Goal: Communication & Community: Answer question/provide support

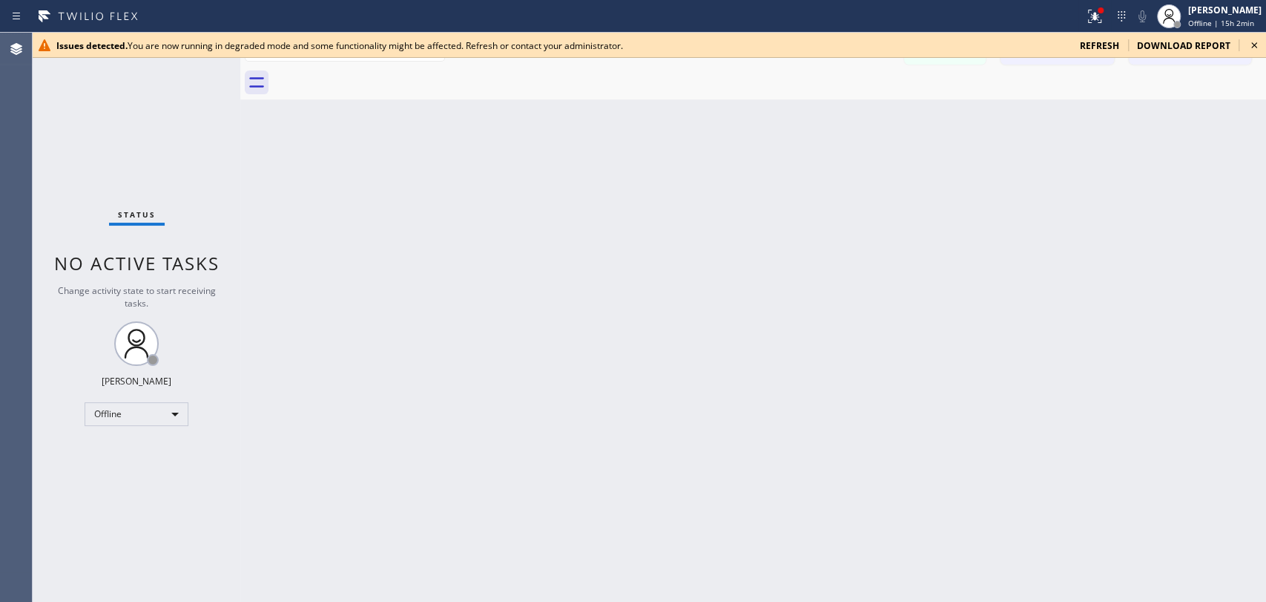
click at [1139, 48] on icon at bounding box center [1255, 45] width 18 height 18
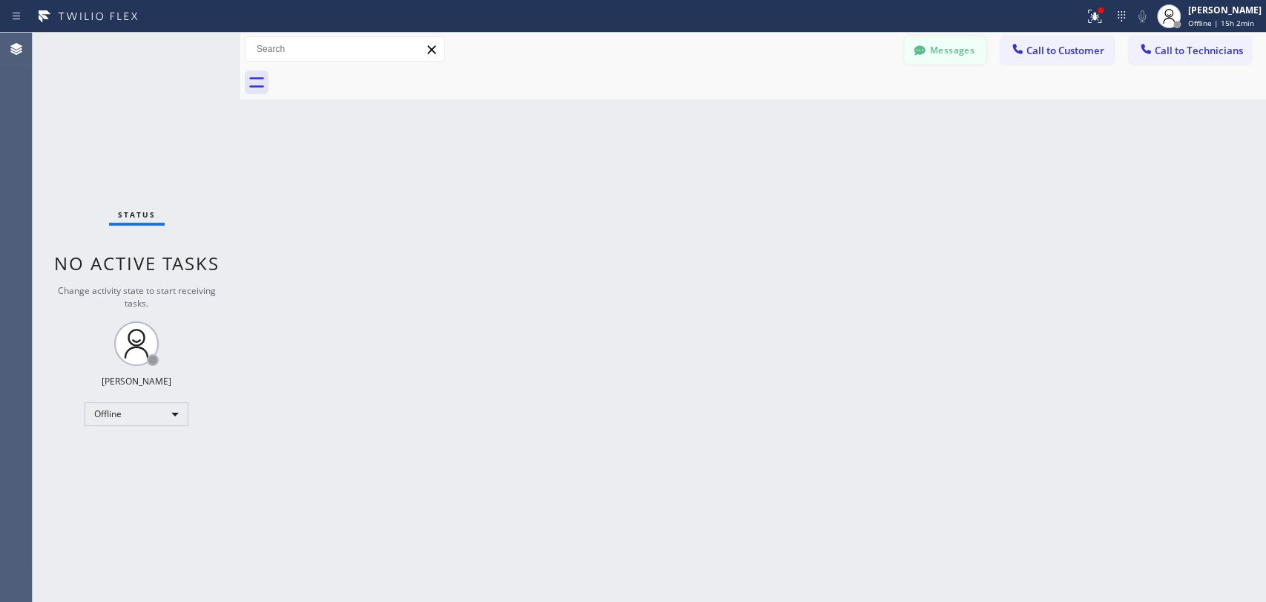
drag, startPoint x: 986, startPoint y: 51, endPoint x: 973, endPoint y: 50, distance: 12.7
click at [985, 51] on div "Messages" at bounding box center [952, 49] width 96 height 26
click at [1139, 21] on span "Offline | 15h 2min" at bounding box center [1221, 23] width 66 height 10
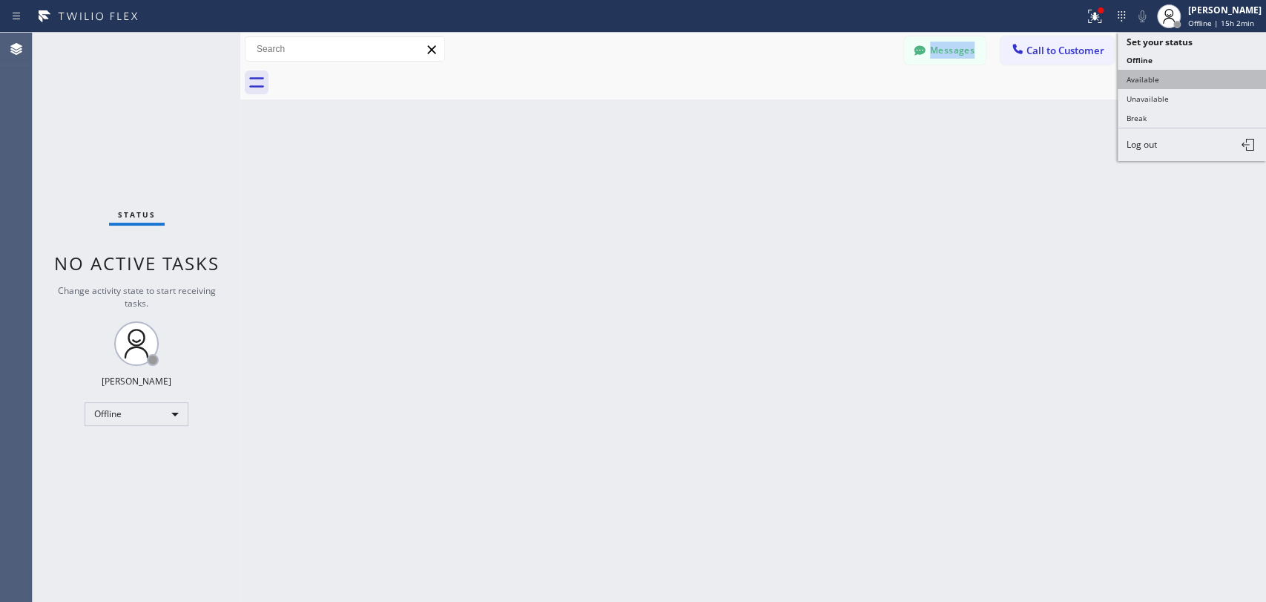
click at [1139, 79] on button "Available" at bounding box center [1192, 79] width 148 height 19
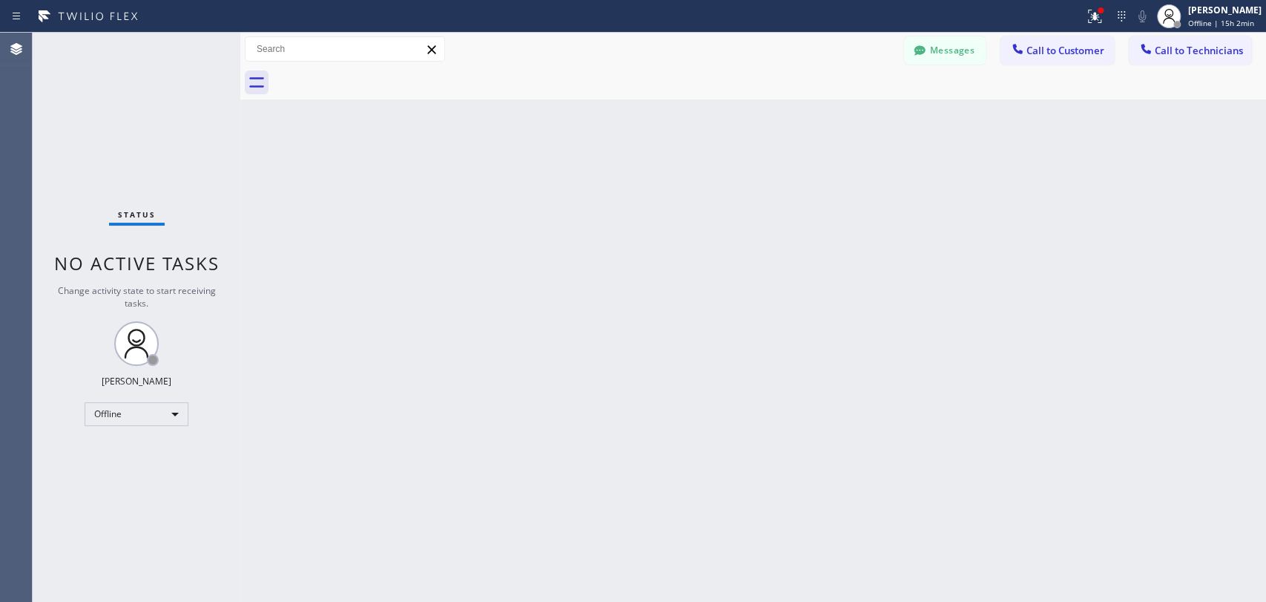
drag, startPoint x: 1121, startPoint y: 100, endPoint x: 1050, endPoint y: 73, distance: 75.4
click at [1119, 100] on div "Back to Dashboard Change Sender ID Customers Technicians TC Tom Cropper 09/03 1…" at bounding box center [753, 317] width 1026 height 569
click at [950, 56] on button "Messages" at bounding box center [945, 50] width 82 height 28
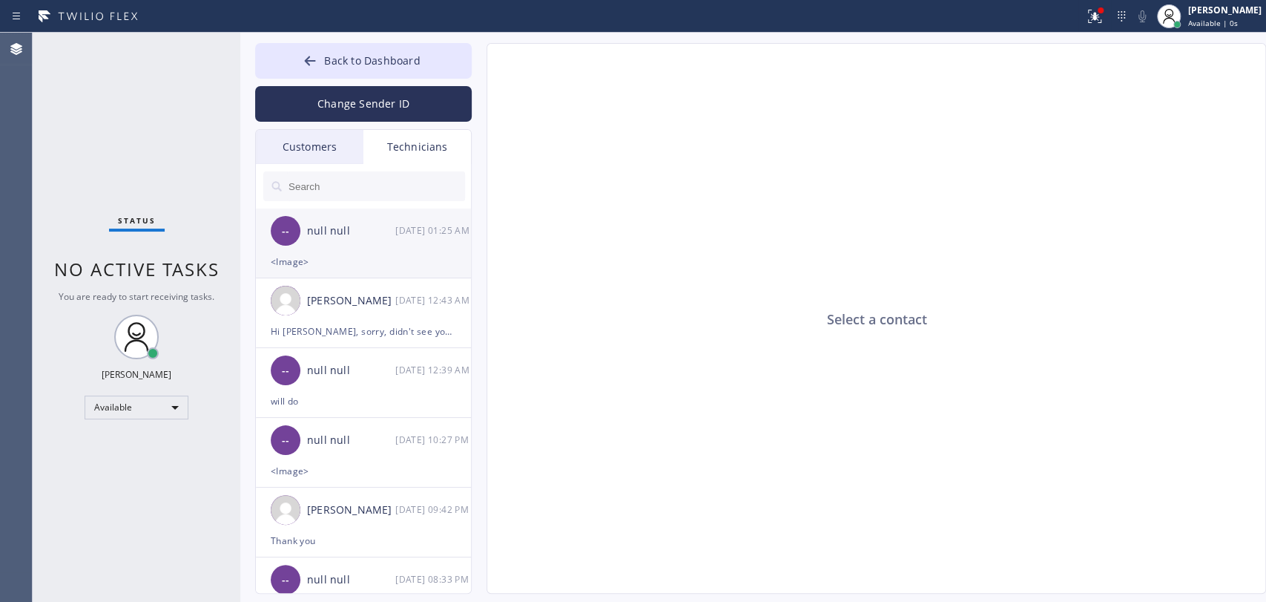
click at [339, 208] on div "-- null null 09/03 01:25 AM" at bounding box center [364, 230] width 217 height 45
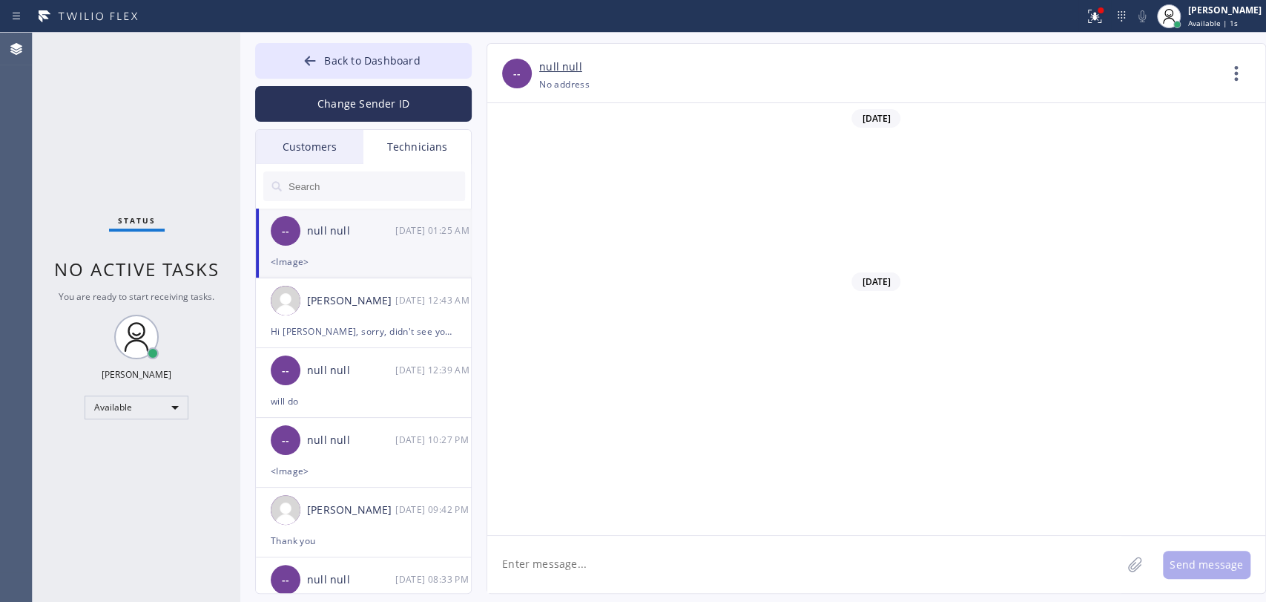
scroll to position [4697, 0]
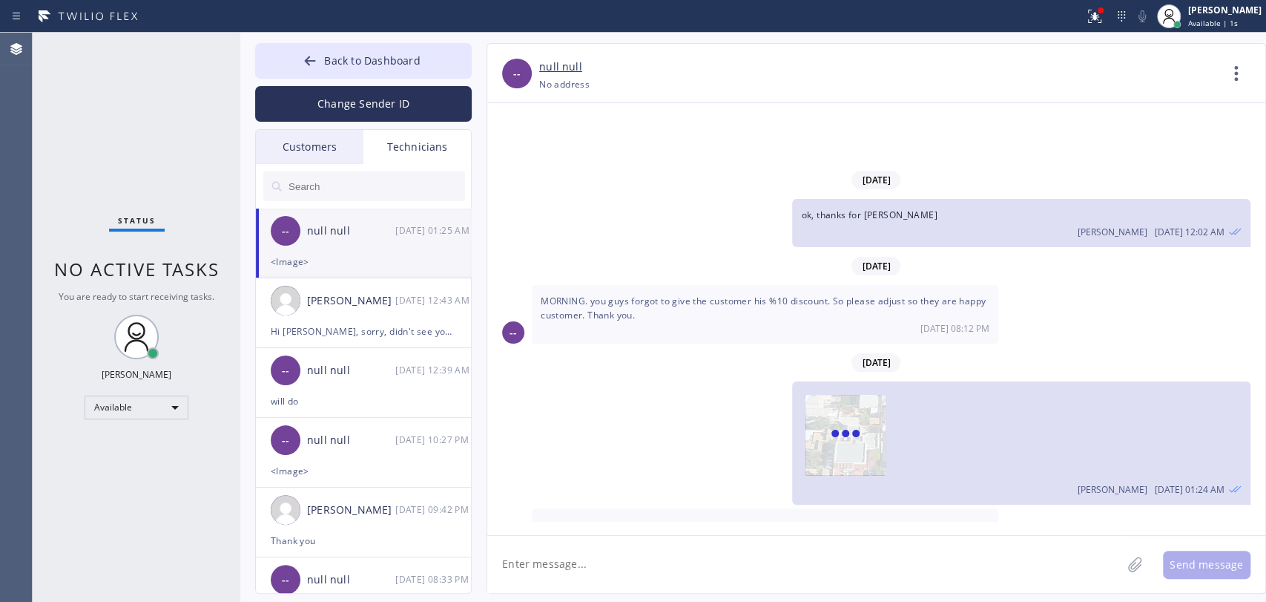
click at [352, 194] on input "text" at bounding box center [376, 186] width 178 height 30
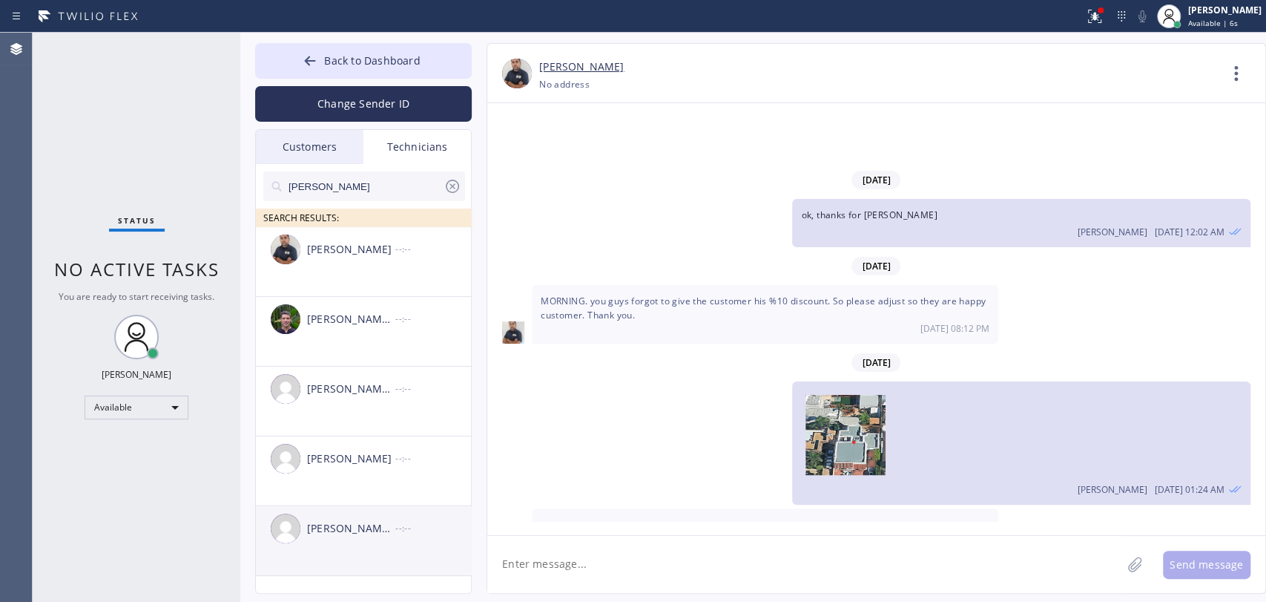
type input "Michael"
click at [344, 541] on div "Michael Jr Garcia --:--" at bounding box center [364, 528] width 217 height 45
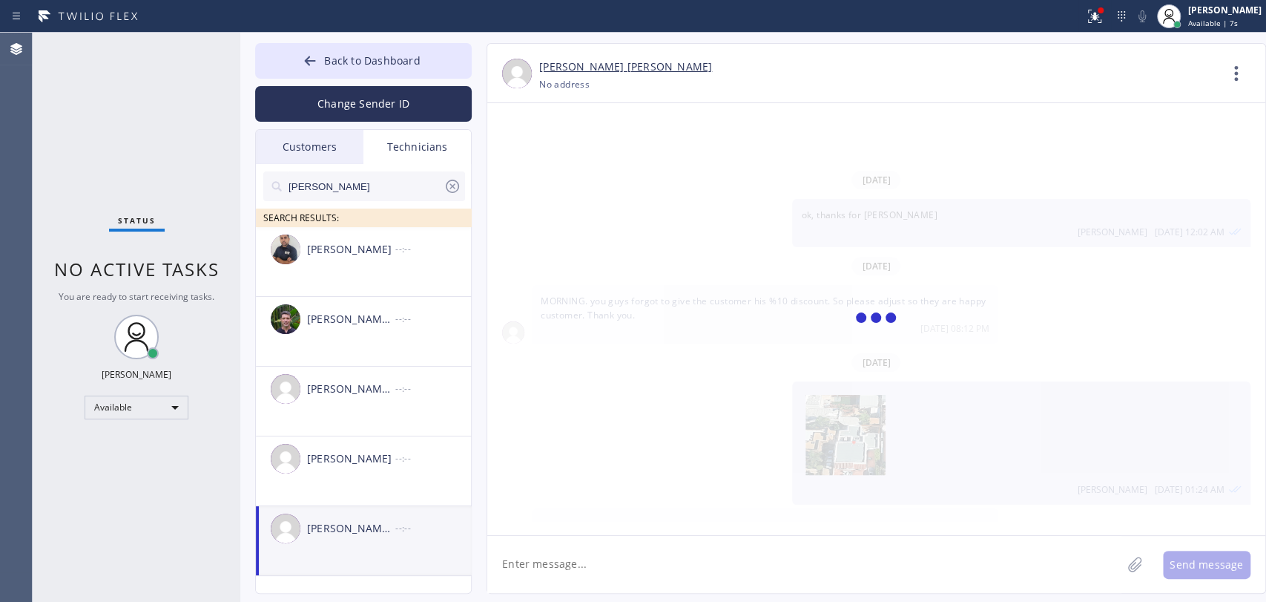
click at [531, 541] on textarea at bounding box center [804, 564] width 634 height 57
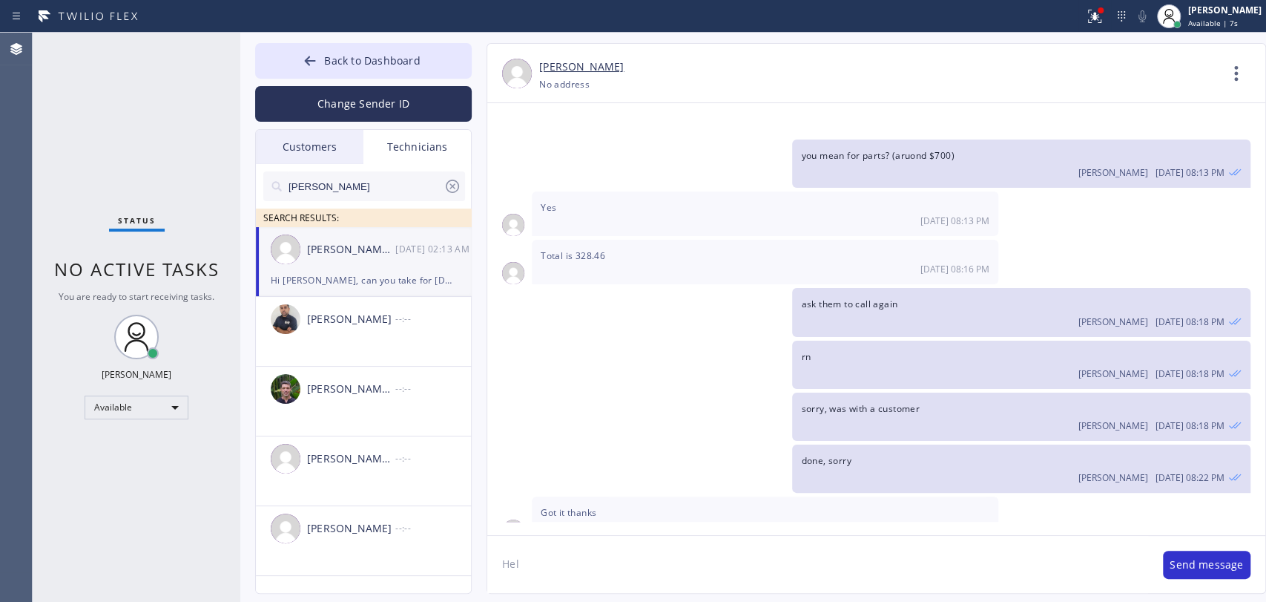
scroll to position [13351, 0]
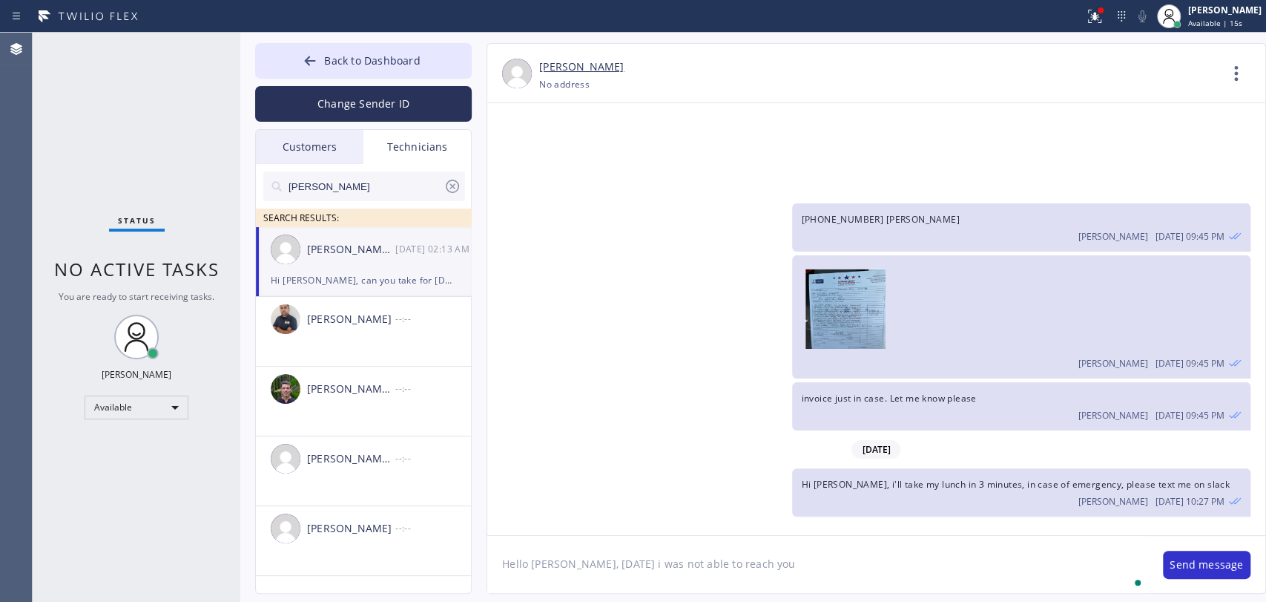
type textarea "Hello Michael, yesterday i was not able to reach you"
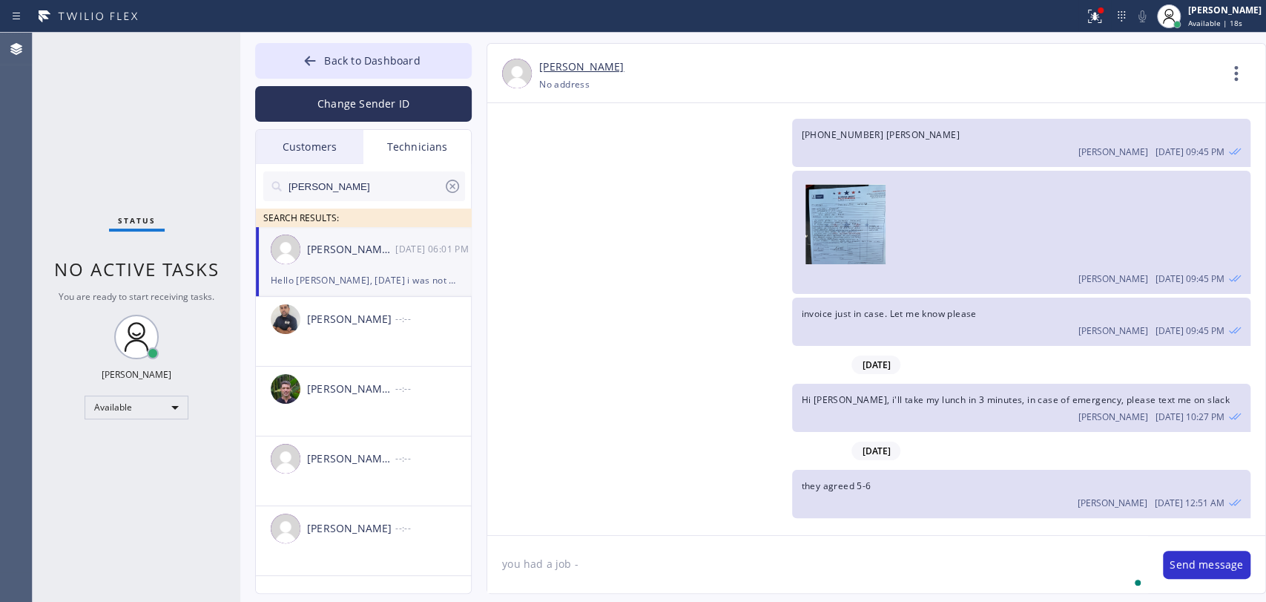
paste textarea "FAKNMP"
type textarea "you had a job - FAKNMP - what's the result?"
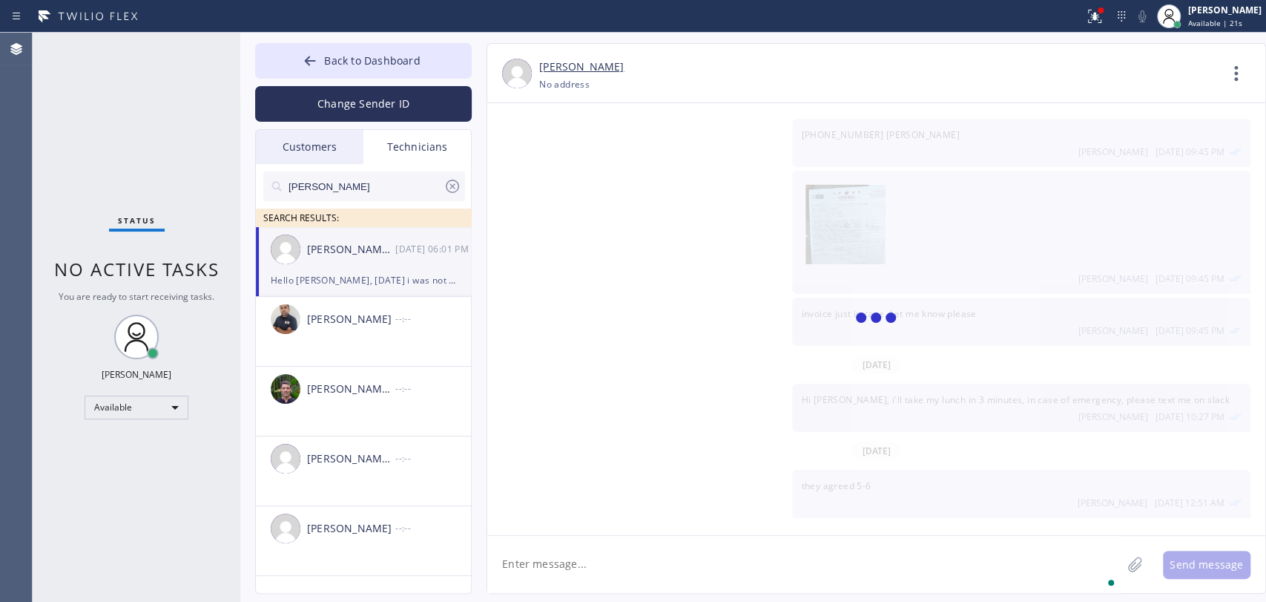
scroll to position [13489, 0]
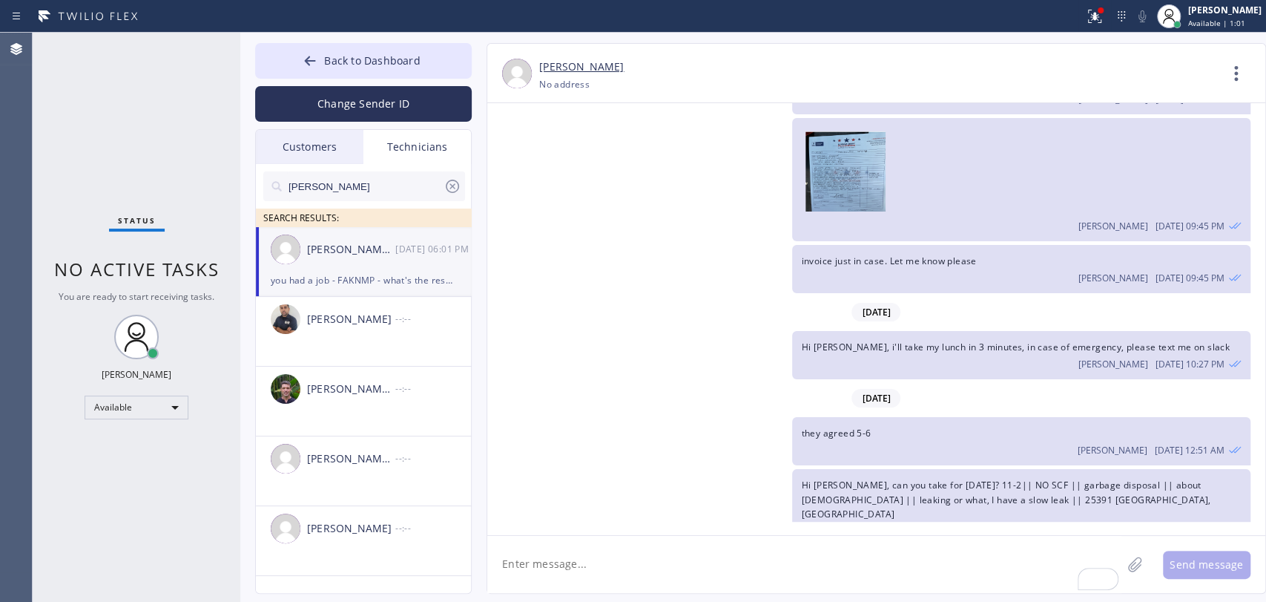
click at [376, 170] on div "Michael SEARCH RESULTS:" at bounding box center [364, 195] width 217 height 63
click at [375, 172] on input "Michael" at bounding box center [365, 186] width 157 height 30
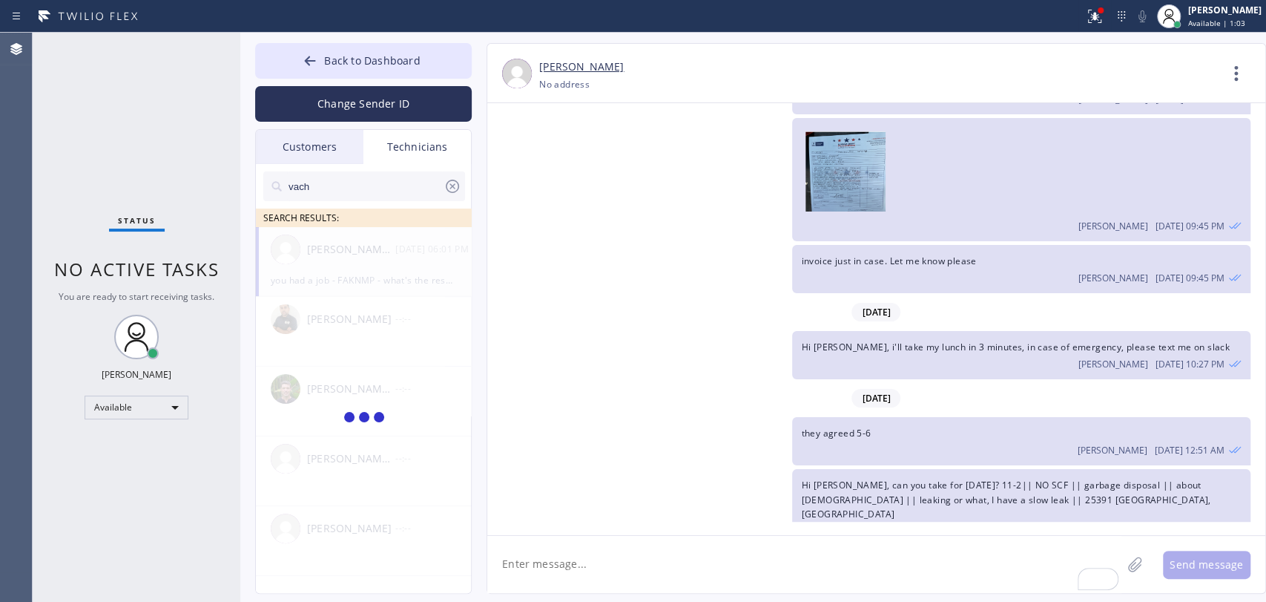
type input "vach"
click at [329, 265] on div "Vache Katabyan --:--" at bounding box center [364, 249] width 217 height 45
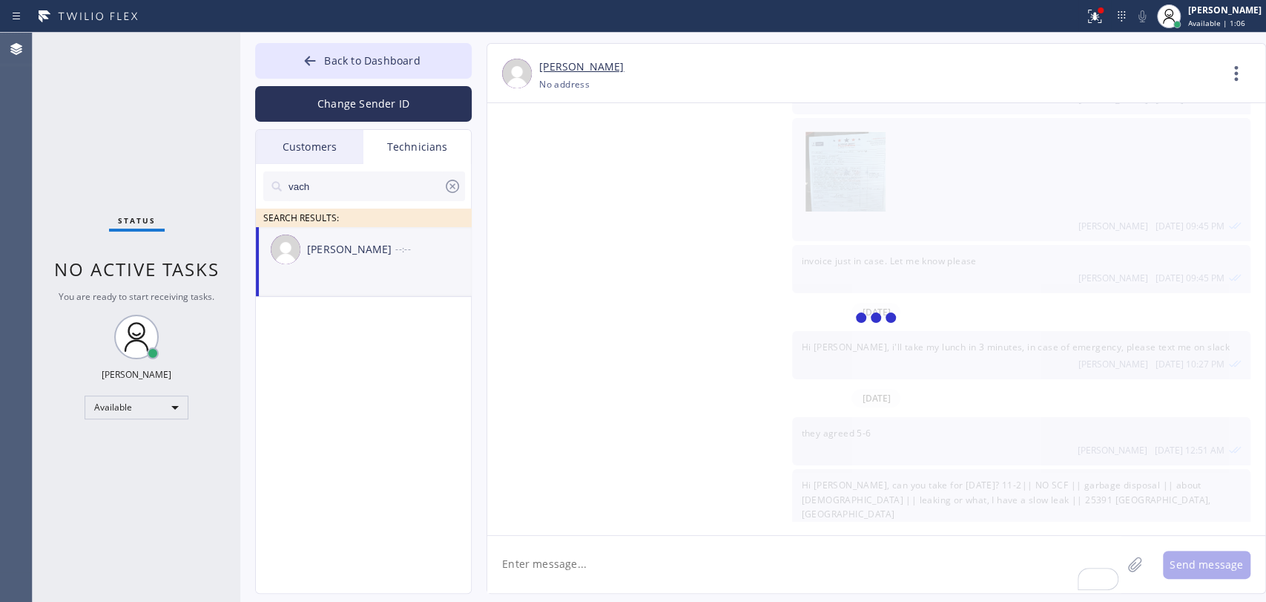
click at [552, 541] on textarea "To enrich screen reader interactions, please activate Accessibility in Grammarl…" at bounding box center [804, 564] width 634 height 57
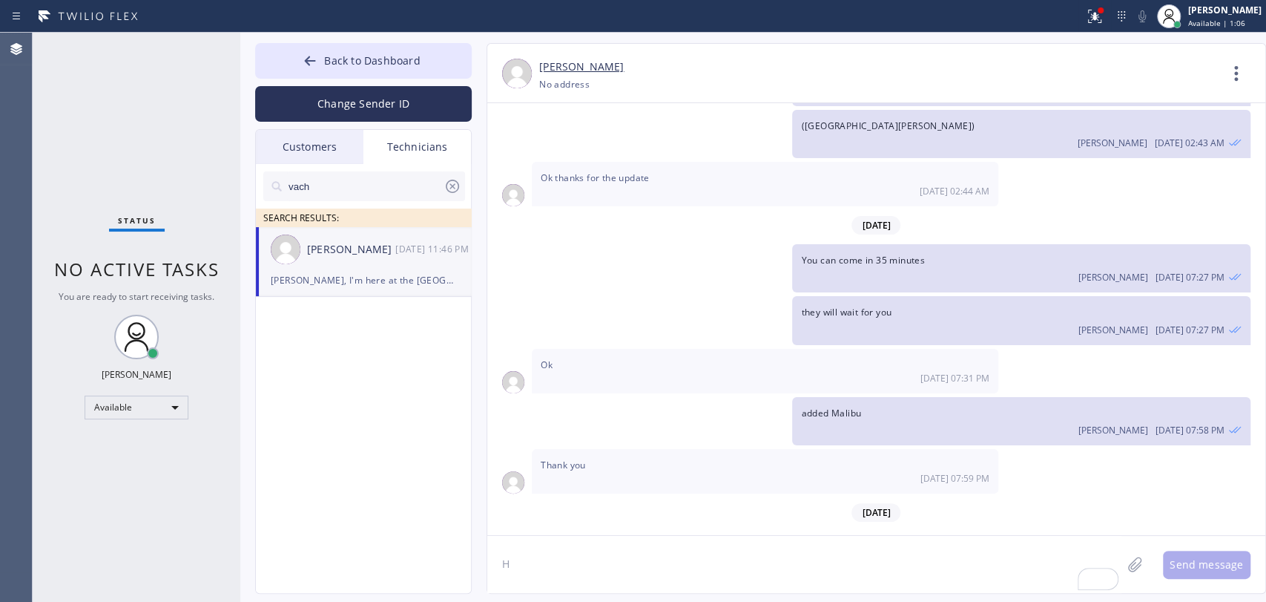
scroll to position [34588, 0]
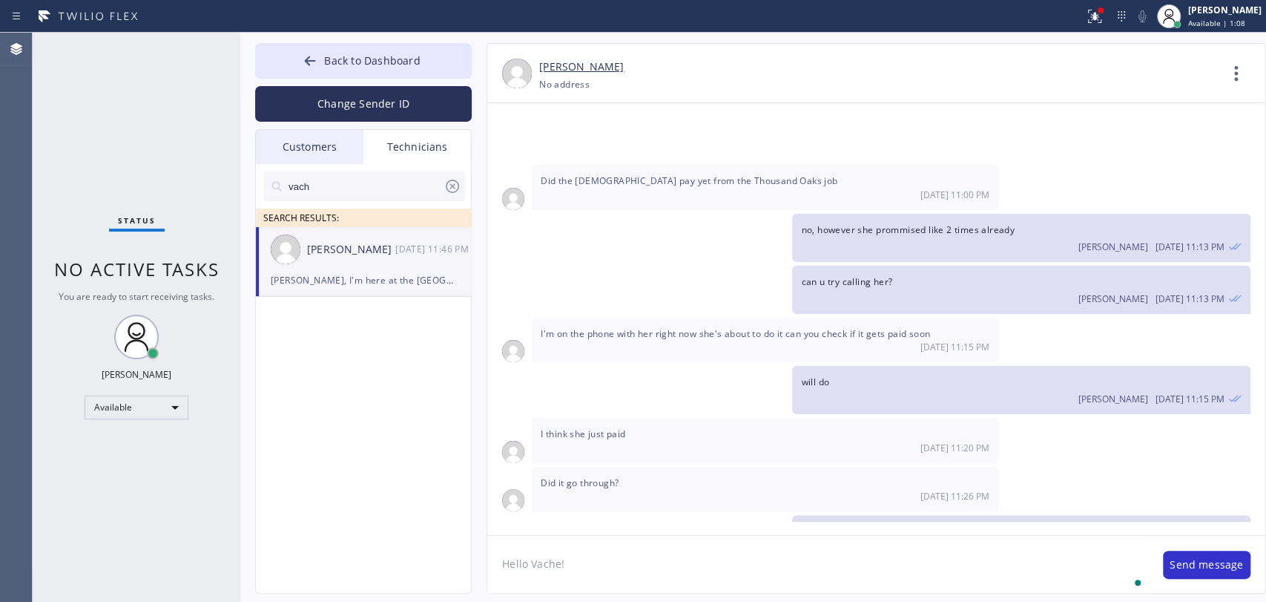
type textarea "Hello Vache!"
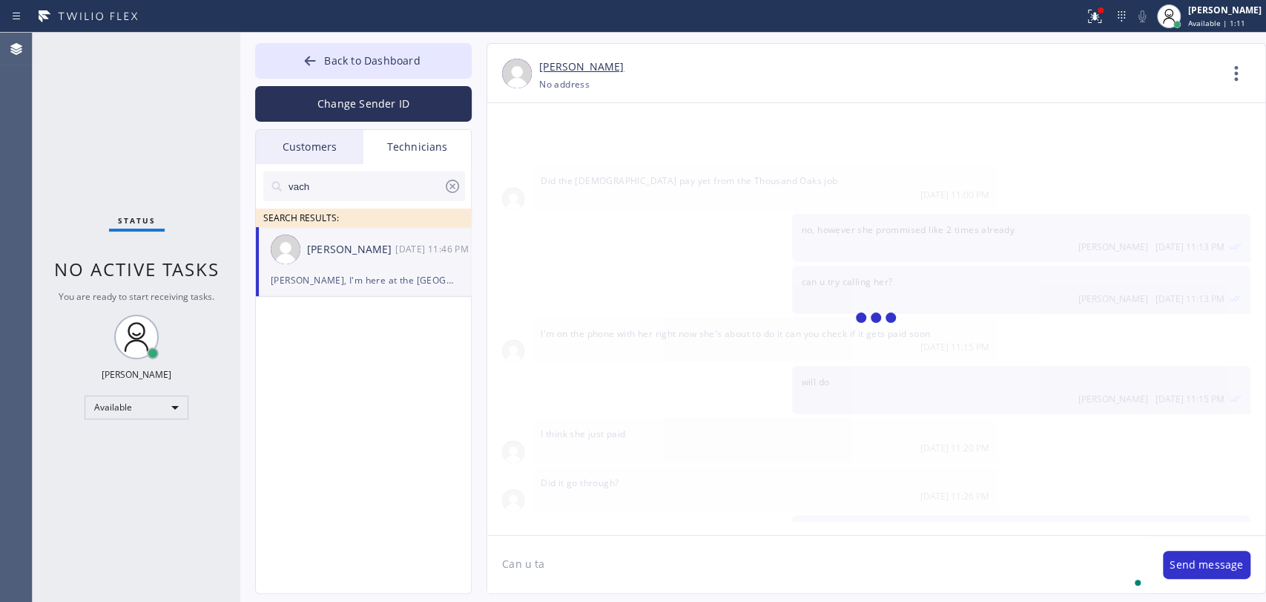
scroll to position [34673, 0]
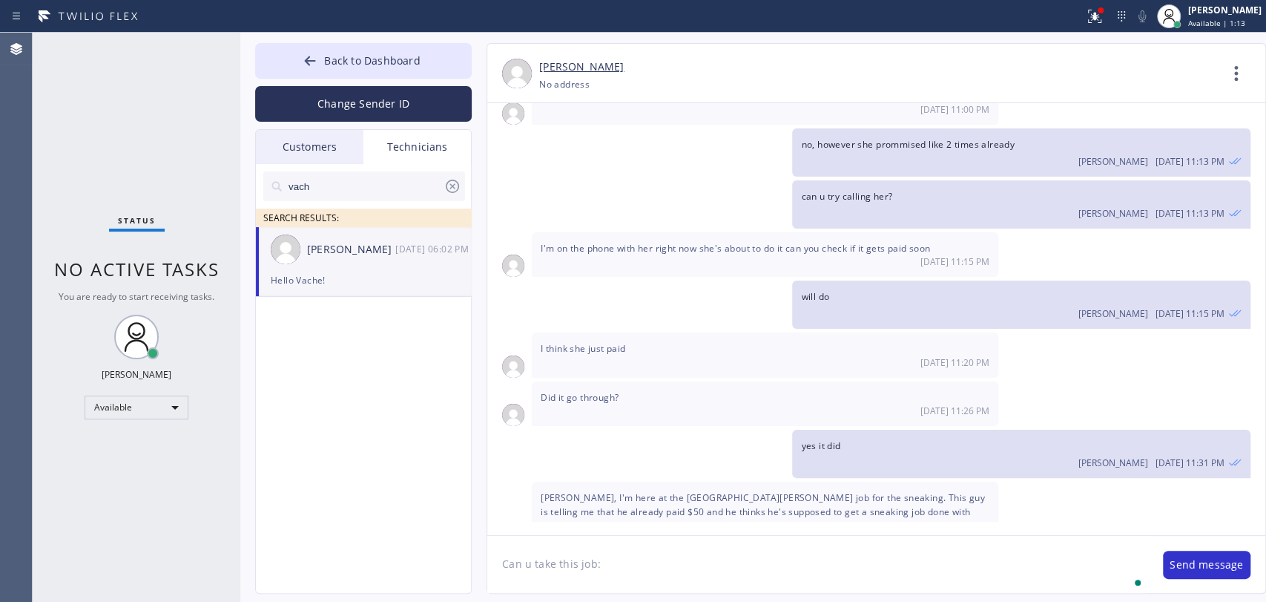
paste textarea "-6 || FREE ESTIMATE || garbage disposal || 2 yrs old || when I start to click i…"
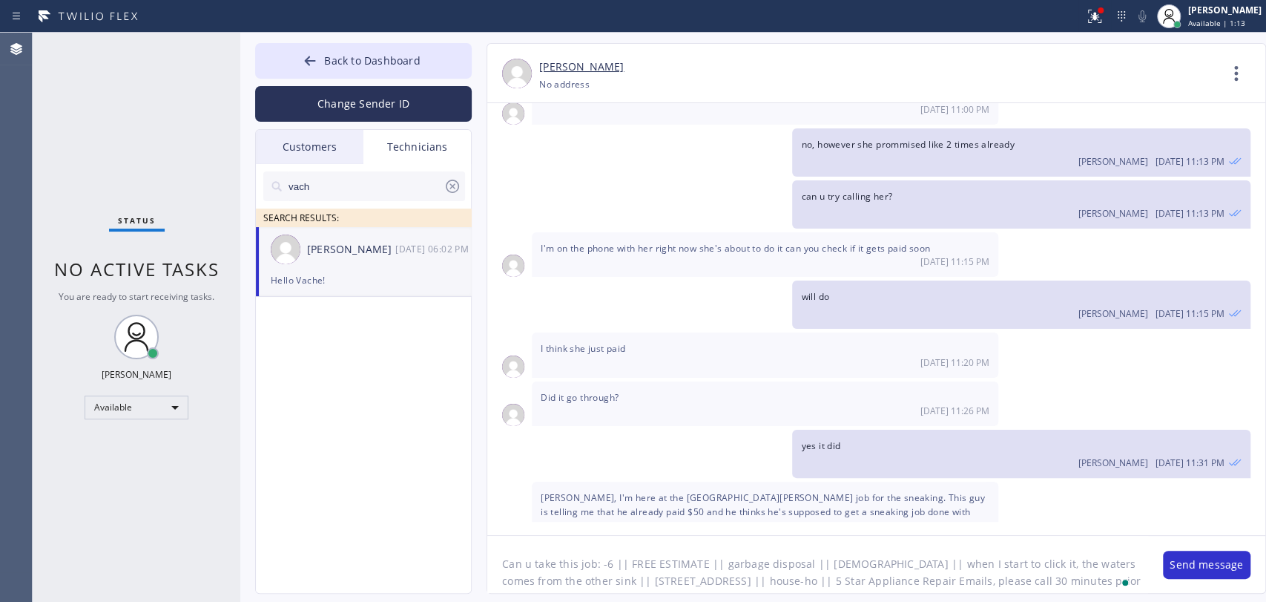
scroll to position [12, 0]
click at [600, 541] on textarea "Can u take this job: -6 || FREE ESTIMATE || garbage disposal || 2 yrs old || wh…" at bounding box center [817, 564] width 661 height 57
type textarea "Can u take this job: 4-6 || FREE ESTIMATE || garbage disposal || [DEMOGRAPHIC_D…"
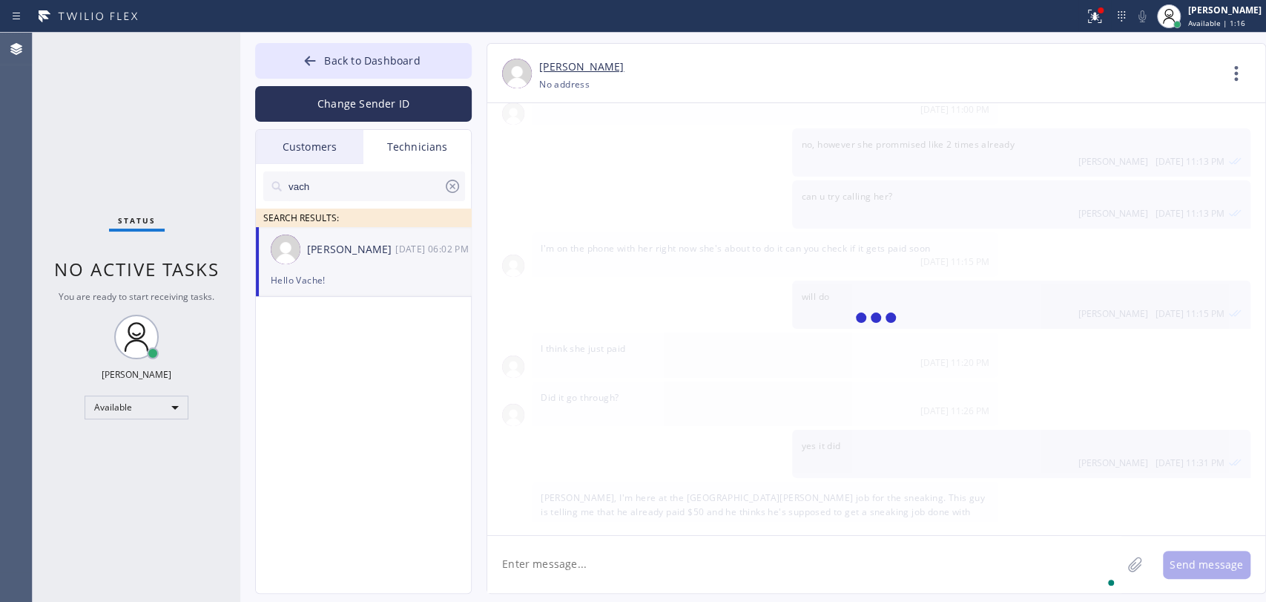
scroll to position [34753, 0]
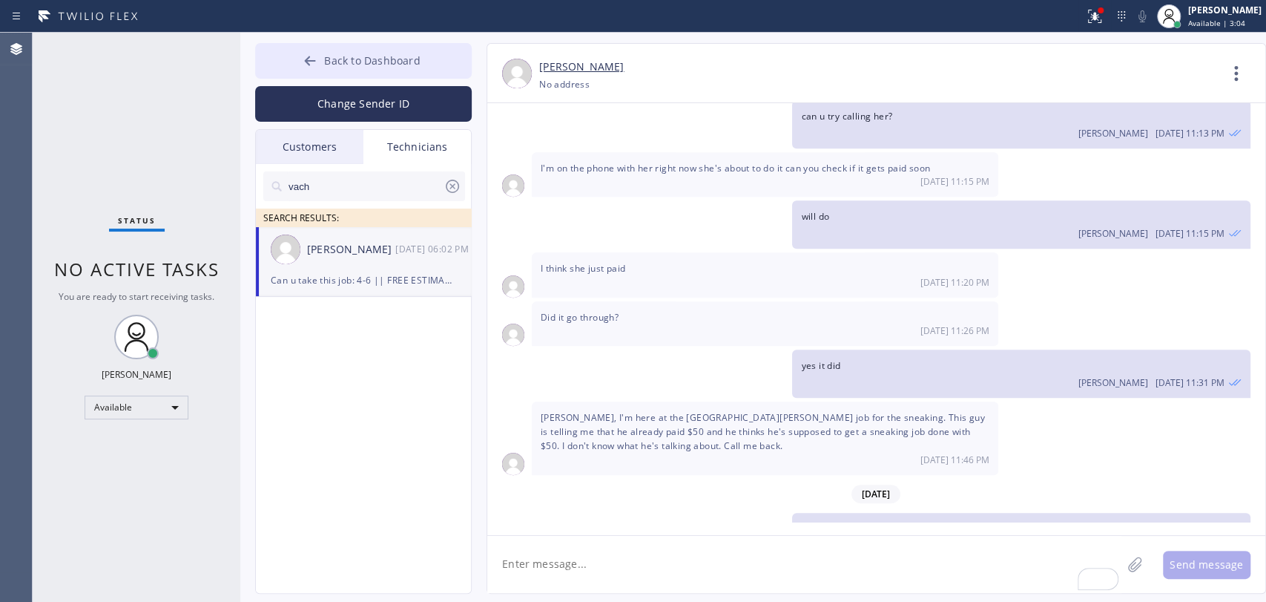
click at [401, 48] on button "Back to Dashboard" at bounding box center [363, 61] width 217 height 36
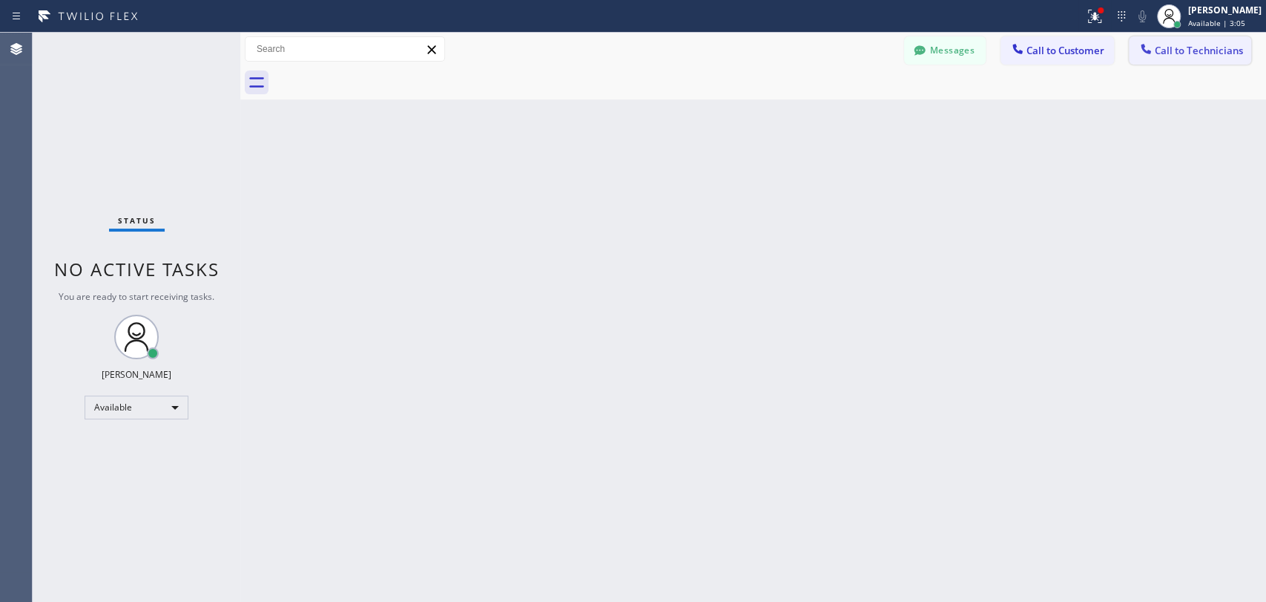
drag, startPoint x: 1194, startPoint y: 39, endPoint x: 1162, endPoint y: 54, distance: 34.5
click at [1139, 41] on button "Call to Technicians" at bounding box center [1190, 50] width 122 height 28
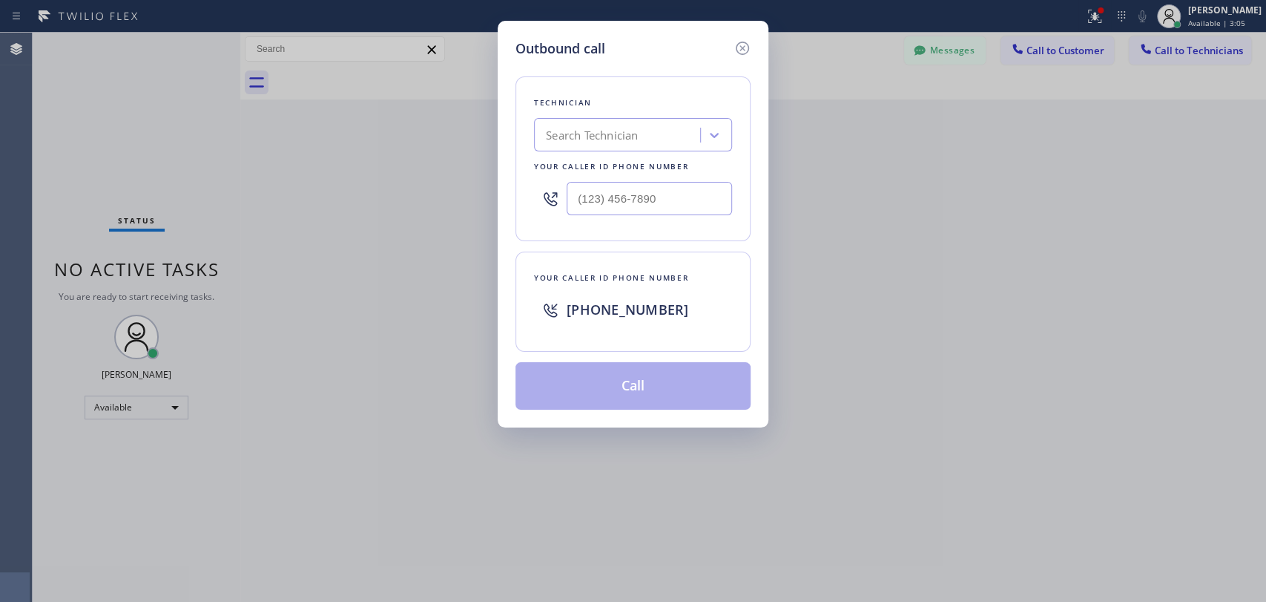
drag, startPoint x: 644, startPoint y: 105, endPoint x: 636, endPoint y: 137, distance: 32.9
click at [643, 108] on div "Technician" at bounding box center [633, 103] width 198 height 16
click at [636, 137] on div "Search Technician" at bounding box center [592, 135] width 92 height 17
type input "dav"
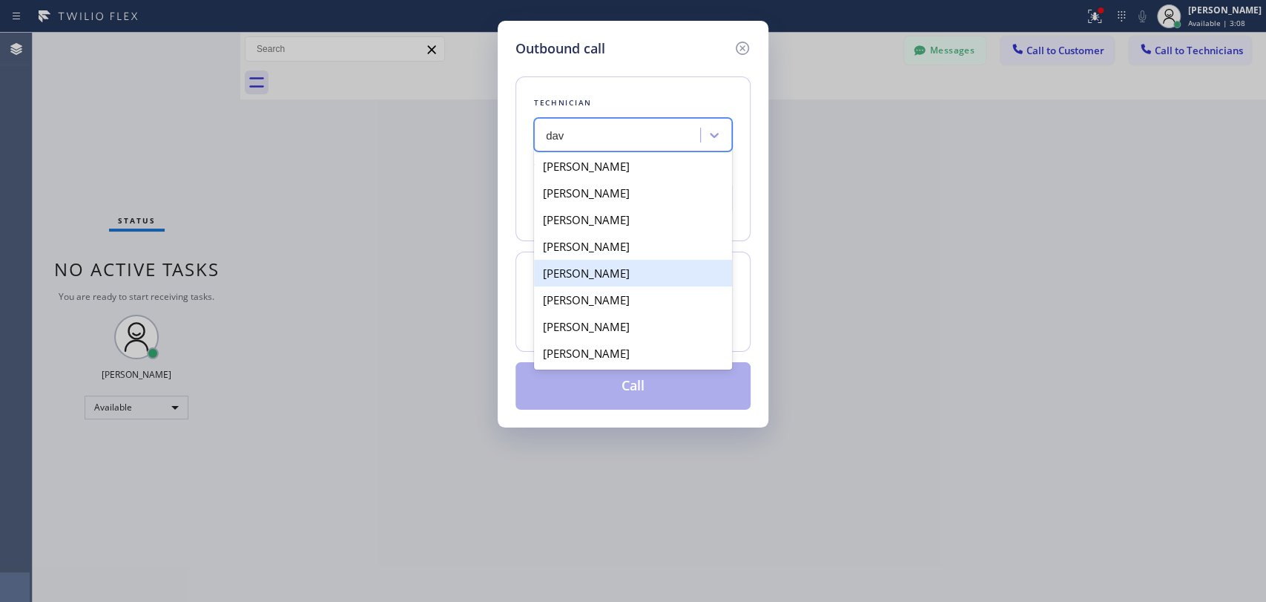
click at [593, 274] on div "David Romero" at bounding box center [633, 273] width 198 height 27
type input "(323) 579-9547"
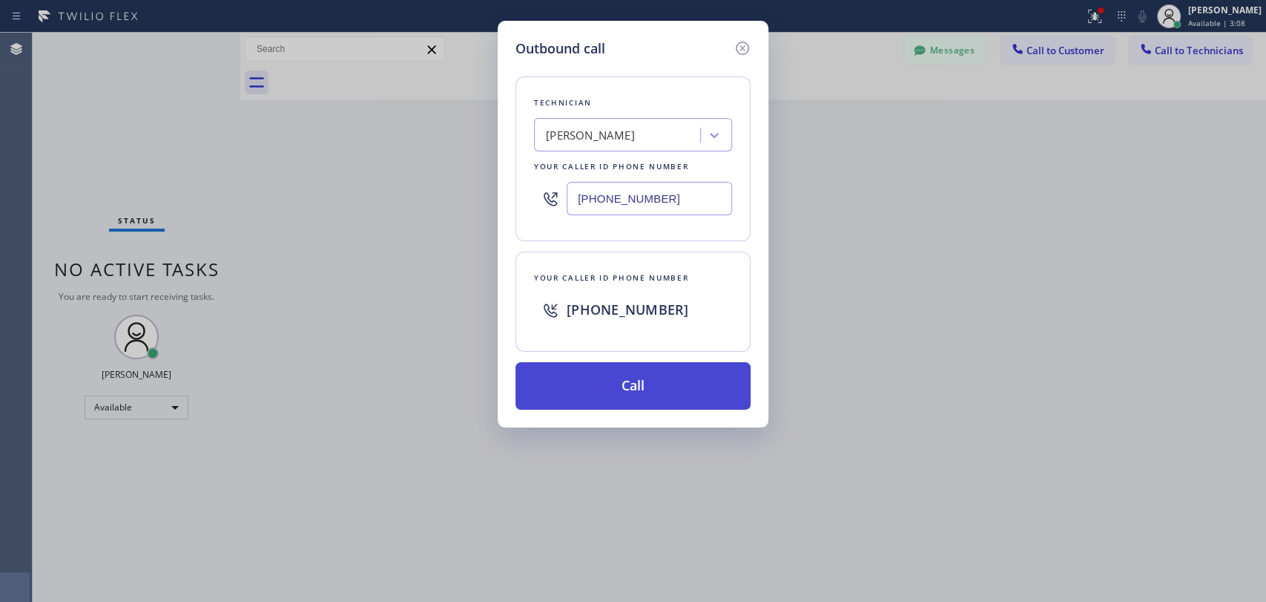
click at [582, 381] on button "Call" at bounding box center [633, 385] width 235 height 47
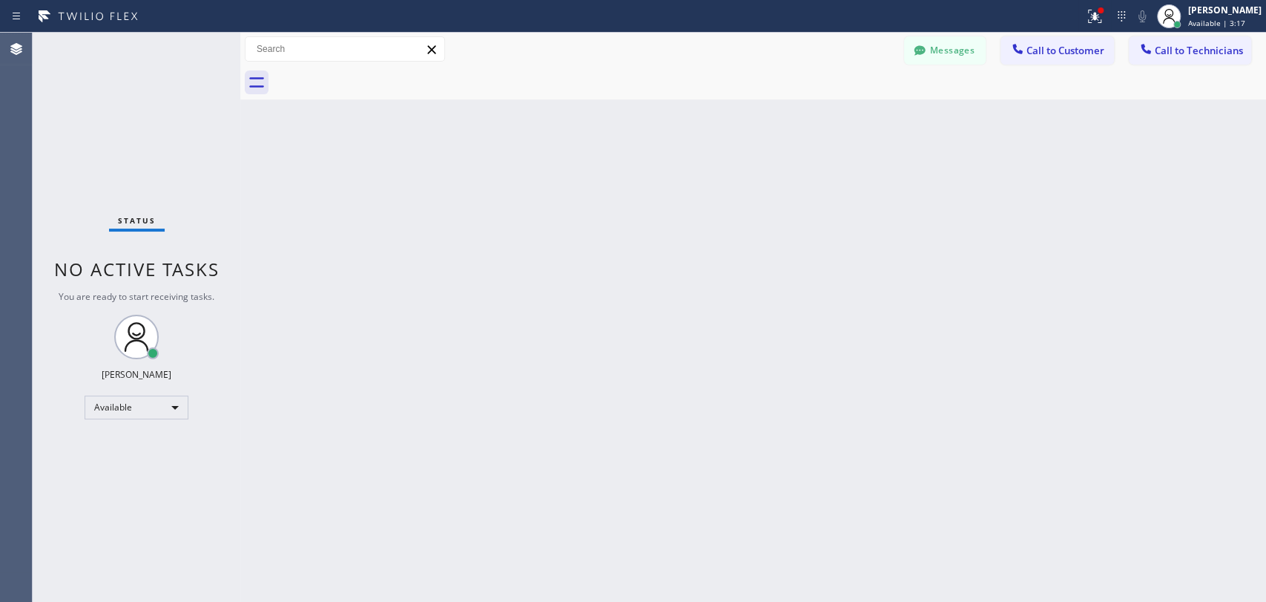
click at [961, 58] on button "Messages" at bounding box center [945, 50] width 82 height 28
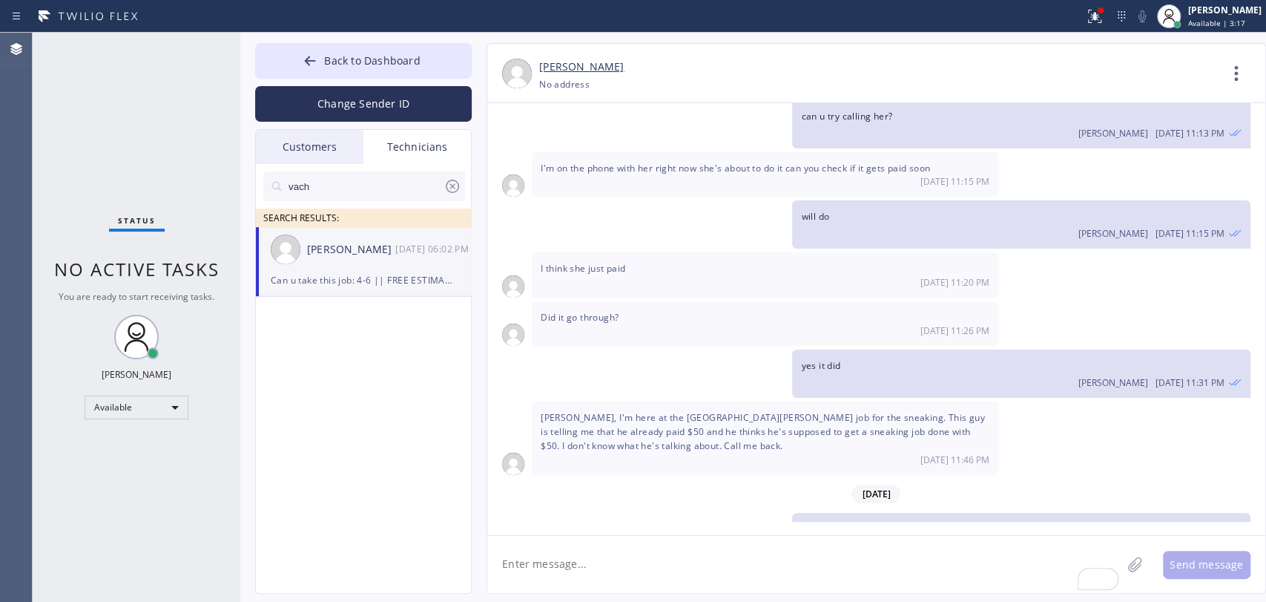
click at [1139, 59] on div "[PERSON_NAME]" at bounding box center [879, 67] width 680 height 17
click at [377, 53] on span "Back to Dashboard" at bounding box center [372, 60] width 96 height 14
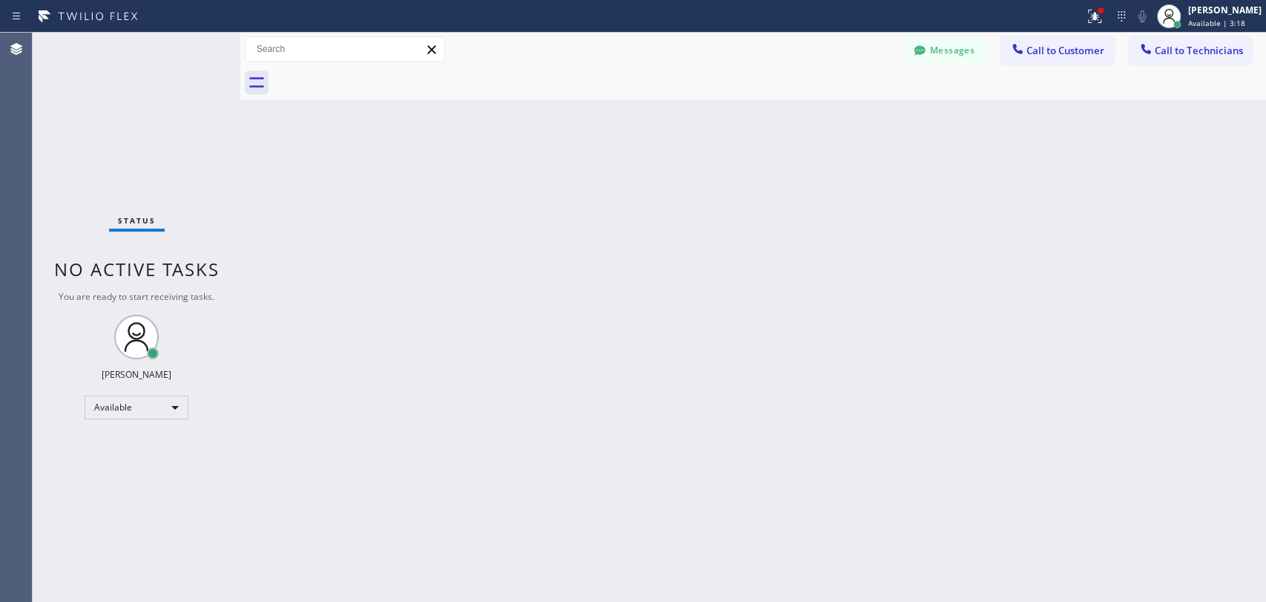
click at [1139, 55] on span "Call to Technicians" at bounding box center [1199, 50] width 88 height 13
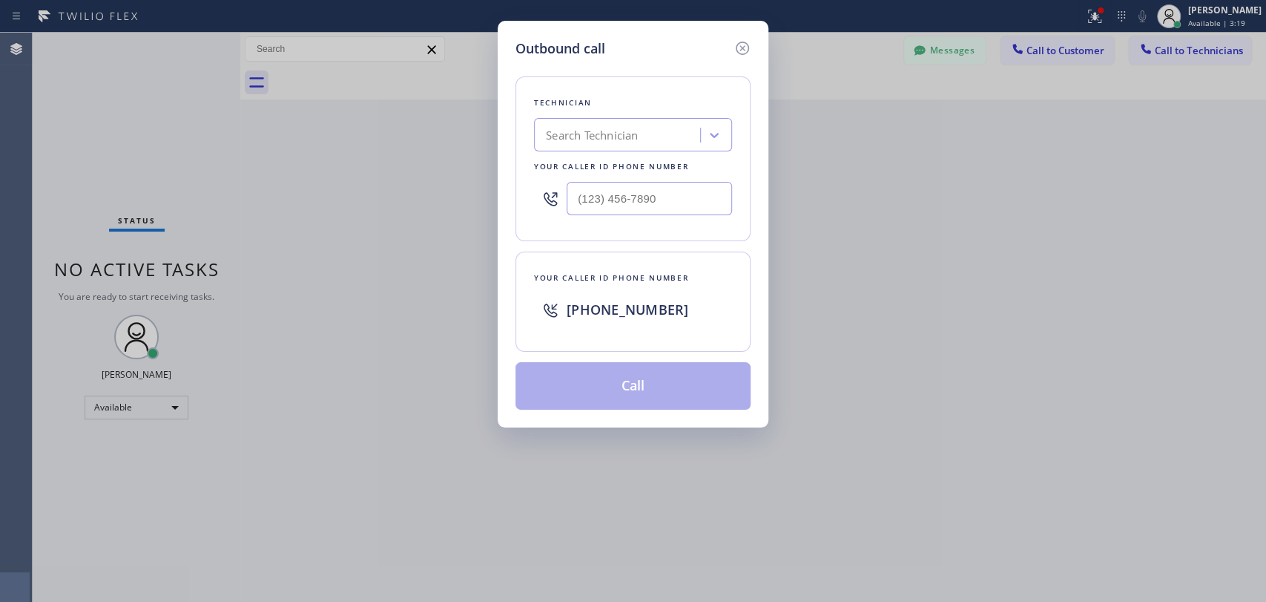
click at [633, 150] on div "Search Technician" at bounding box center [633, 134] width 198 height 33
type input "dav"
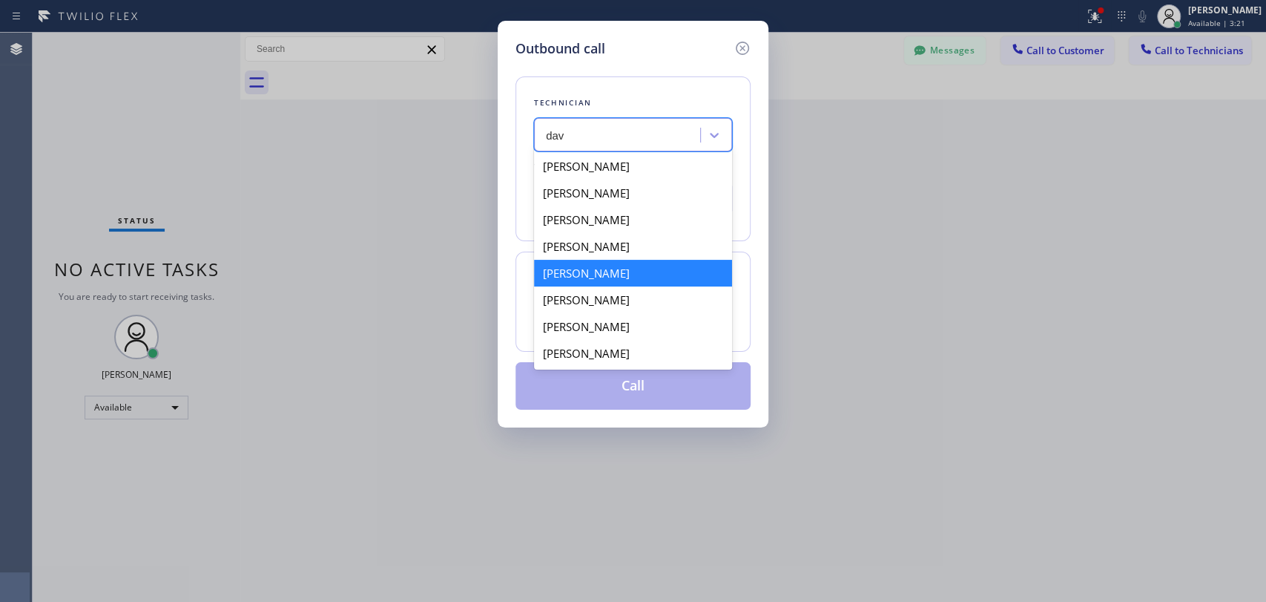
click at [588, 269] on div "David Romero" at bounding box center [633, 273] width 198 height 27
type input "(323) 579-9547"
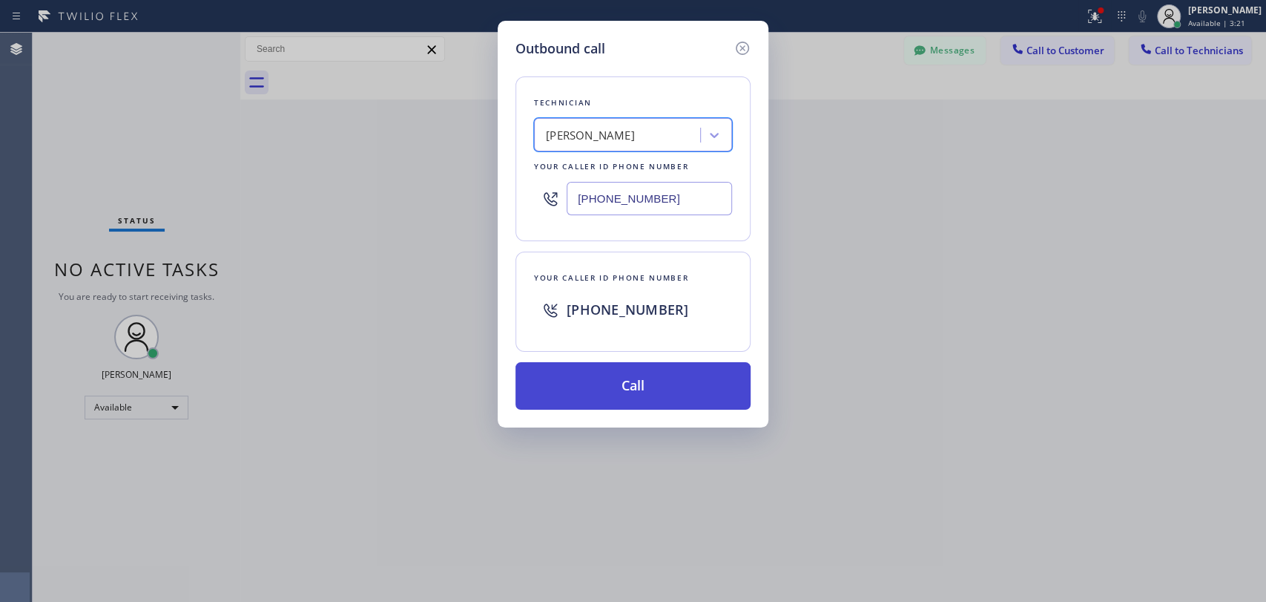
click at [607, 375] on button "Call" at bounding box center [633, 385] width 235 height 47
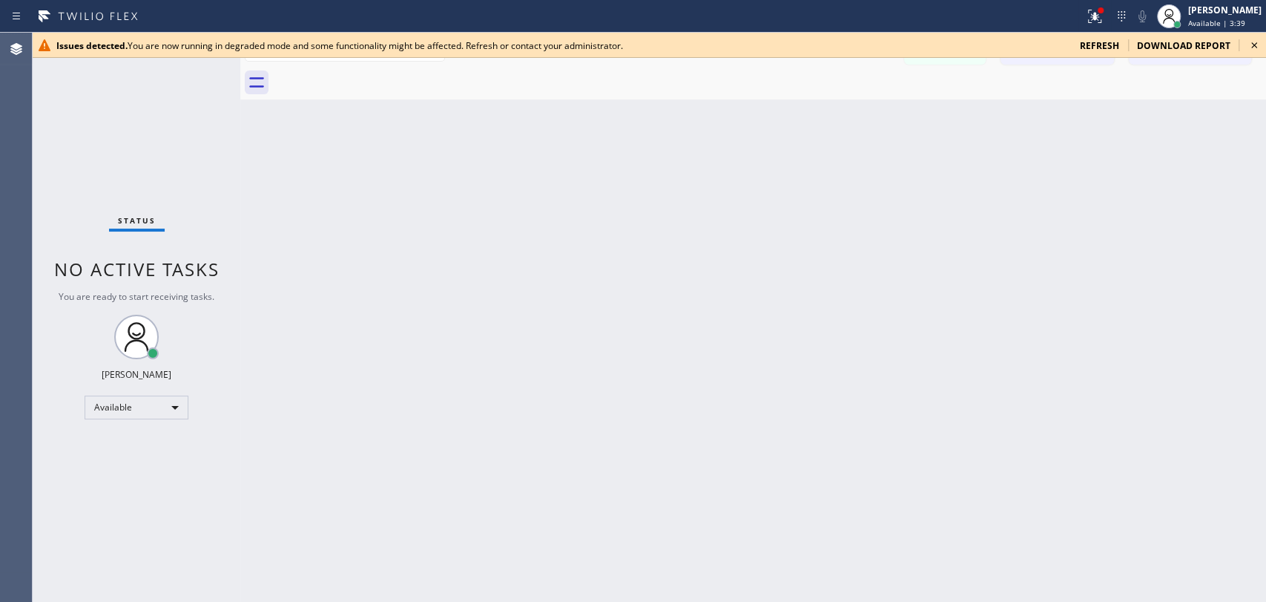
click at [1255, 46] on icon at bounding box center [1254, 45] width 6 height 6
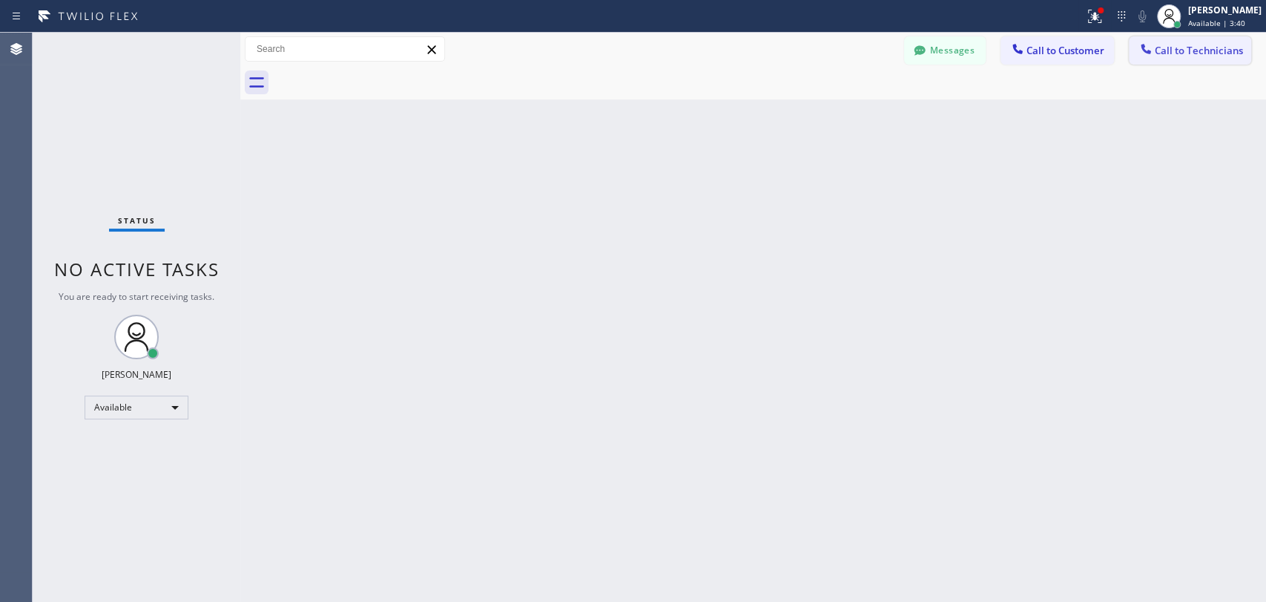
click at [1228, 60] on button "Call to Technicians" at bounding box center [1190, 50] width 122 height 28
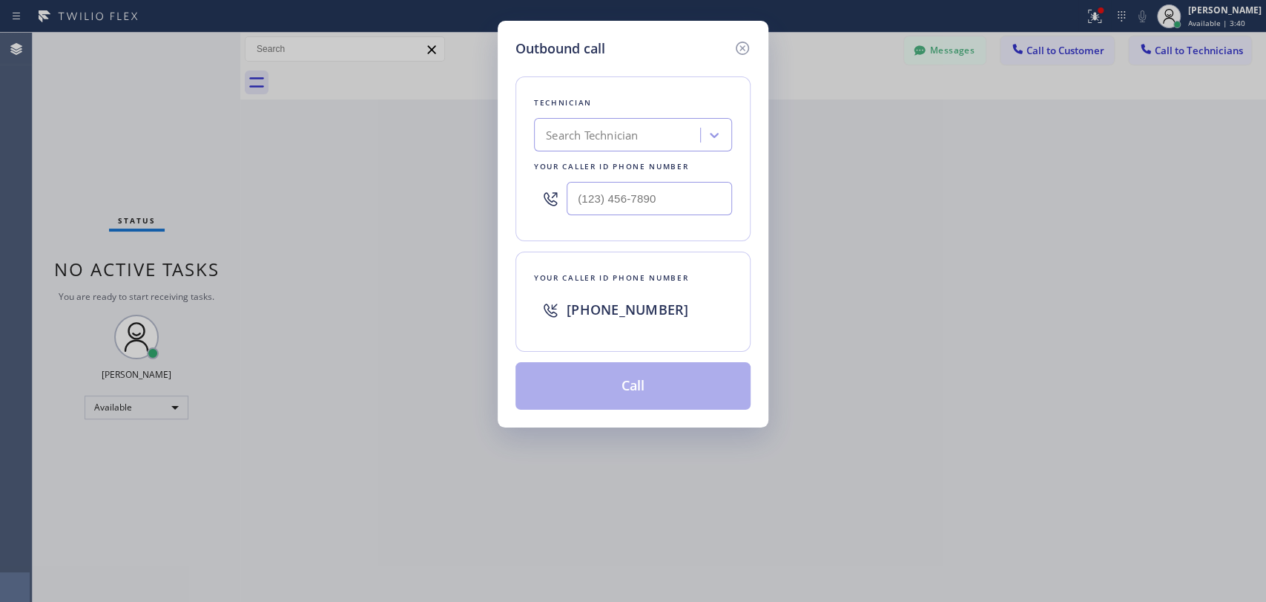
click at [639, 113] on div "Technician Search Technician Your caller id phone number" at bounding box center [633, 158] width 235 height 165
click at [633, 130] on div "Search Technician" at bounding box center [592, 135] width 92 height 17
type input "dav"
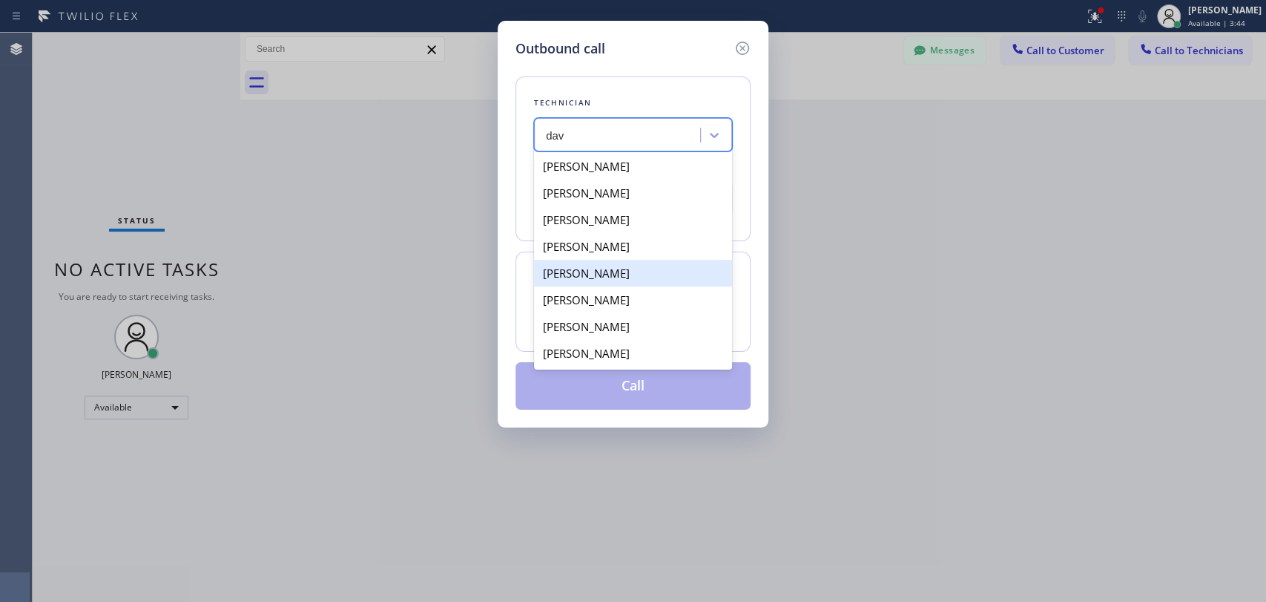
click at [613, 280] on div "David Romero" at bounding box center [633, 273] width 198 height 27
type input "(323) 579-9547"
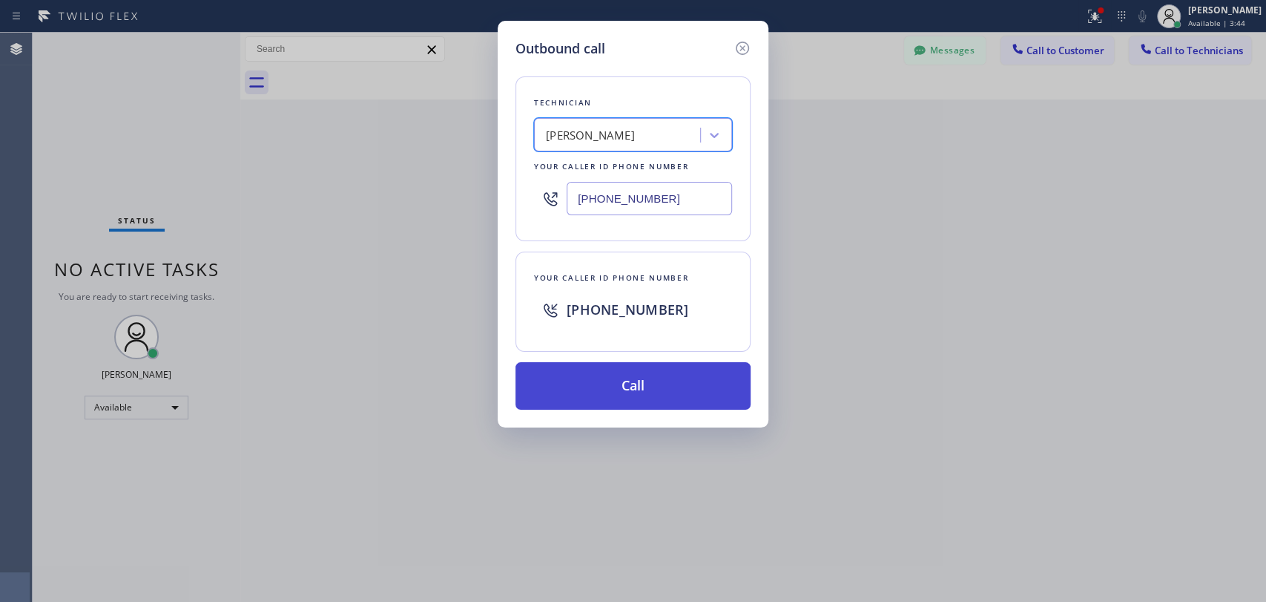
click at [579, 401] on button "Call" at bounding box center [633, 385] width 235 height 47
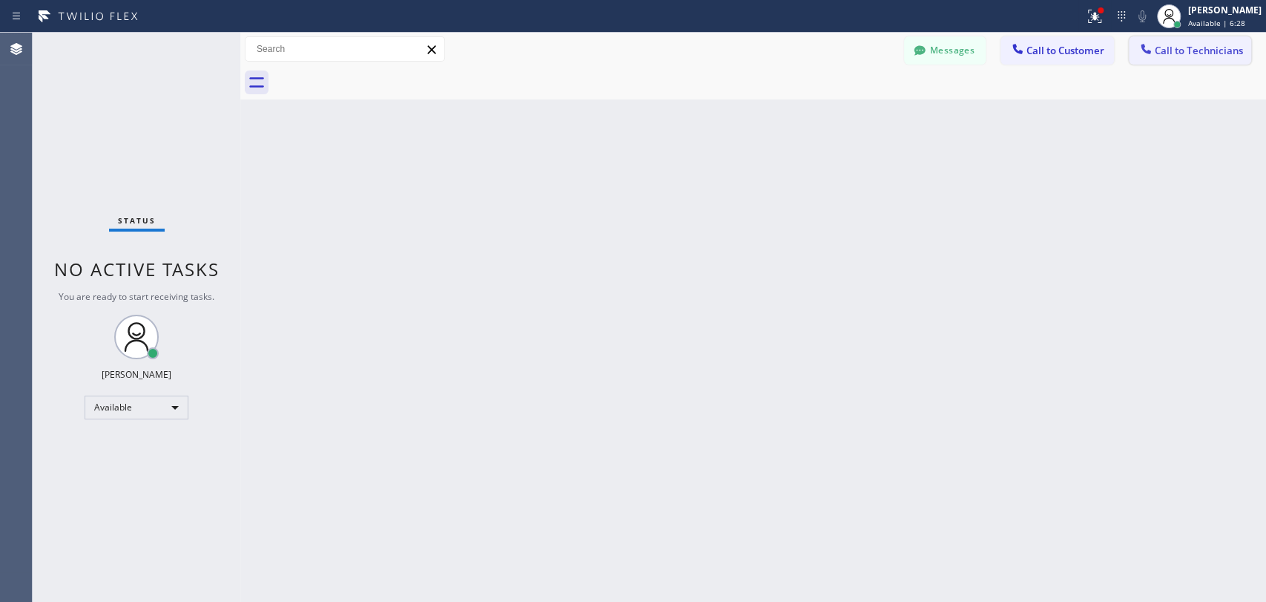
click at [1235, 55] on span "Call to Technicians" at bounding box center [1199, 50] width 88 height 13
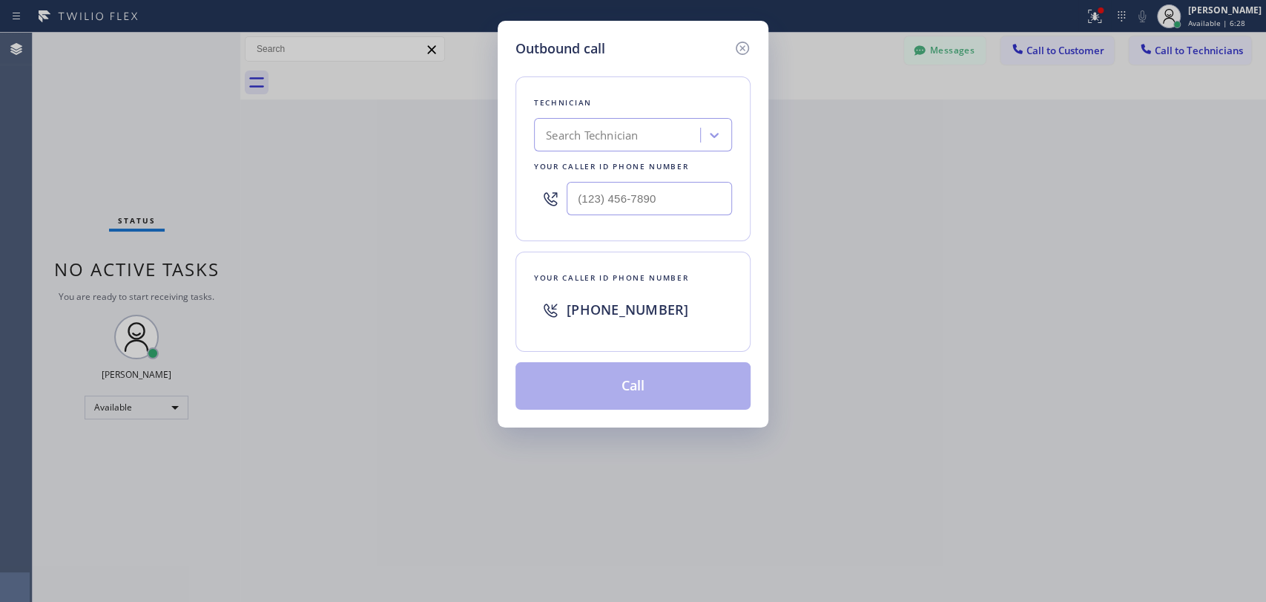
click at [603, 131] on div "Search Technician" at bounding box center [592, 135] width 92 height 17
type input "Hovi"
drag, startPoint x: 600, startPoint y: 157, endPoint x: 600, endPoint y: 174, distance: 16.3
click at [600, 159] on div "[PERSON_NAME]" at bounding box center [633, 166] width 198 height 27
type input "[PHONE_NUMBER]"
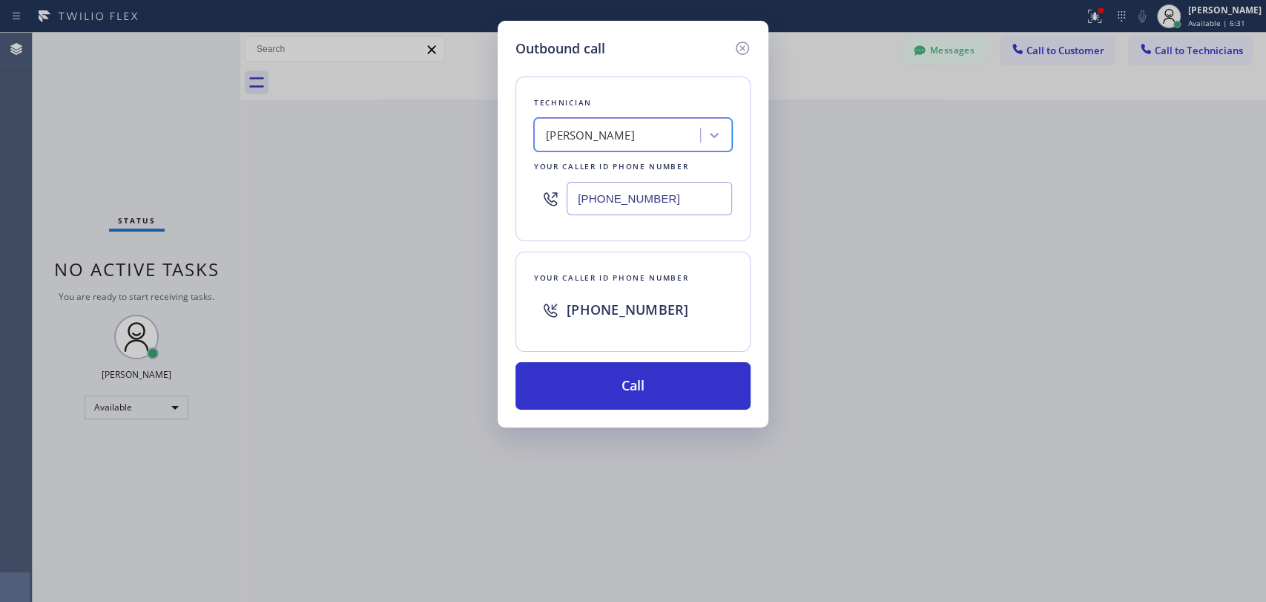
click at [605, 200] on input "[PHONE_NUMBER]" at bounding box center [649, 198] width 165 height 33
click at [384, 134] on div "Outbound call Technician Hovik Khachaturyan Your caller id phone number (818) 9…" at bounding box center [633, 301] width 1266 height 602
click at [645, 205] on input "[PHONE_NUMBER]" at bounding box center [649, 198] width 165 height 33
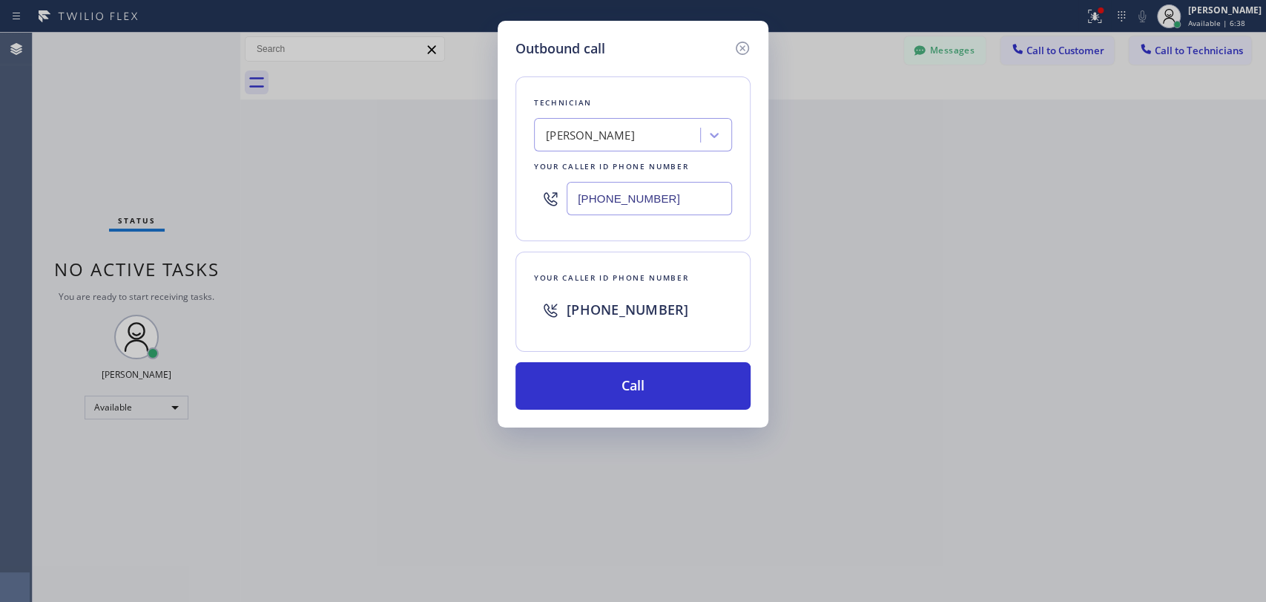
click at [645, 205] on input "[PHONE_NUMBER]" at bounding box center [649, 198] width 165 height 33
click at [639, 368] on button "Call" at bounding box center [633, 385] width 235 height 47
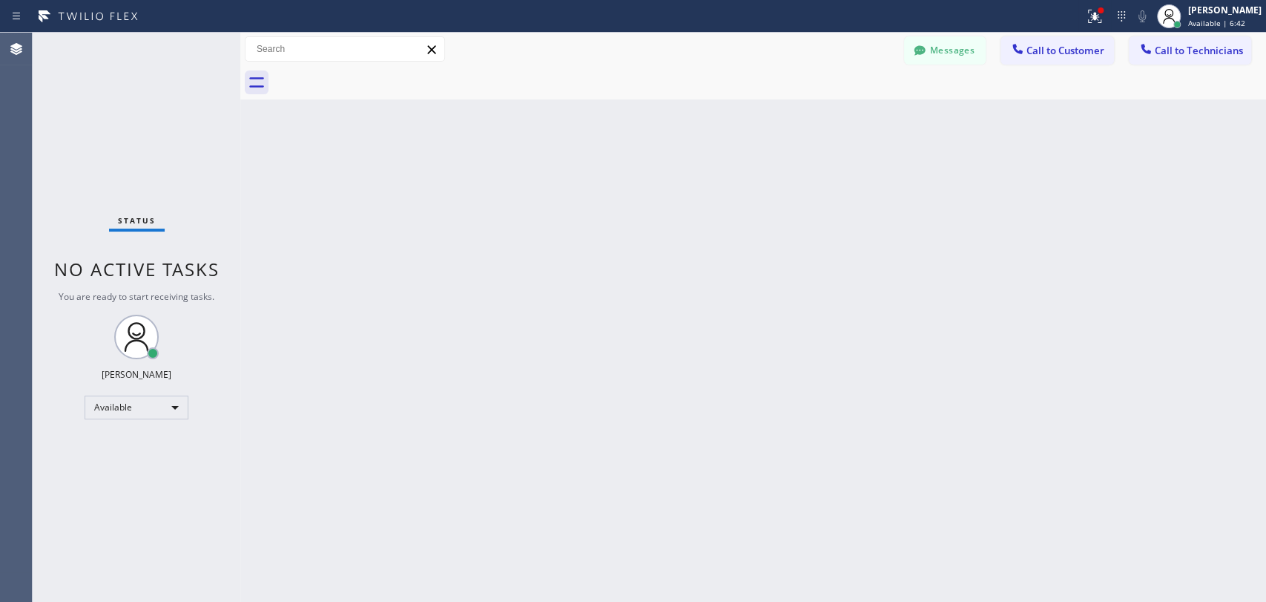
click at [507, 427] on div "Back to Dashboard Change Sender ID Customers Technicians TC Tom Cropper 09/03 1…" at bounding box center [753, 317] width 1026 height 569
click at [1168, 52] on span "Call to Technicians" at bounding box center [1199, 50] width 88 height 13
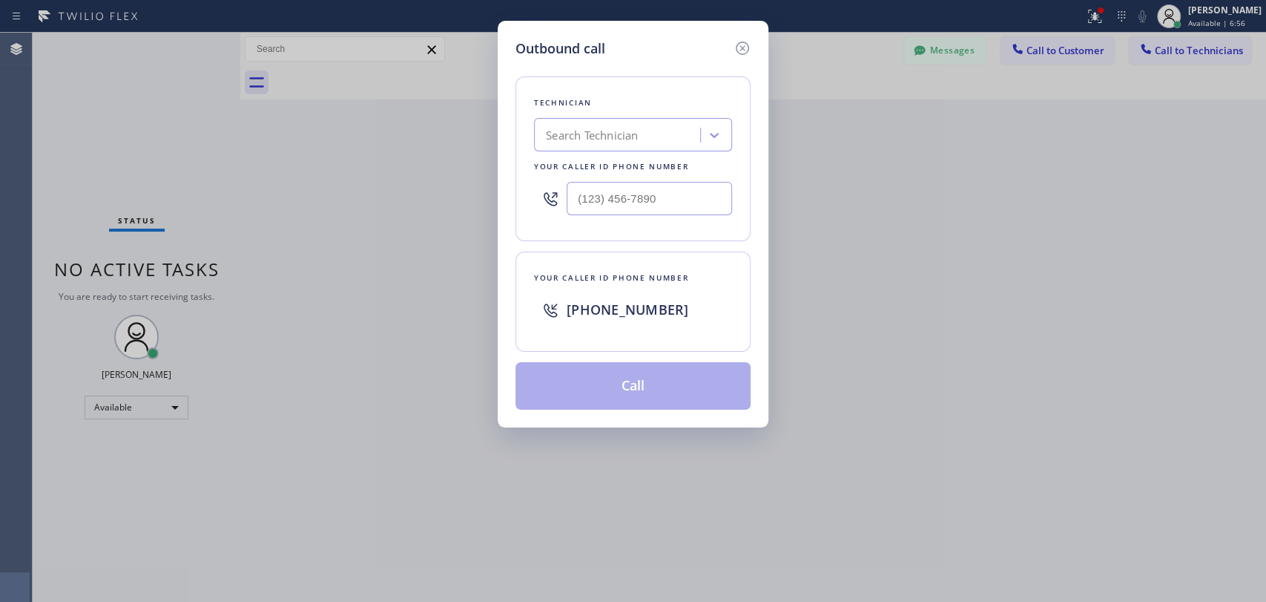
click at [676, 119] on div "Search Technician" at bounding box center [633, 134] width 198 height 33
type input "hovi"
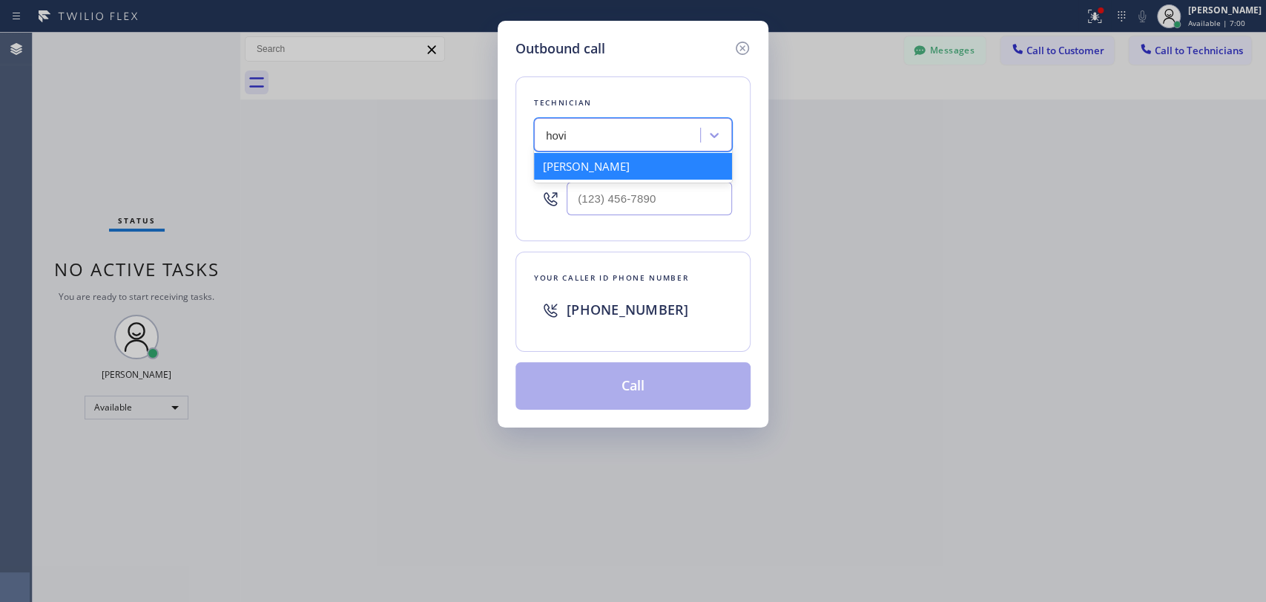
type input "[PHONE_NUMBER]"
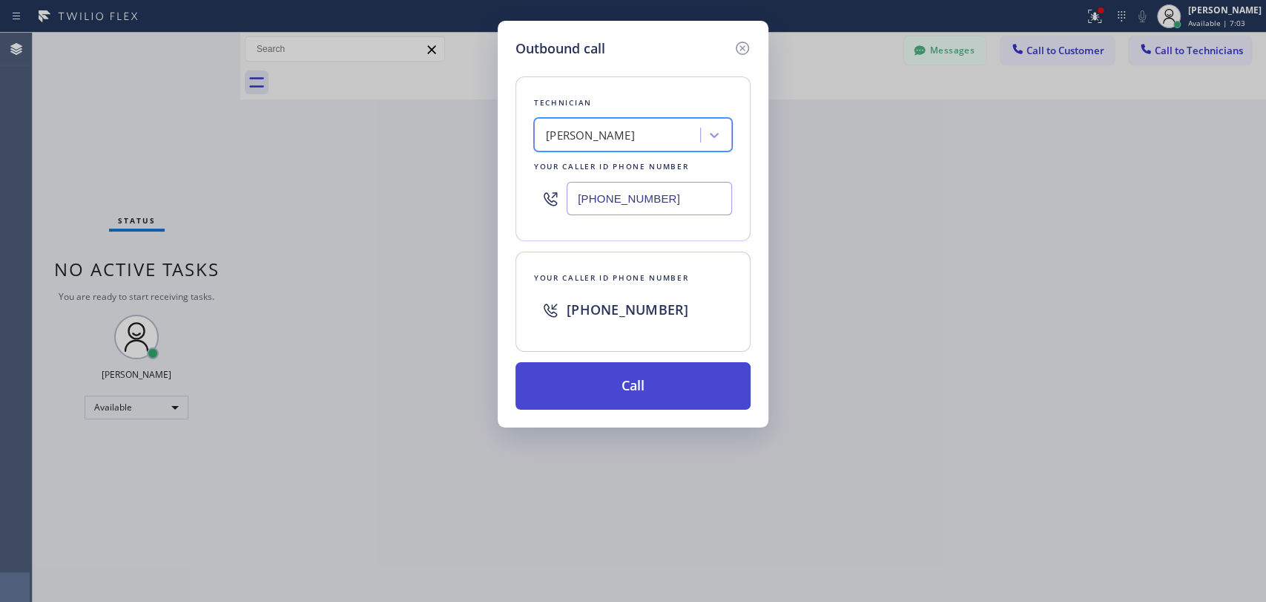
click at [590, 386] on button "Call" at bounding box center [633, 385] width 235 height 47
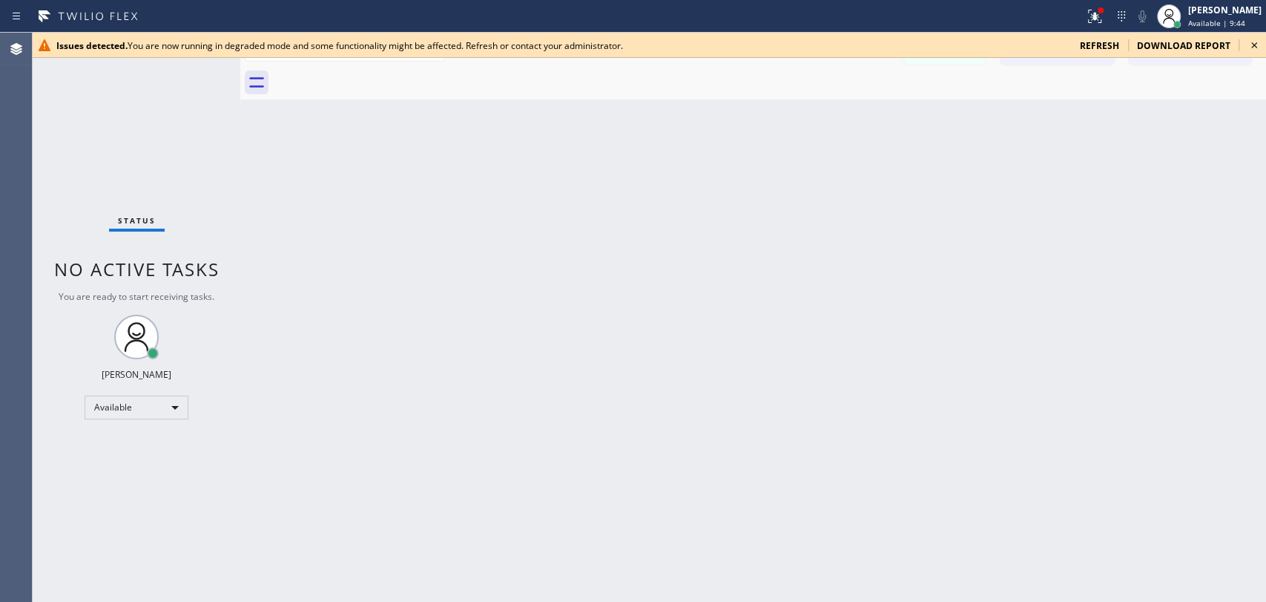
click at [1260, 43] on icon at bounding box center [1255, 45] width 18 height 18
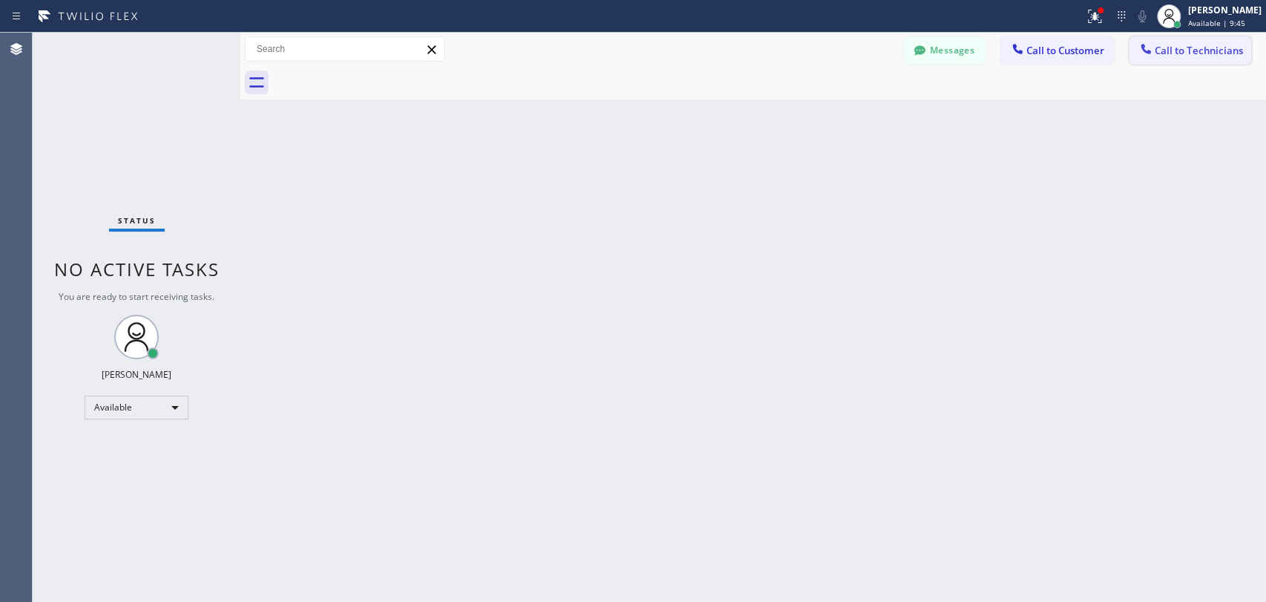
click at [1162, 59] on button "Call to Technicians" at bounding box center [1190, 50] width 122 height 28
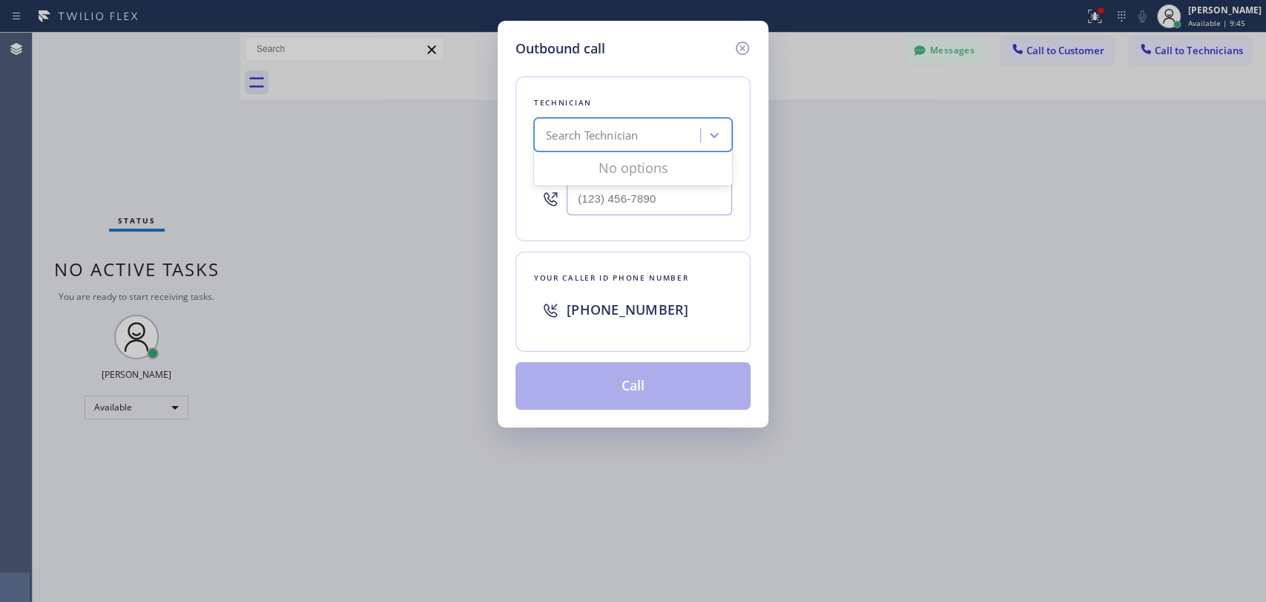
click at [608, 129] on div "Search Technician" at bounding box center [620, 135] width 162 height 26
type input "вфм"
click at [608, 131] on div "вфм" at bounding box center [605, 135] width 132 height 26
click at [741, 47] on icon at bounding box center [743, 48] width 18 height 18
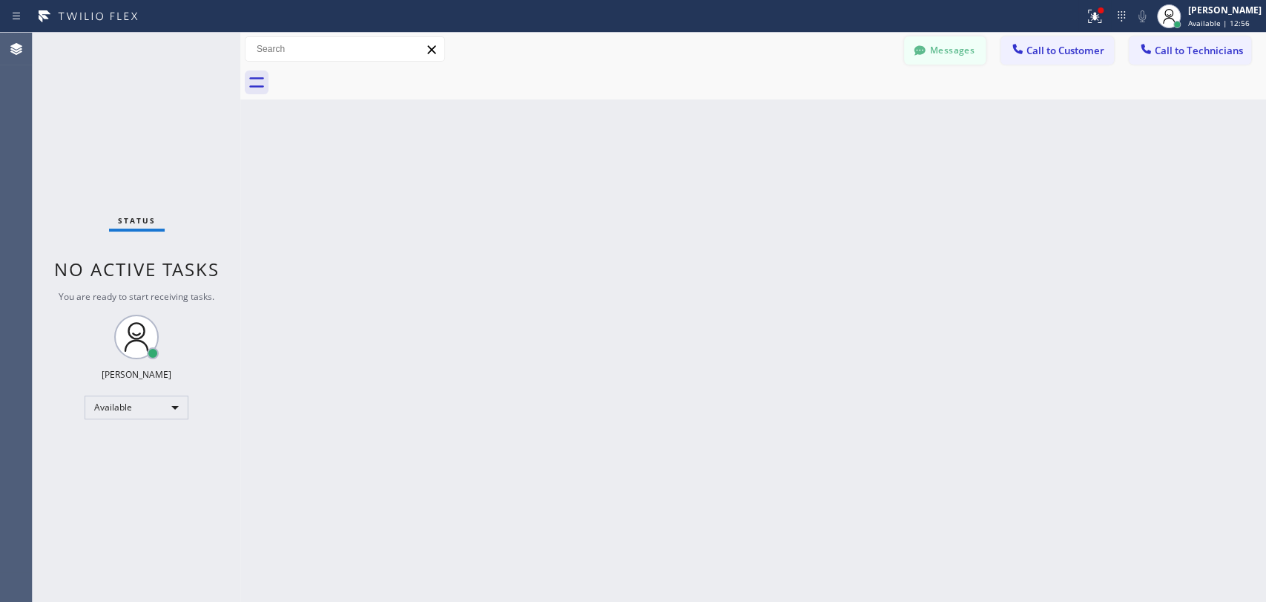
click at [930, 50] on button "Messages" at bounding box center [945, 50] width 82 height 28
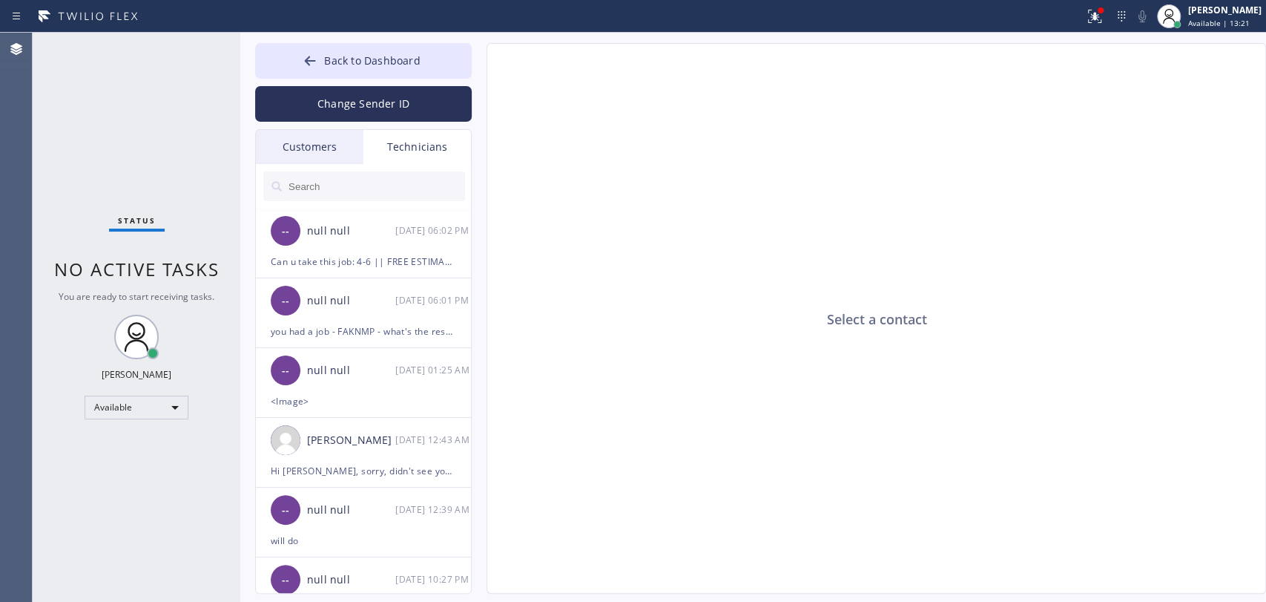
click at [340, 189] on input "text" at bounding box center [376, 186] width 178 height 30
click at [323, 177] on input "text" at bounding box center [376, 186] width 178 height 30
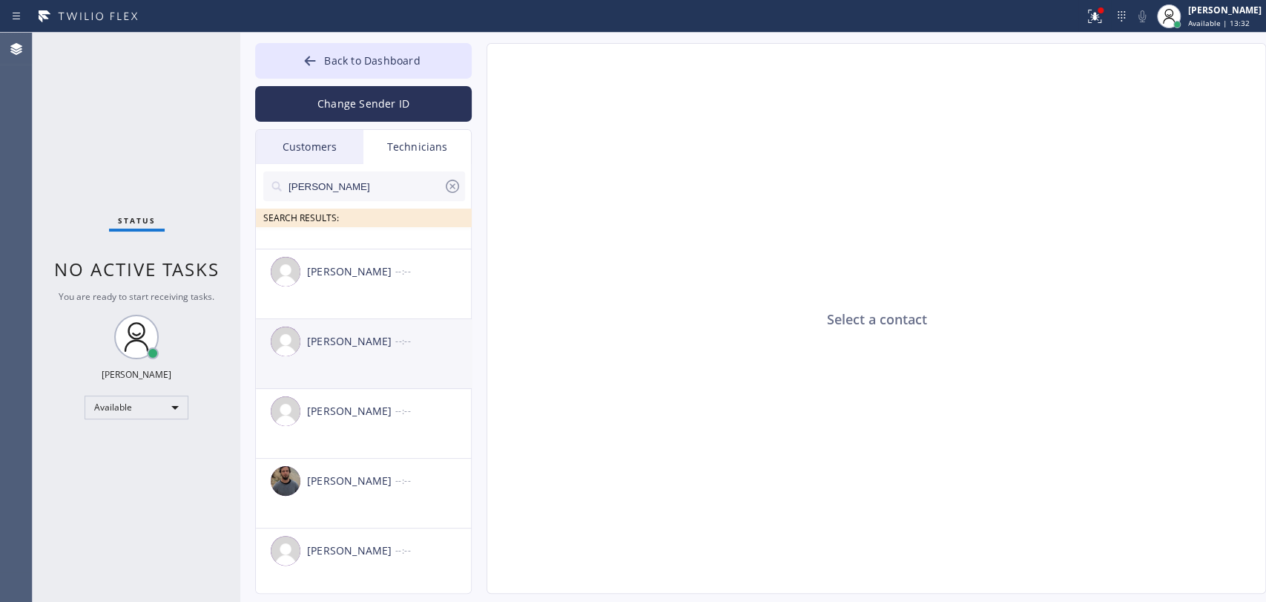
scroll to position [52, 0]
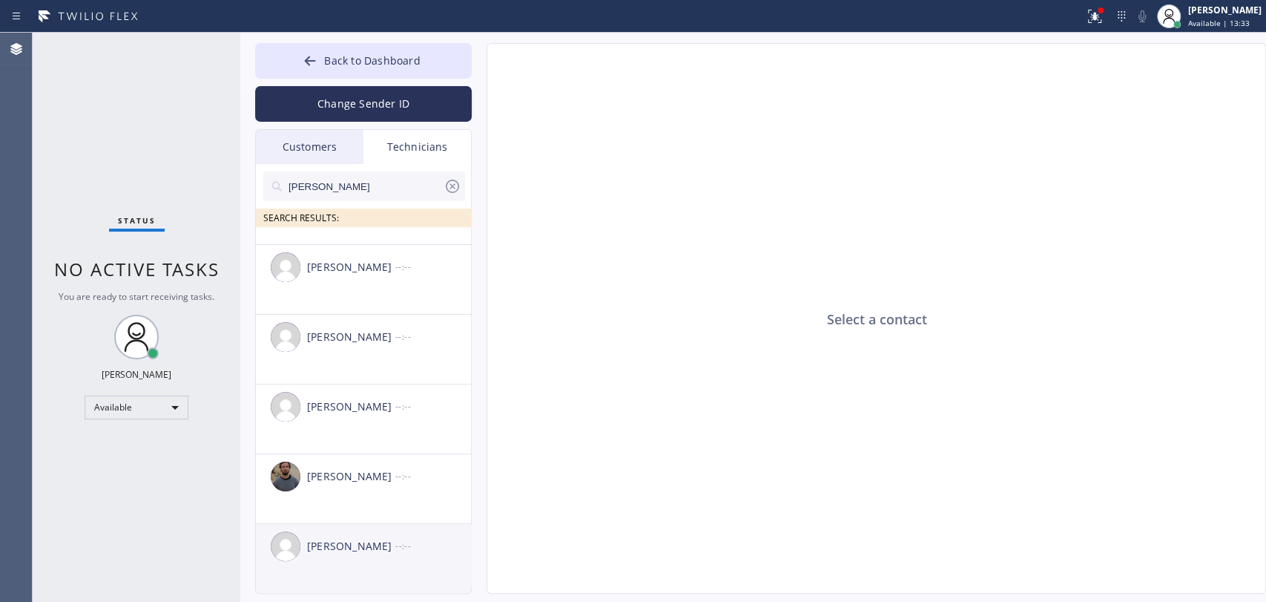
type input "andrew"
click at [361, 553] on div "Andrew Craig" at bounding box center [351, 546] width 88 height 17
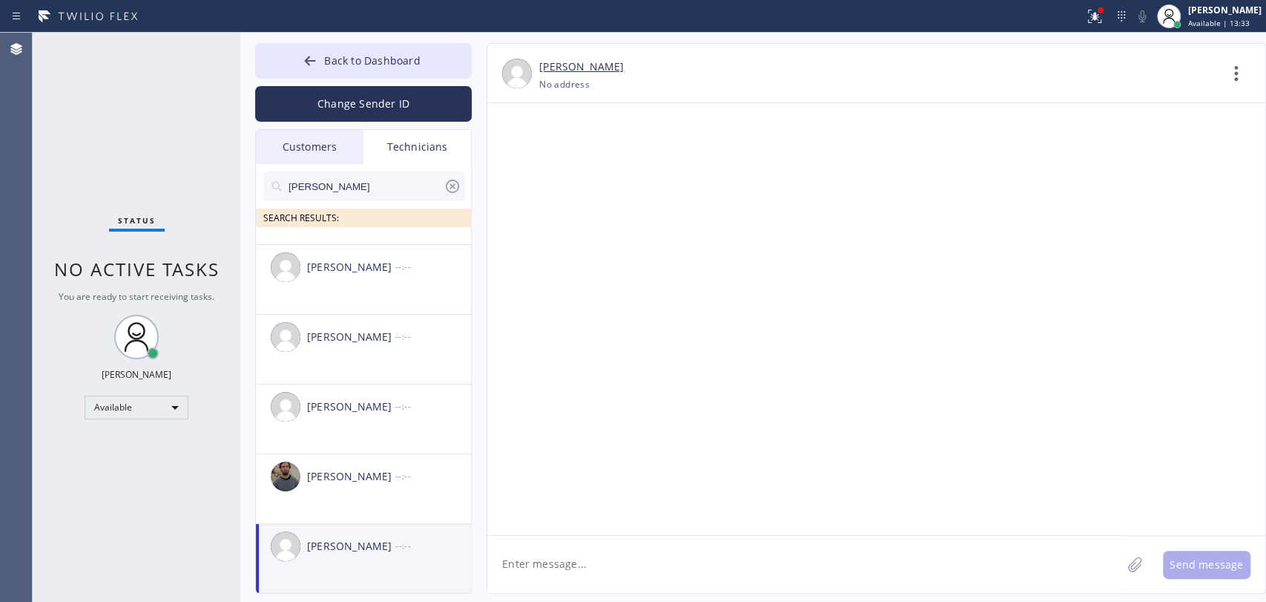
click at [536, 570] on textarea at bounding box center [804, 564] width 634 height 57
type textarea "Hello [PERSON_NAME]! My name is [PERSON_NAME], i'm a dispatcher at 5 Star Best …"
type textarea "r"
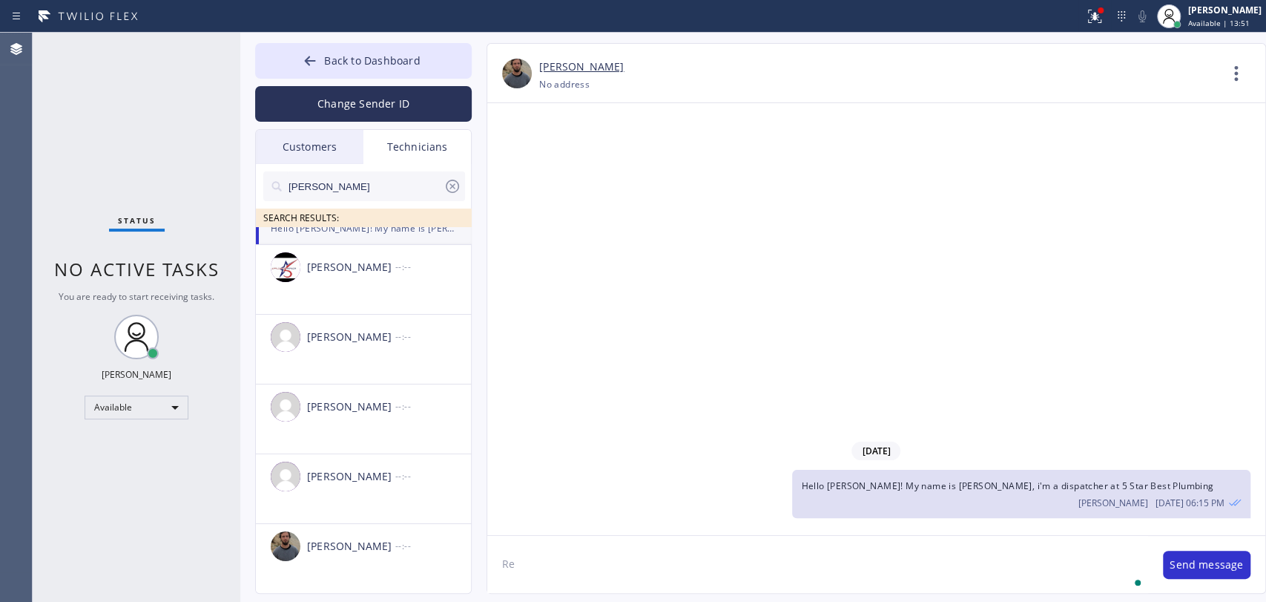
type textarea "R"
type textarea "I send you a link to slack for our CRM (website)"
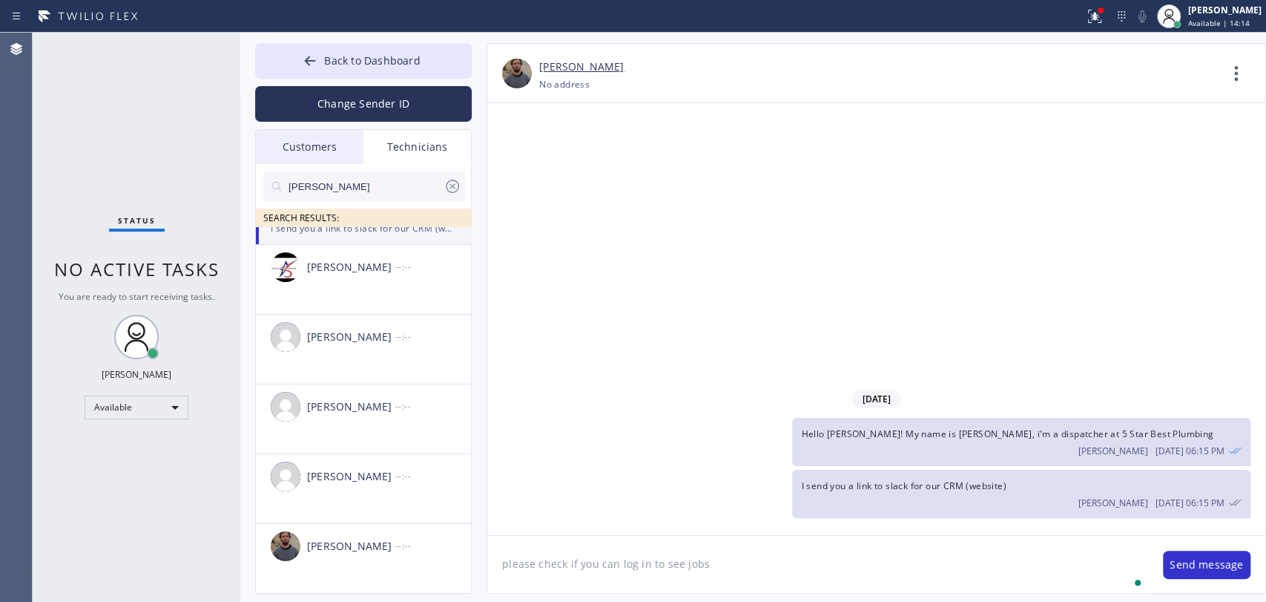
type textarea "please check if you can log in to see jobs"
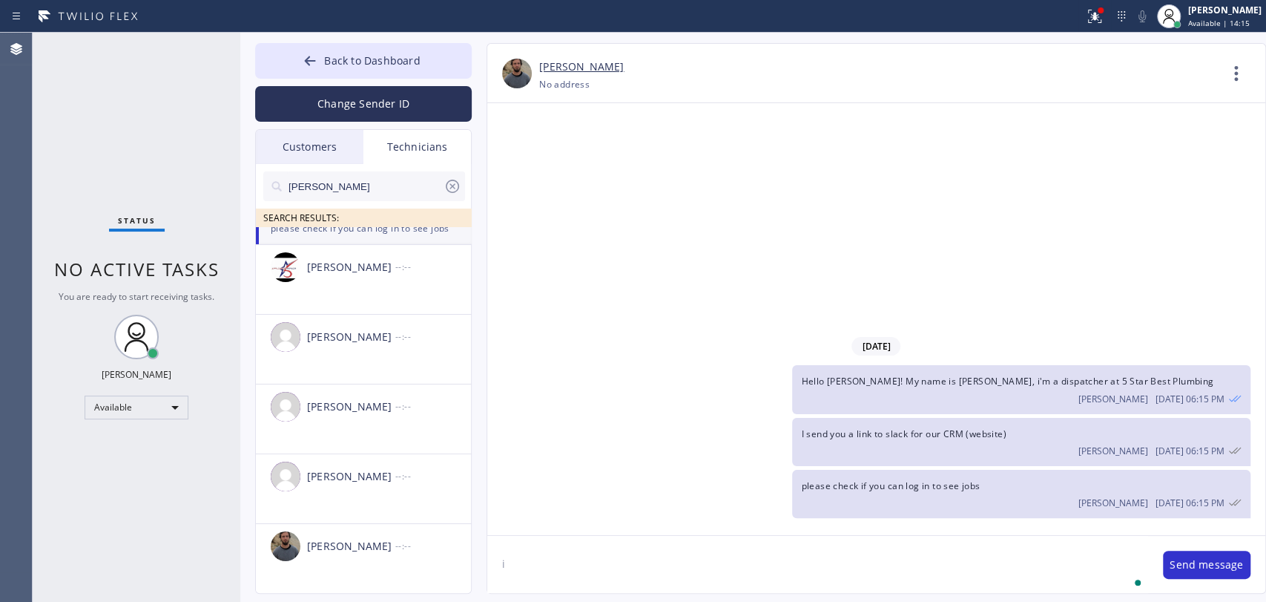
type textarea "i"
type textarea "we added u 10-12 and 12-2"
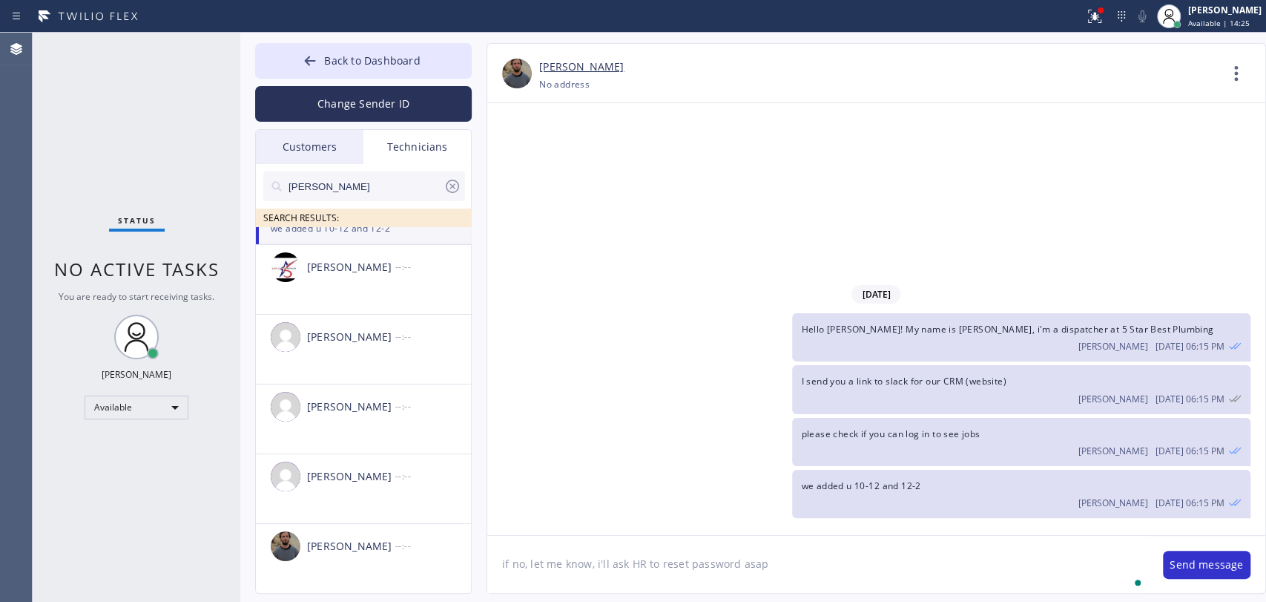
type textarea "if no, let me know, i'll ask HR to reset password asap"
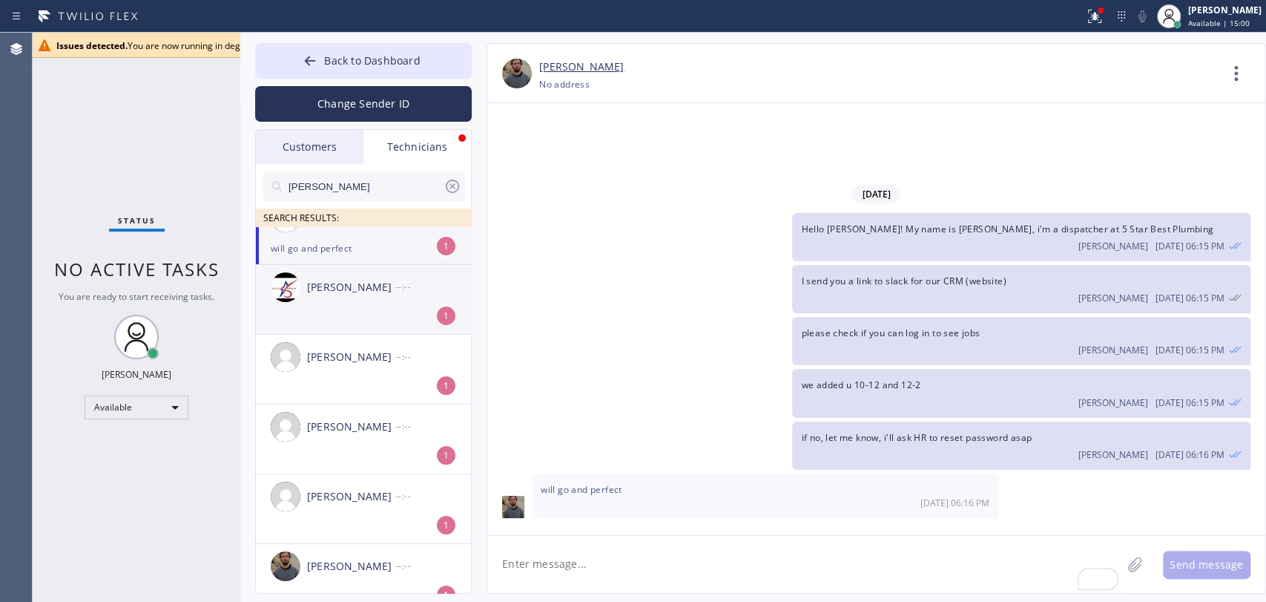
scroll to position [0, 0]
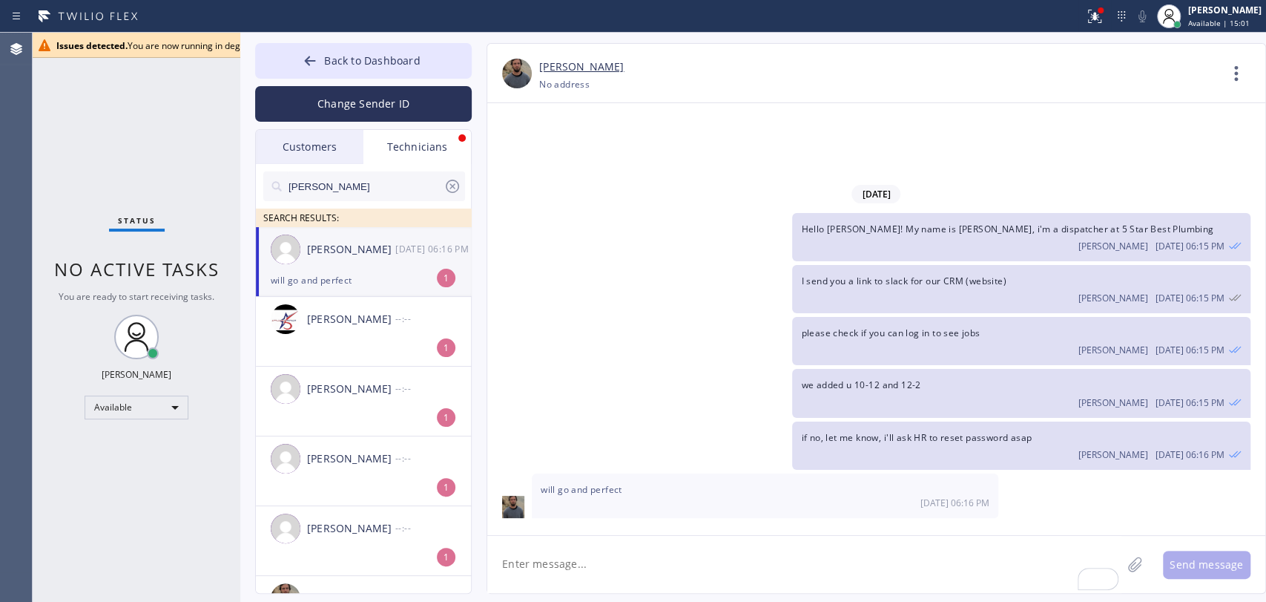
drag, startPoint x: 355, startPoint y: 278, endPoint x: 355, endPoint y: 265, distance: 13.4
click at [355, 277] on div "will go and perfect" at bounding box center [363, 280] width 185 height 17
click at [309, 67] on icon at bounding box center [310, 60] width 15 height 15
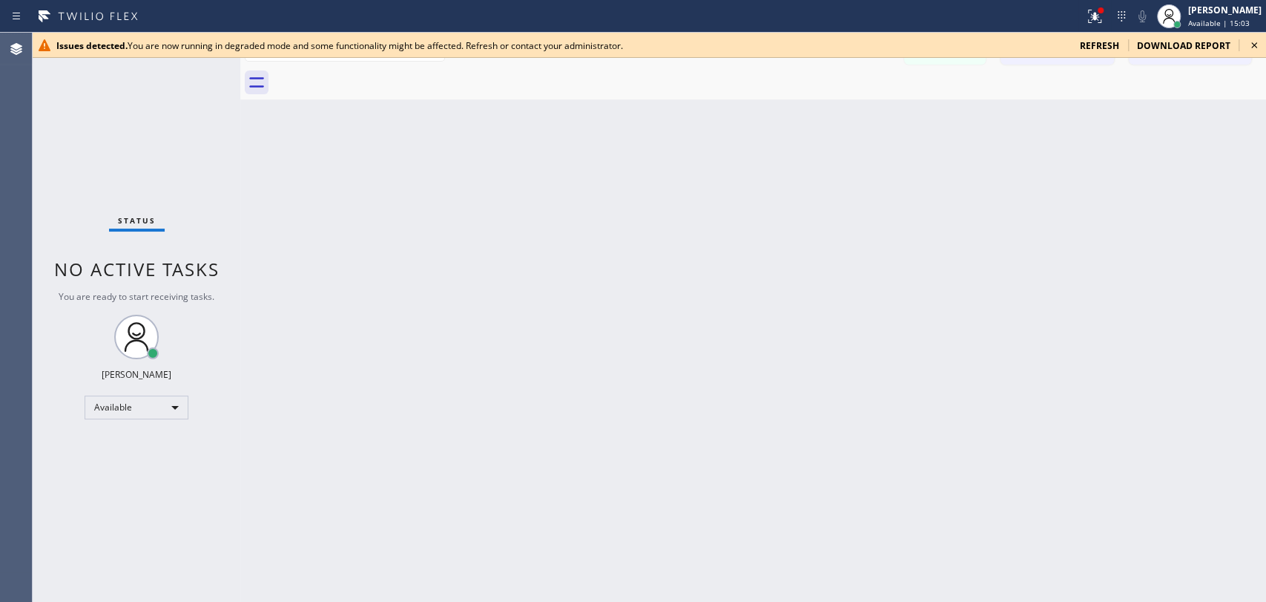
click at [1257, 51] on icon at bounding box center [1255, 45] width 18 height 18
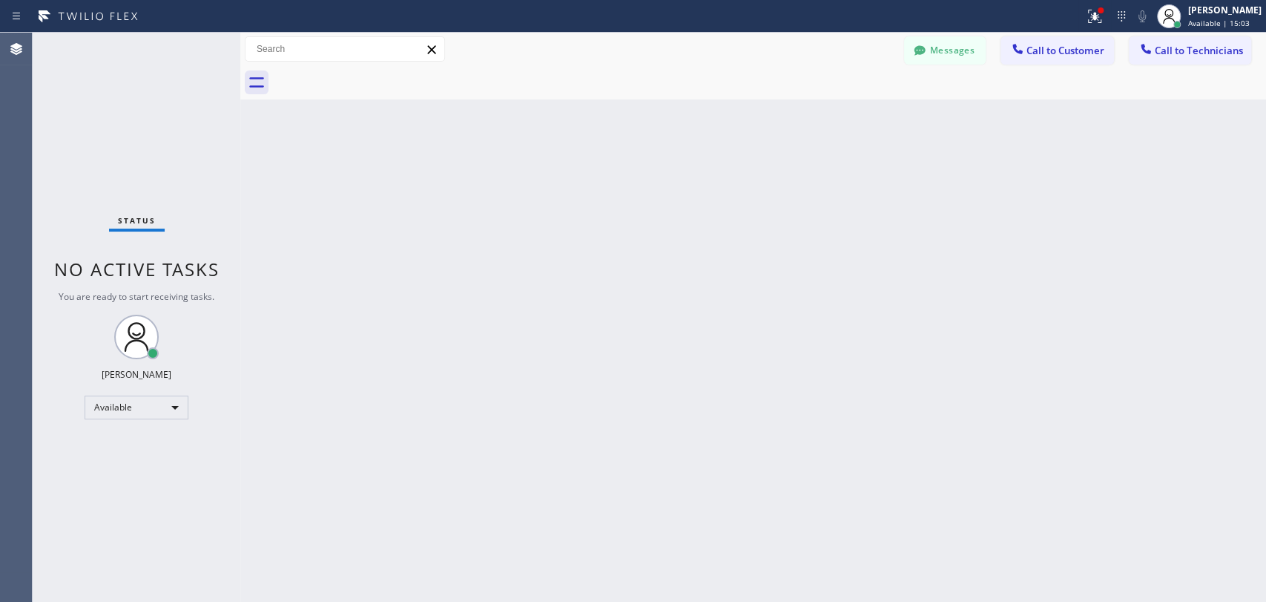
click at [777, 234] on div "Back to Dashboard Change Sender ID Customers Technicians TC Tom Cropper 09/03 1…" at bounding box center [753, 317] width 1026 height 569
drag, startPoint x: 953, startPoint y: 56, endPoint x: 853, endPoint y: 79, distance: 101.9
click at [951, 56] on button "Messages" at bounding box center [945, 50] width 82 height 28
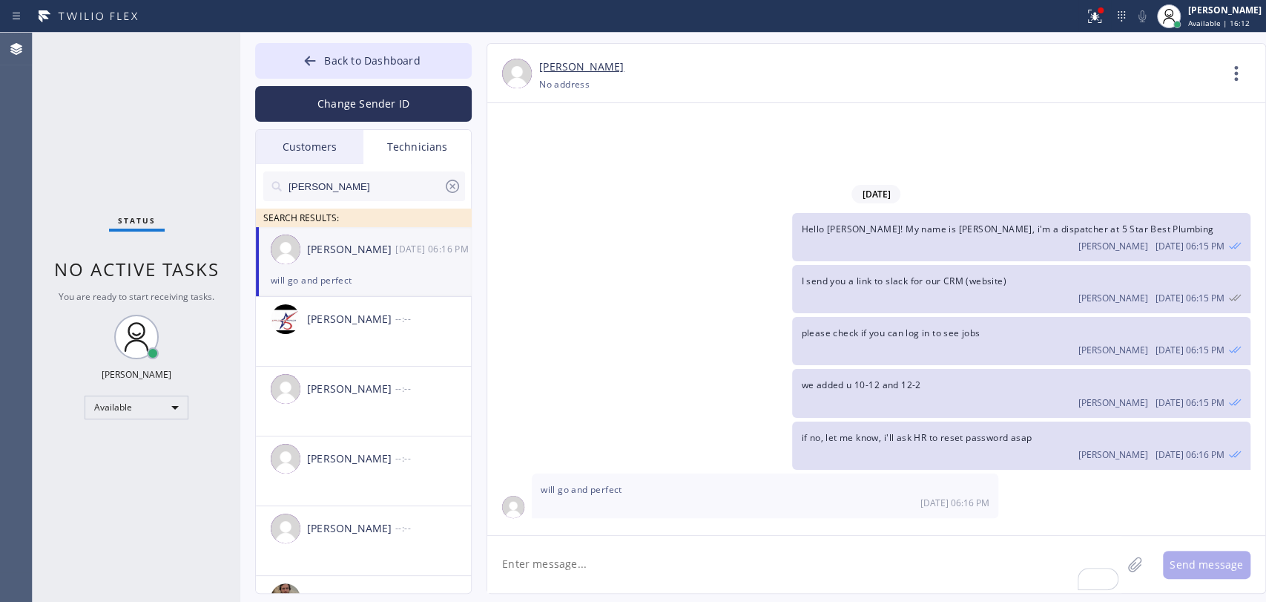
click at [395, 188] on input "andrew" at bounding box center [365, 186] width 157 height 30
click at [394, 188] on input "andrew" at bounding box center [365, 186] width 157 height 30
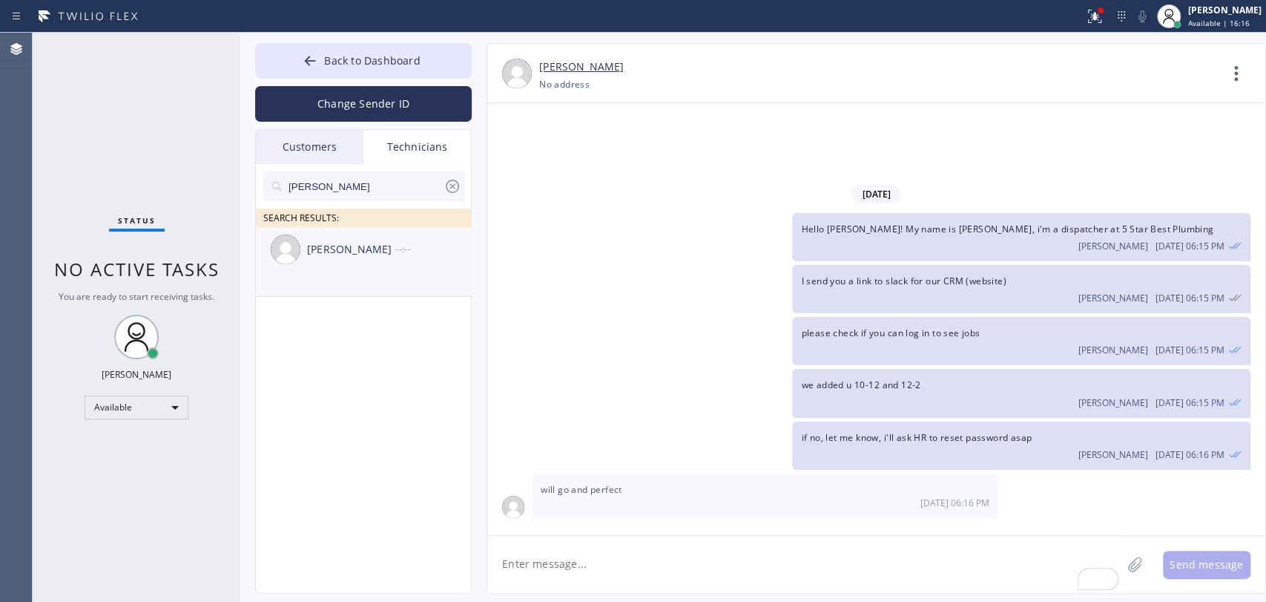
type input "[PERSON_NAME]"
click at [352, 261] on div "Hovik Khachaturyan --:--" at bounding box center [364, 249] width 217 height 45
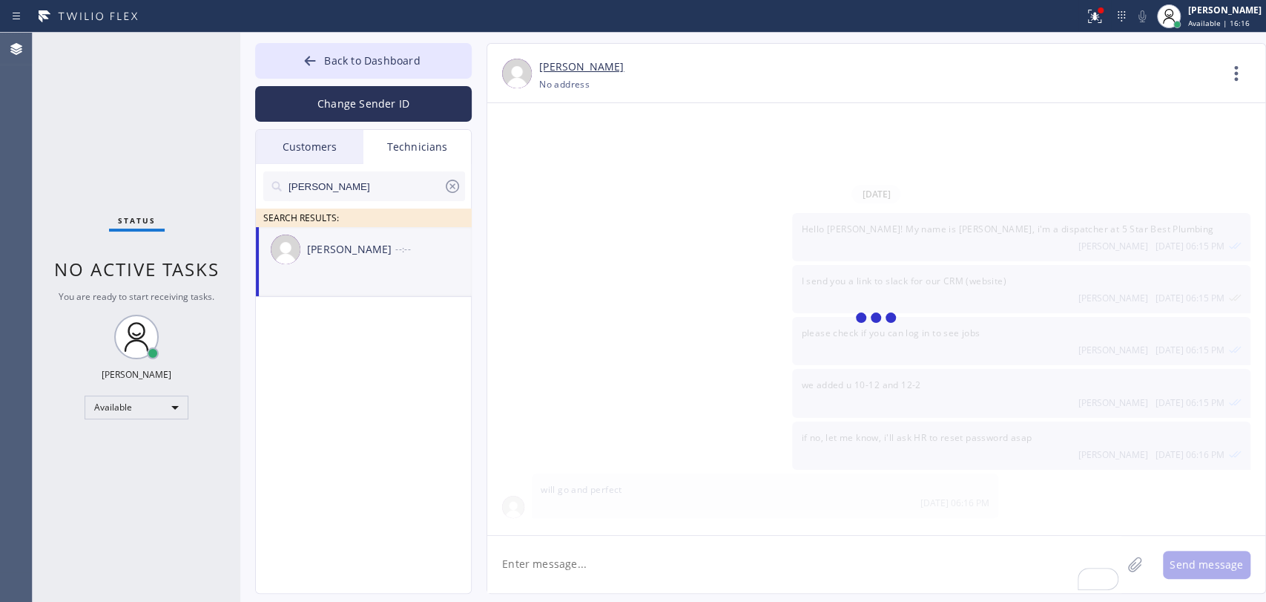
drag, startPoint x: 523, startPoint y: 563, endPoint x: 538, endPoint y: 579, distance: 21.5
click at [538, 579] on textarea "To enrich screen reader interactions, please activate Accessibility in Grammarl…" at bounding box center [804, 564] width 634 height 57
type textarea "Hi [PERSON_NAME]"
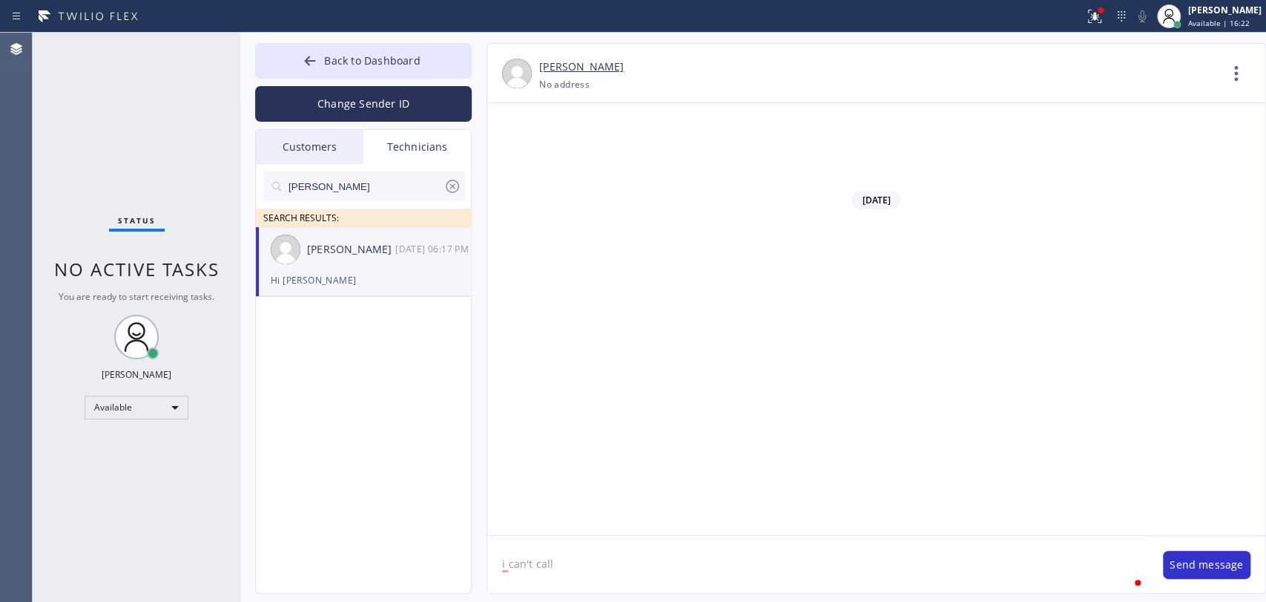
scroll to position [120129, 0]
type textarea "i can't call you, the system is not working"
type textarea "please text me the result of last call from [DATE]"
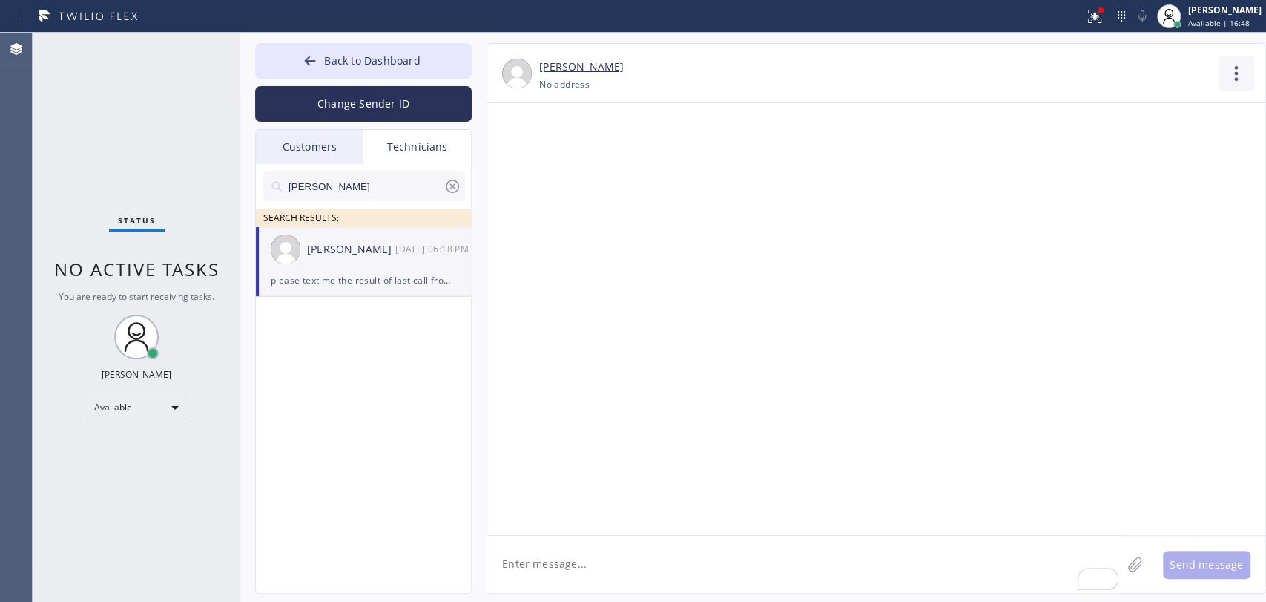
click at [1240, 68] on icon at bounding box center [1237, 74] width 36 height 36
click at [1081, 150] on li "Call to Technician" at bounding box center [1146, 152] width 215 height 39
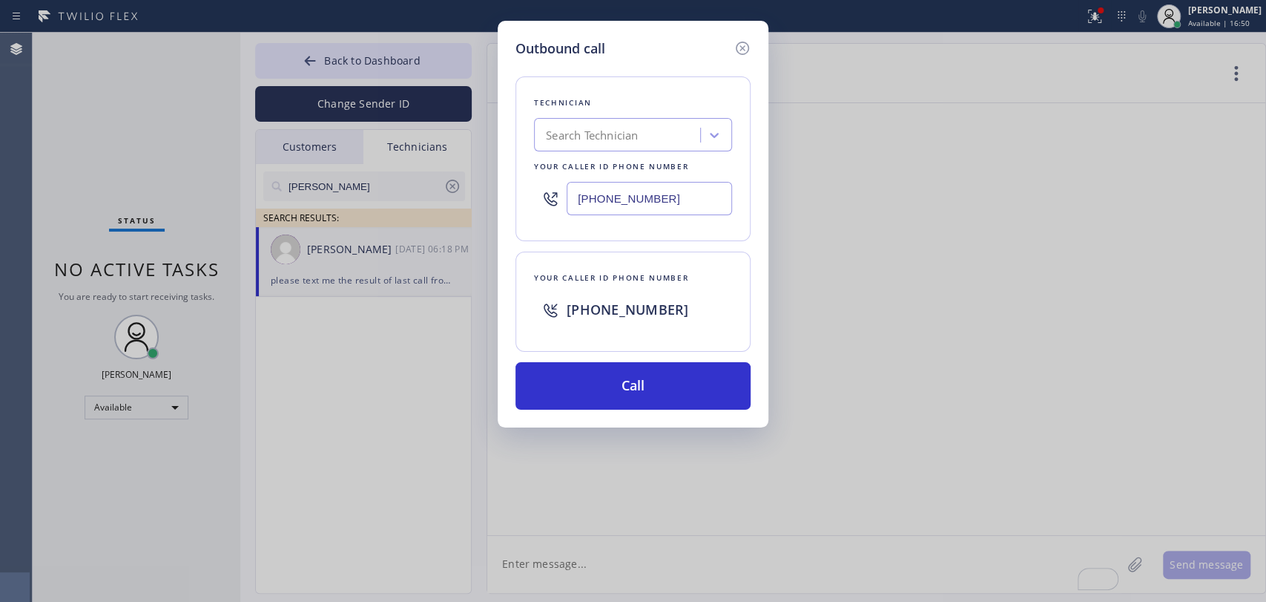
click at [654, 191] on input "[PHONE_NUMBER]" at bounding box center [649, 198] width 165 height 33
click at [747, 49] on icon at bounding box center [743, 48] width 18 height 18
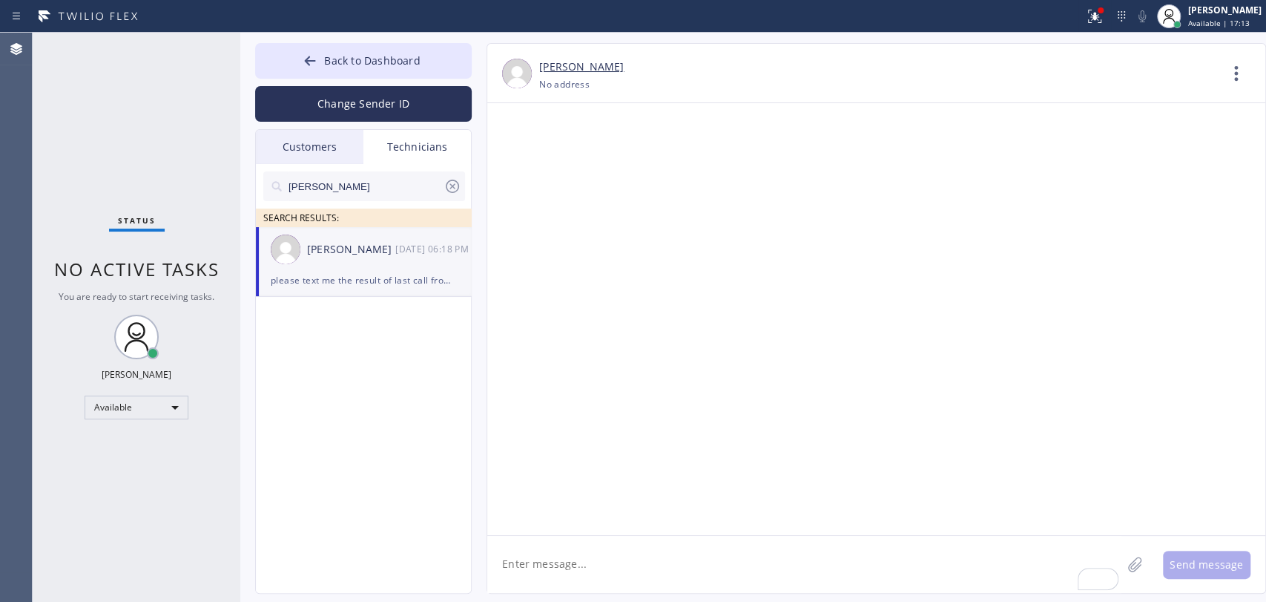
click at [143, 289] on div "Status No active tasks You are ready to start receiving tasks. Oleksiy Dmitriev…" at bounding box center [137, 317] width 208 height 569
drag, startPoint x: 401, startPoint y: 47, endPoint x: 990, endPoint y: 26, distance: 590.1
click at [401, 47] on button "Back to Dashboard" at bounding box center [363, 61] width 217 height 36
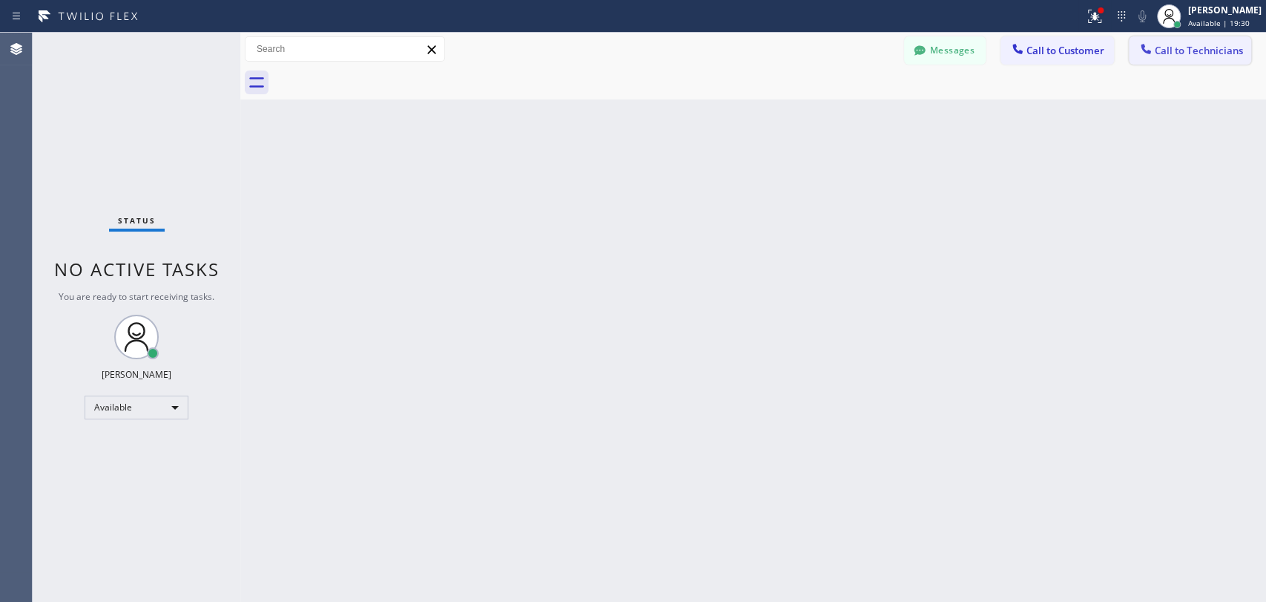
click at [1175, 42] on button "Call to Technicians" at bounding box center [1190, 50] width 122 height 28
click at [0, 0] on div at bounding box center [0, 0] width 0 height 0
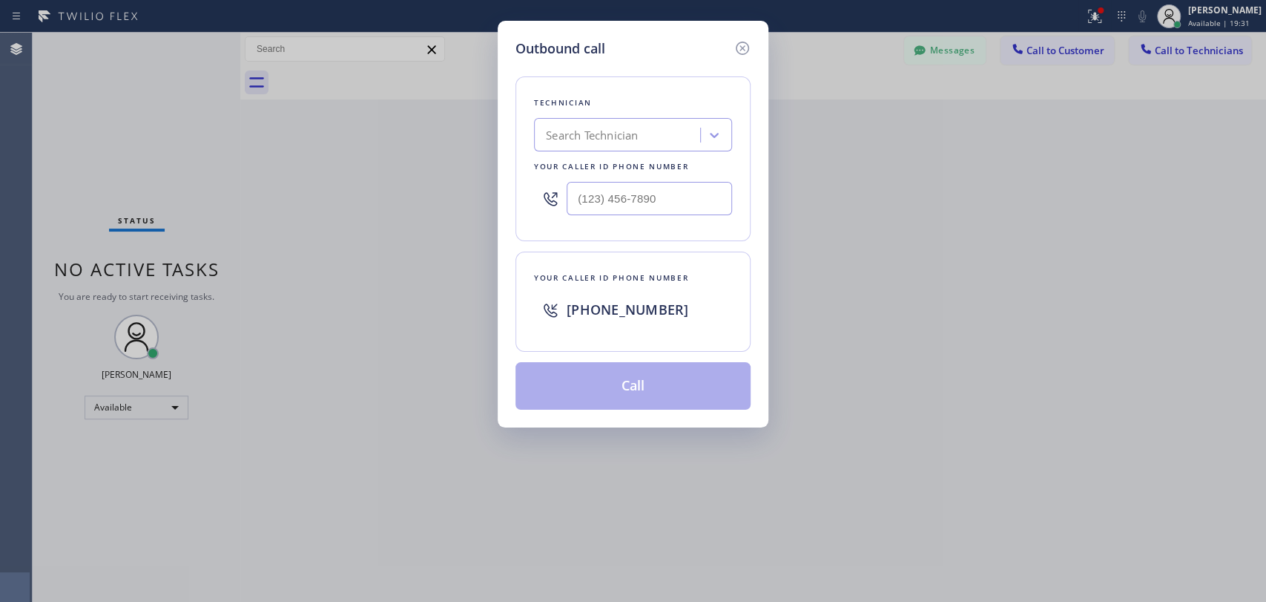
click at [1145, 51] on div "Outbound call Technician Search Technician Your caller id phone number Your cal…" at bounding box center [633, 301] width 1266 height 602
click at [599, 132] on div "Search Technician" at bounding box center [592, 135] width 92 height 17
type input "Michael"
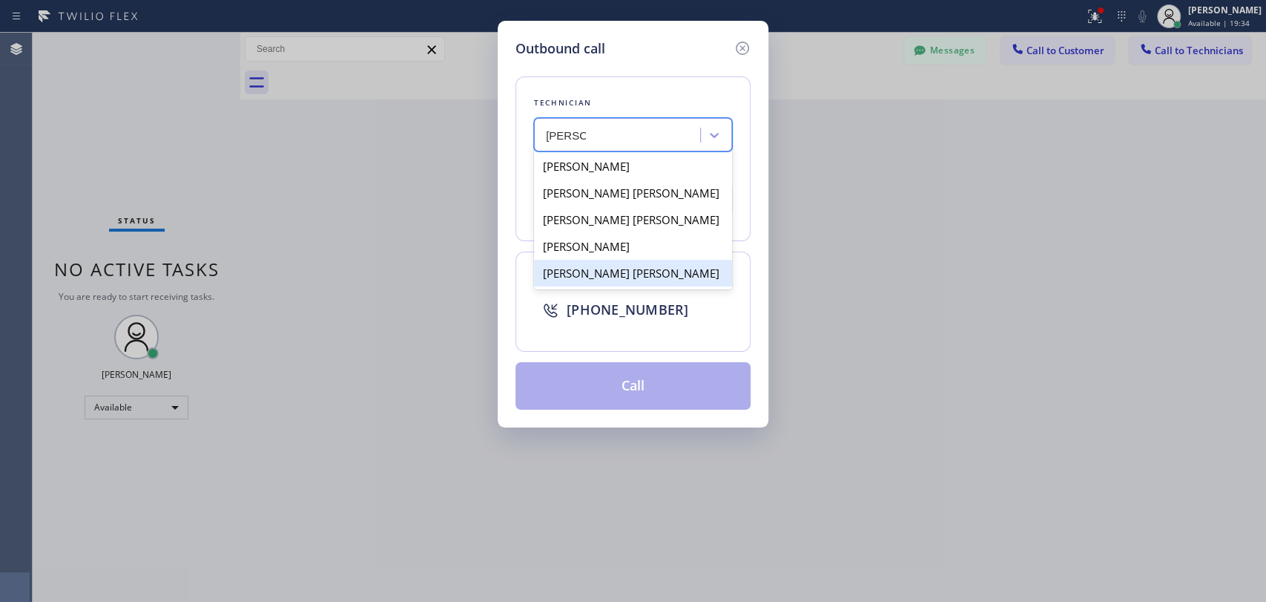
click at [605, 272] on div "Michael Jr Garcia" at bounding box center [633, 273] width 198 height 27
type input "(909) 534-7004"
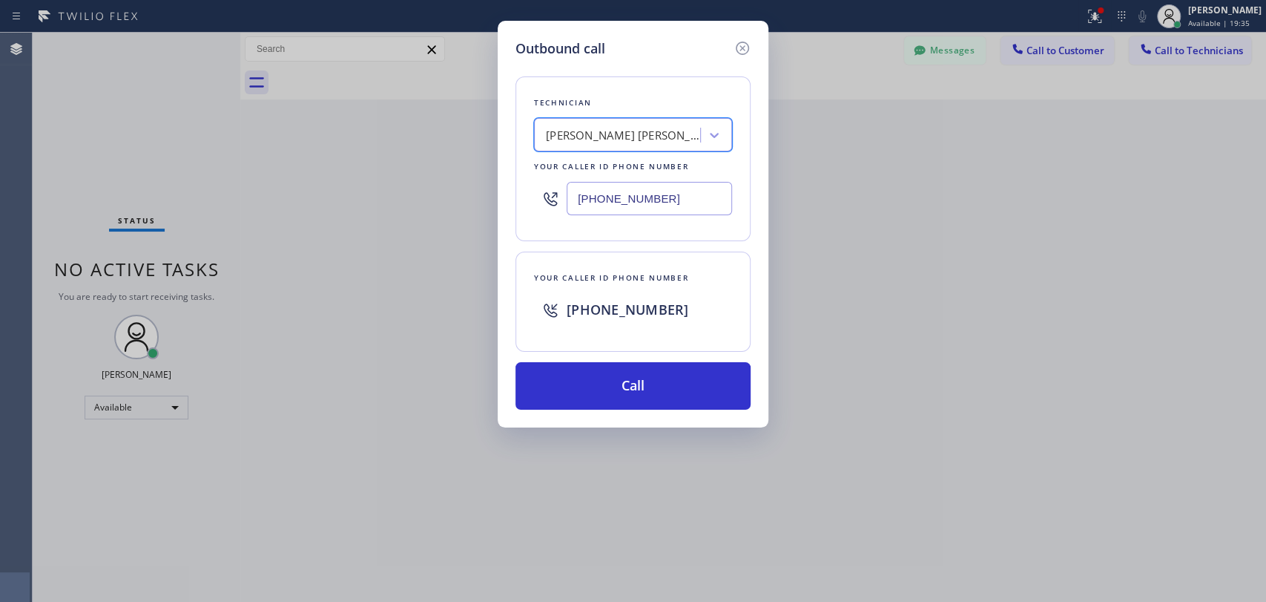
click at [592, 381] on button "Call" at bounding box center [633, 385] width 235 height 47
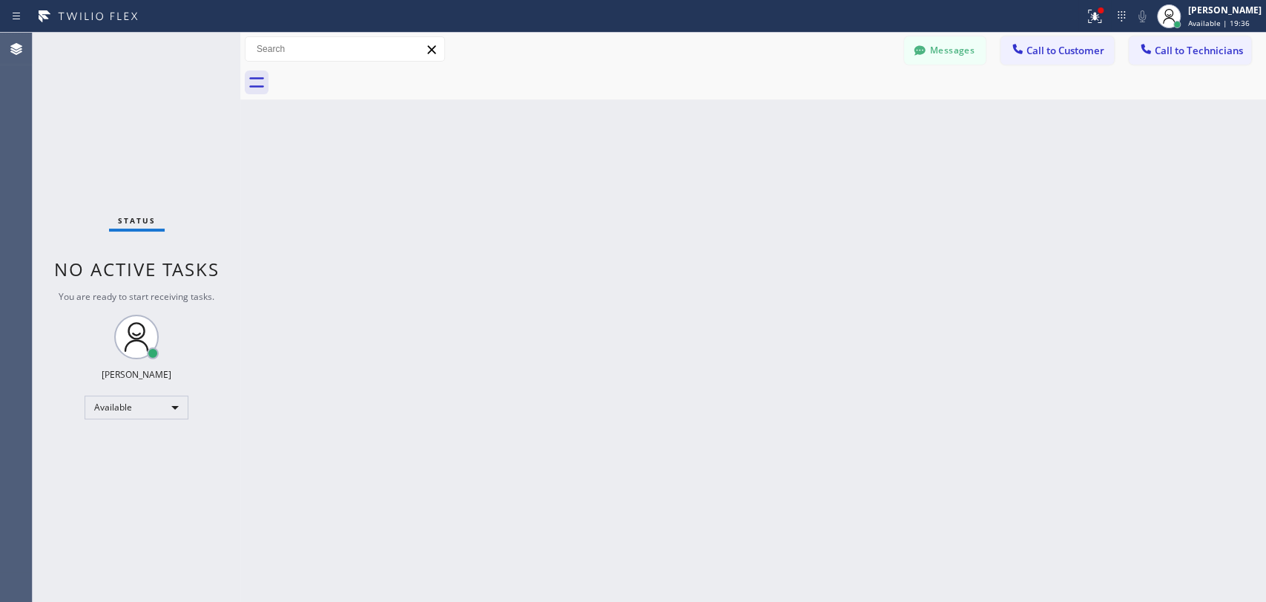
click at [1178, 55] on button "Call to Technicians" at bounding box center [1190, 50] width 122 height 28
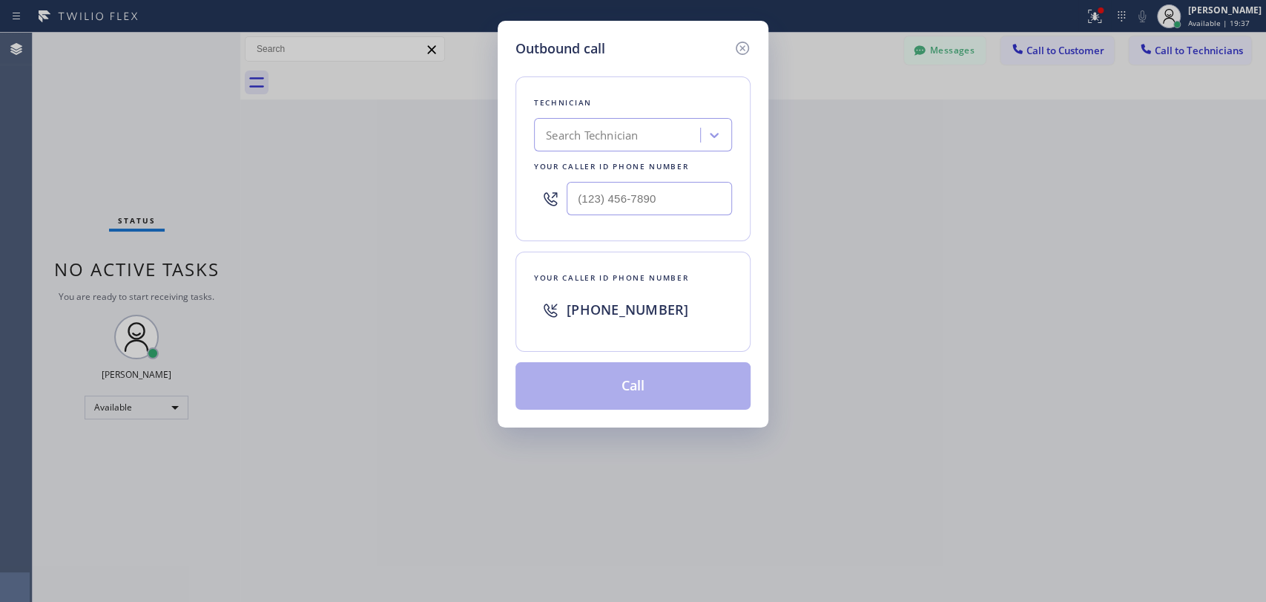
click at [625, 136] on div "Search Technician" at bounding box center [592, 135] width 92 height 17
type input "MIchael"
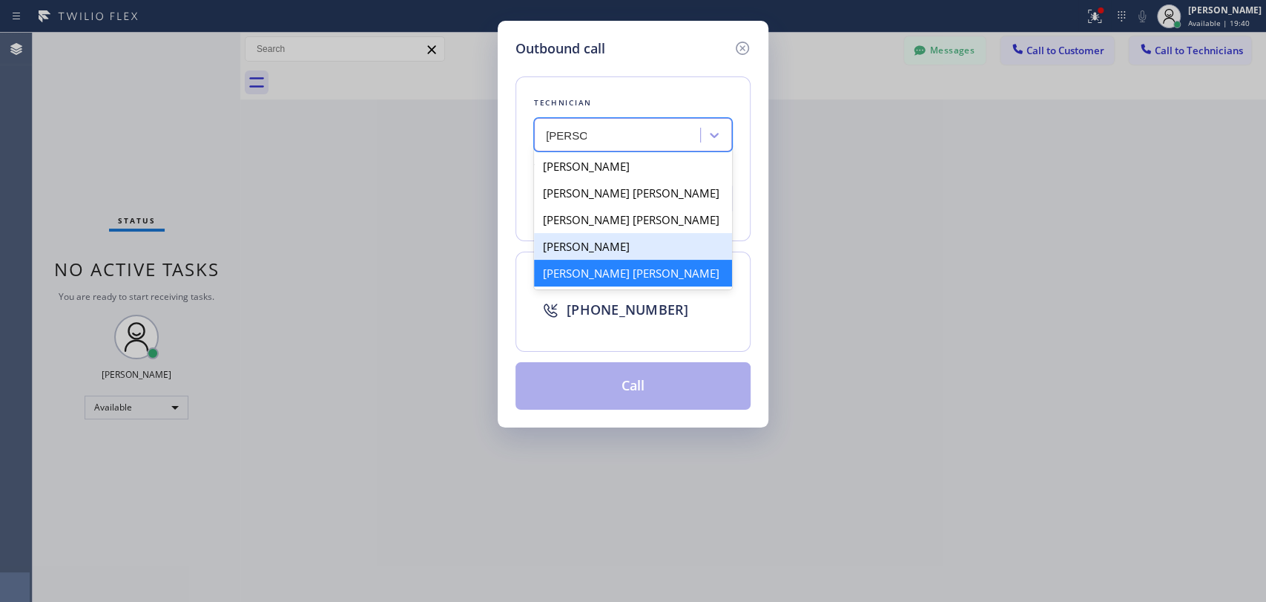
click at [596, 266] on div "Michael Jr Garcia" at bounding box center [633, 273] width 198 height 27
type input "(909) 534-7004"
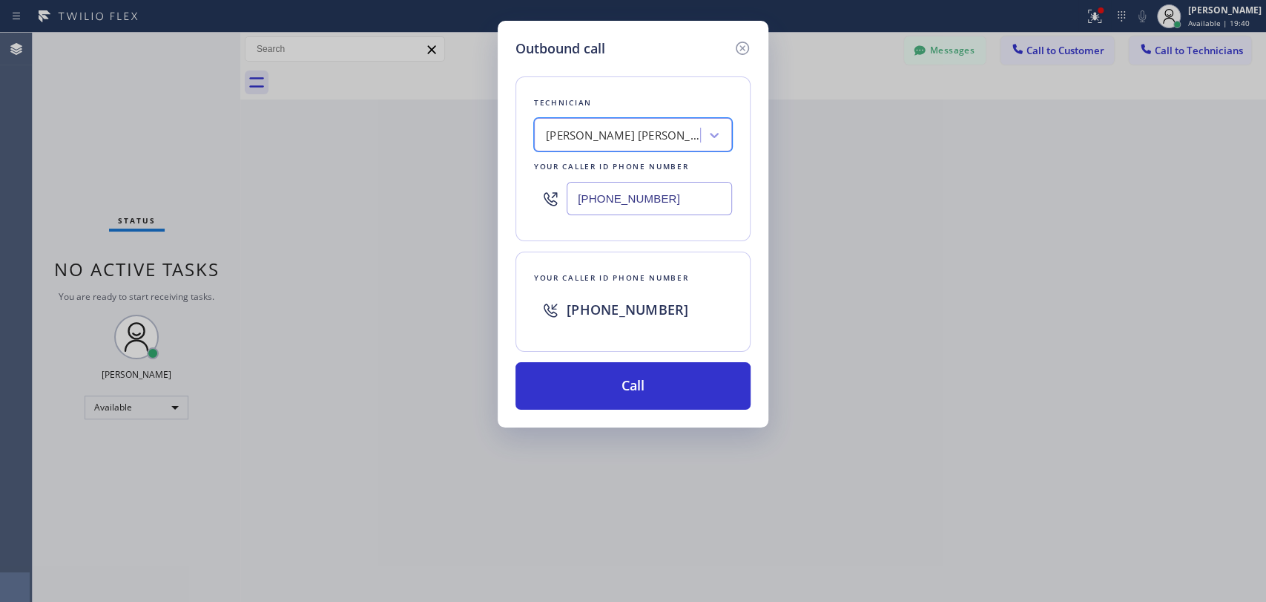
click at [622, 197] on input "(909) 534-7004" at bounding box center [649, 198] width 165 height 33
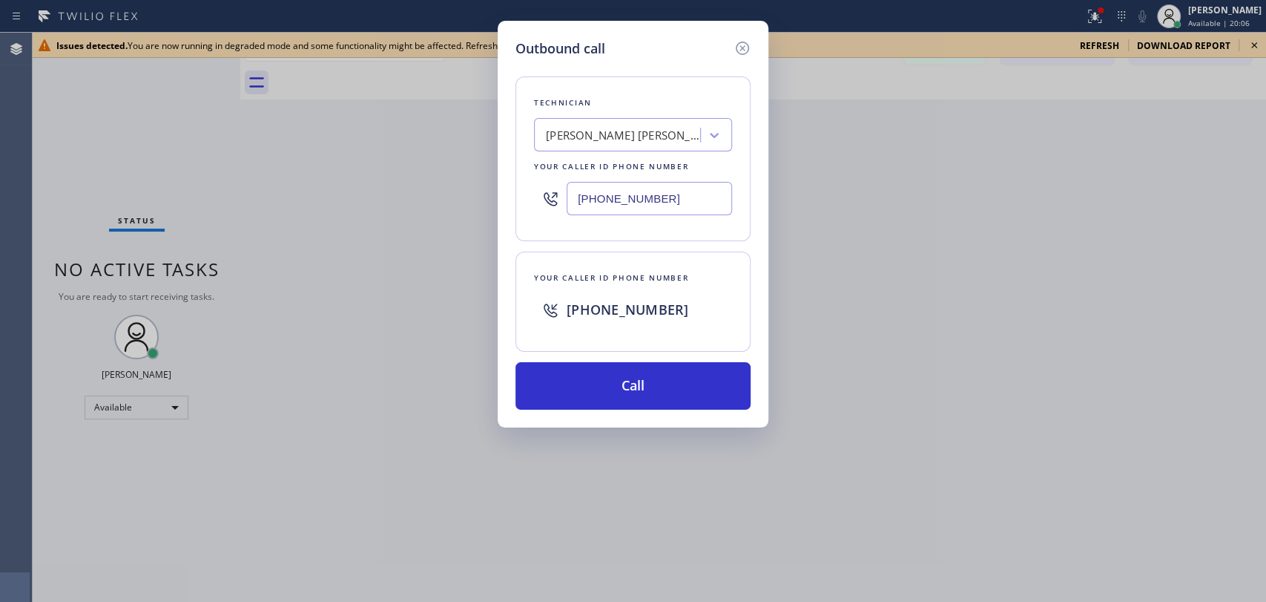
click at [674, 205] on input "(909) 534-7004" at bounding box center [649, 198] width 165 height 33
click at [746, 56] on icon at bounding box center [743, 48] width 18 height 18
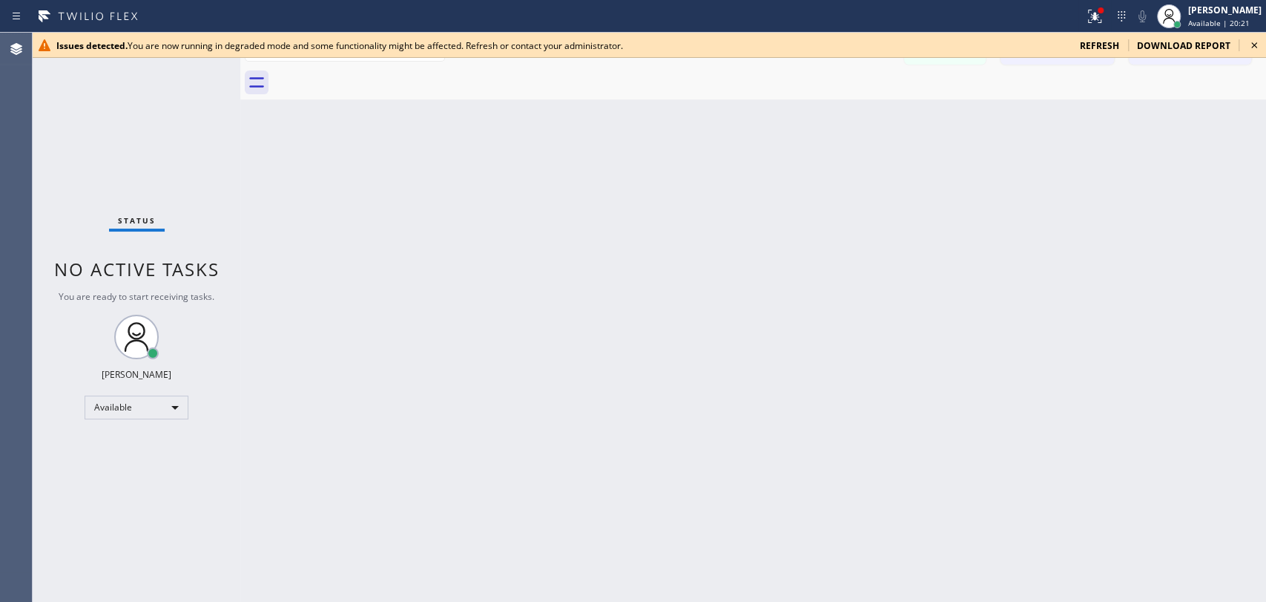
click at [1257, 43] on icon at bounding box center [1255, 45] width 18 height 18
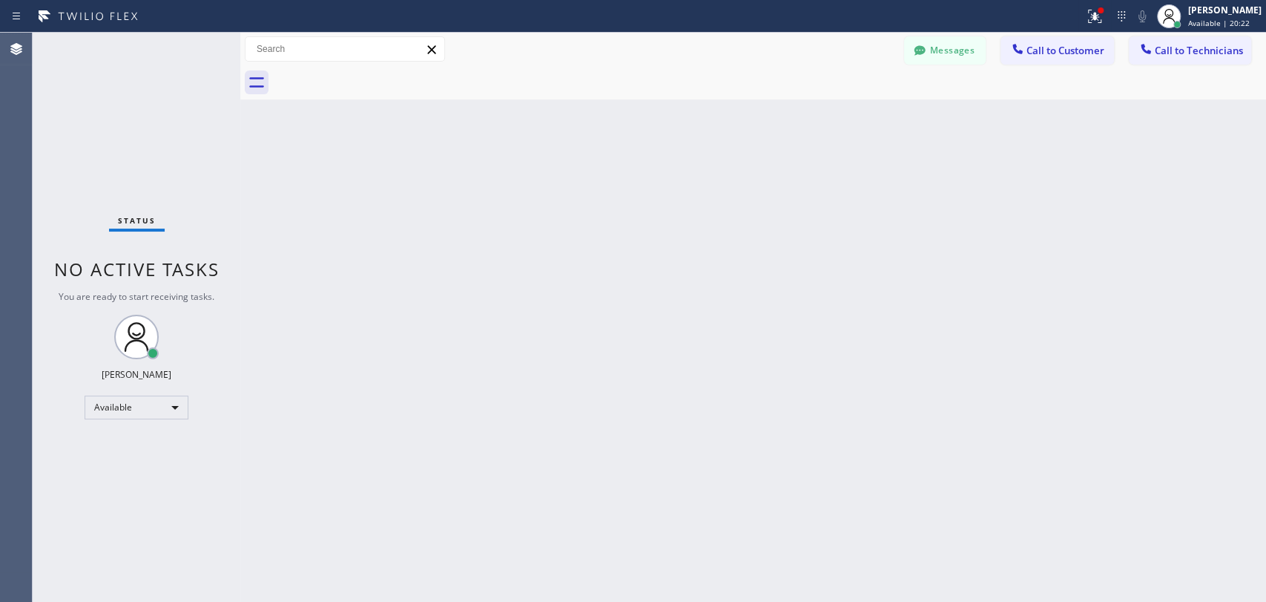
click at [912, 280] on div "Back to Dashboard Change Sender ID Customers Technicians TC Tom Cropper 09/03 1…" at bounding box center [753, 317] width 1026 height 569
click at [532, 334] on div "Back to Dashboard Change Sender ID Customers Technicians TC Tom Cropper 09/03 1…" at bounding box center [753, 317] width 1026 height 569
click at [605, 408] on div "Back to Dashboard Change Sender ID Customers Technicians TC Tom Cropper 09/03 1…" at bounding box center [753, 317] width 1026 height 569
drag, startPoint x: 83, startPoint y: 263, endPoint x: 208, endPoint y: 280, distance: 126.5
click at [208, 280] on span "No active tasks" at bounding box center [136, 269] width 165 height 24
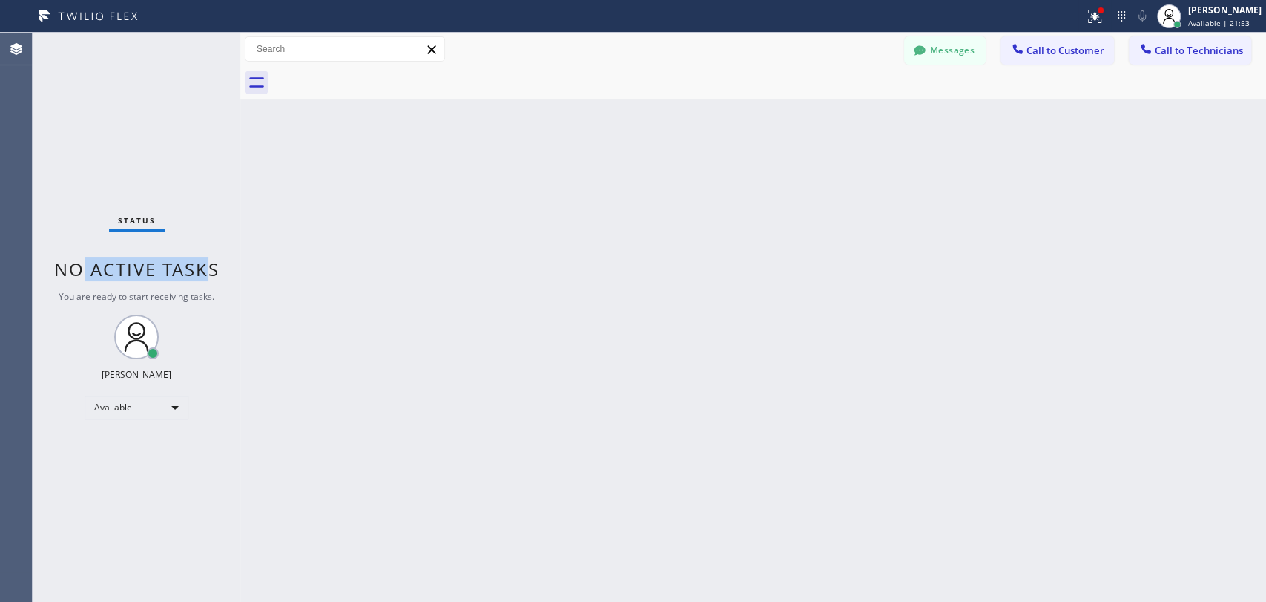
click at [208, 279] on span "No active tasks" at bounding box center [136, 269] width 165 height 24
drag, startPoint x: 199, startPoint y: 277, endPoint x: 88, endPoint y: 272, distance: 111.4
click at [88, 272] on span "No active tasks" at bounding box center [136, 269] width 165 height 24
click at [87, 272] on span "No active tasks" at bounding box center [136, 269] width 165 height 24
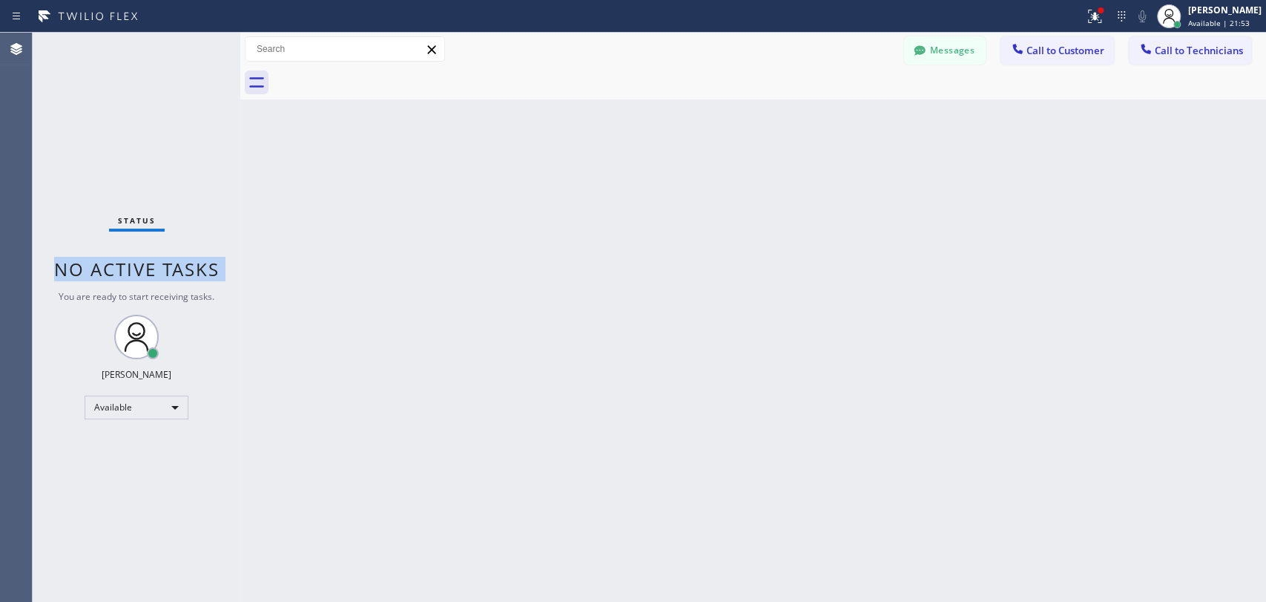
click at [87, 272] on span "No active tasks" at bounding box center [136, 269] width 165 height 24
click at [100, 266] on span "No active tasks" at bounding box center [136, 269] width 165 height 24
drag, startPoint x: 198, startPoint y: 269, endPoint x: 211, endPoint y: 270, distance: 13.4
click at [211, 270] on span "No active tasks" at bounding box center [136, 269] width 165 height 24
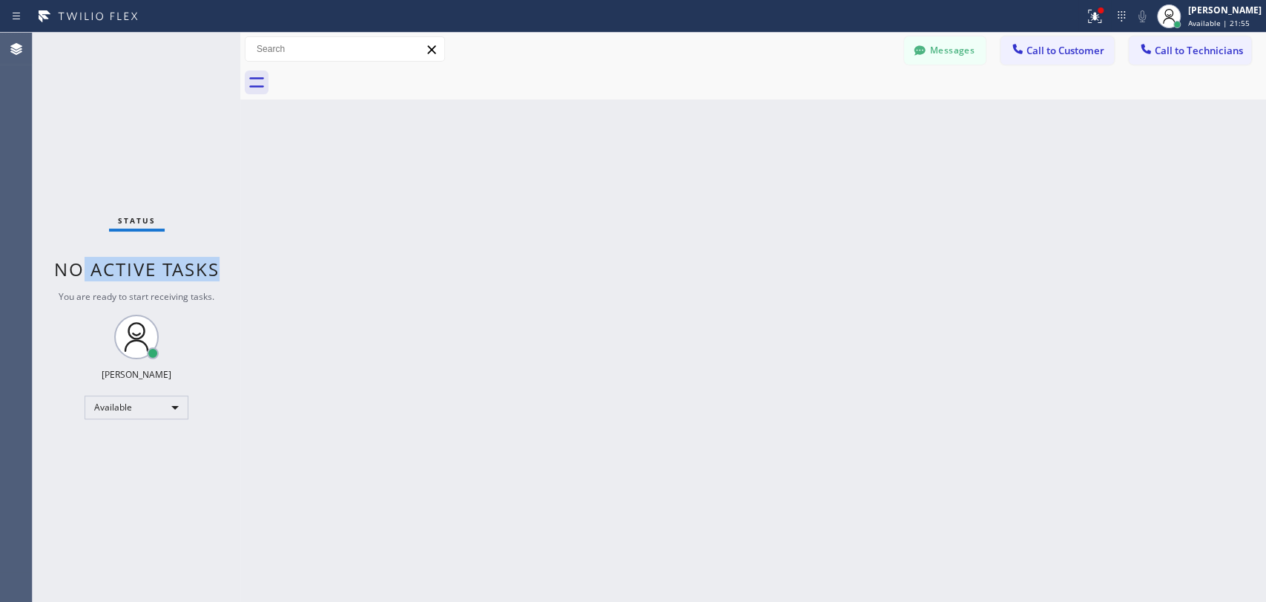
drag, startPoint x: 211, startPoint y: 270, endPoint x: 77, endPoint y: 264, distance: 134.4
click at [77, 264] on span "No active tasks" at bounding box center [136, 269] width 165 height 24
drag, startPoint x: 76, startPoint y: 264, endPoint x: 185, endPoint y: 266, distance: 109.1
click at [185, 266] on span "No active tasks" at bounding box center [136, 269] width 165 height 24
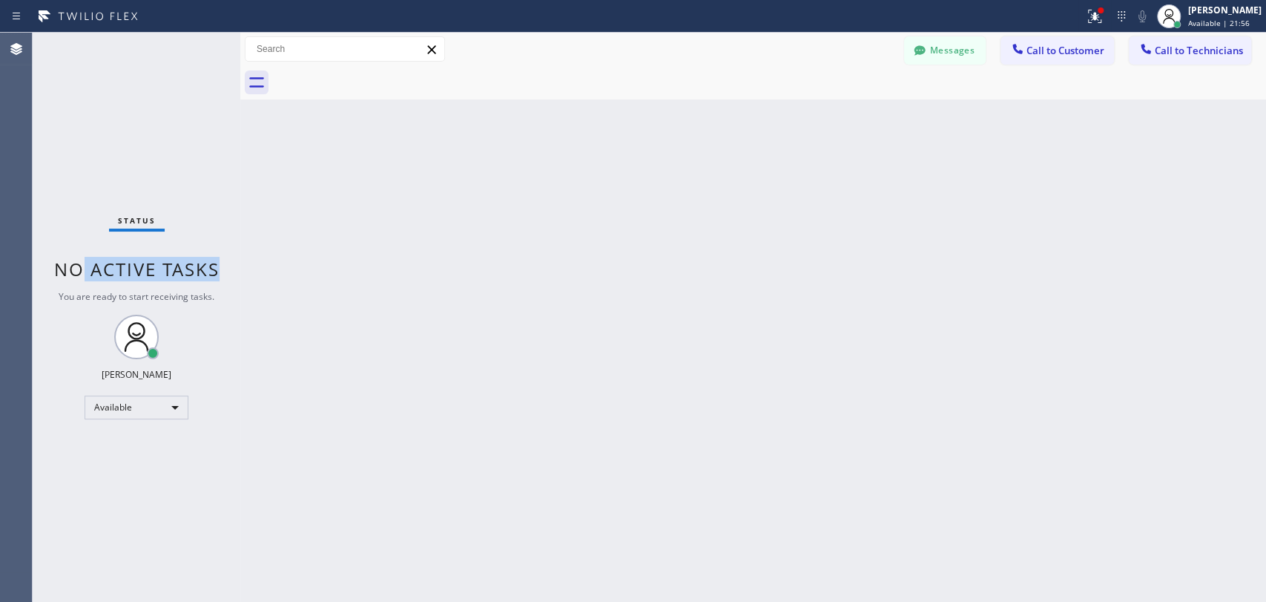
click at [185, 266] on span "No active tasks" at bounding box center [136, 269] width 165 height 24
drag, startPoint x: 119, startPoint y: 270, endPoint x: 154, endPoint y: 270, distance: 35.6
click at [154, 270] on span "No active tasks" at bounding box center [136, 269] width 165 height 24
drag, startPoint x: 154, startPoint y: 270, endPoint x: 95, endPoint y: 270, distance: 59.3
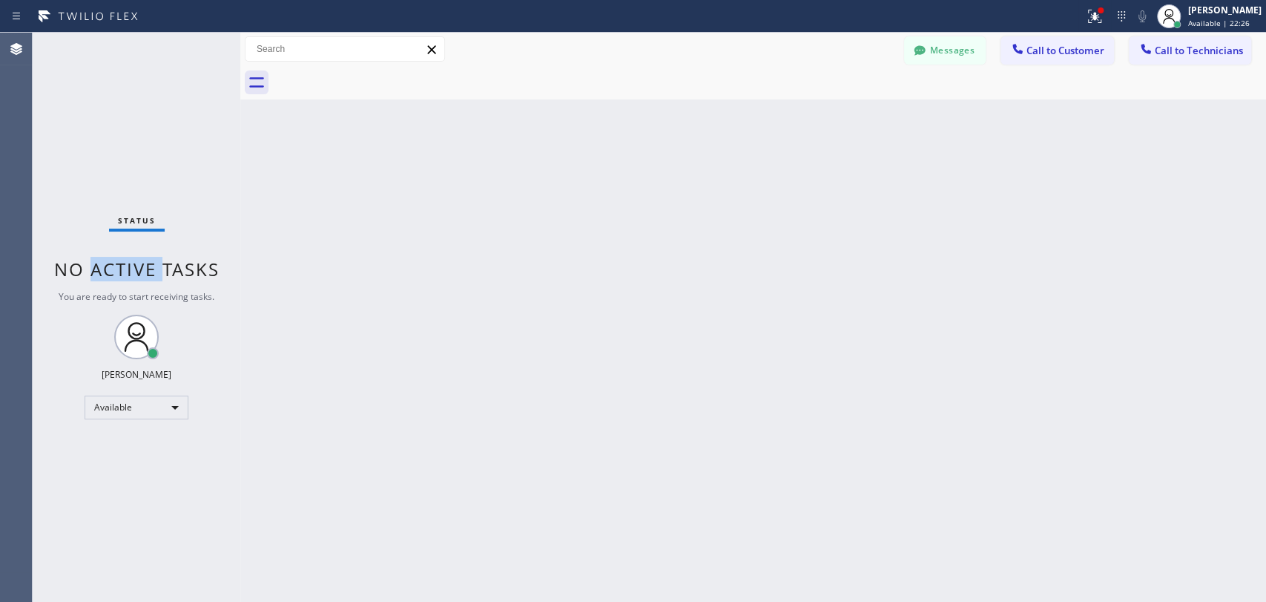
click at [95, 270] on span "No active tasks" at bounding box center [136, 269] width 165 height 24
click at [94, 270] on span "No active tasks" at bounding box center [136, 269] width 165 height 24
click at [1200, 20] on span "Available | 22:30" at bounding box center [1219, 23] width 62 height 10
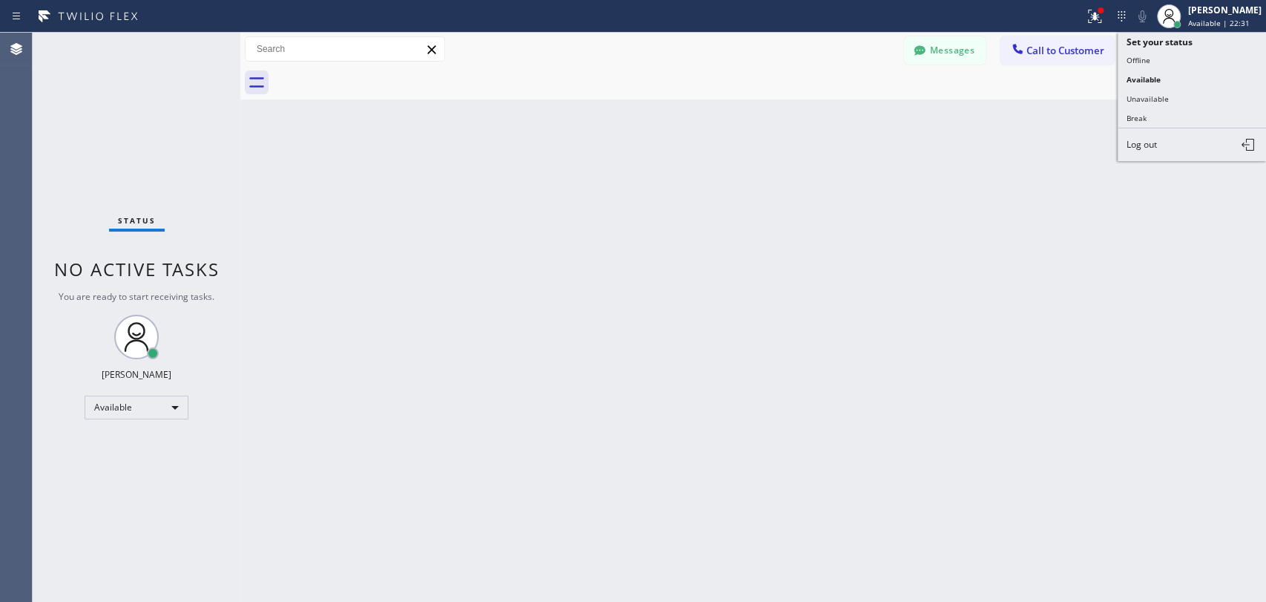
click at [926, 132] on div "Back to Dashboard Change Sender ID Customers Technicians TC Tom Cropper 09/03 1…" at bounding box center [753, 317] width 1026 height 569
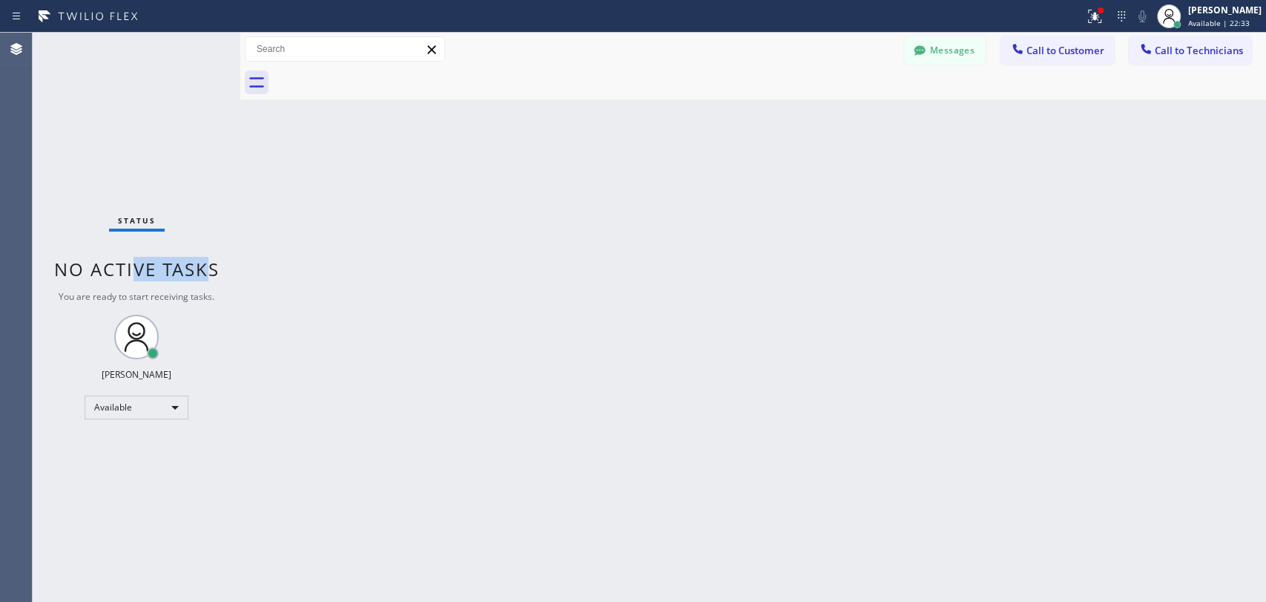
drag, startPoint x: 162, startPoint y: 272, endPoint x: 208, endPoint y: 269, distance: 46.9
click at [208, 269] on span "No active tasks" at bounding box center [136, 269] width 165 height 24
drag, startPoint x: 197, startPoint y: 269, endPoint x: 102, endPoint y: 271, distance: 95.0
click at [102, 271] on span "No active tasks" at bounding box center [136, 269] width 165 height 24
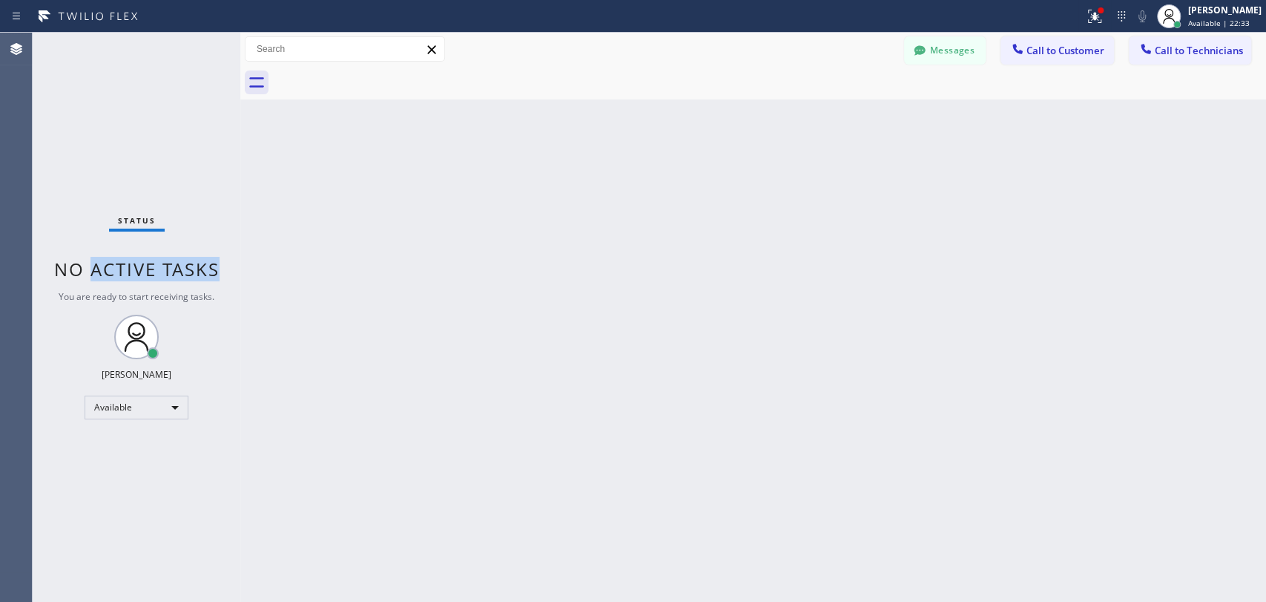
click at [102, 271] on span "No active tasks" at bounding box center [136, 269] width 165 height 24
drag, startPoint x: 85, startPoint y: 268, endPoint x: 221, endPoint y: 276, distance: 136.7
click at [221, 276] on div "Status No active tasks You are ready to start receiving tasks. Oleksiy Dmitriev…" at bounding box center [137, 317] width 208 height 569
click at [222, 276] on div "Status No active tasks You are ready to start receiving tasks. Oleksiy Dmitriev…" at bounding box center [137, 317] width 208 height 569
click at [938, 43] on button "Messages" at bounding box center [945, 50] width 82 height 28
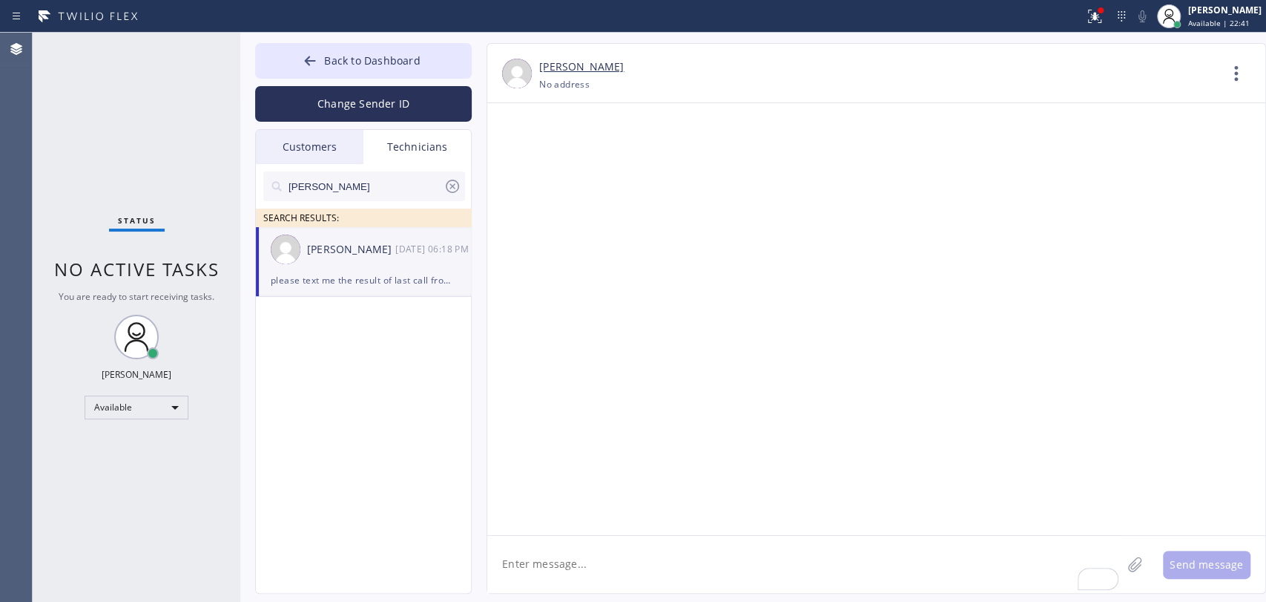
click at [344, 181] on input "[PERSON_NAME]" at bounding box center [365, 186] width 157 height 30
click at [344, 182] on input "[PERSON_NAME]" at bounding box center [365, 186] width 157 height 30
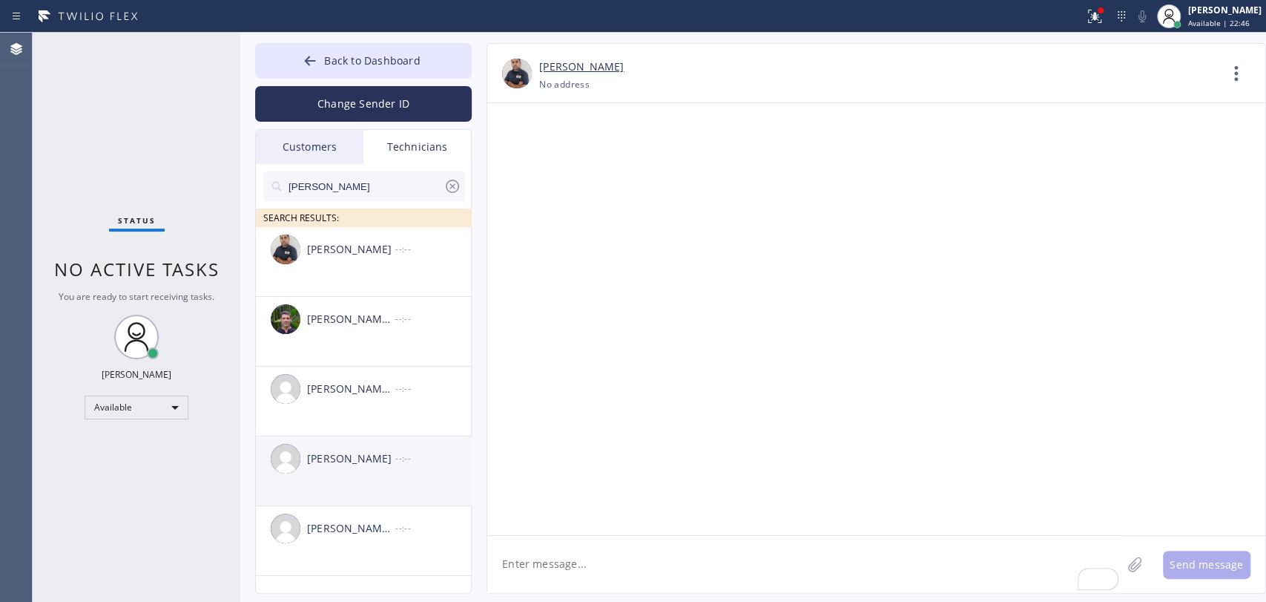
click at [341, 476] on div "Michael Brown --:--" at bounding box center [364, 458] width 217 height 45
drag, startPoint x: 136, startPoint y: 269, endPoint x: 159, endPoint y: 263, distance: 23.0
click at [159, 263] on span "No active tasks" at bounding box center [136, 269] width 165 height 24
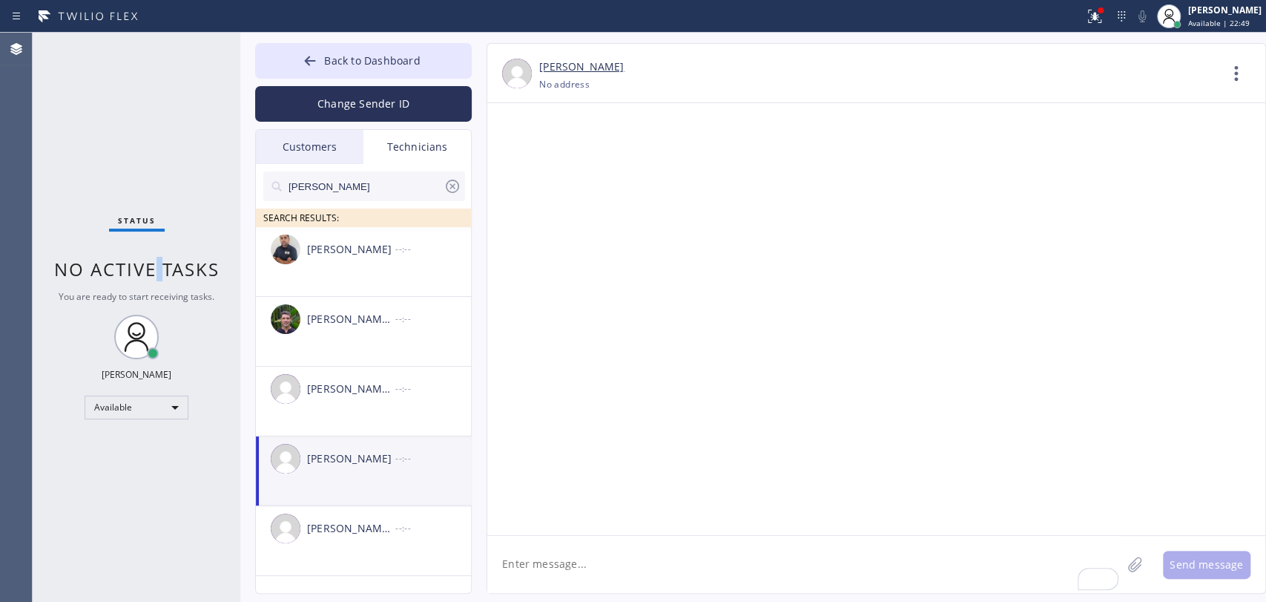
click at [154, 266] on span "No active tasks" at bounding box center [136, 269] width 165 height 24
click at [329, 197] on input "michael" at bounding box center [365, 186] width 157 height 30
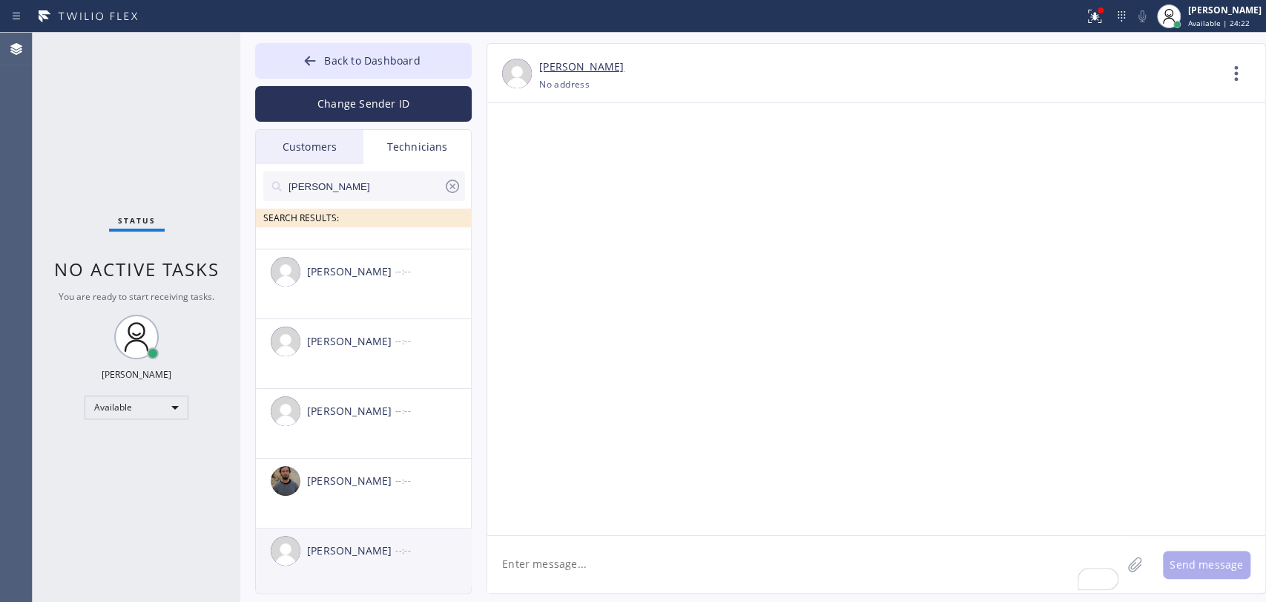
scroll to position [52, 0]
type input "andrew"
click at [337, 553] on div "Andrew Craig" at bounding box center [351, 546] width 88 height 17
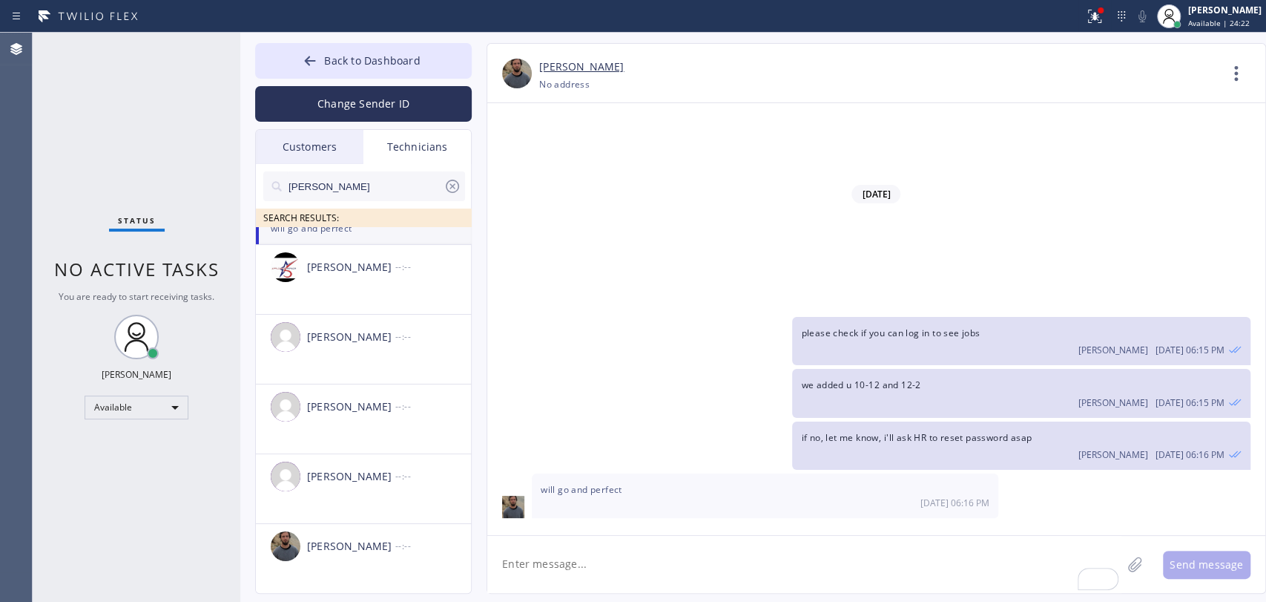
click at [570, 556] on textarea "To enrich screen reader interactions, please activate Accessibility in Grammarl…" at bounding box center [804, 564] width 634 height 57
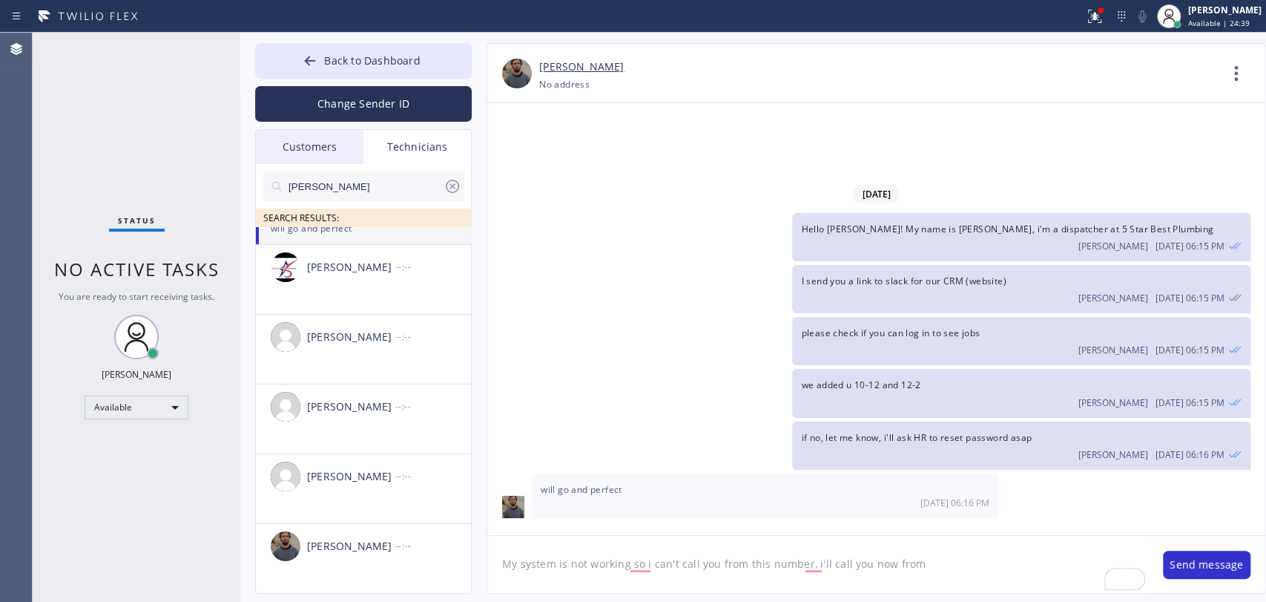
click at [931, 567] on textarea "My system is not working so i can't call you from this number, i'll call you no…" at bounding box center [817, 564] width 661 height 57
paste textarea "(213) 358-6774"
type textarea "My system is not working so i can't call you from this number, i'll call you no…"
click at [1235, 566] on button "Send message" at bounding box center [1207, 564] width 88 height 28
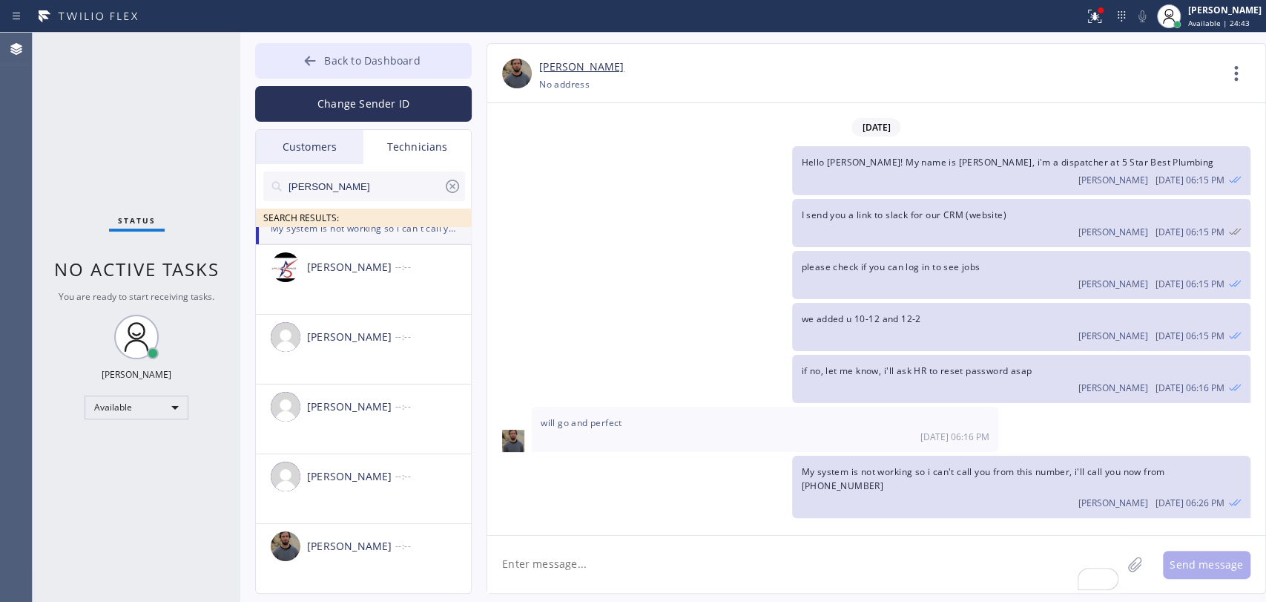
click at [362, 56] on span "Back to Dashboard" at bounding box center [372, 60] width 96 height 14
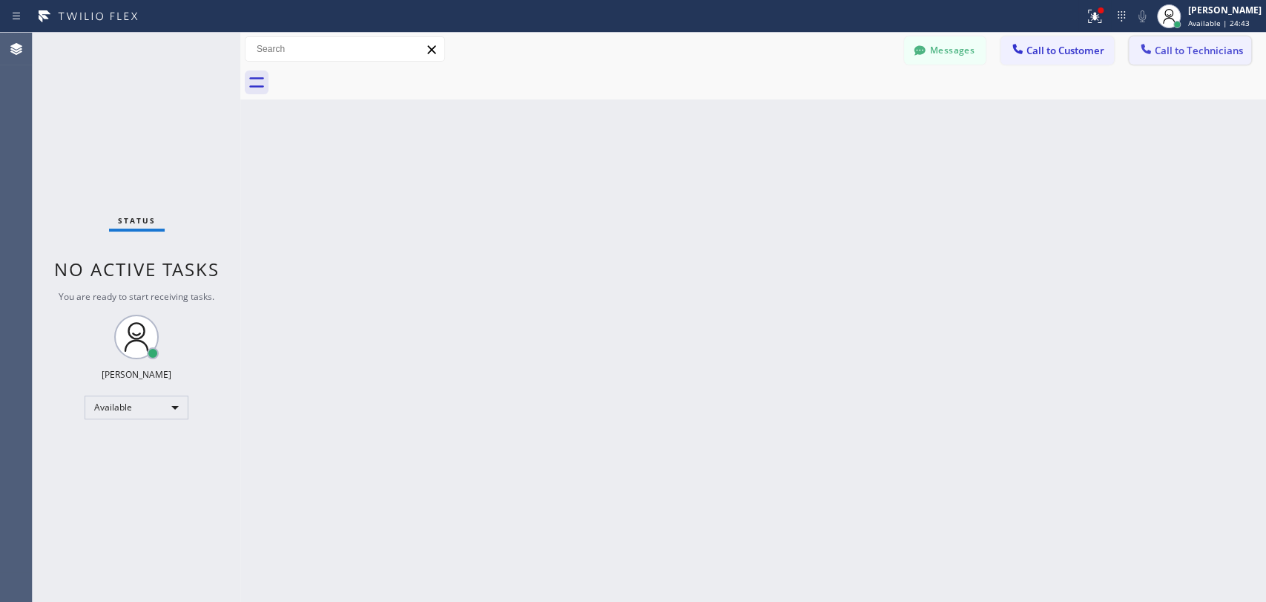
click at [1166, 56] on span "Call to Technicians" at bounding box center [1199, 50] width 88 height 13
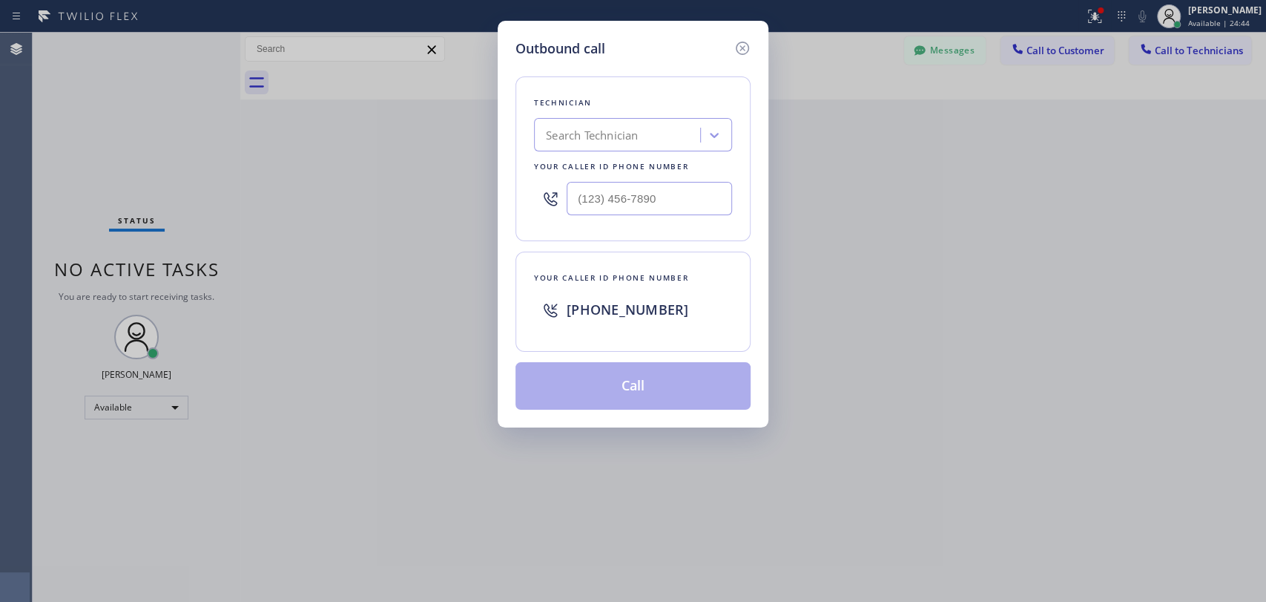
click at [617, 141] on div "Search Technician" at bounding box center [592, 135] width 92 height 17
type input "andrew"
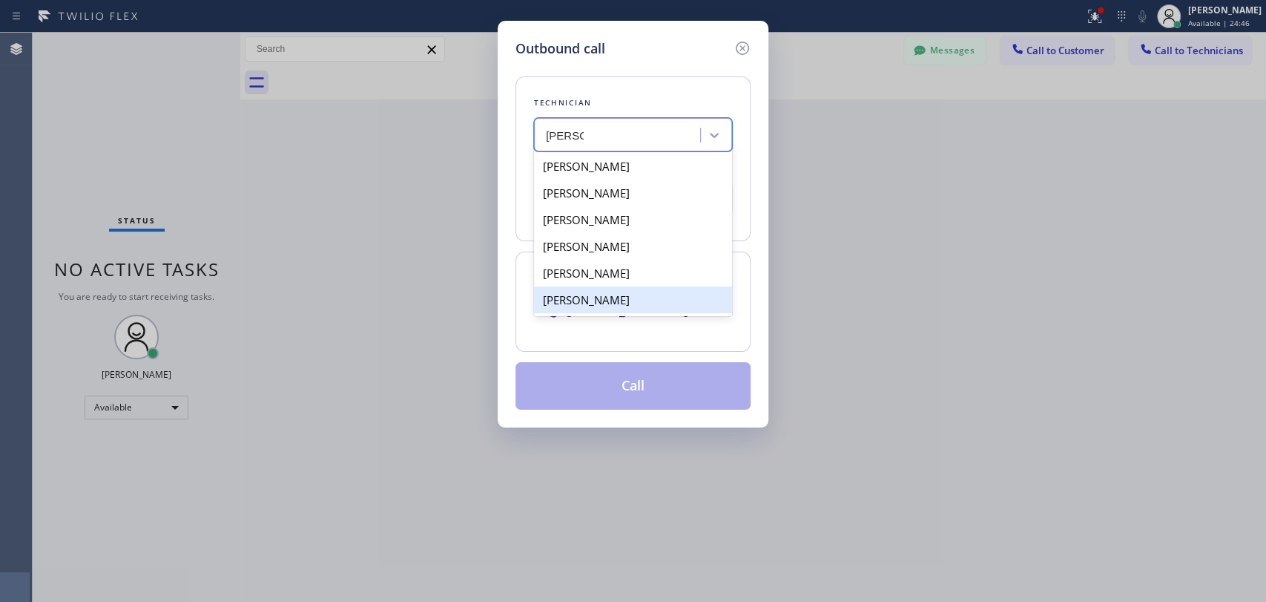
click at [564, 304] on div "Andrew Craig" at bounding box center [633, 299] width 198 height 27
type input "(909) 834-9086"
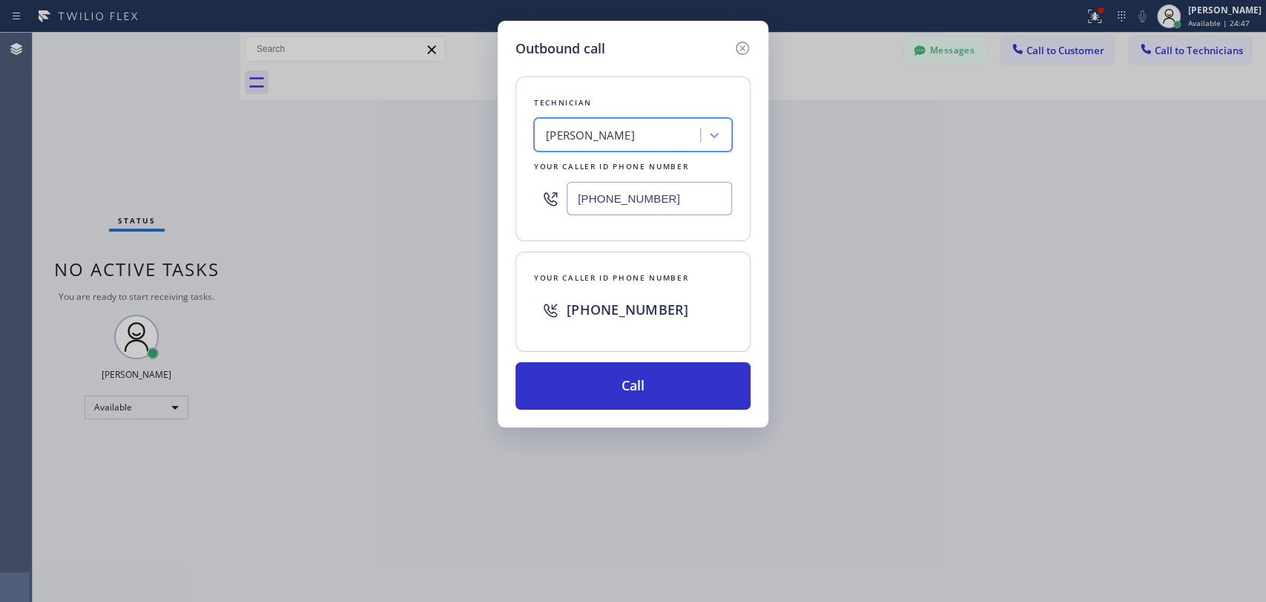
click at [622, 194] on input "(909) 834-9086" at bounding box center [649, 198] width 165 height 33
click at [369, 354] on div "Outbound call Technician Andrew Craig Your caller id phone number (909) 834-908…" at bounding box center [633, 301] width 1266 height 602
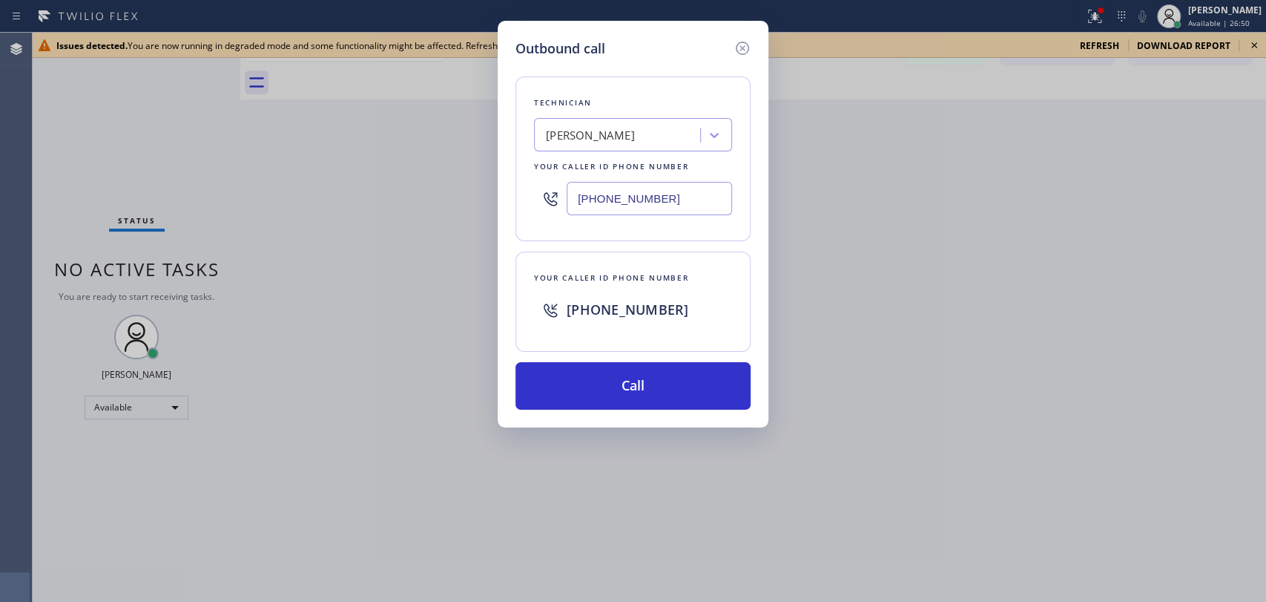
drag, startPoint x: 738, startPoint y: 49, endPoint x: 1154, endPoint y: 65, distance: 416.5
click at [739, 49] on icon at bounding box center [743, 48] width 18 height 18
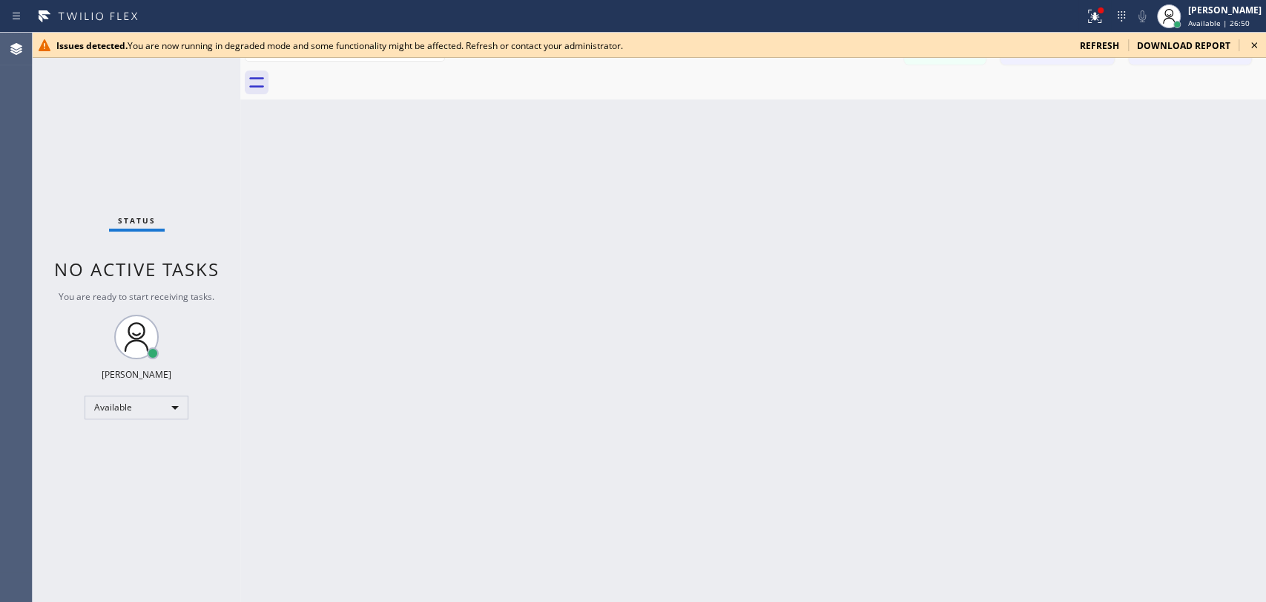
click at [1260, 47] on icon at bounding box center [1255, 45] width 18 height 18
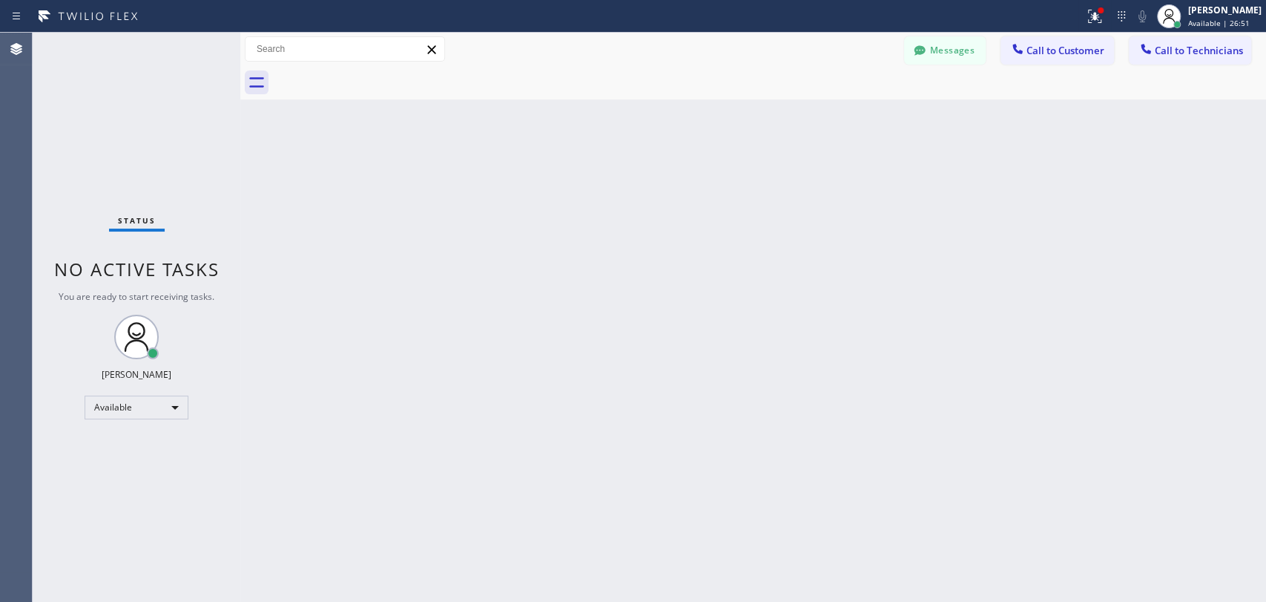
click at [722, 251] on div "Back to Dashboard Change Sender ID Customers Technicians TC Tom Cropper 09/03 1…" at bounding box center [753, 317] width 1026 height 569
click at [609, 277] on div "Back to Dashboard Change Sender ID Customers Technicians TC Tom Cropper 09/03 1…" at bounding box center [753, 317] width 1026 height 569
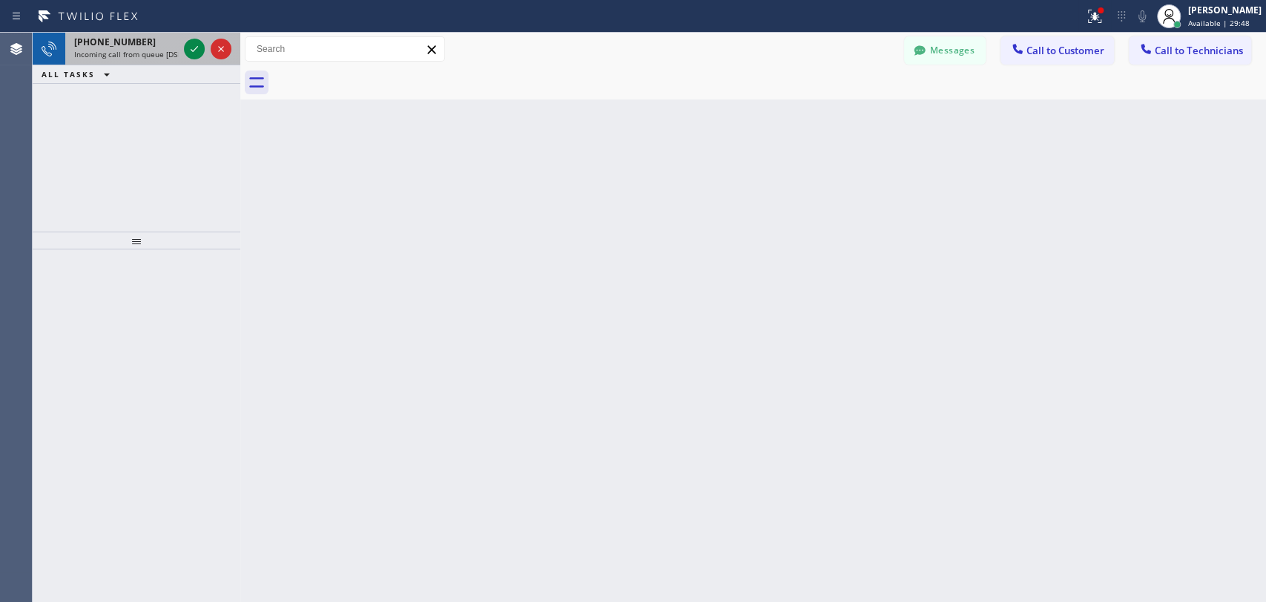
click at [125, 42] on span "+19493940845" at bounding box center [115, 42] width 82 height 13
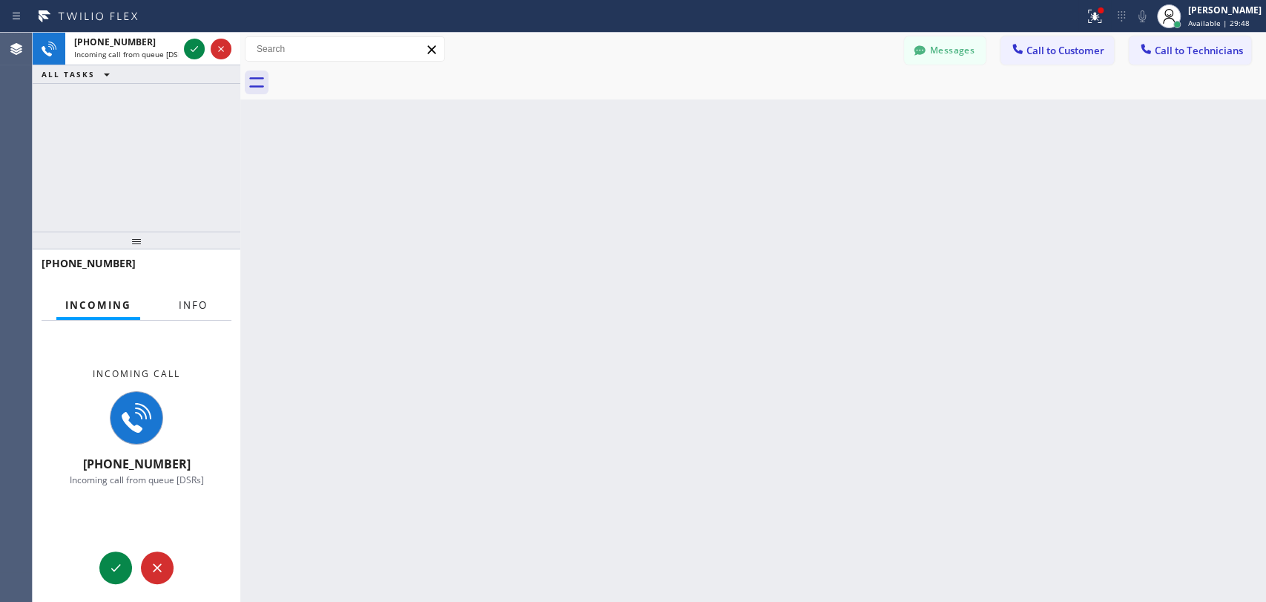
drag, startPoint x: 186, startPoint y: 291, endPoint x: 189, endPoint y: 283, distance: 8.7
click at [187, 287] on div "+19493940845 Incoming Info Incoming call +19493940845 Incoming call from queue …" at bounding box center [137, 425] width 208 height 352
click at [189, 300] on span "Info" at bounding box center [193, 304] width 29 height 13
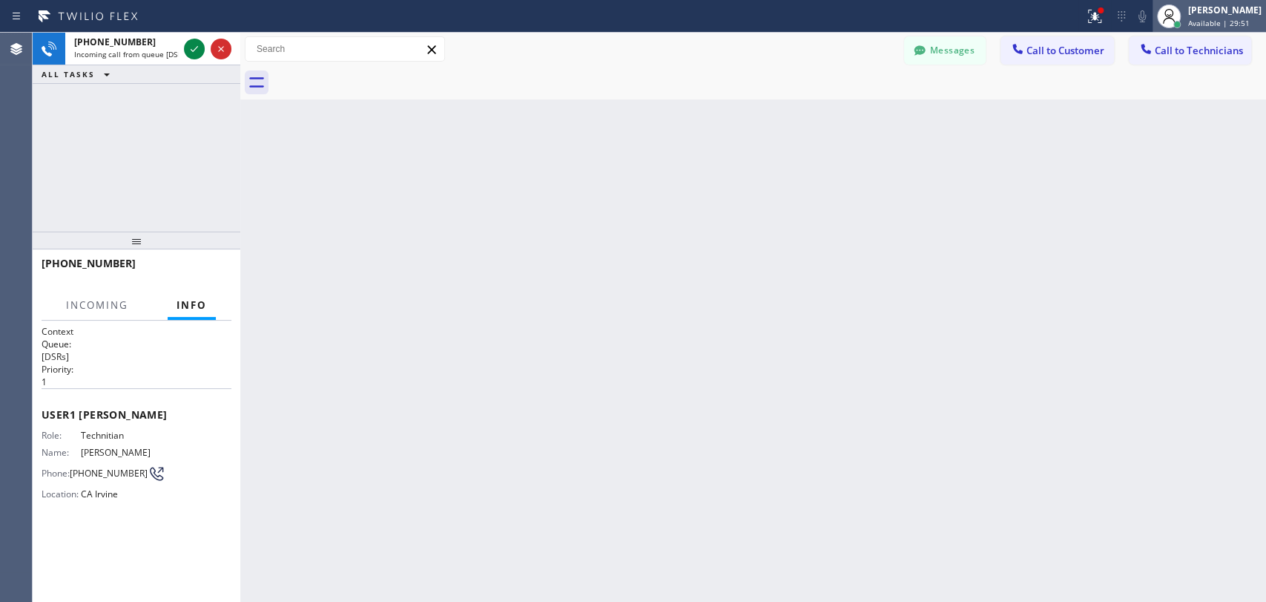
click at [1224, 22] on span "Available | 29:51" at bounding box center [1219, 23] width 62 height 10
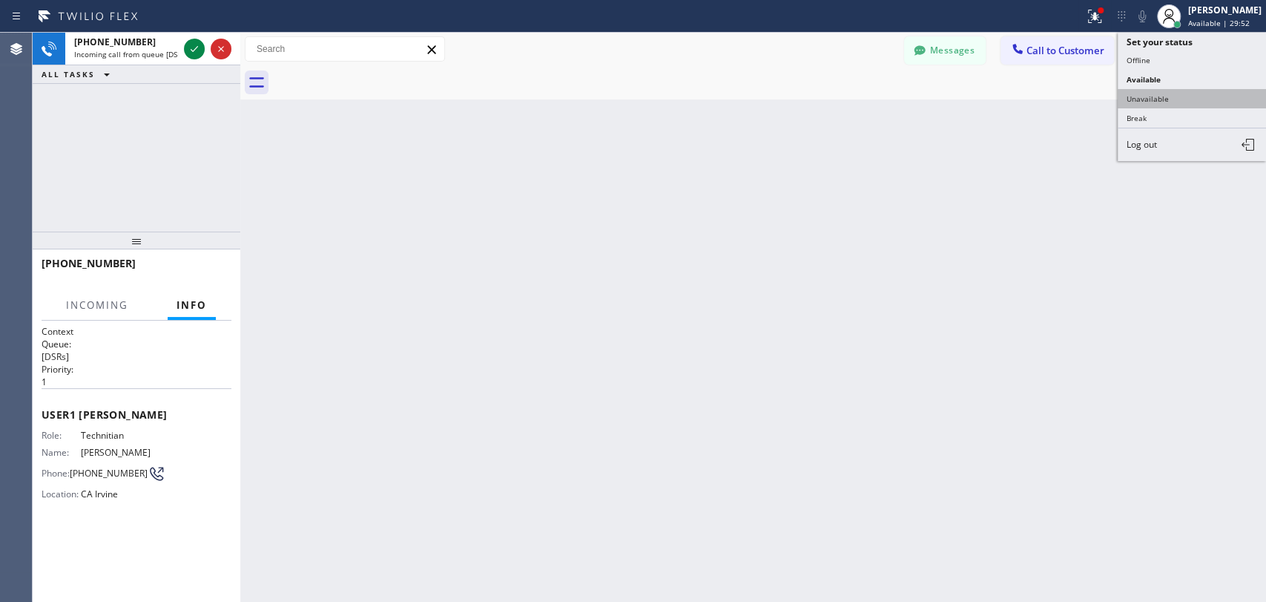
click at [1145, 103] on button "Unavailable" at bounding box center [1192, 98] width 148 height 19
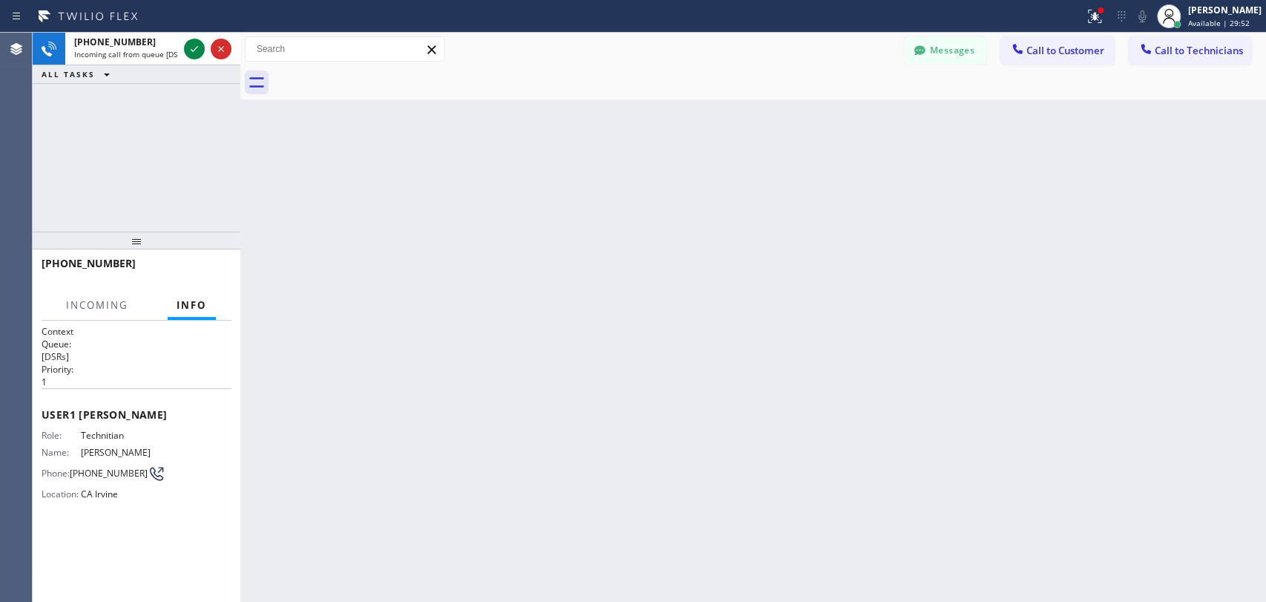
click at [947, 149] on div "Back to Dashboard Change Sender ID Customers Technicians TC Tom Cropper 09/03 1…" at bounding box center [753, 317] width 1026 height 569
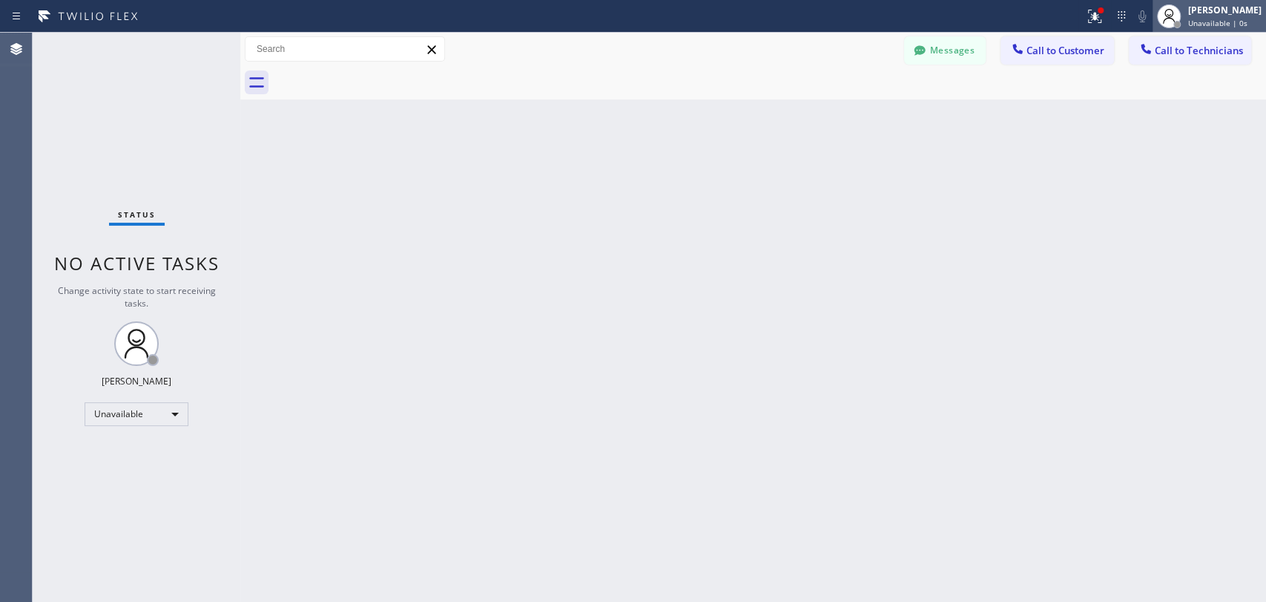
click at [1233, 30] on div "Oleksiy Dmitriev Unavailable | 0s" at bounding box center [1209, 16] width 113 height 33
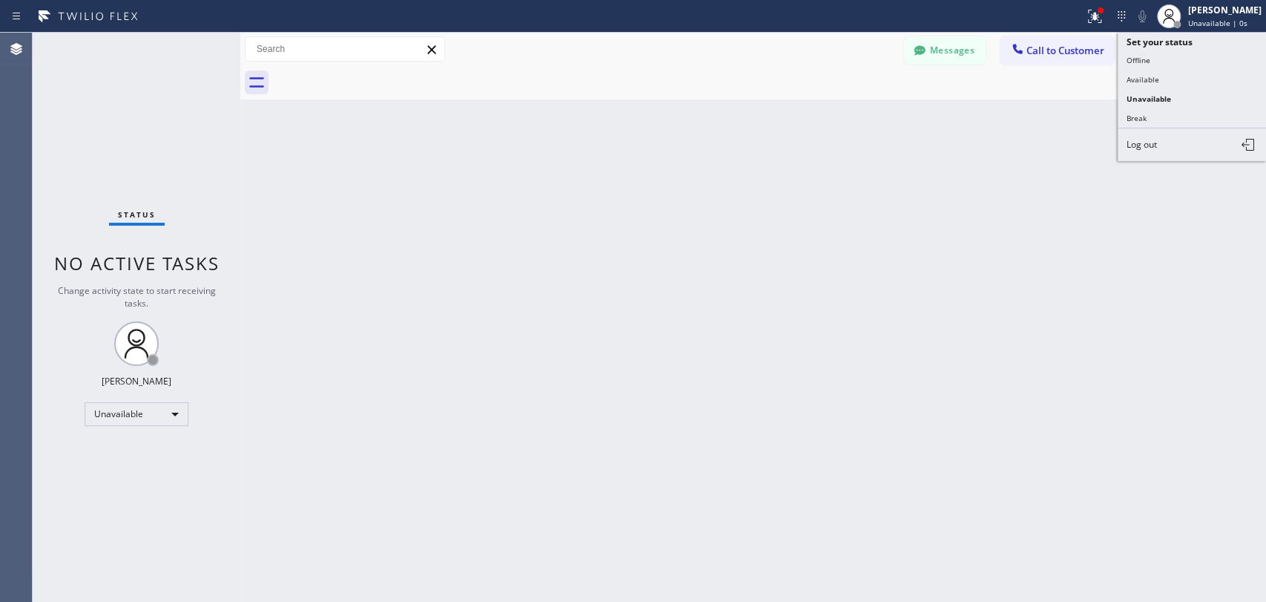
click at [1168, 74] on button "Available" at bounding box center [1192, 79] width 148 height 19
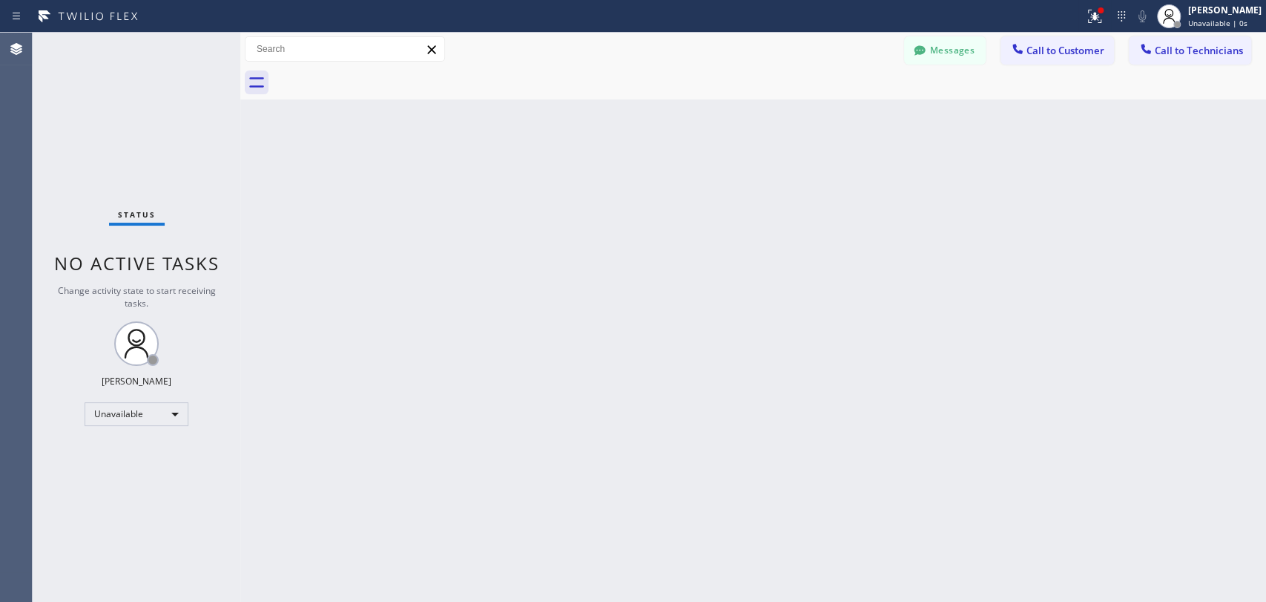
click at [1162, 81] on div at bounding box center [769, 82] width 993 height 33
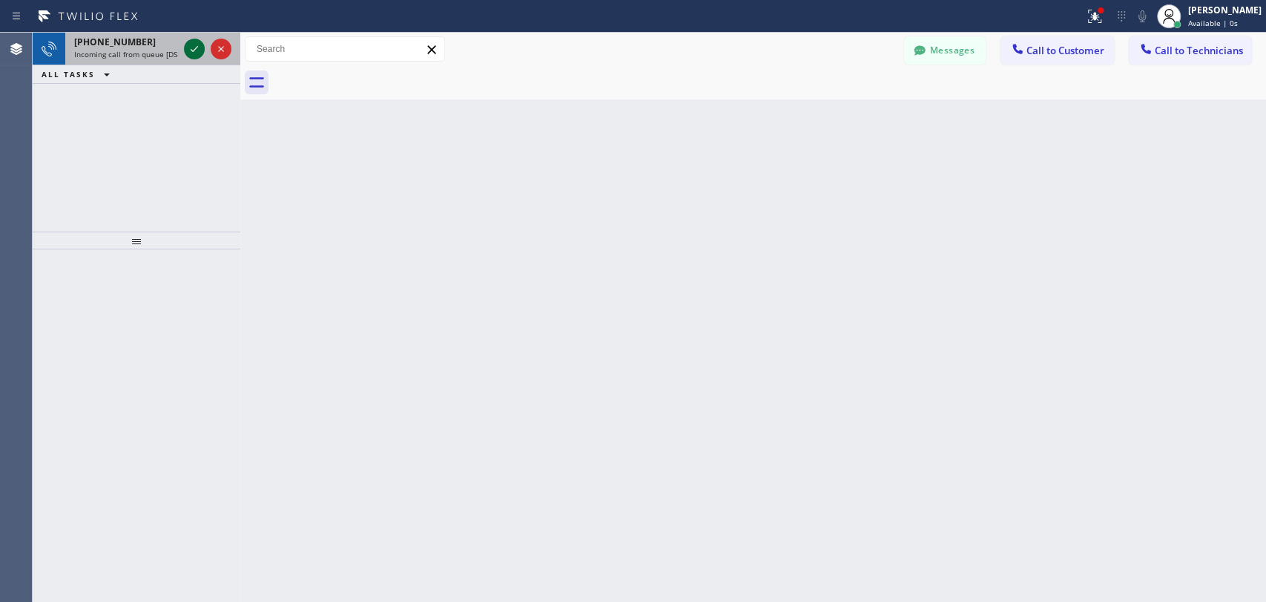
click at [195, 49] on icon at bounding box center [194, 49] width 7 height 6
click at [190, 52] on icon at bounding box center [194, 49] width 18 height 18
click at [157, 56] on span "Incoming call from queue [DSRs]" at bounding box center [130, 54] width 113 height 10
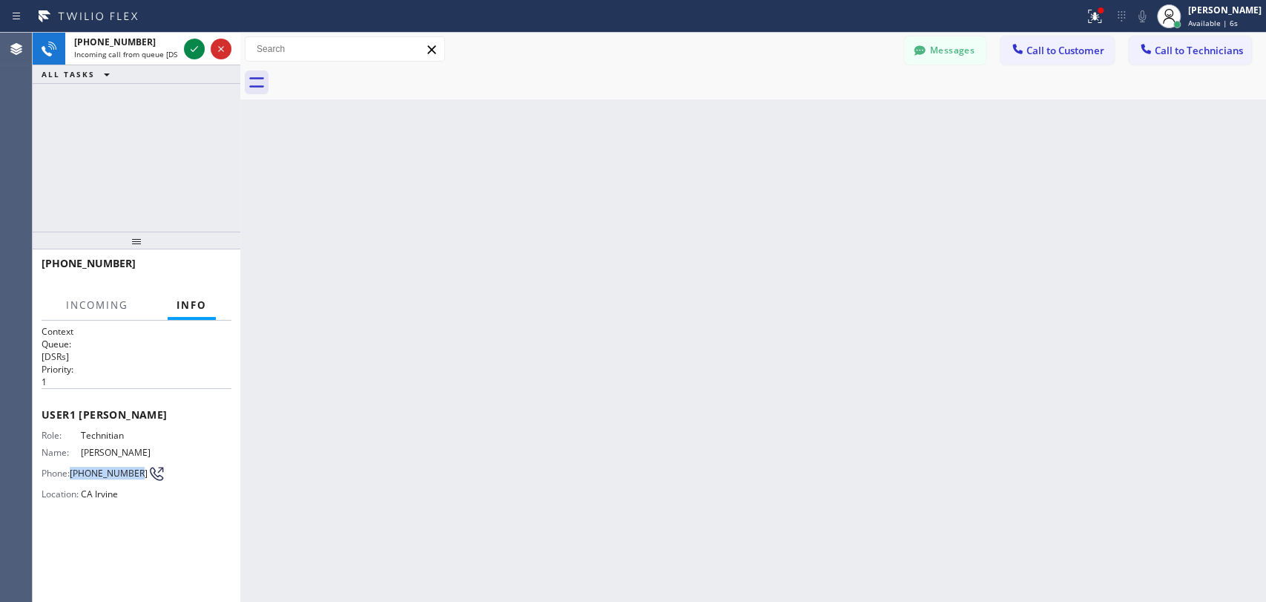
drag, startPoint x: 131, startPoint y: 493, endPoint x: 71, endPoint y: 493, distance: 60.1
click at [71, 482] on div "Phone: (949) 394-0845" at bounding box center [99, 473] width 114 height 18
click at [70, 478] on span "Phone:" at bounding box center [56, 472] width 28 height 11
drag, startPoint x: 75, startPoint y: 493, endPoint x: 134, endPoint y: 494, distance: 59.4
click at [134, 478] on span "(949) 394-0845" at bounding box center [109, 472] width 78 height 11
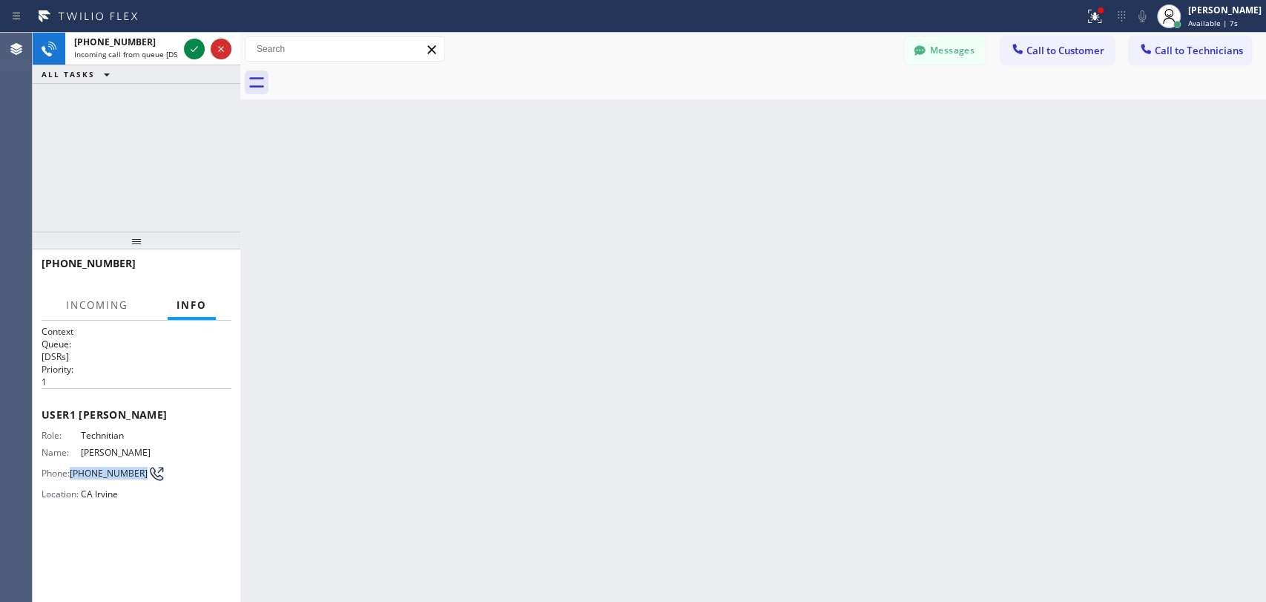
copy span "(949) 394-0845"
click at [1199, 14] on div "[PERSON_NAME]" at bounding box center [1224, 10] width 73 height 13
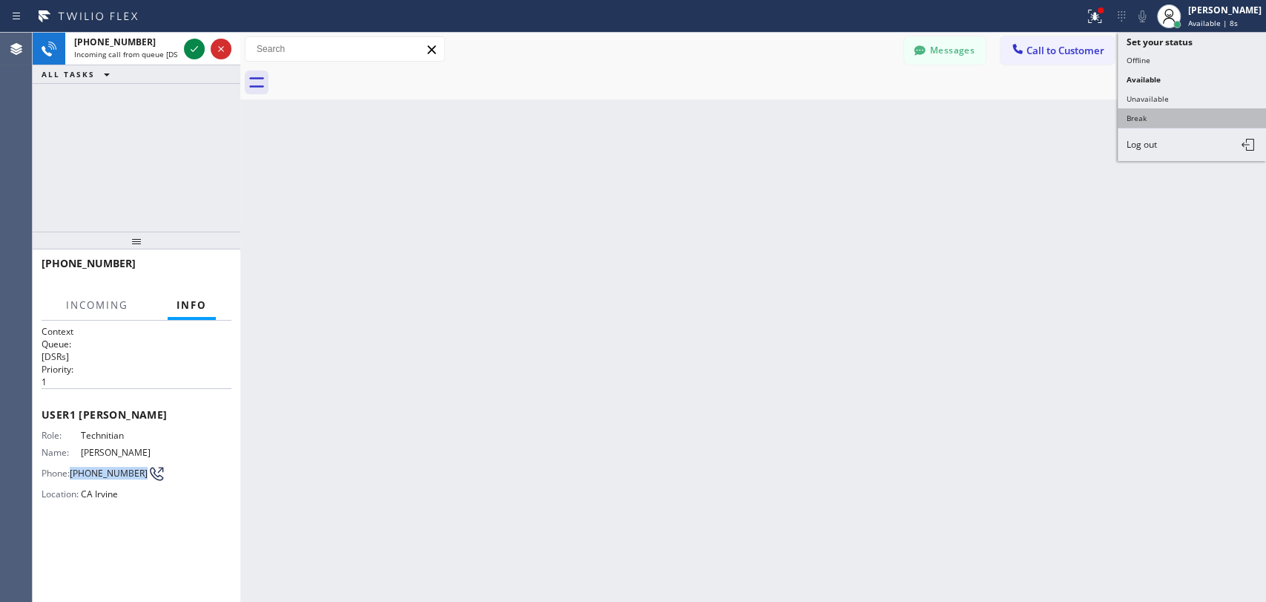
click at [1151, 108] on button "Break" at bounding box center [1192, 117] width 148 height 19
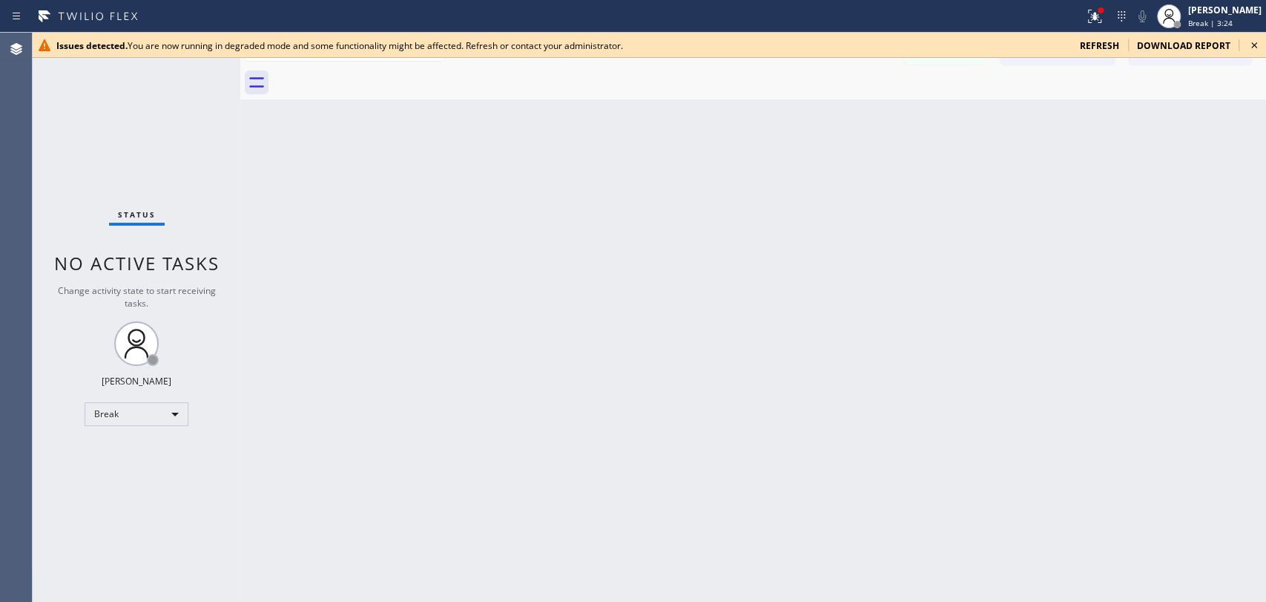
click at [1255, 47] on icon at bounding box center [1255, 45] width 18 height 18
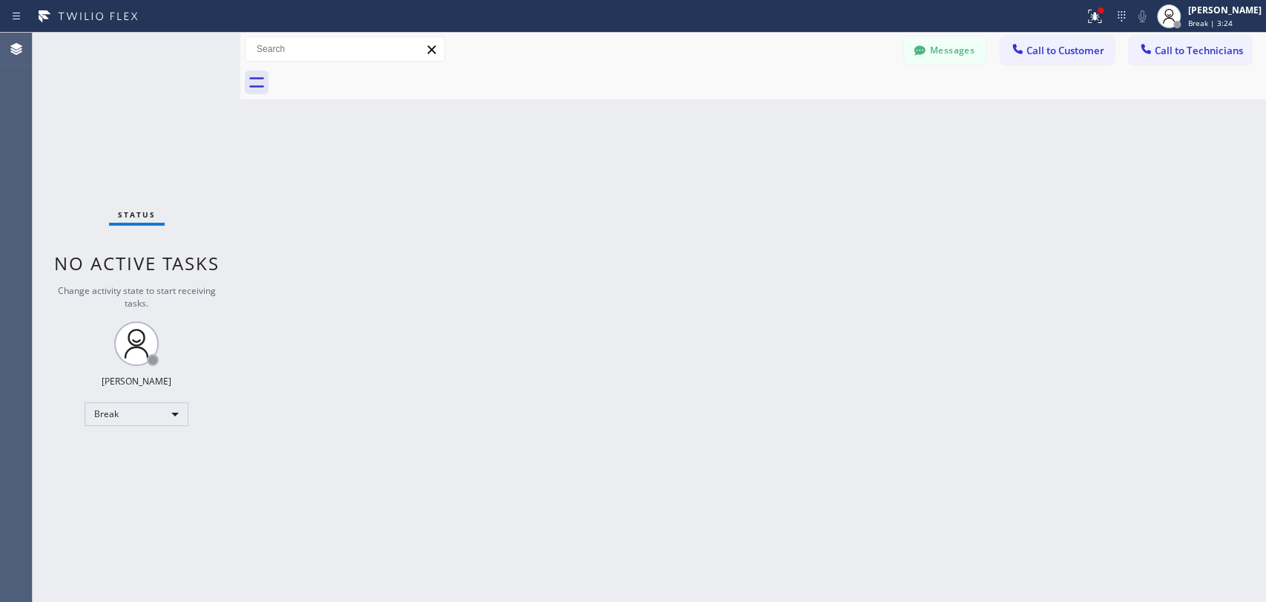
click at [981, 128] on div "Back to Dashboard Change Sender ID Customers Technicians TC Tom Cropper 09/03 1…" at bounding box center [753, 317] width 1026 height 569
click at [1158, 11] on div at bounding box center [1169, 16] width 24 height 24
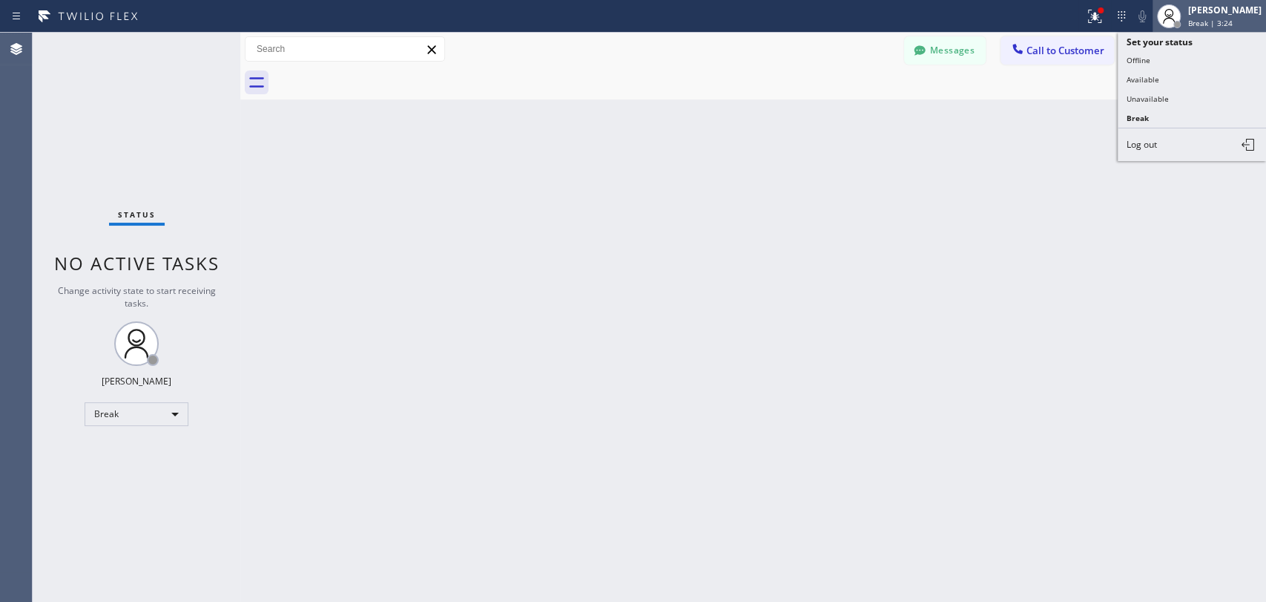
click at [1160, 18] on icon at bounding box center [1169, 16] width 18 height 18
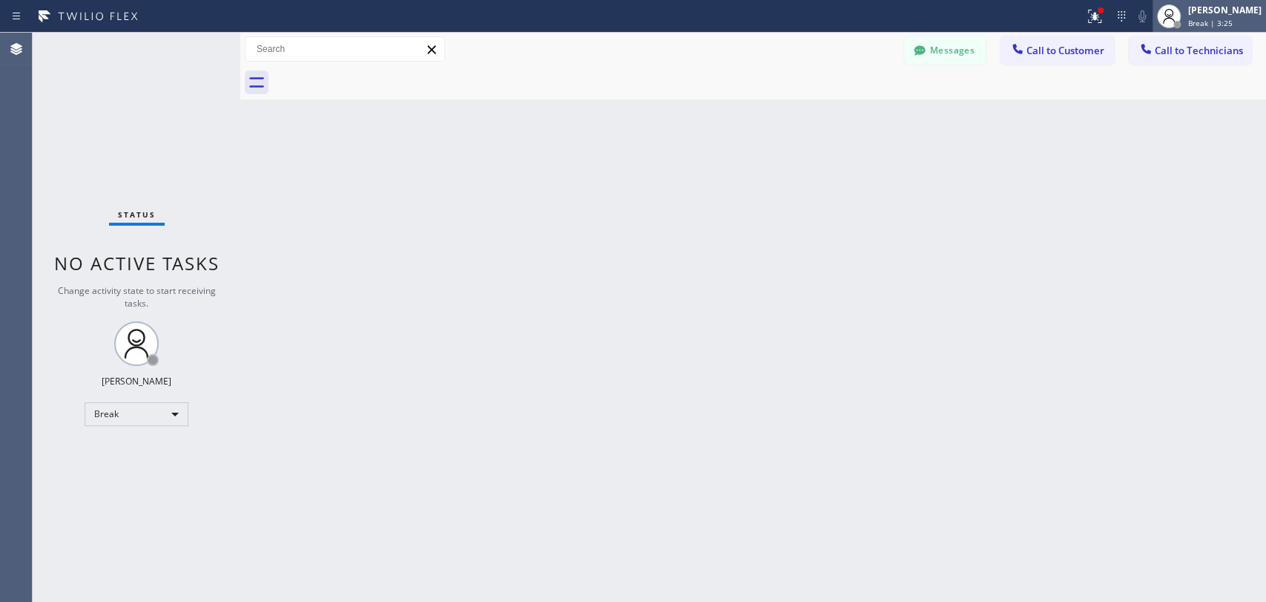
click at [1171, 22] on div at bounding box center [1169, 16] width 33 height 33
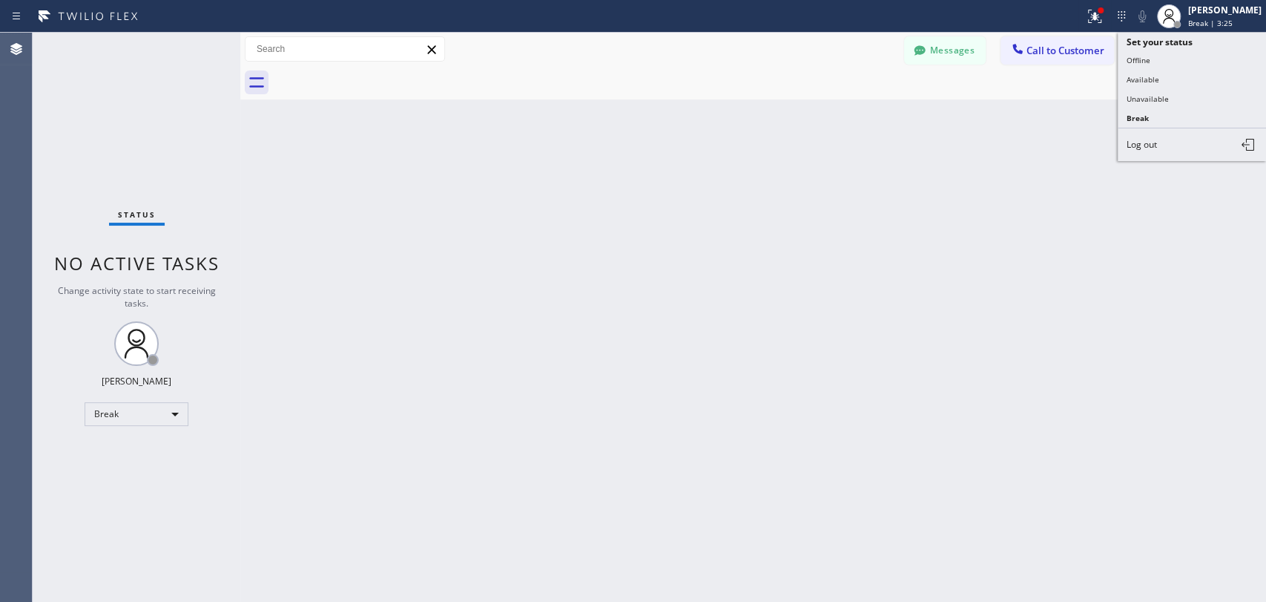
drag, startPoint x: 1161, startPoint y: 81, endPoint x: 1167, endPoint y: 72, distance: 10.7
click at [1163, 79] on button "Available" at bounding box center [1192, 79] width 148 height 19
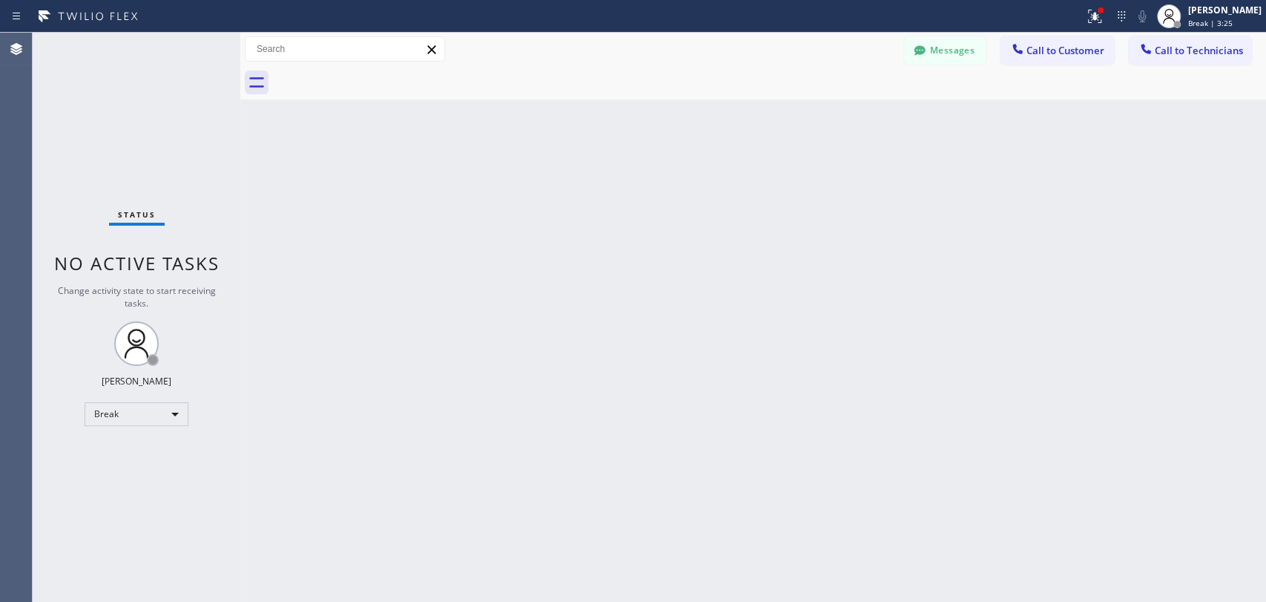
click at [1151, 79] on div at bounding box center [769, 82] width 993 height 33
click at [823, 431] on div "Back to Dashboard Change Sender ID Customers Technicians TC Tom Cropper 09/03 1…" at bounding box center [753, 317] width 1026 height 569
click at [1203, 59] on button "Call to Technicians" at bounding box center [1190, 50] width 122 height 28
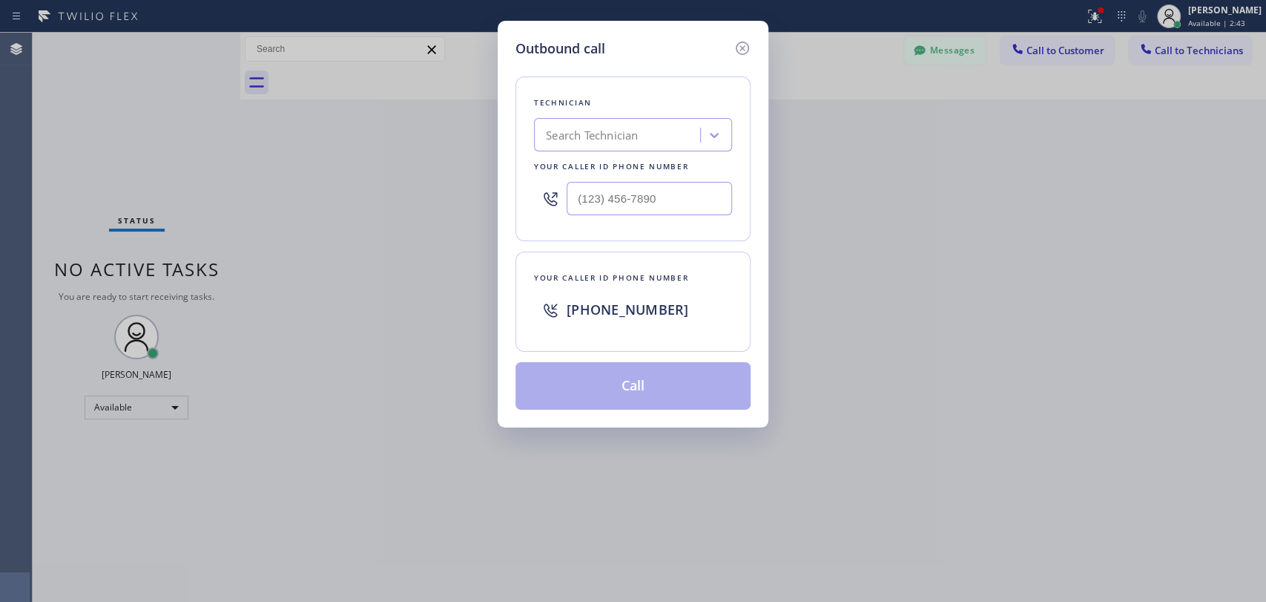
click at [709, 108] on div "Technician" at bounding box center [633, 103] width 198 height 16
click at [690, 125] on div "Search Technician" at bounding box center [620, 135] width 162 height 26
type input "anthony"
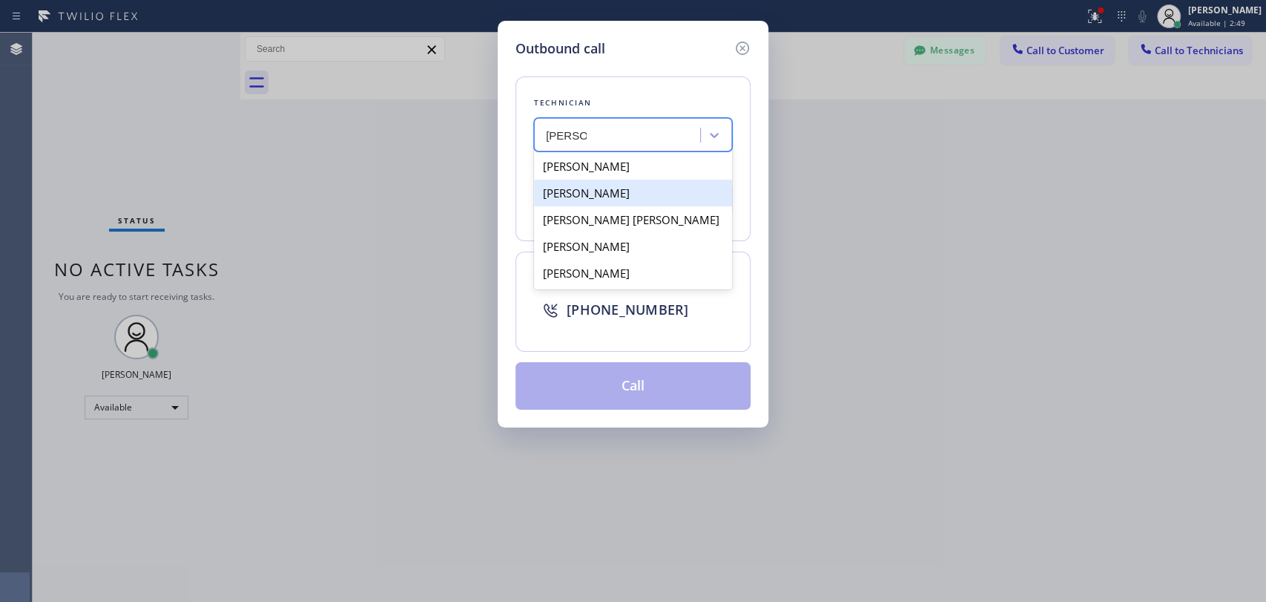
click at [585, 197] on div "Anthony Arias" at bounding box center [633, 193] width 198 height 27
type input "(858) 333-3301"
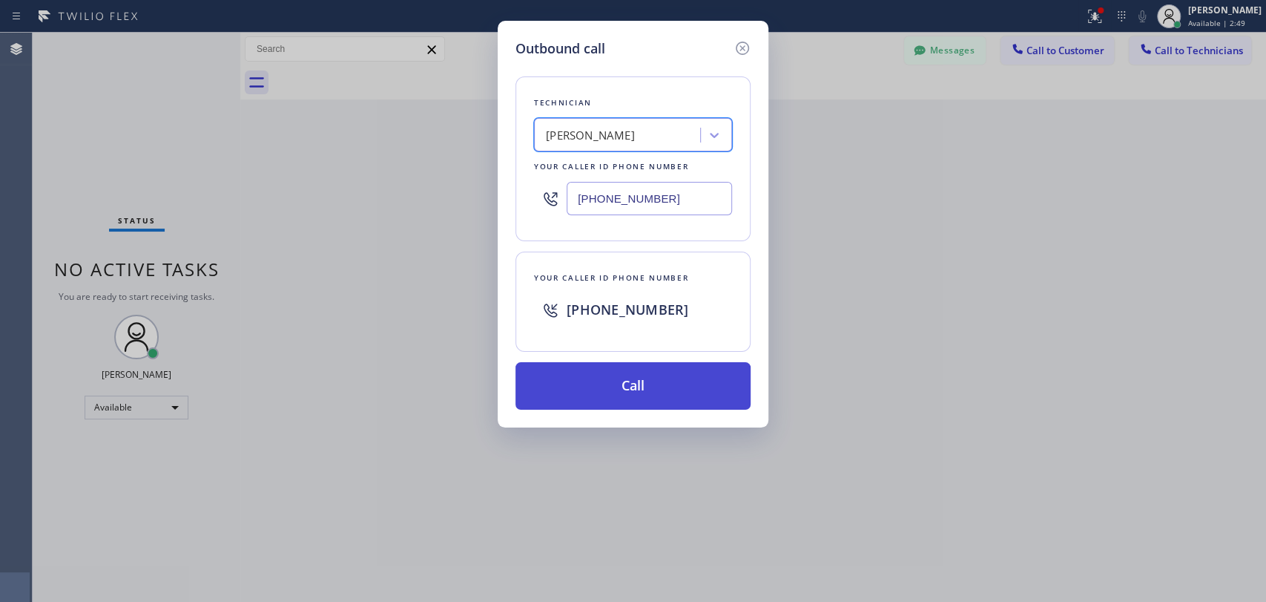
click at [604, 379] on button "Call" at bounding box center [633, 385] width 235 height 47
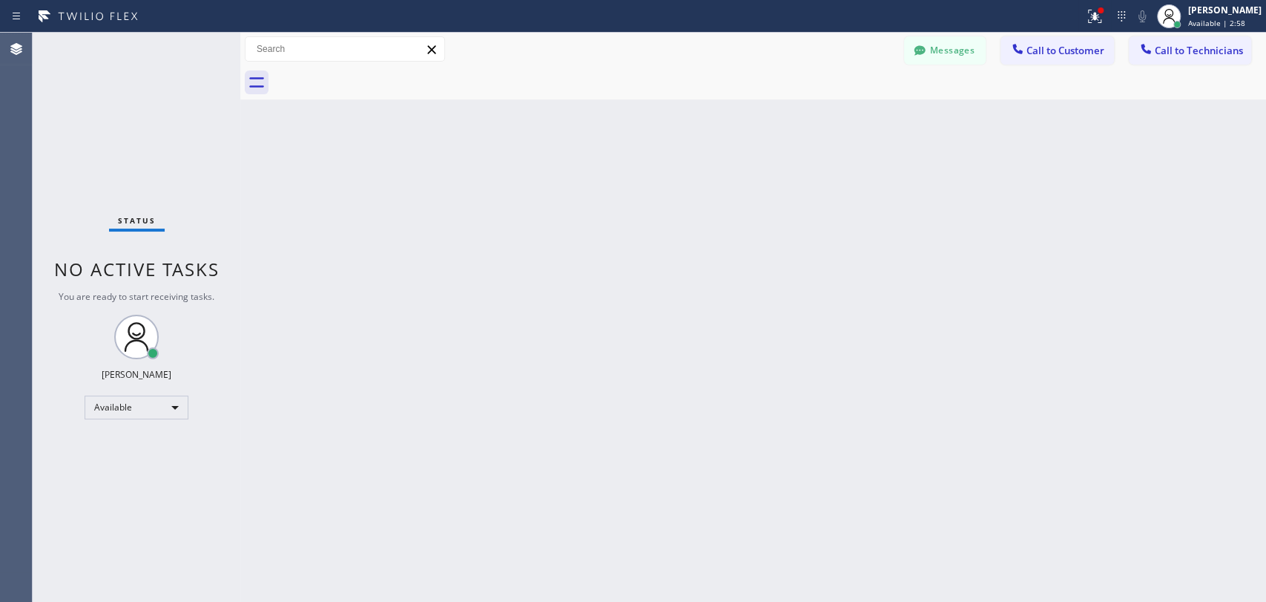
drag, startPoint x: 1217, startPoint y: 54, endPoint x: 637, endPoint y: 119, distance: 583.0
click at [1217, 54] on span "Call to Technicians" at bounding box center [1199, 50] width 88 height 13
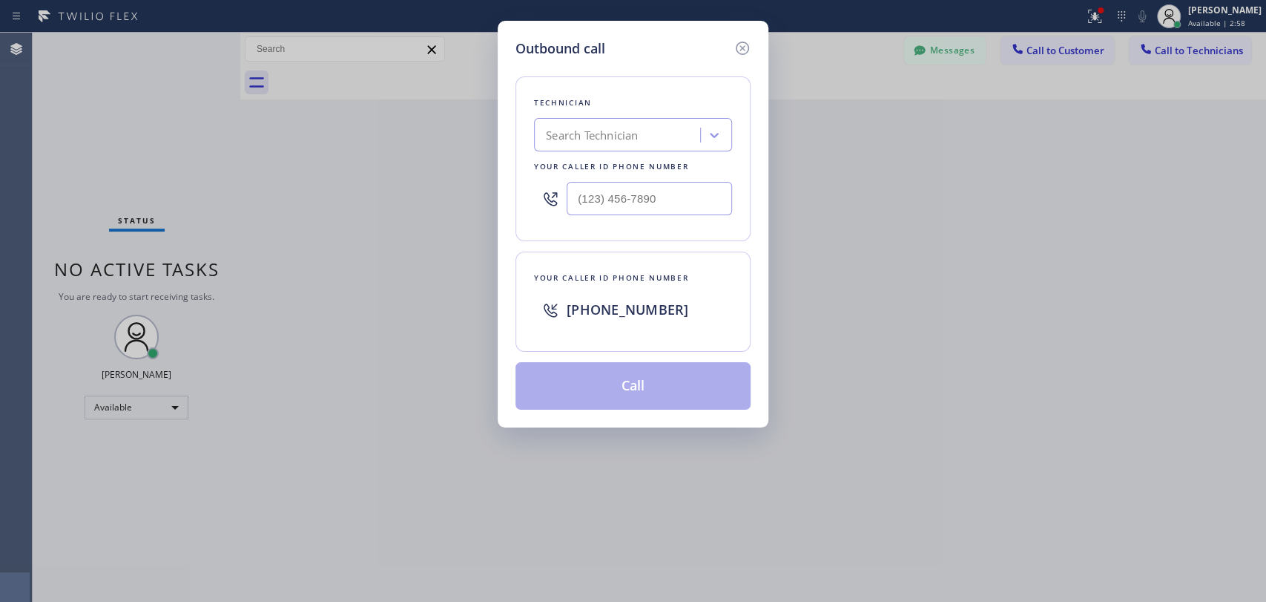
drag, startPoint x: 530, startPoint y: 142, endPoint x: 529, endPoint y: 128, distance: 13.4
click at [524, 142] on div "Technician Search Technician Your caller id phone number" at bounding box center [633, 158] width 235 height 165
click at [550, 125] on div "Search Technician" at bounding box center [620, 135] width 162 height 26
type input "anthony"
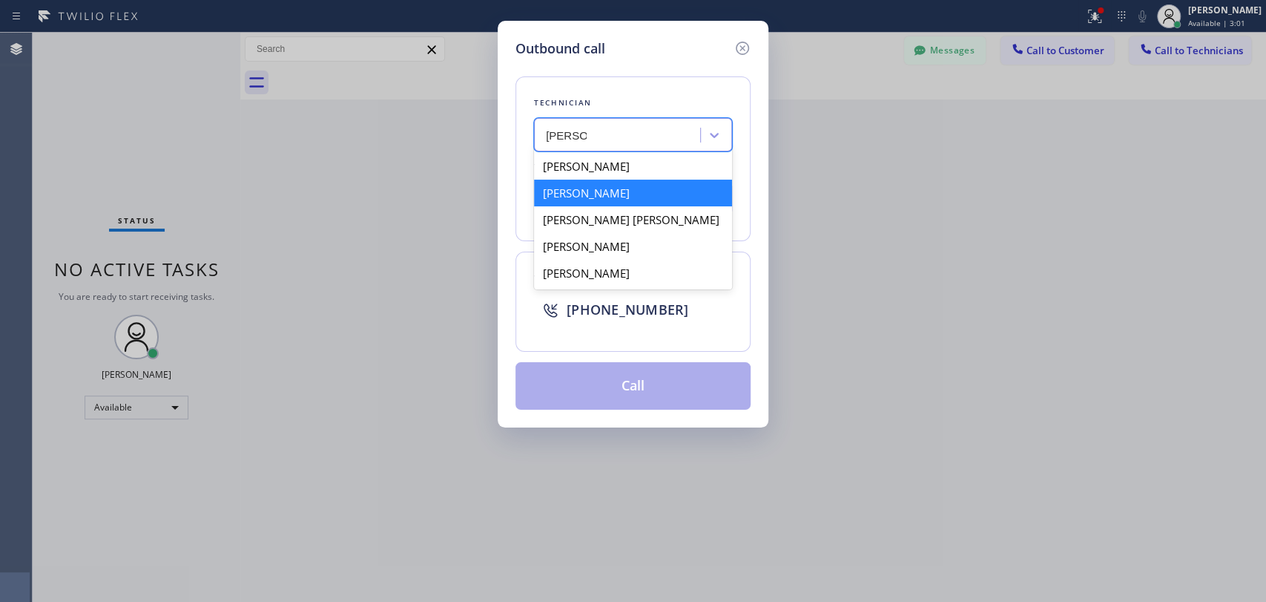
click at [587, 197] on div "Anthony Arias" at bounding box center [633, 193] width 198 height 27
type input "(858) 333-3301"
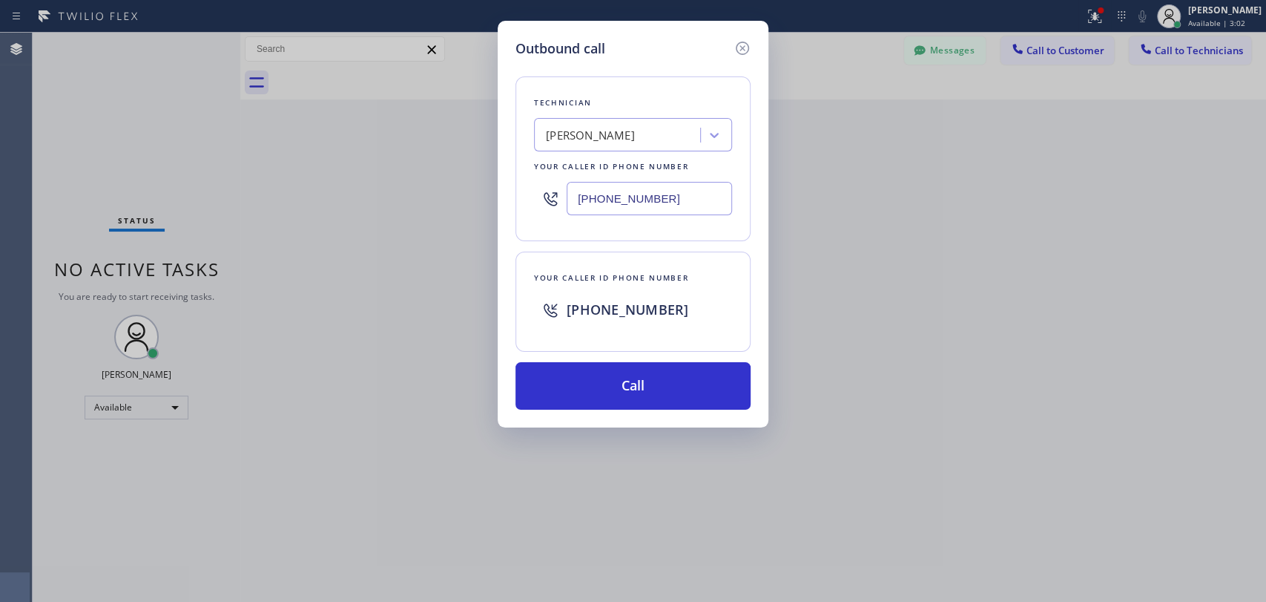
click at [642, 193] on input "(858) 333-3301" at bounding box center [649, 198] width 165 height 33
drag, startPoint x: 746, startPoint y: 40, endPoint x: 642, endPoint y: 96, distance: 118.8
click at [746, 40] on icon at bounding box center [743, 48] width 18 height 18
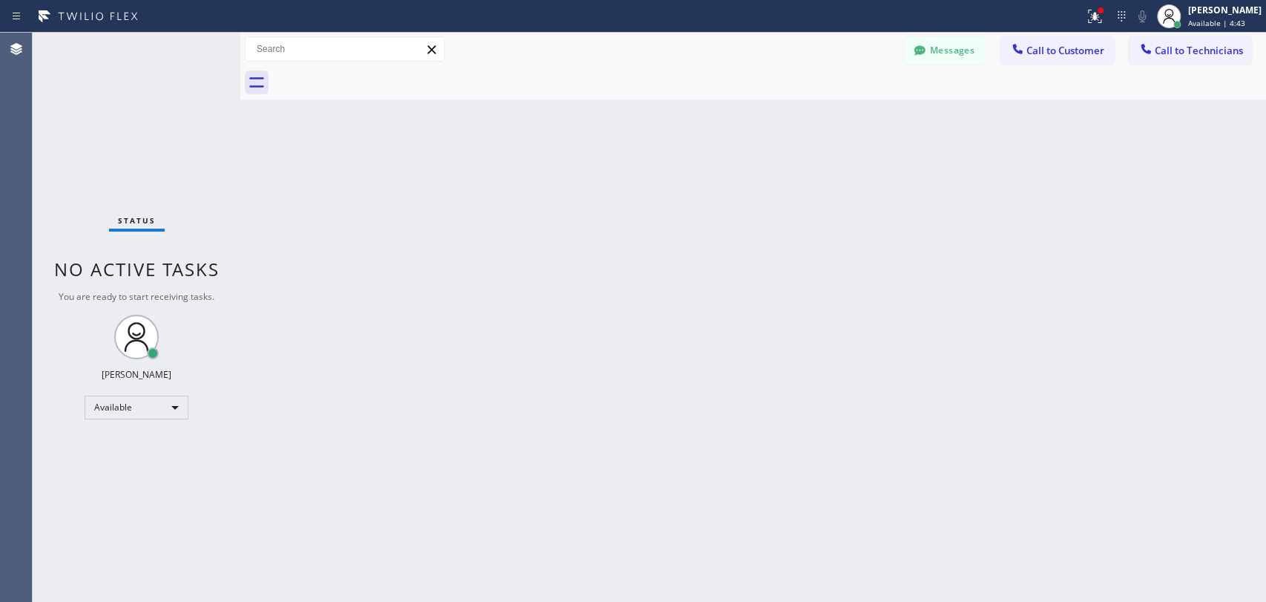
drag, startPoint x: 186, startPoint y: 284, endPoint x: 148, endPoint y: 269, distance: 40.6
click at [182, 283] on div "Status No active tasks You are ready to start receiving tasks. Oleksiy Dmitriev…" at bounding box center [137, 317] width 208 height 569
click at [148, 269] on span "No active tasks" at bounding box center [136, 269] width 165 height 24
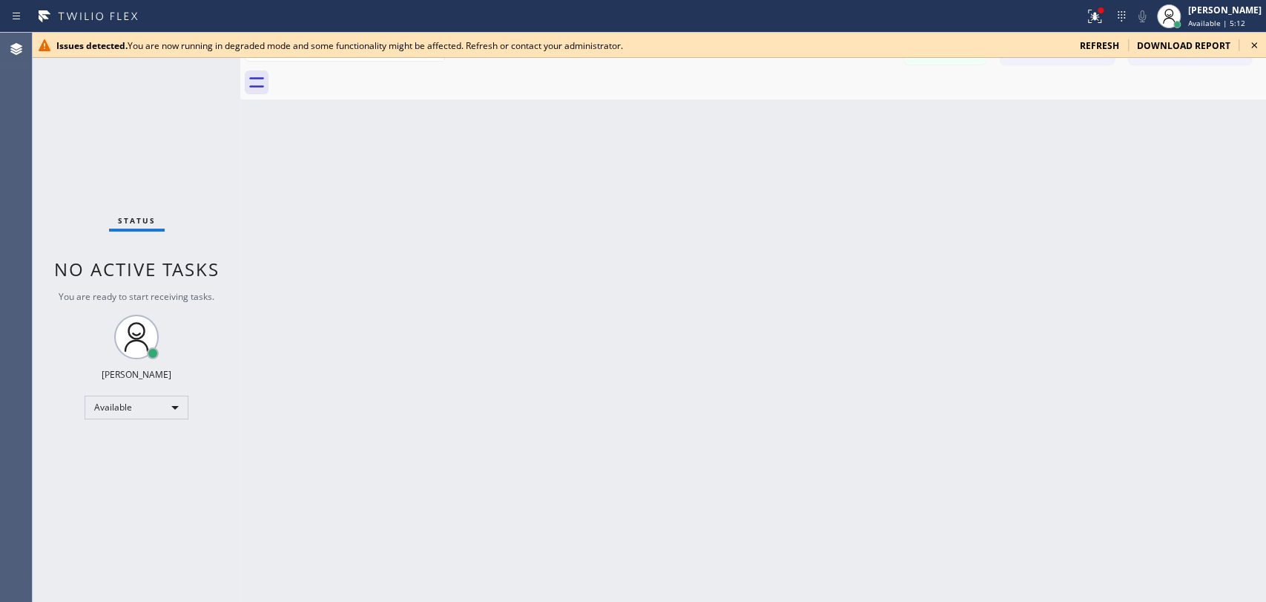
click at [1260, 43] on icon at bounding box center [1255, 45] width 18 height 18
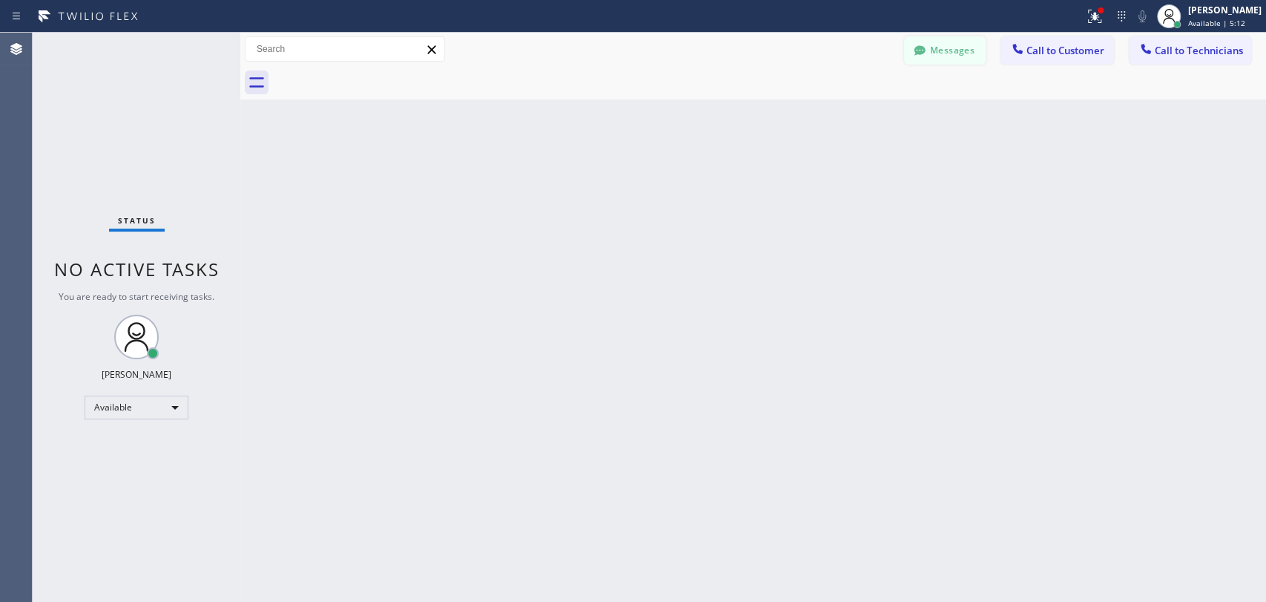
click at [973, 56] on button "Messages" at bounding box center [945, 50] width 82 height 28
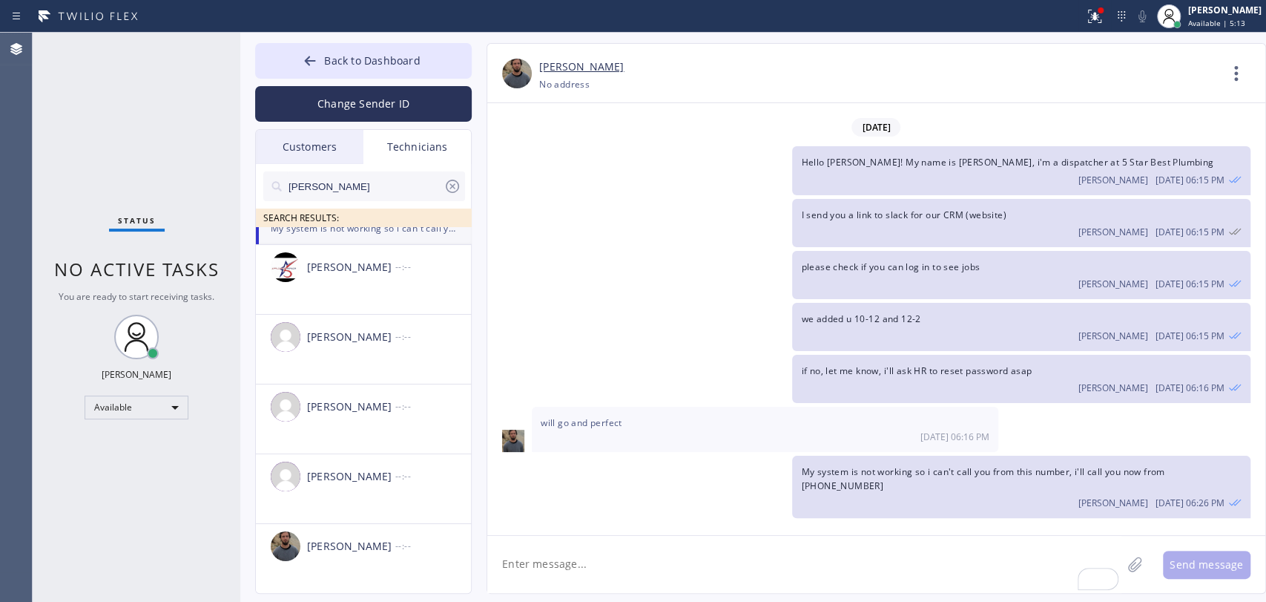
click at [385, 183] on input "andrew" at bounding box center [365, 186] width 157 height 30
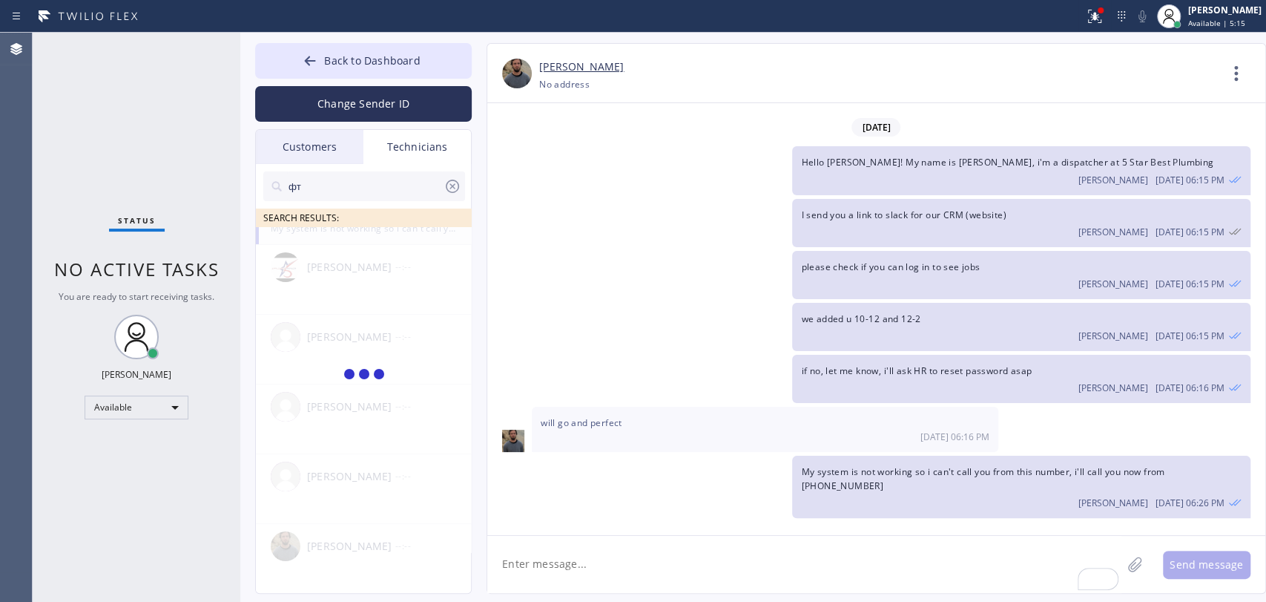
type input "ф"
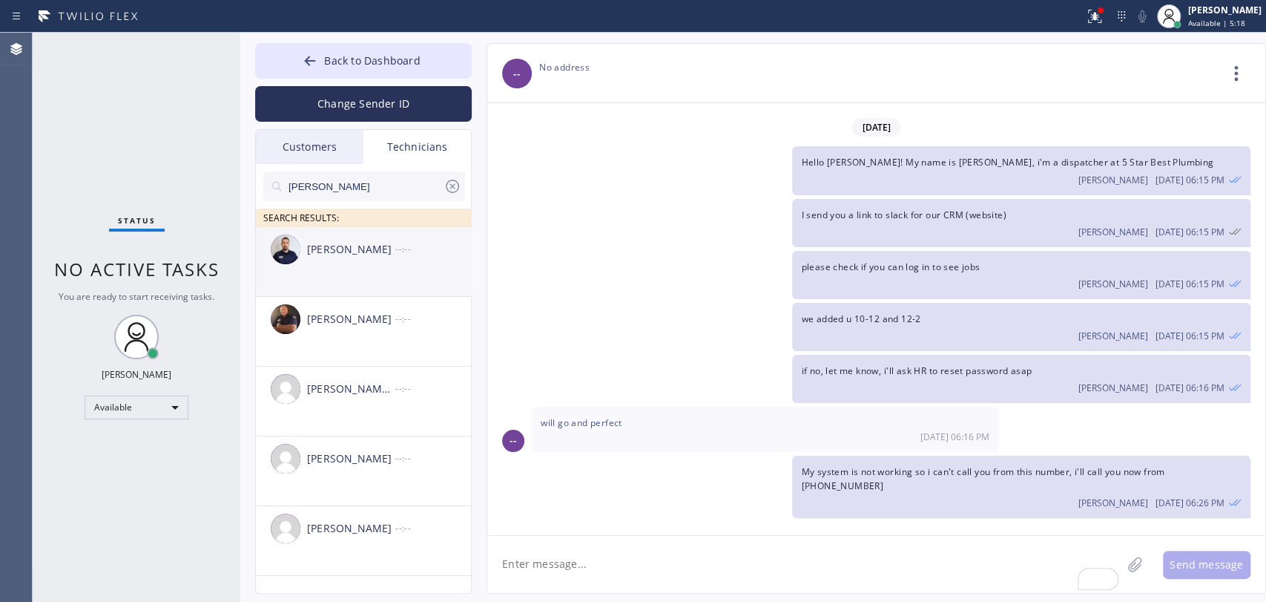
type input "anthony"
click at [341, 254] on div "Anton Tsykhonya" at bounding box center [351, 249] width 88 height 17
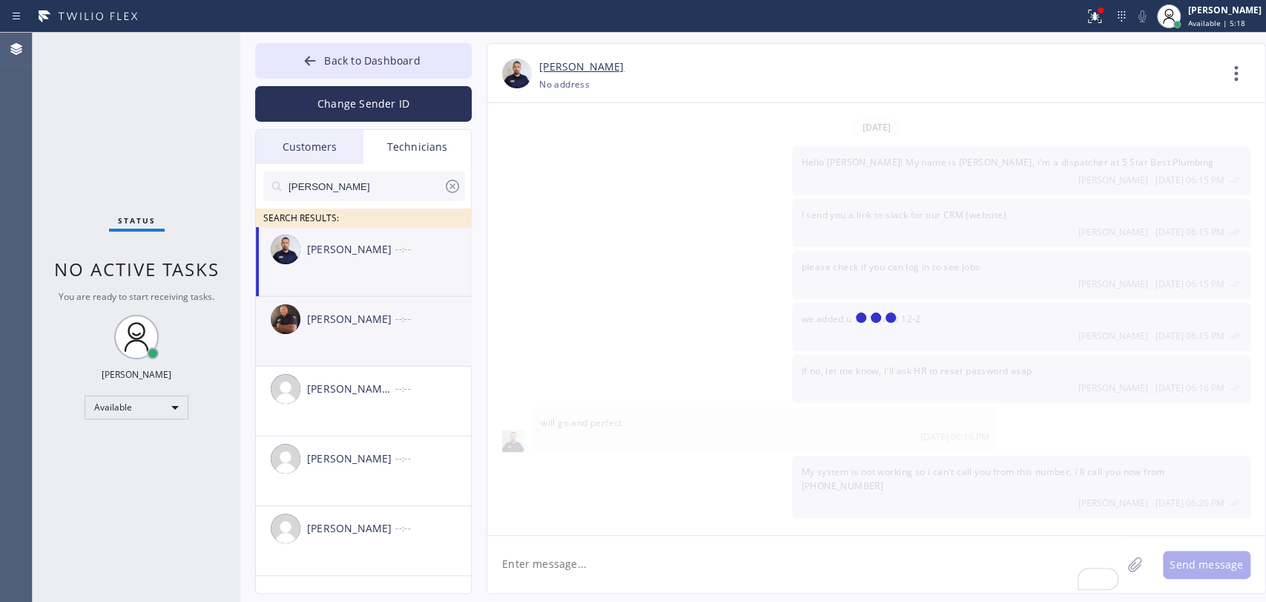
click at [349, 317] on div "Anthony Arias" at bounding box center [351, 319] width 88 height 17
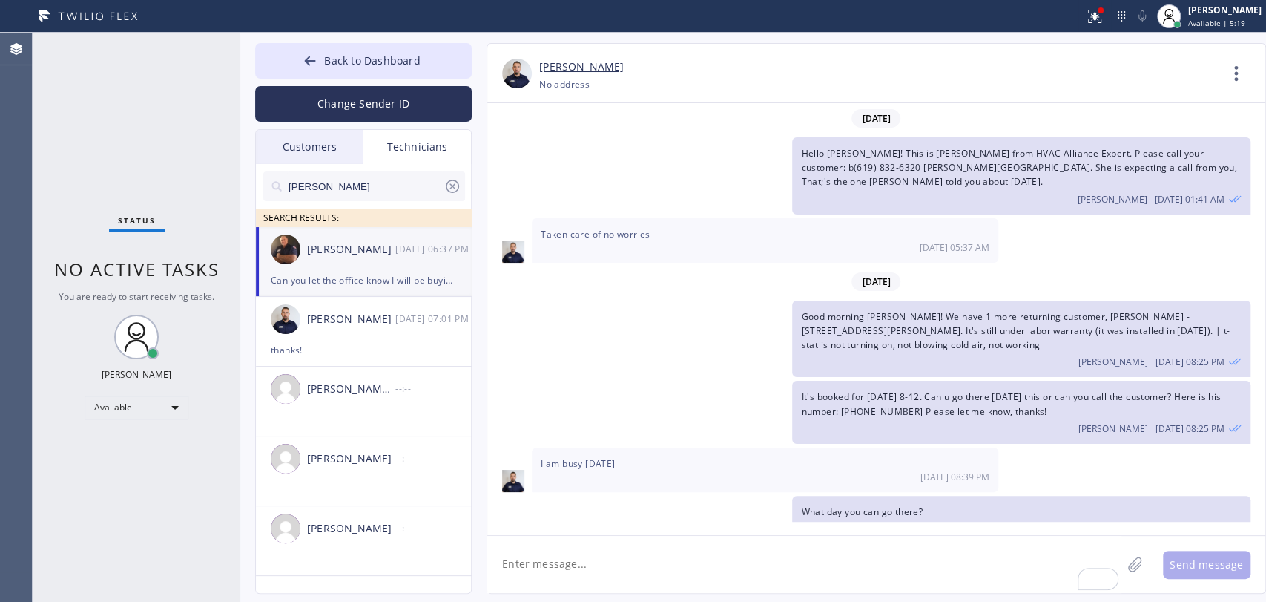
scroll to position [4759, 0]
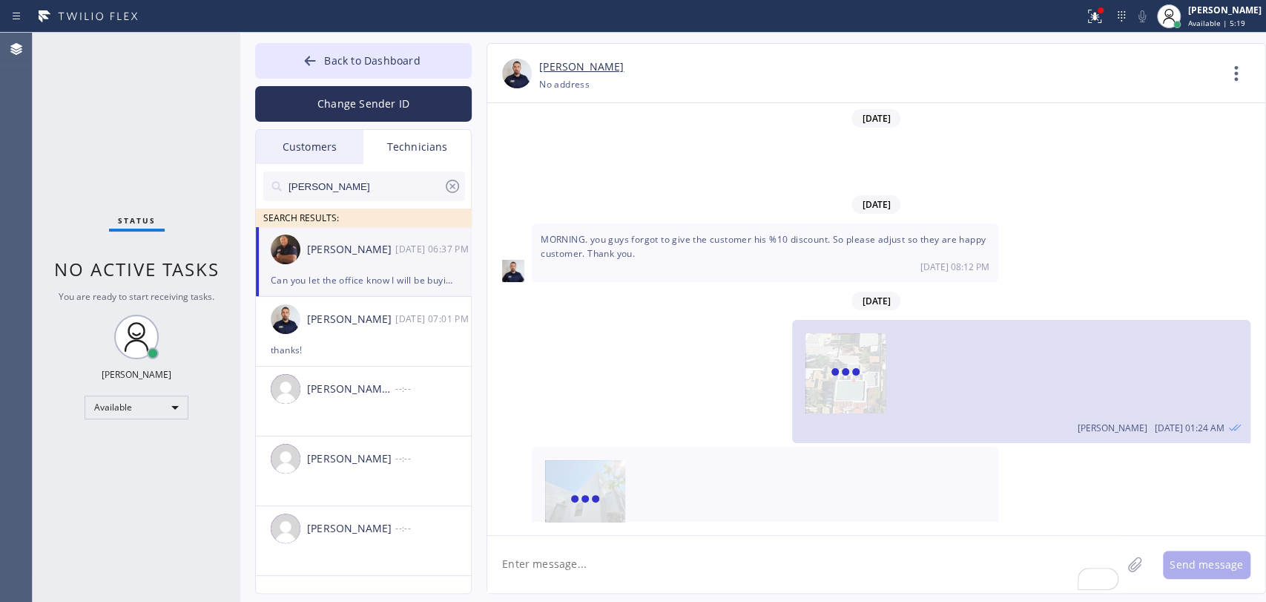
click at [631, 570] on div "Can you let the office know I will be buying equipment @ john stone supply Frid…" at bounding box center [765, 599] width 467 height 59
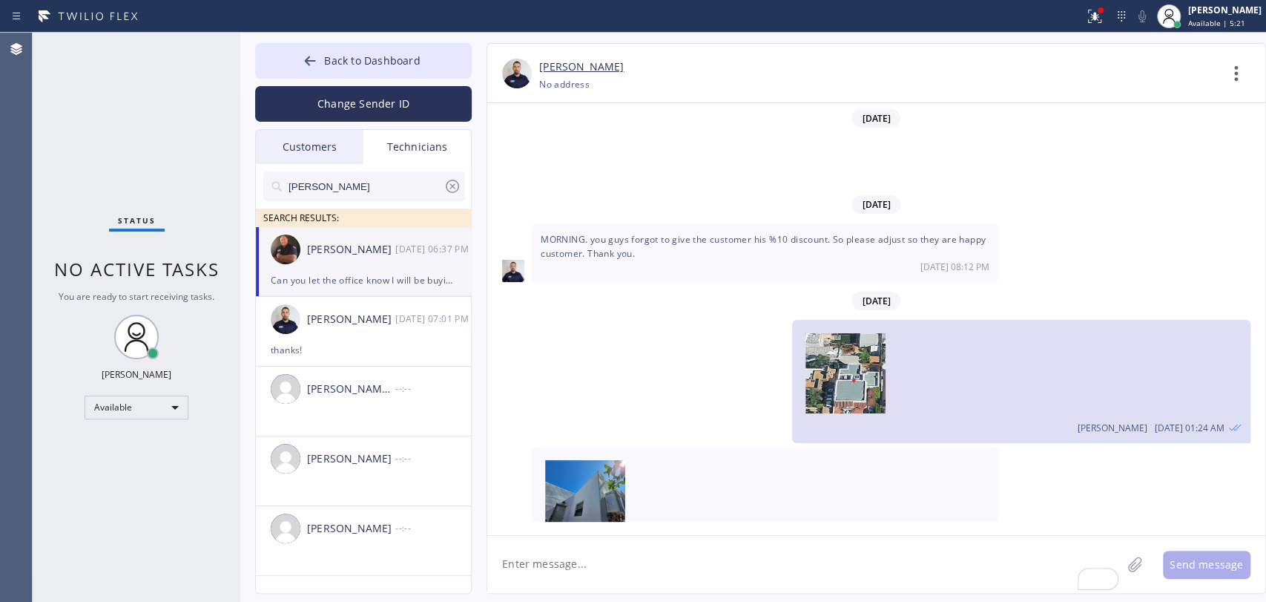
click at [849, 570] on div "Can you let the office know I will be buying equipment @ john stone supply Frid…" at bounding box center [765, 599] width 467 height 59
click at [849, 579] on span "Can you let the office know I will be buying equipment @ john stone supply Frid…" at bounding box center [755, 592] width 428 height 27
click at [577, 551] on textarea "To enrich screen reader interactions, please activate Accessibility in Grammarl…" at bounding box center [804, 564] width 634 height 57
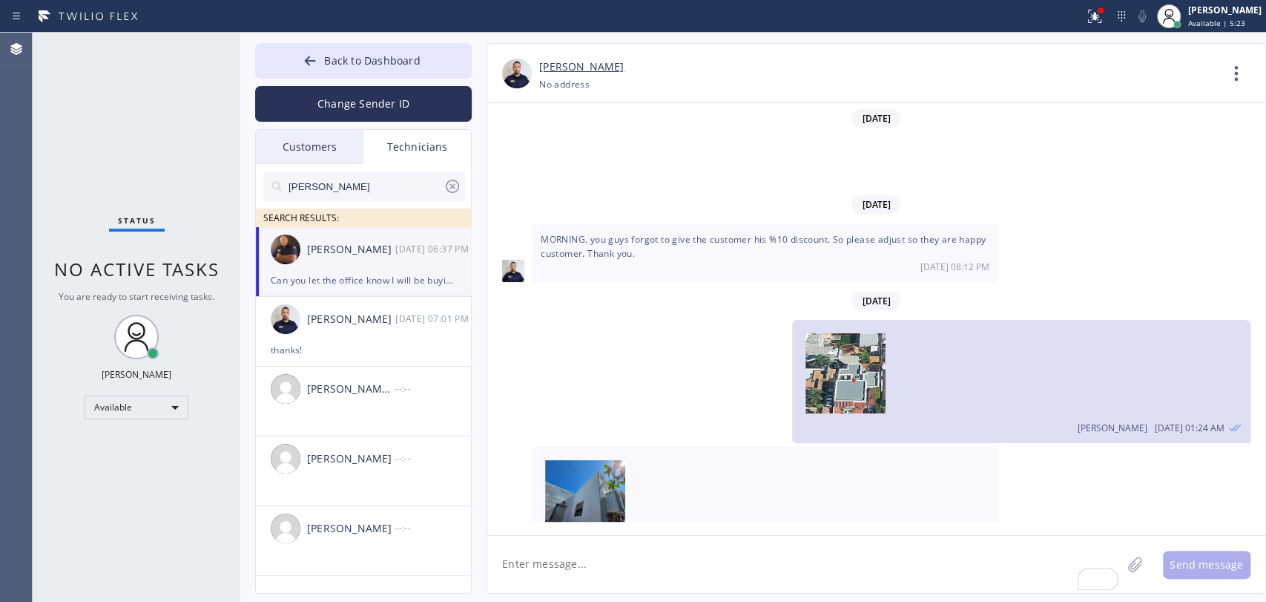
click at [610, 579] on span "Can you let the office know I will be buying equipment @ john stone supply Frid…" at bounding box center [755, 592] width 428 height 27
click at [611, 579] on span "Can you let the office know I will be buying equipment @ john stone supply Frid…" at bounding box center [755, 592] width 428 height 27
click at [810, 579] on span "Can you let the office know I will be buying equipment @ john stone supply Frid…" at bounding box center [755, 592] width 428 height 27
drag, startPoint x: 810, startPoint y: 478, endPoint x: 631, endPoint y: 582, distance: 207.0
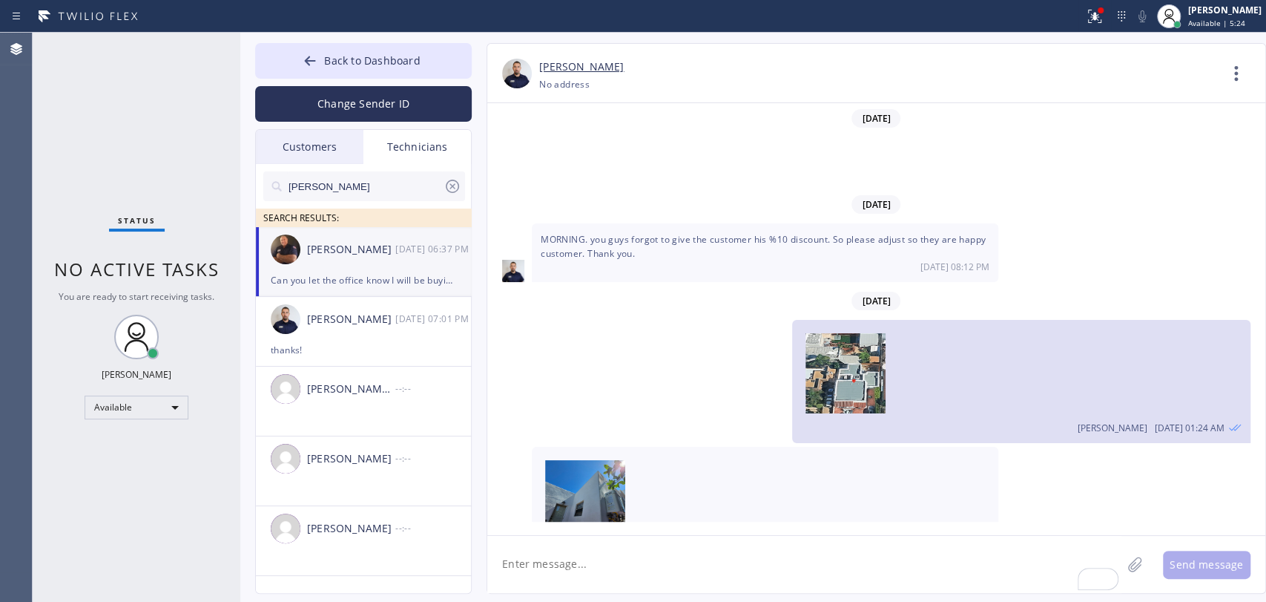
click at [809, 579] on span "Can you let the office know I will be buying equipment @ john stone supply Frid…" at bounding box center [755, 592] width 428 height 27
click at [604, 565] on textarea "To enrich screen reader interactions, please activate Accessibility in Grammarl…" at bounding box center [804, 564] width 634 height 57
type textarea "$"
click at [598, 549] on textarea "To enrich screen reader interactions, please activate Accessibility in Grammarl…" at bounding box center [804, 564] width 634 height 57
click at [562, 558] on textarea "To enrich screen reader interactions, please activate Accessibility in Grammarl…" at bounding box center [804, 564] width 634 height 57
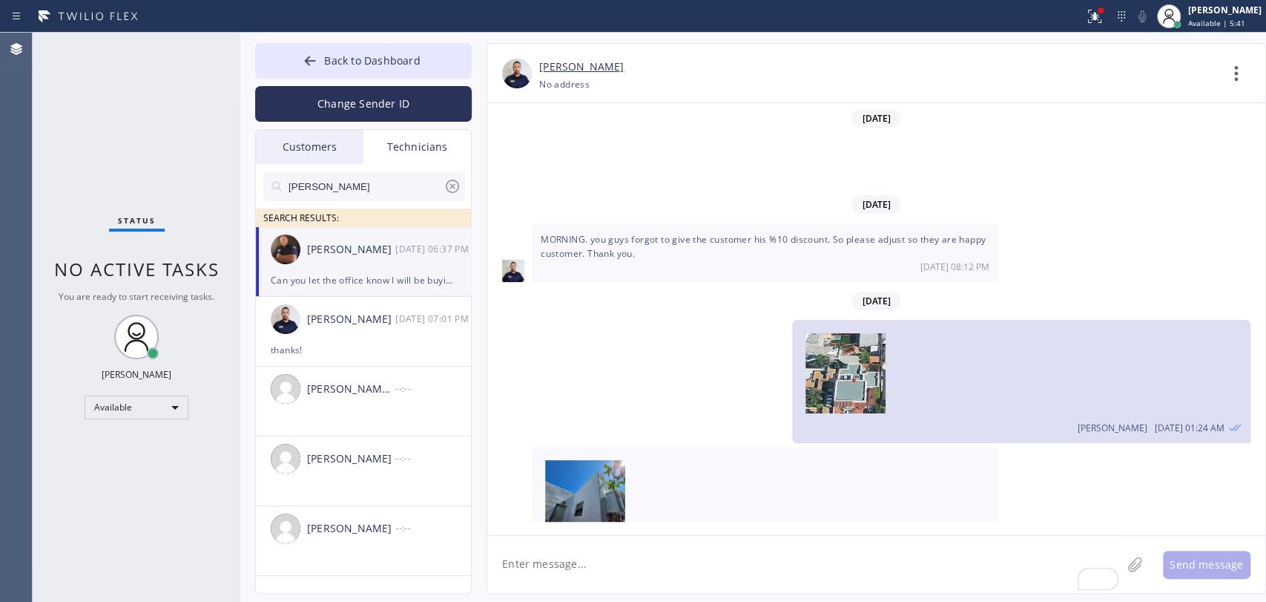
type textarea "$"
type textarea "4"
type textarea "$"
drag, startPoint x: 536, startPoint y: 562, endPoint x: 502, endPoint y: 566, distance: 33.6
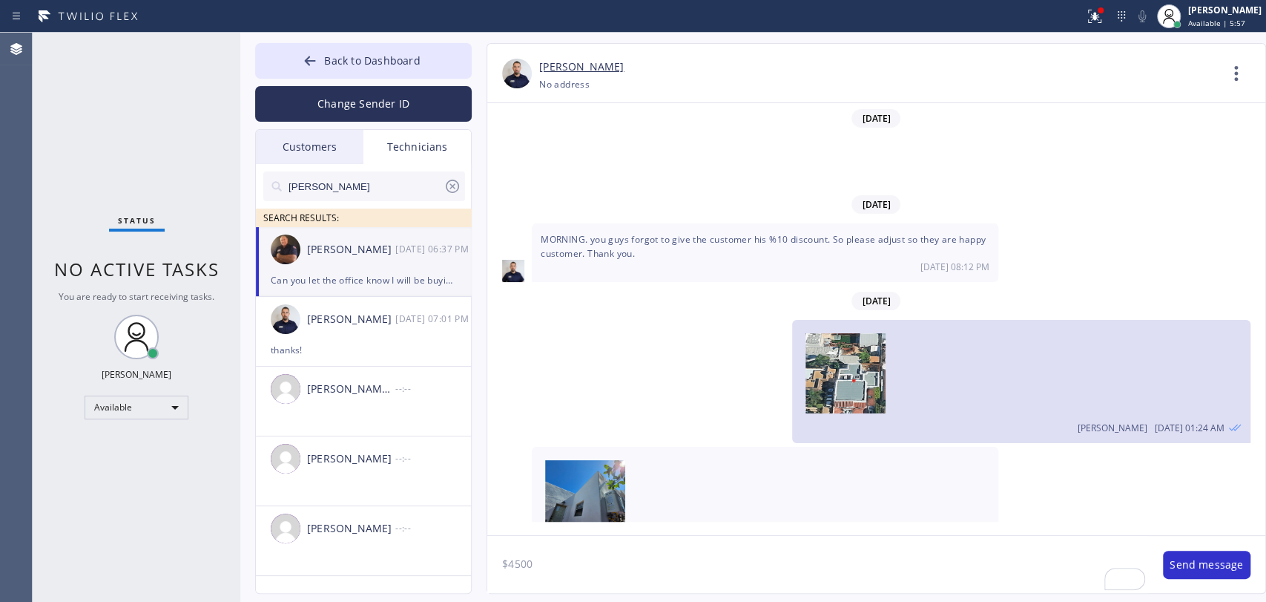
click at [502, 566] on textarea "$4500" at bounding box center [817, 564] width 661 height 57
type textarea "$4500"
click at [603, 579] on span "Can you let the office know I will be buying equipment @ john stone supply Frid…" at bounding box center [755, 592] width 428 height 27
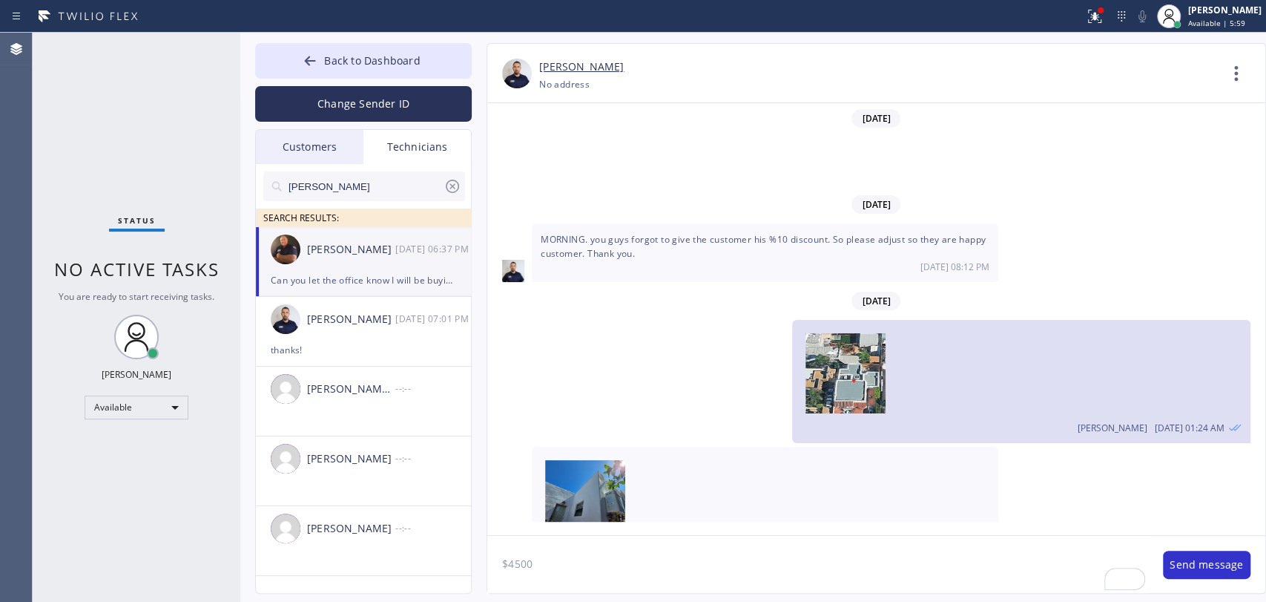
click at [604, 570] on div "Can you let the office know I will be buying equipment @ john stone supply Frid…" at bounding box center [765, 599] width 467 height 59
click at [409, 181] on input "anthony" at bounding box center [365, 186] width 157 height 30
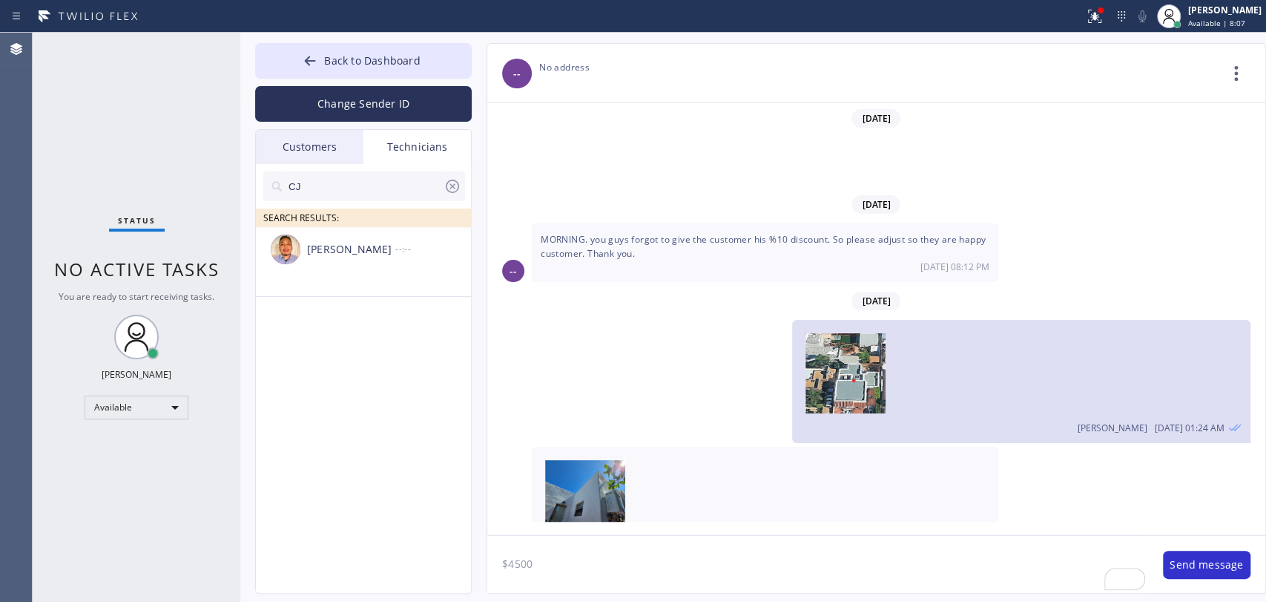
type input "CJ"
click at [379, 248] on div "CJ Pichey" at bounding box center [351, 249] width 88 height 17
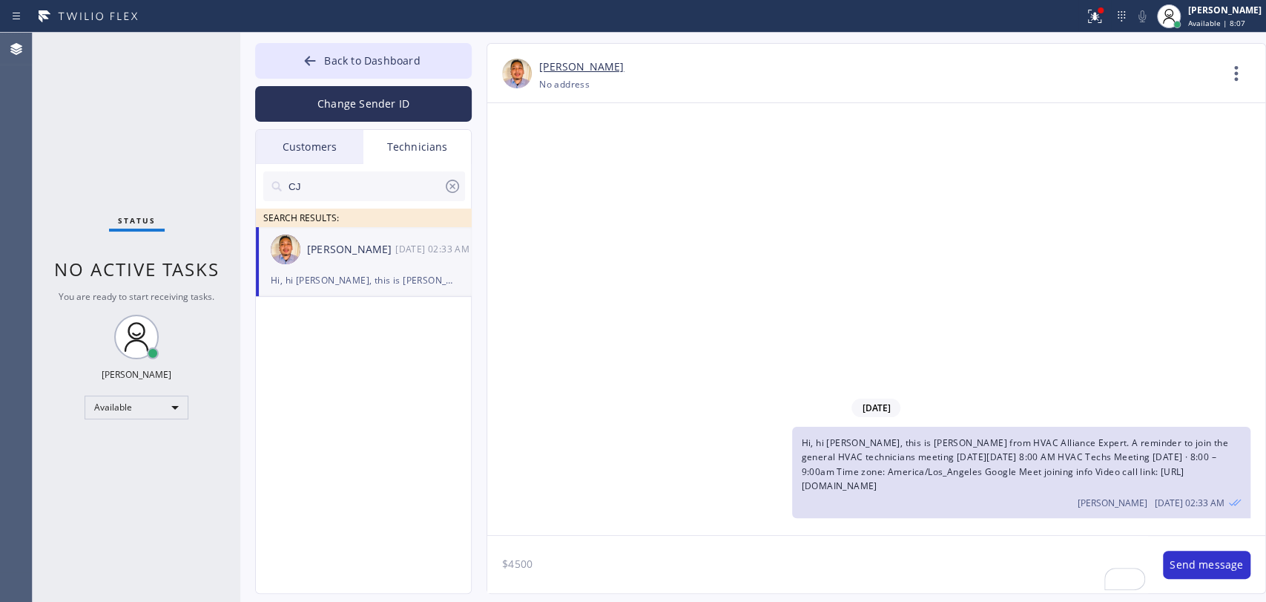
scroll to position [0, 0]
click at [522, 539] on textarea "$4500" at bounding box center [817, 564] width 661 height 57
drag, startPoint x: 522, startPoint y: 539, endPoint x: 526, endPoint y: 547, distance: 9.6
click at [526, 547] on textarea "$4500" at bounding box center [817, 564] width 661 height 57
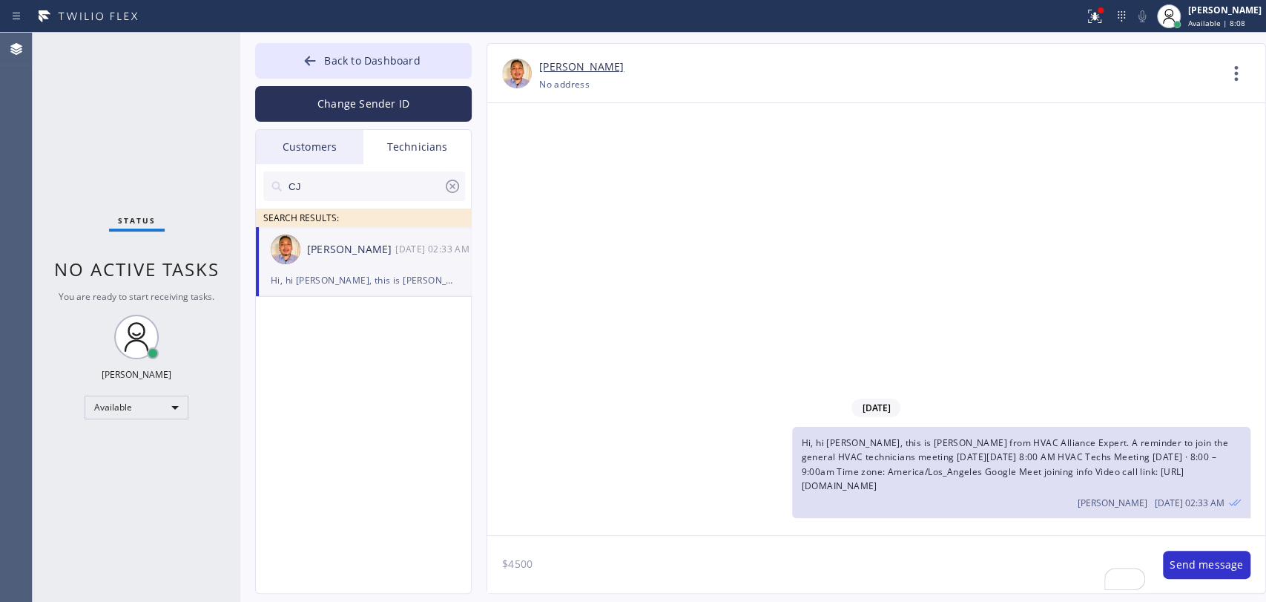
click at [526, 547] on textarea "$4500" at bounding box center [817, 564] width 661 height 57
type textarea "Hi CJ! This is Alex"
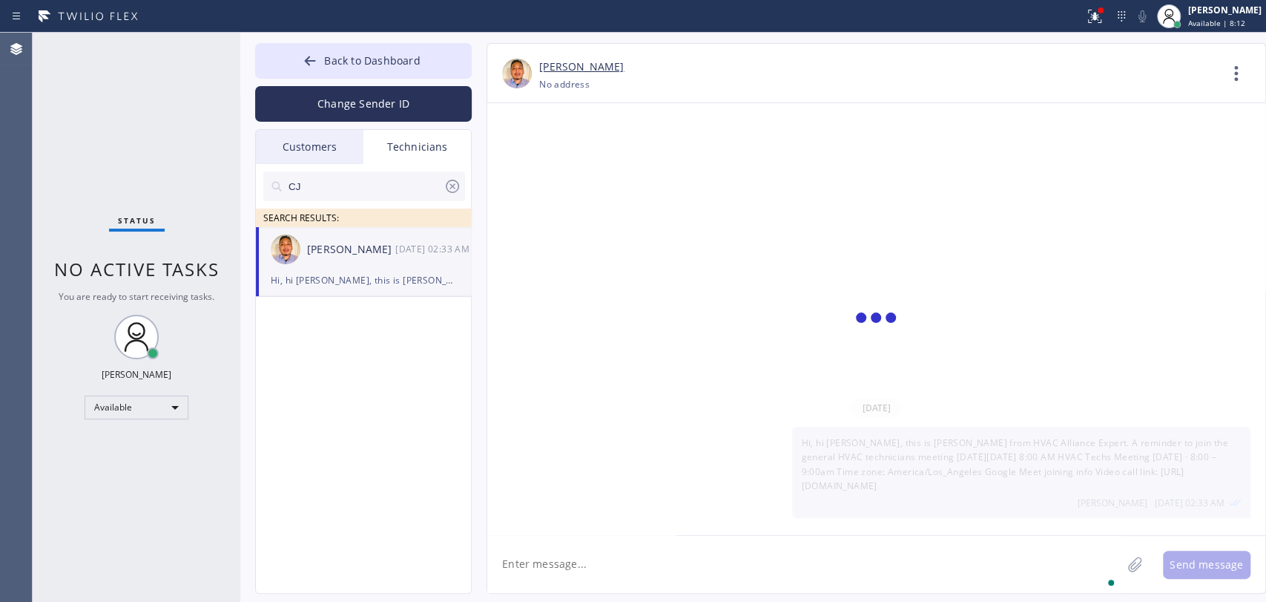
paste textarea "9-1 | $69 | Central ac unit | Haven't use it a ton this year but over the last …"
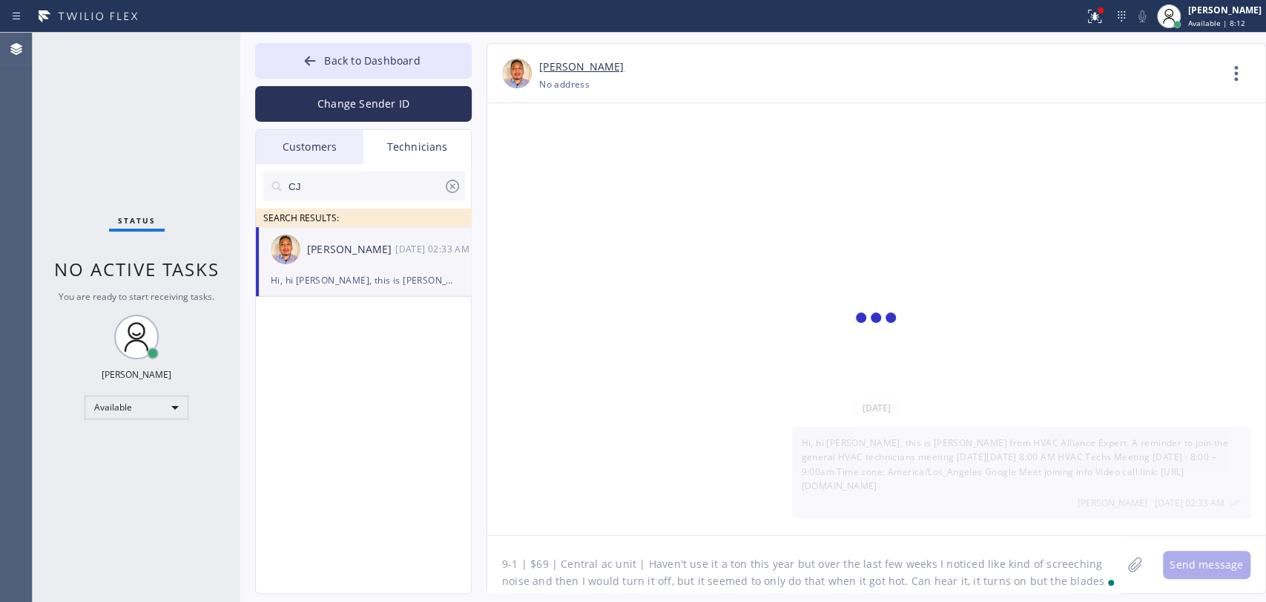
scroll to position [29, 0]
type textarea "9-1 | $69 | Central ac unit | Haven't use it a ton this year but over the last …"
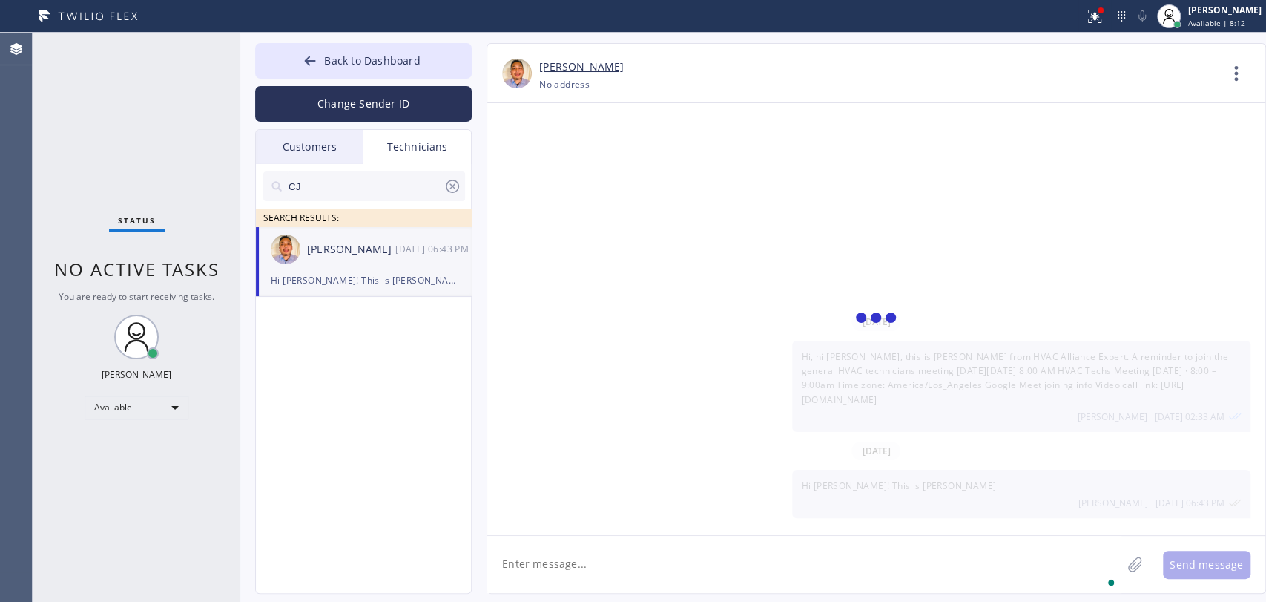
scroll to position [0, 0]
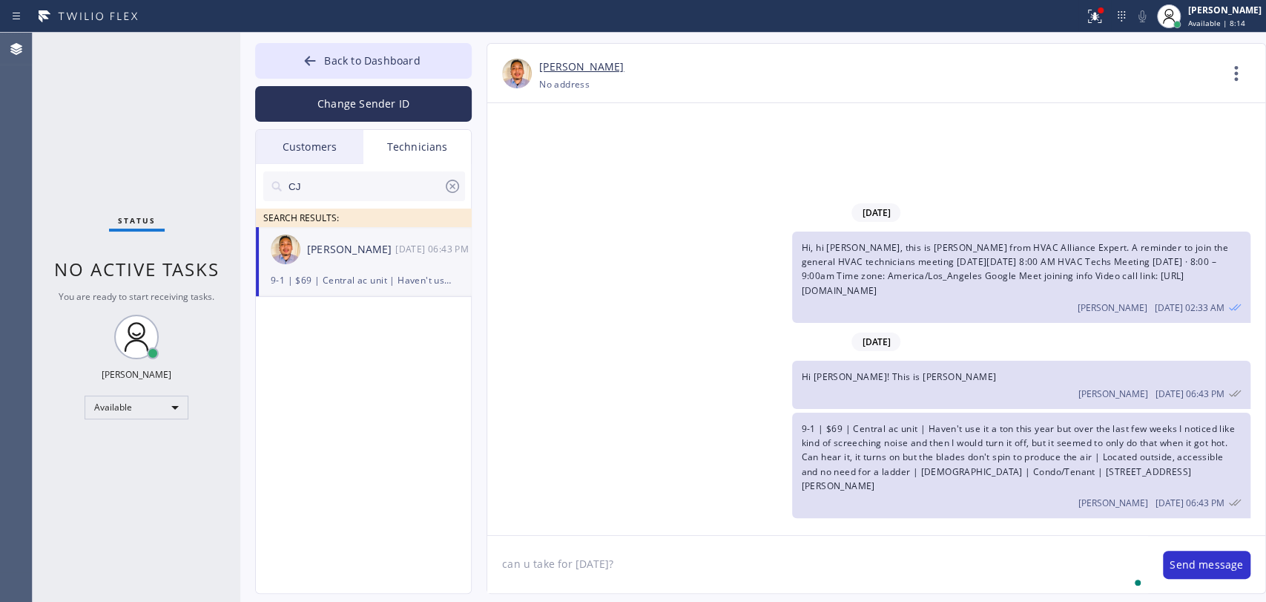
type textarea "can u take for [DATE]?"
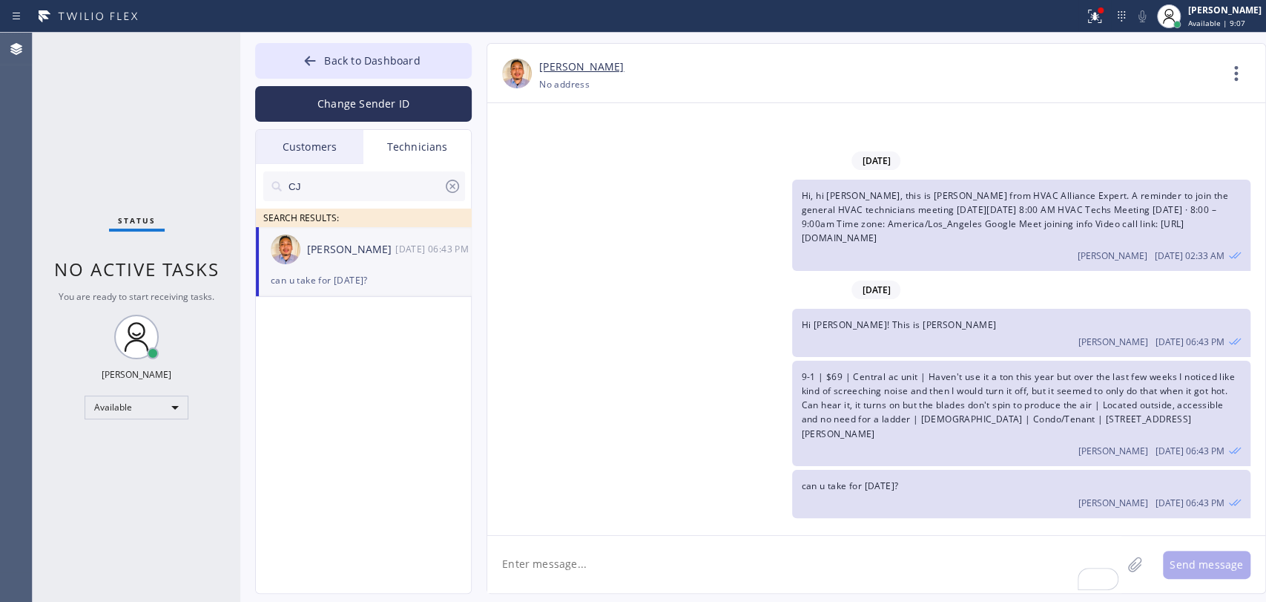
click at [323, 148] on div "Customers" at bounding box center [310, 147] width 108 height 34
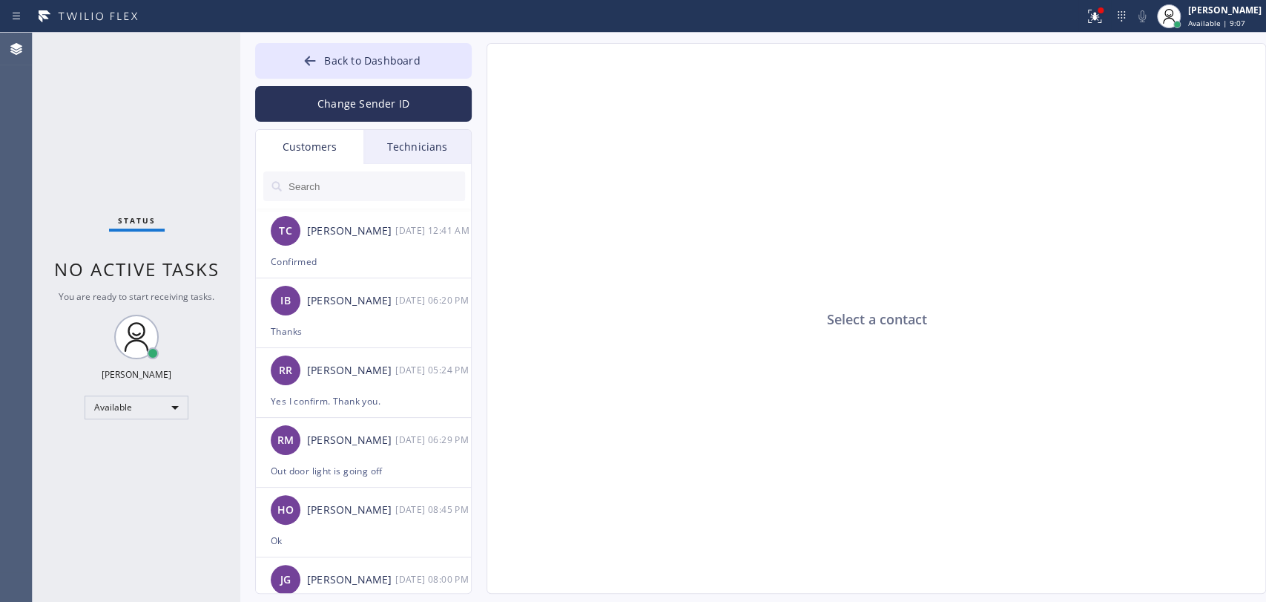
click at [320, 181] on input "text" at bounding box center [376, 186] width 178 height 30
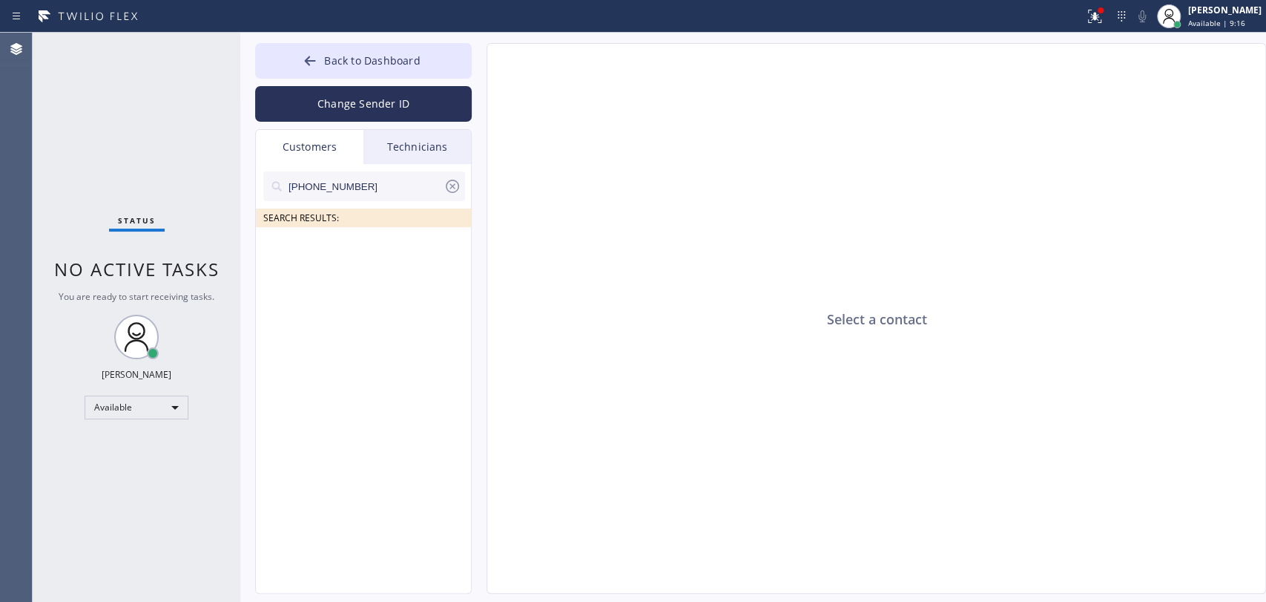
click at [464, 209] on div "SEARCH RESULTS:" at bounding box center [364, 217] width 217 height 19
click at [455, 188] on icon at bounding box center [453, 186] width 18 height 18
click at [368, 191] on input "text" at bounding box center [376, 186] width 178 height 30
paste input "a.icabalcera@yahoo.com"
type input "a.icabalcera@yahoo.com"
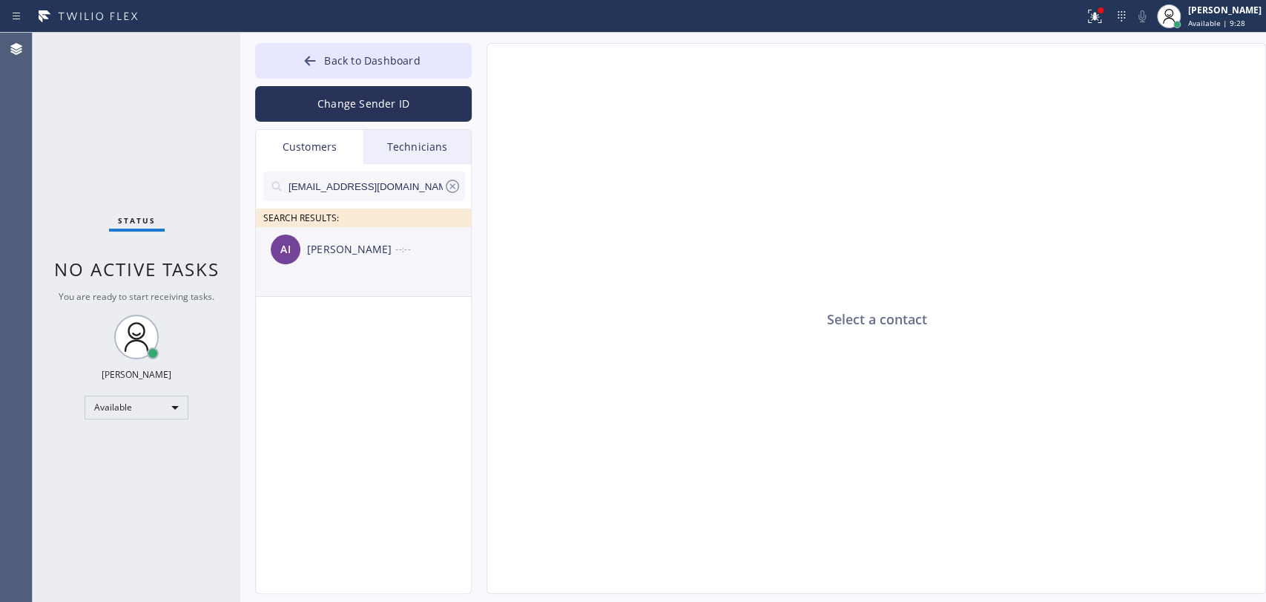
click at [388, 266] on div "AI Alvaro Icabalcera --:--" at bounding box center [364, 249] width 217 height 45
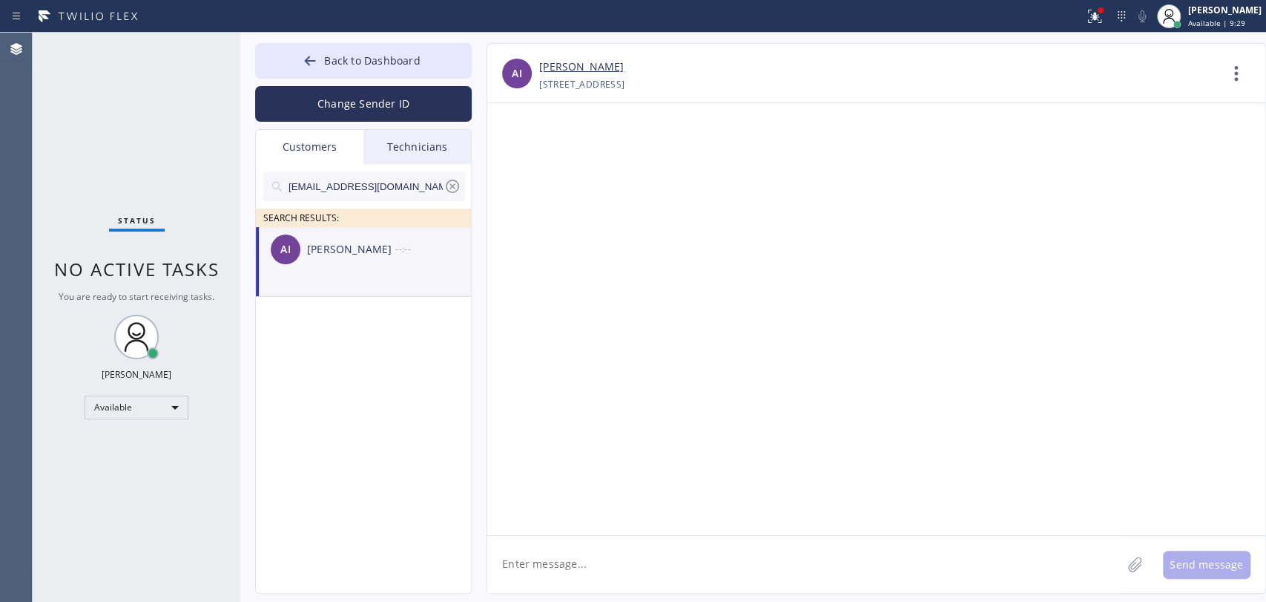
click at [590, 553] on textarea at bounding box center [804, 564] width 634 height 57
type textarea "Р"
type textarea "П"
paste textarea "Long Beach Appliances Pro"
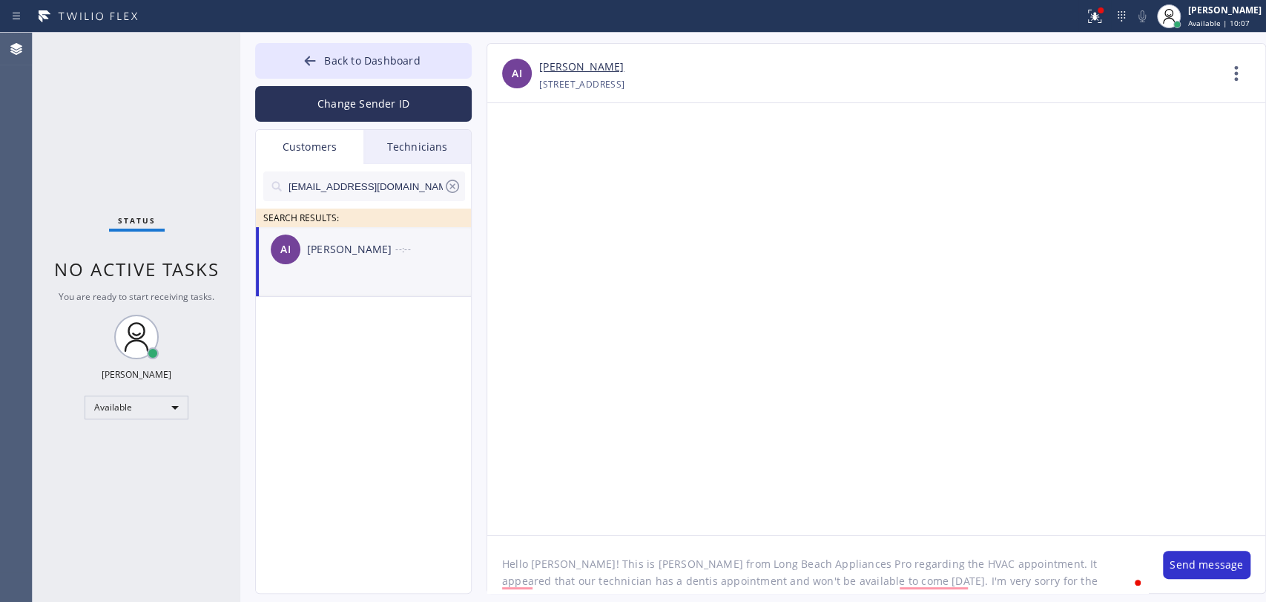
click at [930, 577] on textarea "Hello Alvaro! This is Alex from Long Beach Appliances Pro regarding the HVAC ap…" at bounding box center [817, 564] width 661 height 57
click at [1096, 585] on textarea "Hello Alvaro! This is Alex from Long Beach Appliances Pro regarding the HVAC ap…" at bounding box center [817, 564] width 661 height 57
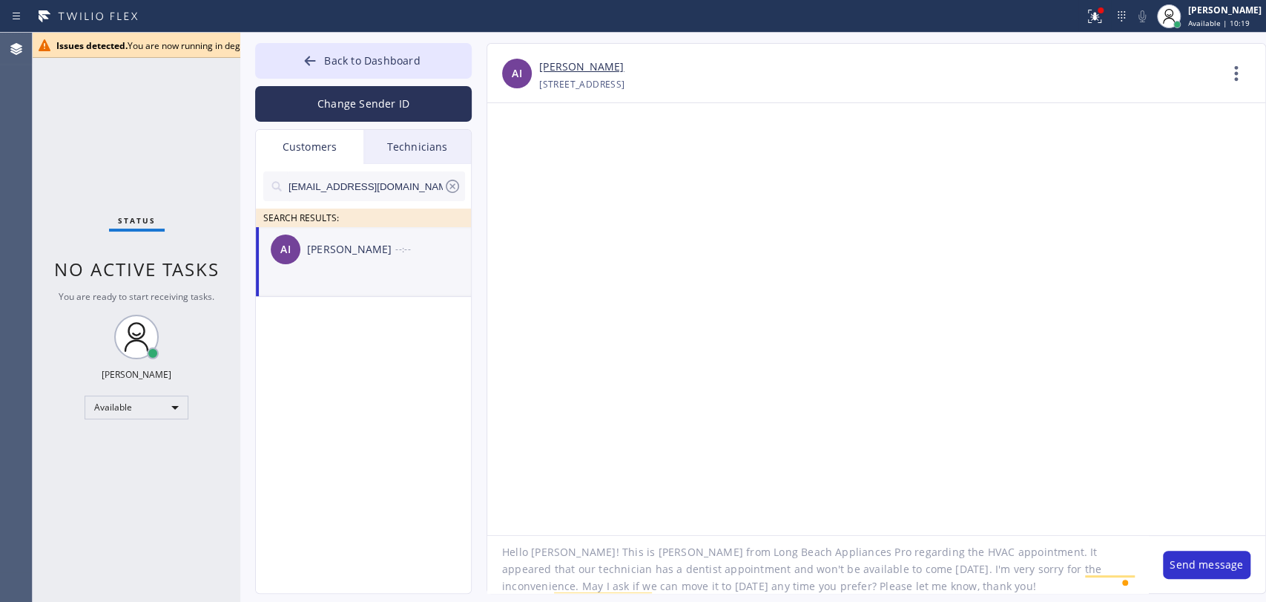
type textarea "Hello [PERSON_NAME]! This is [PERSON_NAME] from Long Beach Appliances Pro regar…"
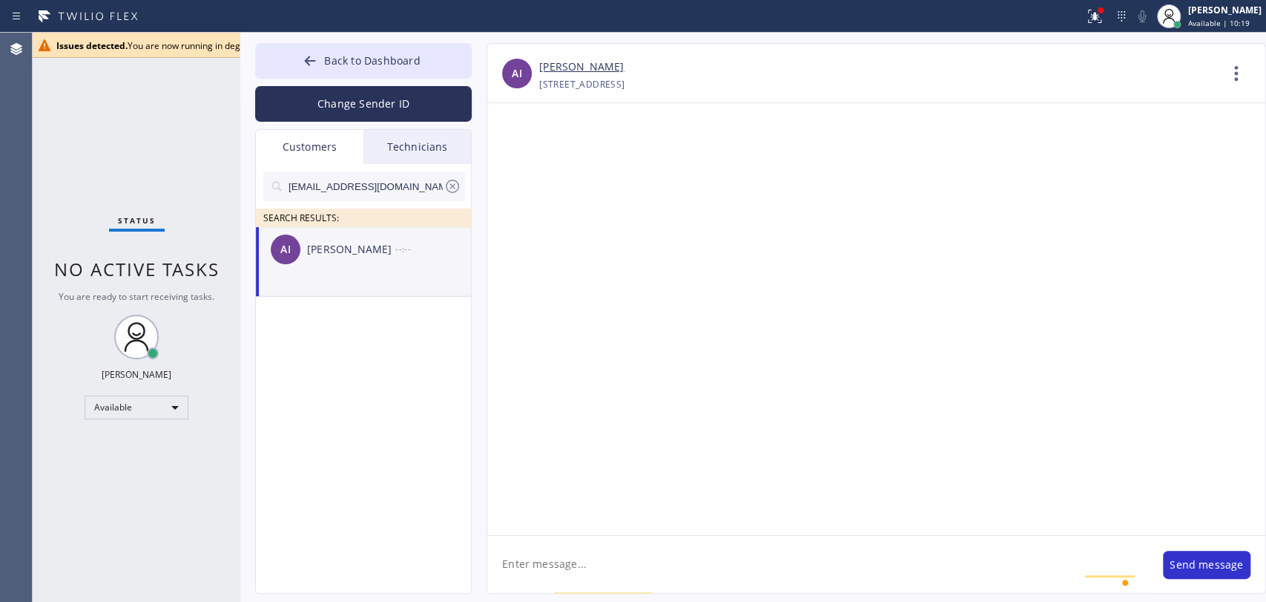
scroll to position [0, 0]
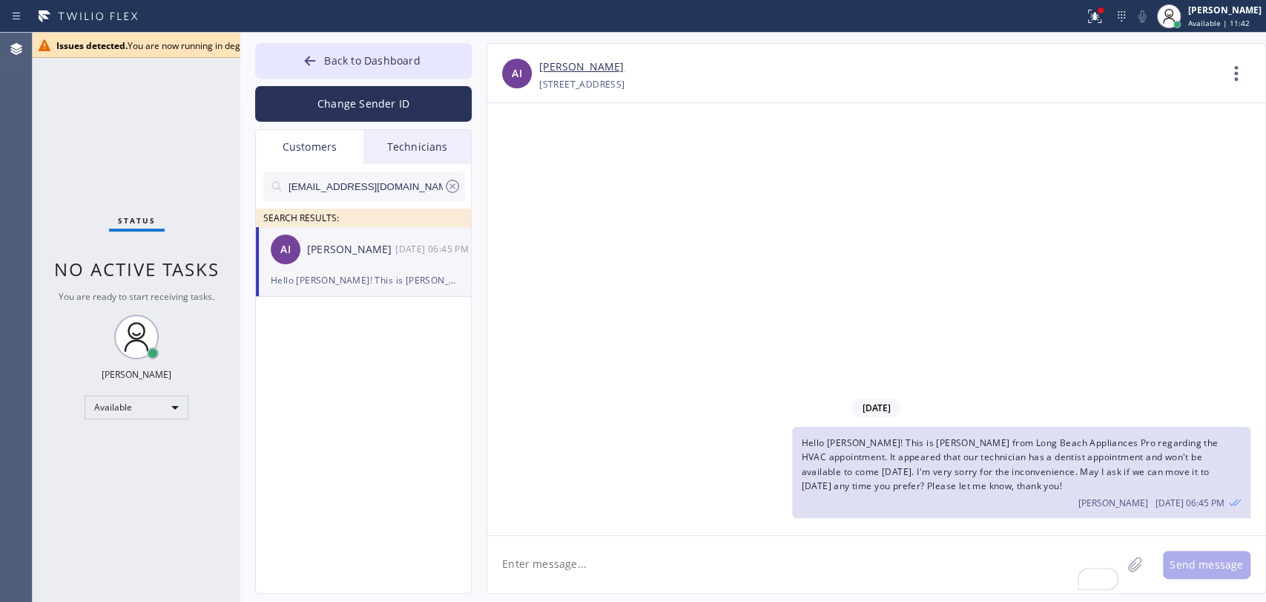
click at [421, 164] on div "a.icabalcera@yahoo.com SEARCH RESULTS:" at bounding box center [364, 195] width 217 height 63
click at [412, 142] on div "Technicians" at bounding box center [417, 147] width 108 height 34
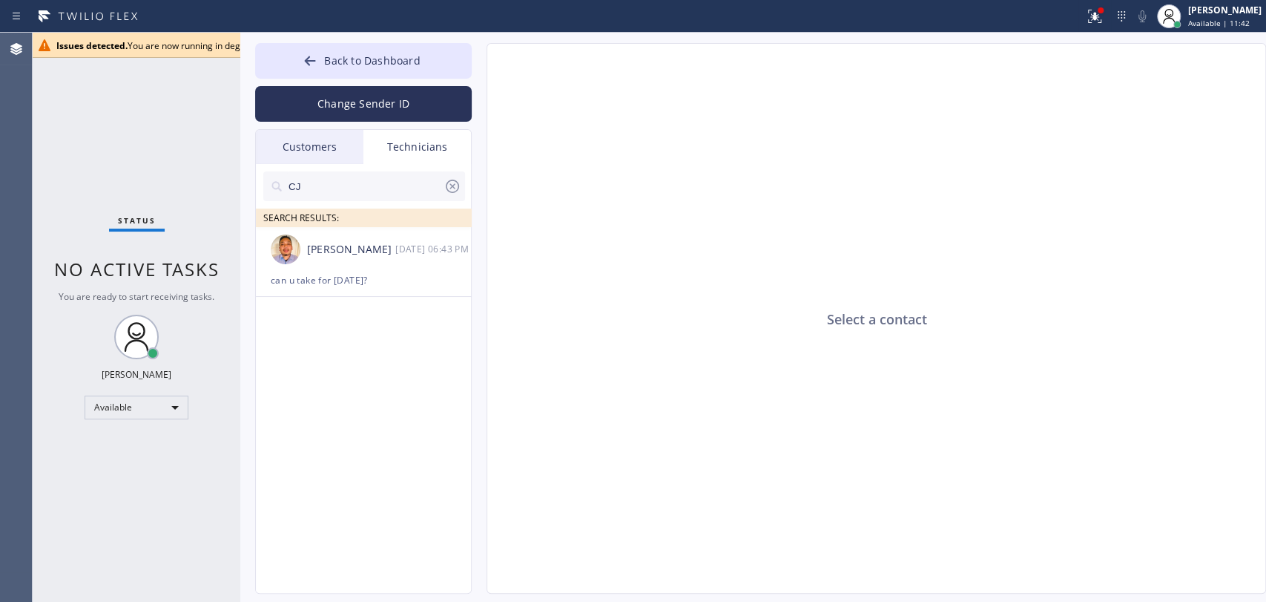
click at [362, 178] on input "CJ" at bounding box center [365, 186] width 157 height 30
click at [356, 188] on input "CJ" at bounding box center [365, 186] width 157 height 30
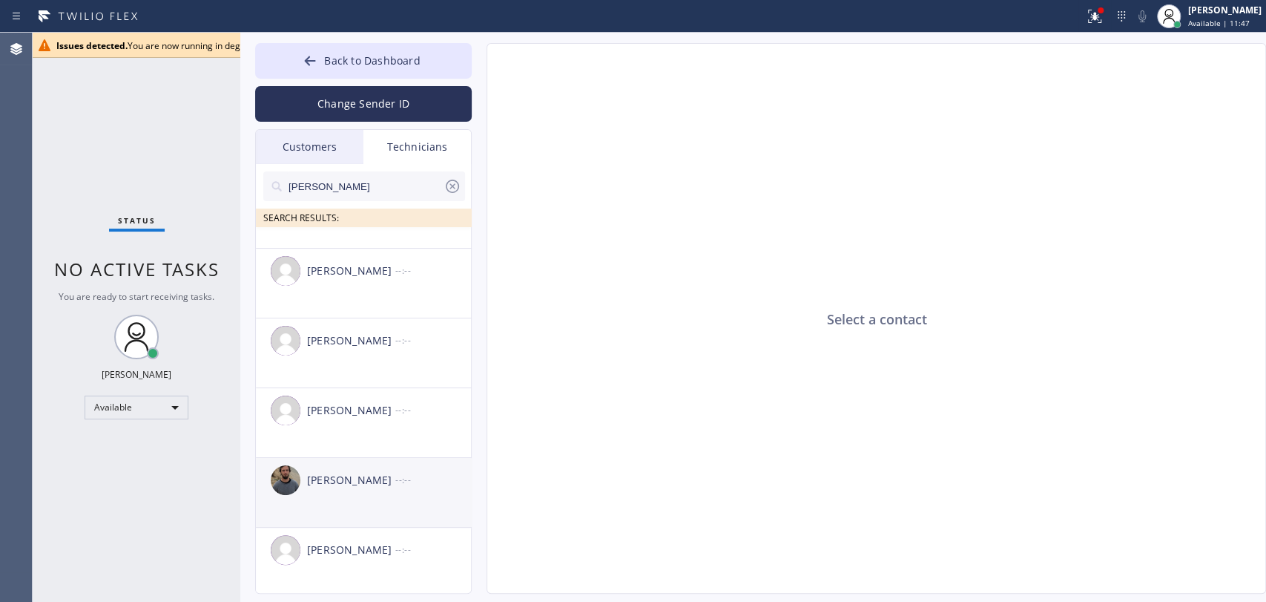
scroll to position [52, 0]
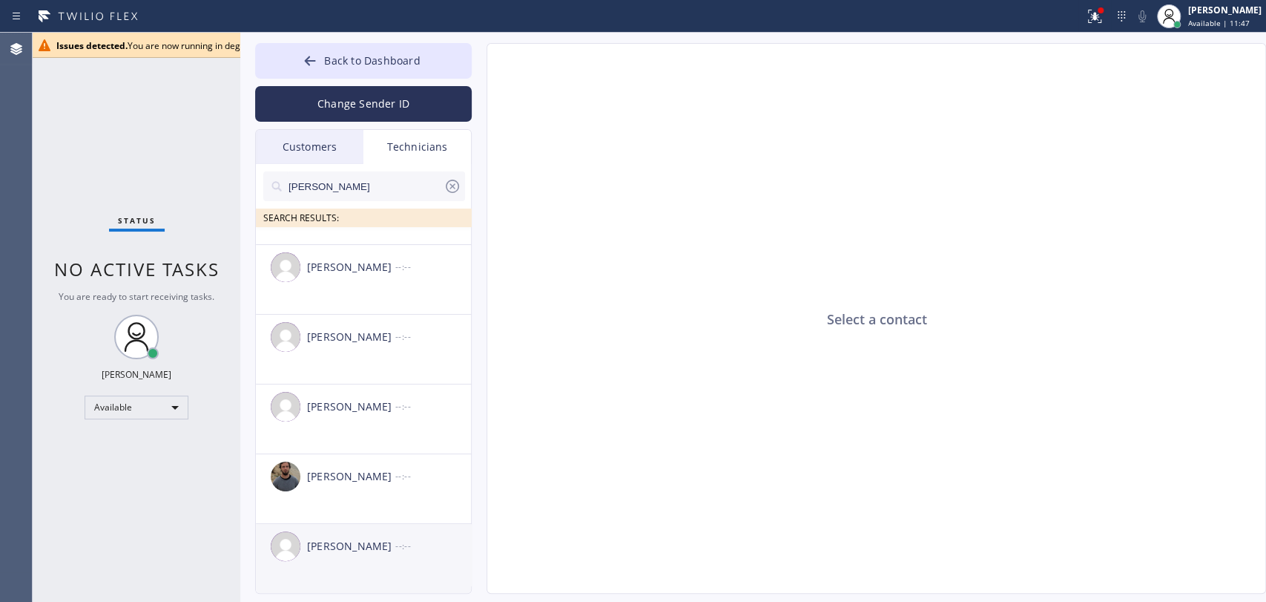
type input "andrew"
click at [338, 556] on div "Andrew Craig --:--" at bounding box center [364, 546] width 217 height 45
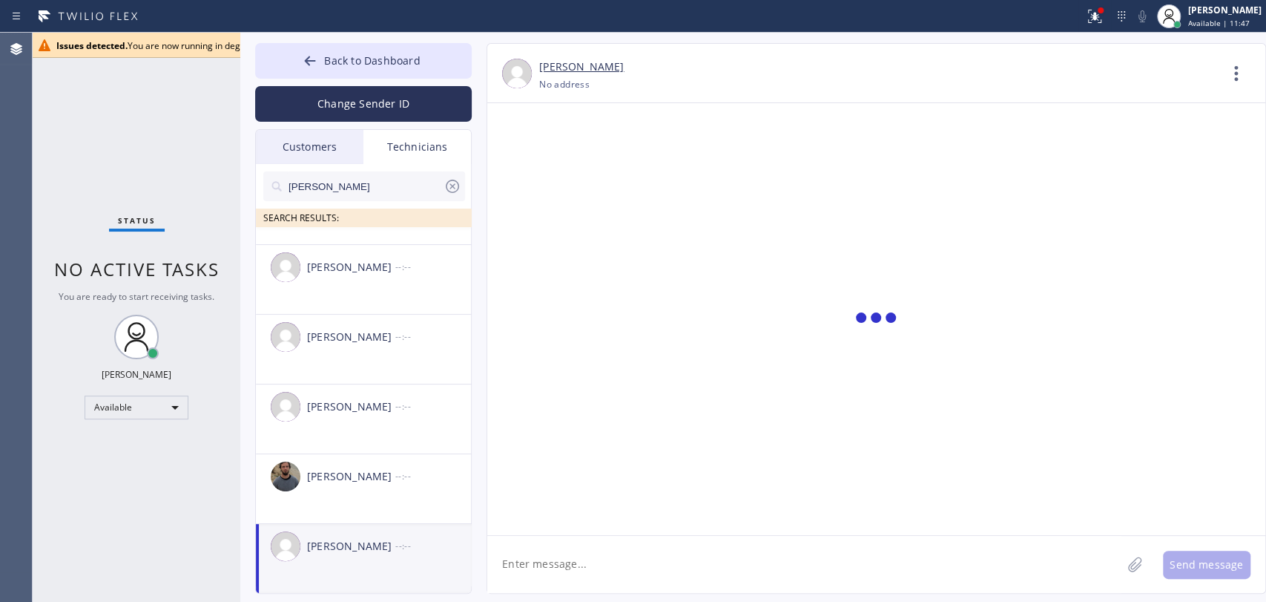
click at [608, 577] on textarea at bounding box center [804, 564] width 634 height 57
paste textarea "Andrew1234!"
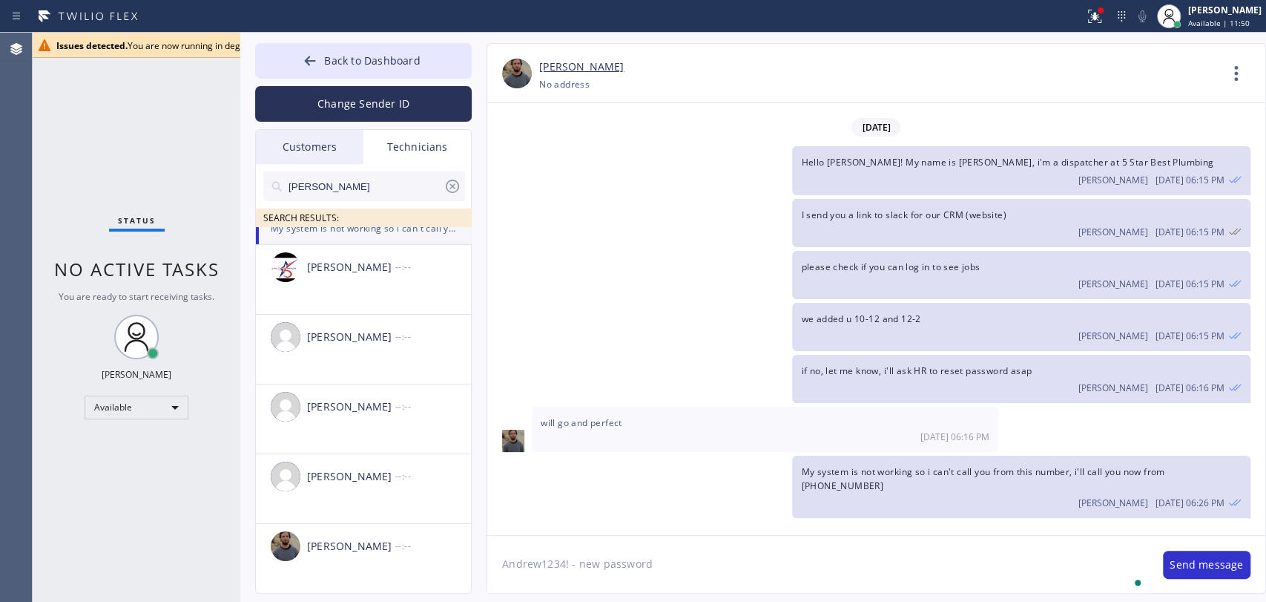
type textarea "Andrew1234! - new password"
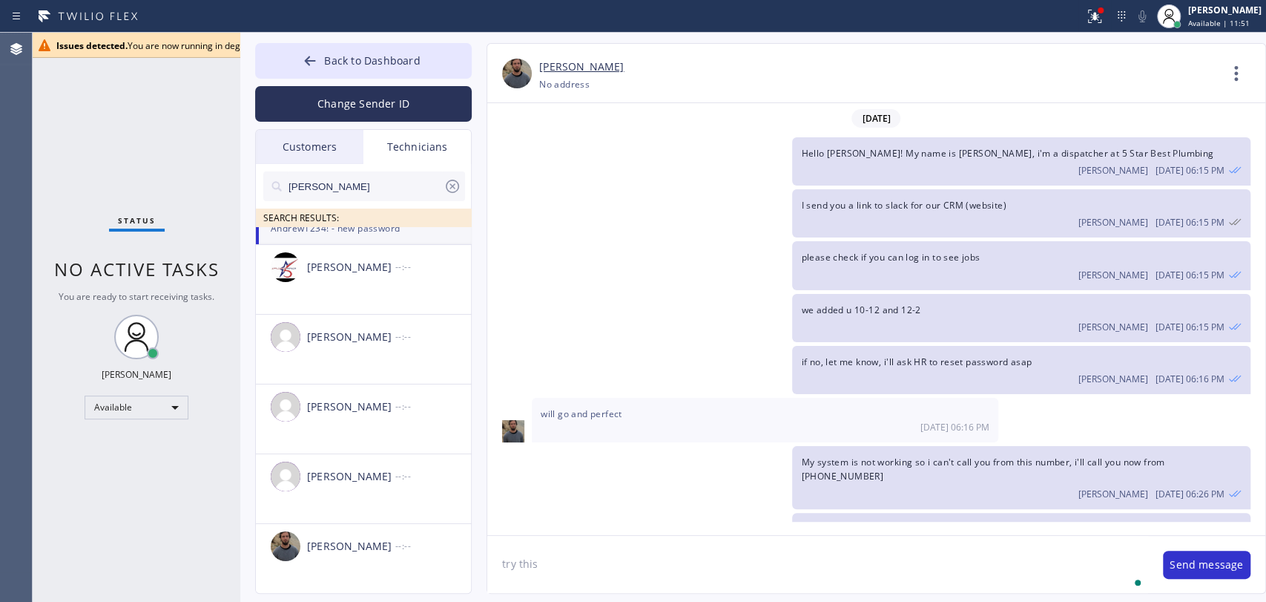
scroll to position [24, 0]
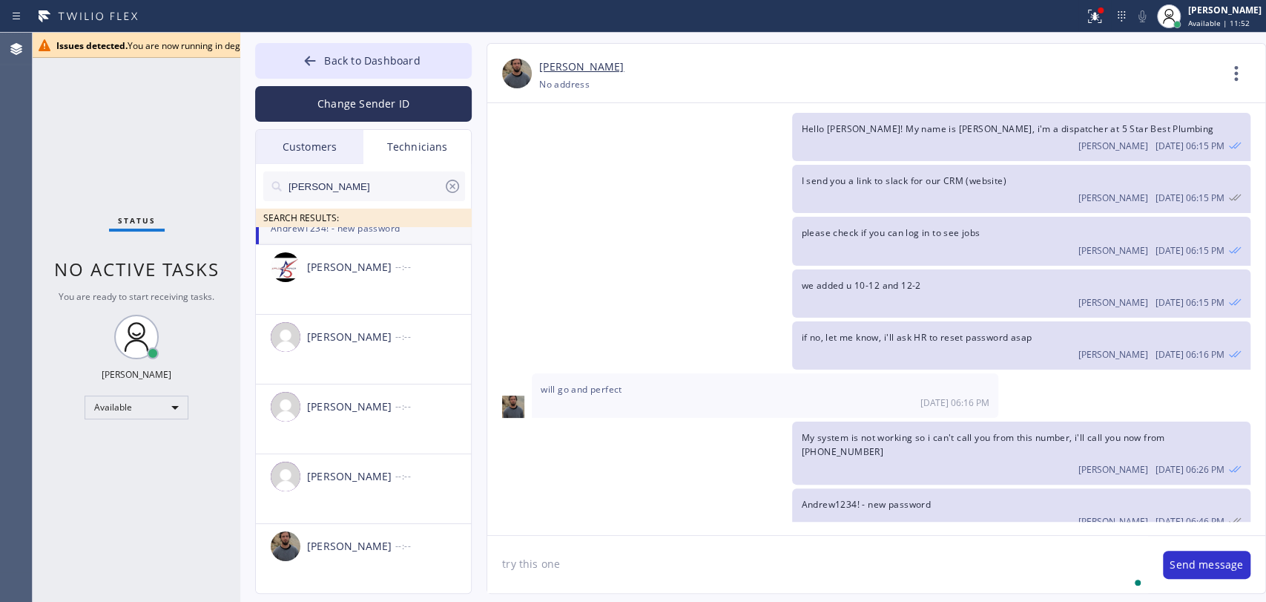
type textarea "try this one"
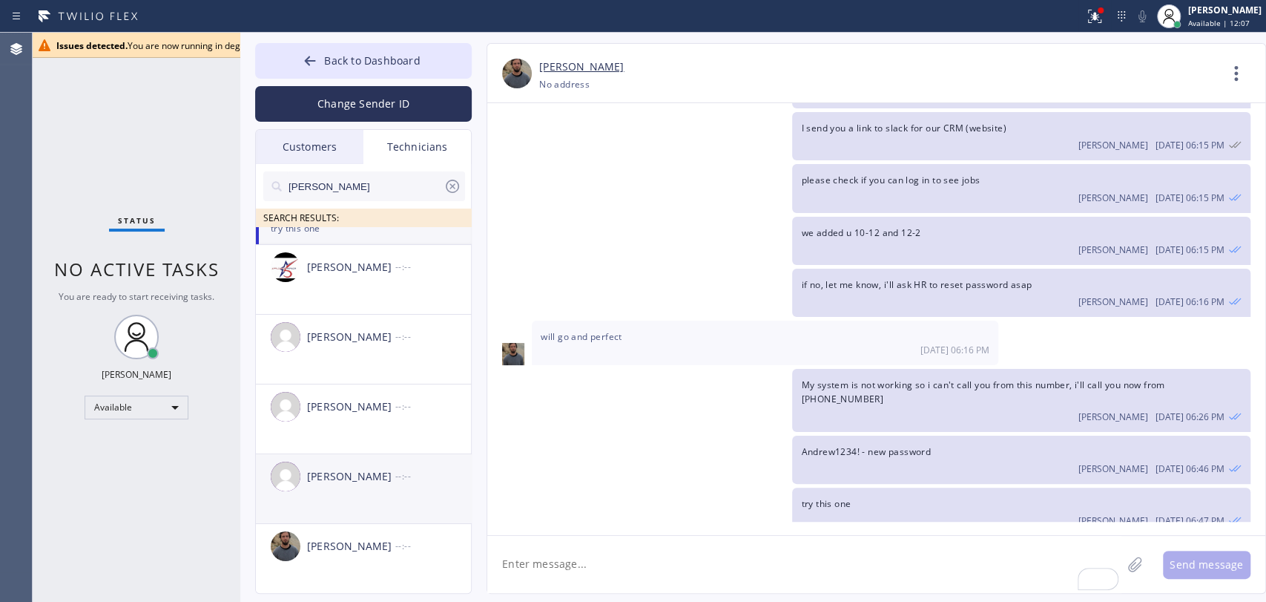
paste textarea "Wabe Zhowand"
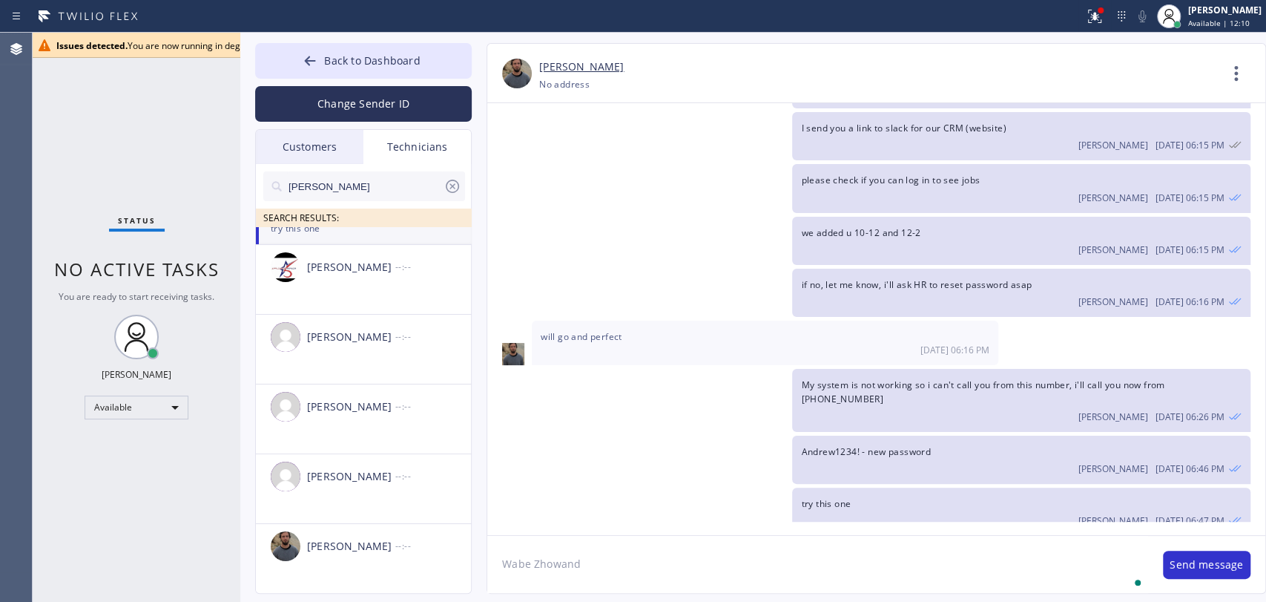
scroll to position [0, 0]
paste textarea "(310) 994-4195"
type textarea "Wabe Zhowand (310) 994-4195"
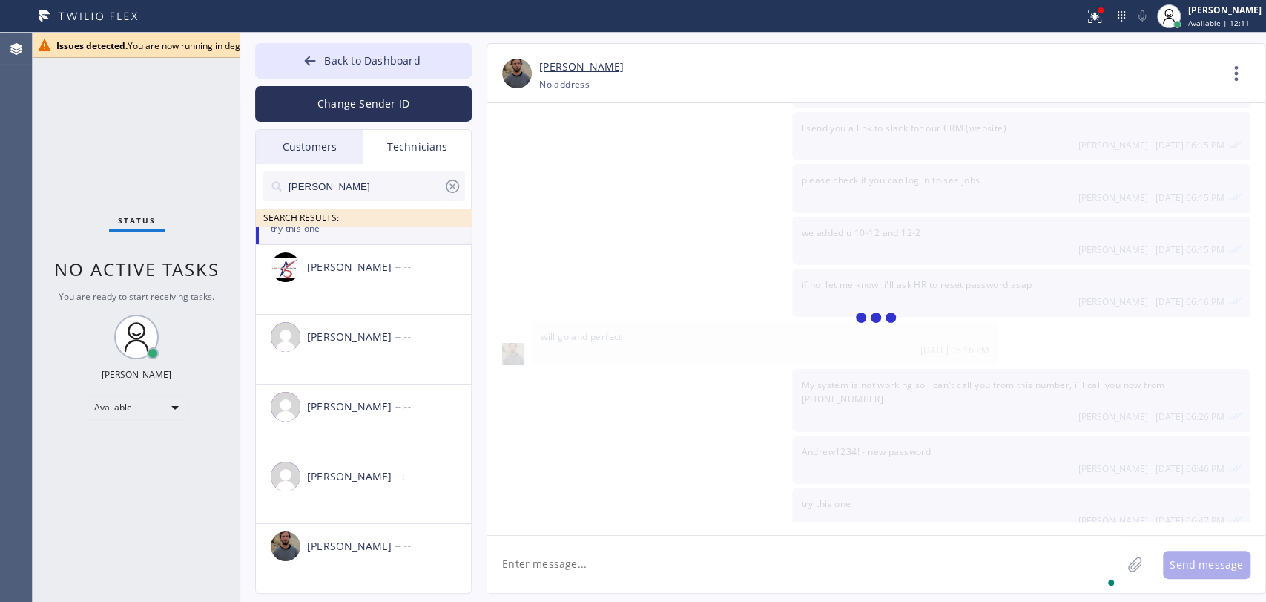
scroll to position [128, 0]
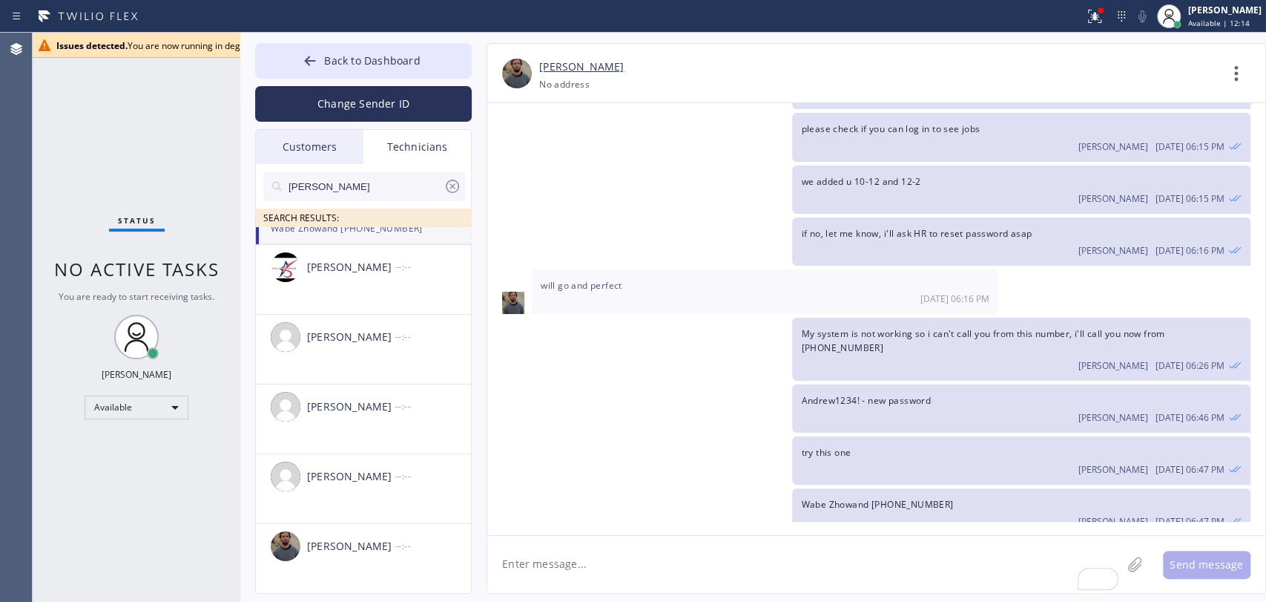
paste textarea "10-12 // $99 // pvc line which is going to the main sprinklers leaks it needs r…"
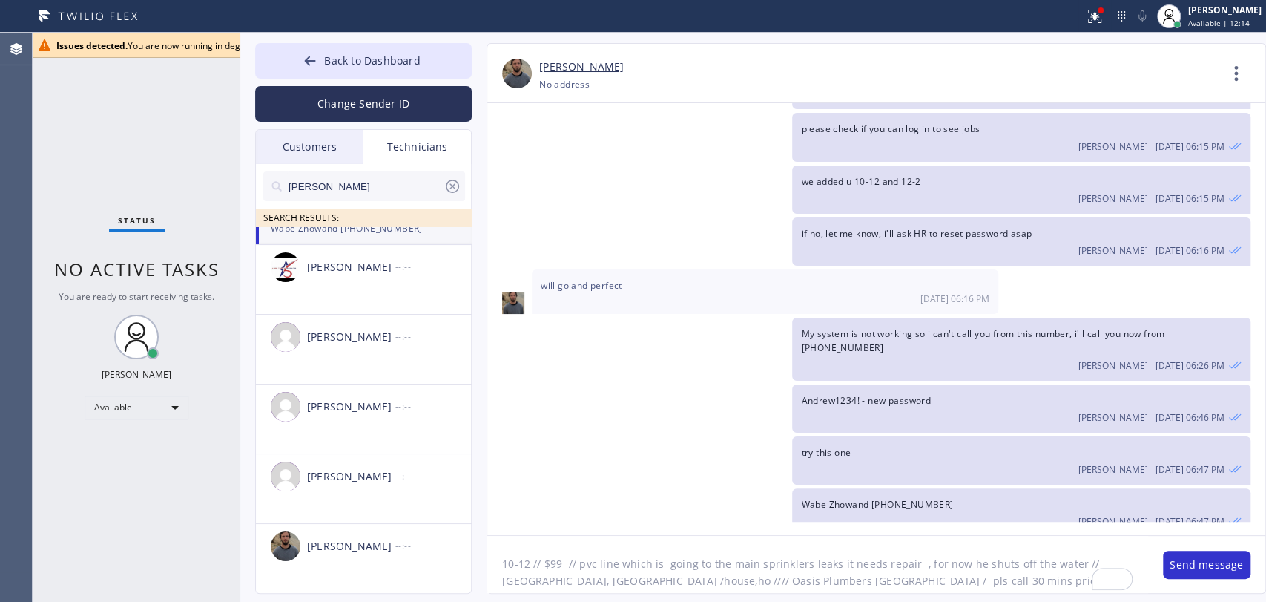
scroll to position [12, 0]
type textarea "10-12 // $99 // pvc line which is going to the main sprinklers leaks it needs r…"
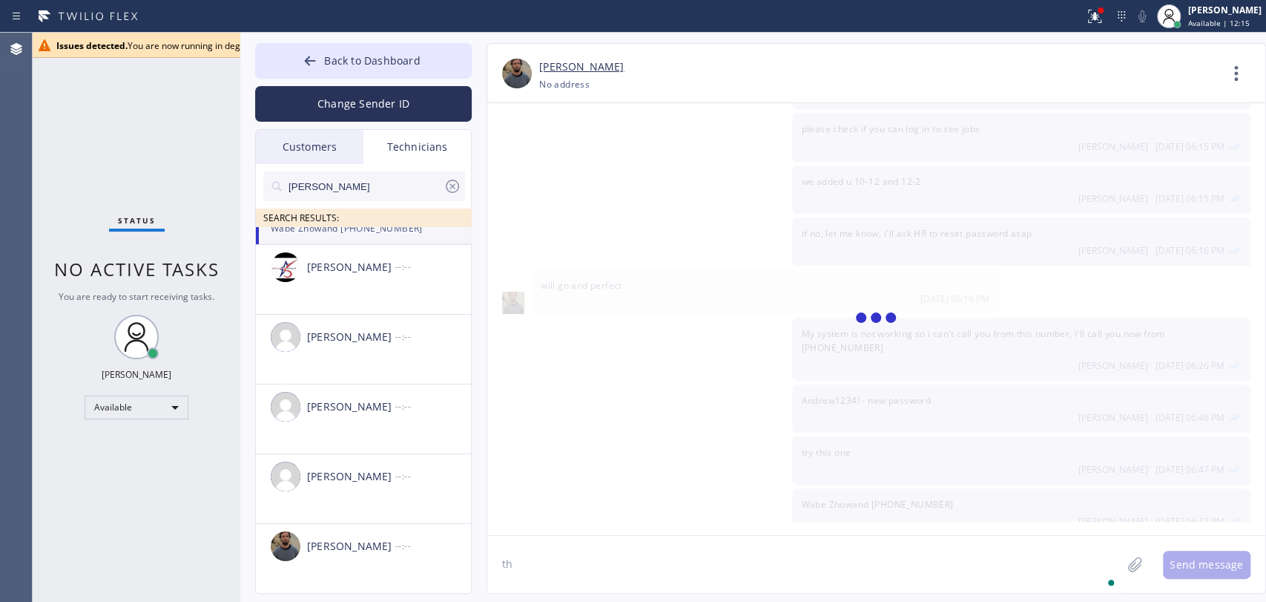
scroll to position [208, 0]
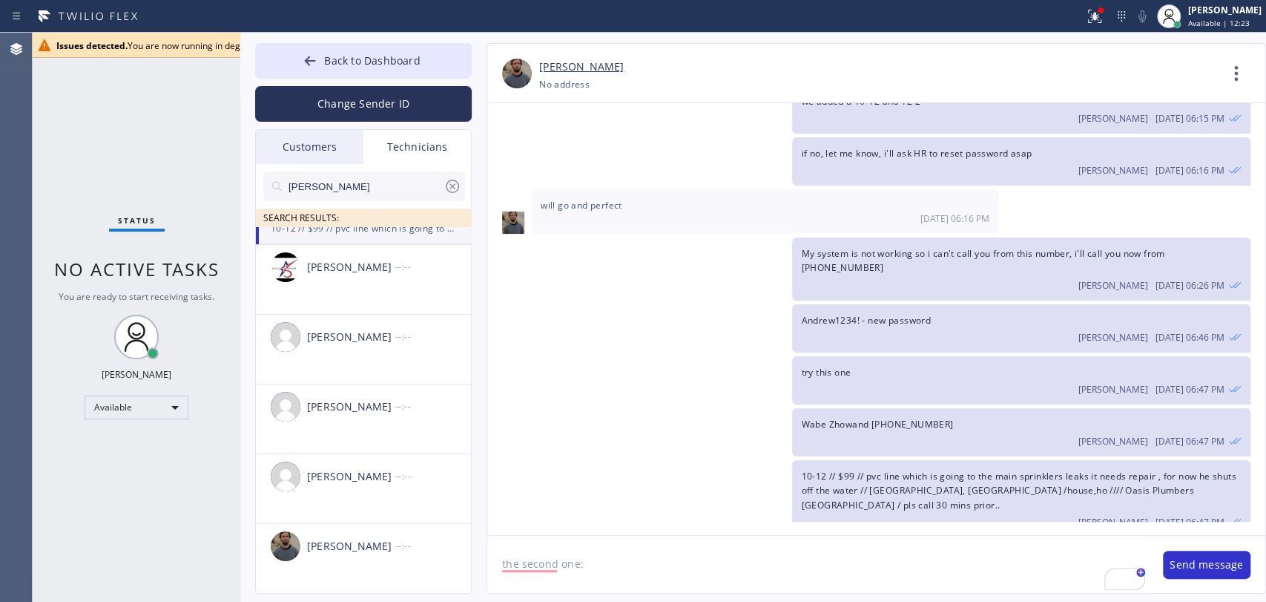
paste textarea "Nhi Do"
click at [680, 554] on textarea "the second one: Nhi Do" at bounding box center [817, 564] width 661 height 57
paste textarea "(714) 955-8049"
click at [619, 547] on textarea "the second one: Nhi Do(714) 955-8049" at bounding box center [817, 564] width 661 height 57
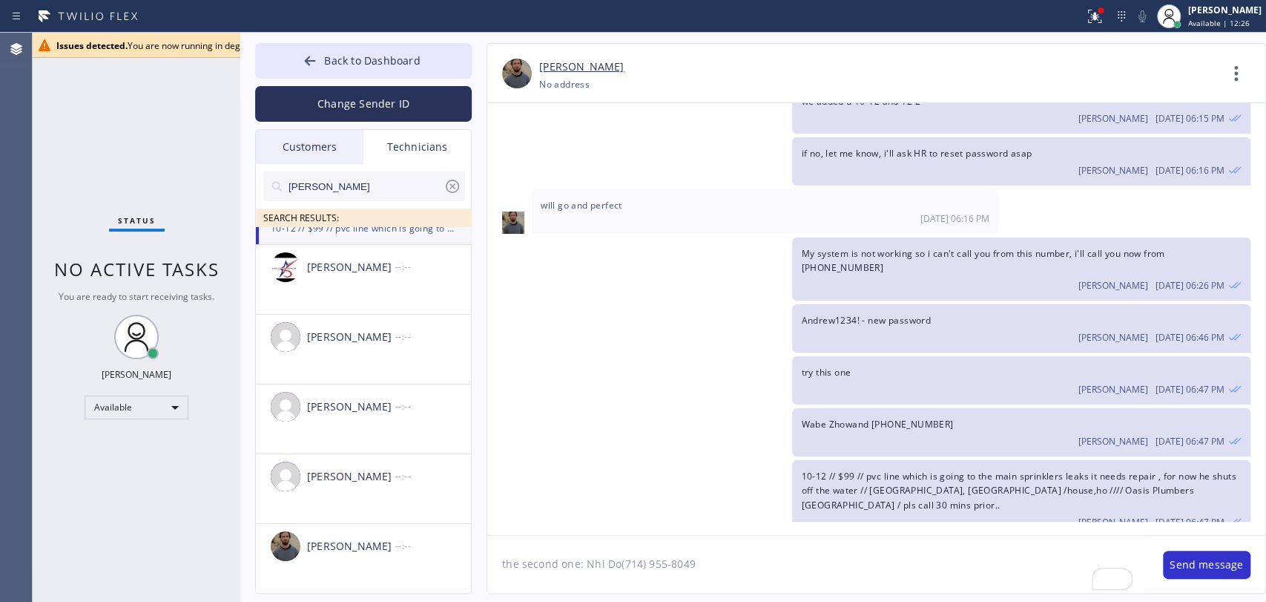
click at [619, 547] on textarea "the second one: Nhi Do(714) 955-8049" at bounding box center [817, 564] width 661 height 57
click at [724, 555] on textarea "the second one: Nhi Do (714) 955-8049" at bounding box center [817, 564] width 661 height 57
type textarea "the second one: Nhi Do (714) 955-8049"
click at [1182, 559] on button "Send message" at bounding box center [1207, 564] width 88 height 28
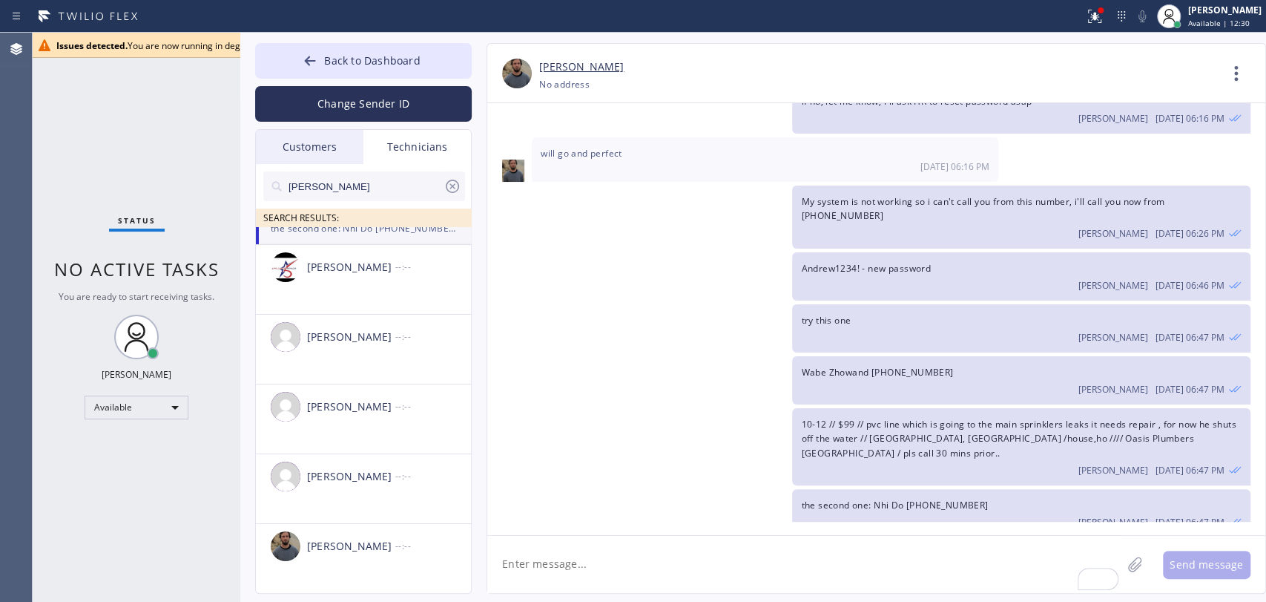
click at [549, 545] on textarea "To enrich screen reader interactions, please activate Accessibility in Grammarl…" at bounding box center [804, 564] width 634 height 57
paste textarea "12-2, $99, tank wh for the last few months the hot water pipes has been really …"
type textarea "12-2, $99, tank wh for the last few months the hot water pipes has been really …"
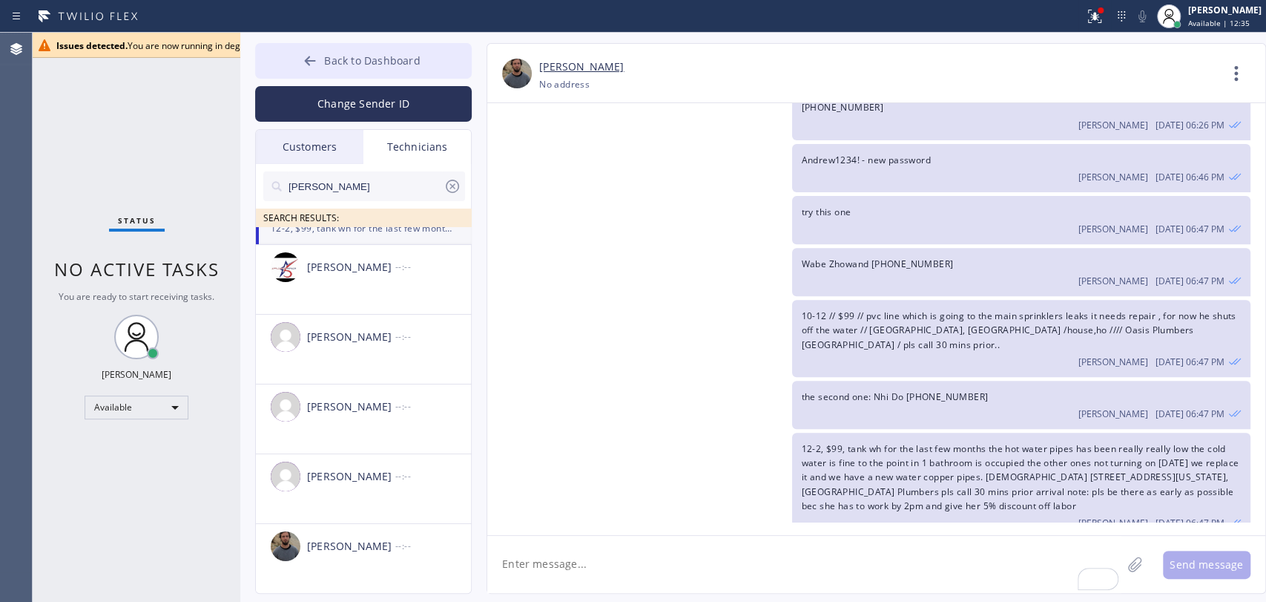
click at [381, 56] on span "Back to Dashboard" at bounding box center [372, 60] width 96 height 14
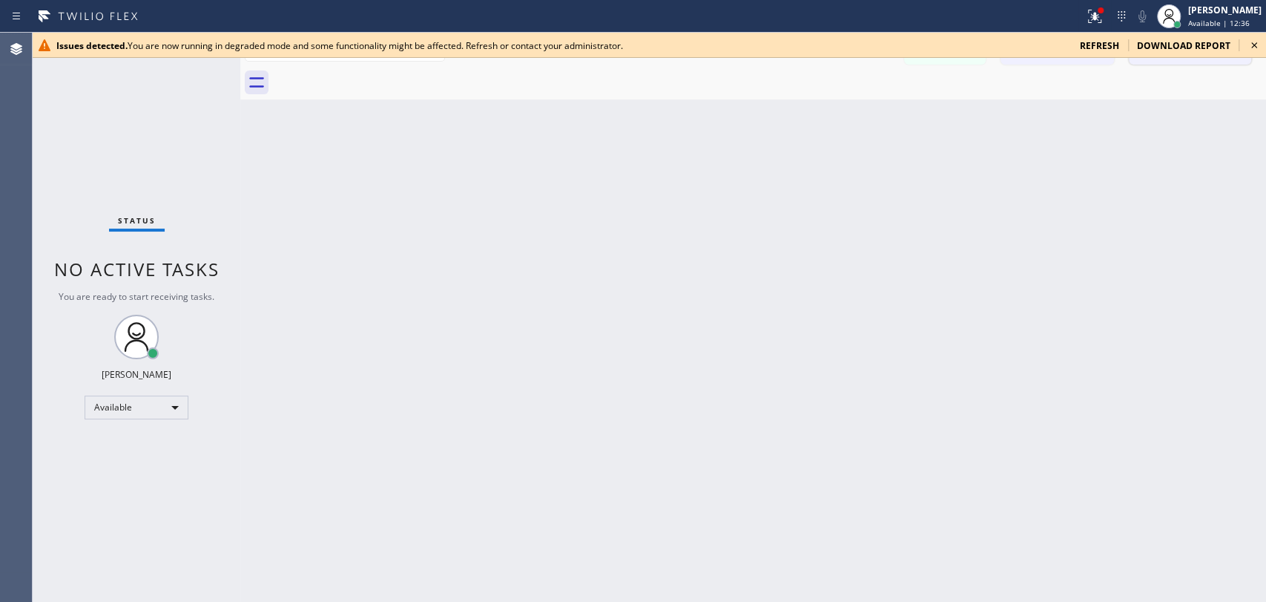
drag, startPoint x: 1248, startPoint y: 49, endPoint x: 1233, endPoint y: 52, distance: 15.9
click at [1249, 49] on icon at bounding box center [1255, 45] width 18 height 18
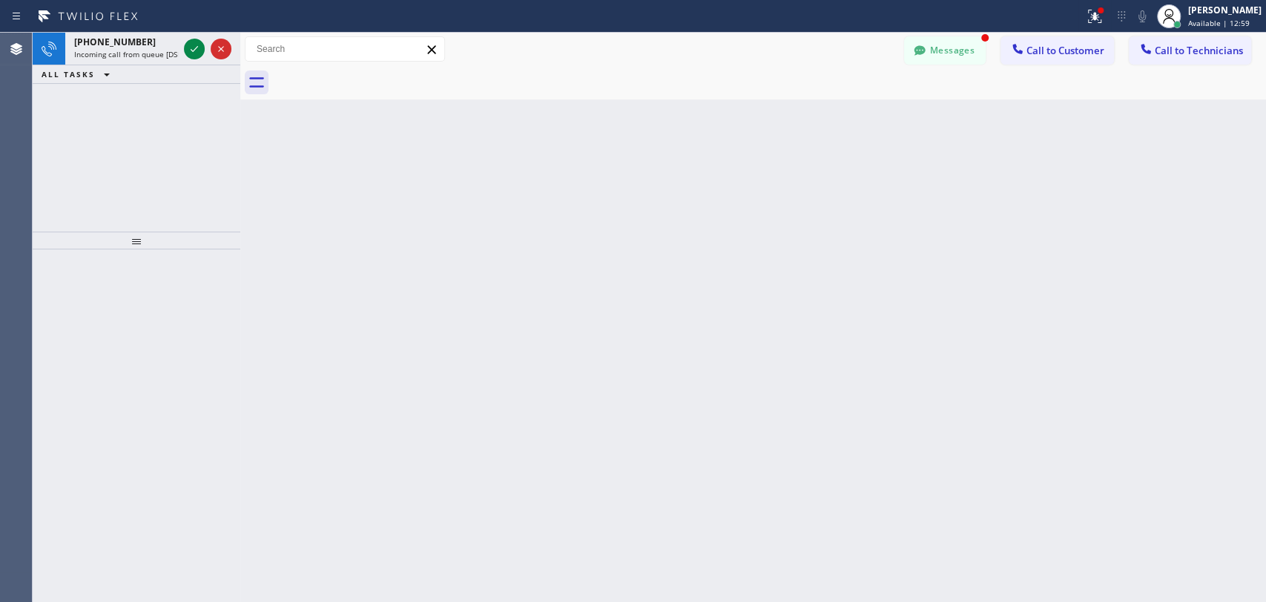
drag, startPoint x: 148, startPoint y: 49, endPoint x: 118, endPoint y: 109, distance: 67.0
click at [148, 49] on span "Incoming call from queue [DSRs]" at bounding box center [130, 54] width 113 height 10
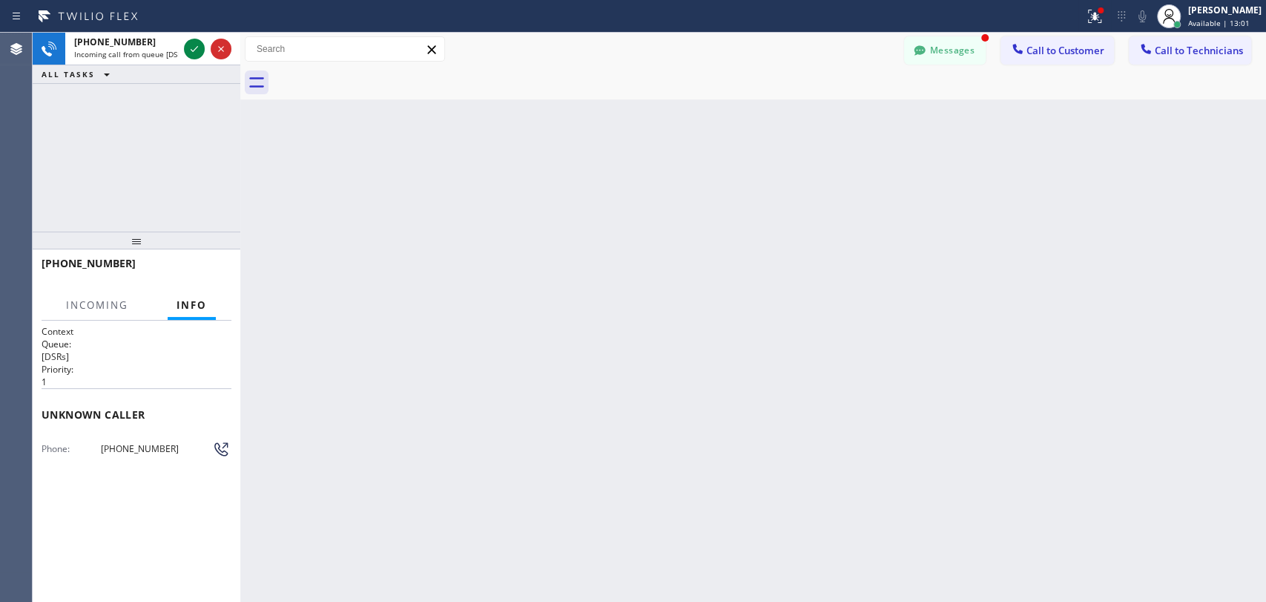
click at [145, 443] on span "(562) 508-2092" at bounding box center [156, 448] width 111 height 11
click at [947, 59] on button "Messages" at bounding box center [945, 50] width 82 height 28
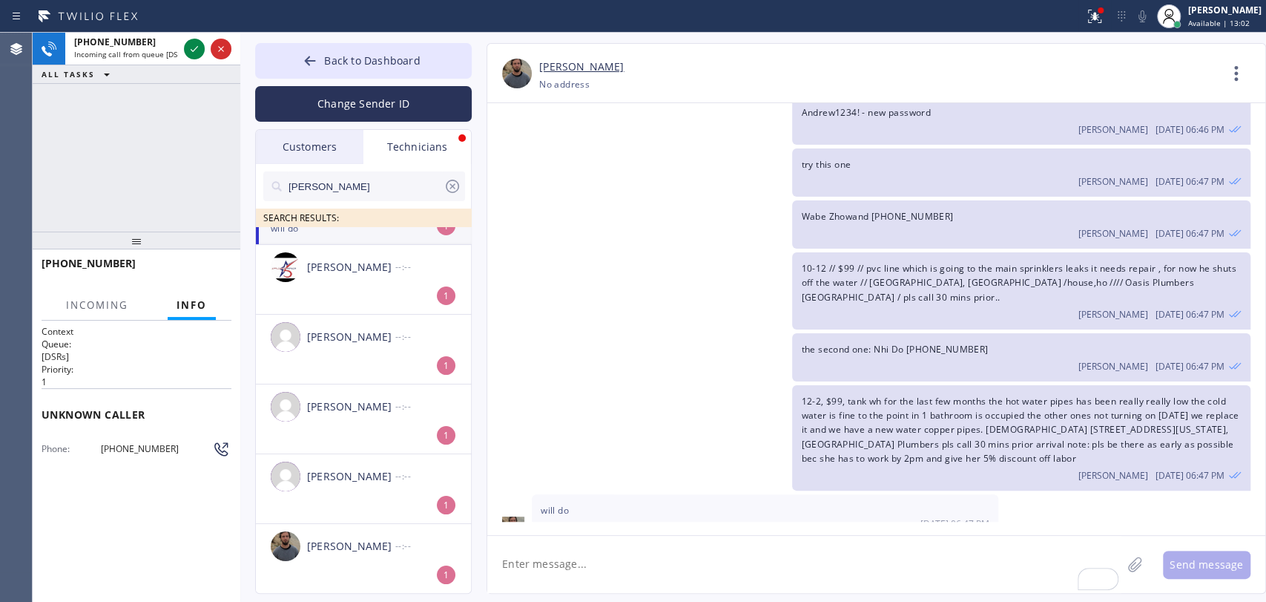
click at [318, 150] on div "Customers" at bounding box center [310, 147] width 108 height 34
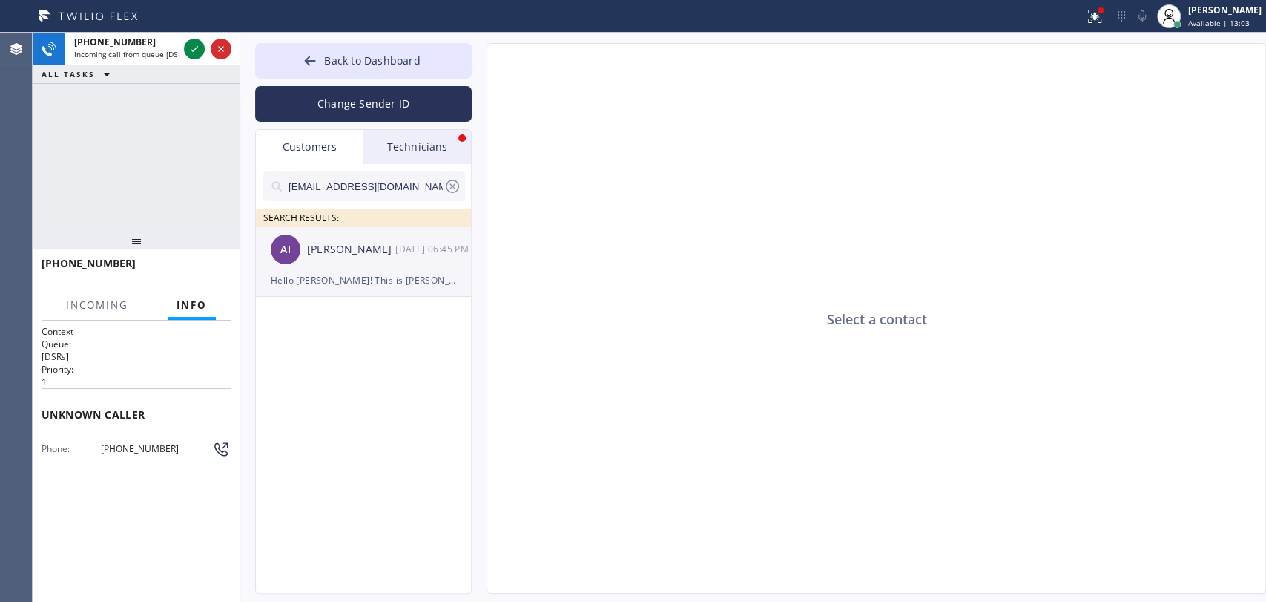
click at [328, 288] on div "Hello [PERSON_NAME]! This is [PERSON_NAME] from Long Beach Appliances Pro regar…" at bounding box center [363, 280] width 185 height 17
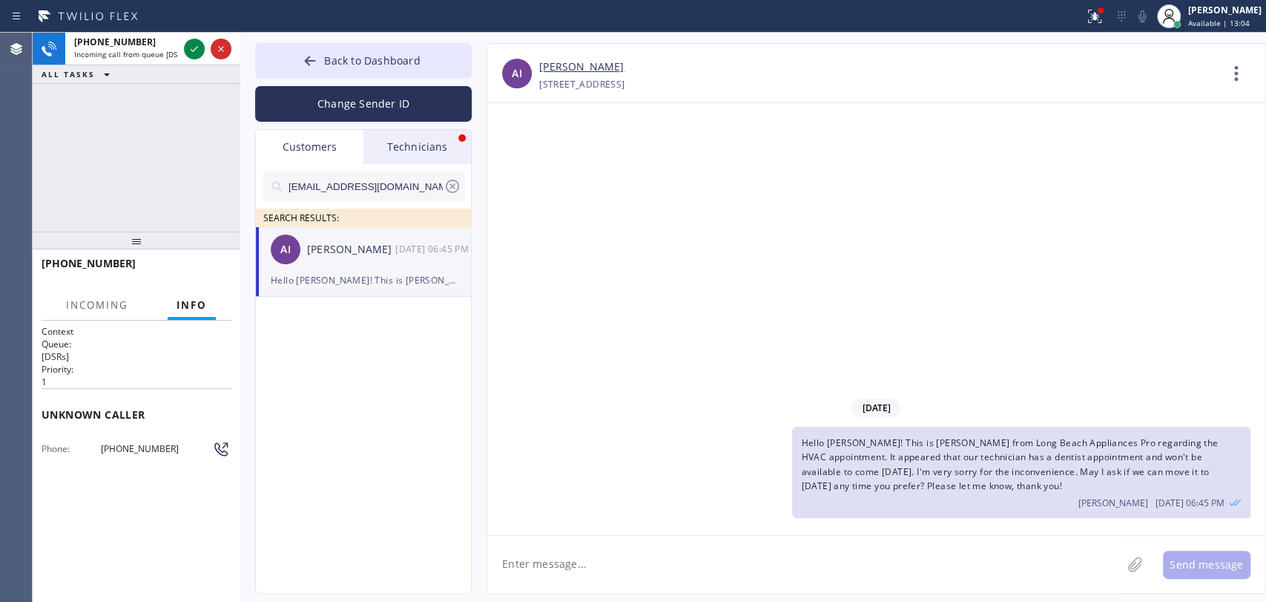
click at [548, 72] on link "[PERSON_NAME]" at bounding box center [581, 67] width 85 height 17
click at [1207, 18] on span "Available | 13:08" at bounding box center [1219, 23] width 62 height 10
drag, startPoint x: 1245, startPoint y: 4, endPoint x: 1199, endPoint y: 55, distance: 68.3
click at [1245, 5] on div "[PERSON_NAME]" at bounding box center [1224, 10] width 73 height 13
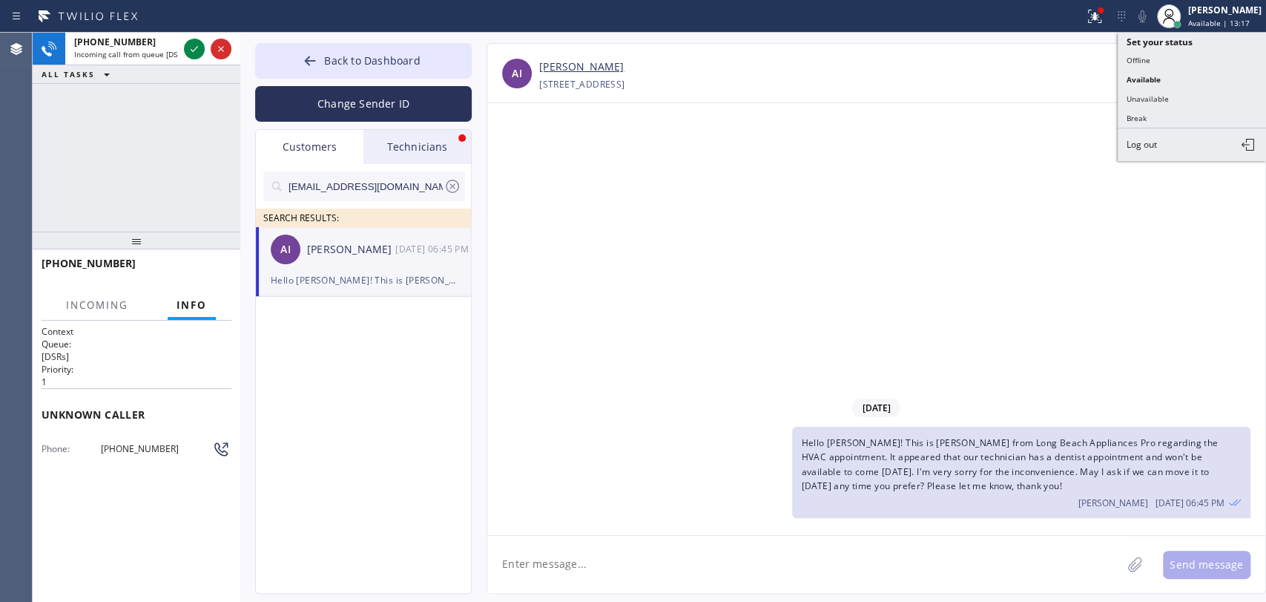
drag, startPoint x: 1168, startPoint y: 96, endPoint x: 1041, endPoint y: 124, distance: 130.7
click at [1168, 97] on button "Unavailable" at bounding box center [1192, 98] width 148 height 19
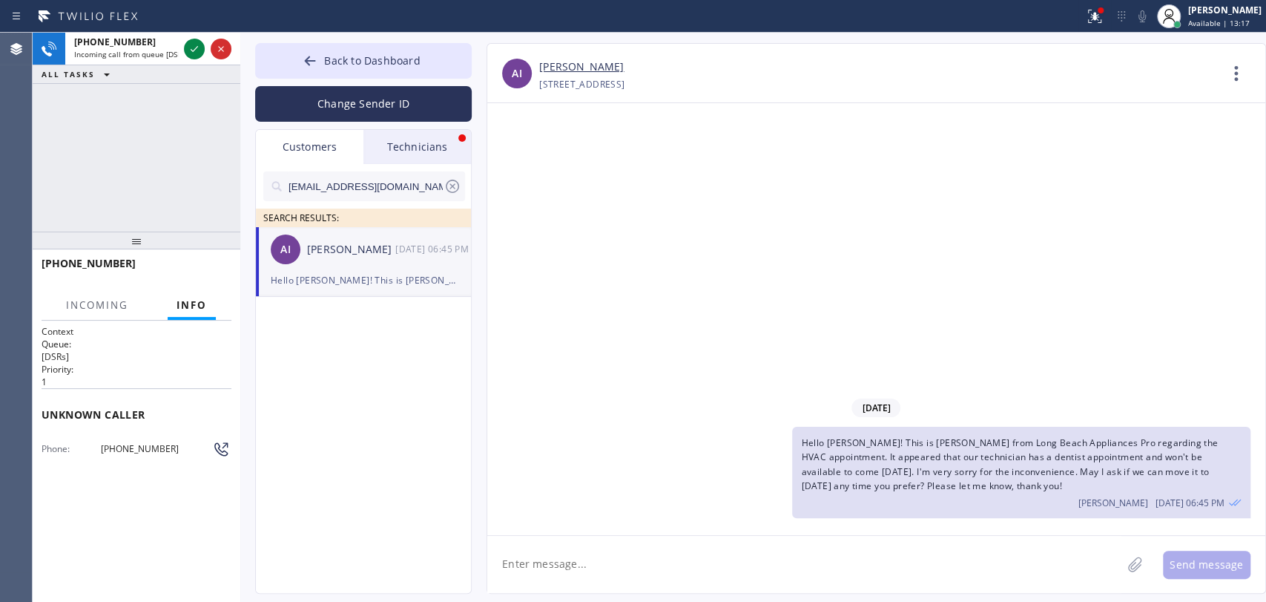
click at [470, 150] on div "Technicians" at bounding box center [417, 147] width 108 height 34
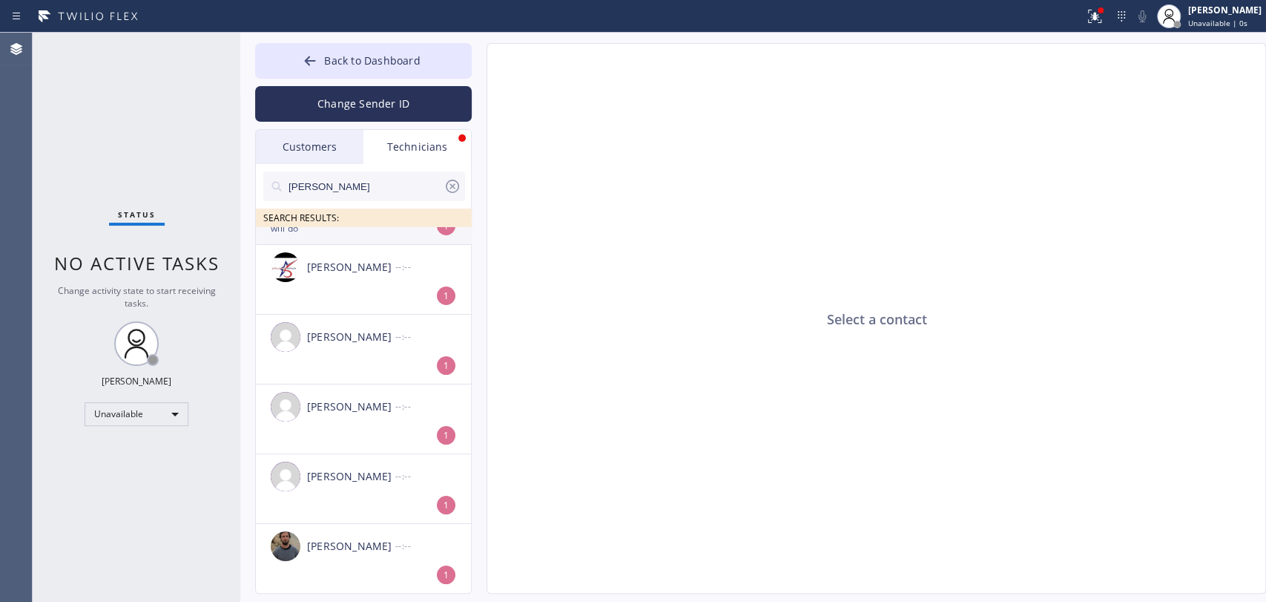
click at [372, 233] on div "will do" at bounding box center [363, 228] width 185 height 17
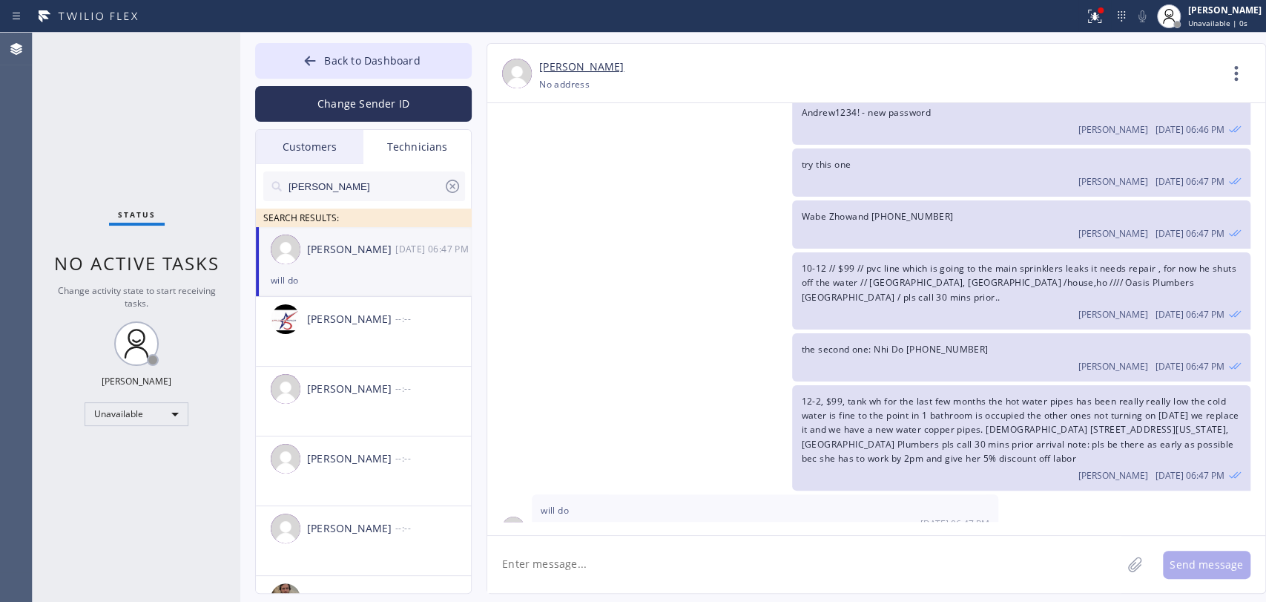
click at [364, 269] on div "Andrew Craig 09/03 06:47 PM" at bounding box center [364, 249] width 217 height 45
click at [668, 565] on textarea at bounding box center [804, 564] width 634 height 57
click at [149, 415] on div "Unavailable" at bounding box center [137, 414] width 104 height 24
click at [139, 446] on li "Available" at bounding box center [135, 451] width 101 height 18
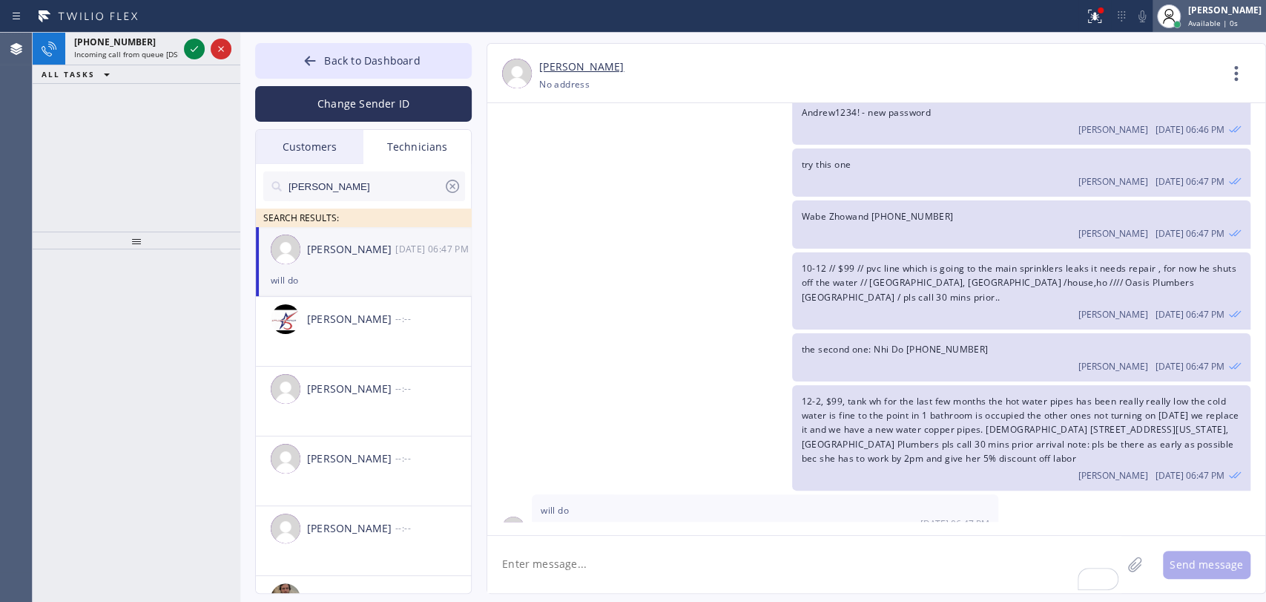
click at [1237, 10] on div "[PERSON_NAME]" at bounding box center [1224, 10] width 73 height 13
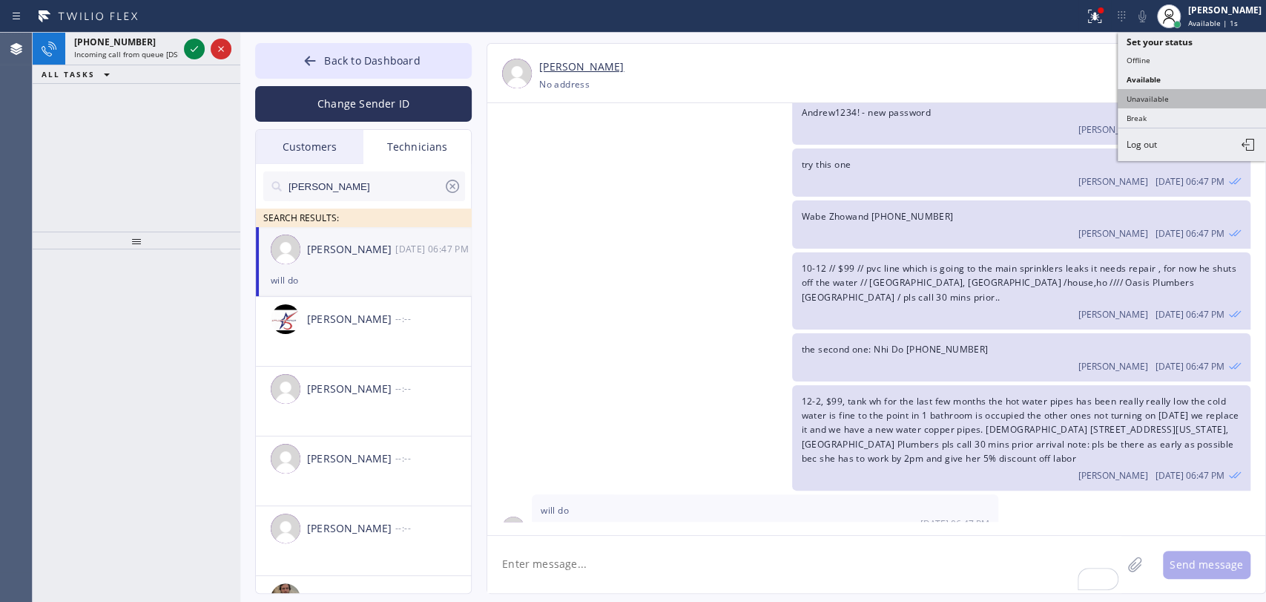
click at [1157, 96] on button "Unavailable" at bounding box center [1192, 98] width 148 height 19
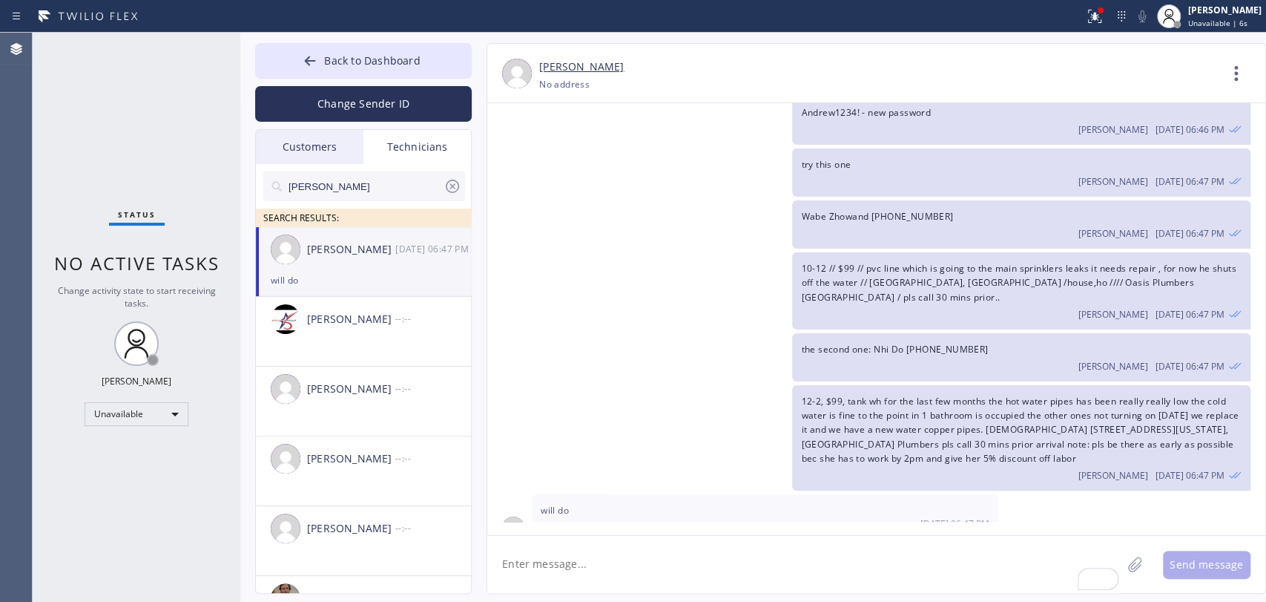
click at [443, 185] on div "andrew" at bounding box center [364, 186] width 202 height 30
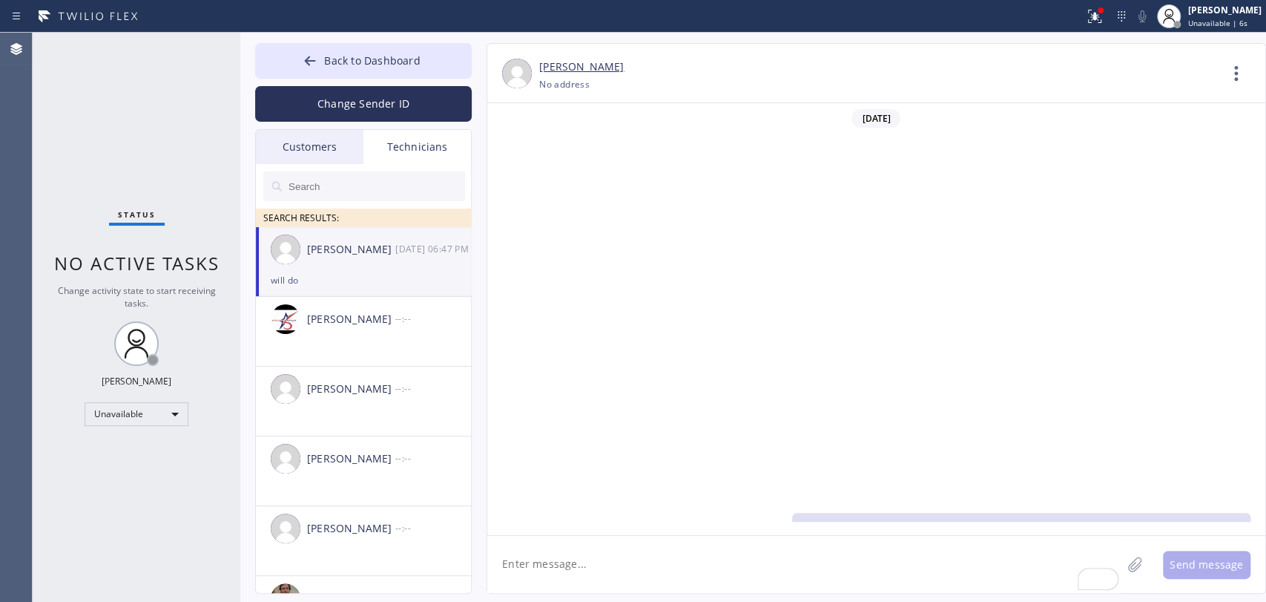
scroll to position [416, 0]
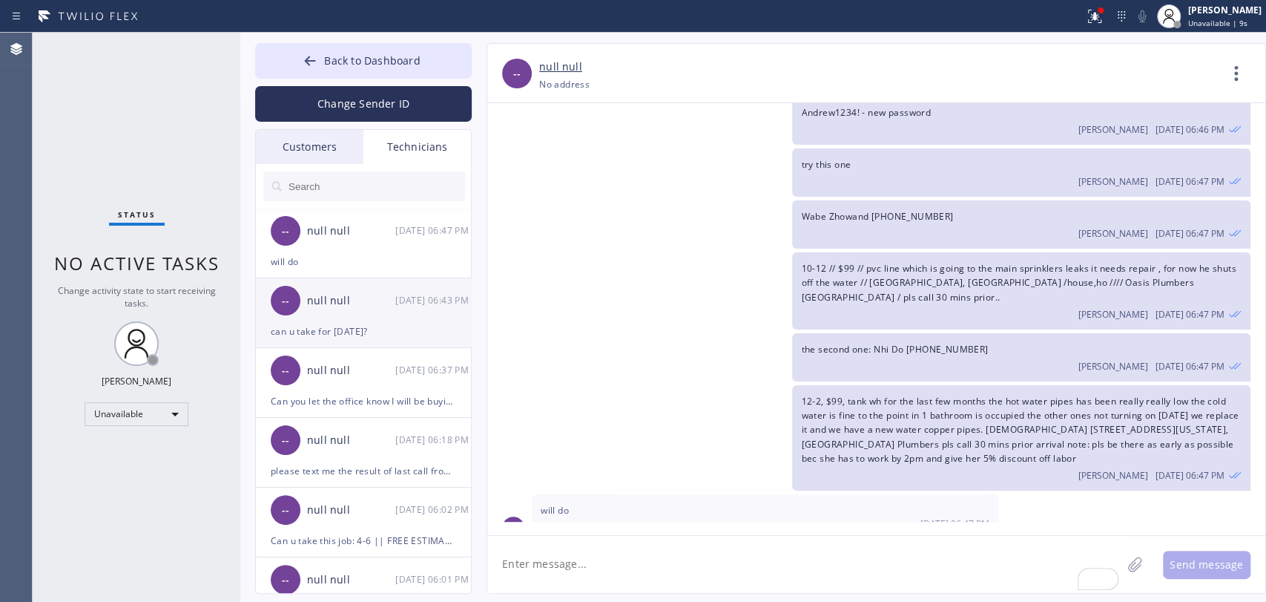
click at [353, 326] on div "can u take for [DATE]?" at bounding box center [363, 331] width 185 height 17
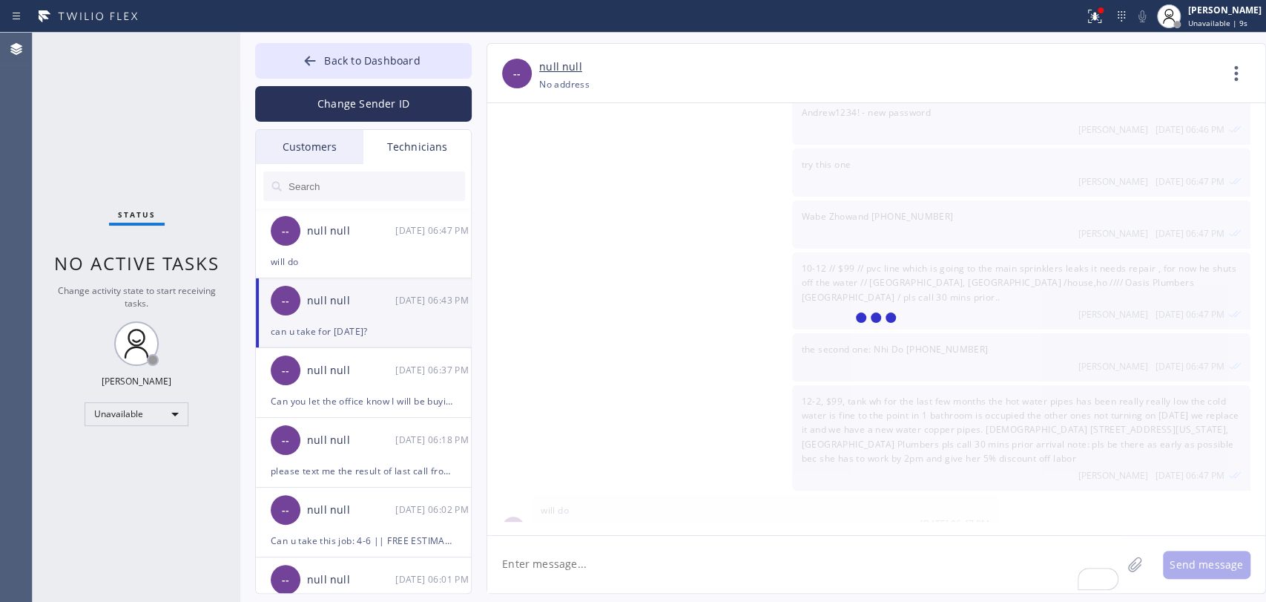
scroll to position [0, 0]
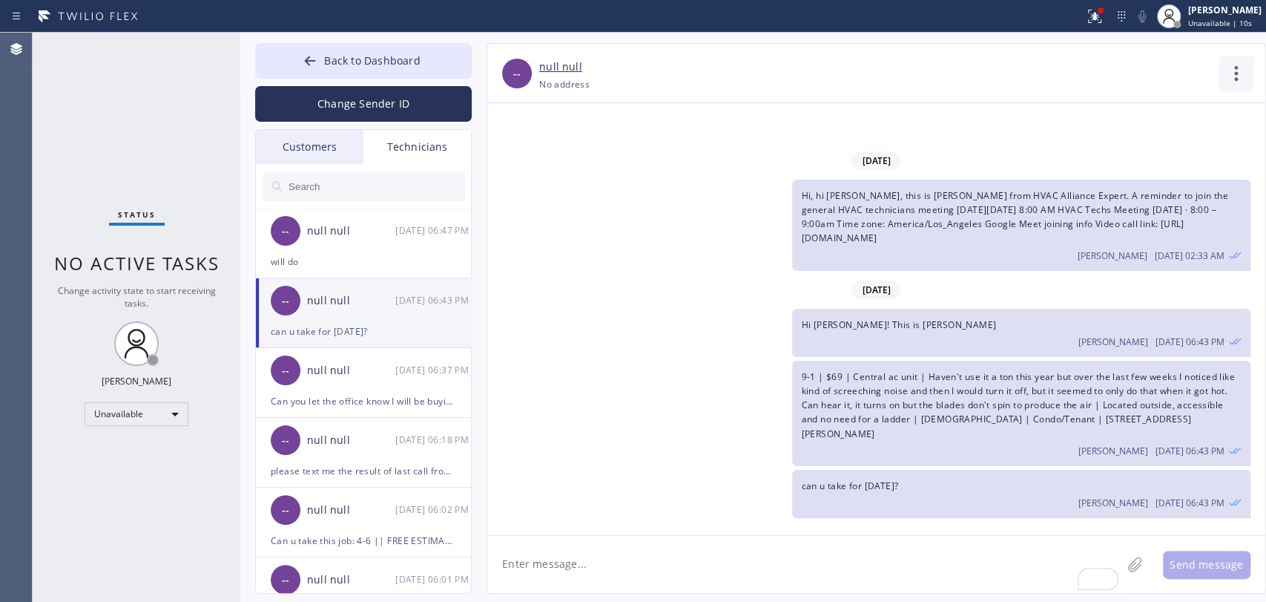
click at [1227, 68] on icon at bounding box center [1237, 74] width 36 height 36
click at [1093, 148] on li "Call to Technician" at bounding box center [1146, 152] width 215 height 39
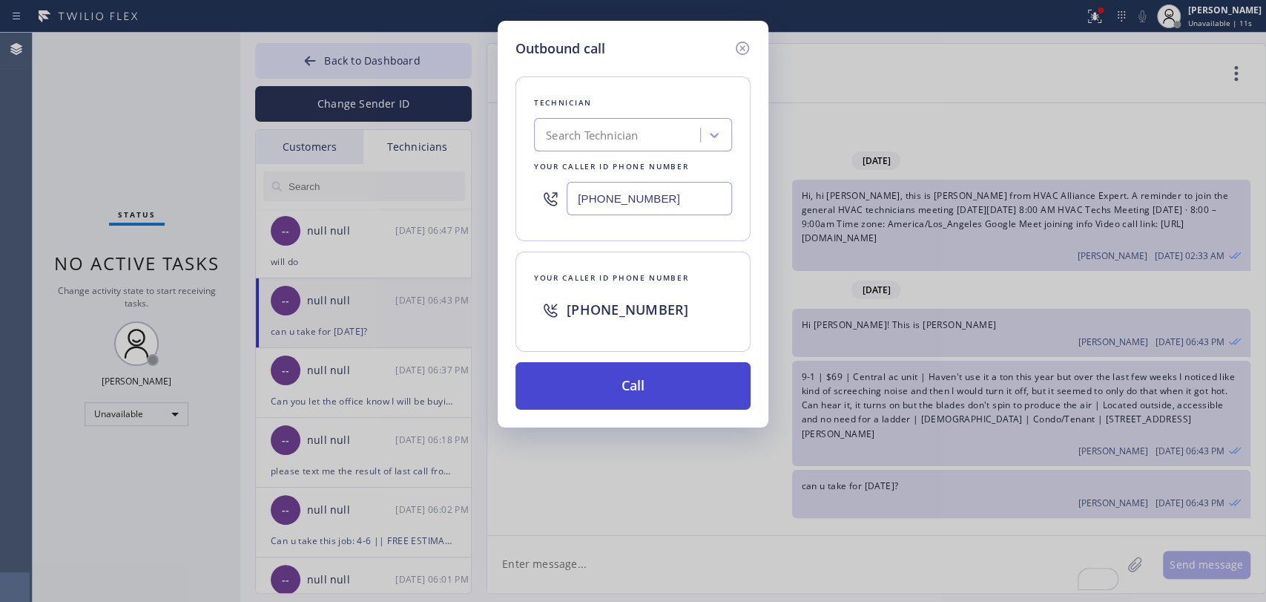
click at [608, 381] on button "Call" at bounding box center [633, 385] width 235 height 47
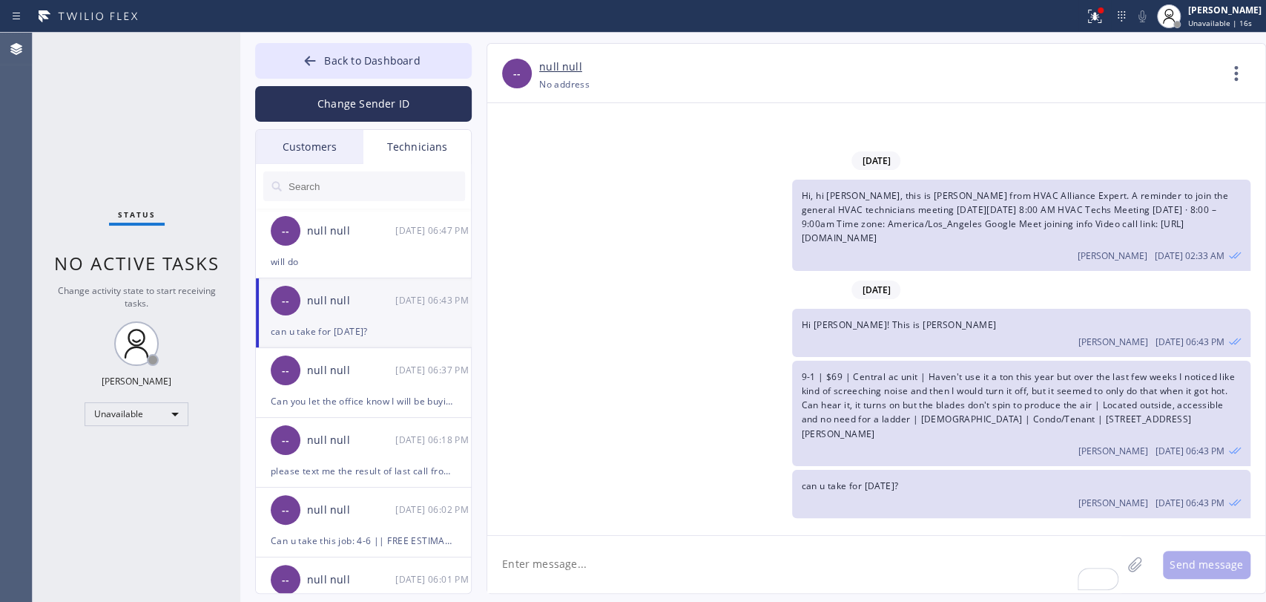
drag, startPoint x: 409, startPoint y: 76, endPoint x: 1074, endPoint y: 59, distance: 664.9
click at [409, 76] on button "Back to Dashboard" at bounding box center [363, 61] width 217 height 36
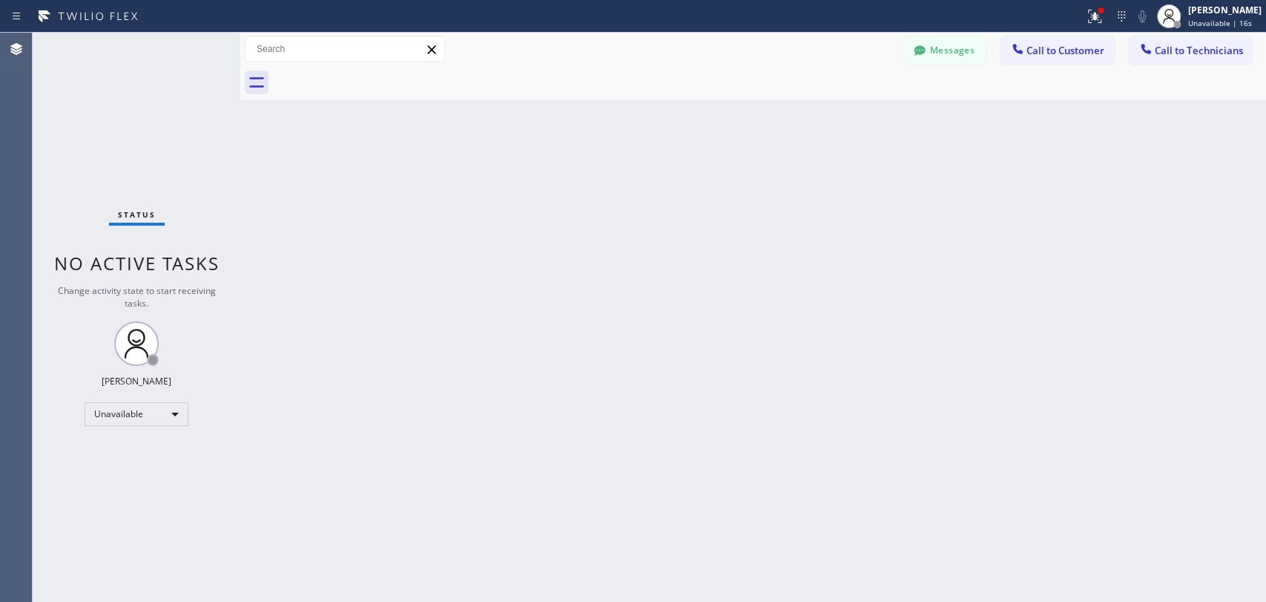
click at [1190, 46] on span "Call to Technicians" at bounding box center [1199, 50] width 88 height 13
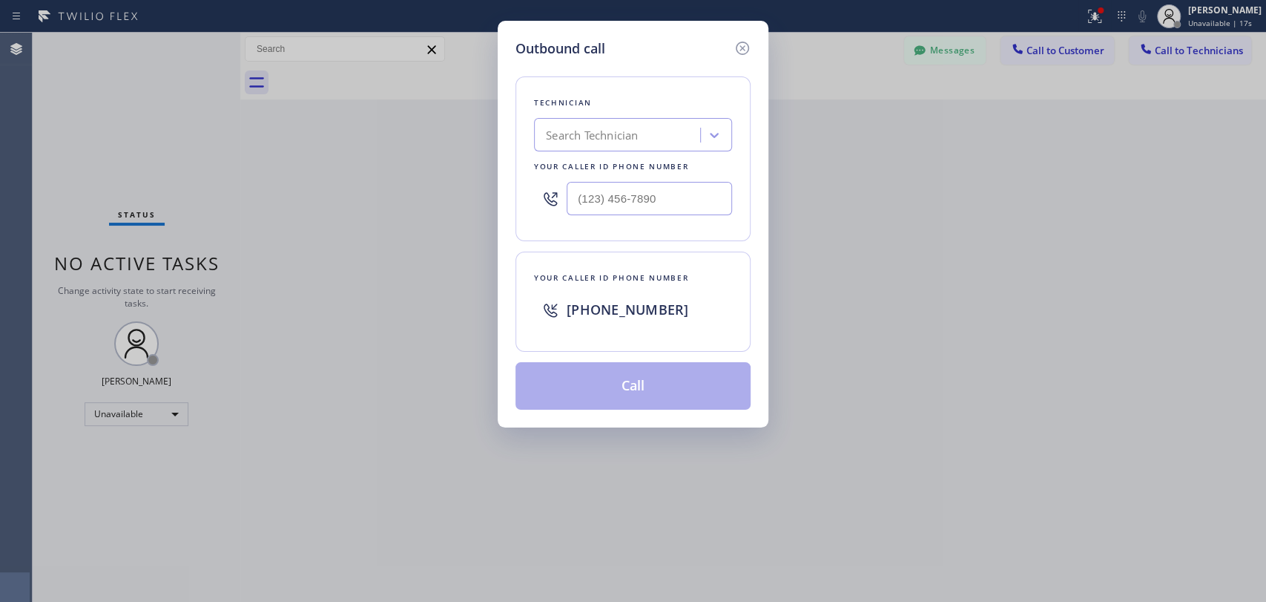
click at [613, 126] on div "Search Technician" at bounding box center [620, 135] width 162 height 26
type input "CJ"
click at [592, 163] on div "[PERSON_NAME]" at bounding box center [633, 166] width 198 height 27
type input "[PHONE_NUMBER]"
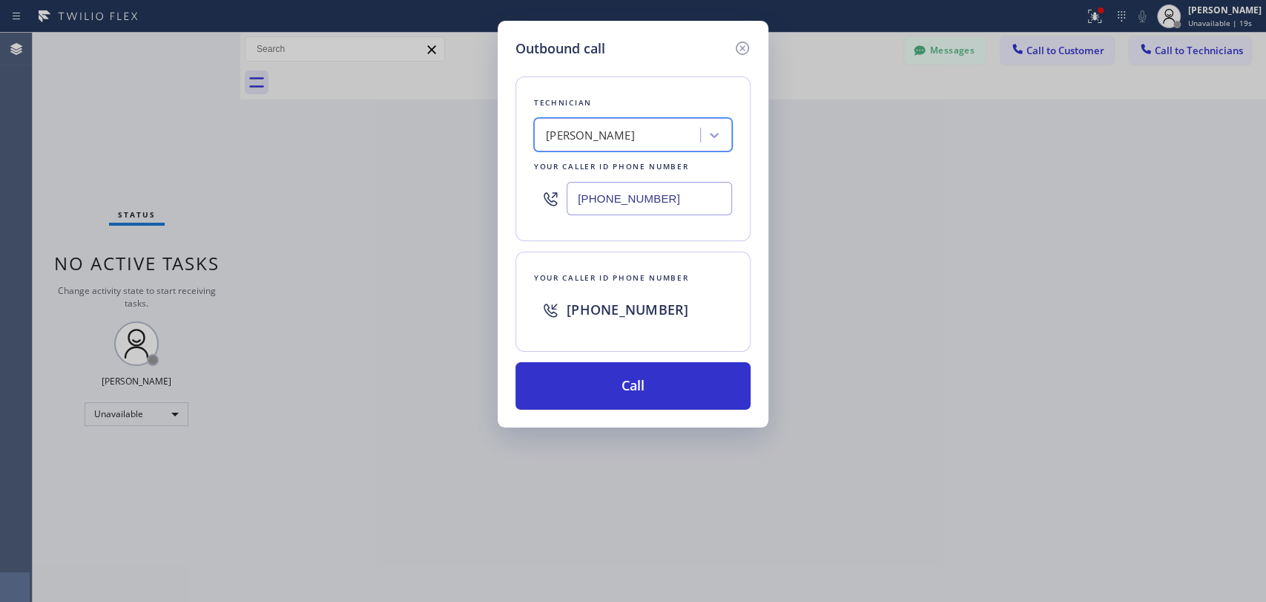
click at [615, 203] on input "[PHONE_NUMBER]" at bounding box center [649, 198] width 165 height 33
click at [742, 40] on icon at bounding box center [743, 48] width 18 height 18
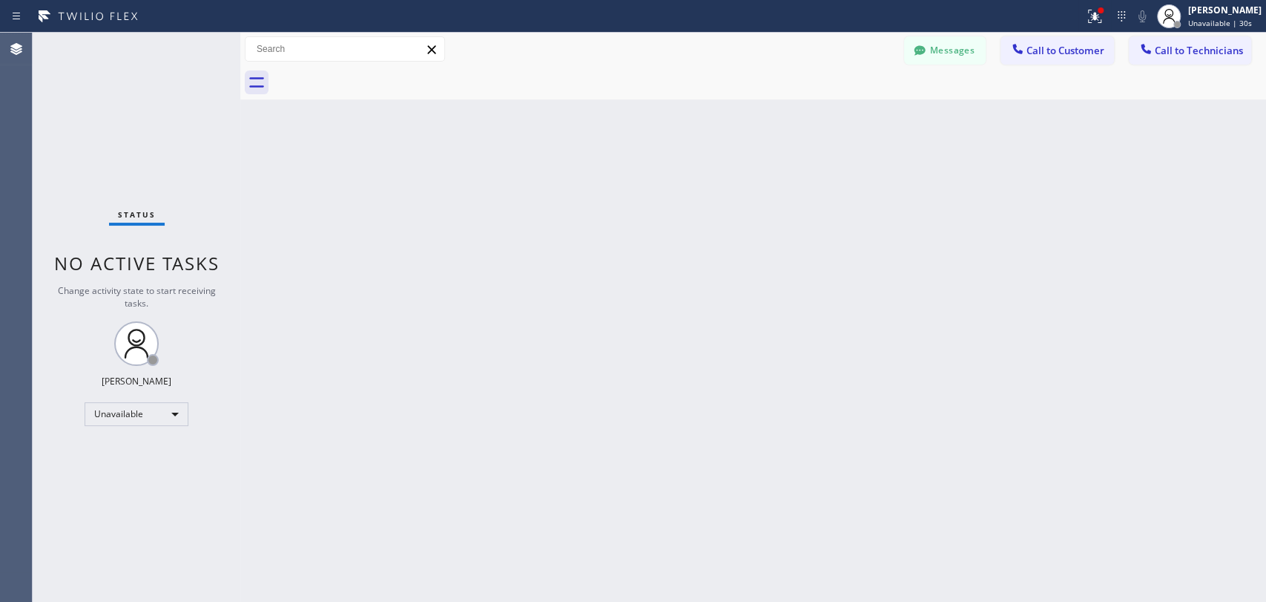
click at [746, 88] on div at bounding box center [769, 82] width 993 height 33
click at [175, 275] on div "Status No active tasks Change activity state to start receiving tasks. Oleksiy …" at bounding box center [137, 317] width 208 height 569
click at [177, 269] on span "No active tasks" at bounding box center [136, 263] width 165 height 24
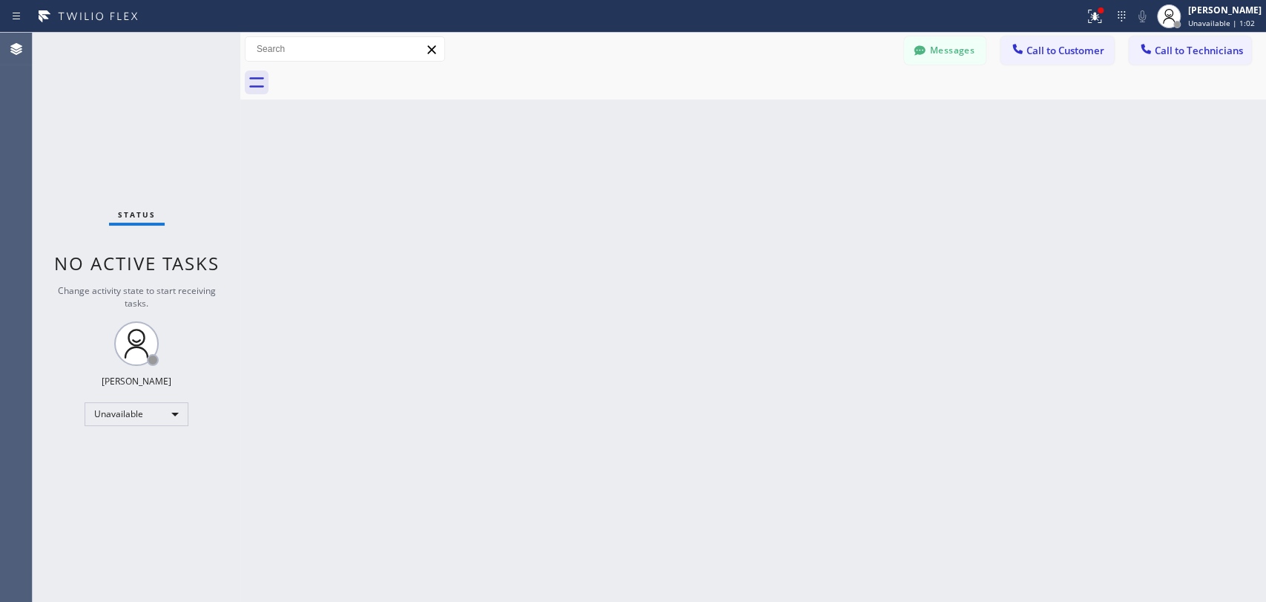
click at [1186, 45] on span "Call to Technicians" at bounding box center [1199, 50] width 88 height 13
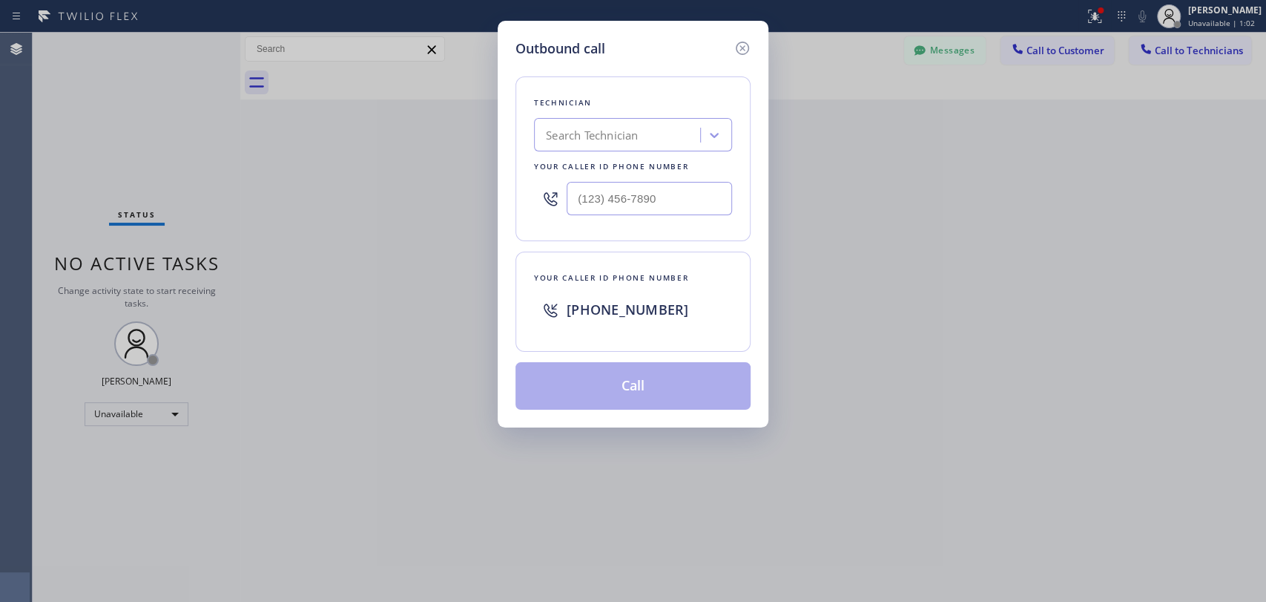
drag, startPoint x: 701, startPoint y: 114, endPoint x: 684, endPoint y: 116, distance: 17.1
click at [694, 116] on div "Technician Search Technician Your caller id phone number" at bounding box center [633, 158] width 235 height 165
click at [665, 126] on div "Search Technician" at bounding box center [620, 135] width 162 height 26
type input "Kevin"
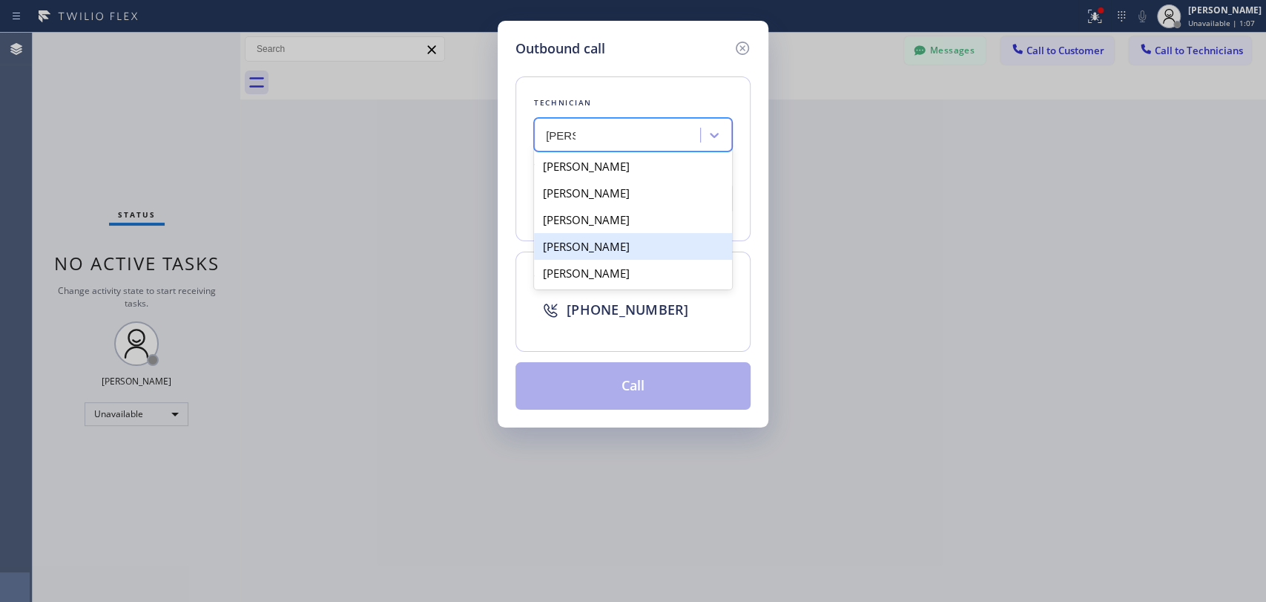
click at [567, 243] on div "Kevin Gibboney" at bounding box center [633, 246] width 198 height 27
type input "(714) 448-8313"
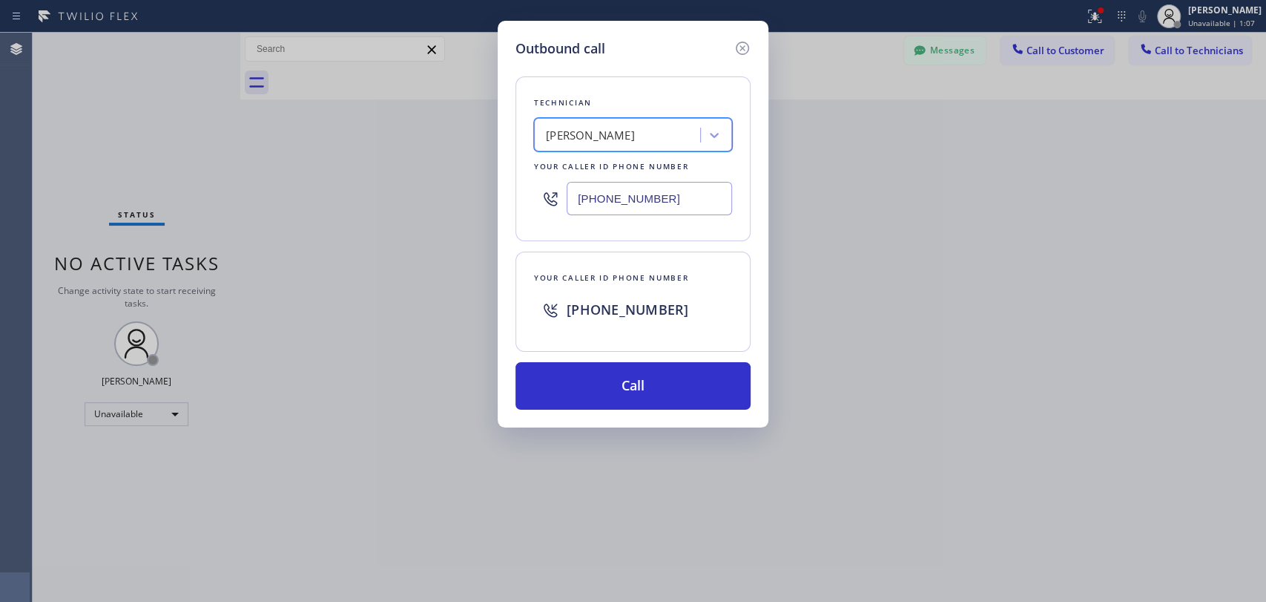
click at [618, 207] on input "(714) 448-8313" at bounding box center [649, 198] width 165 height 33
click at [752, 48] on div "Outbound call Technician Kevin Gibboney Your caller id phone number (714) 448-8…" at bounding box center [633, 224] width 271 height 407
click at [743, 48] on icon at bounding box center [742, 48] width 13 height 13
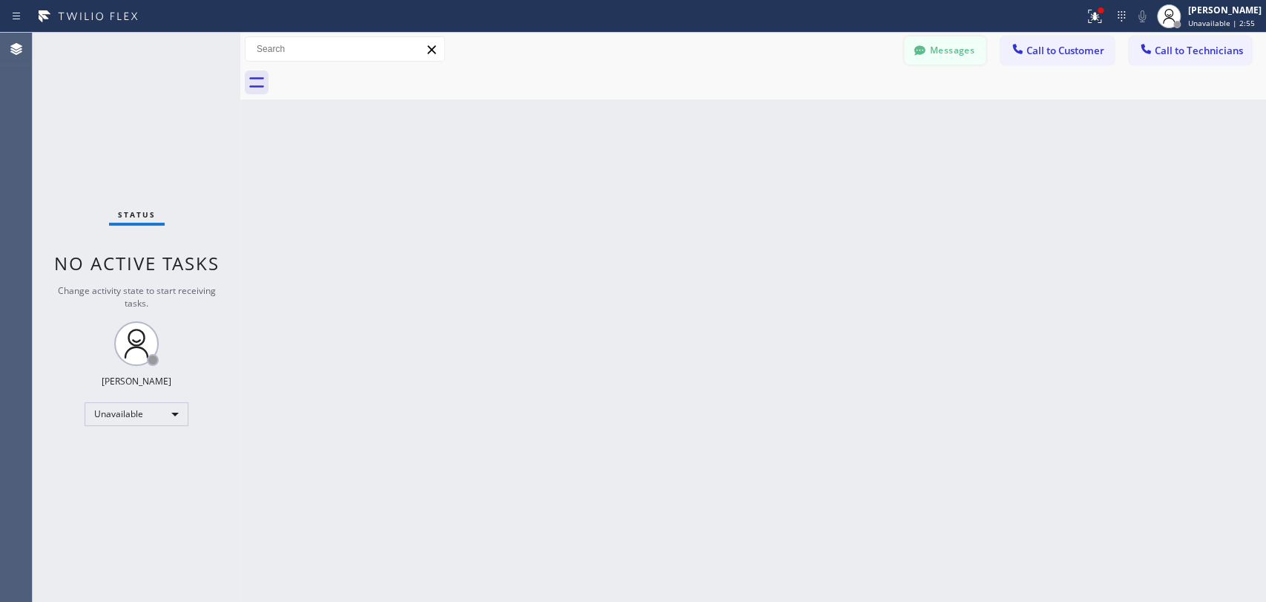
click at [929, 53] on button "Messages" at bounding box center [945, 50] width 82 height 28
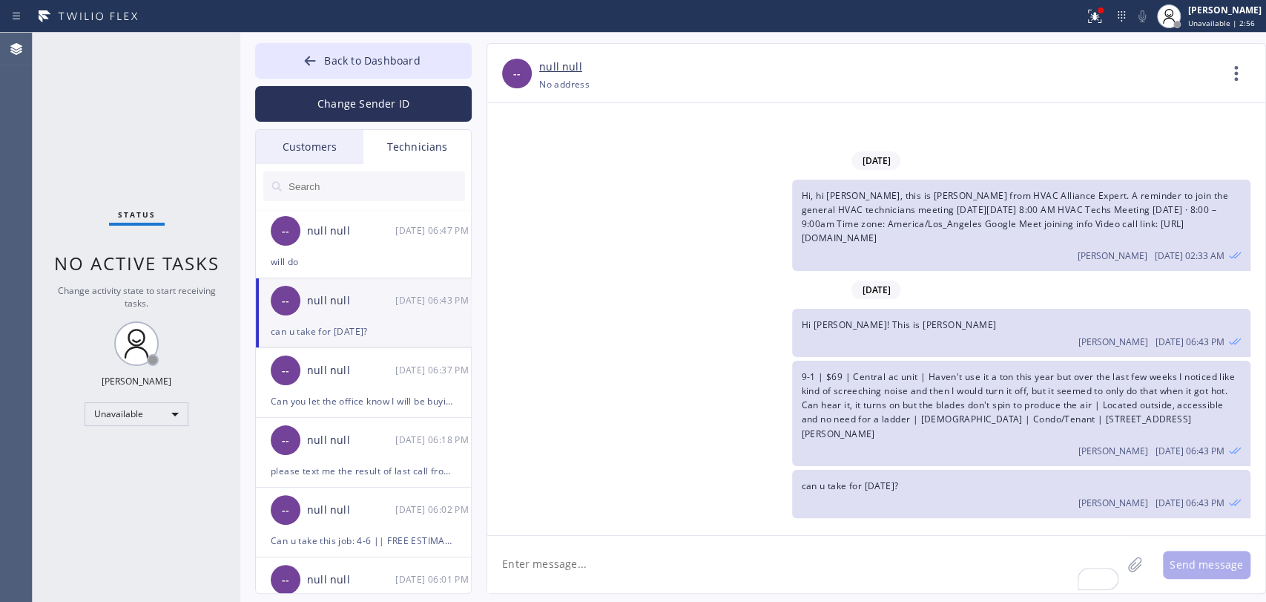
drag, startPoint x: 346, startPoint y: 145, endPoint x: 330, endPoint y: 218, distance: 75.2
click at [346, 145] on div "Customers" at bounding box center [310, 147] width 108 height 34
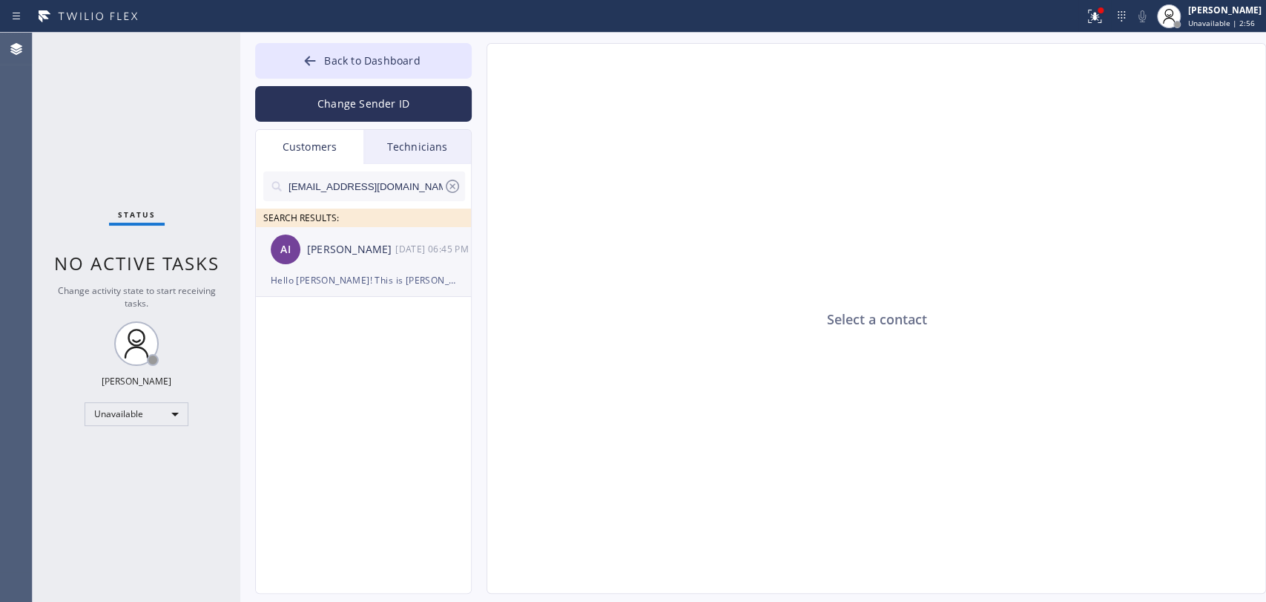
click at [327, 243] on div "[PERSON_NAME]" at bounding box center [351, 249] width 88 height 17
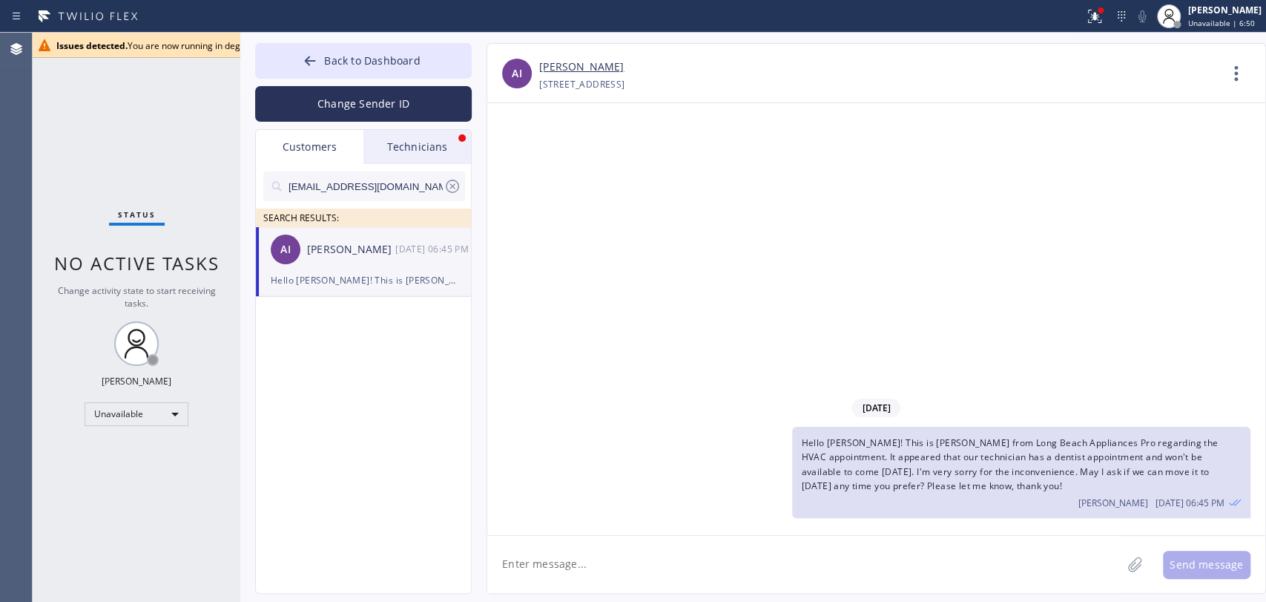
click at [392, 146] on div "Technicians" at bounding box center [417, 147] width 108 height 34
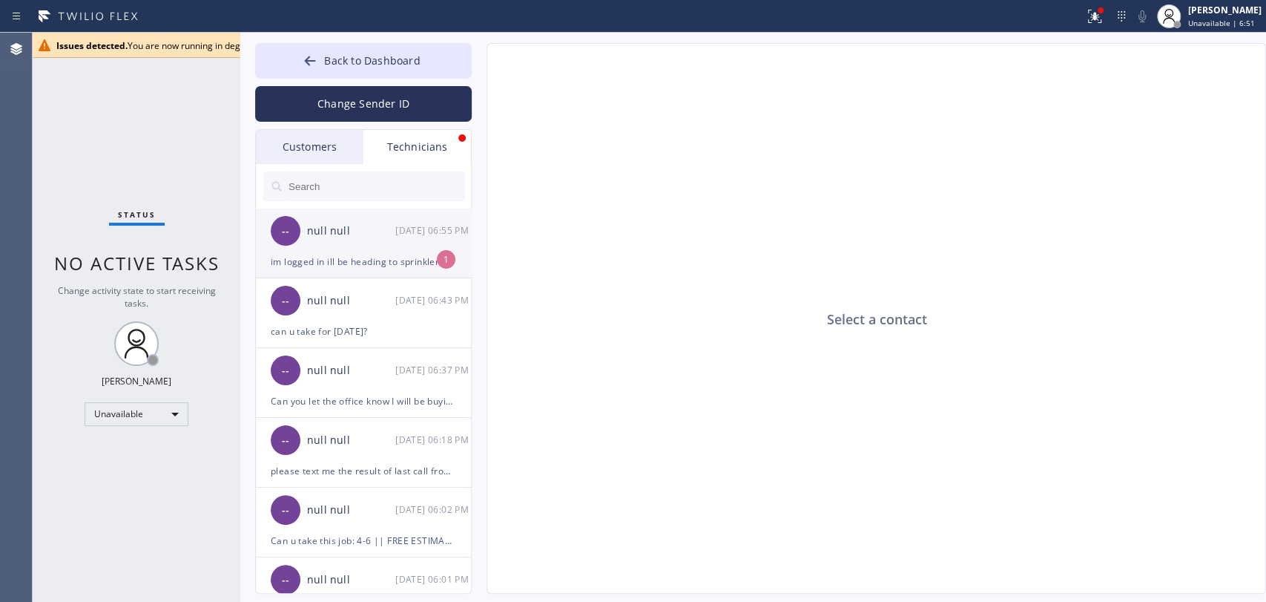
click at [356, 243] on div "-- null null 09/03 06:55 PM" at bounding box center [364, 230] width 217 height 45
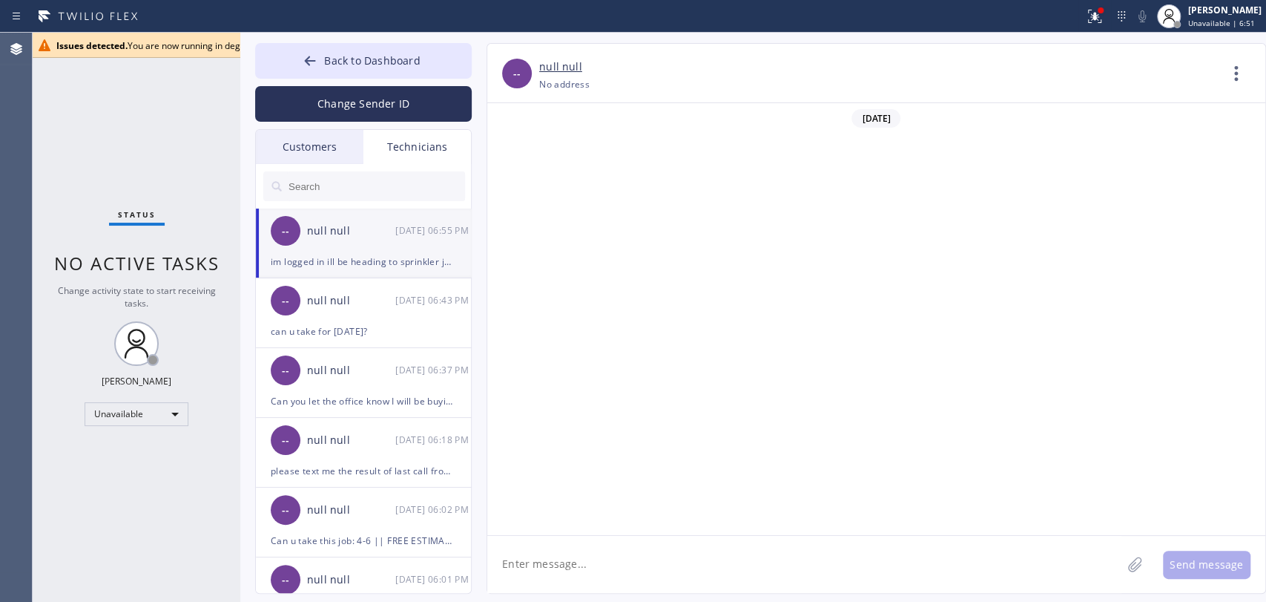
scroll to position [535, 0]
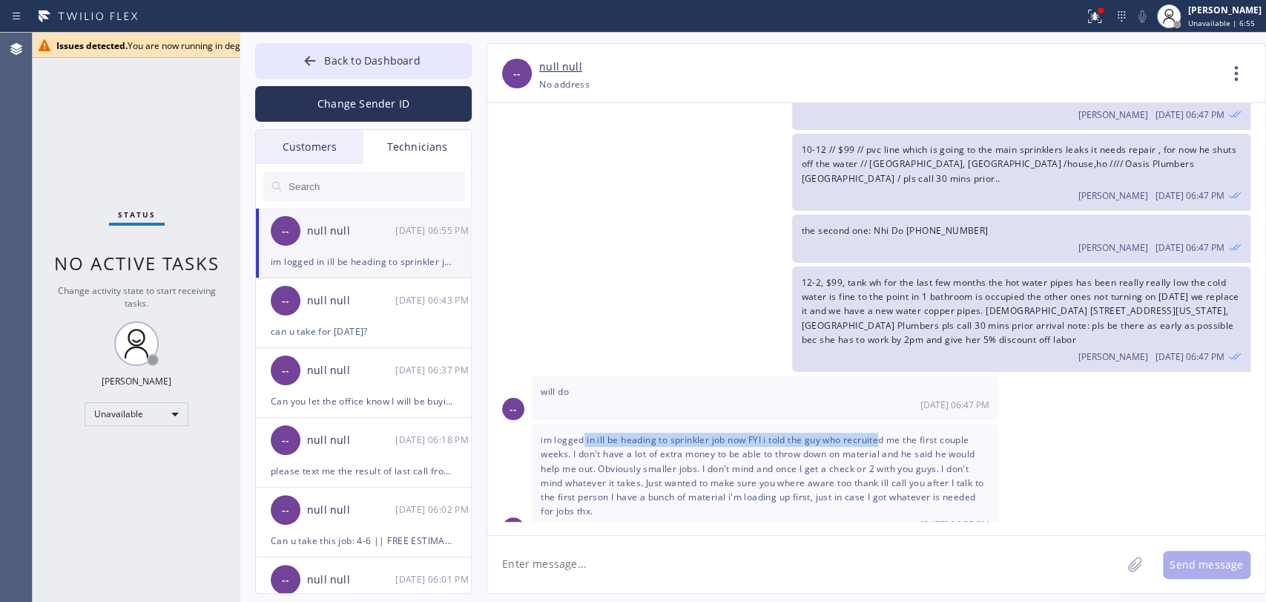
drag, startPoint x: 610, startPoint y: 418, endPoint x: 882, endPoint y: 424, distance: 272.3
click at [882, 424] on div "im logged in ill be heading to sprinkler job now FYI i told the guy who recruit…" at bounding box center [765, 482] width 467 height 116
click at [883, 424] on div "im logged in ill be heading to sprinkler job now FYI i told the guy who recruit…" at bounding box center [765, 482] width 467 height 116
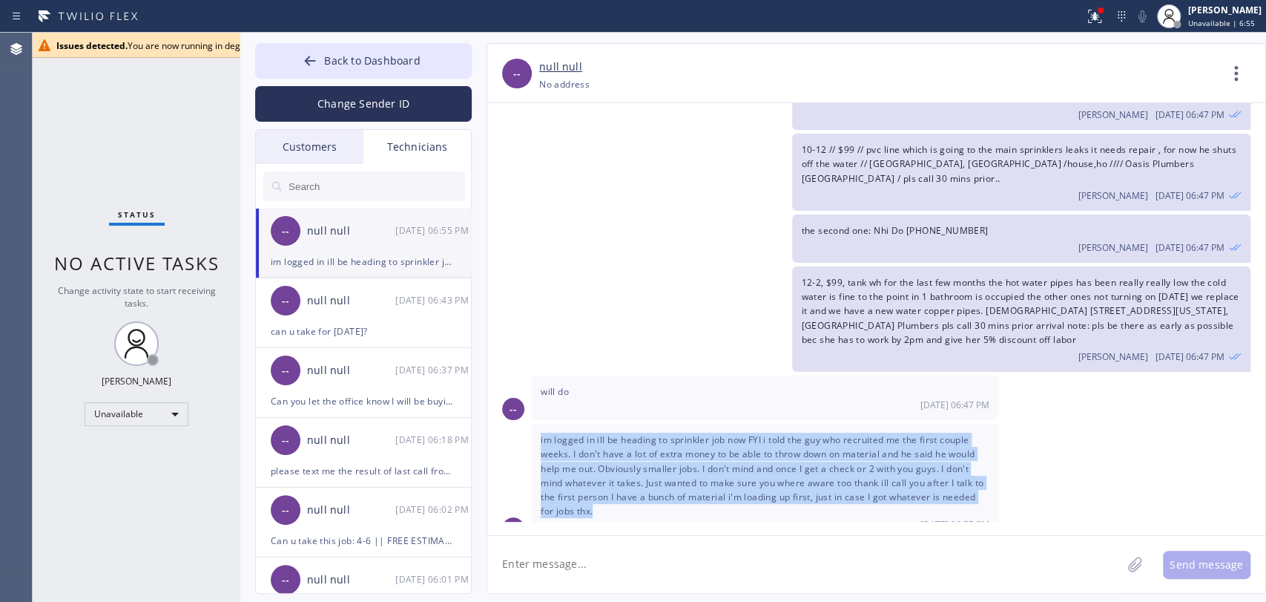
click at [883, 424] on div "im logged in ill be heading to sprinkler job now FYI i told the guy who recruit…" at bounding box center [765, 482] width 467 height 116
click at [772, 433] on span "im logged in ill be heading to sprinkler job now FYI i told the guy who recruit…" at bounding box center [762, 475] width 443 height 84
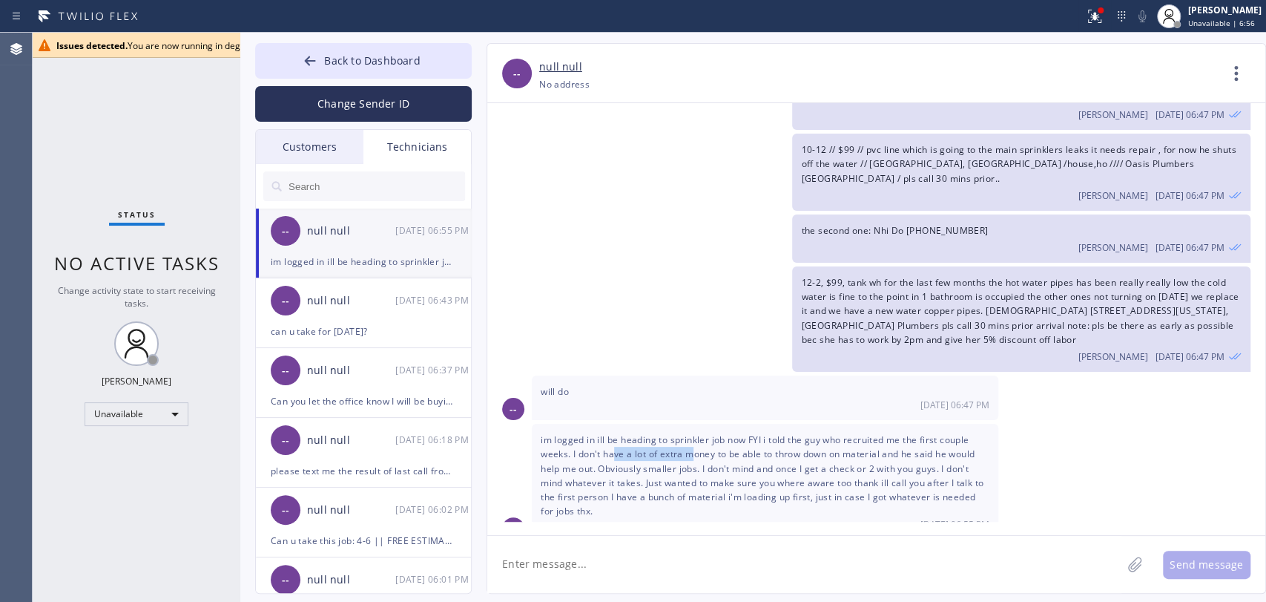
click at [695, 438] on span "im logged in ill be heading to sprinkler job now FYI i told the guy who recruit…" at bounding box center [762, 475] width 443 height 84
click at [703, 558] on textarea at bounding box center [804, 564] width 634 height 57
click at [694, 570] on textarea "To enrich screen reader interactions, please activate Accessibility in Grammarl…" at bounding box center [804, 564] width 634 height 57
drag, startPoint x: 671, startPoint y: 470, endPoint x: 774, endPoint y: 476, distance: 102.5
click at [760, 476] on span "im logged in ill be heading to sprinkler job now FYI i told the guy who recruit…" at bounding box center [762, 475] width 443 height 84
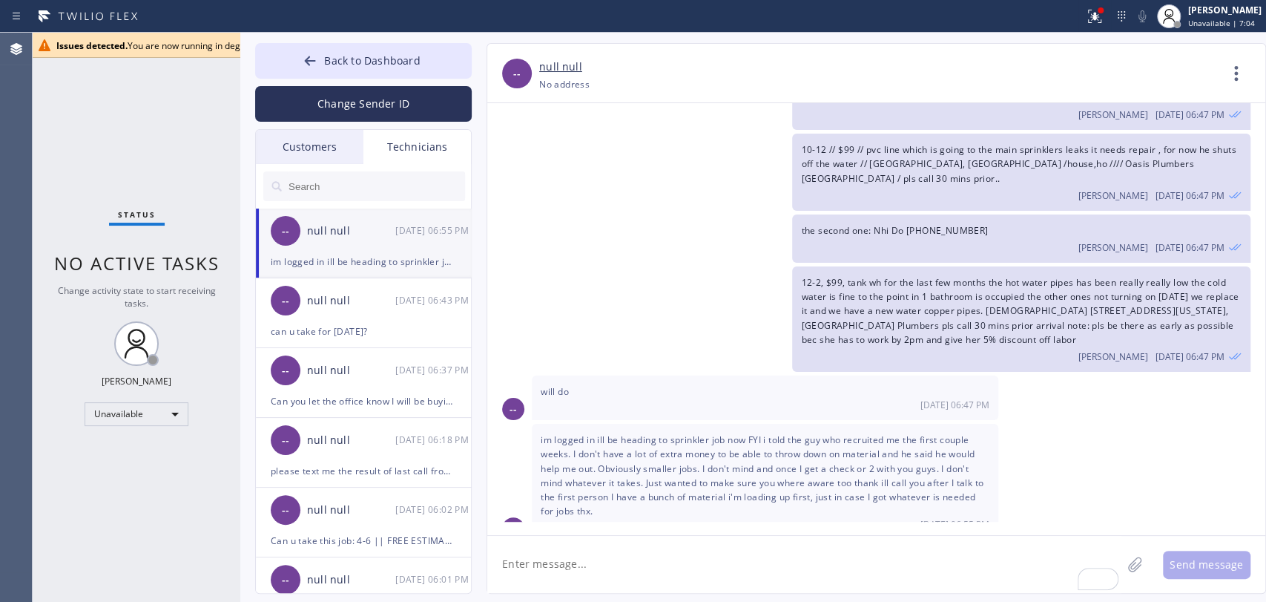
click at [776, 475] on span "im logged in ill be heading to sprinkler job now FYI i told the guy who recruit…" at bounding box center [762, 475] width 443 height 84
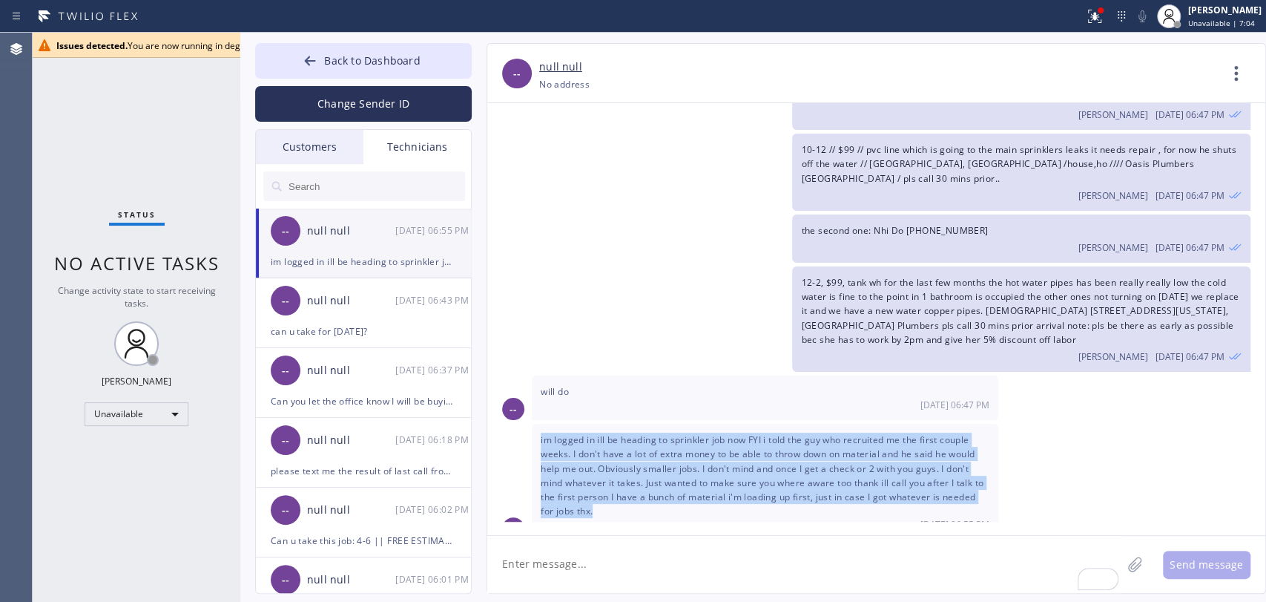
click at [776, 475] on span "im logged in ill be heading to sprinkler job now FYI i told the guy who recruit…" at bounding box center [762, 475] width 443 height 84
click at [770, 471] on span "im logged in ill be heading to sprinkler job now FYI i told the guy who recruit…" at bounding box center [762, 475] width 443 height 84
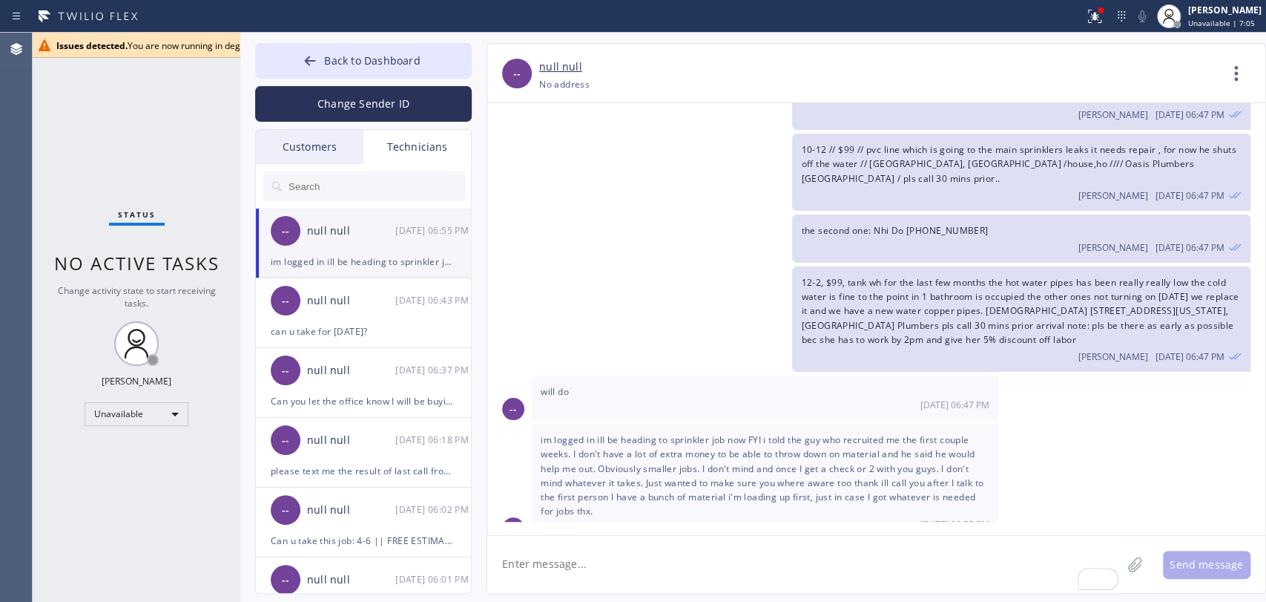
click at [659, 575] on textarea "To enrich screen reader interactions, please activate Accessibility in Grammarl…" at bounding box center [804, 564] width 634 height 57
type textarea "S"
type textarea "sounds good, let me know what parts might be needed and how much tehy cost, we …"
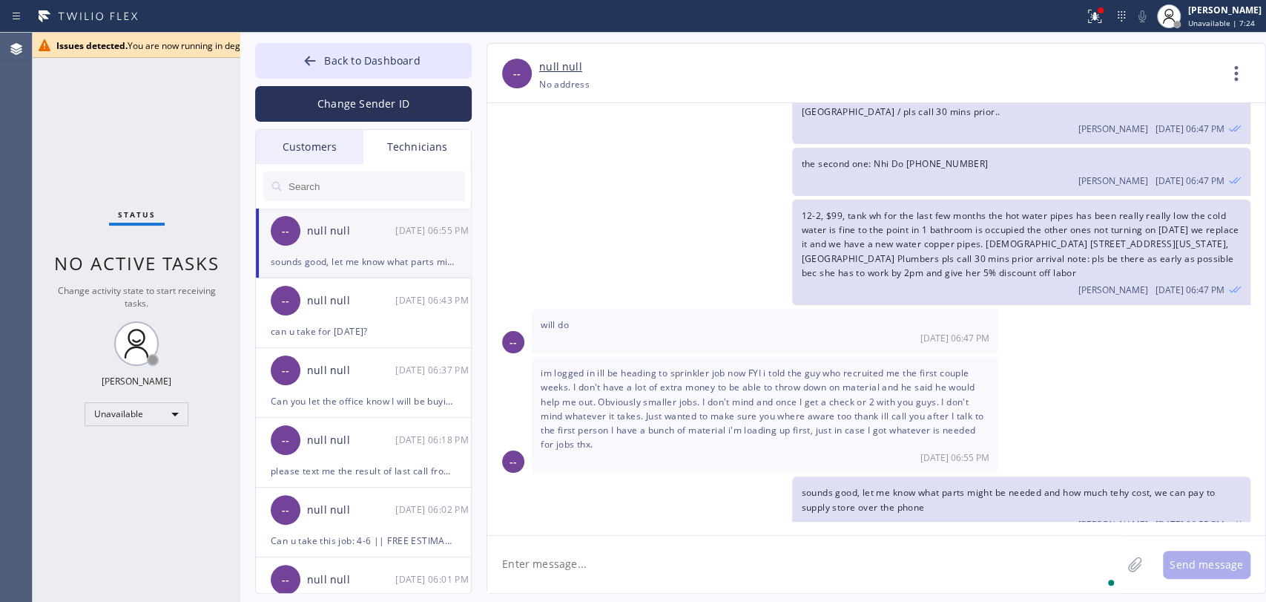
drag, startPoint x: 188, startPoint y: 429, endPoint x: 172, endPoint y: 414, distance: 22.1
click at [187, 427] on div "Status No active tasks Change activity state to start receiving tasks. Oleksiy …" at bounding box center [137, 317] width 208 height 569
click at [172, 414] on div "Unavailable" at bounding box center [137, 414] width 104 height 24
click at [134, 450] on li "Available" at bounding box center [135, 451] width 101 height 18
click at [319, 61] on div at bounding box center [310, 62] width 18 height 18
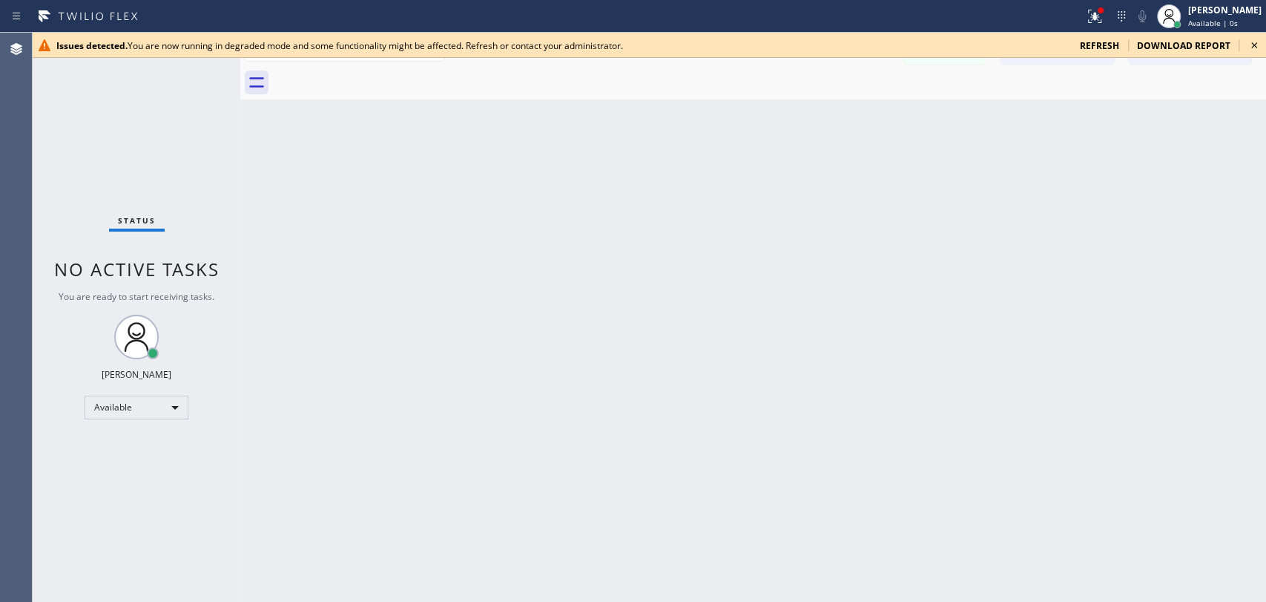
click at [1257, 39] on icon at bounding box center [1255, 45] width 18 height 18
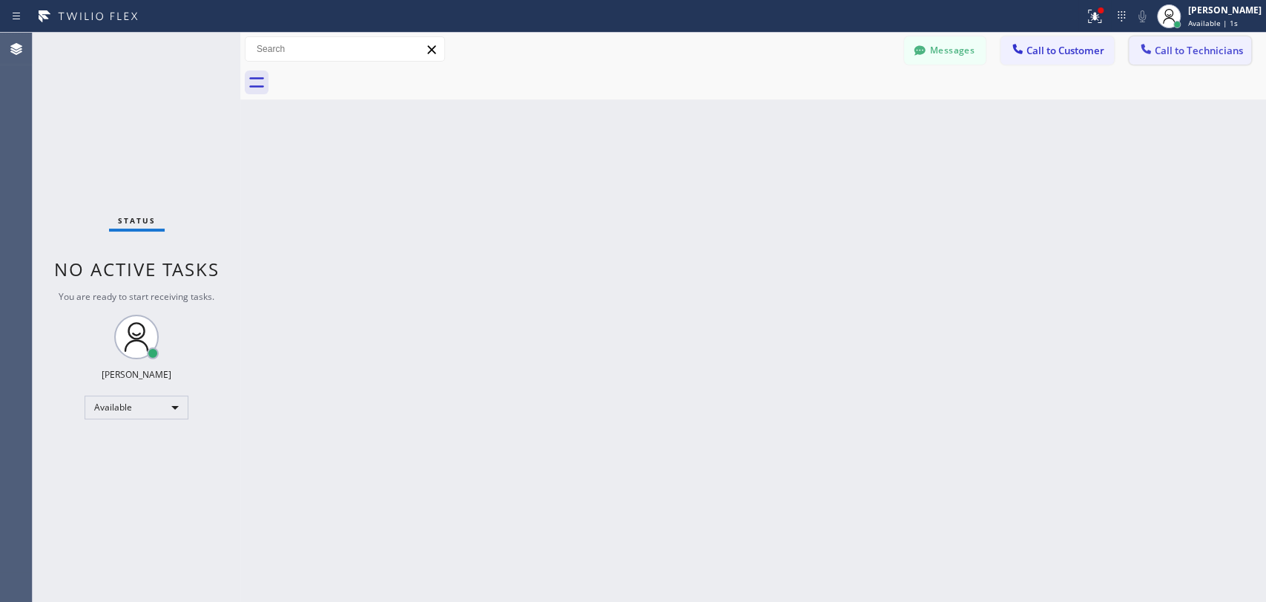
click at [1176, 57] on button "Call to Technicians" at bounding box center [1190, 50] width 122 height 28
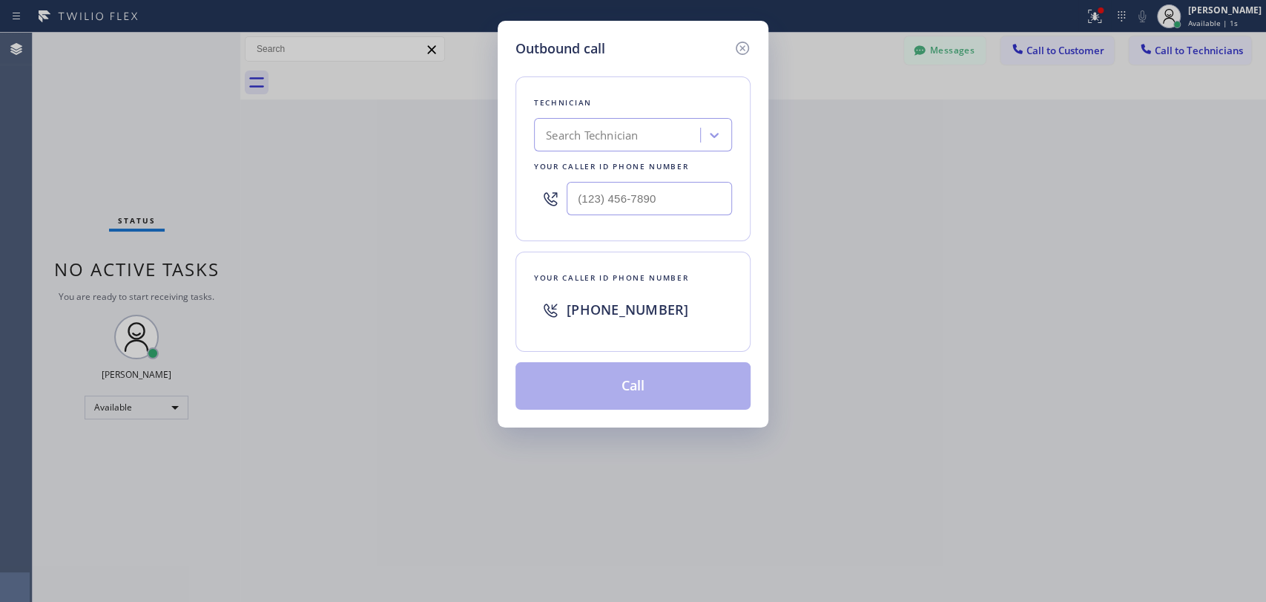
click at [556, 145] on div "Search Technician" at bounding box center [620, 135] width 162 height 26
type input "NIck"
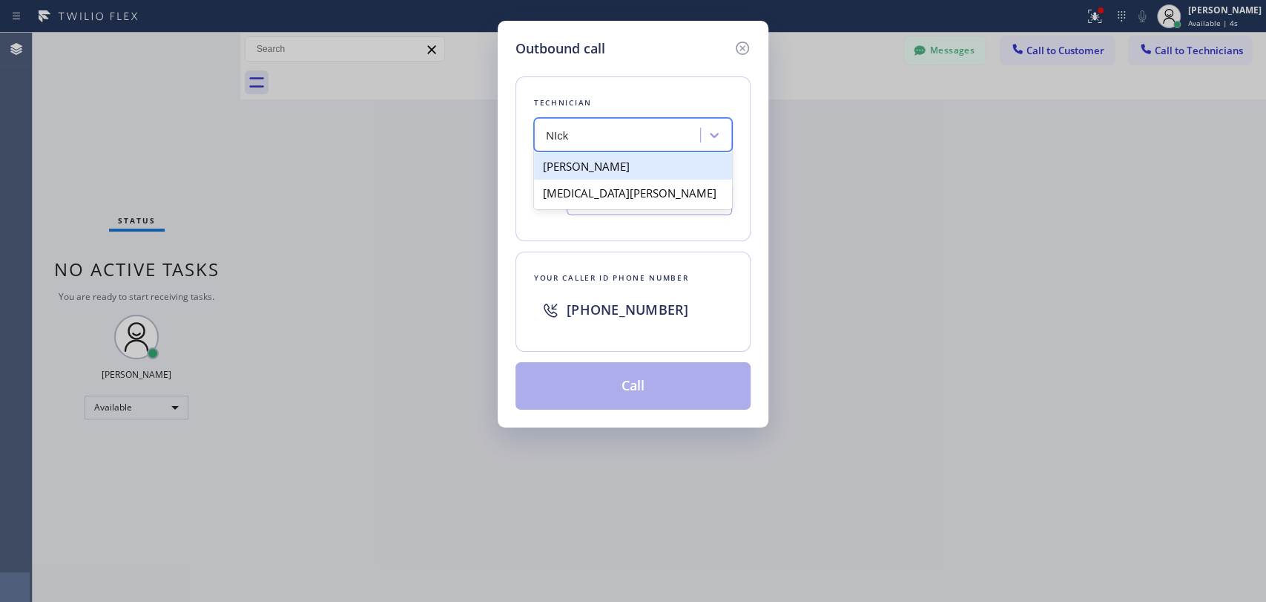
click at [605, 163] on div "[PERSON_NAME]" at bounding box center [633, 166] width 198 height 27
type input "(347) 417-3881"
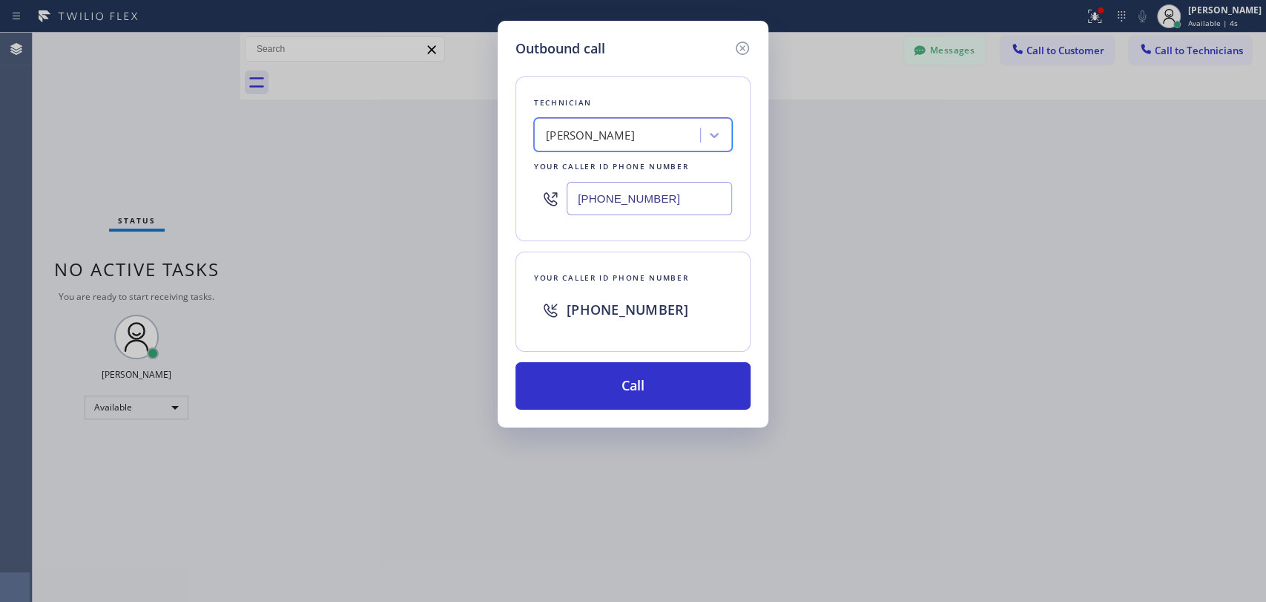
click at [601, 204] on input "(347) 417-3881" at bounding box center [649, 198] width 165 height 33
click at [745, 53] on icon at bounding box center [742, 48] width 13 height 13
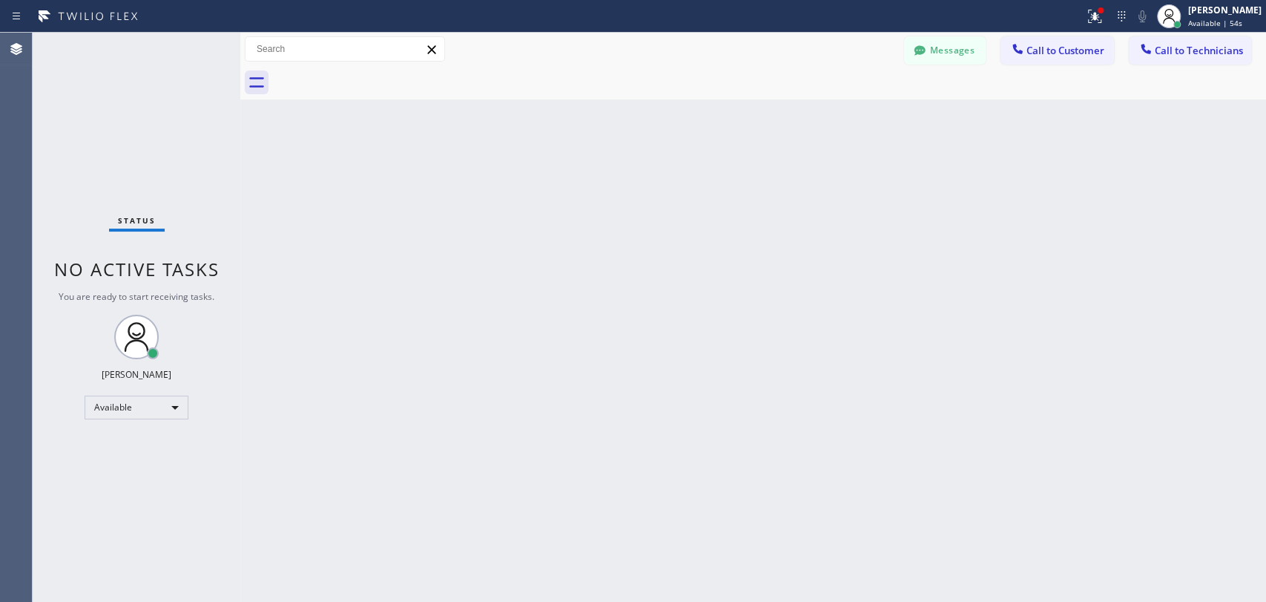
click at [729, 168] on div "Back to Dashboard Change Sender ID Customers Technicians a.icabalcera@yahoo.com…" at bounding box center [753, 317] width 1026 height 569
click at [951, 46] on button "Messages" at bounding box center [945, 50] width 82 height 28
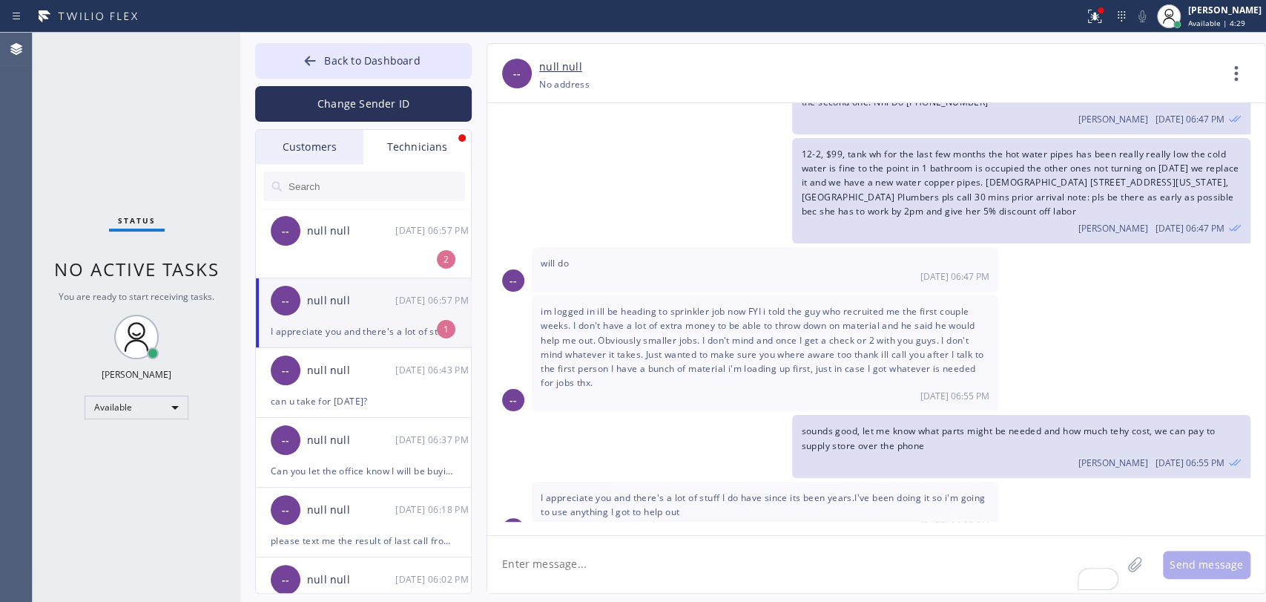
click at [620, 491] on span "I appreciate you and there's a lot of stuff I do have since its been years.I've…" at bounding box center [763, 504] width 444 height 27
click at [683, 491] on span "I appreciate you and there's a lot of stuff I do have since its been years.I've…" at bounding box center [763, 504] width 444 height 27
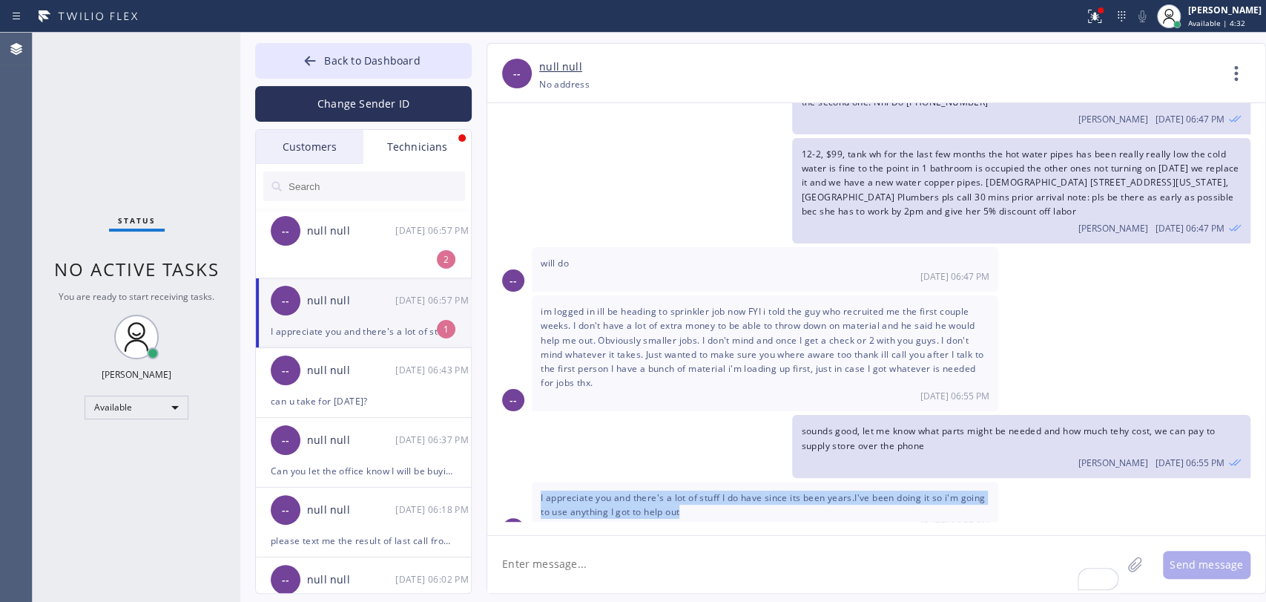
click at [683, 491] on span "I appreciate you and there's a lot of stuff I do have since its been years.I've…" at bounding box center [763, 504] width 444 height 27
click at [659, 491] on span "I appreciate you and there's a lot of stuff I do have since its been years.I've…" at bounding box center [763, 504] width 444 height 27
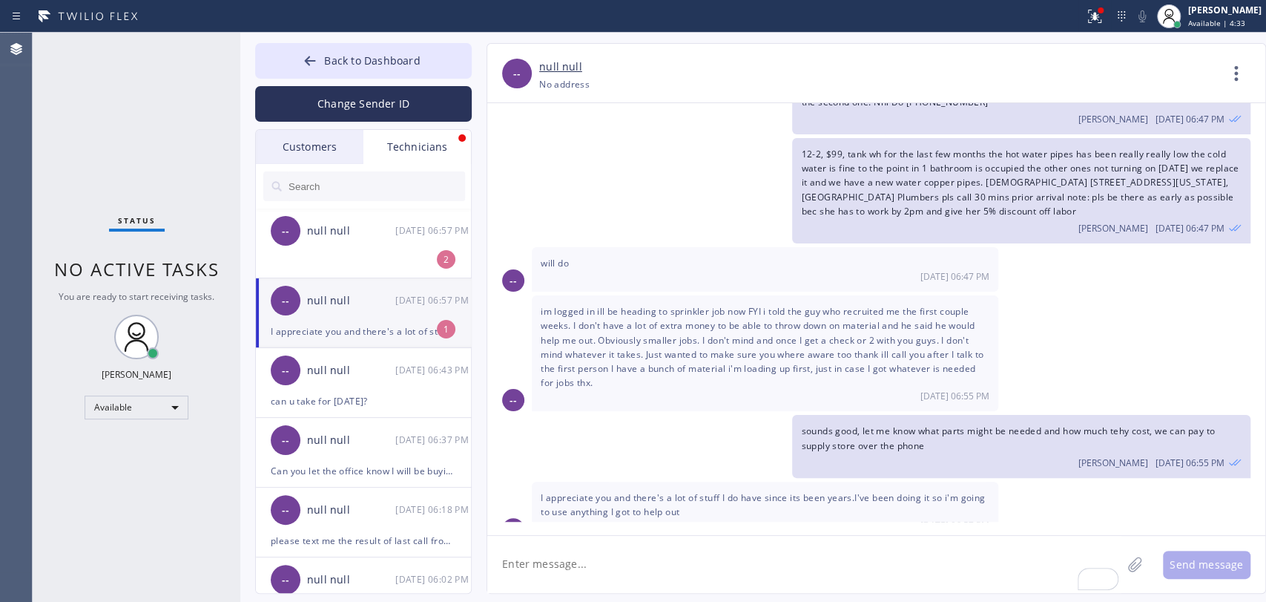
click at [602, 566] on textarea "To enrich screen reader interactions, please activate Accessibility in Grammarl…" at bounding box center [804, 564] width 634 height 57
type textarea "oh, 12-2 got cancelled for now, they can't be present"
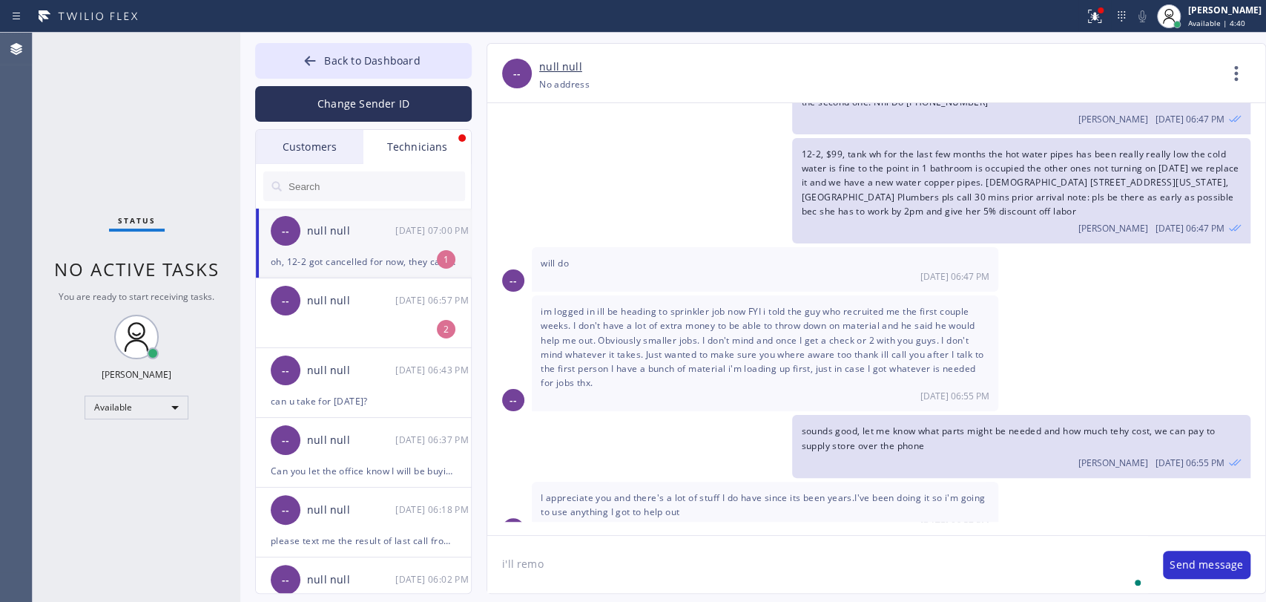
scroll to position [715, 0]
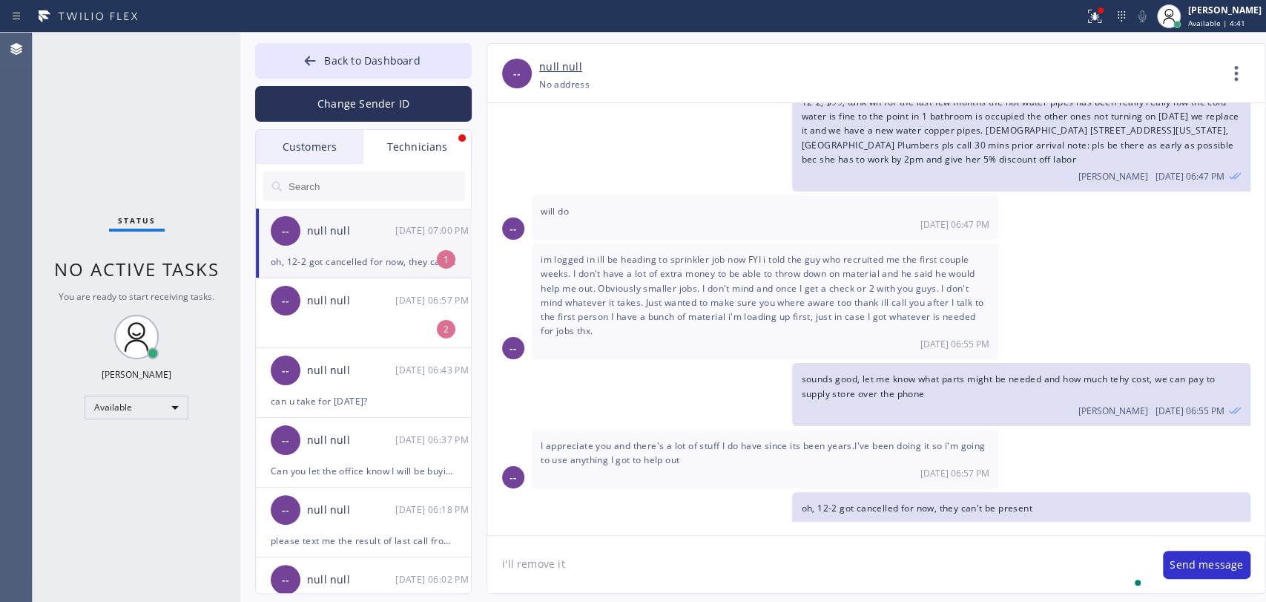
type textarea "i'll remove it"
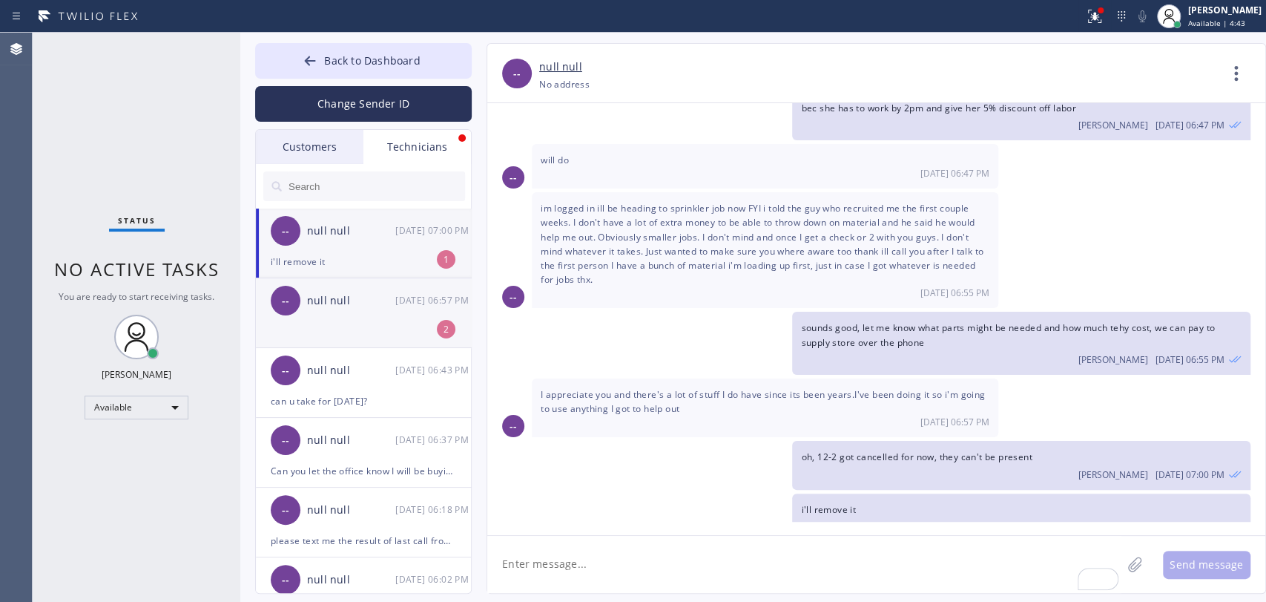
click at [376, 334] on li "-- null null 09/03 06:57 PM 2" at bounding box center [364, 313] width 217 height 70
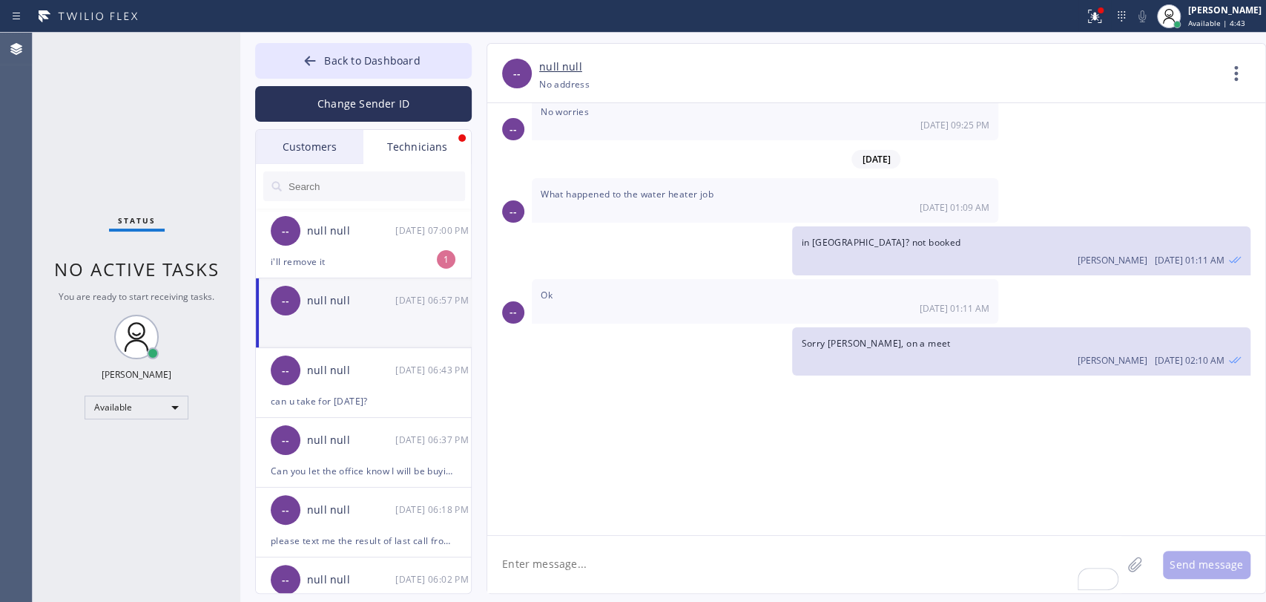
scroll to position [9395, 0]
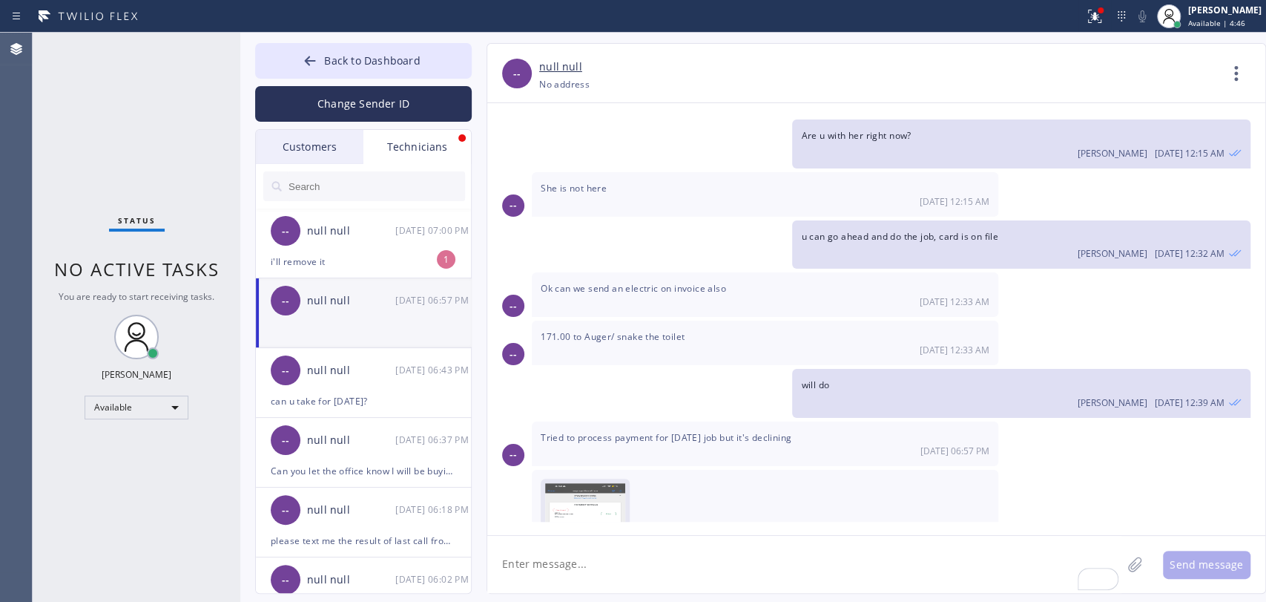
click at [585, 483] on img at bounding box center [585, 527] width 80 height 89
click at [565, 572] on textarea "To enrich screen reader interactions, please activate Accessibility in Grammarl…" at bounding box center [804, 564] width 634 height 57
click at [588, 483] on img at bounding box center [585, 527] width 80 height 89
click at [611, 573] on textarea "To enrich screen reader interactions, please activate Accessibility in Grammarl…" at bounding box center [804, 564] width 634 height 57
type textarea "omg"
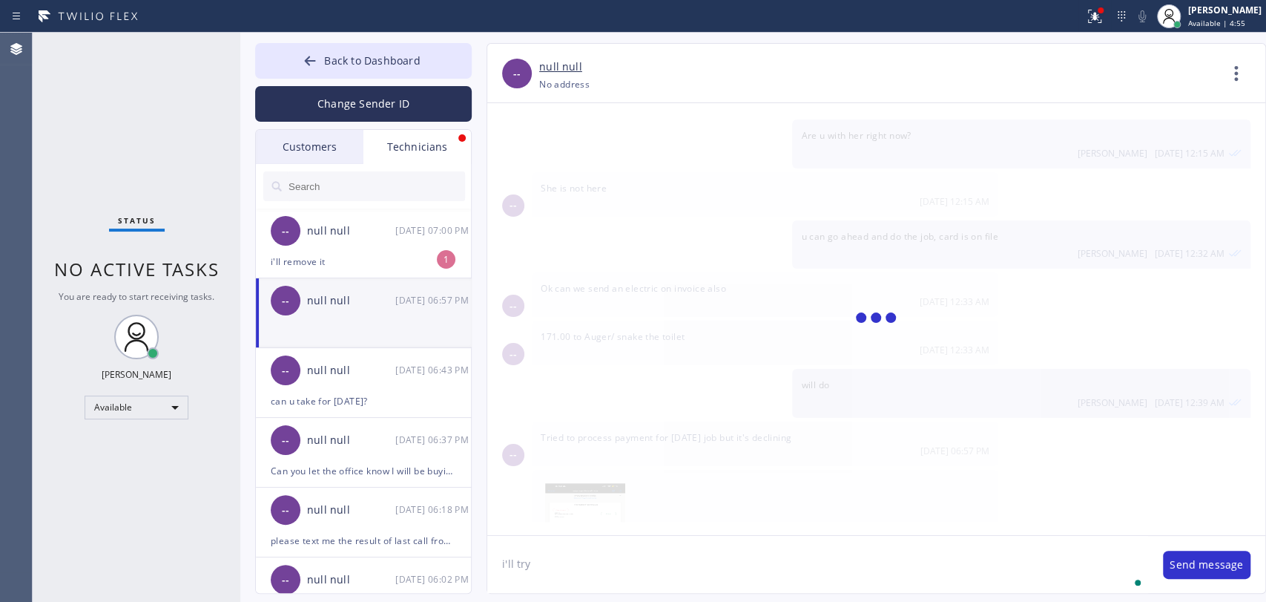
type textarea "i'll try"
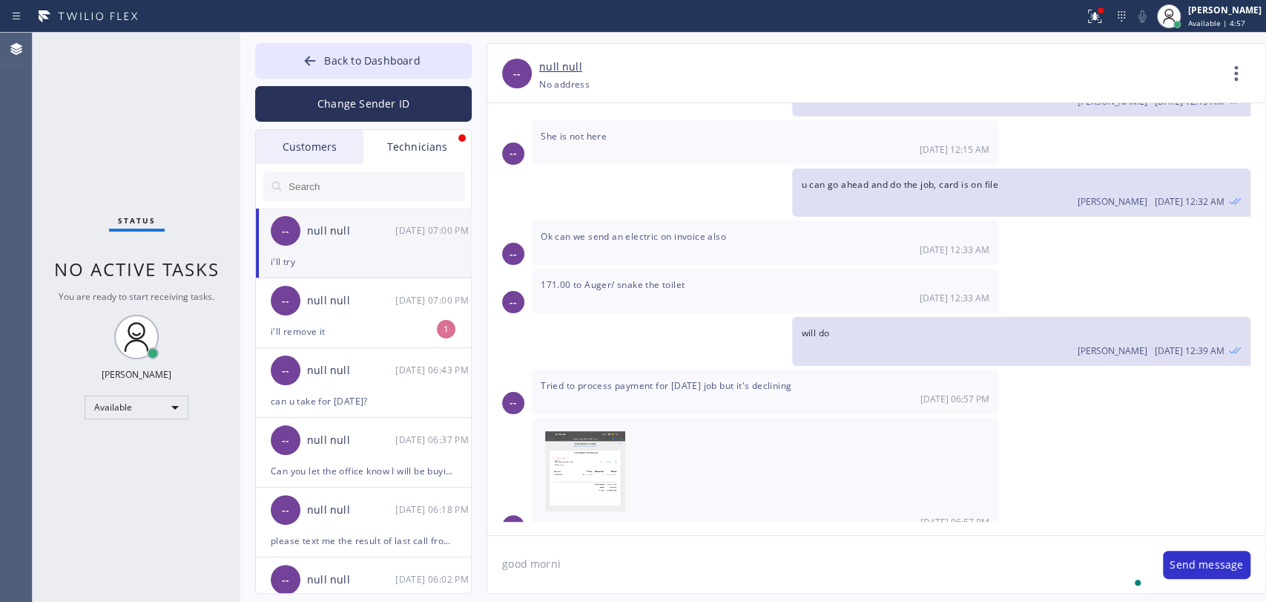
scroll to position [9499, 0]
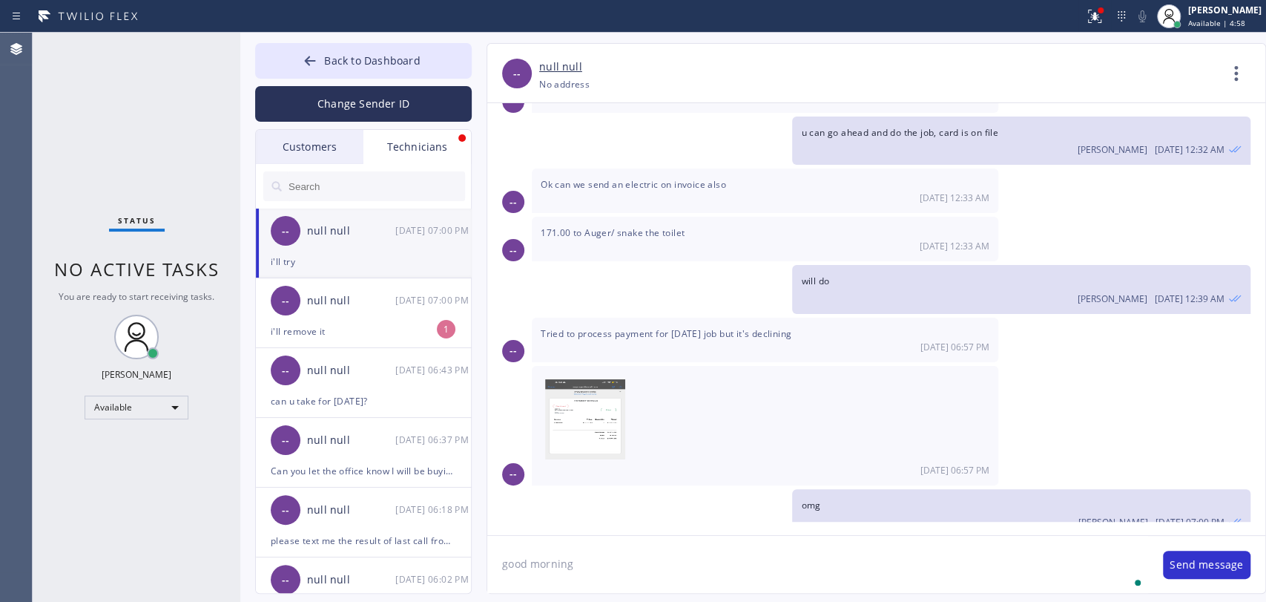
type textarea "good morning"
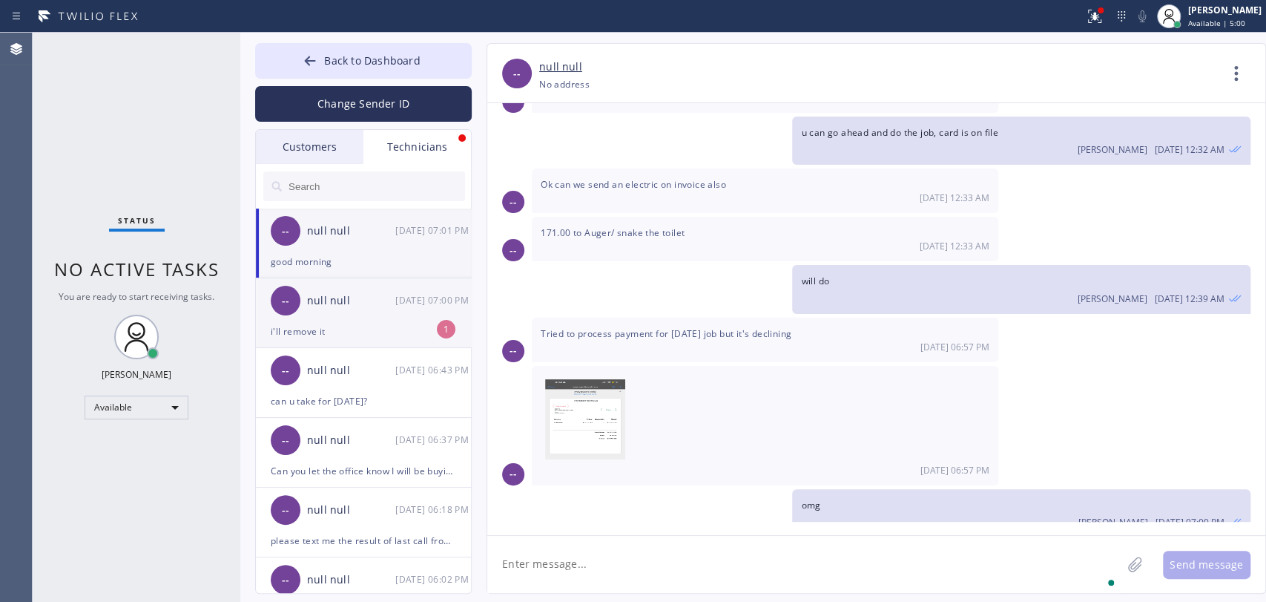
click at [393, 298] on div "null null" at bounding box center [351, 300] width 88 height 17
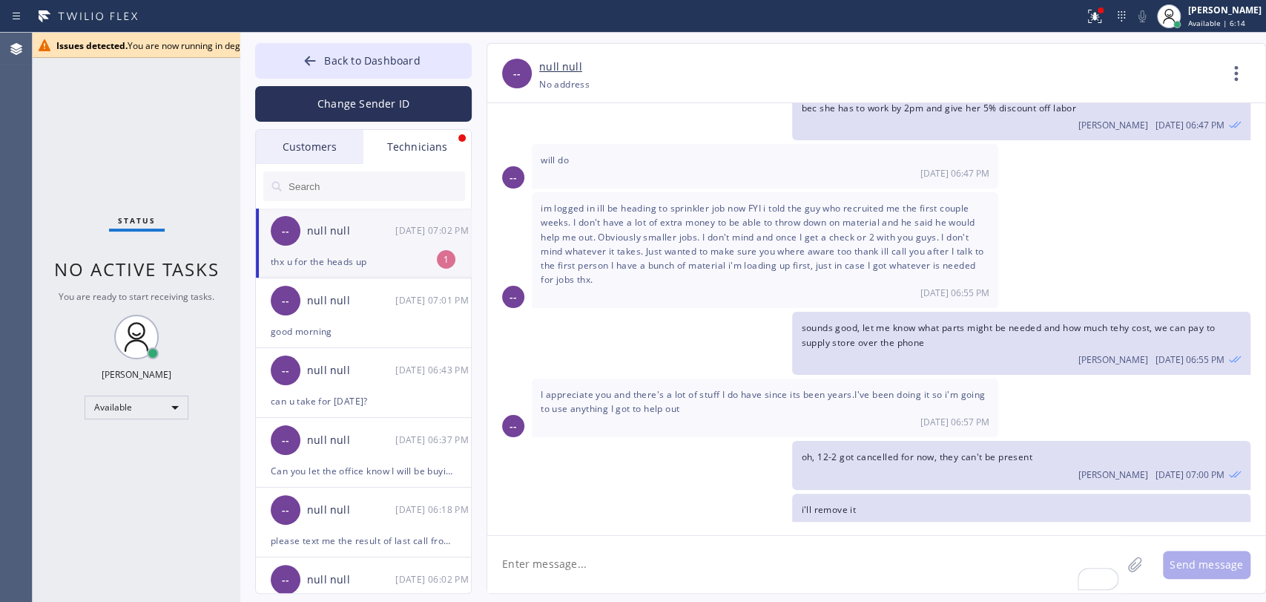
scroll to position [814, 0]
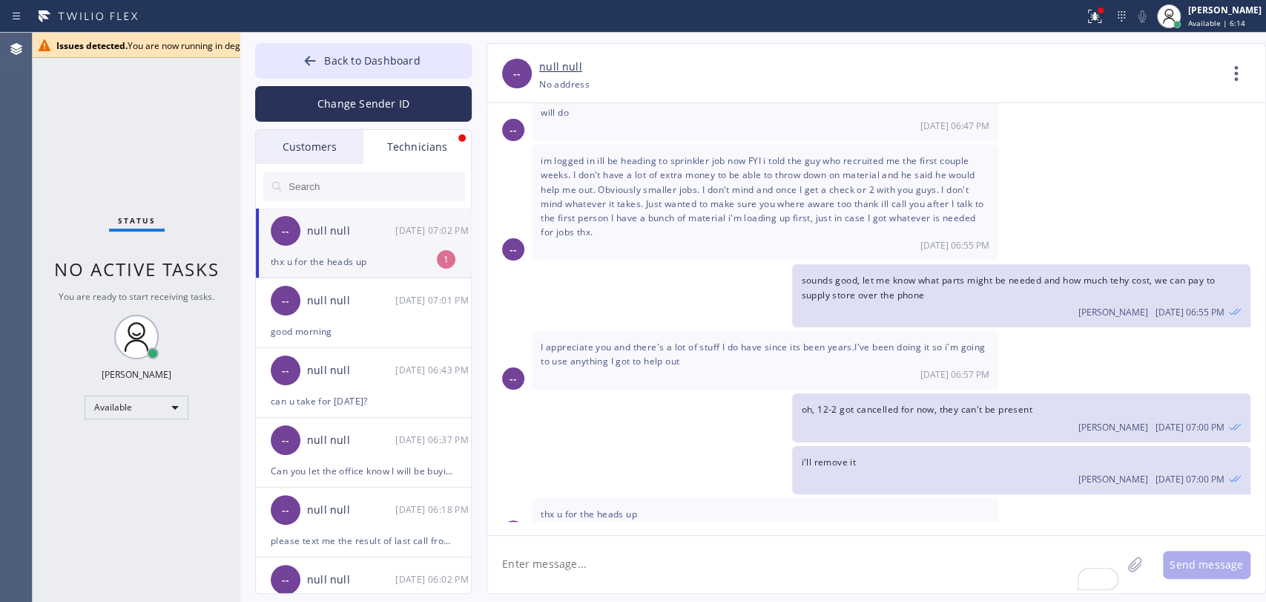
click at [355, 248] on div "-- null null 09/03 07:02 PM" at bounding box center [364, 230] width 217 height 45
click at [811, 455] on span "i'll remove it" at bounding box center [828, 461] width 55 height 13
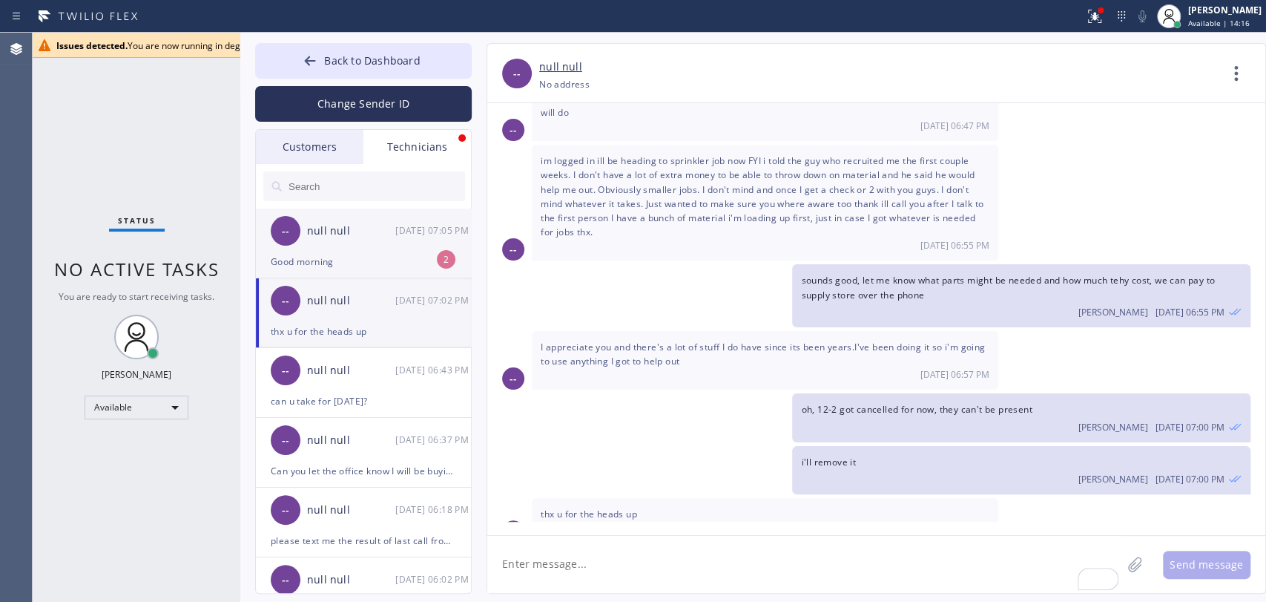
click at [322, 244] on div "-- null null 09/03 07:05 PM" at bounding box center [364, 230] width 217 height 45
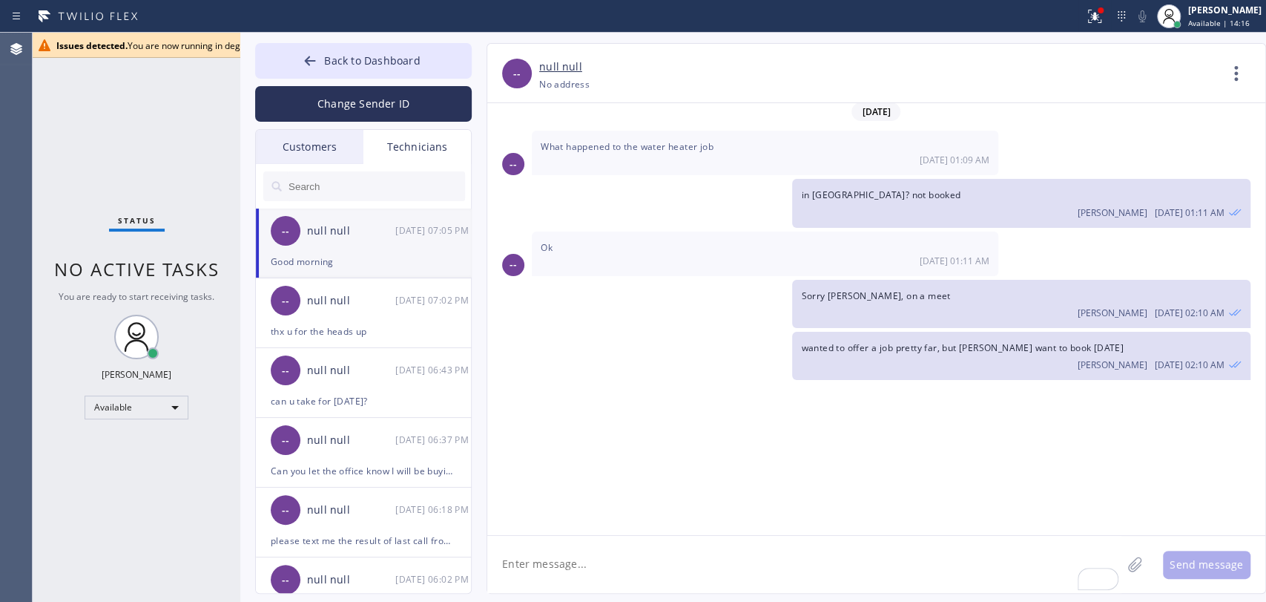
scroll to position [9645, 0]
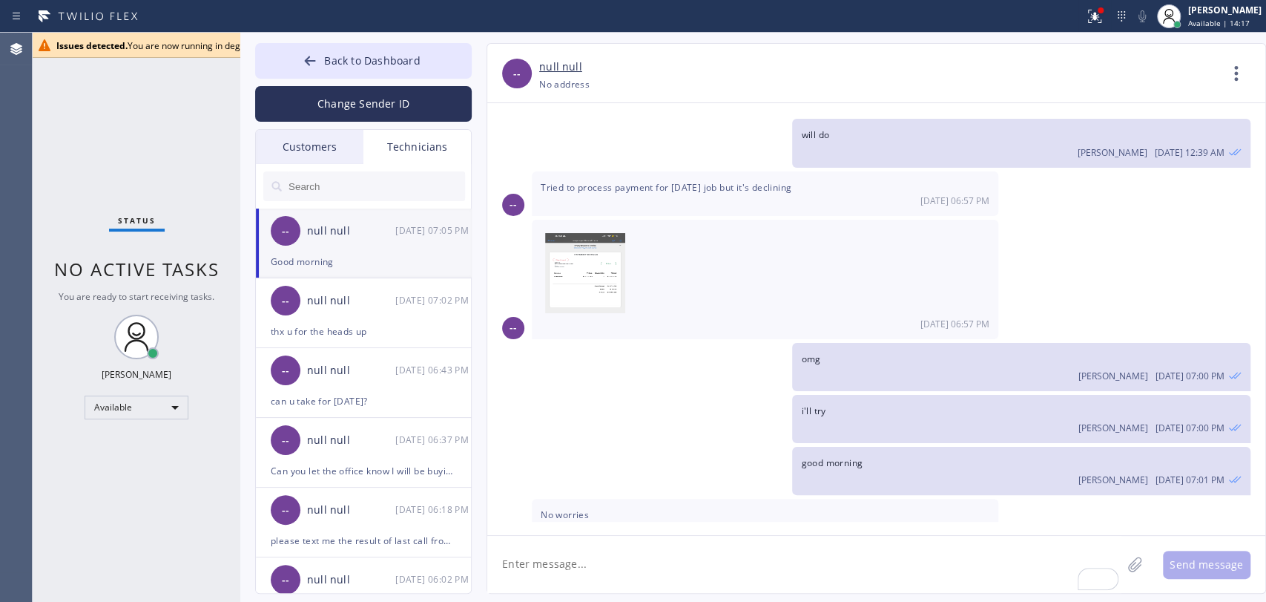
click at [558, 563] on textarea "To enrich screen reader interactions, please activate Accessibility in Grammarl…" at bounding box center [804, 564] width 634 height 57
click at [364, 44] on button "Back to Dashboard" at bounding box center [363, 61] width 217 height 36
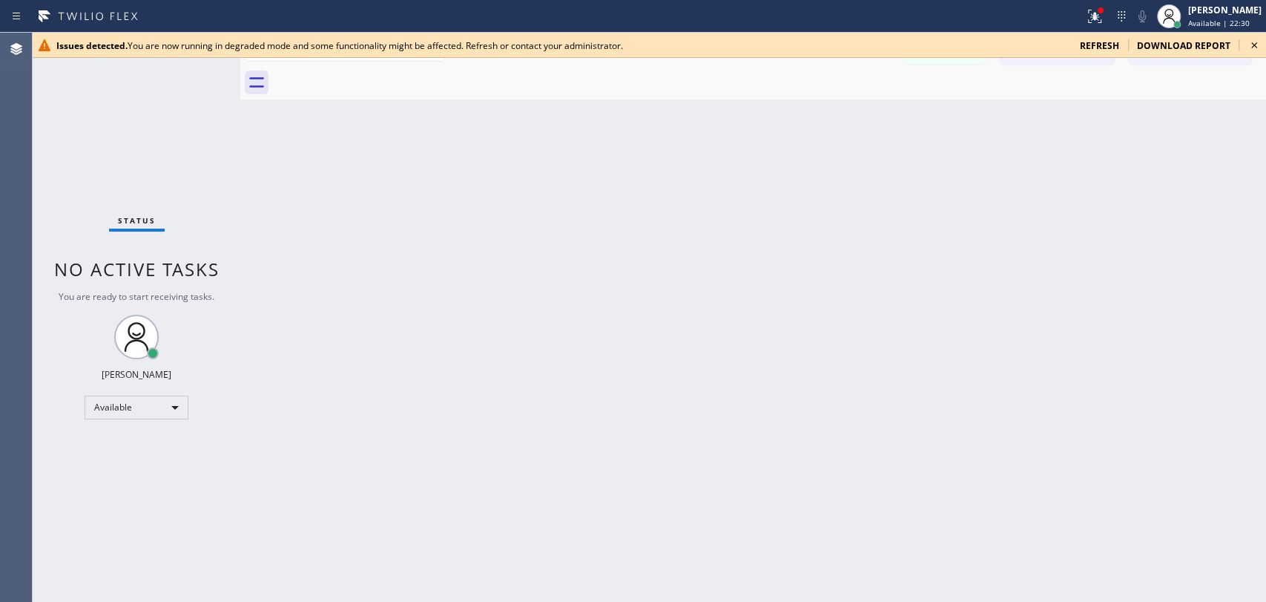
click at [1255, 48] on icon at bounding box center [1255, 45] width 18 height 18
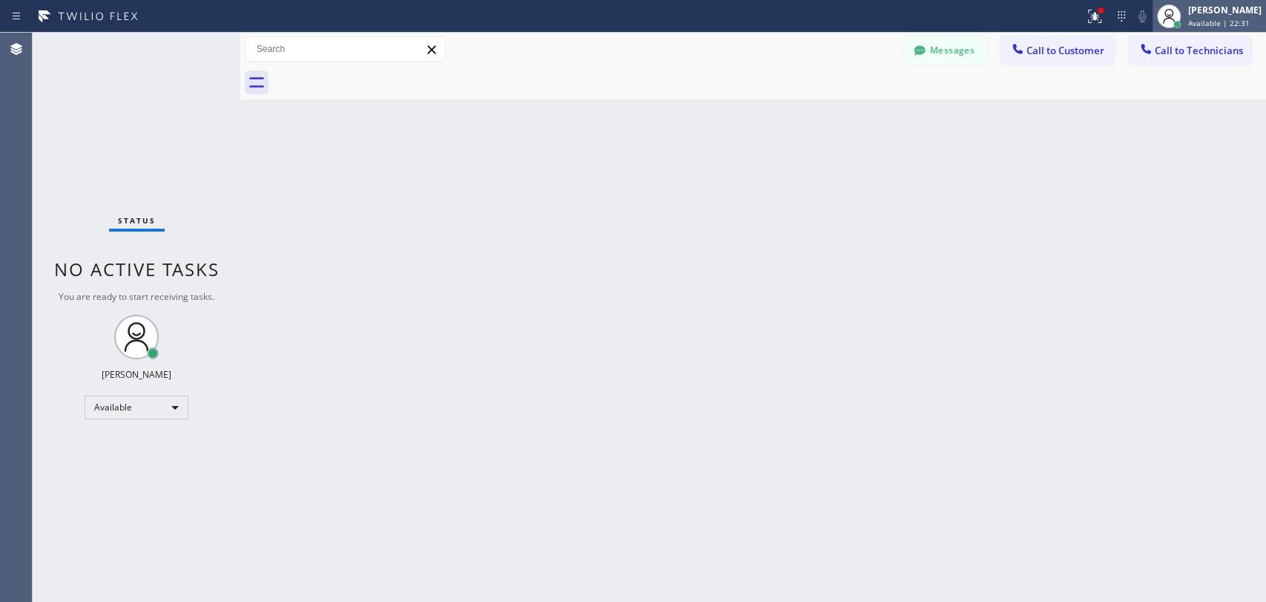
click at [1229, 21] on span "Available | 22:31" at bounding box center [1219, 23] width 62 height 10
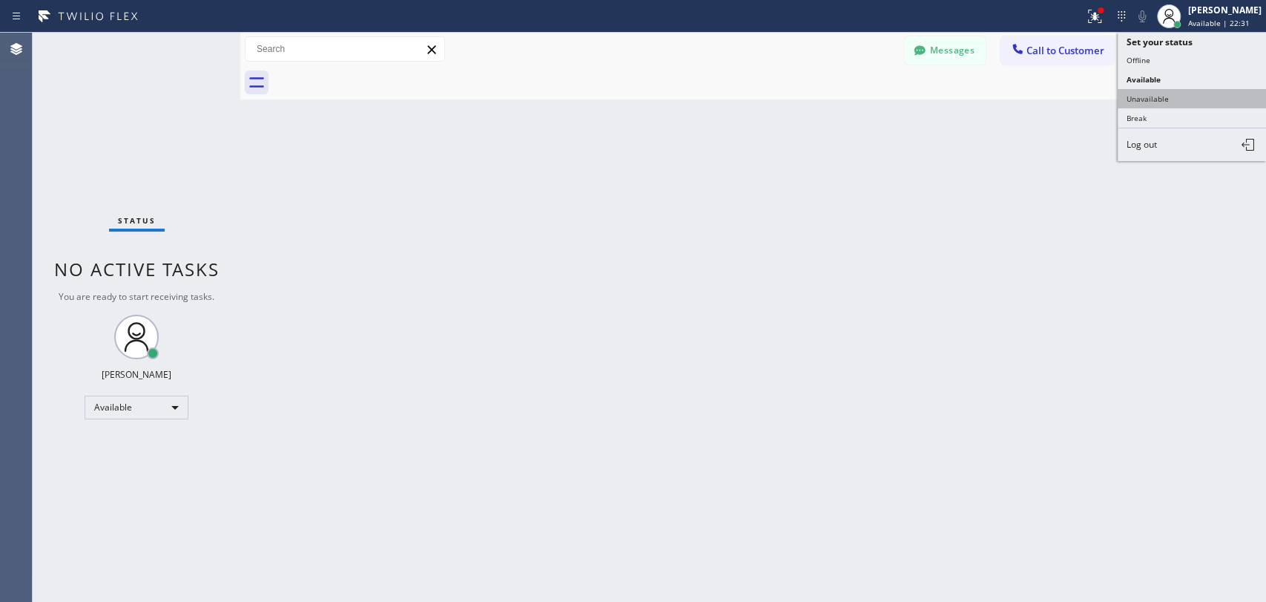
click at [1154, 89] on button "Unavailable" at bounding box center [1192, 98] width 148 height 19
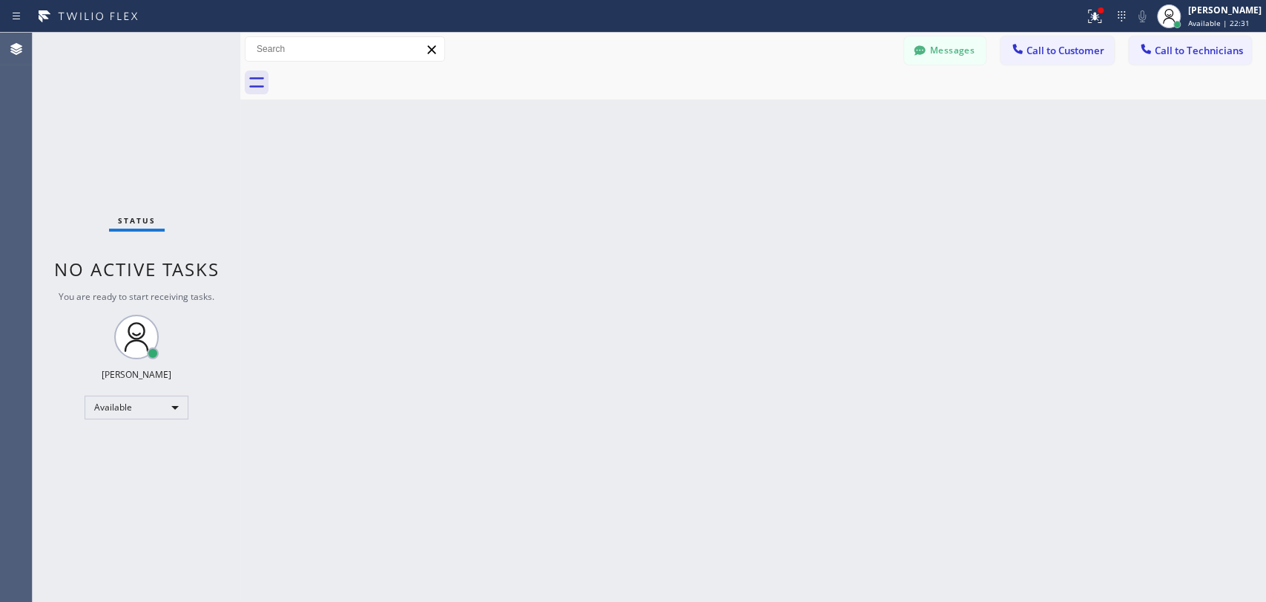
click at [973, 179] on div "Back to Dashboard Change Sender ID Customers Technicians a.icabalcera@yahoo.com…" at bounding box center [753, 317] width 1026 height 569
click at [935, 58] on button "Messages" at bounding box center [945, 50] width 82 height 28
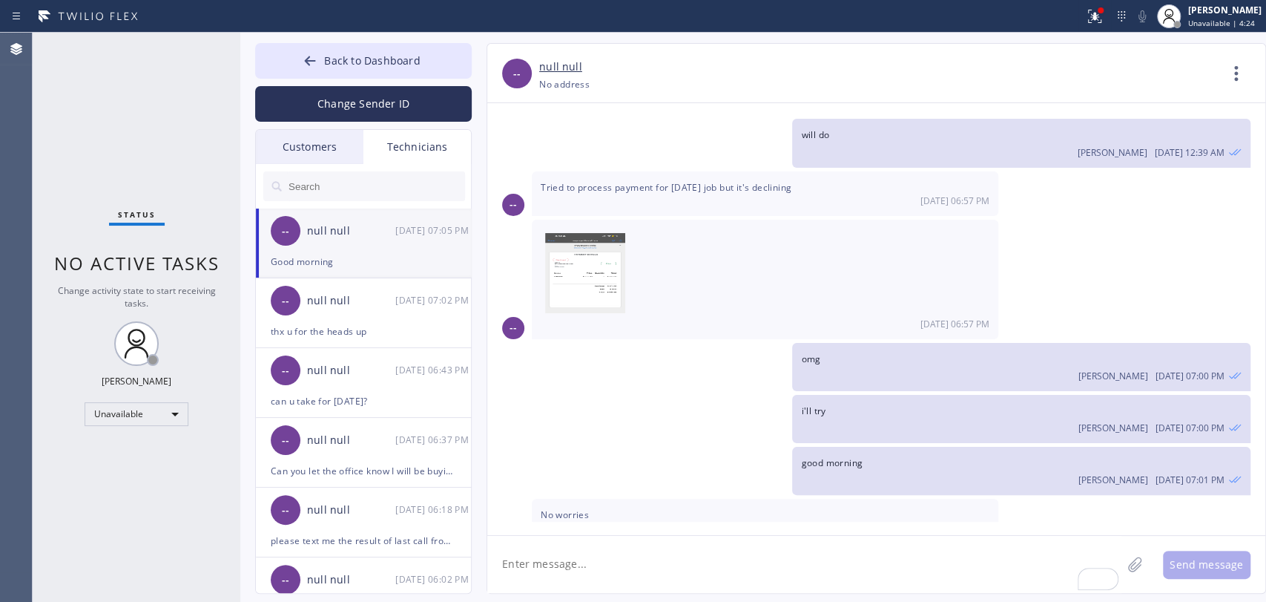
click at [395, 229] on div "[DATE] 07:05 PM" at bounding box center [433, 230] width 77 height 17
click at [346, 320] on div "-- null null 09/03 07:02 PM" at bounding box center [364, 300] width 217 height 45
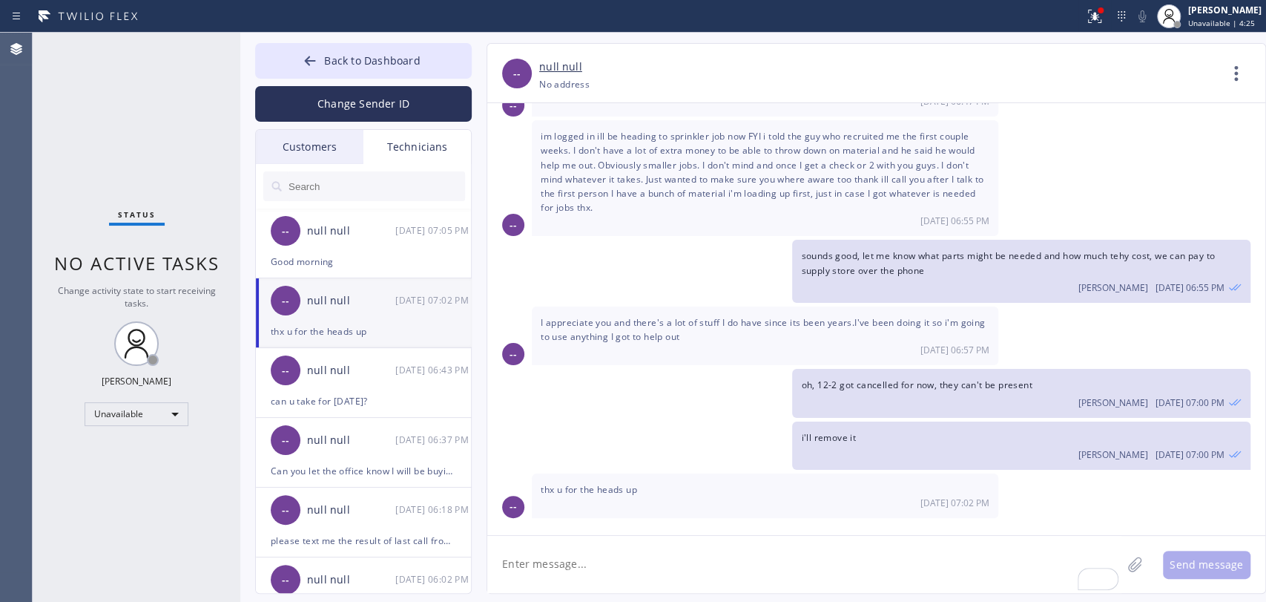
scroll to position [814, 0]
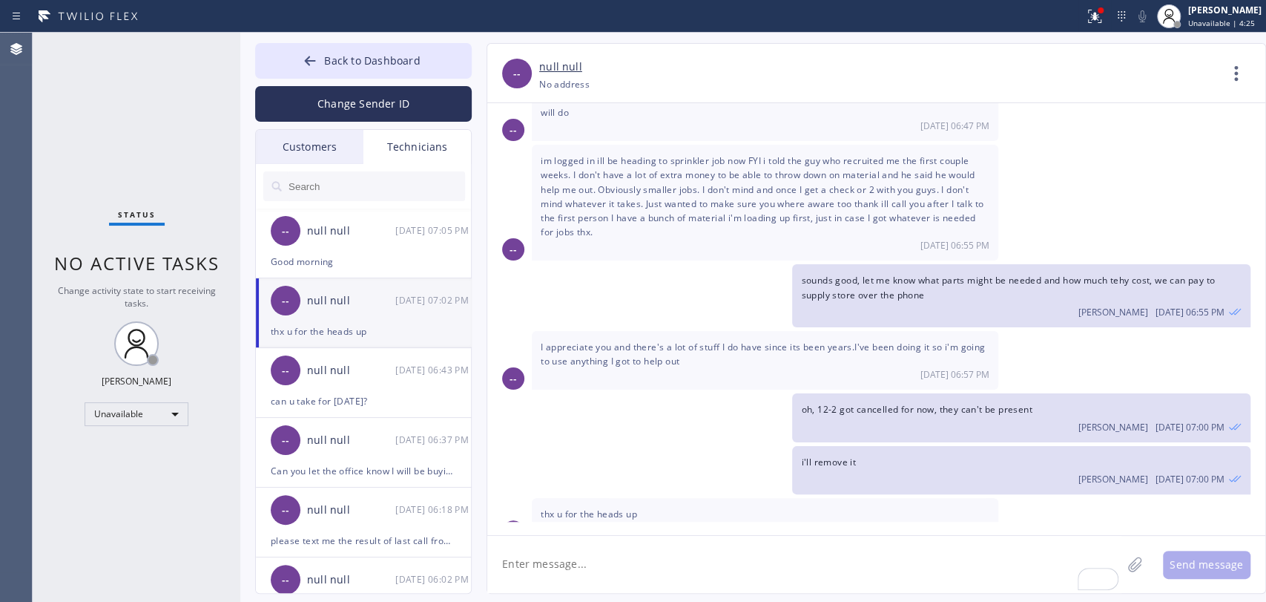
click at [314, 384] on div "-- null null 09/03 06:43 PM" at bounding box center [364, 370] width 217 height 45
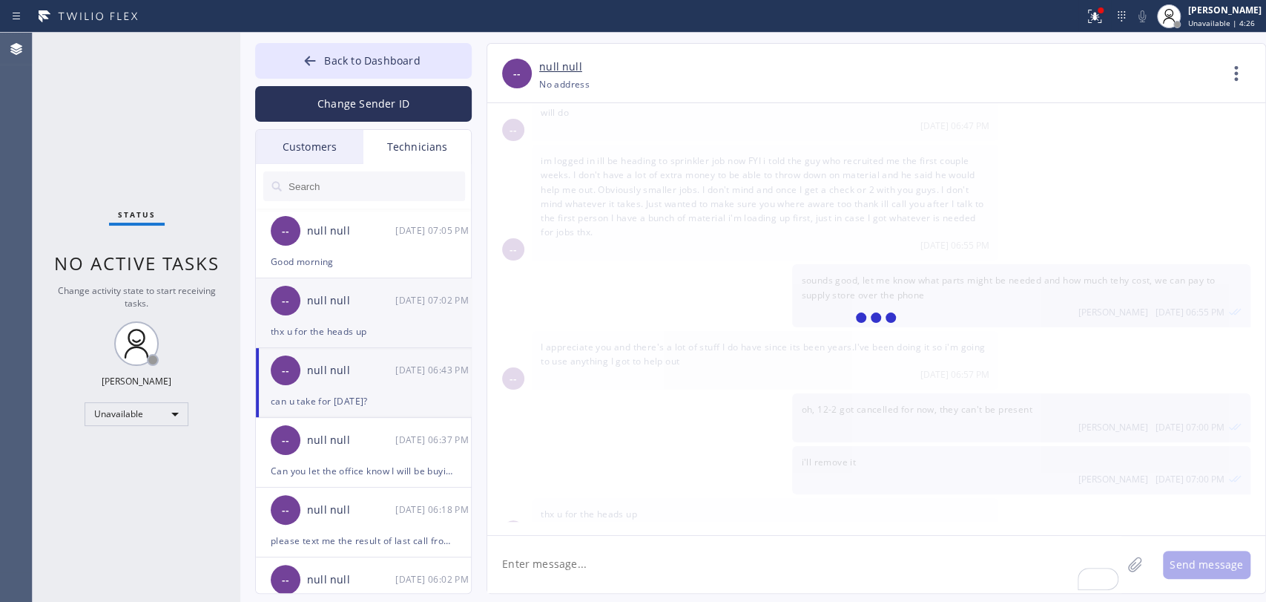
click at [313, 286] on div "-- null null 09/03 07:02 PM" at bounding box center [364, 300] width 217 height 45
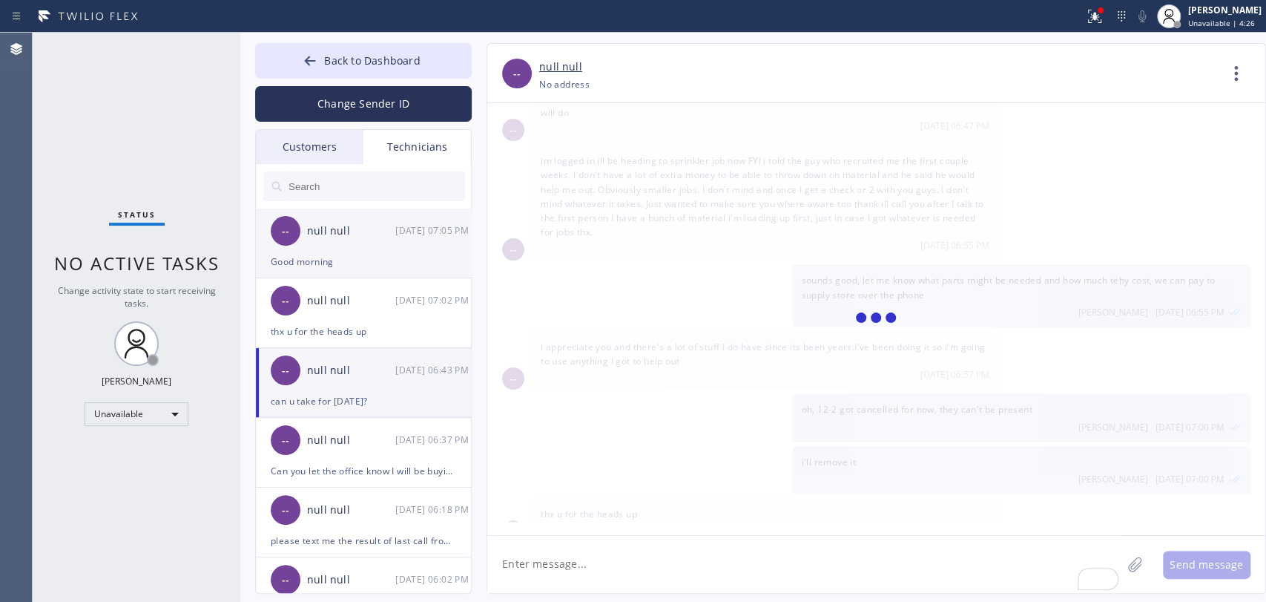
scroll to position [0, 0]
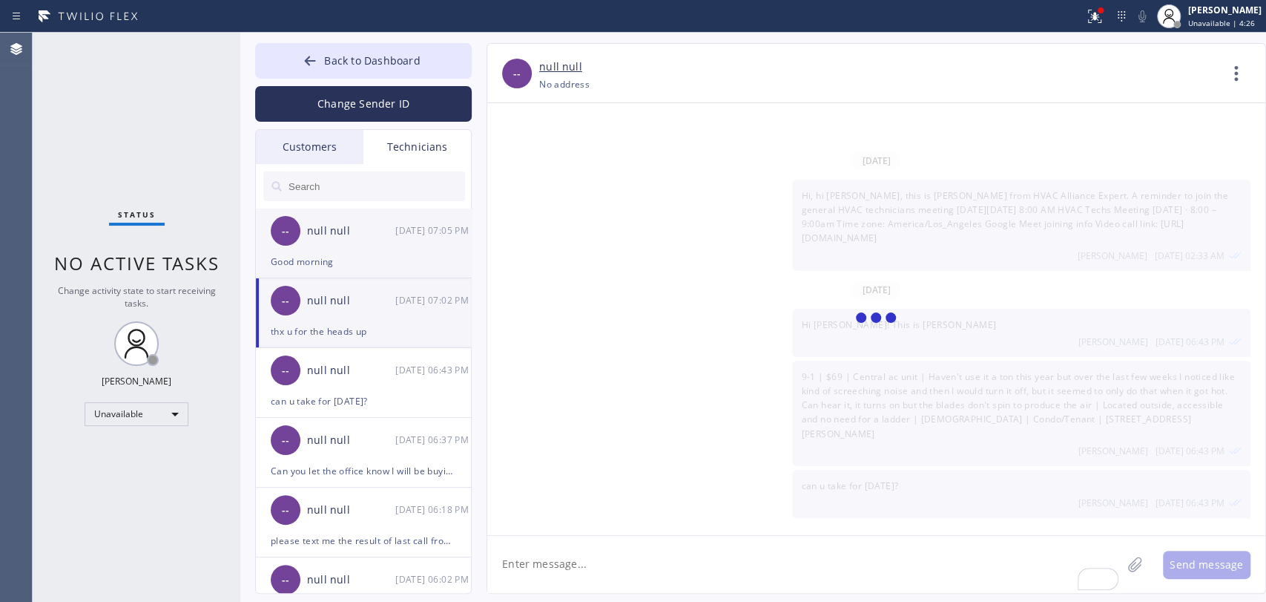
click at [323, 265] on div "Good morning" at bounding box center [363, 261] width 185 height 17
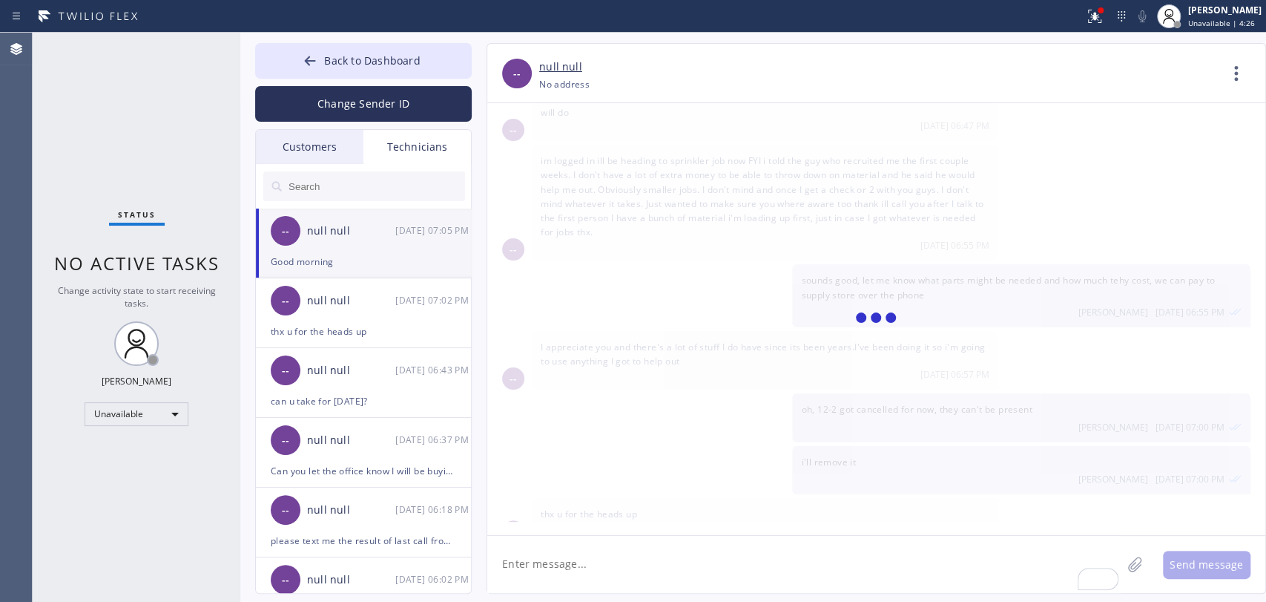
scroll to position [9645, 0]
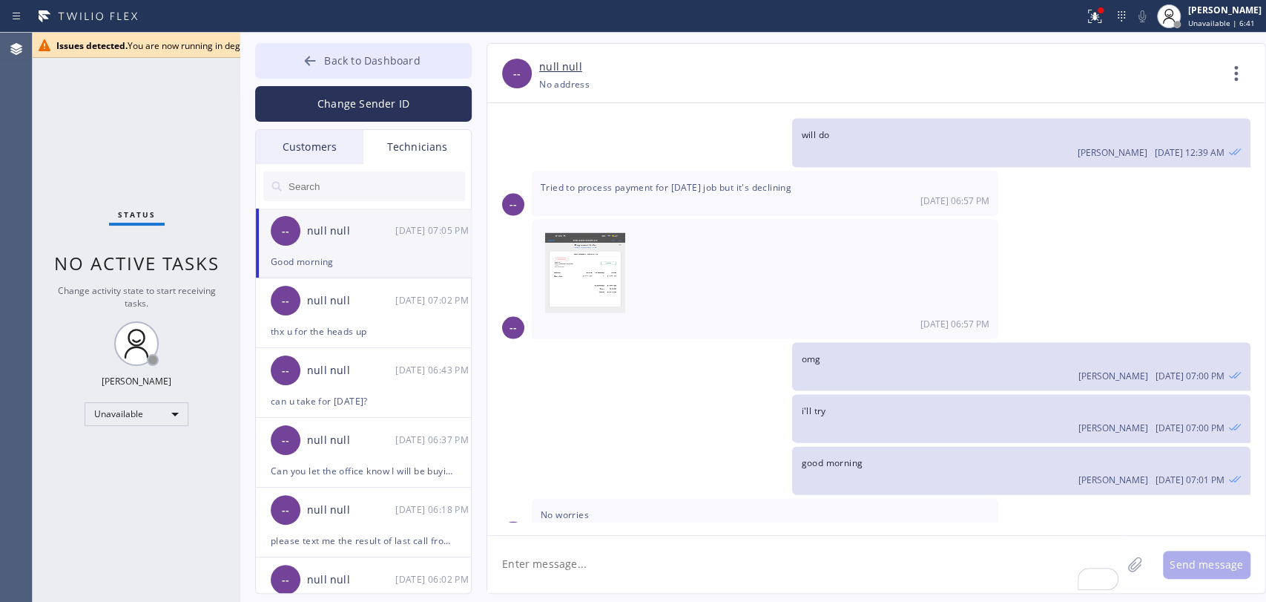
click at [352, 51] on button "Back to Dashboard" at bounding box center [363, 61] width 217 height 36
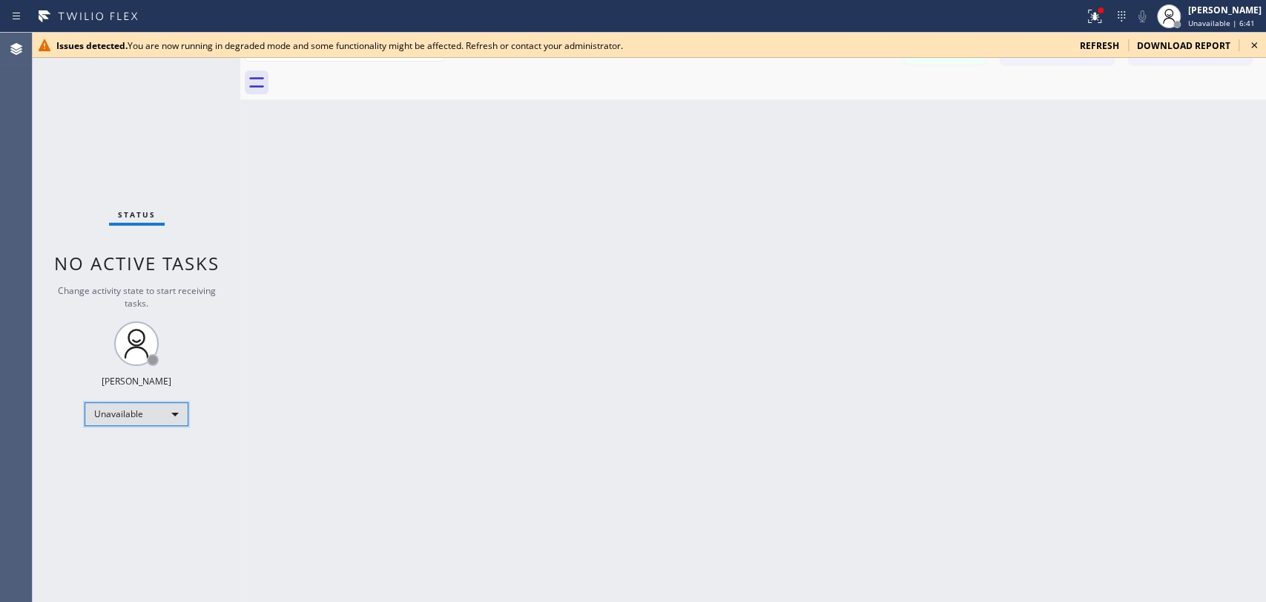
click at [142, 408] on div "Unavailable" at bounding box center [137, 414] width 104 height 24
click at [126, 448] on li "Available" at bounding box center [135, 451] width 101 height 18
click at [1254, 45] on icon at bounding box center [1254, 45] width 6 height 6
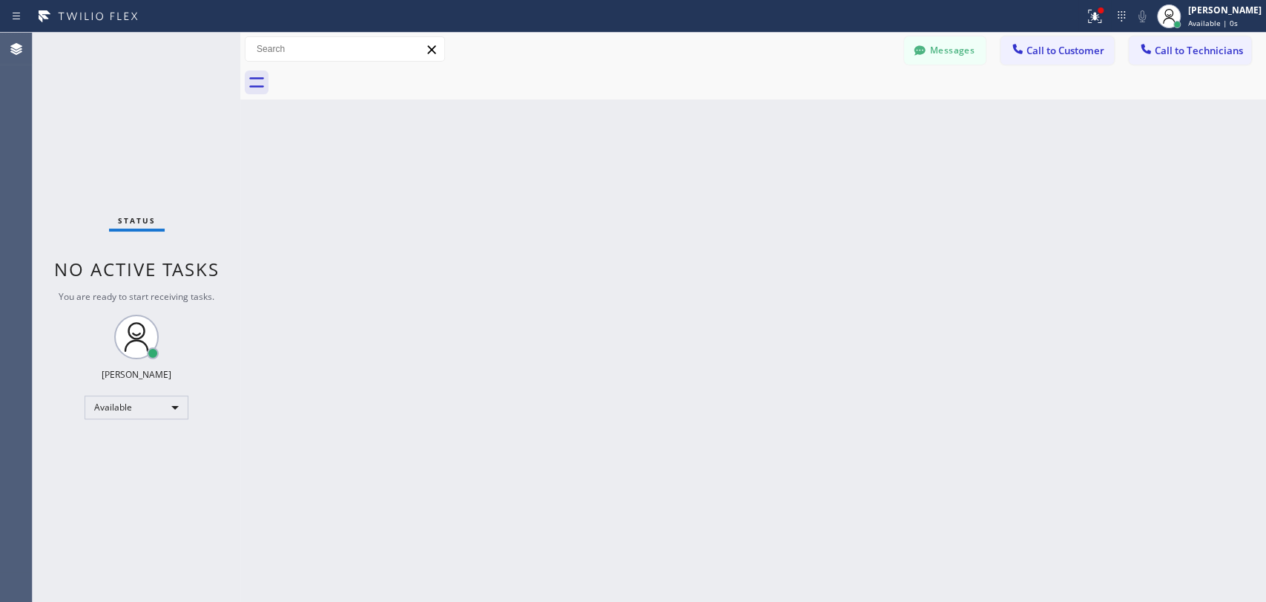
click at [1005, 215] on div "Back to Dashboard Change Sender ID Customers Technicians a.icabalcera@yahoo.com…" at bounding box center [753, 317] width 1026 height 569
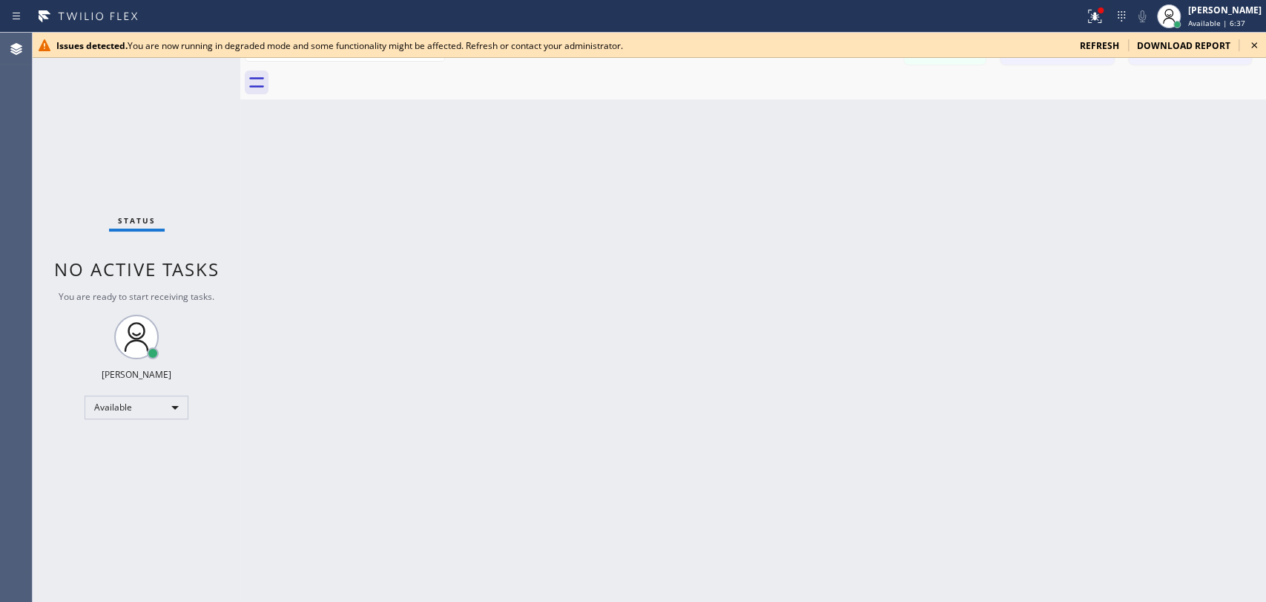
click at [1258, 45] on icon at bounding box center [1255, 45] width 18 height 18
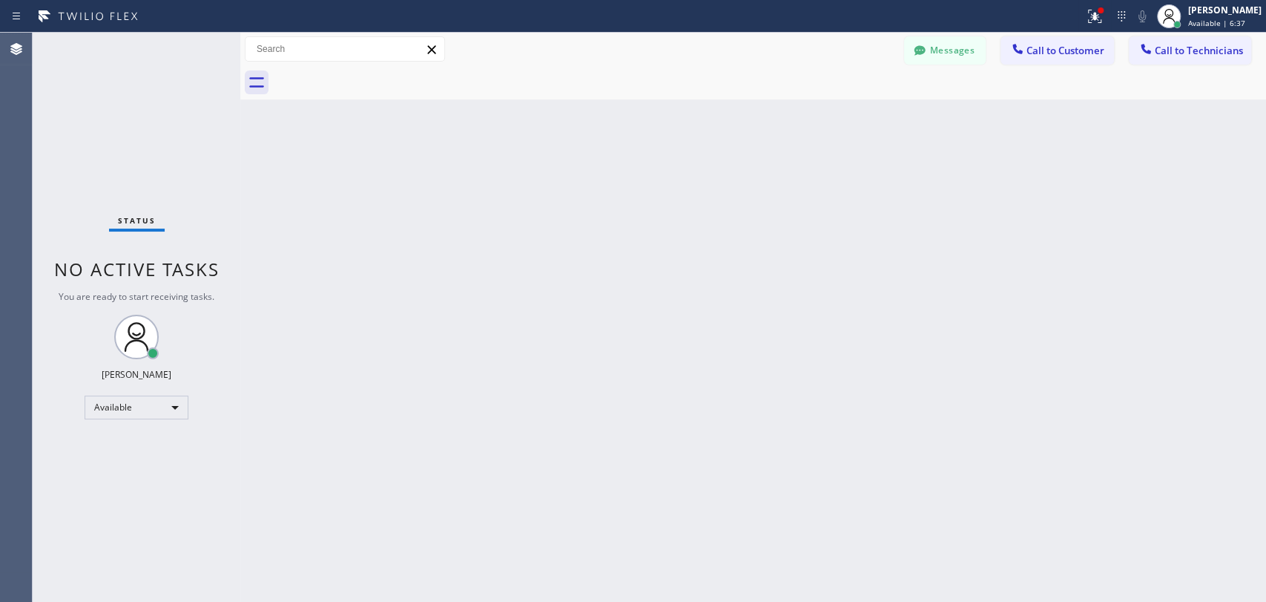
click at [1062, 145] on div "Back to Dashboard Change Sender ID Customers Technicians a.icabalcera@yahoo.com…" at bounding box center [753, 317] width 1026 height 569
click at [912, 52] on icon at bounding box center [919, 50] width 15 height 15
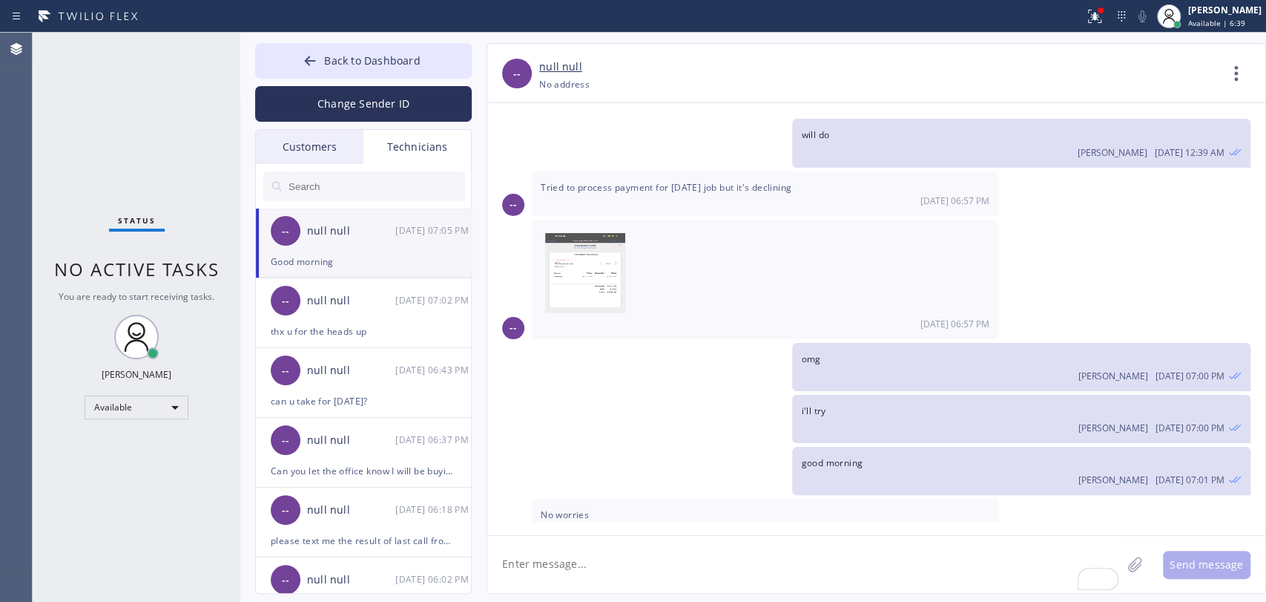
click at [316, 255] on div "Good morning" at bounding box center [363, 261] width 185 height 17
click at [375, 58] on span "Back to Dashboard" at bounding box center [372, 60] width 96 height 14
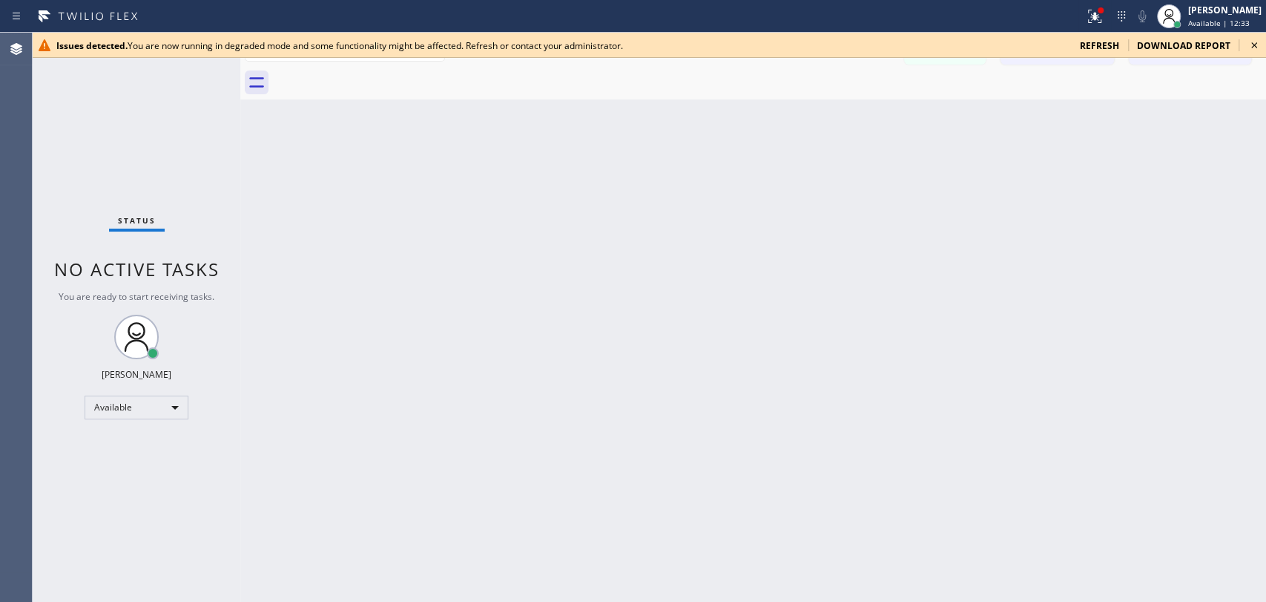
click at [1246, 45] on icon at bounding box center [1255, 45] width 18 height 18
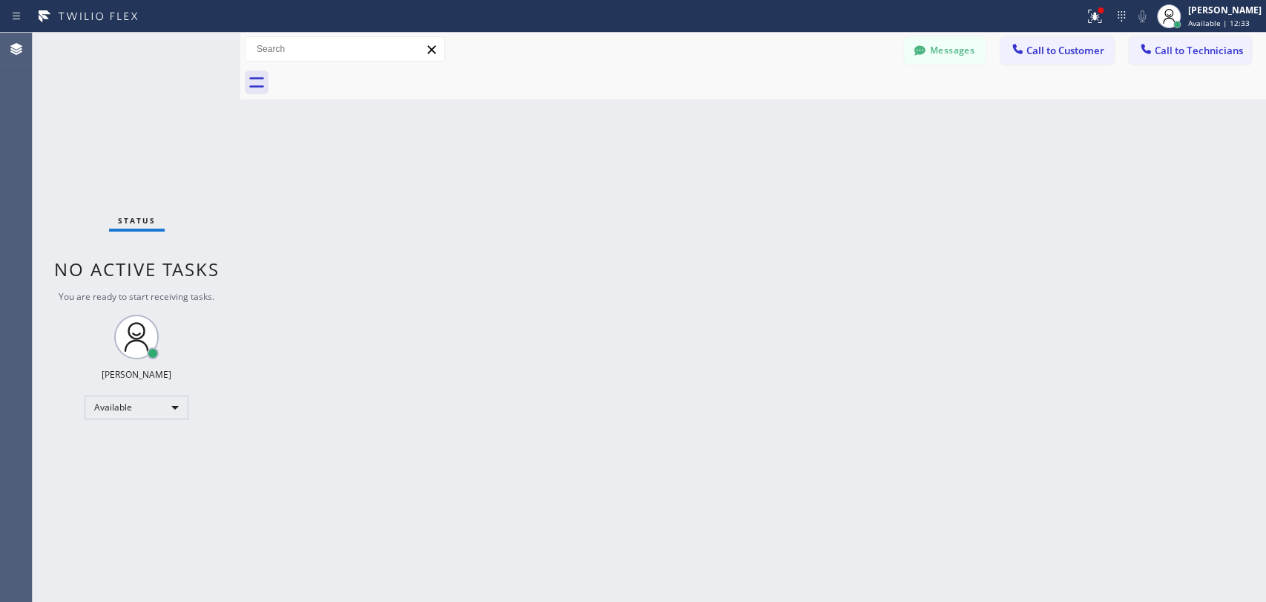
click at [718, 257] on div "Back to Dashboard Change Sender ID Customers Technicians a.icabalcera@yahoo.com…" at bounding box center [753, 317] width 1026 height 569
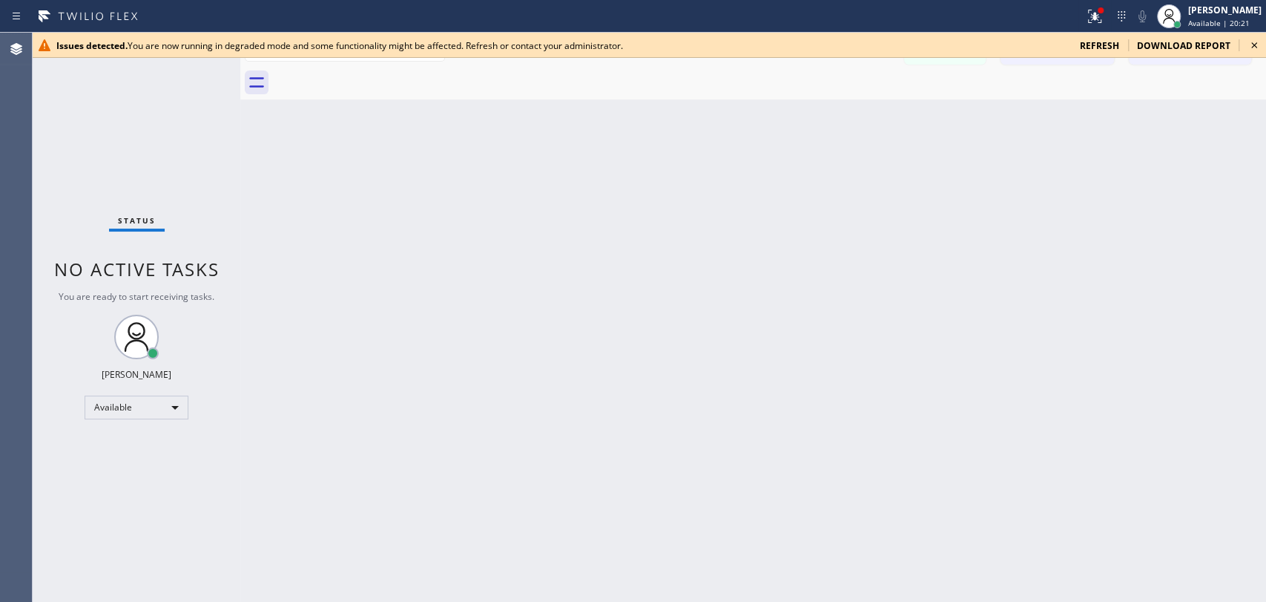
click at [1109, 37] on div "Issues detected. You are now running in degraded mode and some functionality mi…" at bounding box center [650, 45] width 1234 height 25
click at [1109, 38] on div "Issues detected. You are now running in degraded mode and some functionality mi…" at bounding box center [650, 45] width 1234 height 25
click at [1107, 45] on span "refresh" at bounding box center [1099, 45] width 39 height 13
click at [1252, 39] on icon at bounding box center [1255, 45] width 18 height 18
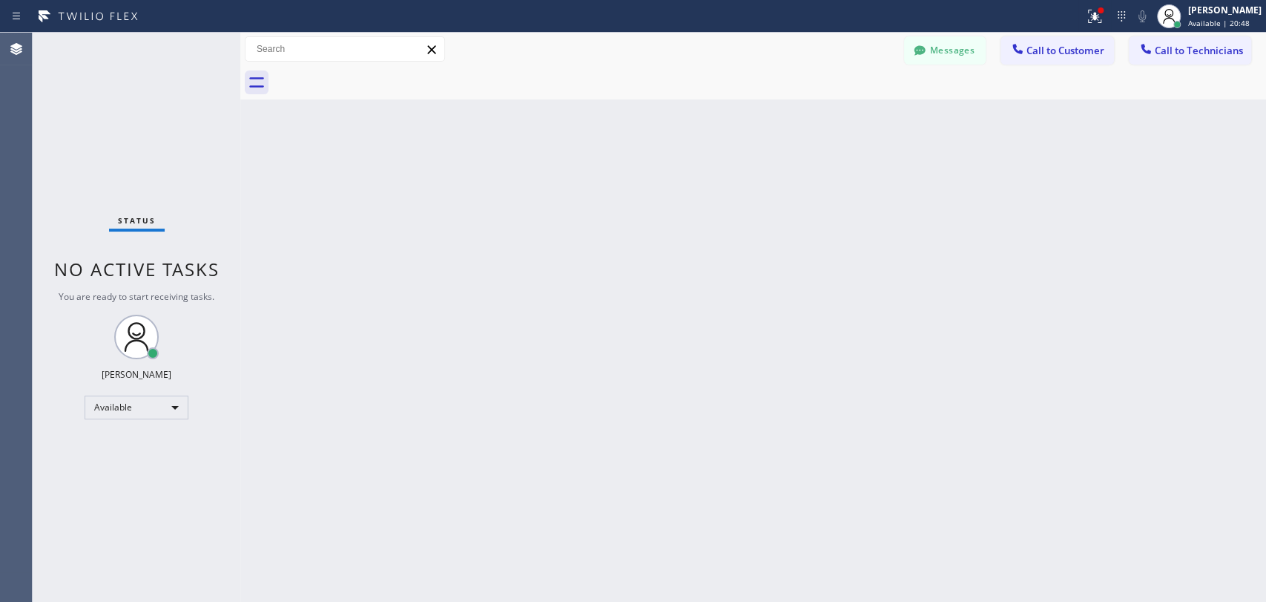
click at [1062, 259] on div "Back to Dashboard Change Sender ID Customers Technicians AI [PERSON_NAME] [DATE…" at bounding box center [753, 317] width 1026 height 569
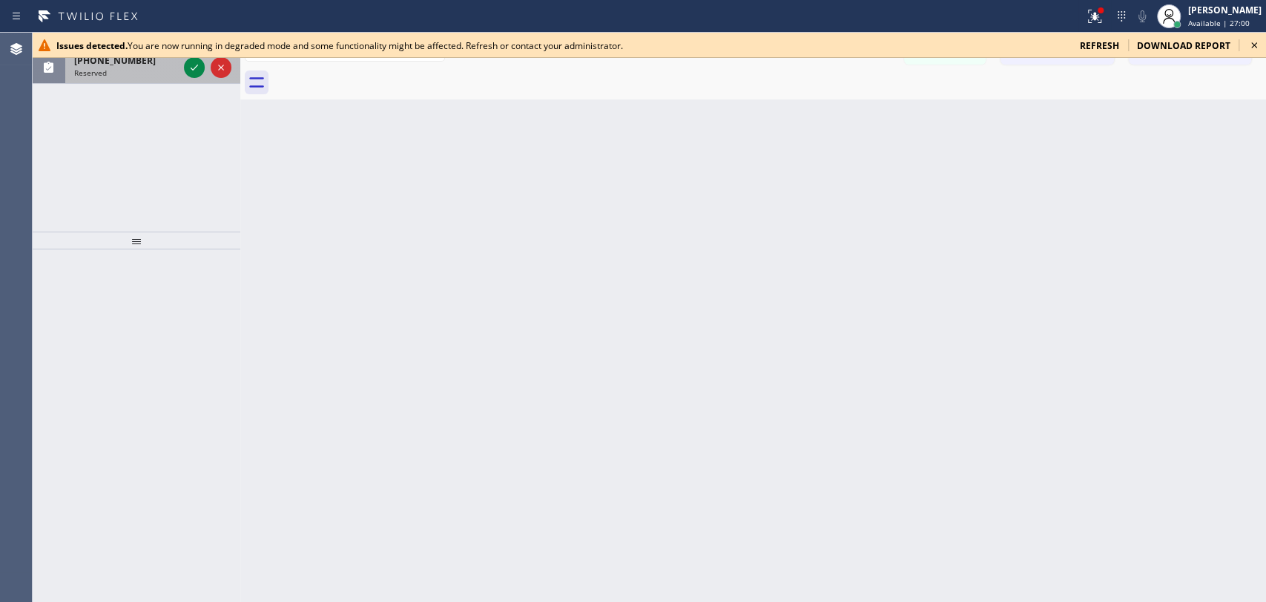
click at [115, 73] on div "Reserved" at bounding box center [126, 73] width 104 height 10
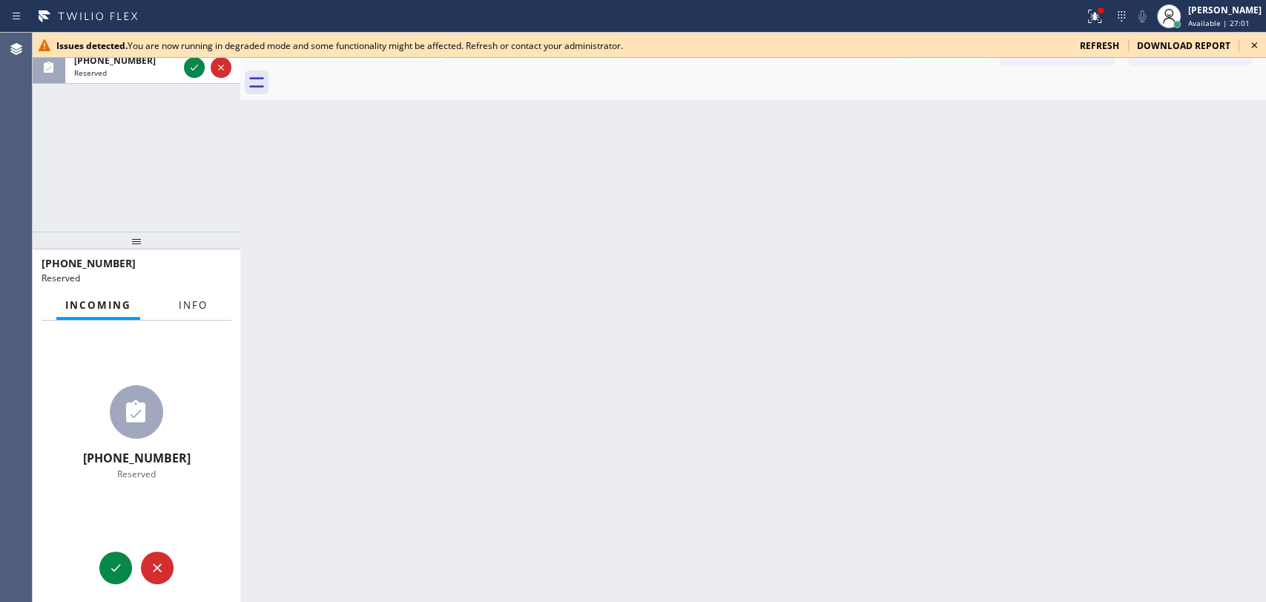
click at [196, 313] on button "Info" at bounding box center [193, 305] width 47 height 29
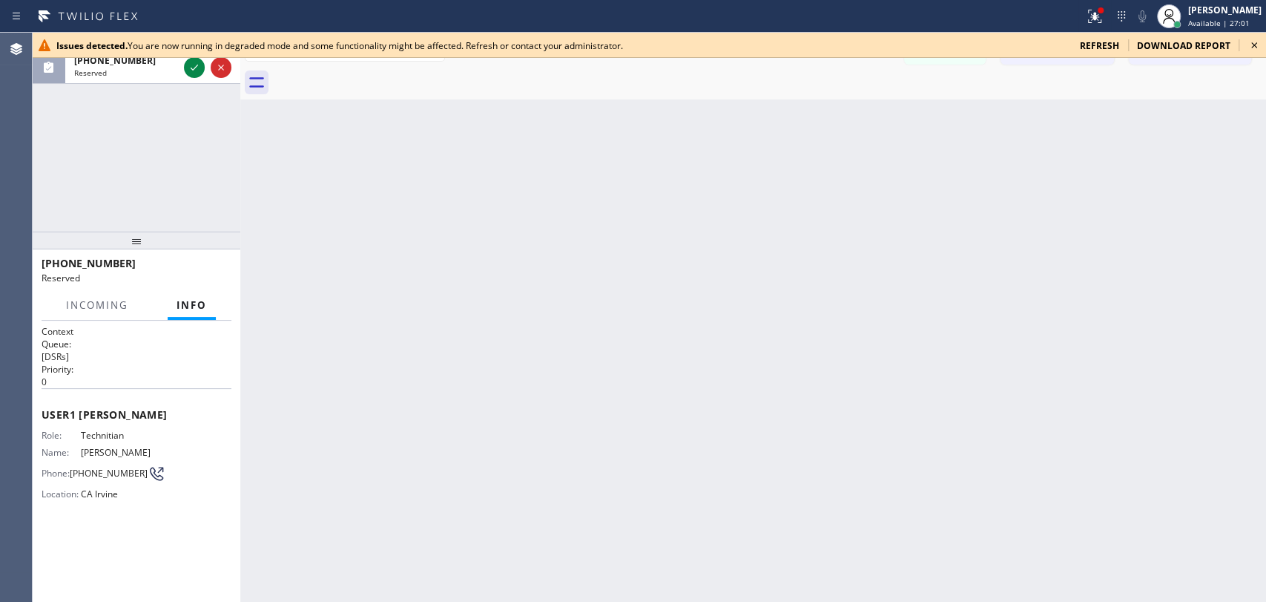
click at [195, 307] on span "Info" at bounding box center [192, 304] width 30 height 13
click at [1253, 43] on icon at bounding box center [1255, 45] width 18 height 18
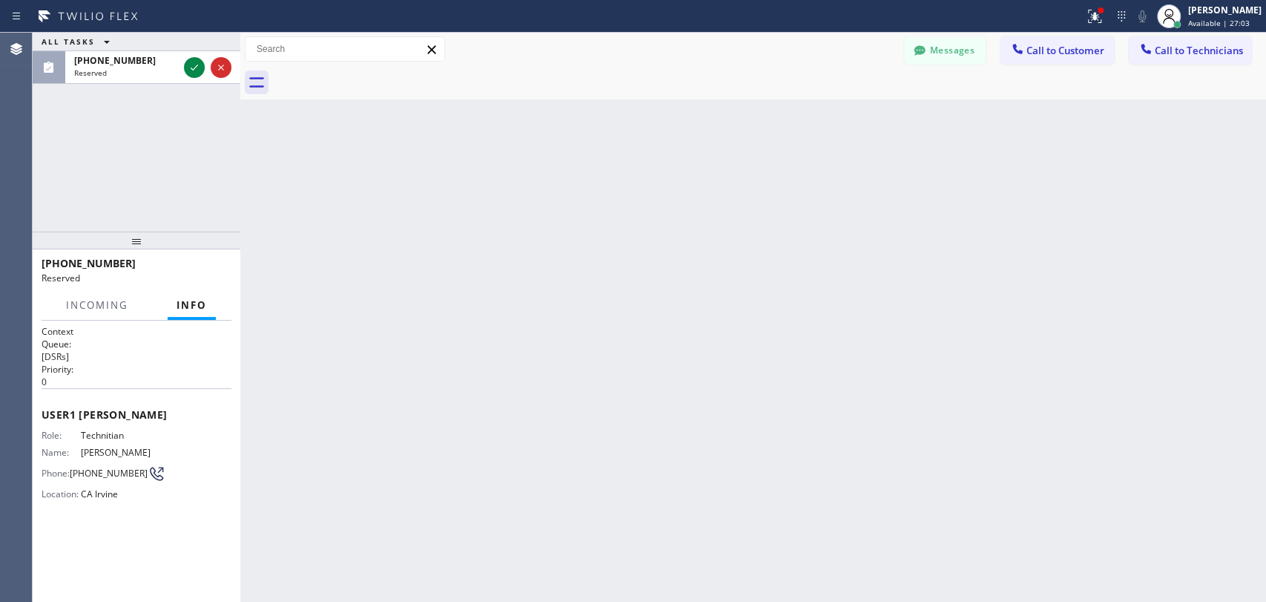
click at [999, 45] on div "Messages" at bounding box center [952, 49] width 96 height 26
click at [951, 53] on button "Messages" at bounding box center [945, 50] width 82 height 28
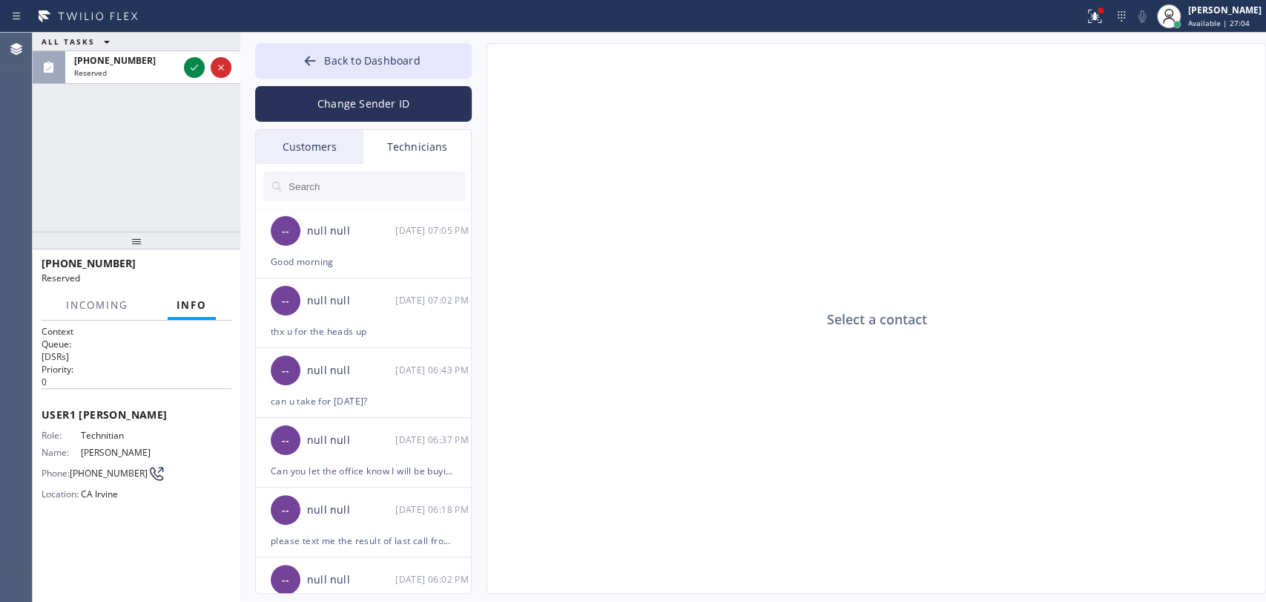
click at [379, 174] on input "text" at bounding box center [376, 186] width 178 height 30
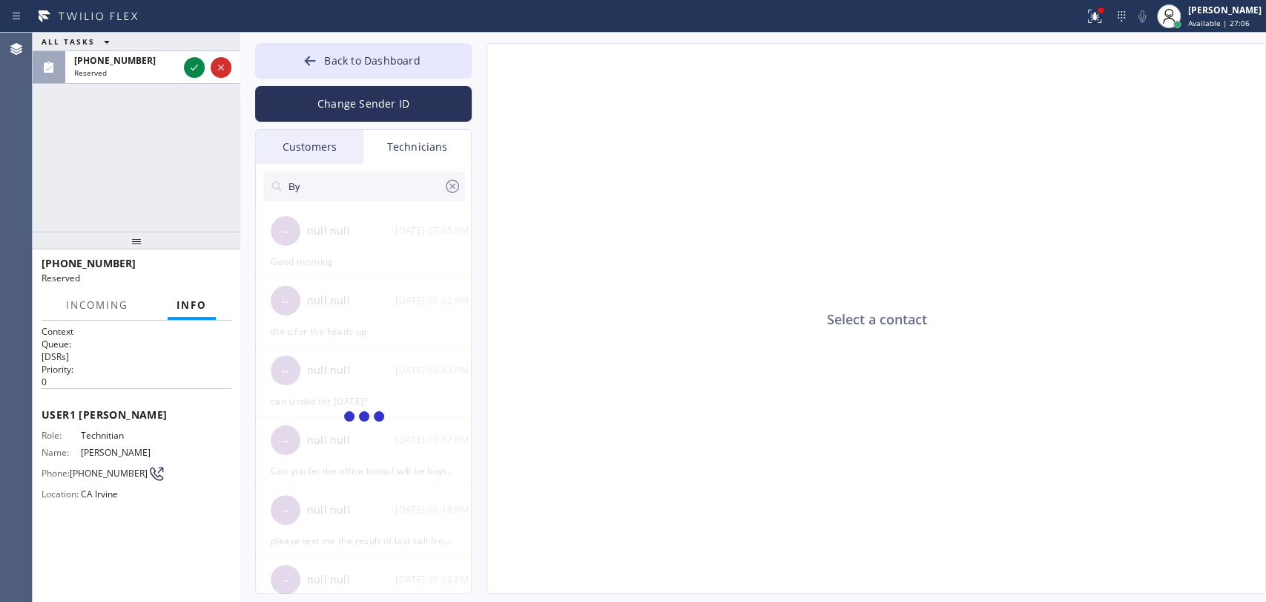
type input "В"
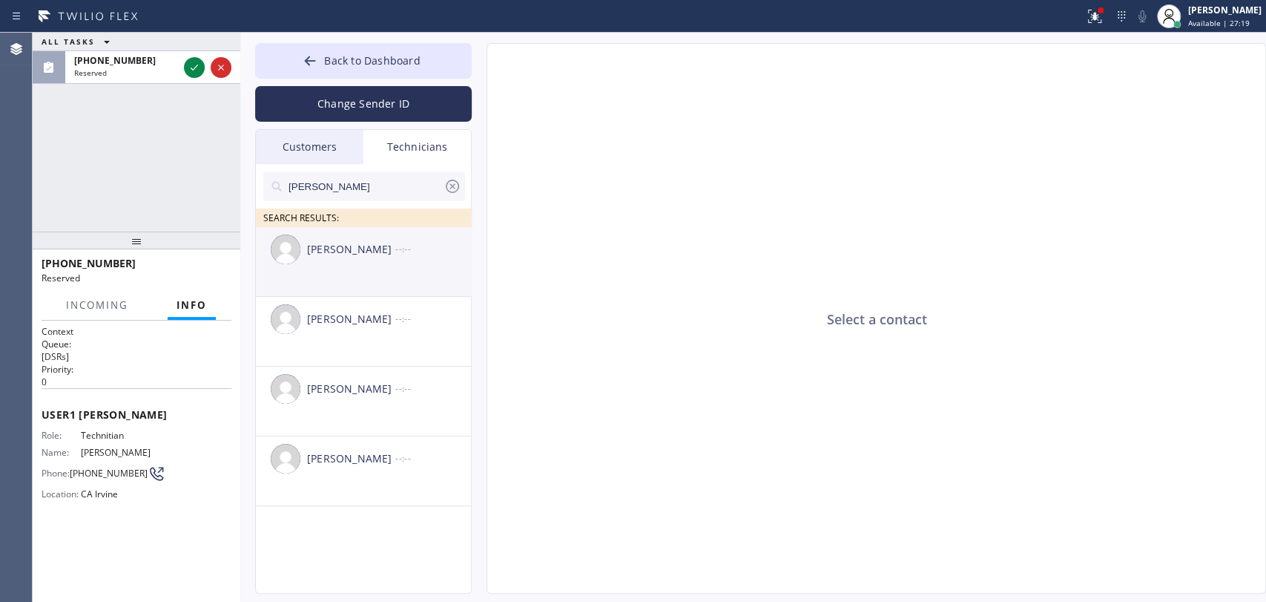
type input "[PERSON_NAME]"
click at [343, 275] on li "[PERSON_NAME] --:--" at bounding box center [364, 262] width 217 height 70
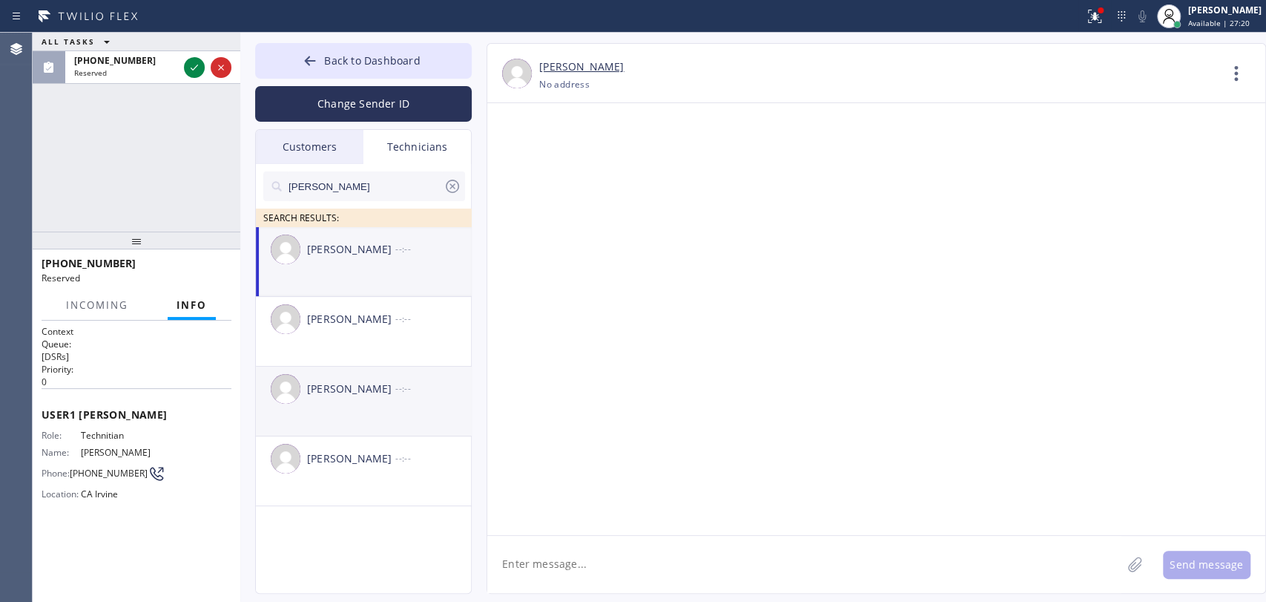
click at [375, 432] on li "[PERSON_NAME] --:--" at bounding box center [364, 401] width 217 height 70
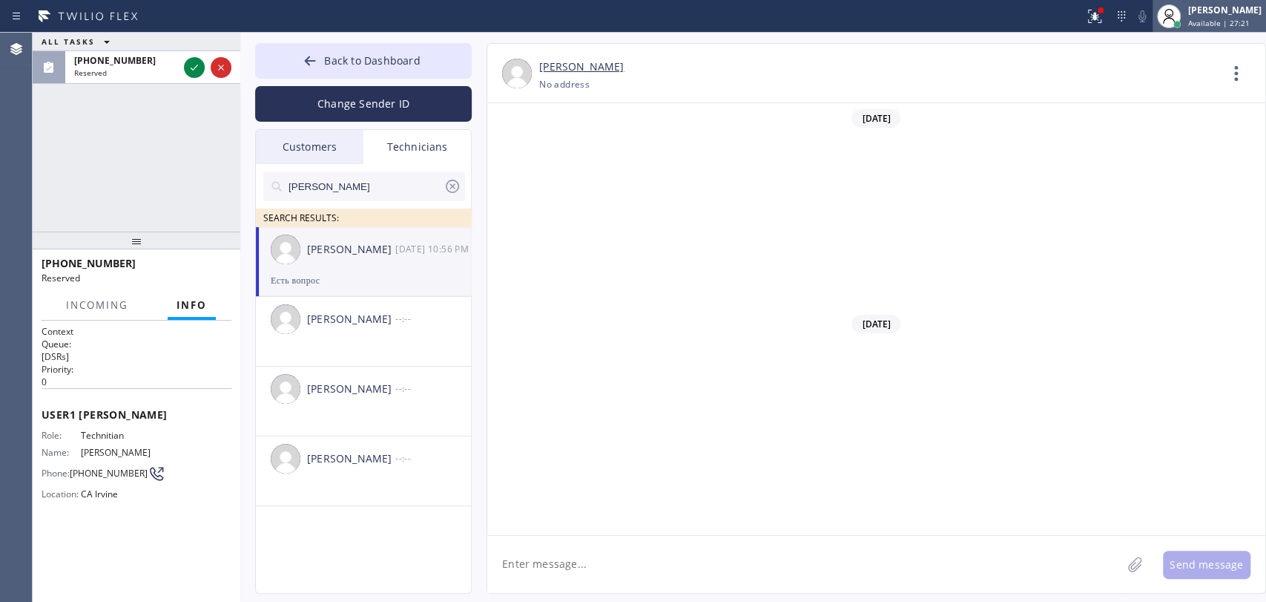
scroll to position [22714, 0]
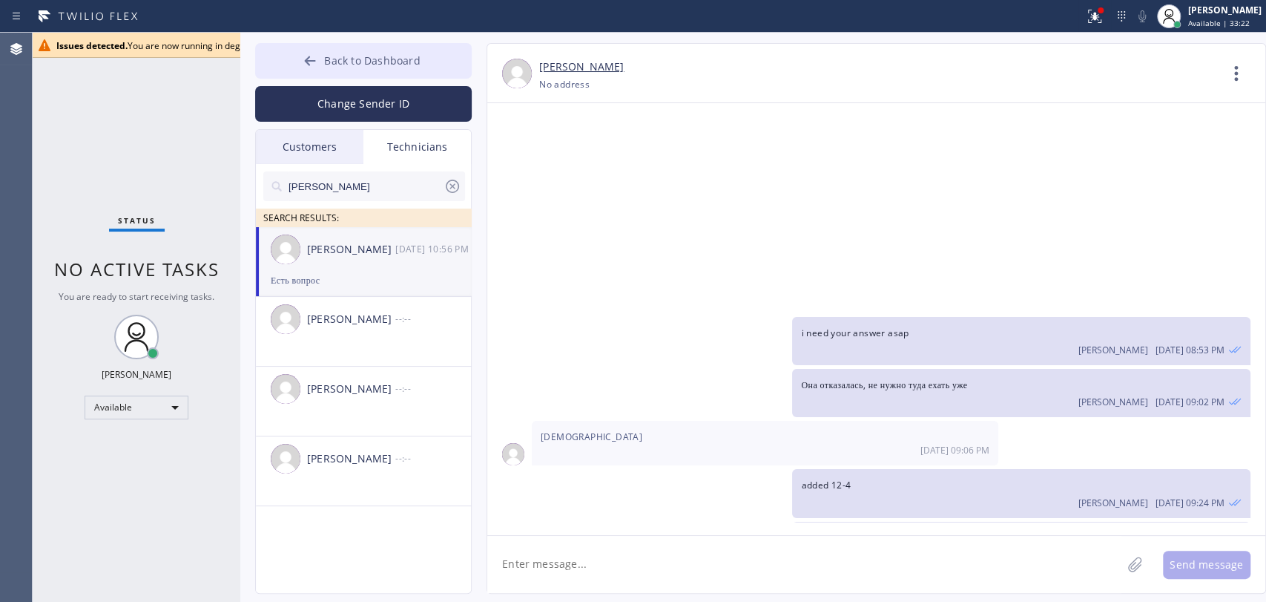
click at [300, 53] on button "Back to Dashboard" at bounding box center [363, 61] width 217 height 36
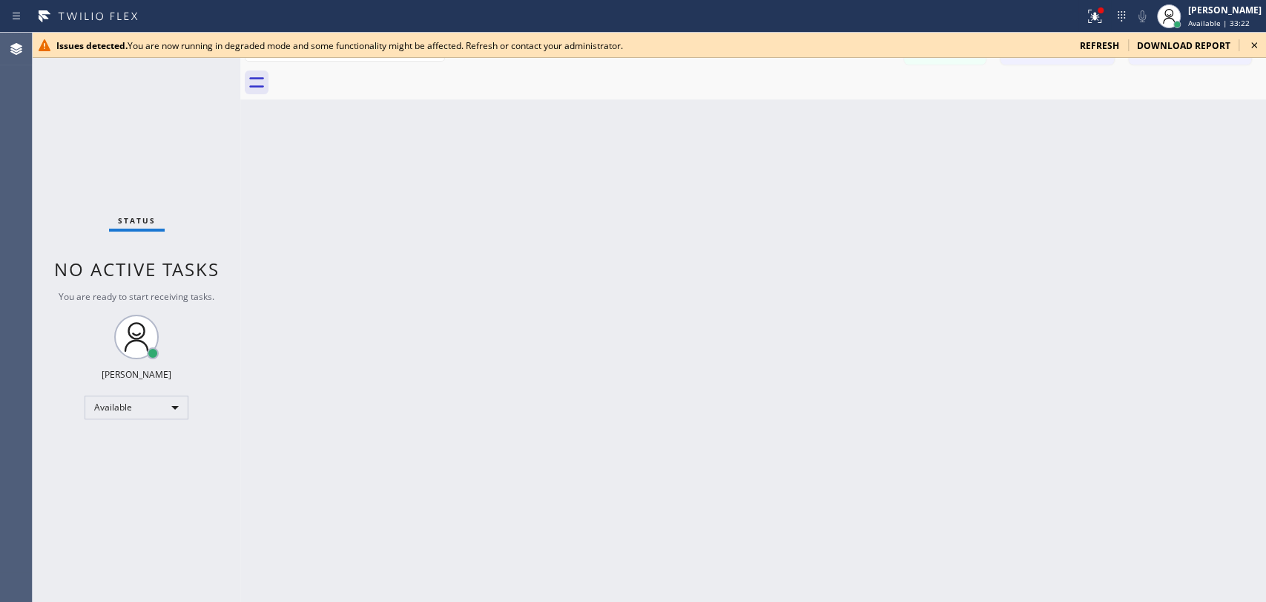
click at [243, 40] on div "Issues detected. You are now running in degraded mode and some functionality mi…" at bounding box center [562, 45] width 1012 height 13
click at [1265, 45] on div "Issues detected. You are now running in degraded mode and some functionality mi…" at bounding box center [650, 45] width 1234 height 25
click at [1258, 45] on icon at bounding box center [1255, 45] width 18 height 18
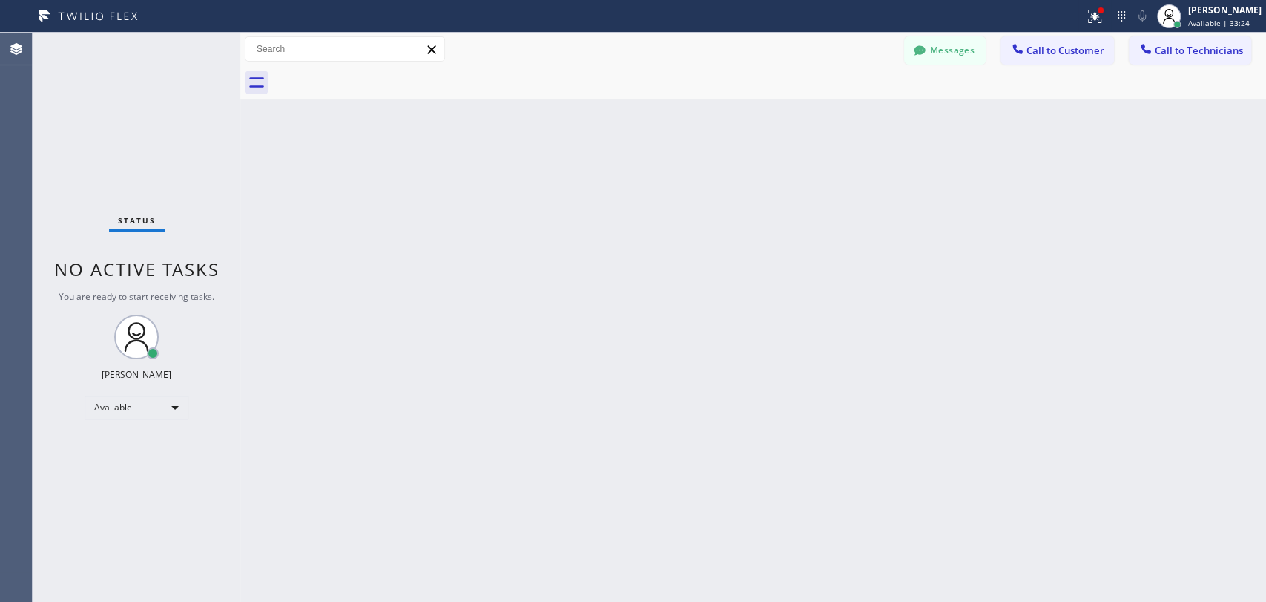
click at [1059, 164] on div "Back to Dashboard Change Sender ID Customers Technicians AI [PERSON_NAME] [DATE…" at bounding box center [753, 317] width 1026 height 569
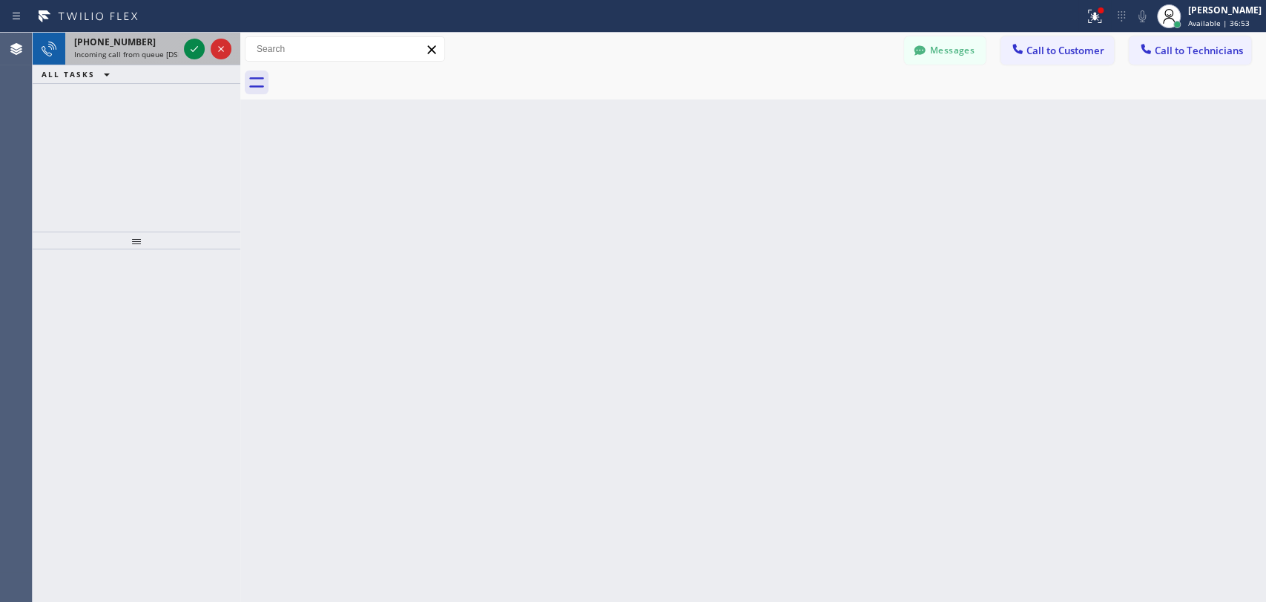
click at [108, 57] on span "Incoming call from queue [DSRs]" at bounding box center [130, 54] width 113 height 10
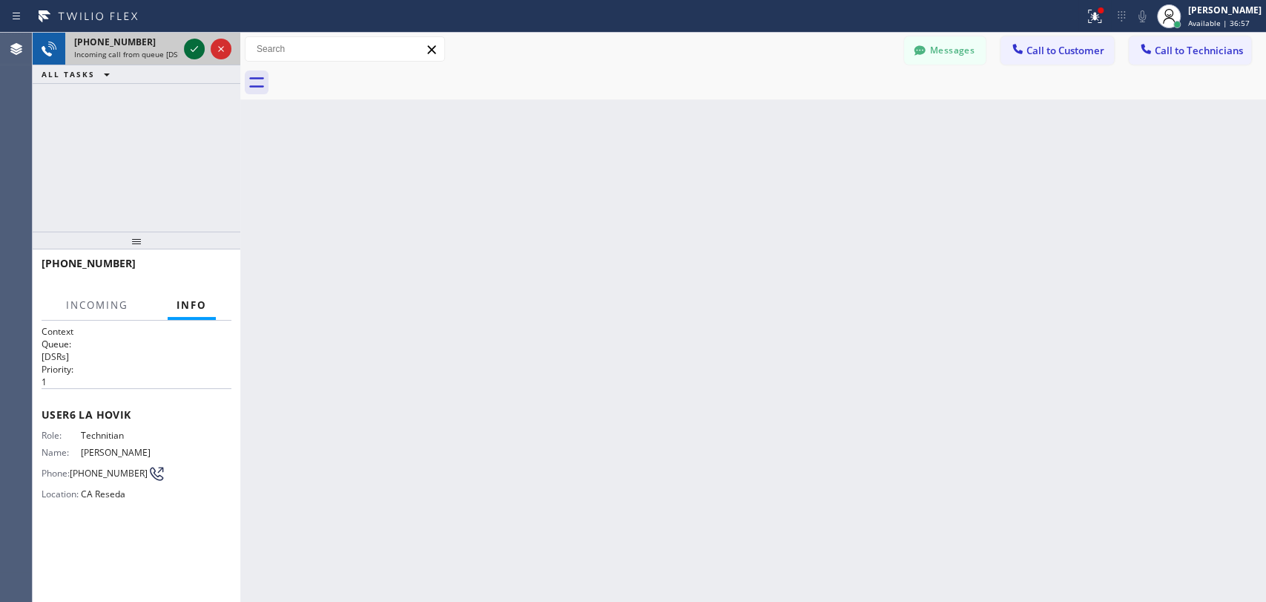
click at [186, 53] on icon at bounding box center [194, 49] width 18 height 18
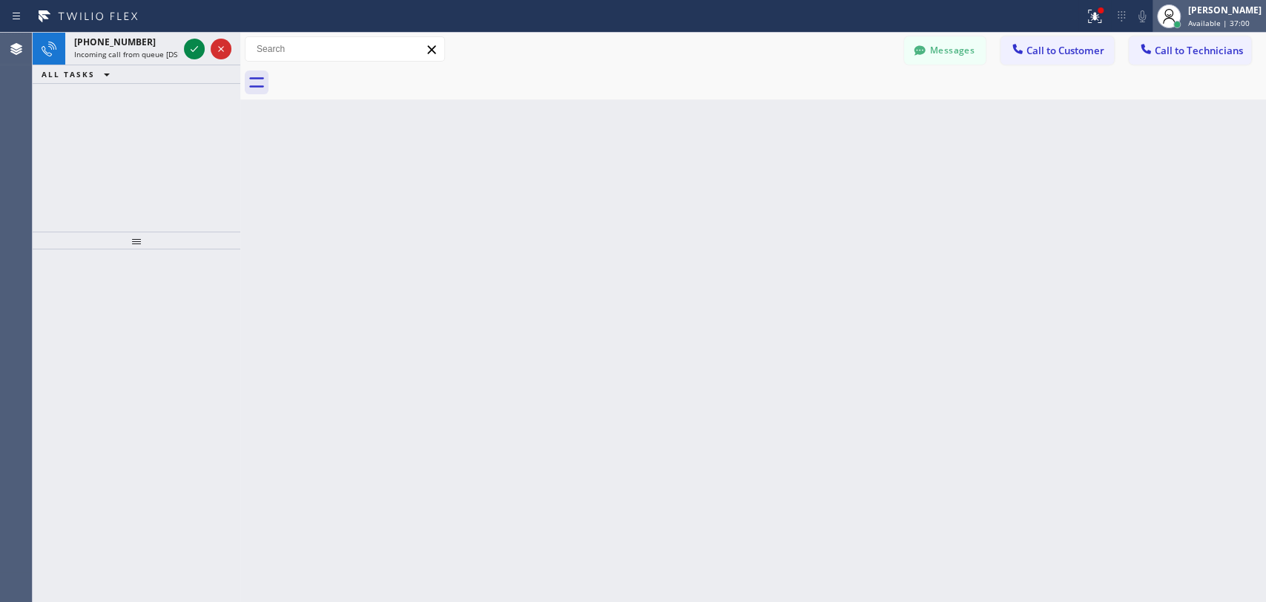
click at [1201, 13] on div "[PERSON_NAME]" at bounding box center [1224, 10] width 73 height 13
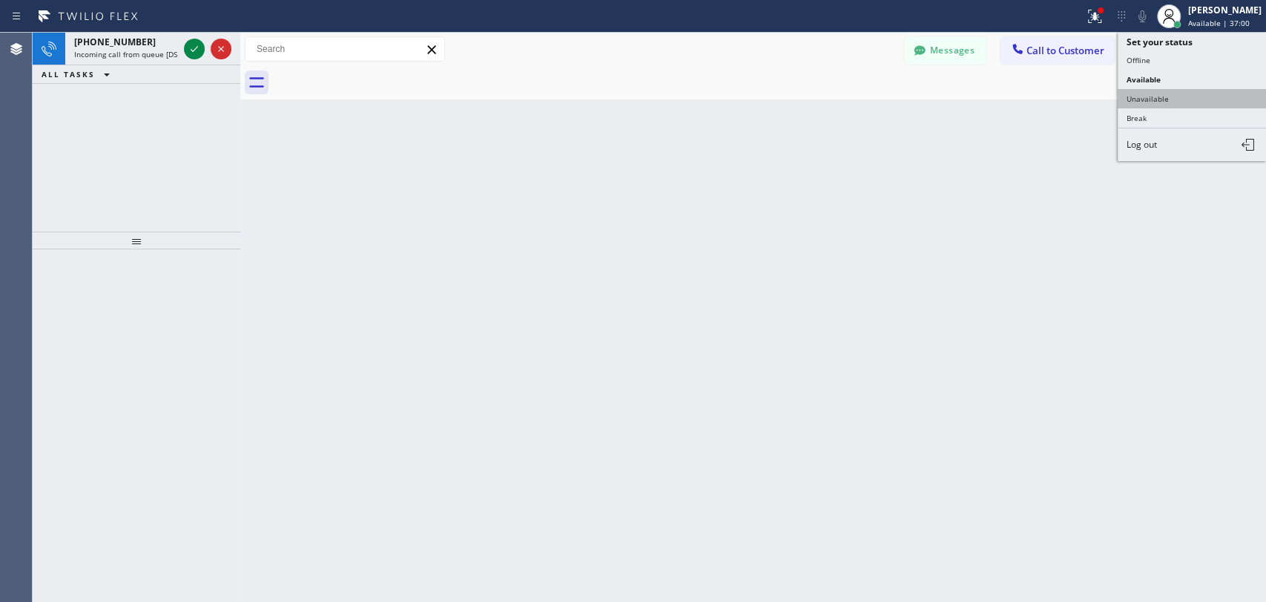
click at [1138, 100] on button "Unavailable" at bounding box center [1192, 98] width 148 height 19
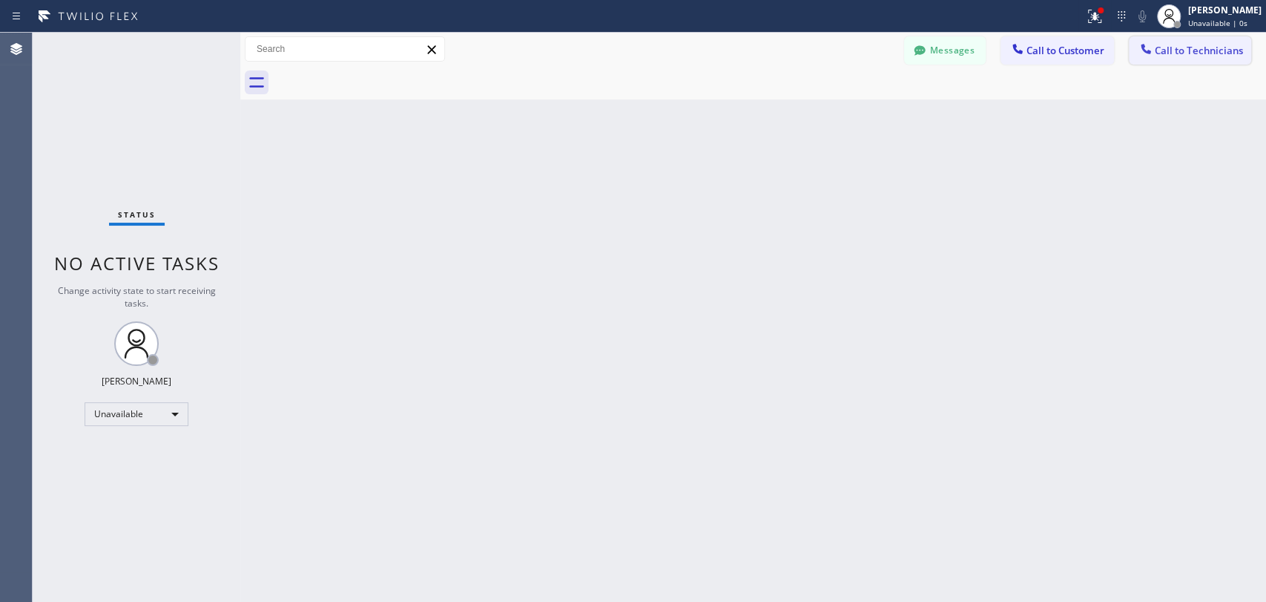
click at [1177, 56] on span "Call to Technicians" at bounding box center [1199, 50] width 88 height 13
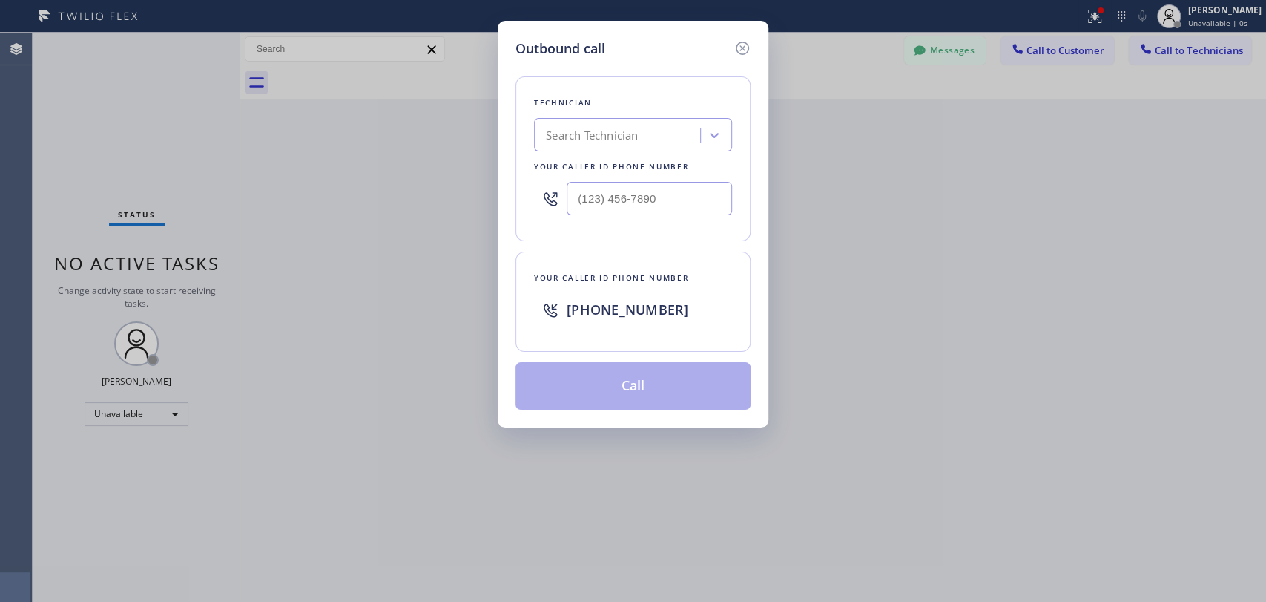
click at [731, 119] on div "Search Technician" at bounding box center [633, 134] width 198 height 33
click at [643, 113] on div "Technician Search Technician Your caller id phone number" at bounding box center [633, 158] width 235 height 165
click at [637, 120] on div "Search Technician" at bounding box center [633, 134] width 198 height 33
type input "Р"
type input "[PERSON_NAME]"
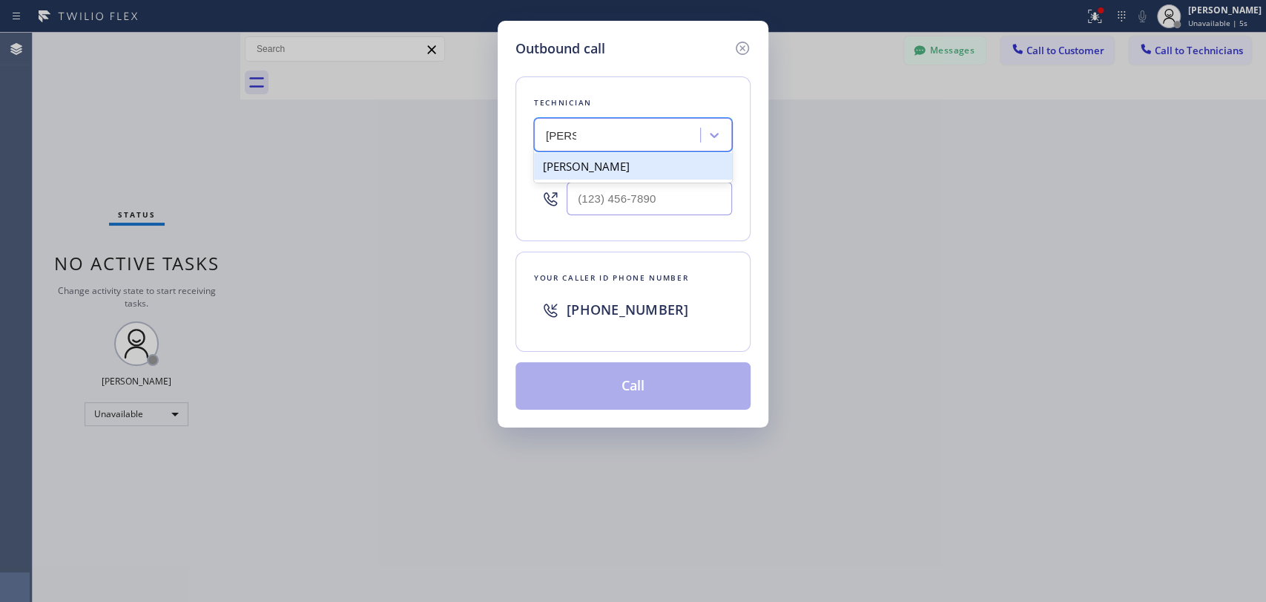
click at [608, 168] on div "[PERSON_NAME]" at bounding box center [633, 166] width 198 height 27
type input "[PHONE_NUMBER]"
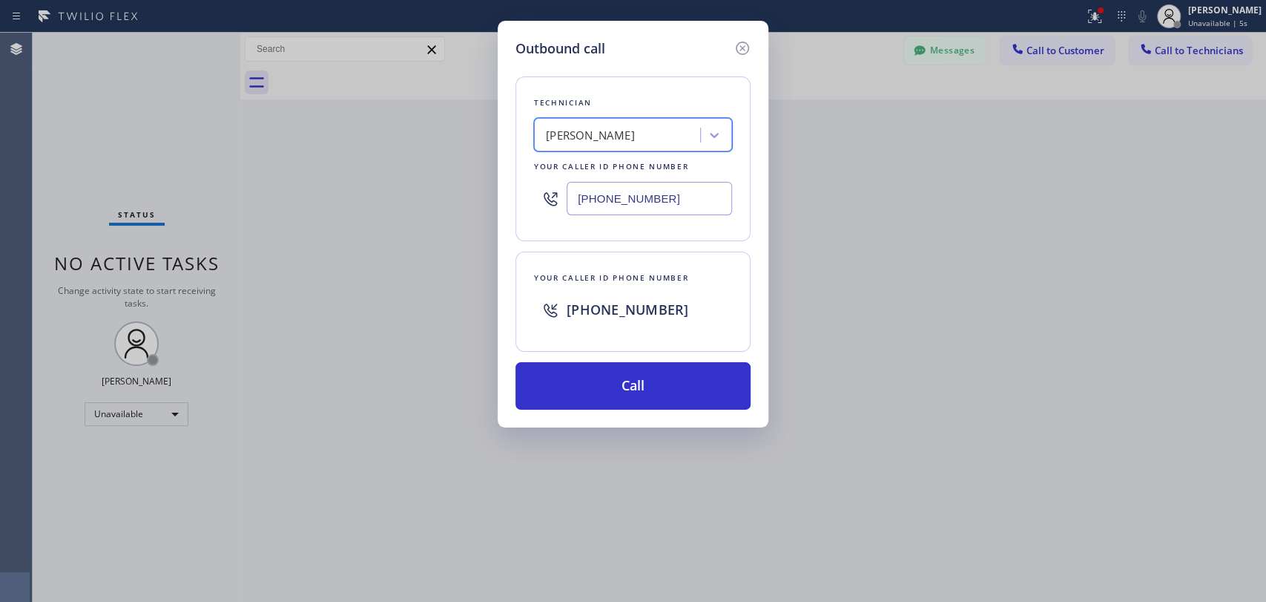
click at [611, 196] on input "[PHONE_NUMBER]" at bounding box center [649, 198] width 165 height 33
click at [734, 49] on icon at bounding box center [743, 48] width 18 height 18
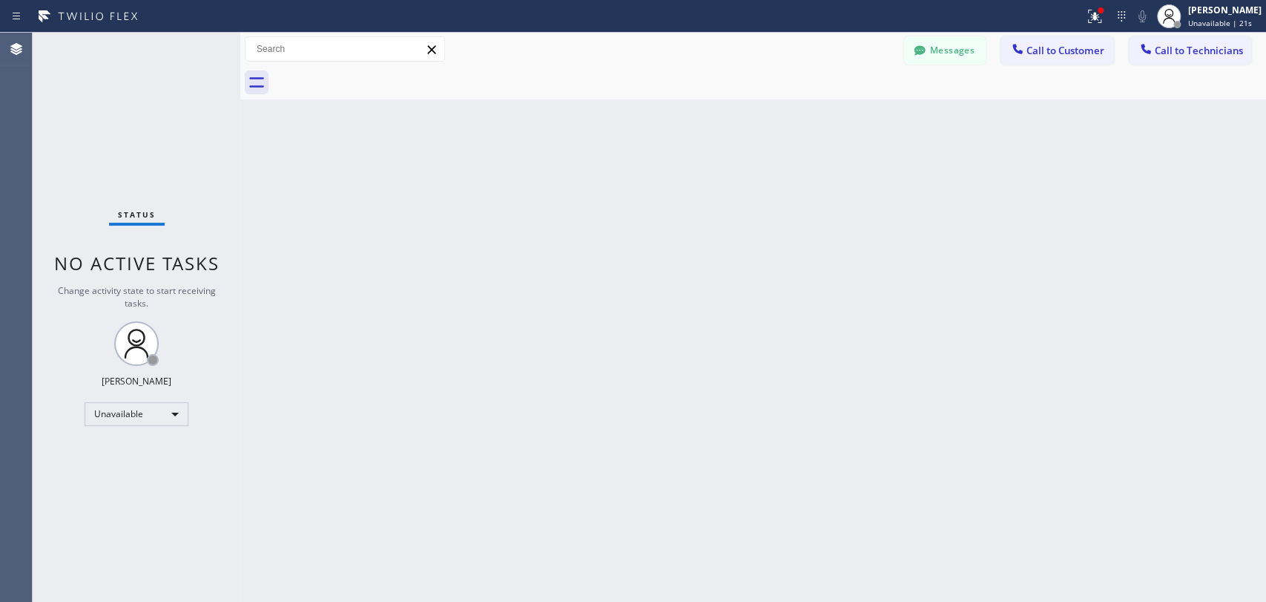
click at [918, 52] on icon at bounding box center [919, 50] width 11 height 10
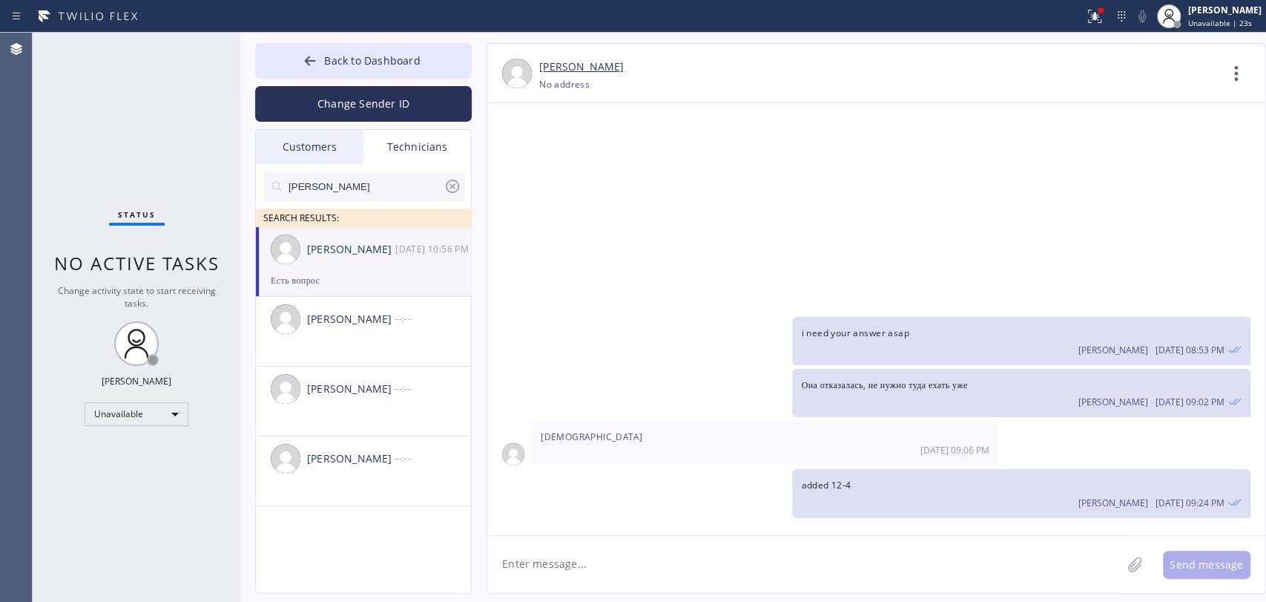
click at [453, 188] on icon at bounding box center [453, 186] width 18 height 18
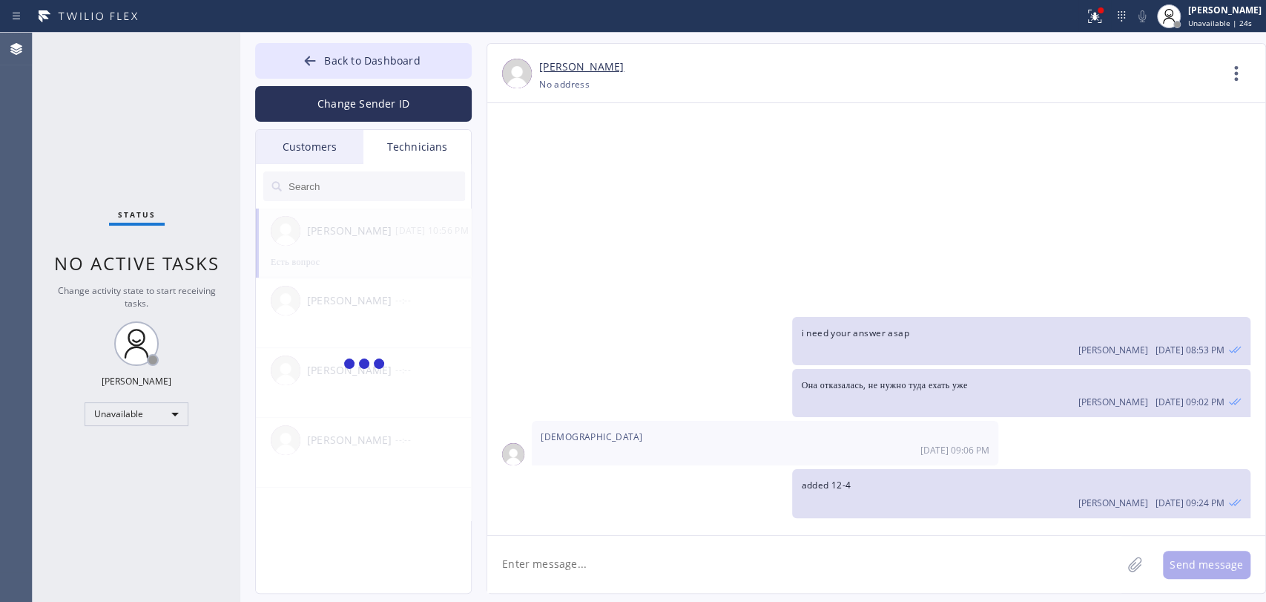
click at [415, 180] on input "text" at bounding box center [376, 186] width 178 height 30
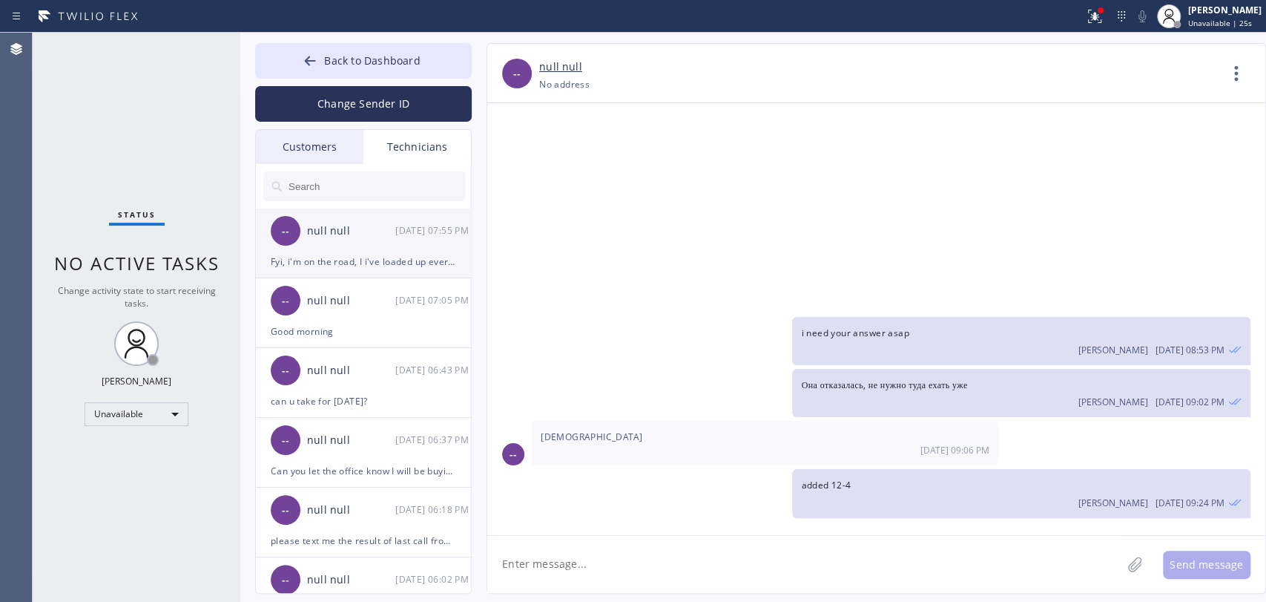
click at [337, 257] on div "Fyi, i'm on the road, I i've loaded up everything for anything almost so anythi…" at bounding box center [363, 261] width 185 height 17
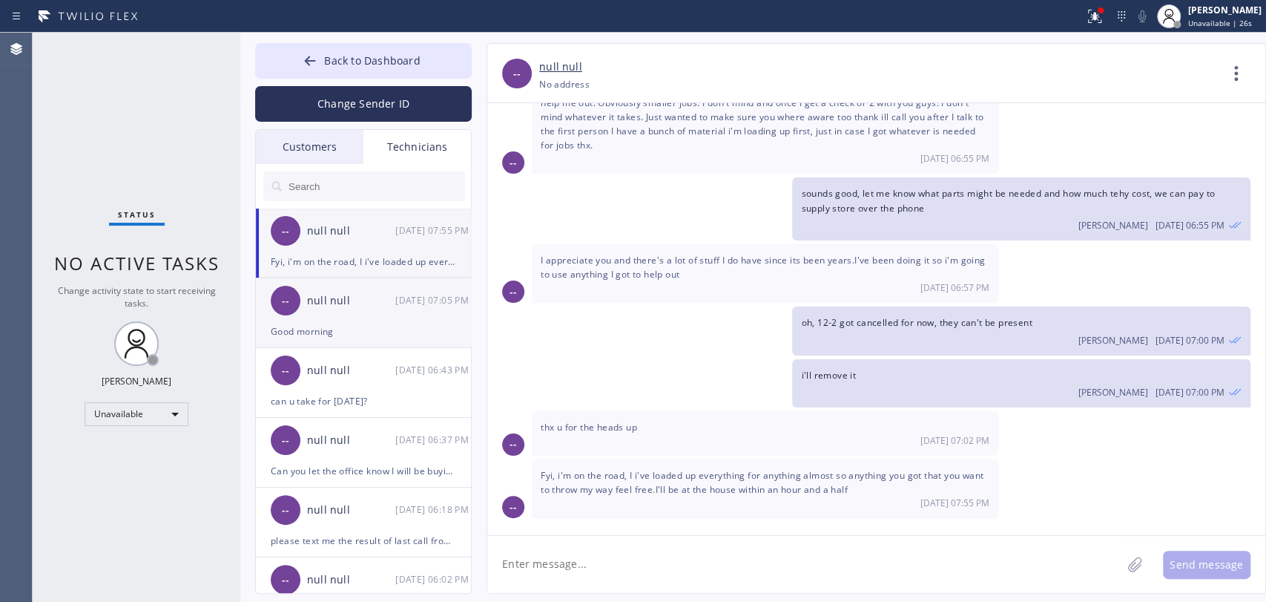
scroll to position [876, 0]
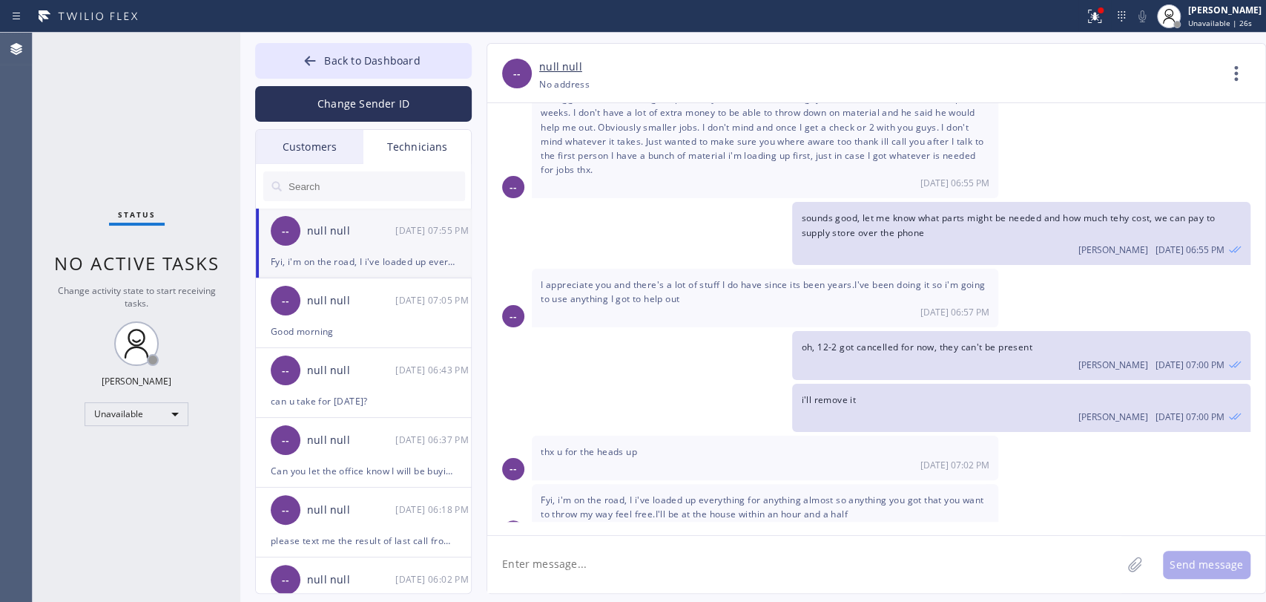
click at [623, 458] on div "[DATE] 07:02 PM" at bounding box center [765, 464] width 449 height 13
click at [616, 445] on span "thx u for the heads up" at bounding box center [589, 451] width 96 height 13
drag, startPoint x: 919, startPoint y: 463, endPoint x: 910, endPoint y: 474, distance: 14.3
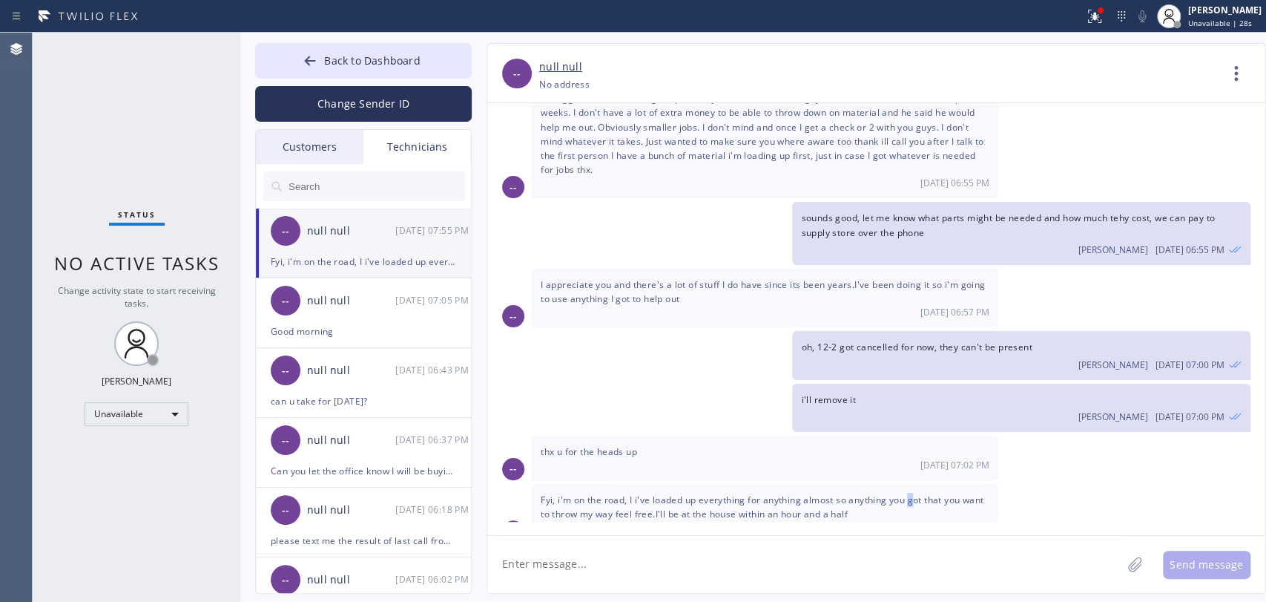
click at [910, 484] on div "Fyi, i'm on the road, I i've loaded up everything for anything almost so anythi…" at bounding box center [765, 513] width 467 height 59
click at [910, 493] on span "Fyi, i'm on the road, I i've loaded up everything for anything almost so anythi…" at bounding box center [762, 506] width 443 height 27
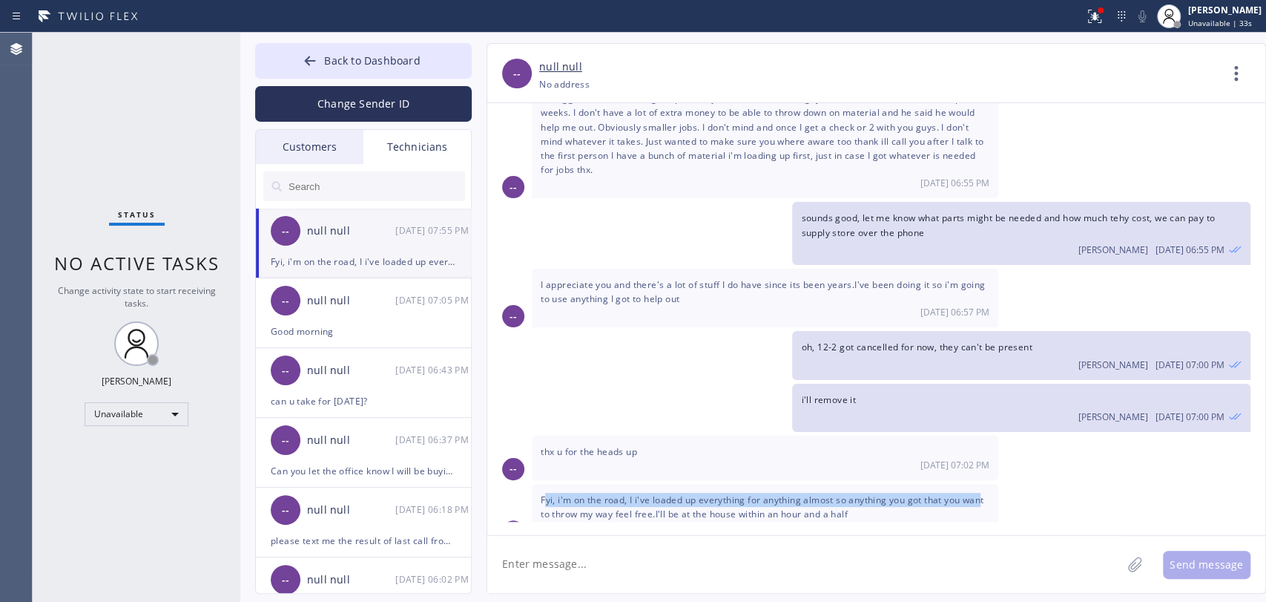
drag, startPoint x: 545, startPoint y: 474, endPoint x: 985, endPoint y: 480, distance: 440.7
click at [984, 493] on span "Fyi, i'm on the road, I i've loaded up everything for anything almost so anythi…" at bounding box center [762, 506] width 443 height 27
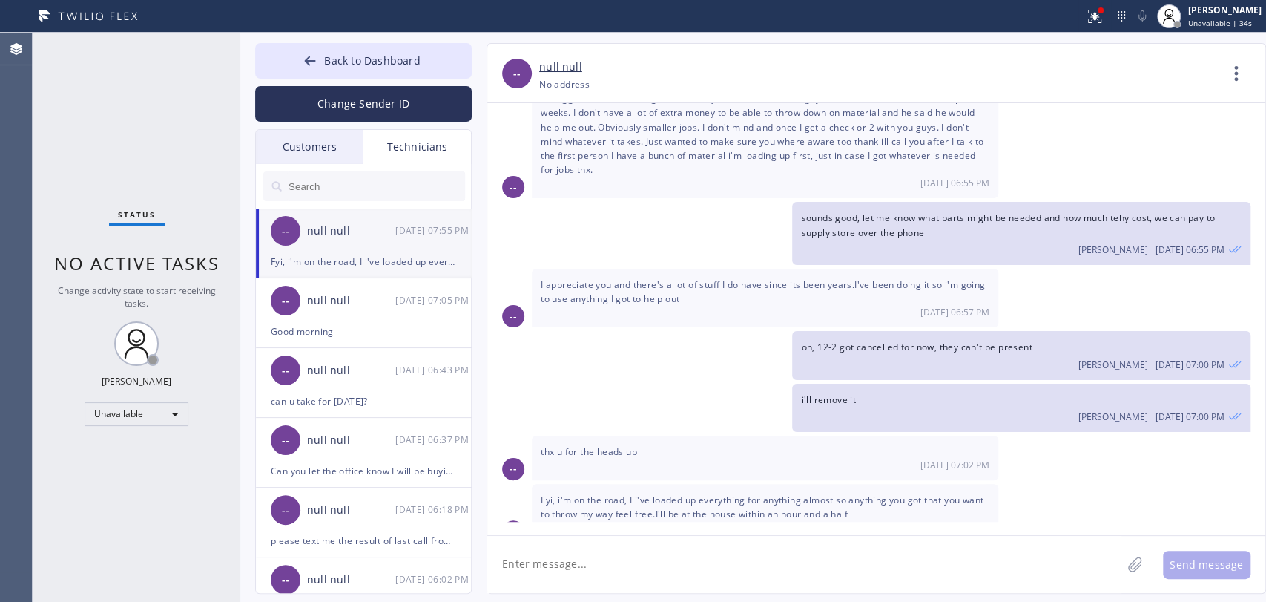
click at [837, 493] on span "Fyi, i'm on the road, I i've loaded up everything for anything almost so anythi…" at bounding box center [762, 506] width 443 height 27
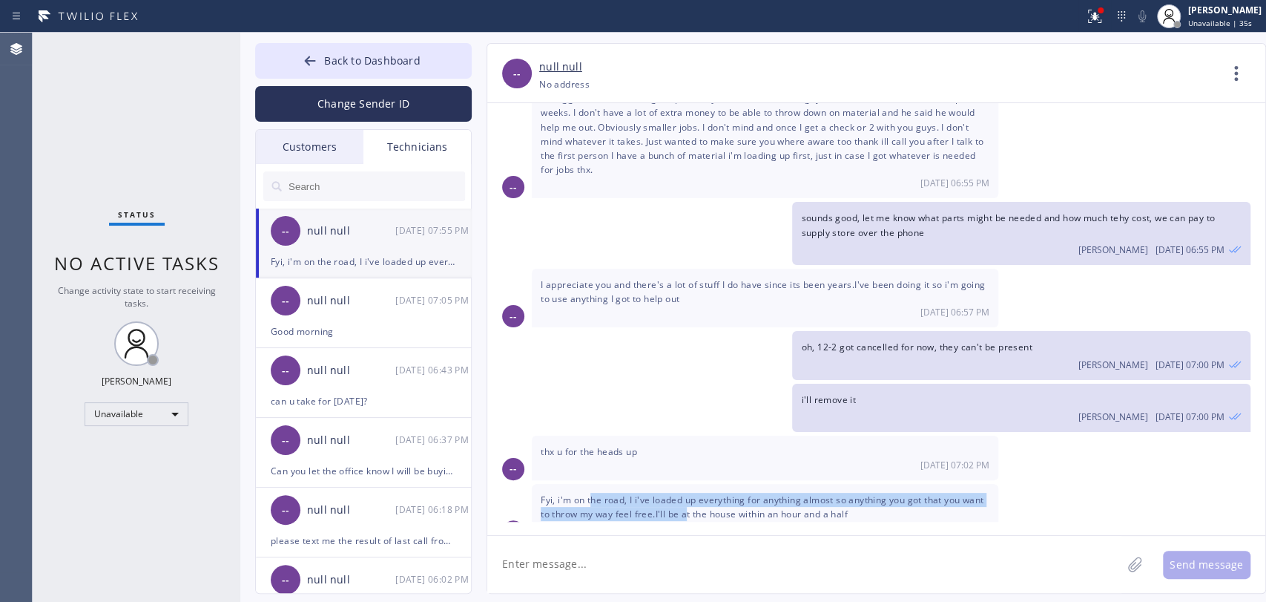
drag, startPoint x: 631, startPoint y: 480, endPoint x: 705, endPoint y: 487, distance: 74.5
click at [703, 493] on span "Fyi, i'm on the road, I i've loaded up everything for anything almost so anythi…" at bounding box center [762, 506] width 443 height 27
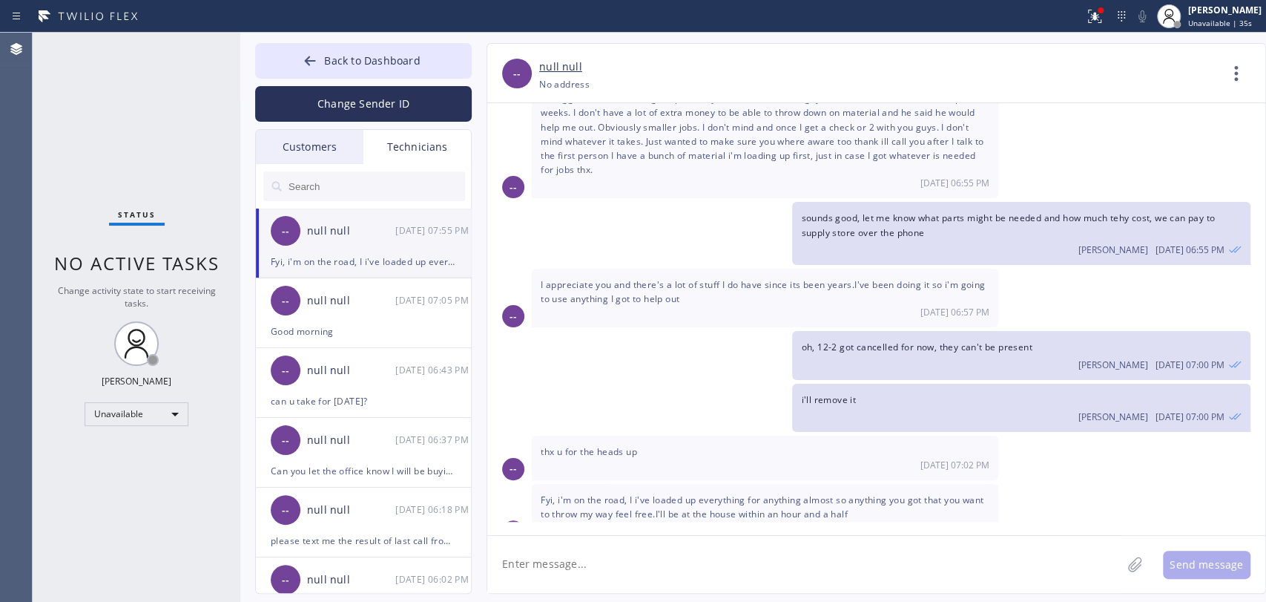
click at [706, 493] on span "Fyi, i'm on the road, I i've loaded up everything for anything almost so anythi…" at bounding box center [762, 506] width 443 height 27
click at [668, 493] on span "Fyi, i'm on the road, I i've loaded up everything for anything almost so anythi…" at bounding box center [762, 506] width 443 height 27
click at [672, 493] on span "Fyi, i'm on the road, I i've loaded up everything for anything almost so anythi…" at bounding box center [762, 506] width 443 height 27
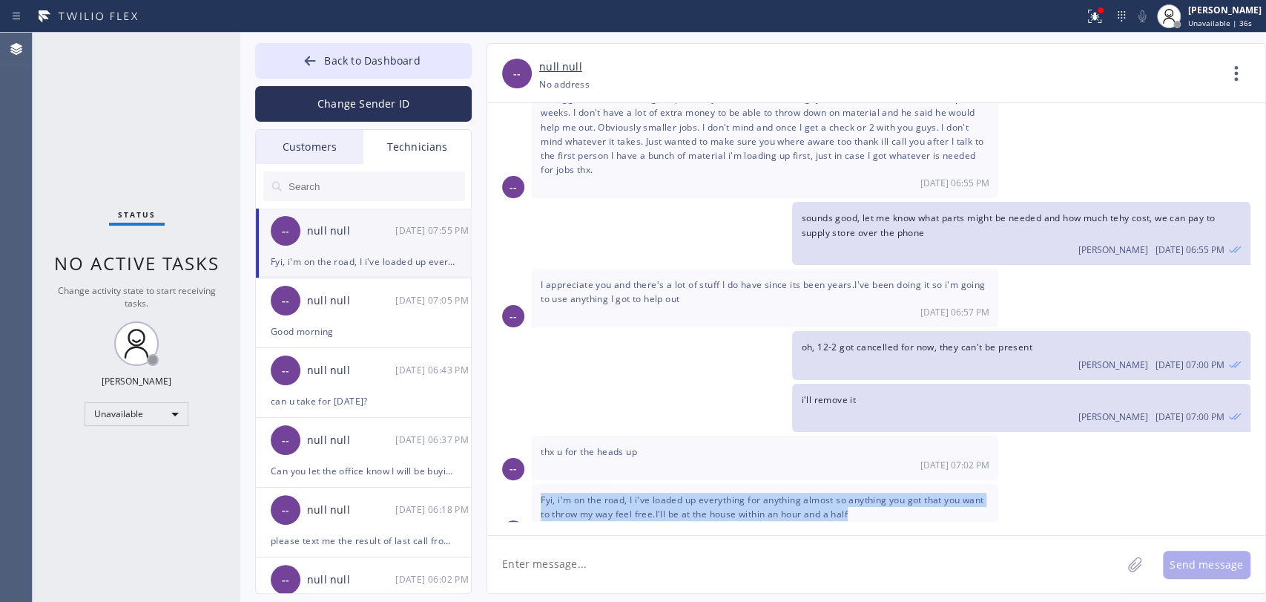
click at [673, 493] on span "Fyi, i'm on the road, I i've loaded up everything for anything almost so anythi…" at bounding box center [762, 506] width 443 height 27
click at [679, 484] on div "Fyi, i'm on the road, I i've loaded up everything for anything almost so anythi…" at bounding box center [765, 513] width 467 height 59
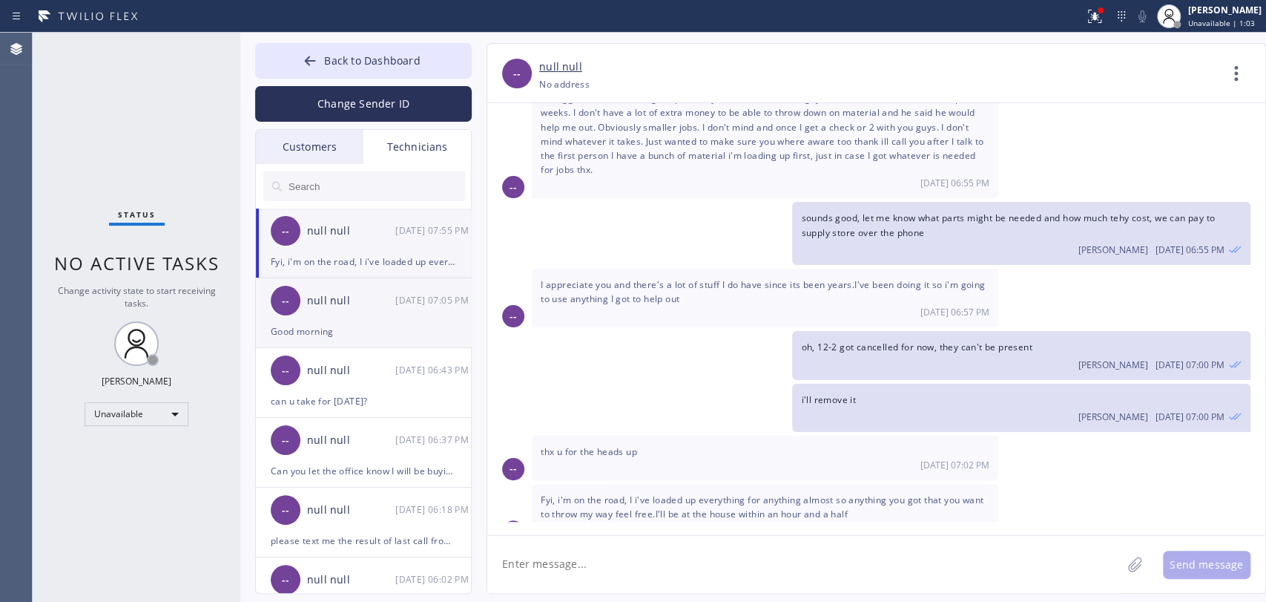
click at [375, 334] on div "Good morning" at bounding box center [363, 331] width 185 height 17
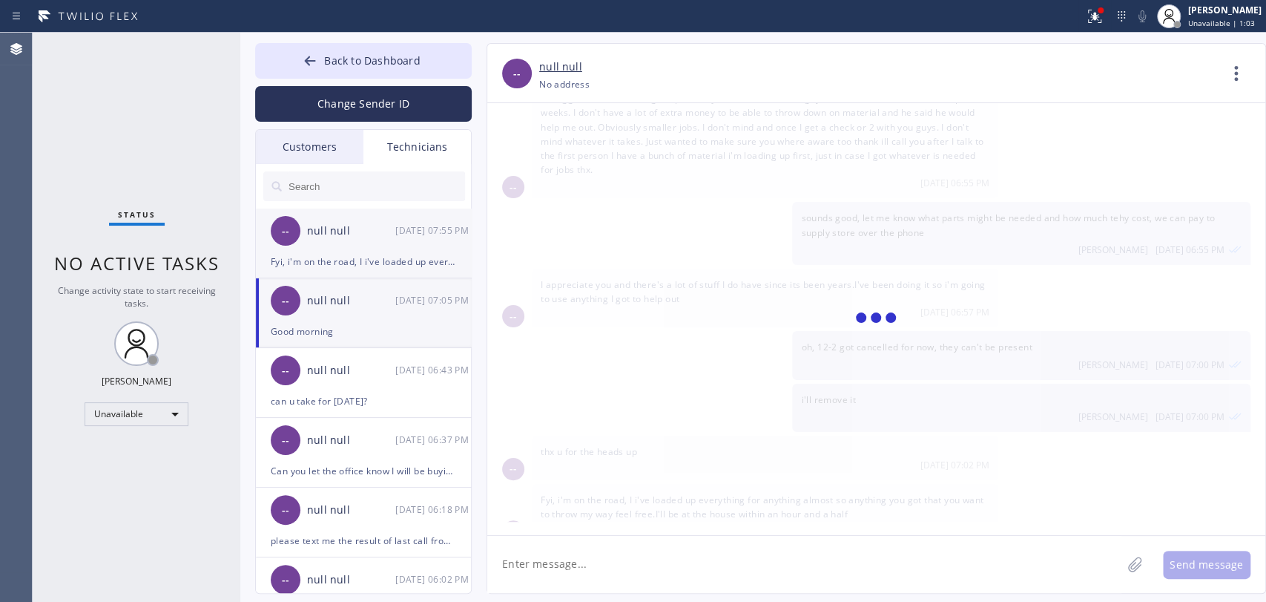
click at [337, 270] on li "-- null null [DATE] 07:55 PM Fyi, i'm on the road, I i've loaded up everything …" at bounding box center [364, 243] width 217 height 70
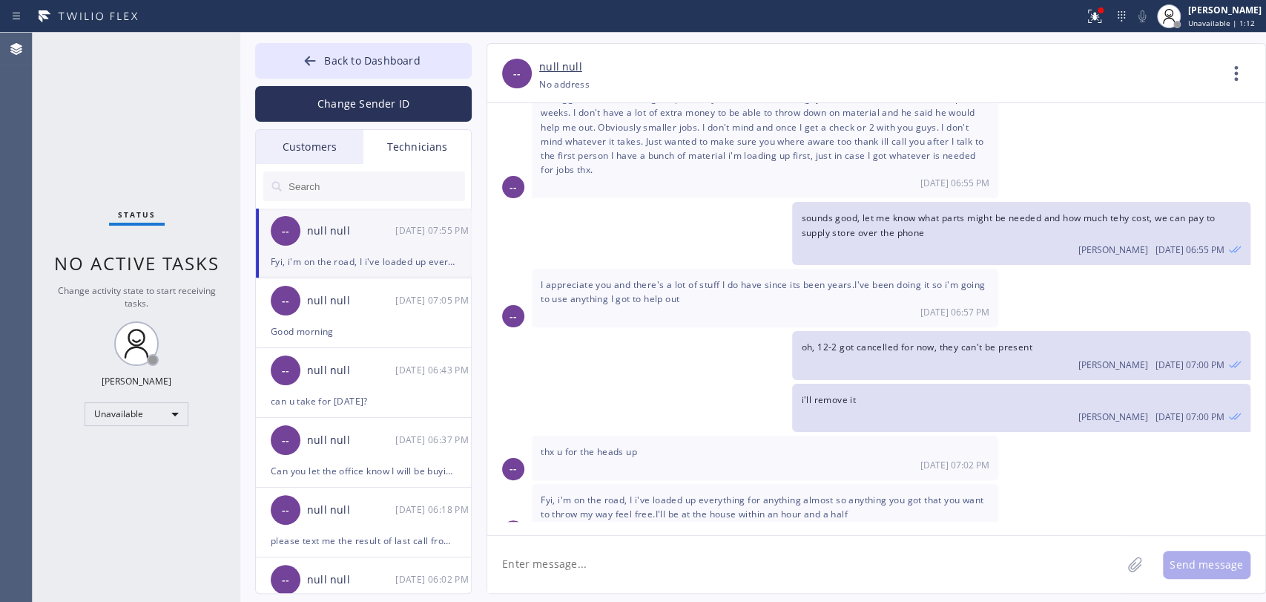
click at [671, 556] on textarea at bounding box center [804, 564] width 634 height 57
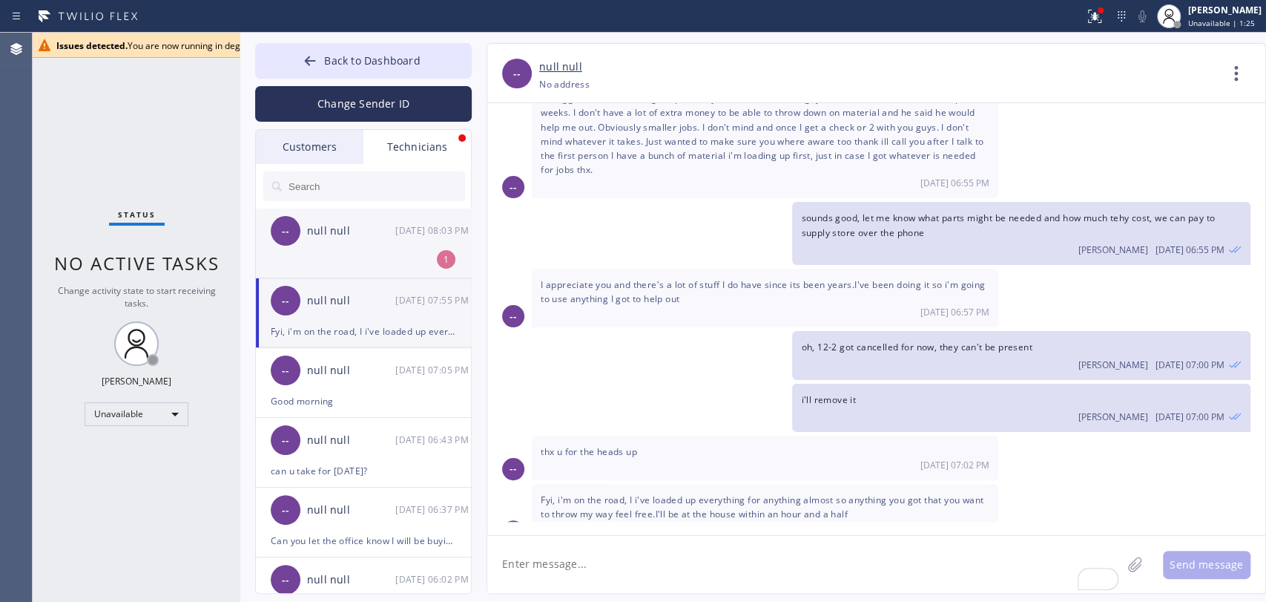
click at [320, 254] on li "-- null null [DATE] 08:03 PM 1" at bounding box center [364, 243] width 217 height 70
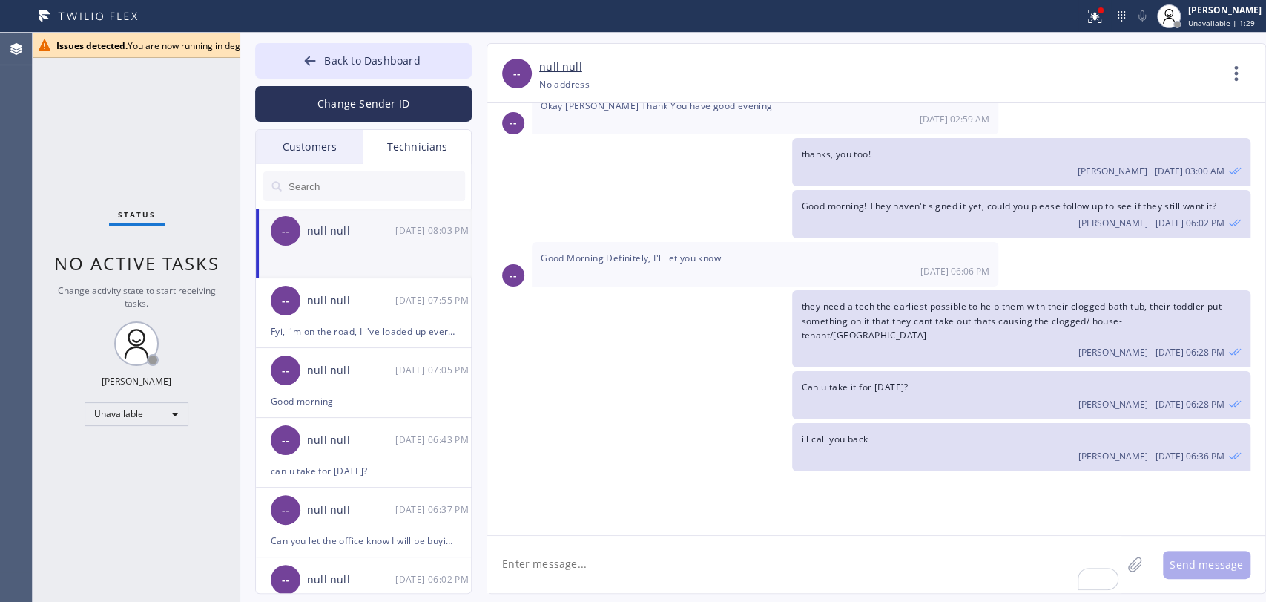
scroll to position [120354, 0]
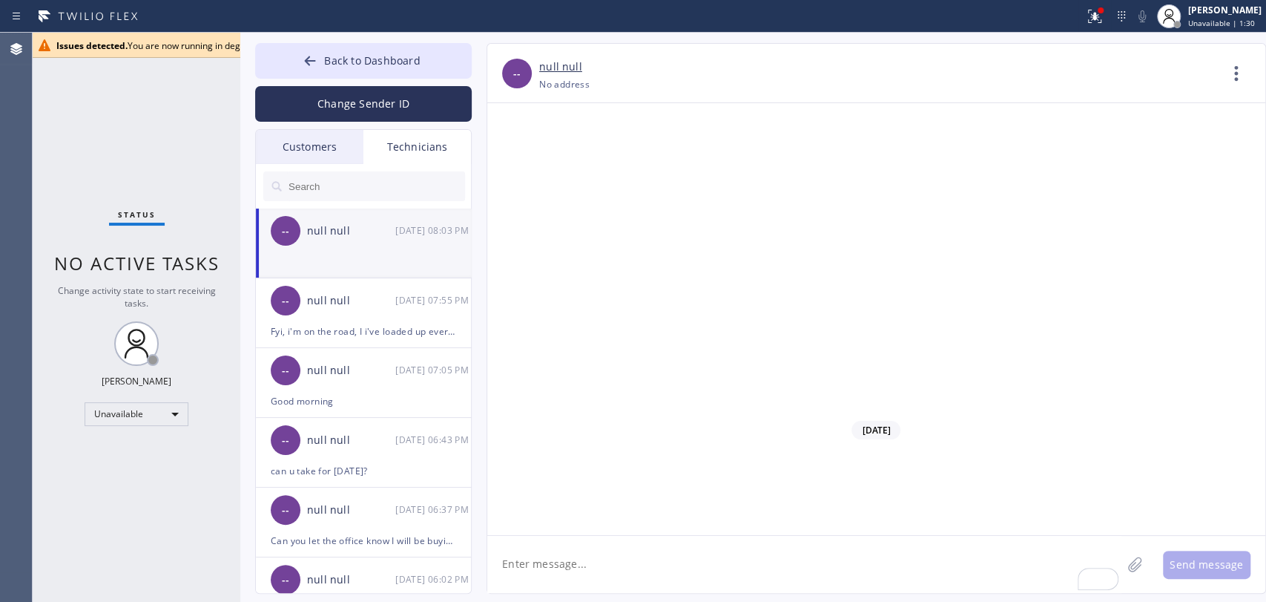
click at [588, 564] on textarea "To enrich screen reader interactions, please activate Accessibility in Grammarl…" at bounding box center [804, 564] width 634 height 57
type textarea "done"
click at [352, 63] on span "Back to Dashboard" at bounding box center [372, 60] width 96 height 14
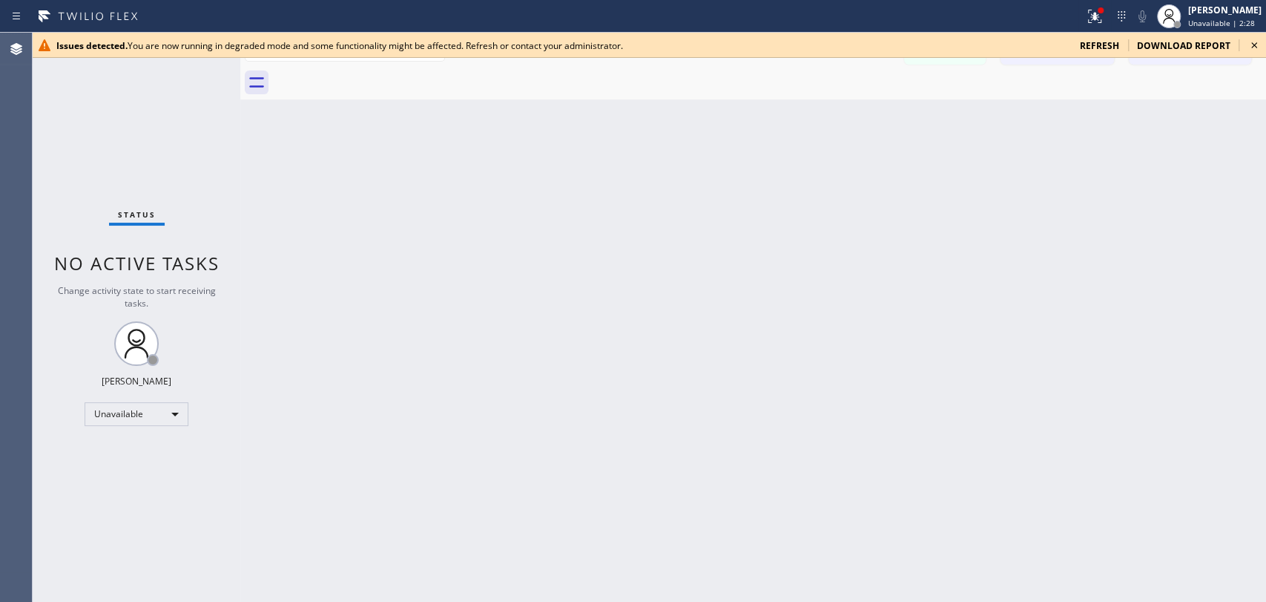
click at [1249, 42] on icon at bounding box center [1255, 45] width 18 height 18
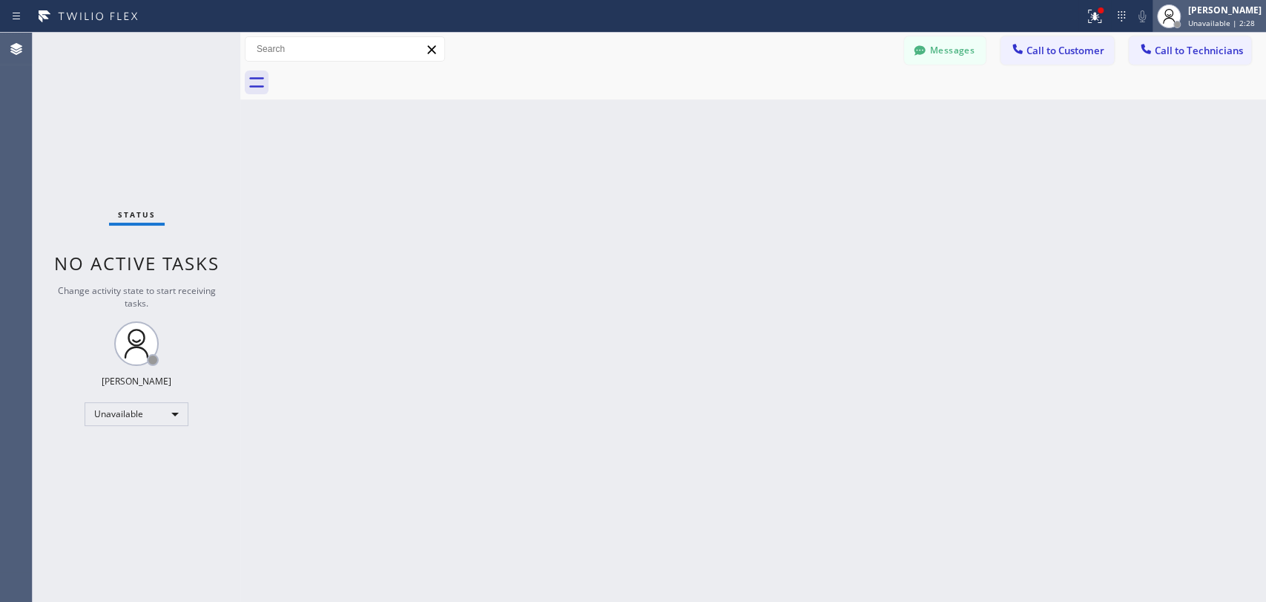
click at [1203, 22] on span "Unavailable | 2:28" at bounding box center [1221, 23] width 67 height 10
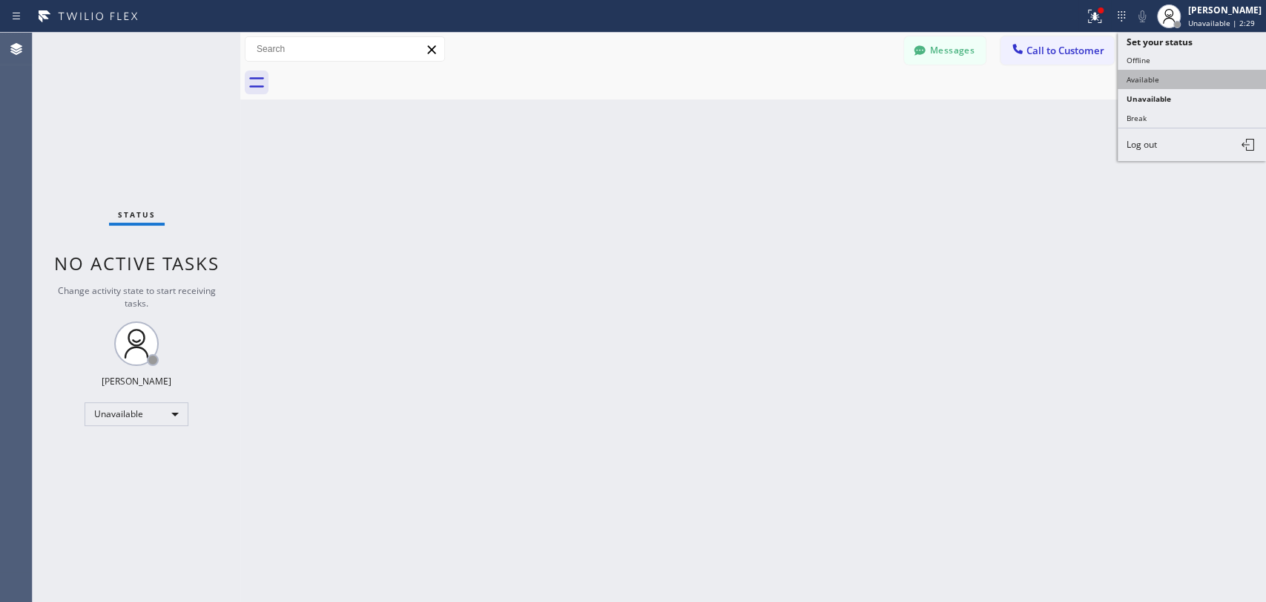
click at [1160, 79] on button "Available" at bounding box center [1192, 79] width 148 height 19
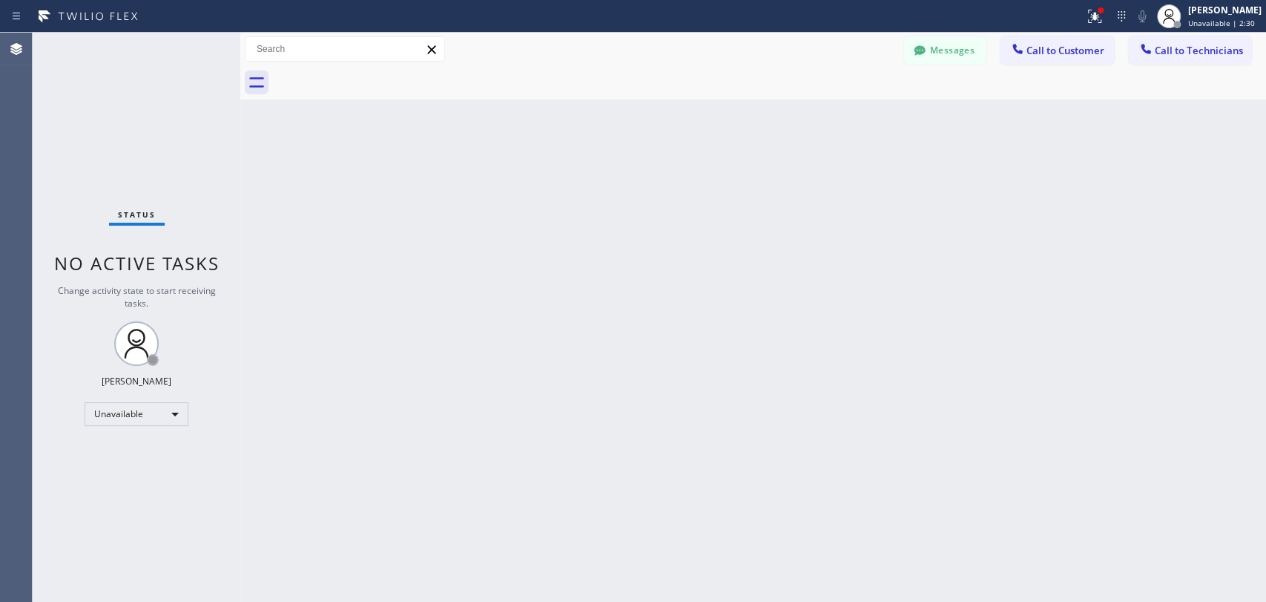
click at [1092, 128] on div "Back to Dashboard Change Sender ID Customers Technicians AI [PERSON_NAME] [DATE…" at bounding box center [753, 317] width 1026 height 569
click at [976, 69] on div at bounding box center [769, 82] width 993 height 33
click at [970, 53] on button "Messages" at bounding box center [945, 50] width 82 height 28
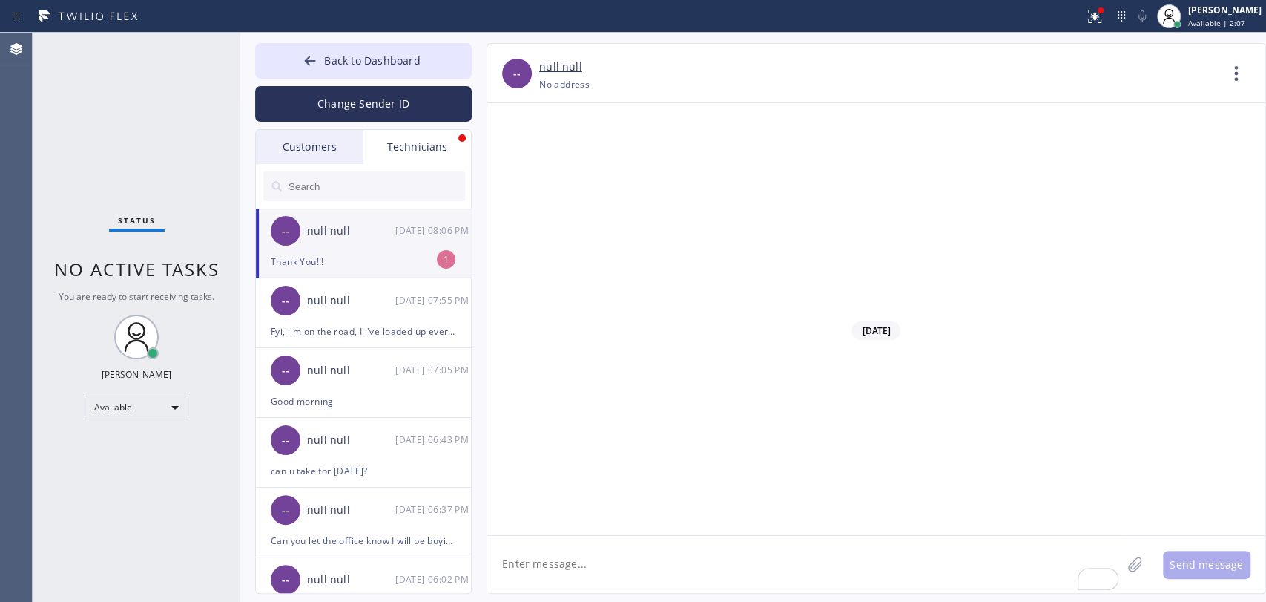
click at [320, 237] on div "null null" at bounding box center [351, 231] width 88 height 17
drag, startPoint x: 151, startPoint y: 154, endPoint x: 359, endPoint y: 50, distance: 232.6
click at [152, 154] on div "Status No active tasks You are ready to start receiving tasks. Oleksiy Dmitriev…" at bounding box center [137, 317] width 208 height 569
click at [361, 49] on button "Back to Dashboard" at bounding box center [363, 61] width 217 height 36
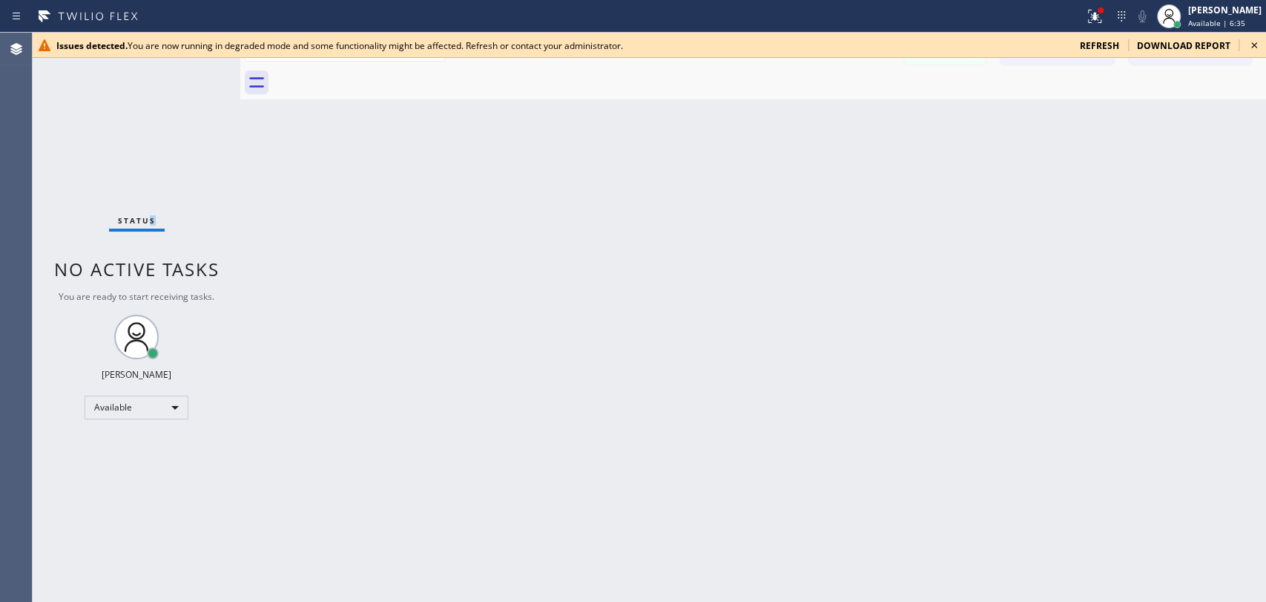
click at [125, 230] on div "Status" at bounding box center [137, 223] width 56 height 16
click at [1257, 42] on icon at bounding box center [1255, 45] width 18 height 18
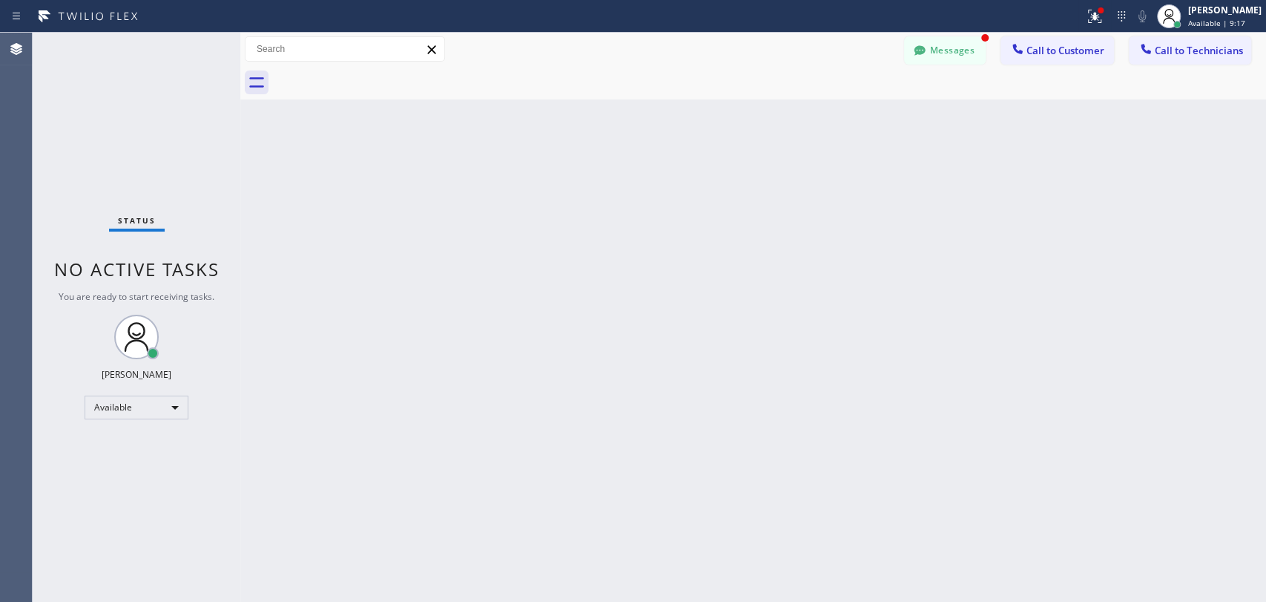
drag, startPoint x: 972, startPoint y: 29, endPoint x: 906, endPoint y: 65, distance: 75.0
click at [973, 29] on div "Status report Issues detected You are now running in degraded mode and some fun…" at bounding box center [633, 16] width 1266 height 33
click at [960, 48] on button "Messages" at bounding box center [945, 50] width 82 height 28
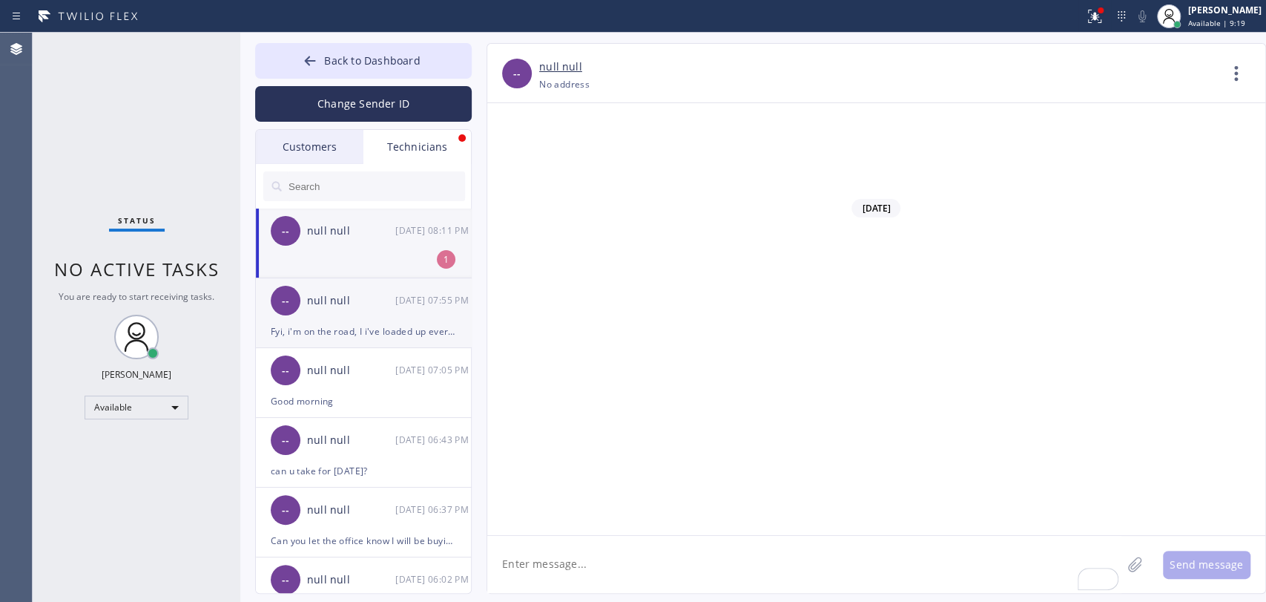
click at [335, 213] on div "-- null null 09/03 08:11 PM" at bounding box center [364, 230] width 217 height 45
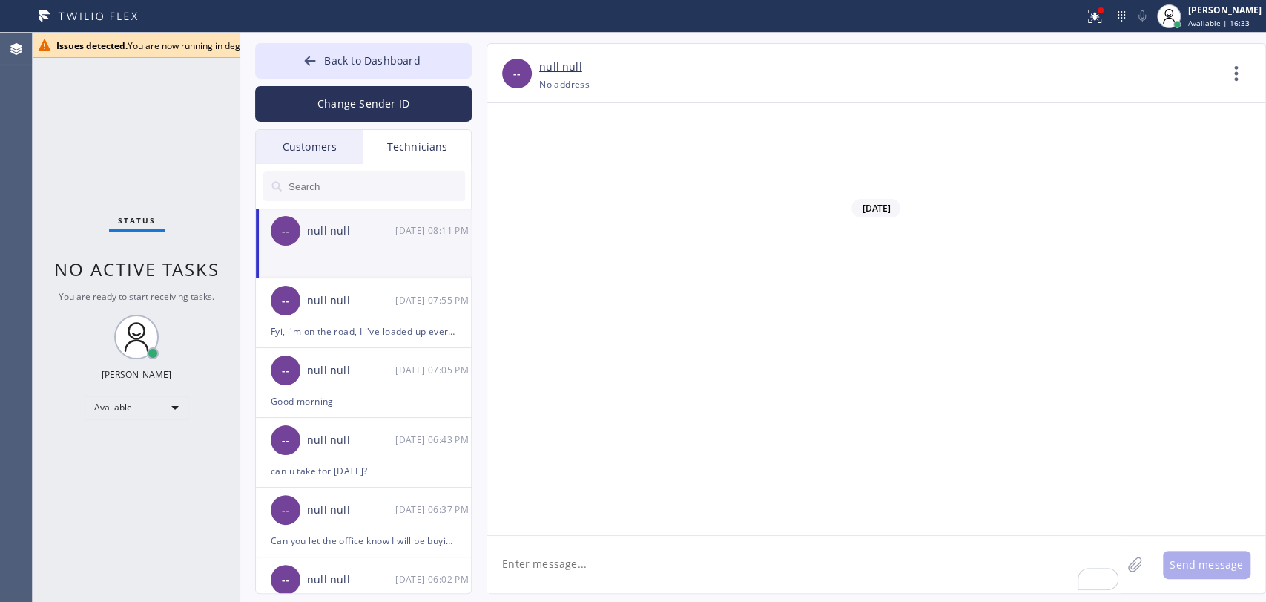
drag, startPoint x: 436, startPoint y: 61, endPoint x: 22, endPoint y: 145, distance: 422.3
click at [436, 61] on button "Back to Dashboard" at bounding box center [363, 61] width 217 height 36
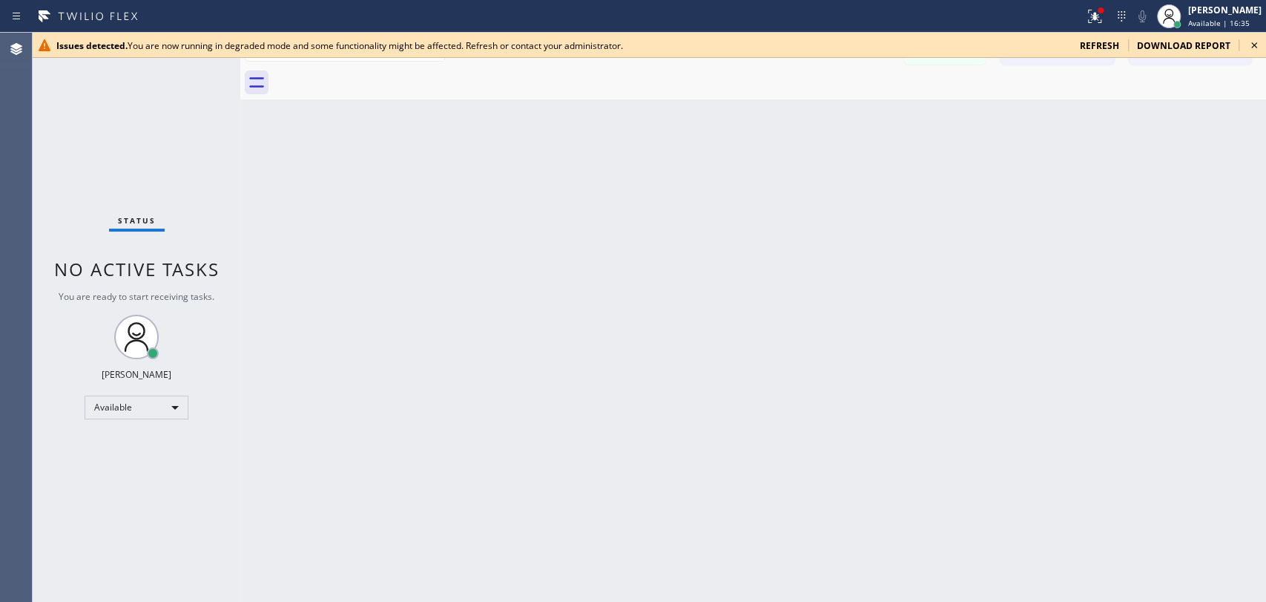
click at [1257, 54] on div "Issues detected. You are now running in degraded mode and some functionality mi…" at bounding box center [650, 45] width 1234 height 25
click at [1256, 51] on icon at bounding box center [1255, 45] width 18 height 18
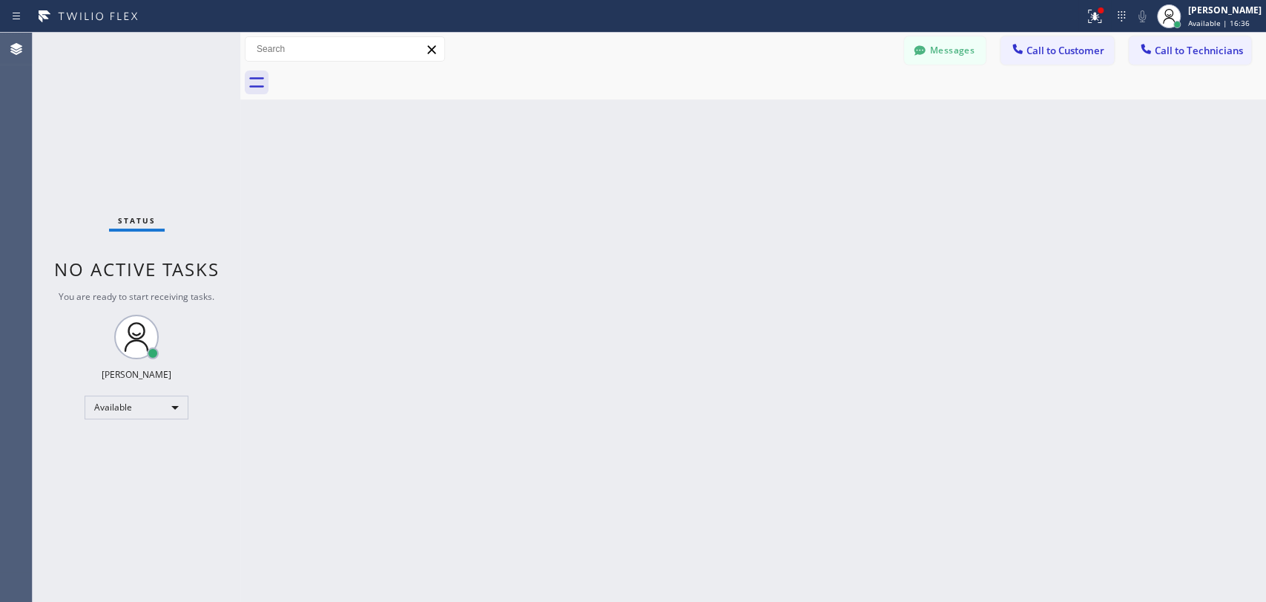
click at [1121, 156] on div "Back to Dashboard Change Sender ID Customers Technicians AI [PERSON_NAME] [DATE…" at bounding box center [753, 317] width 1026 height 569
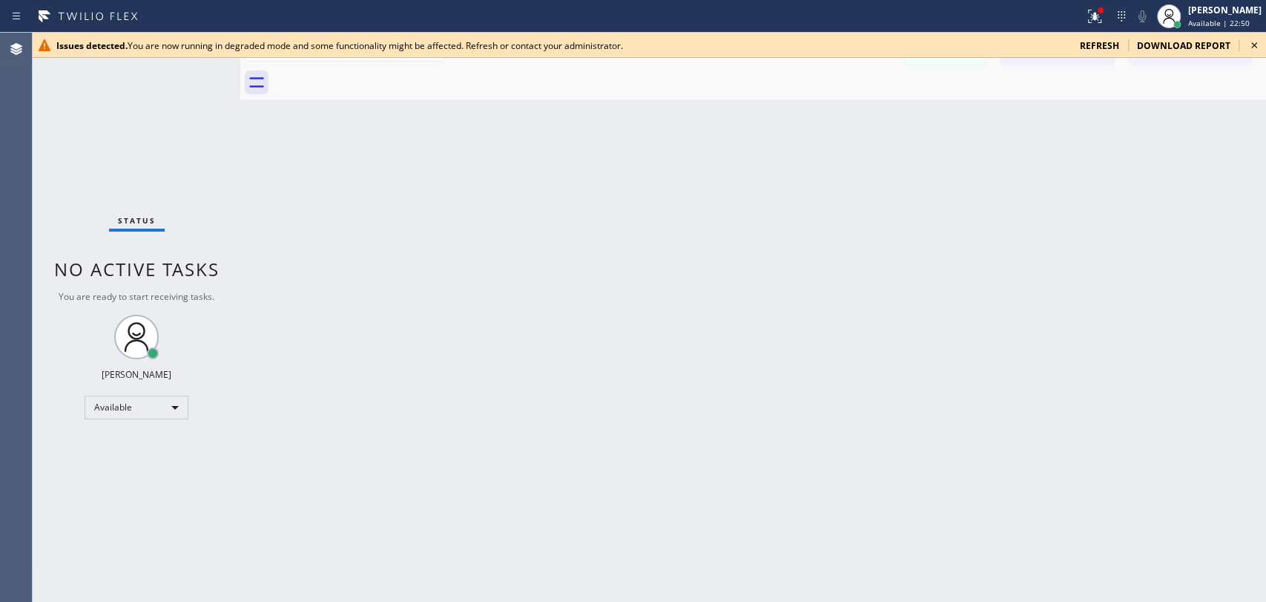
click at [1134, 147] on div "Back to Dashboard Change Sender ID Customers Technicians AI [PERSON_NAME] [DATE…" at bounding box center [753, 317] width 1026 height 569
click at [1098, 46] on span "refresh" at bounding box center [1099, 45] width 39 height 13
click at [1252, 43] on icon at bounding box center [1254, 45] width 6 height 6
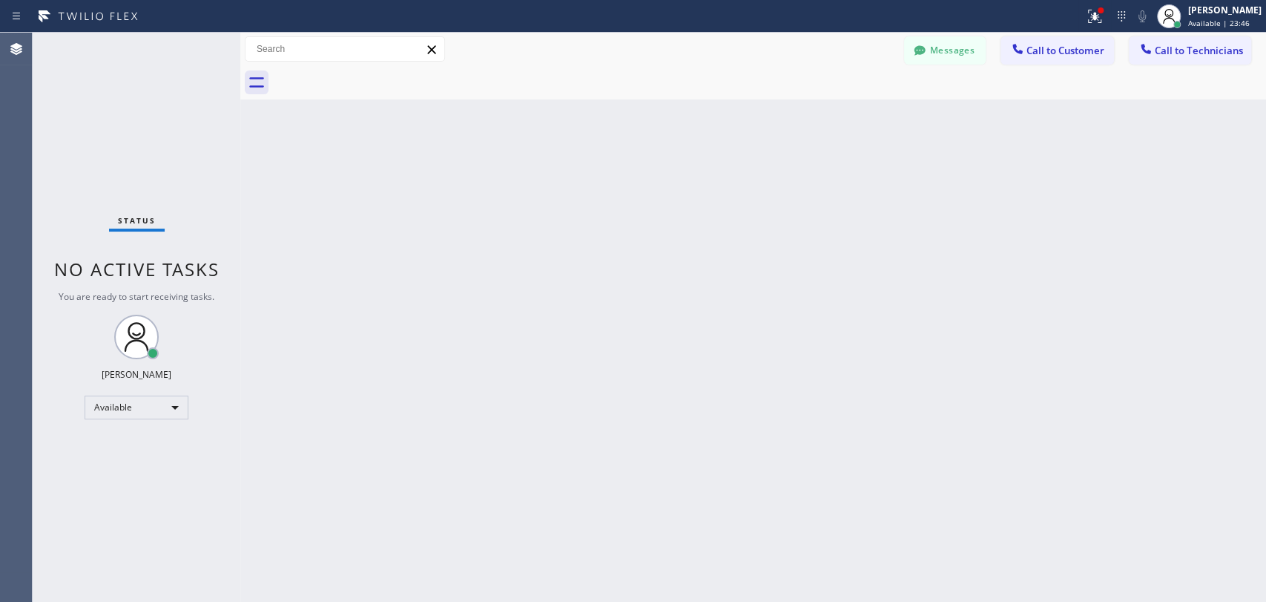
click at [1110, 262] on div "Back to Dashboard Change Sender ID Customers Technicians AI [PERSON_NAME] [DATE…" at bounding box center [753, 317] width 1026 height 569
click at [1163, 227] on div "Back to Dashboard Change Sender ID Customers Technicians AI [PERSON_NAME] [DATE…" at bounding box center [753, 317] width 1026 height 569
click at [588, 175] on div "Back to Dashboard Change Sender ID Customers Technicians AI [PERSON_NAME] [DATE…" at bounding box center [753, 317] width 1026 height 569
click at [948, 62] on button "Messages" at bounding box center [945, 50] width 82 height 28
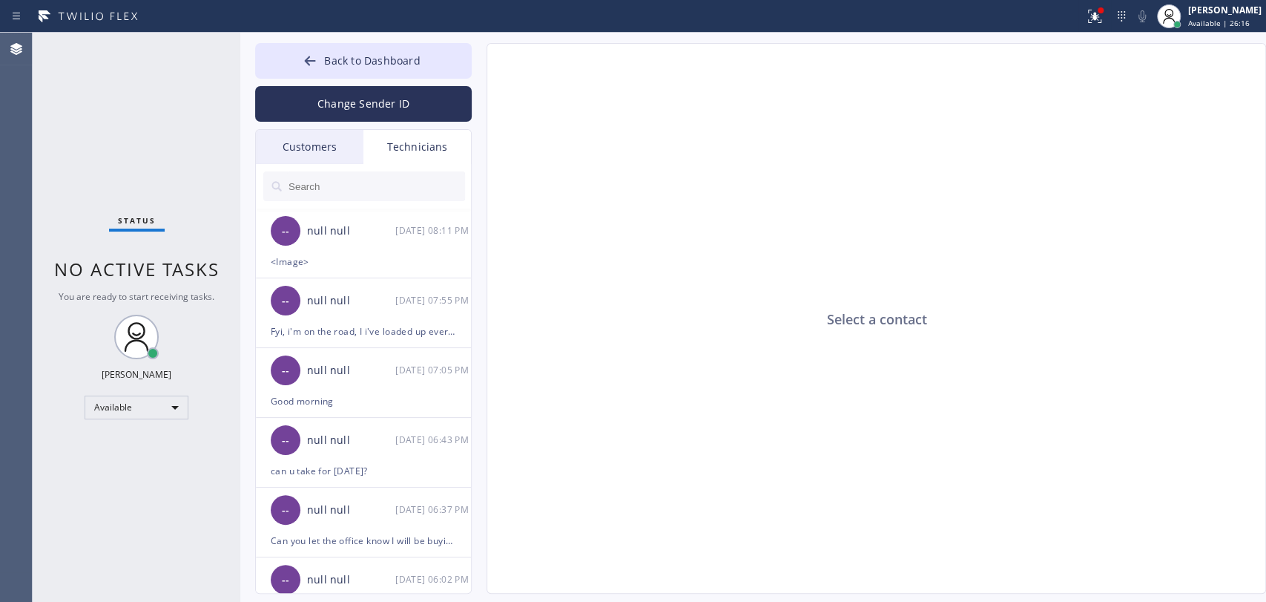
click at [941, 50] on div "Select a contact" at bounding box center [877, 319] width 780 height 550
click at [336, 223] on div "null null" at bounding box center [351, 231] width 88 height 17
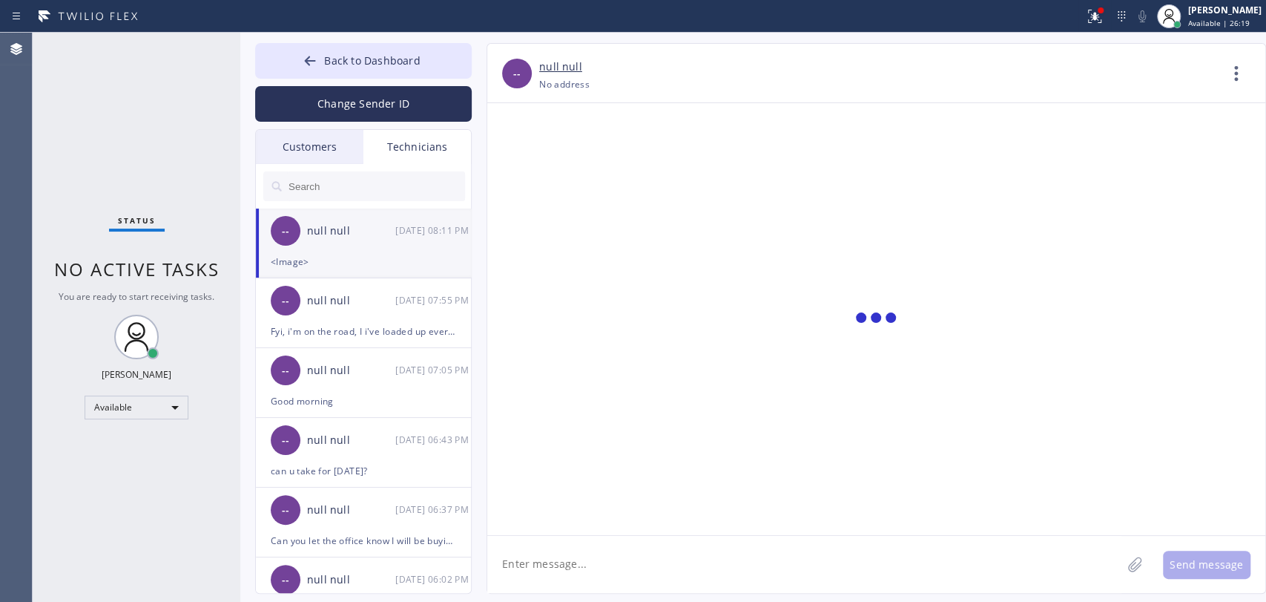
click at [390, 70] on button "Back to Dashboard" at bounding box center [363, 61] width 217 height 36
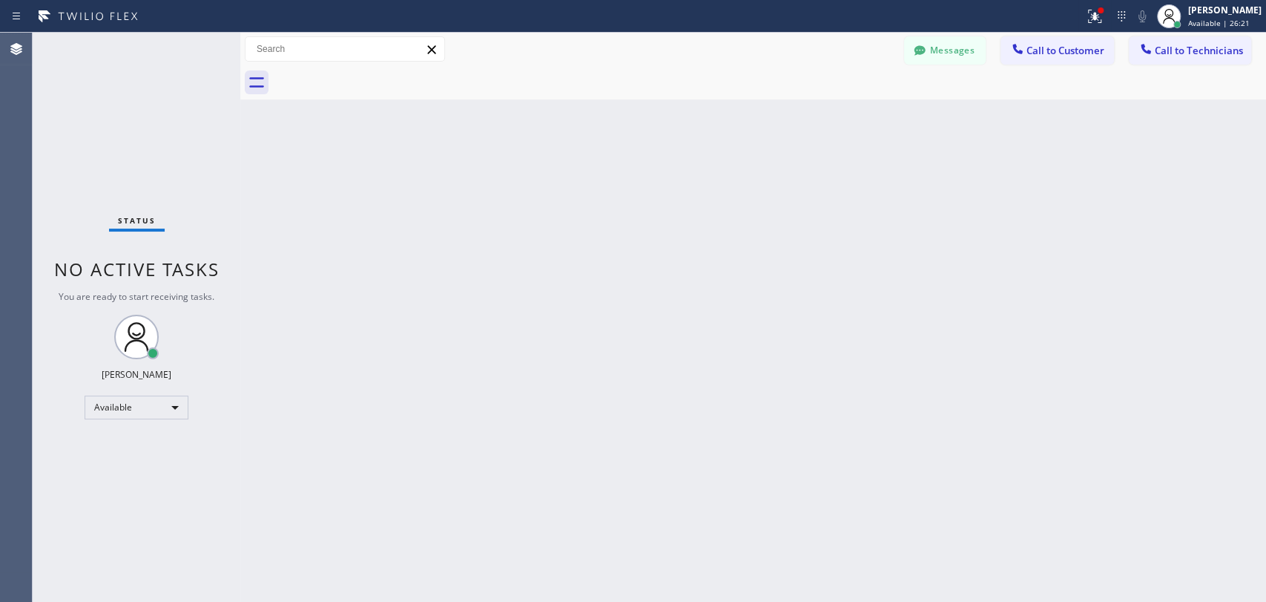
scroll to position [120576, 0]
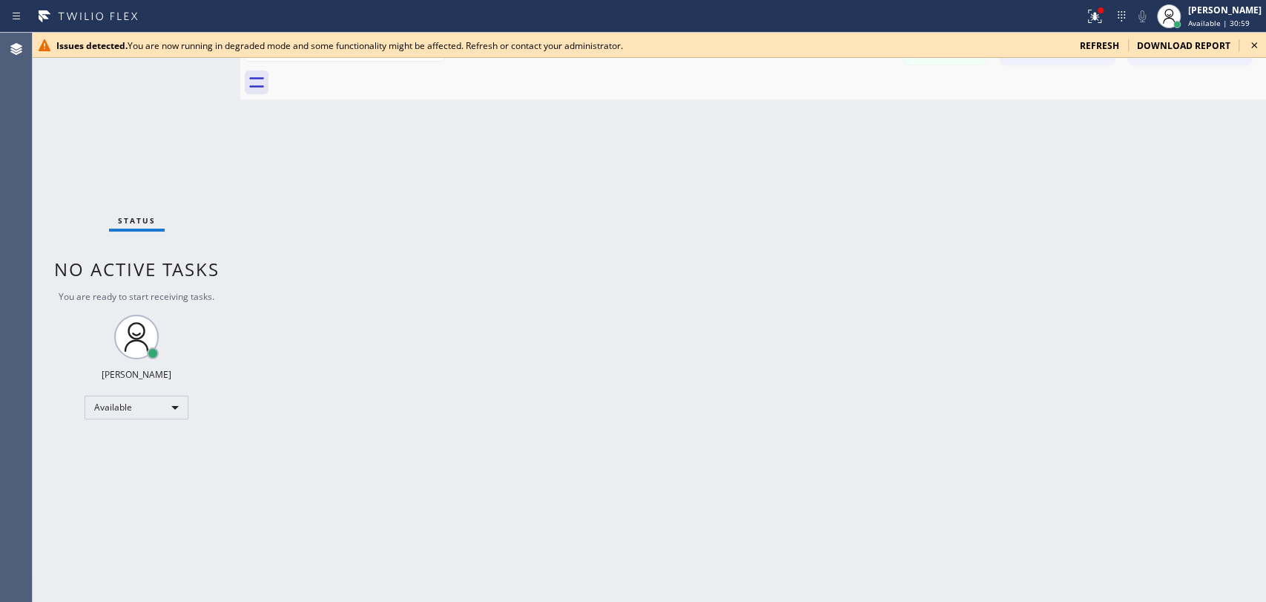
click at [1254, 49] on icon at bounding box center [1255, 45] width 18 height 18
click at [1066, 191] on div "Back to Dashboard Change Sender ID Customers Technicians AI [PERSON_NAME] [DATE…" at bounding box center [753, 317] width 1026 height 569
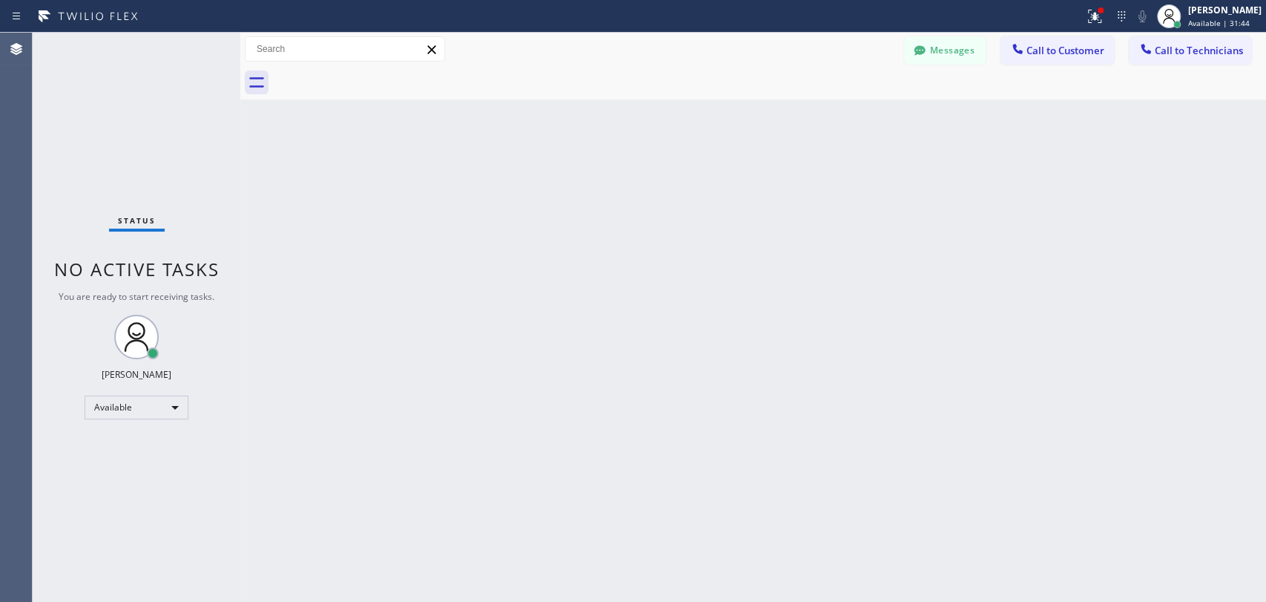
drag, startPoint x: 1162, startPoint y: 223, endPoint x: 1058, endPoint y: 246, distance: 106.9
click at [1162, 223] on div "Back to Dashboard Change Sender ID Customers Technicians AI [PERSON_NAME] [DATE…" at bounding box center [753, 317] width 1026 height 569
click at [964, 58] on button "Messages" at bounding box center [945, 50] width 82 height 28
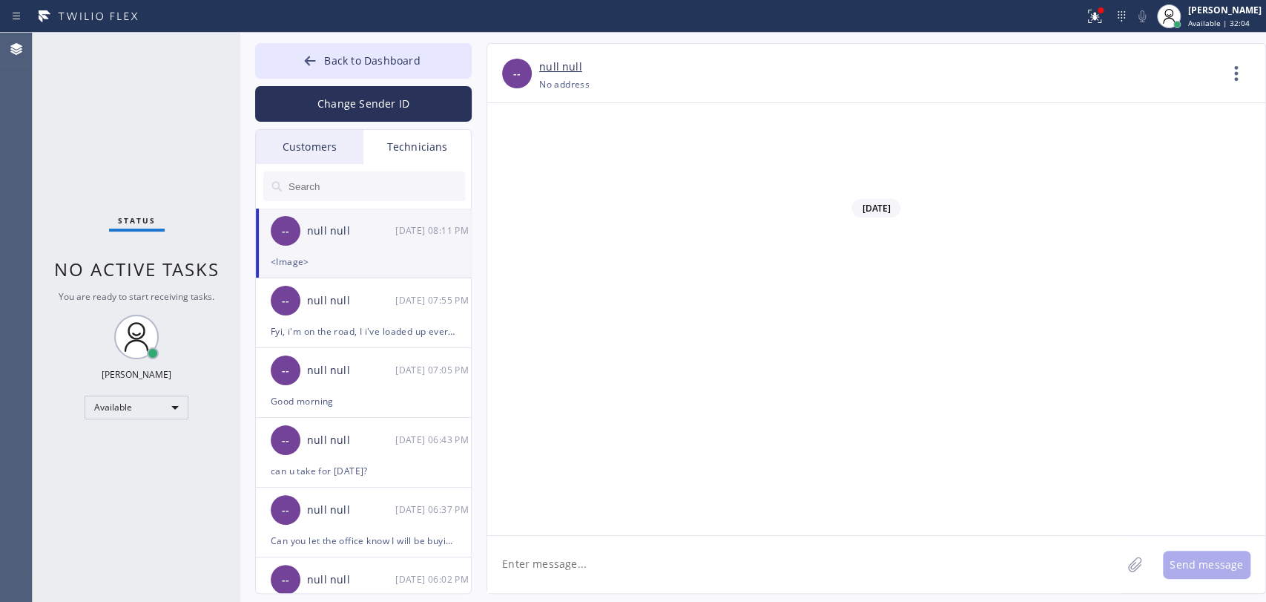
click at [320, 132] on div "Customers" at bounding box center [310, 147] width 108 height 34
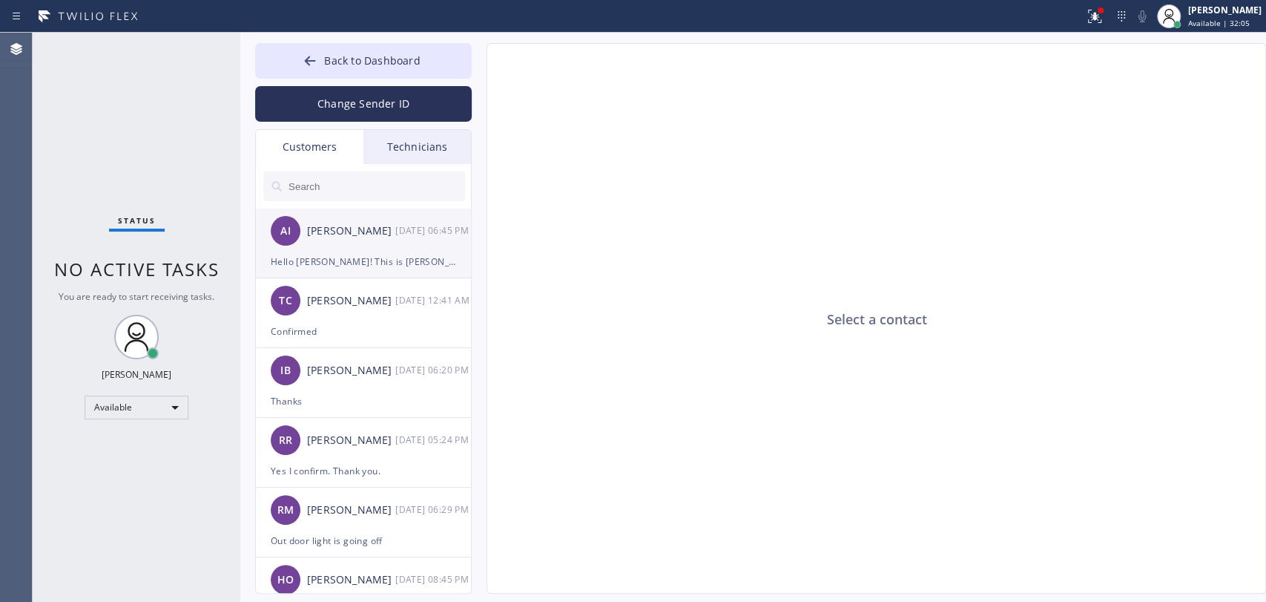
click at [336, 227] on div "[PERSON_NAME]" at bounding box center [351, 231] width 88 height 17
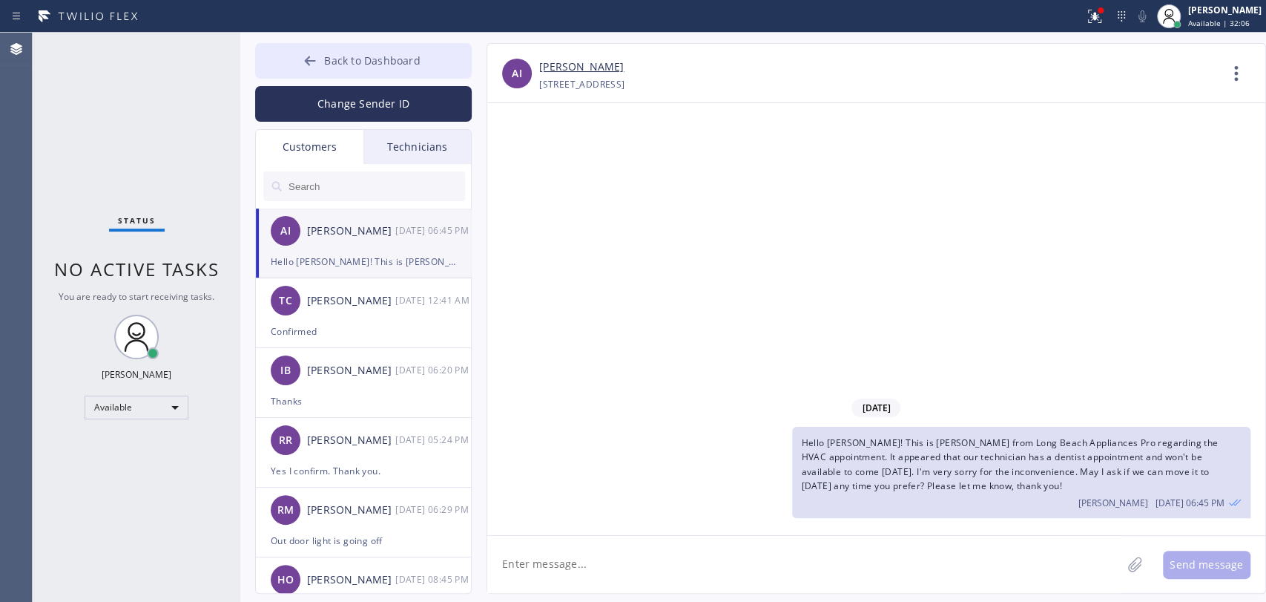
click at [368, 50] on button "Back to Dashboard" at bounding box center [363, 61] width 217 height 36
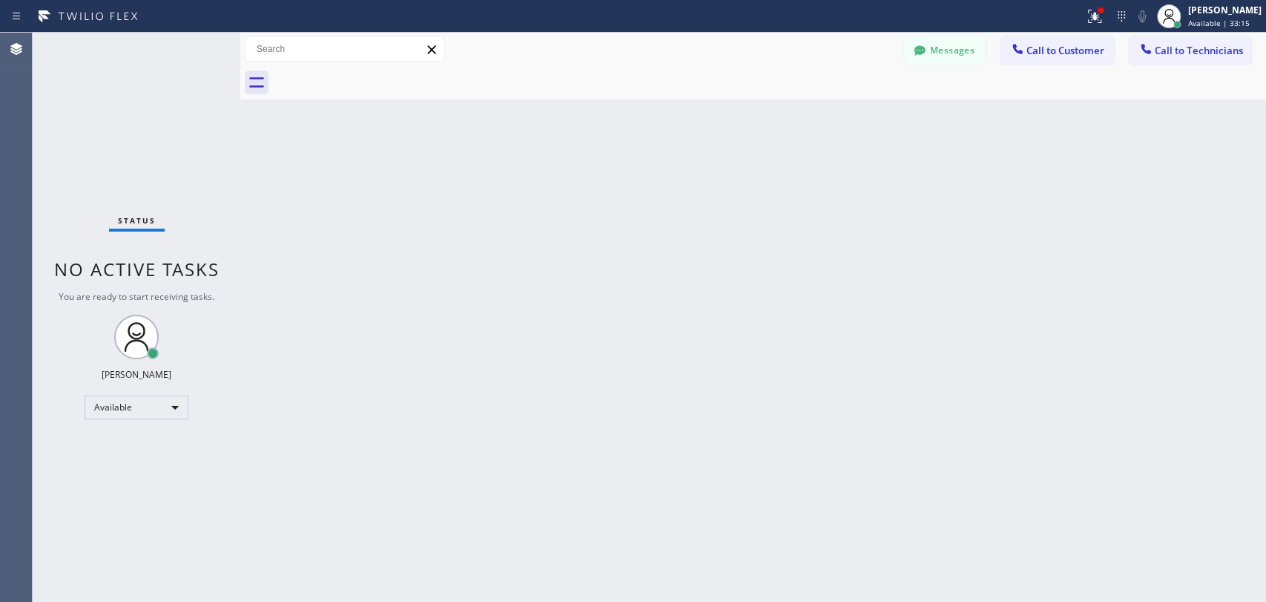
drag, startPoint x: 654, startPoint y: 389, endPoint x: 788, endPoint y: 459, distance: 151.3
click at [654, 389] on div "Back to Dashboard Change Sender ID Customers Technicians AI [PERSON_NAME] [DATE…" at bounding box center [753, 317] width 1026 height 569
click at [1117, 381] on div "Back to Dashboard Change Sender ID Customers Technicians AI [PERSON_NAME] [DATE…" at bounding box center [753, 317] width 1026 height 569
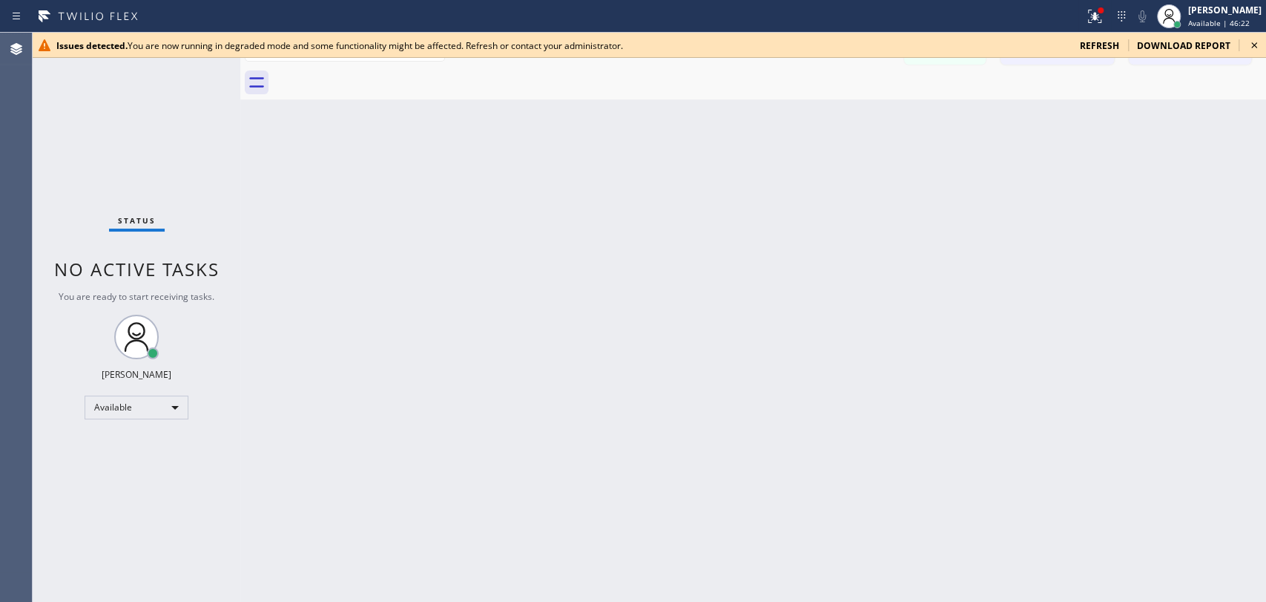
click at [305, 182] on div "Back to Dashboard Change Sender ID Customers Technicians AI [PERSON_NAME] [DATE…" at bounding box center [753, 317] width 1026 height 569
click at [1256, 42] on icon at bounding box center [1255, 45] width 18 height 18
click at [1248, 42] on icon at bounding box center [1255, 45] width 18 height 18
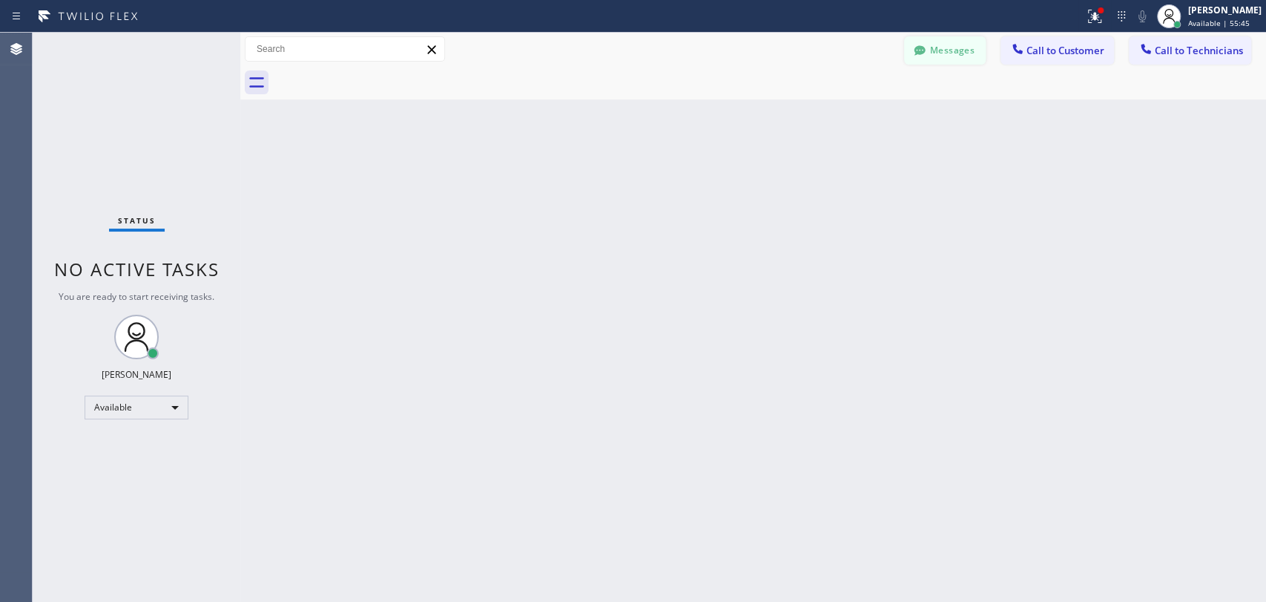
click at [955, 53] on button "Messages" at bounding box center [945, 50] width 82 height 28
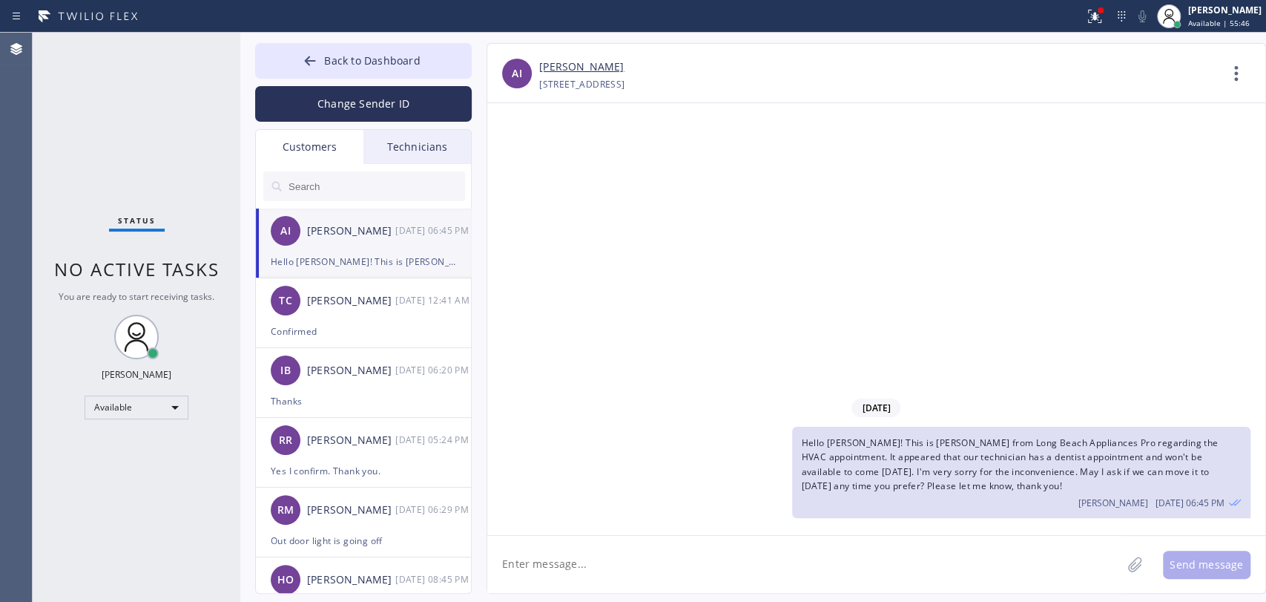
click at [377, 215] on div "AI Alvaro Icabalcera 09/03 06:45 PM" at bounding box center [364, 230] width 217 height 45
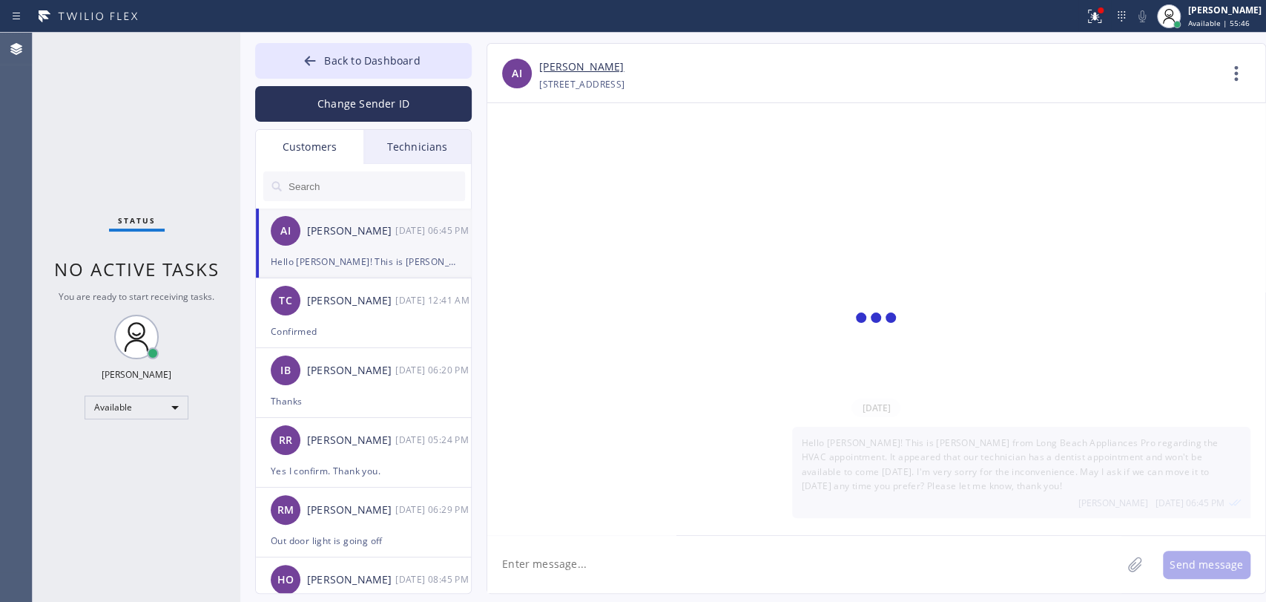
click at [398, 150] on div "Technicians" at bounding box center [417, 147] width 108 height 34
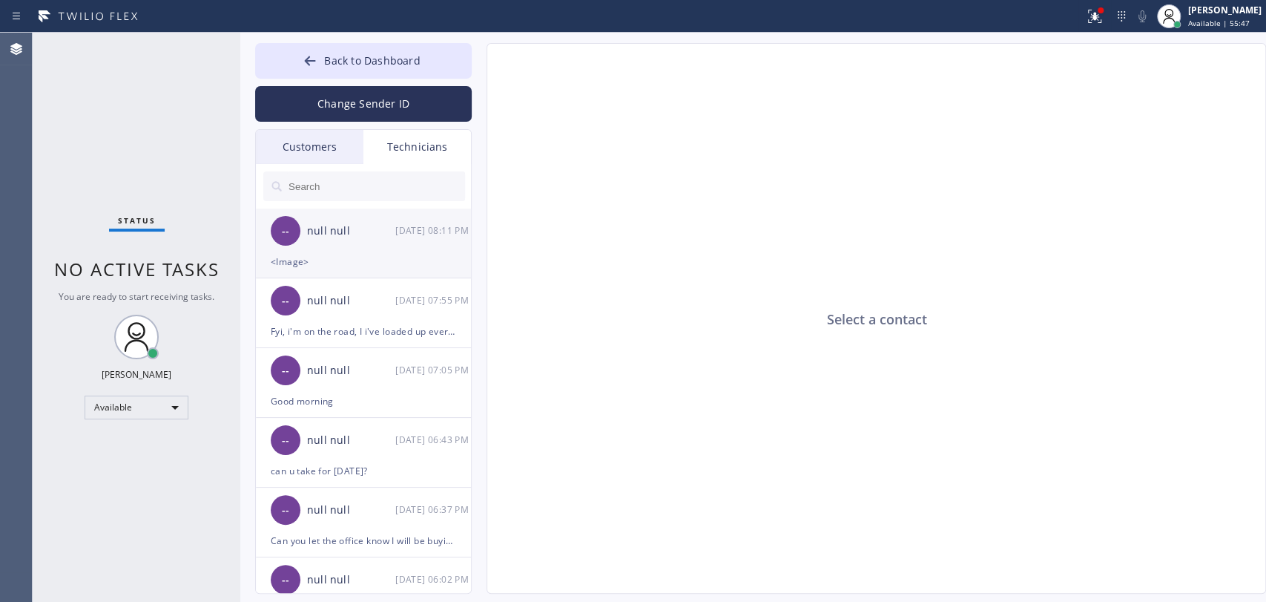
click at [302, 234] on div "-- null null 09/03 08:11 PM" at bounding box center [364, 230] width 217 height 45
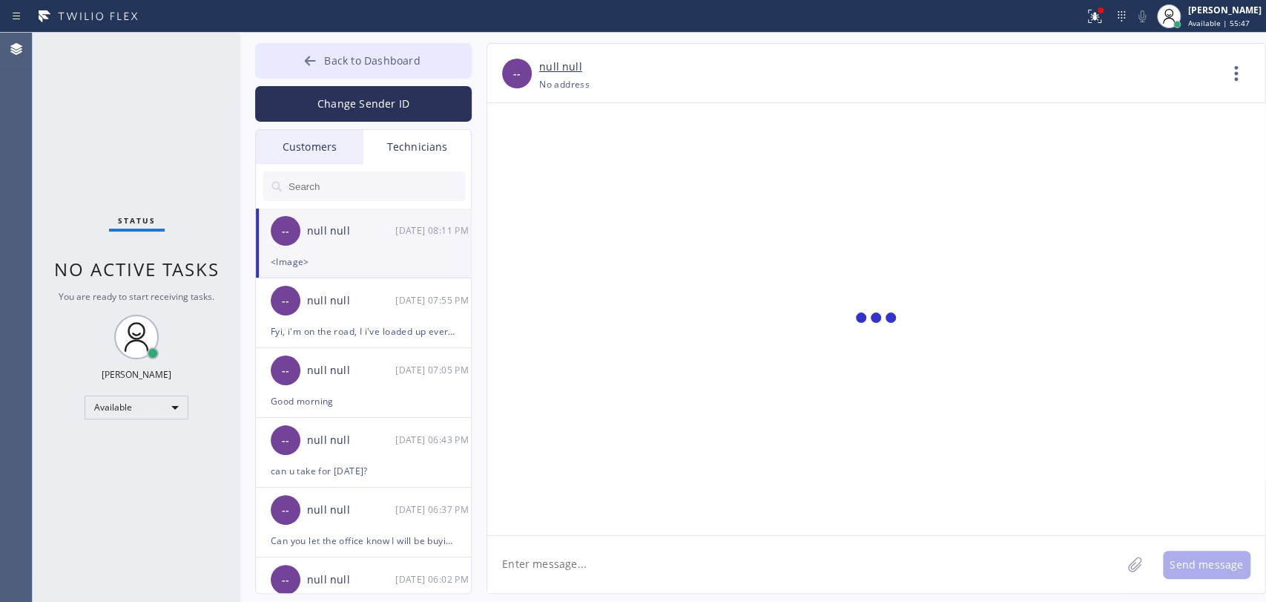
click at [305, 67] on icon at bounding box center [310, 60] width 15 height 15
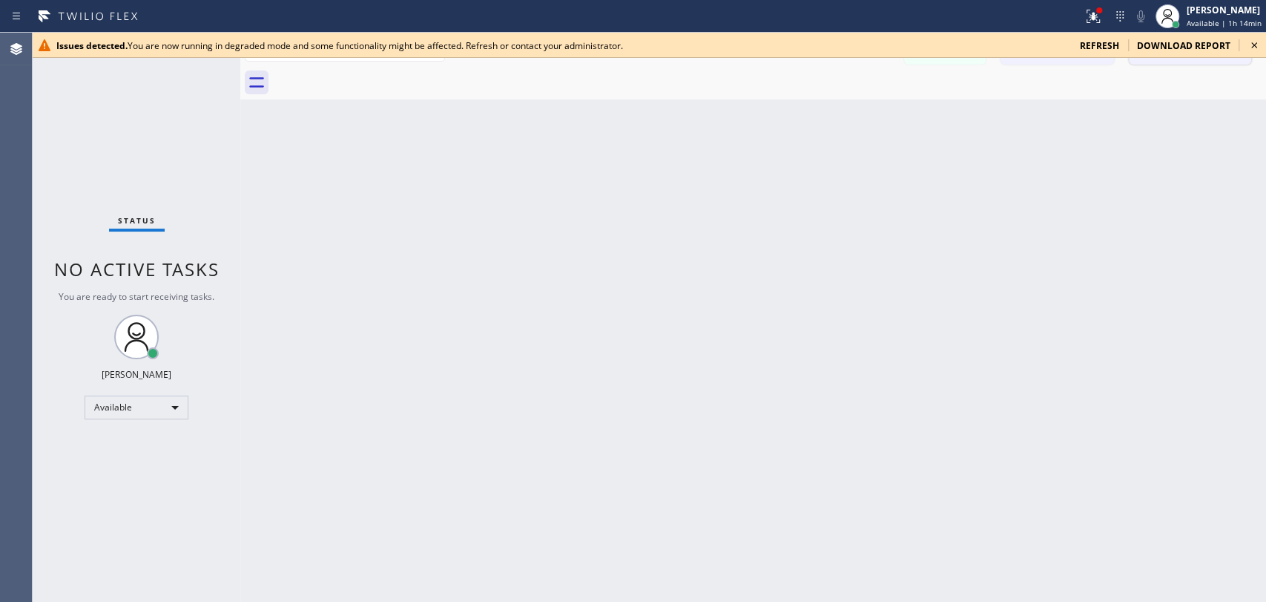
click at [1250, 49] on icon at bounding box center [1255, 45] width 18 height 18
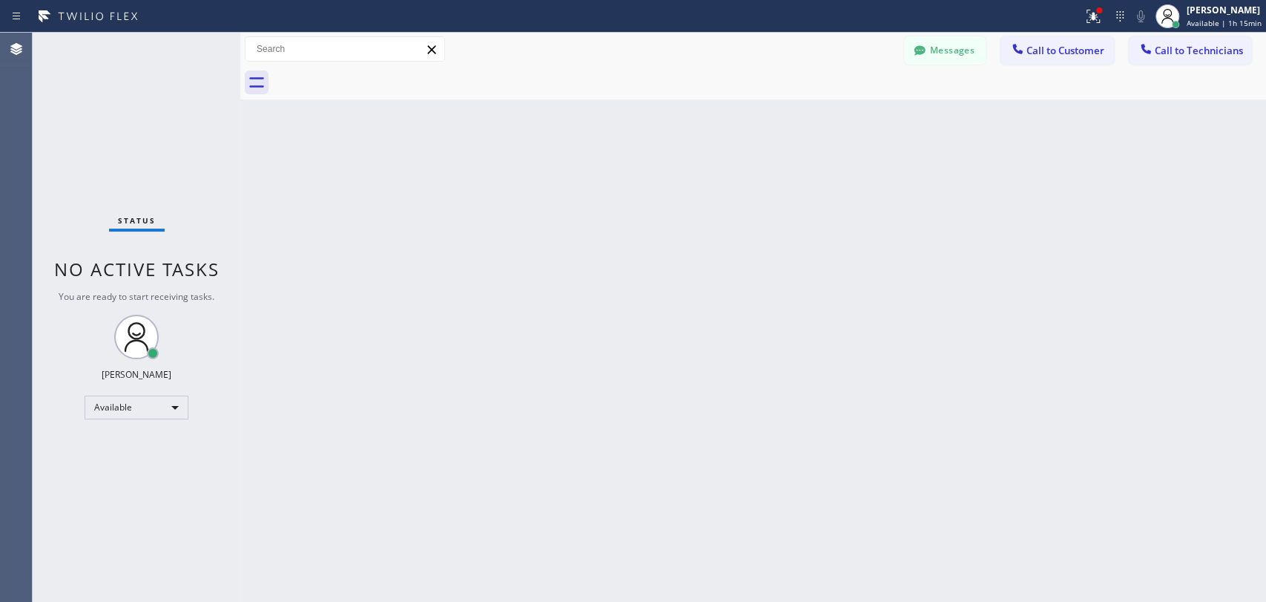
drag, startPoint x: 920, startPoint y: 56, endPoint x: 303, endPoint y: 162, distance: 626.3
click at [921, 56] on icon at bounding box center [919, 50] width 15 height 15
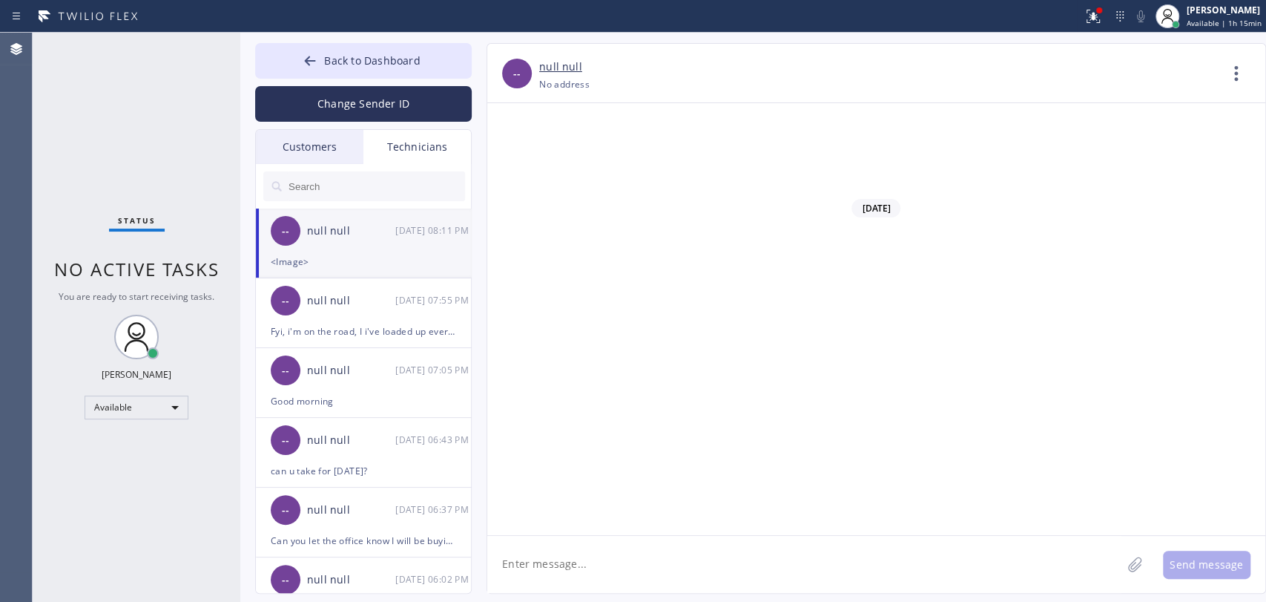
click at [335, 182] on input "text" at bounding box center [376, 186] width 178 height 30
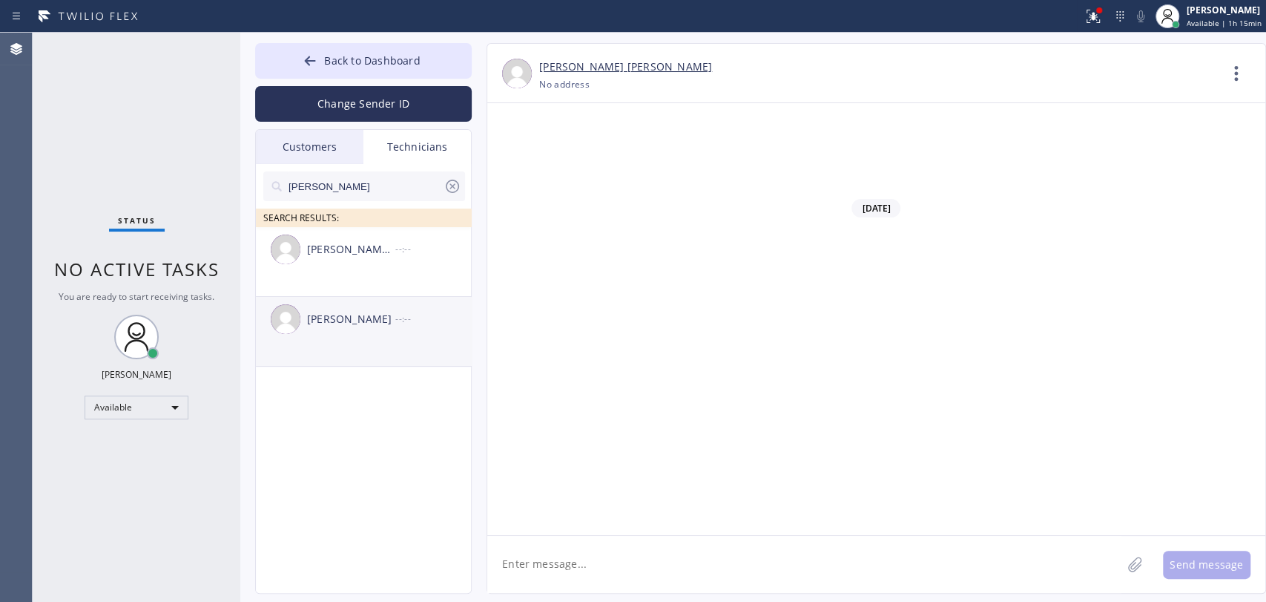
type input "jacob"
click at [344, 320] on div "Jacob Solomon" at bounding box center [351, 319] width 88 height 17
click at [556, 553] on textarea at bounding box center [804, 564] width 634 height 57
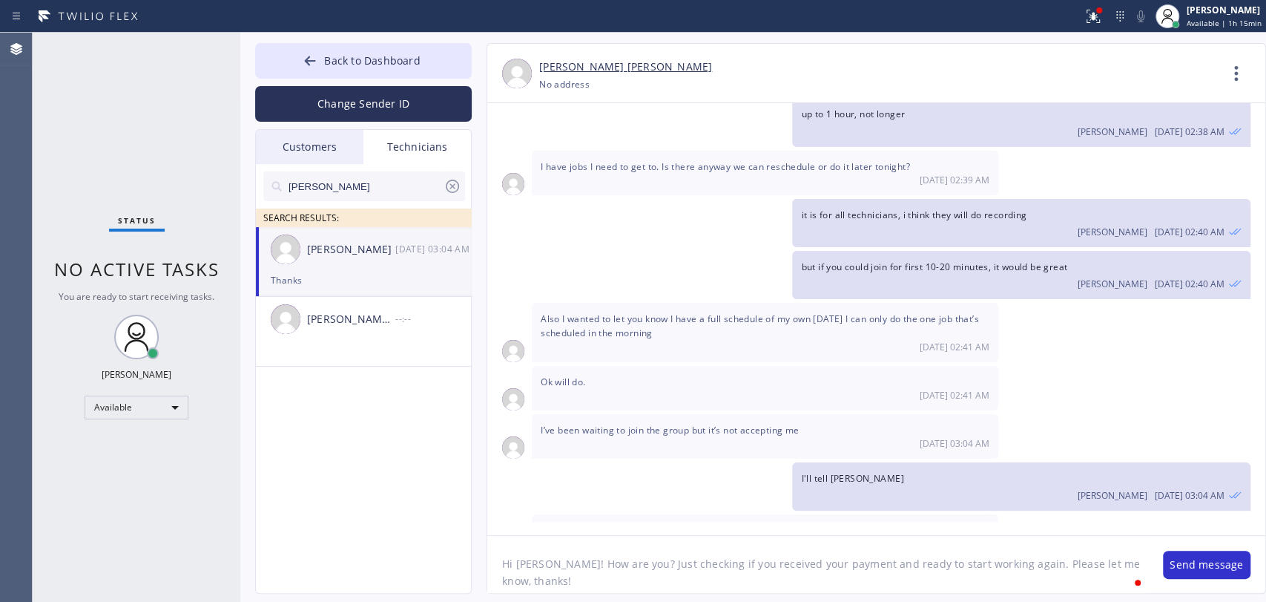
type textarea "Hi Jacob! How are you? Just checking if you received your payment and ready to …"
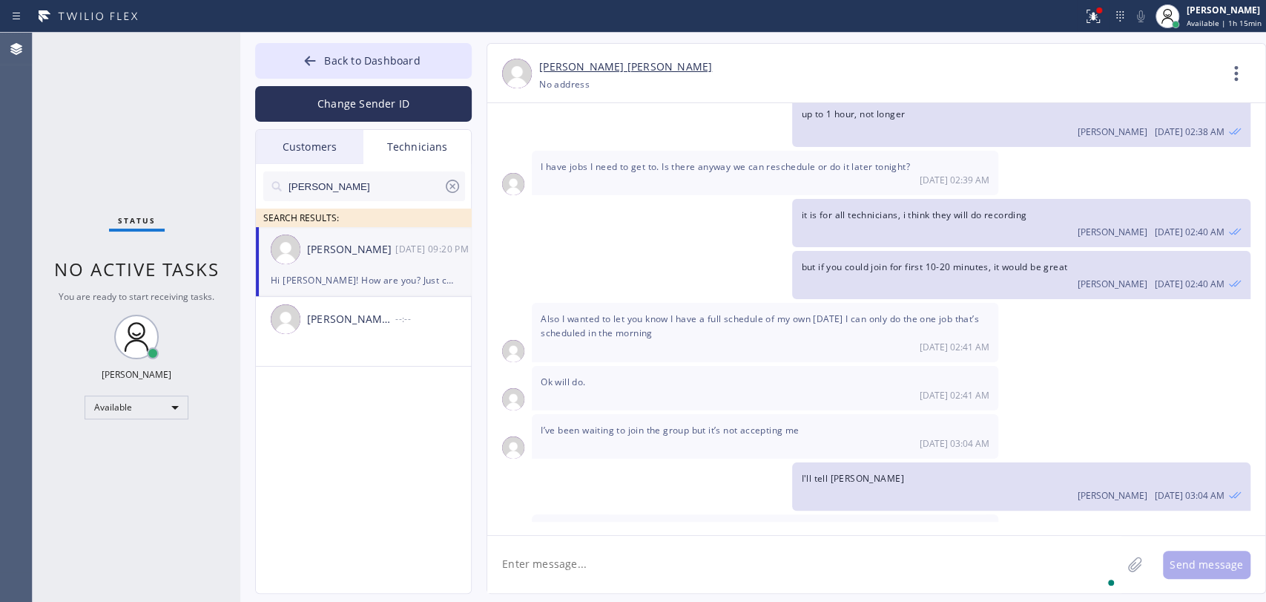
scroll to position [5409, 0]
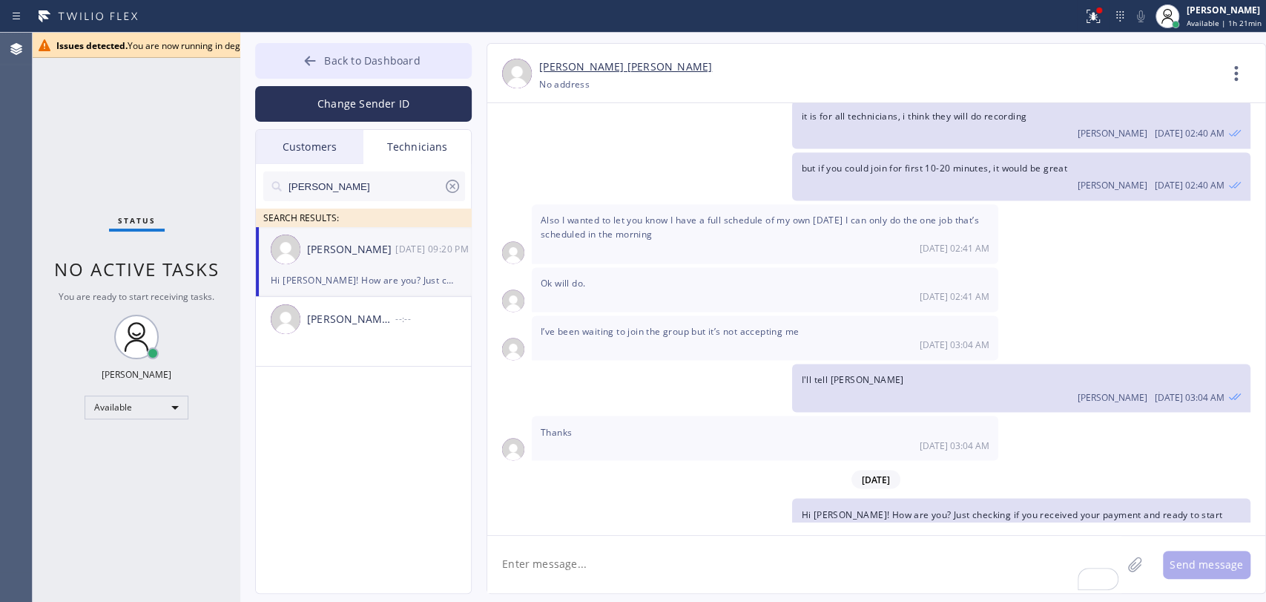
click at [372, 58] on span "Back to Dashboard" at bounding box center [372, 60] width 96 height 14
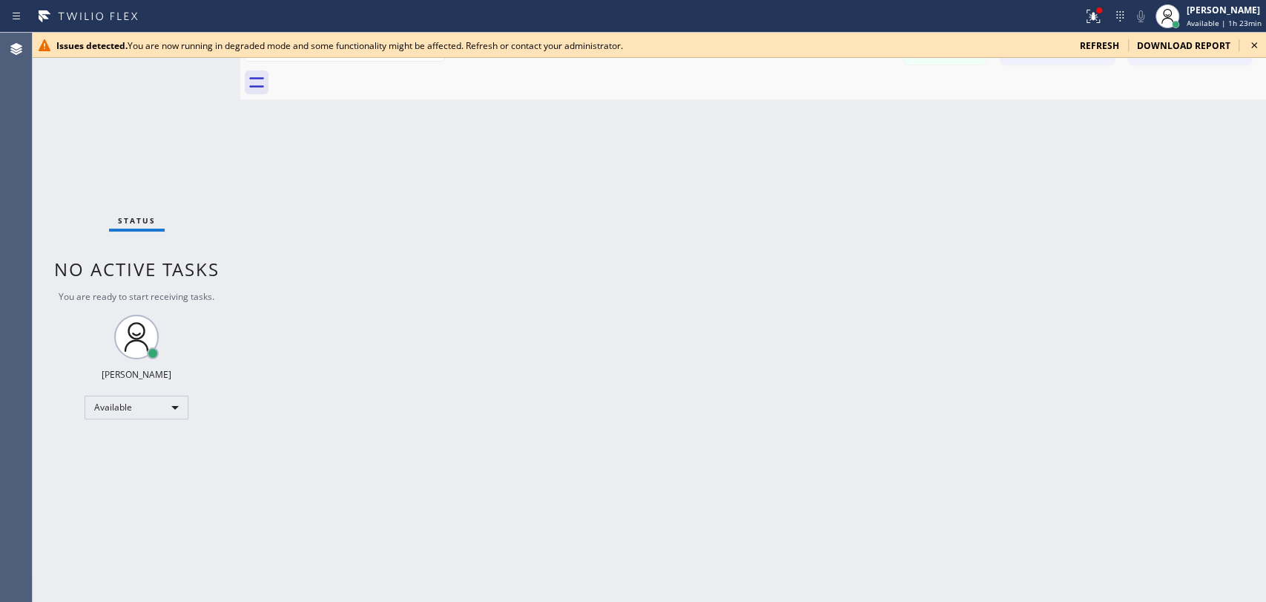
drag, startPoint x: 1253, startPoint y: 42, endPoint x: 911, endPoint y: 175, distance: 367.1
click at [1253, 42] on icon at bounding box center [1255, 45] width 18 height 18
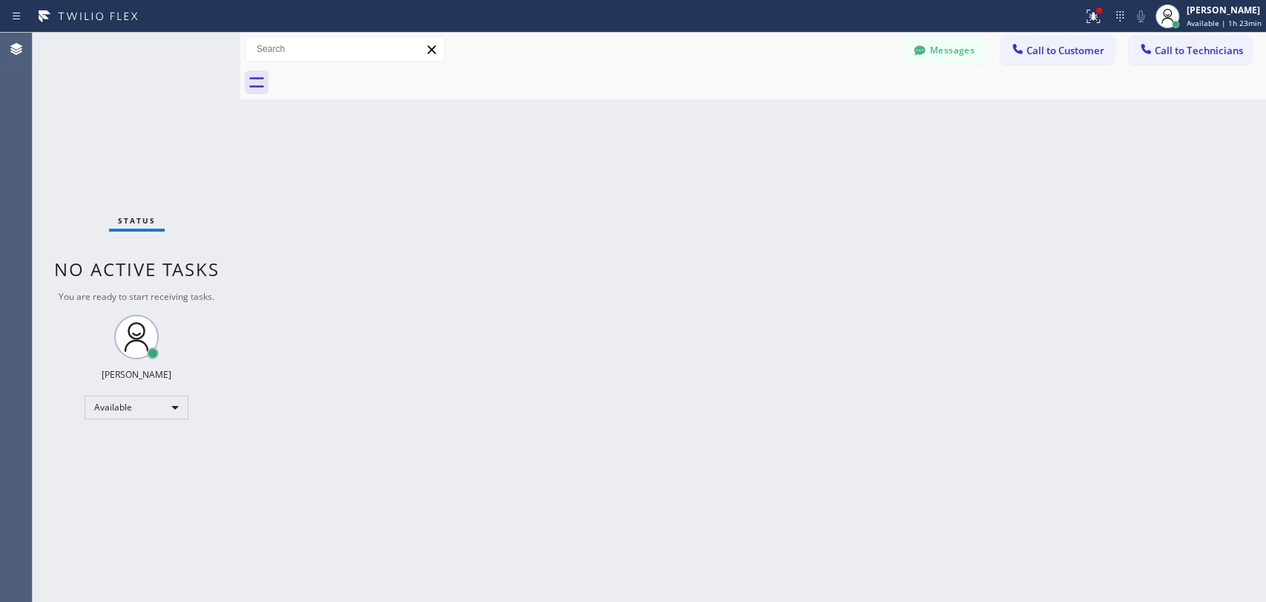
click at [910, 175] on div "Back to Dashboard Change Sender ID Customers Technicians AI [PERSON_NAME] [DATE…" at bounding box center [753, 317] width 1026 height 569
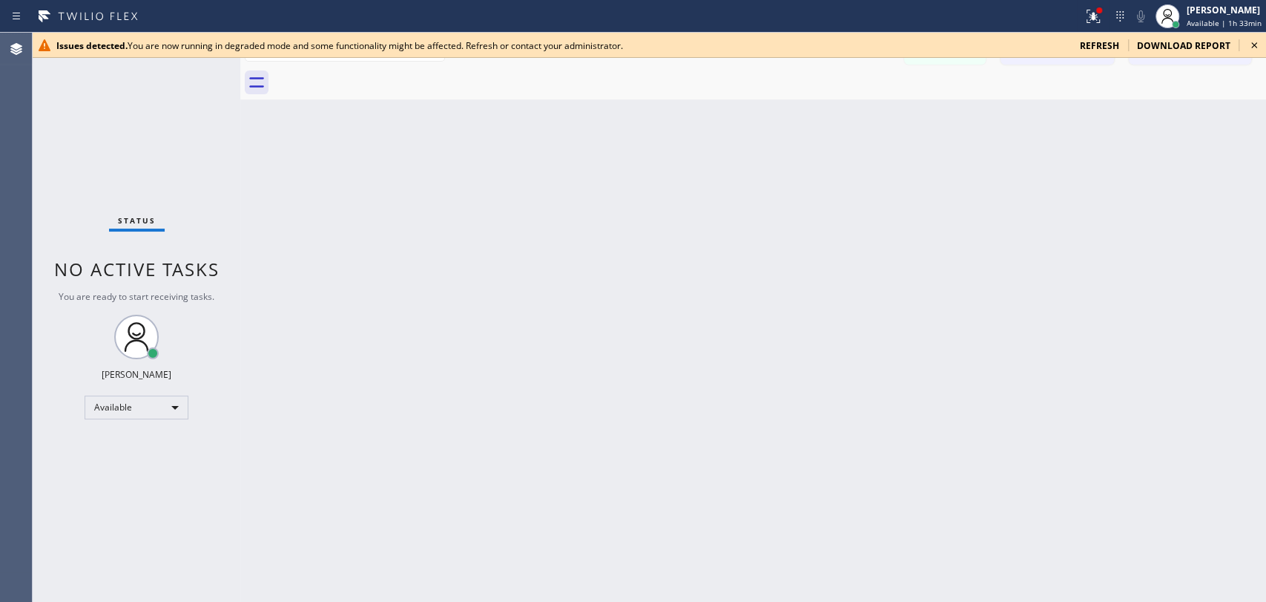
click at [1252, 49] on icon at bounding box center [1255, 45] width 18 height 18
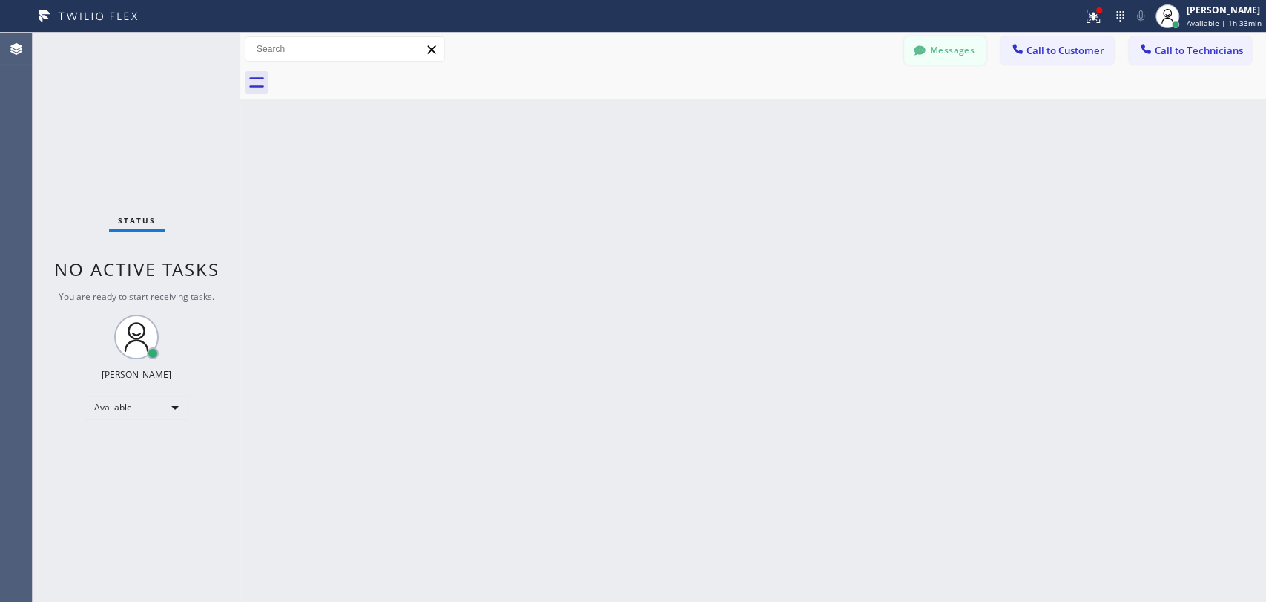
click at [968, 56] on button "Messages" at bounding box center [945, 50] width 82 height 28
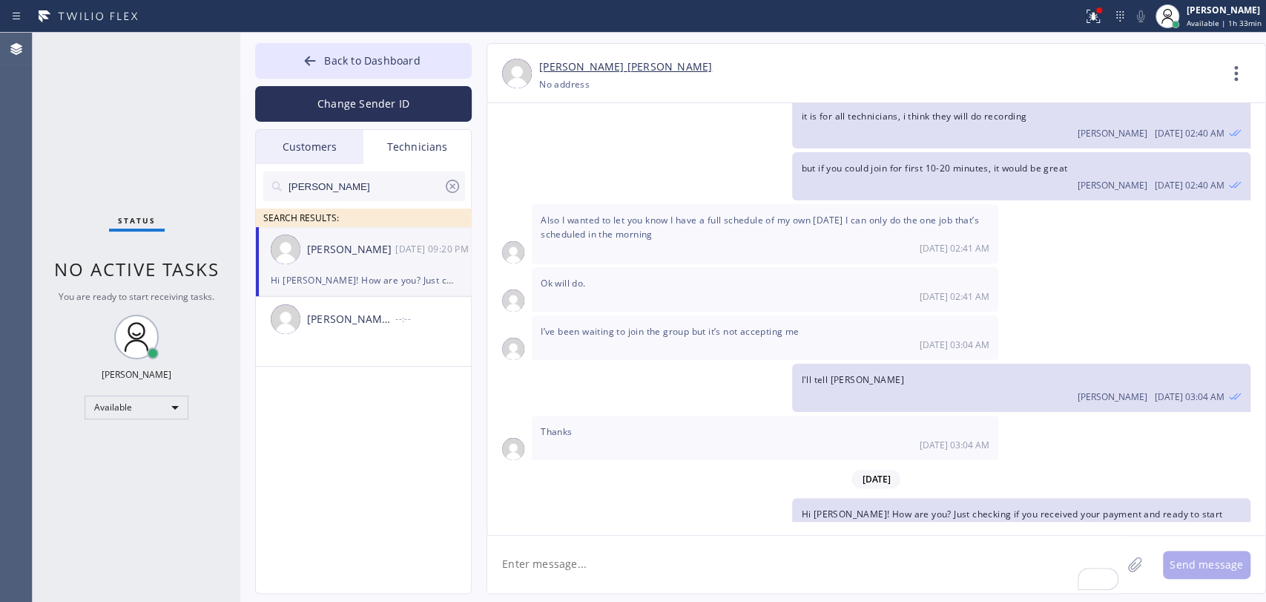
click at [340, 198] on input "jacob" at bounding box center [365, 186] width 157 height 30
click at [342, 196] on input "jacob" at bounding box center [365, 186] width 157 height 30
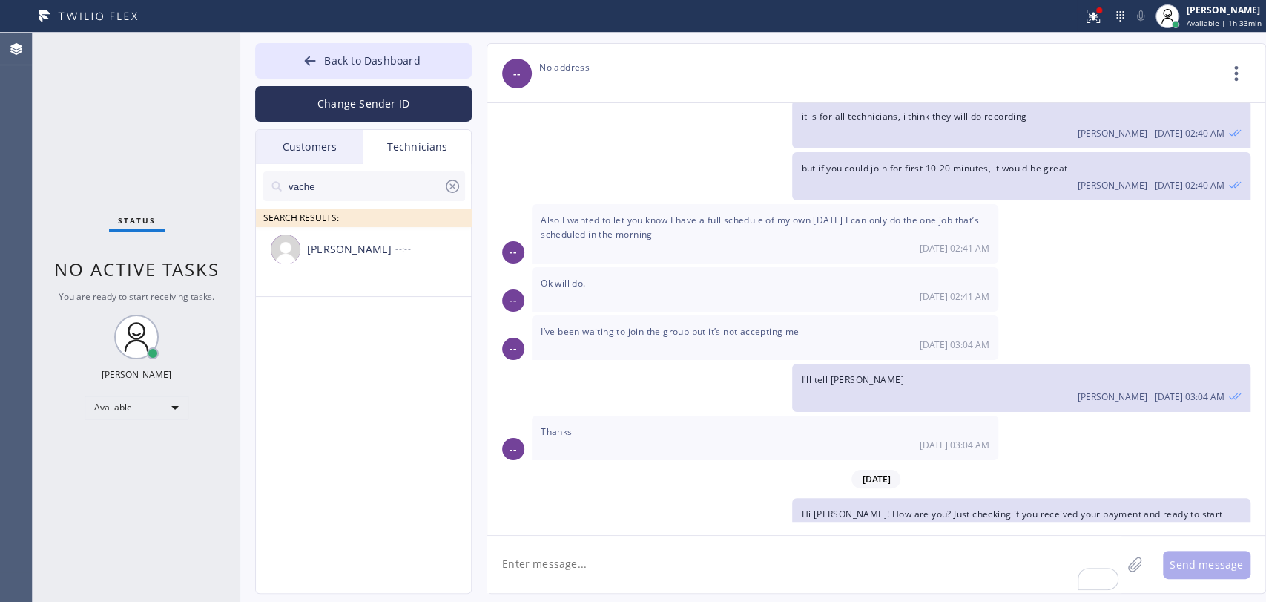
type input "vache"
click at [311, 292] on li "Vache Katabyan --:--" at bounding box center [364, 262] width 217 height 70
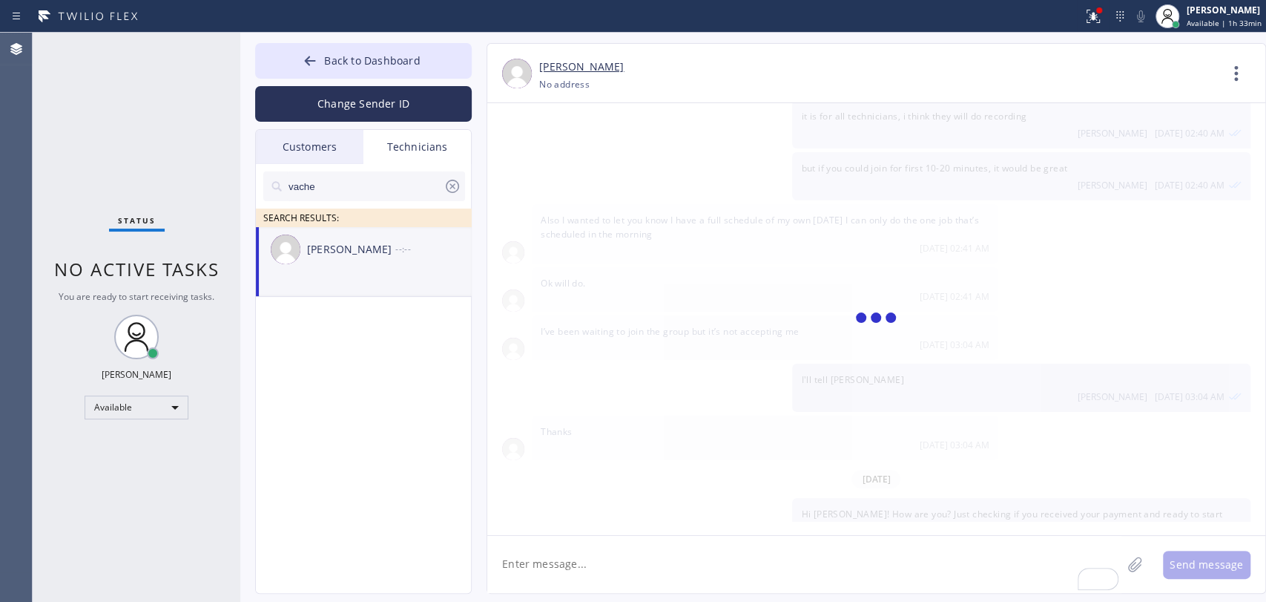
click at [524, 579] on textarea "To enrich screen reader interactions, please activate Accessibility in Grammarl…" at bounding box center [804, 564] width 634 height 57
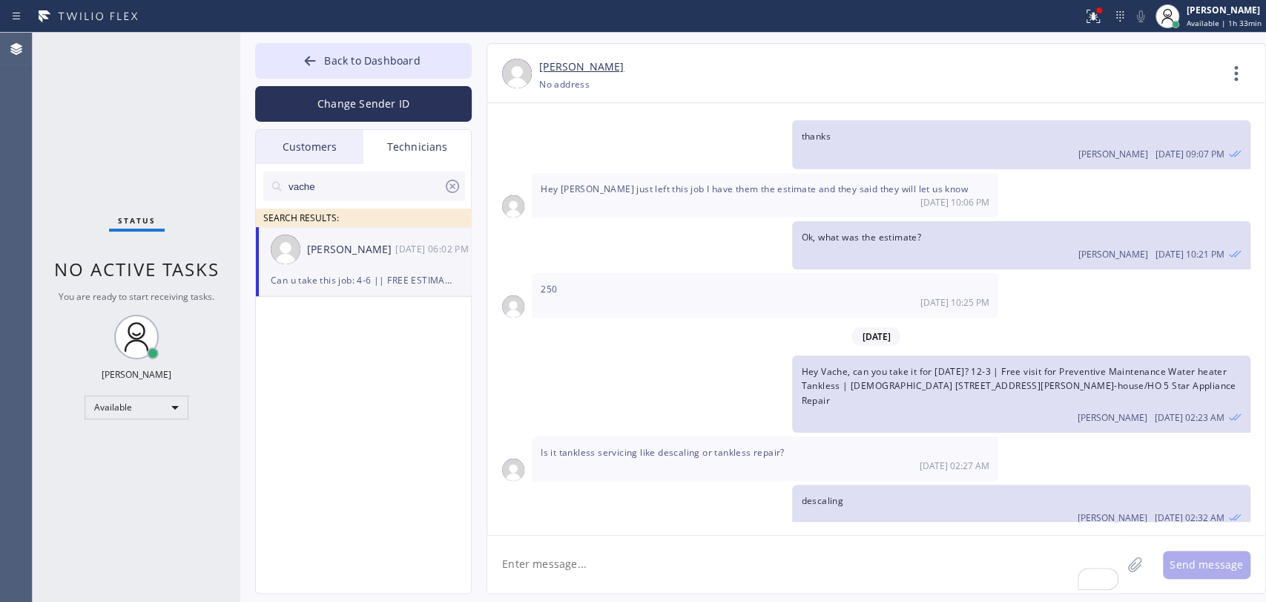
scroll to position [34753, 0]
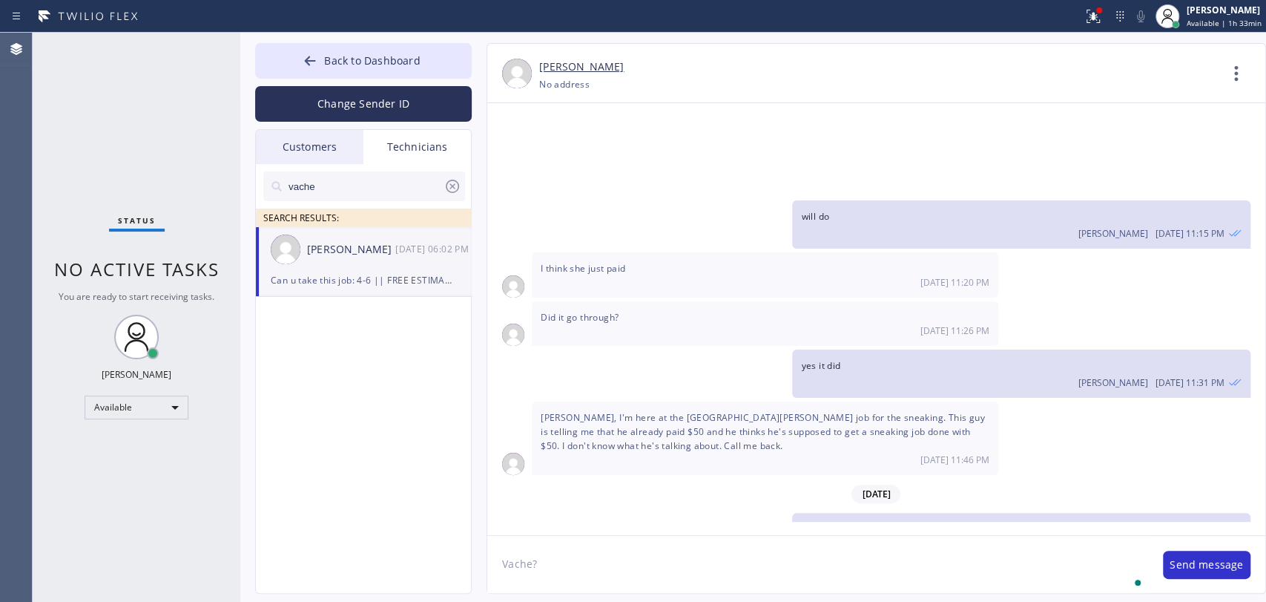
type textarea "Vache?"
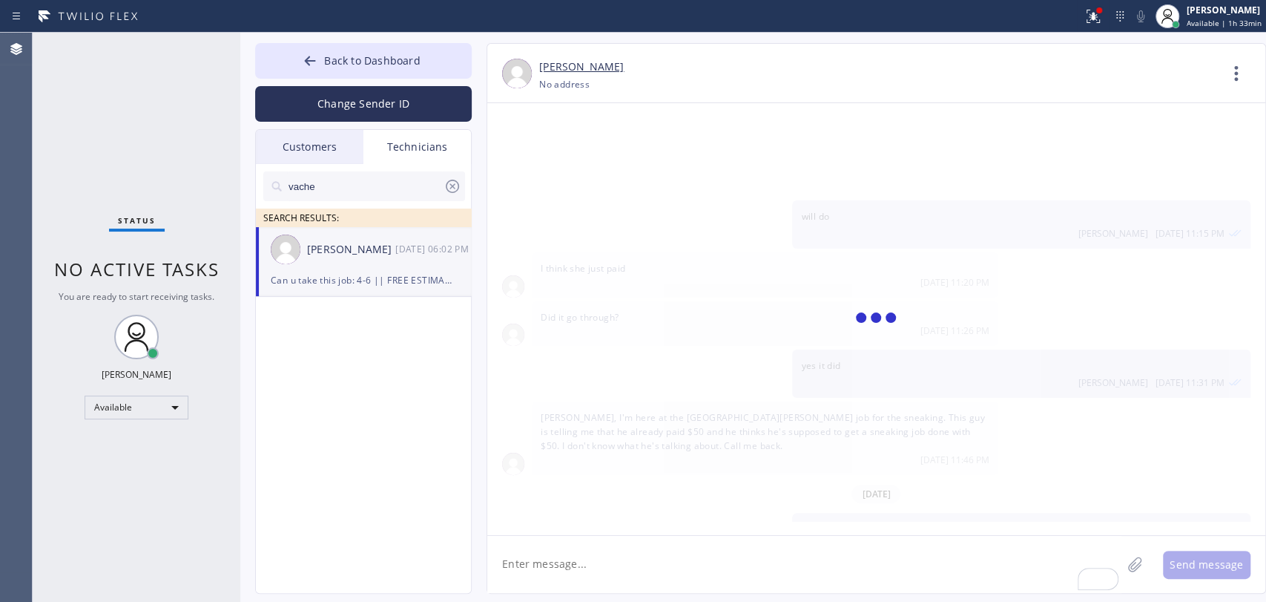
scroll to position [34805, 0]
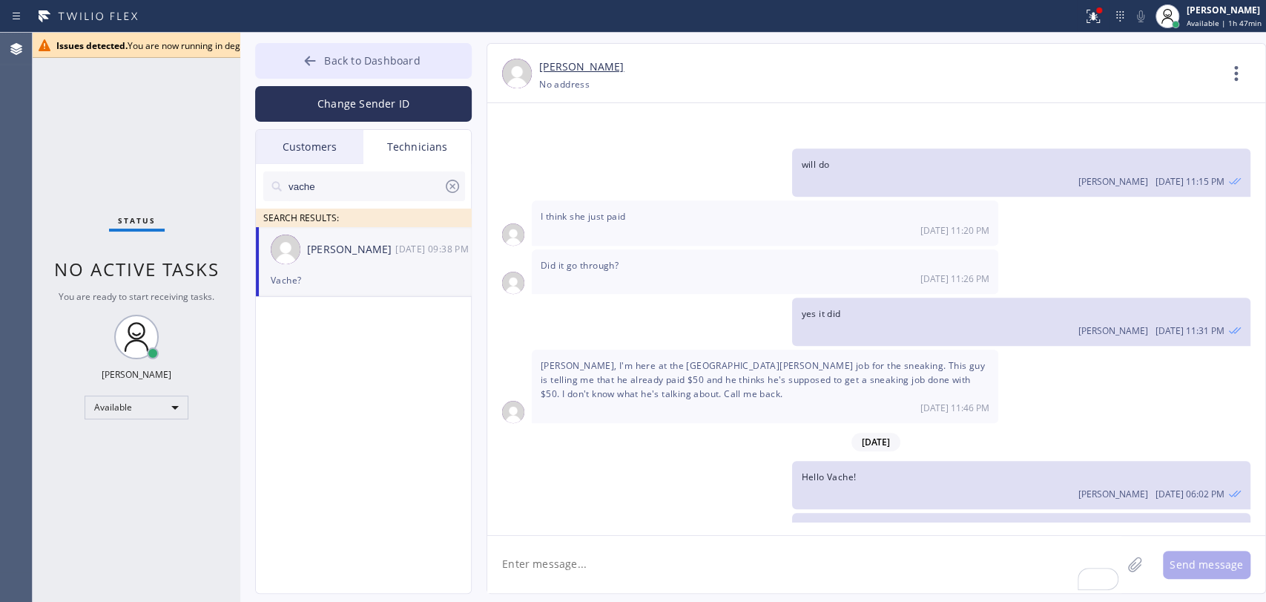
click at [367, 68] on button "Back to Dashboard" at bounding box center [363, 61] width 217 height 36
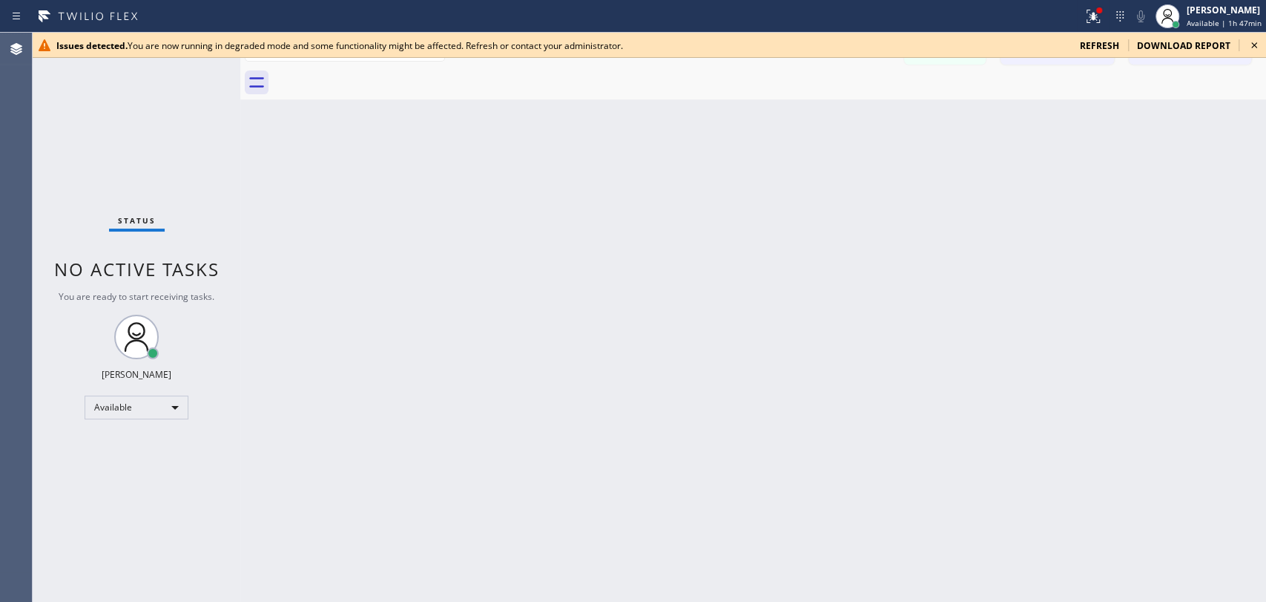
click at [732, 218] on div "Back to Dashboard Change Sender ID Customers Technicians AI [PERSON_NAME] [DATE…" at bounding box center [753, 317] width 1026 height 569
click at [1097, 43] on span "refresh" at bounding box center [1099, 45] width 39 height 13
click at [1255, 49] on icon at bounding box center [1255, 45] width 18 height 18
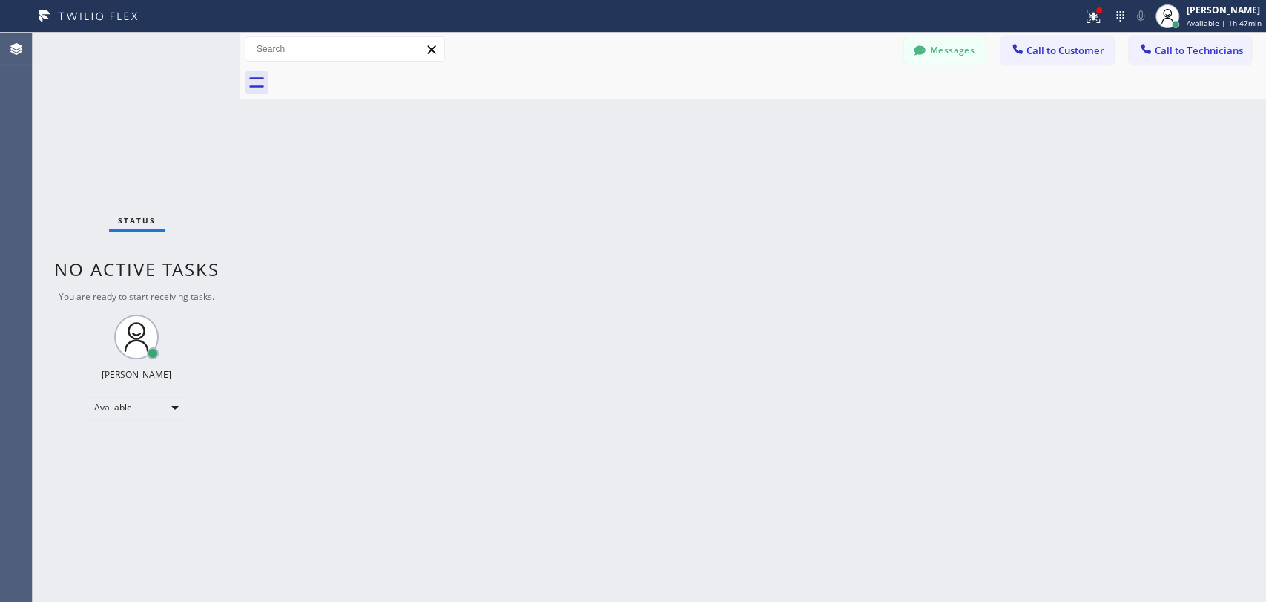
click at [1039, 66] on div at bounding box center [769, 82] width 993 height 33
click at [1033, 58] on button "Call to Customer" at bounding box center [1057, 50] width 113 height 28
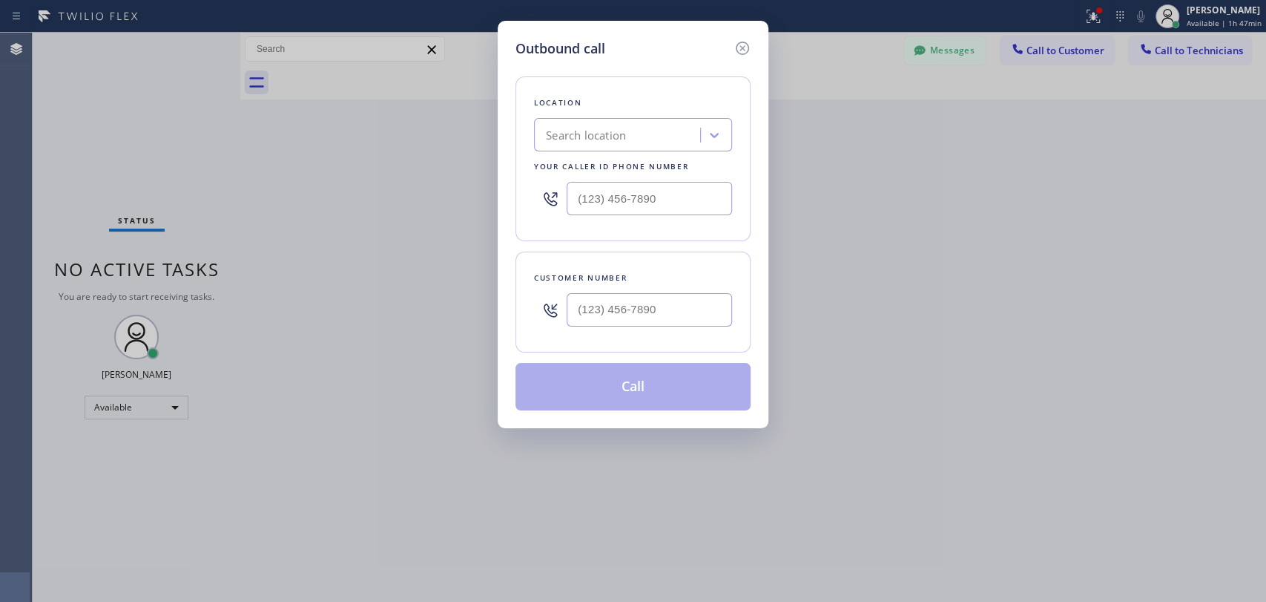
drag, startPoint x: 735, startPoint y: 42, endPoint x: 868, endPoint y: 56, distance: 133.5
click at [736, 42] on icon at bounding box center [743, 48] width 18 height 18
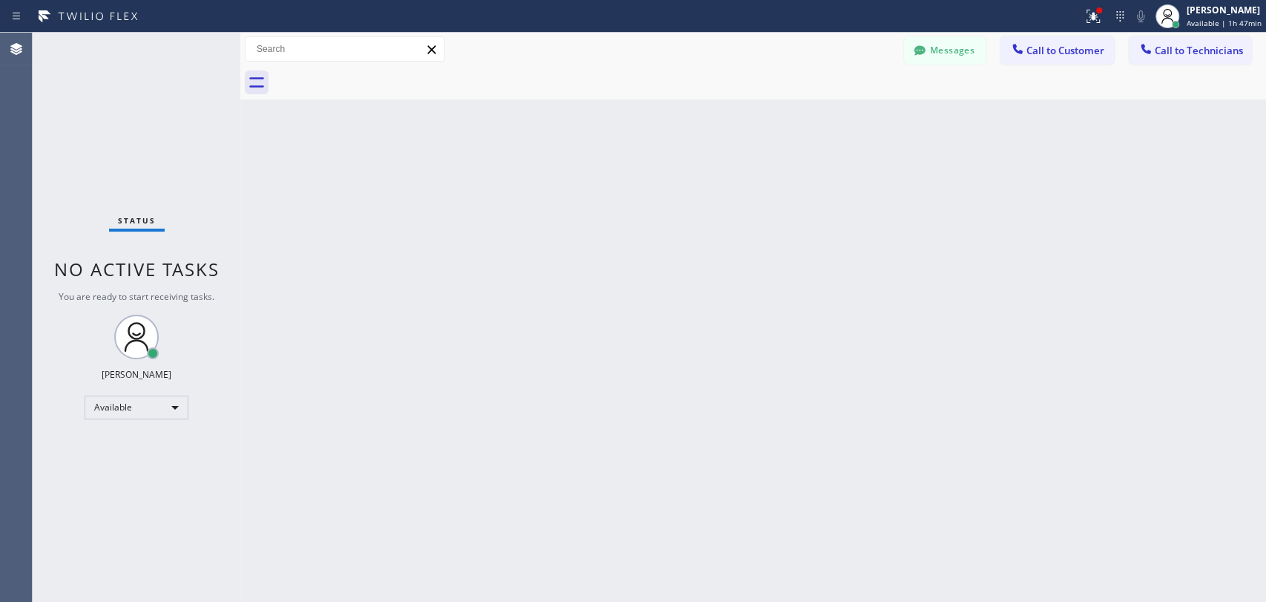
click at [918, 61] on button "Messages" at bounding box center [945, 50] width 82 height 28
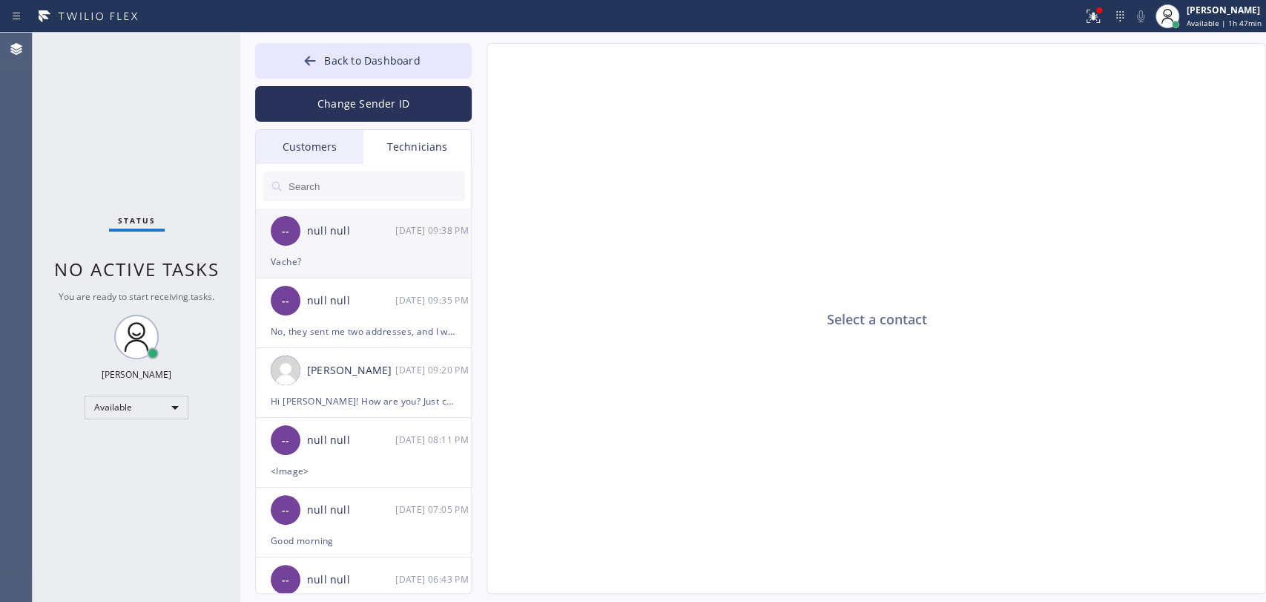
click at [383, 215] on div "-- null null [DATE] 09:38 PM" at bounding box center [364, 230] width 217 height 45
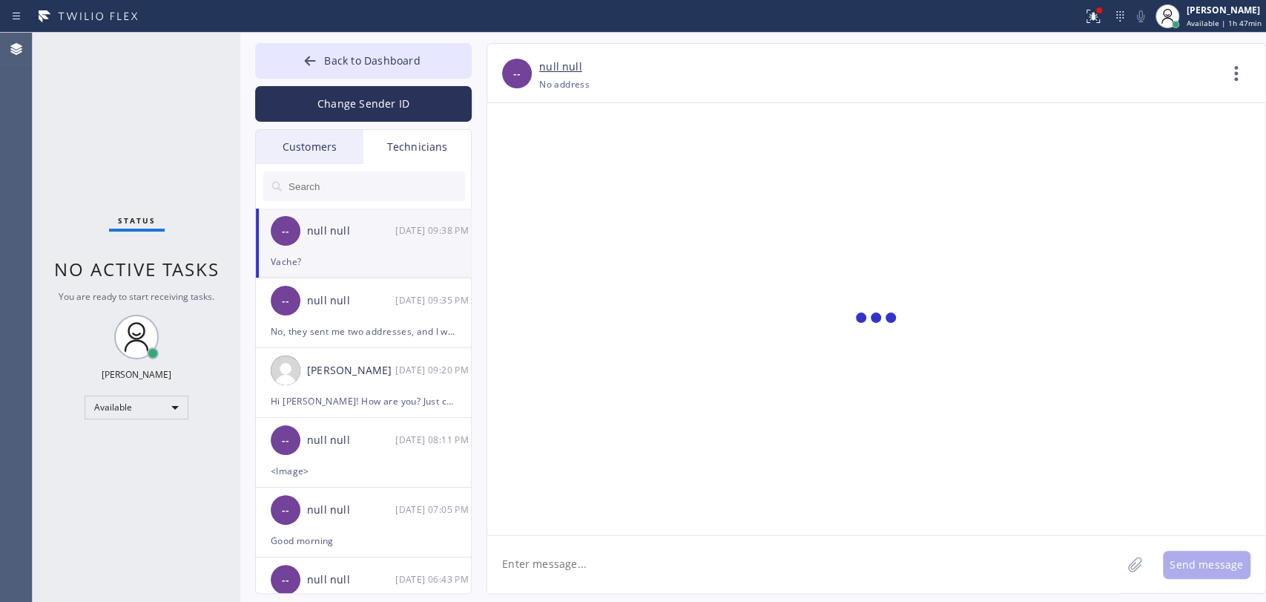
click at [338, 79] on div "Change Sender ID" at bounding box center [363, 100] width 217 height 43
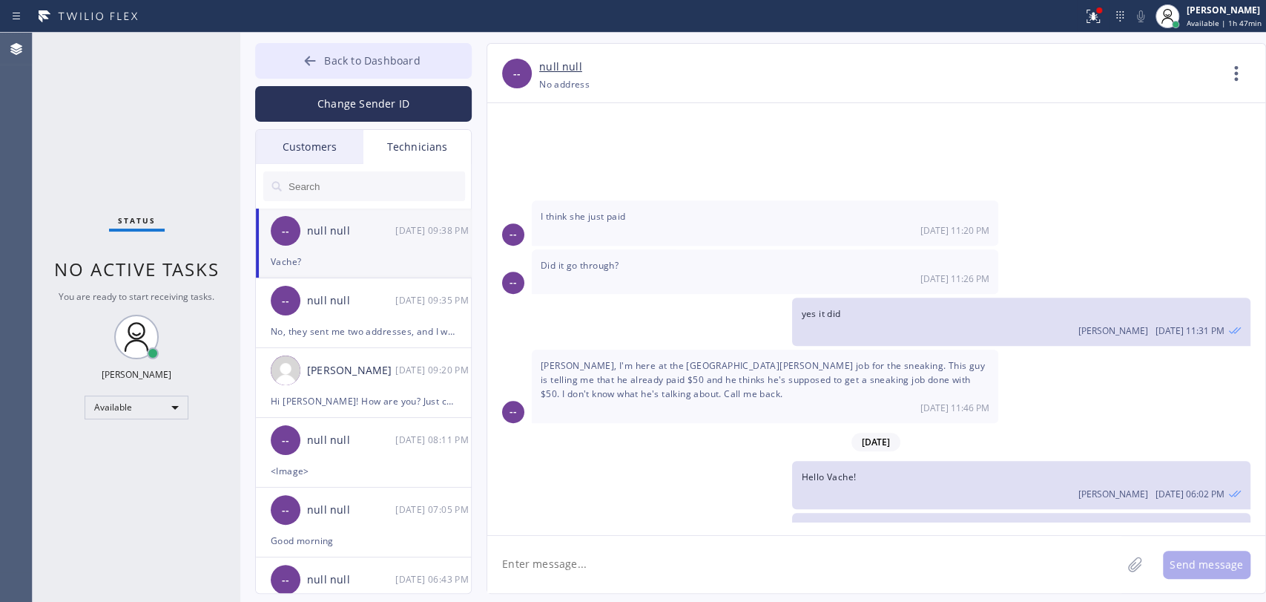
click at [338, 68] on button "Back to Dashboard" at bounding box center [363, 61] width 217 height 36
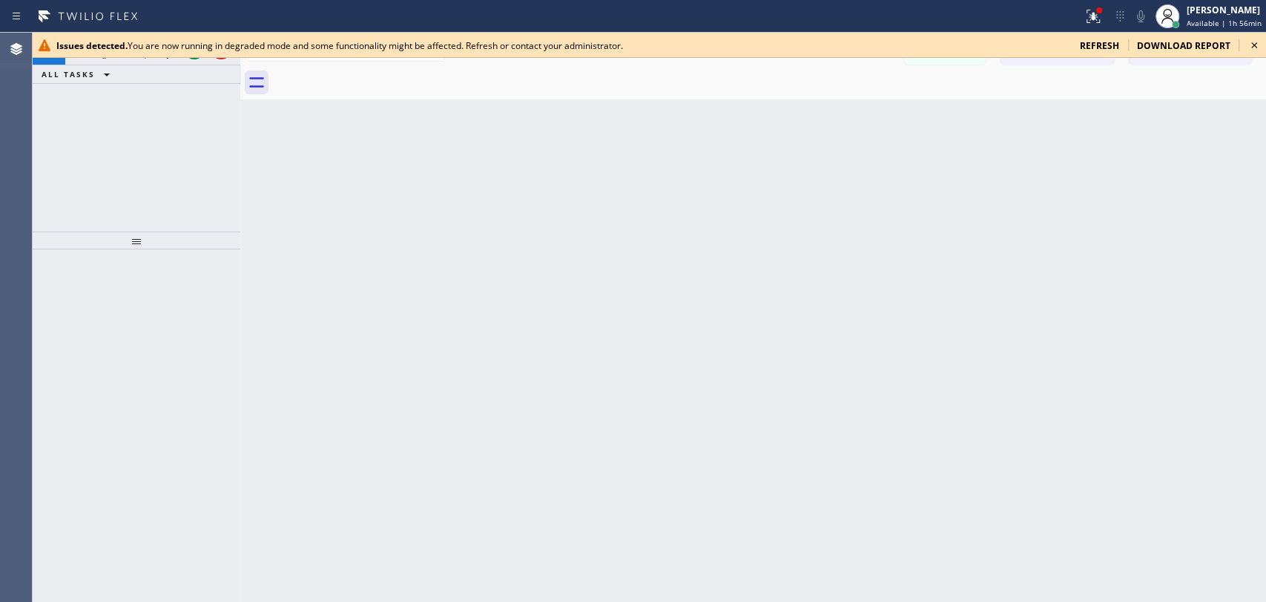
click at [88, 73] on span "ALL TASKS" at bounding box center [68, 74] width 53 height 10
click at [90, 61] on div "[PHONE_NUMBER] Incoming call from queue [DSRs]" at bounding box center [123, 49] width 116 height 33
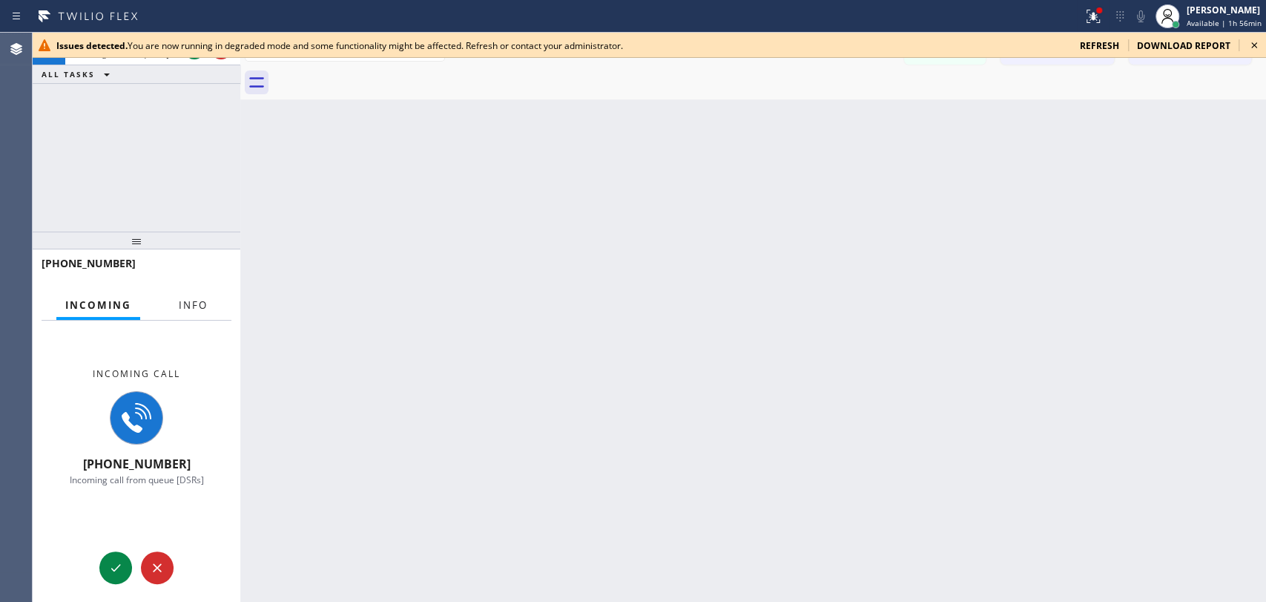
click at [182, 303] on span "Info" at bounding box center [193, 304] width 29 height 13
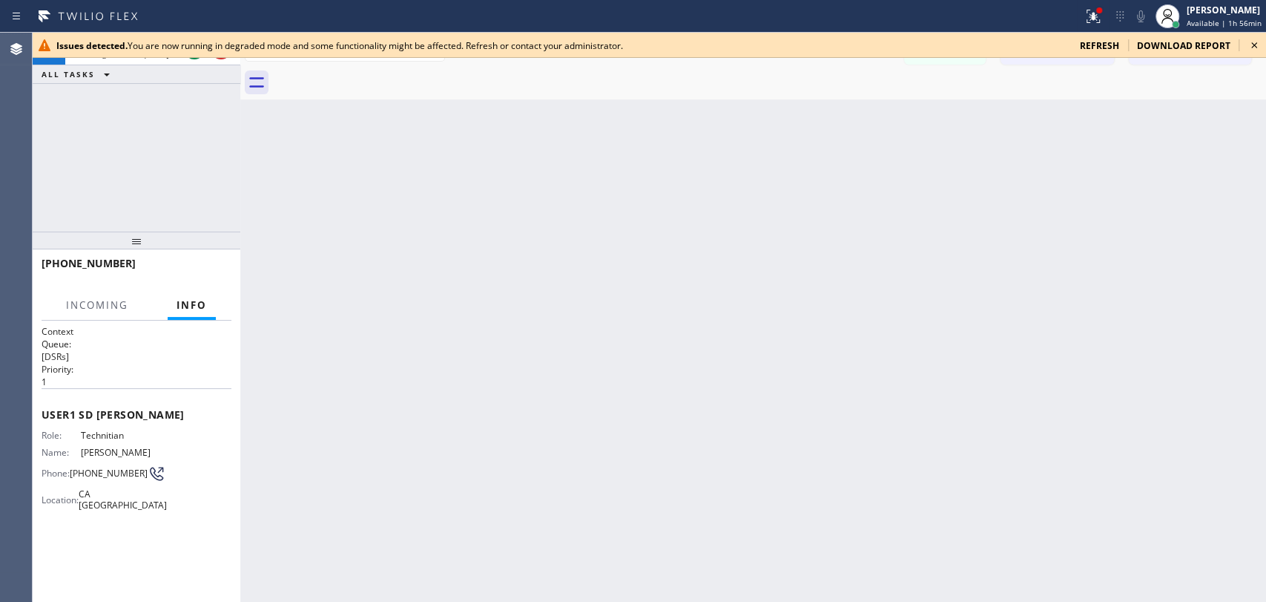
click at [116, 434] on span "Technitian" at bounding box center [118, 435] width 74 height 11
drag, startPoint x: 116, startPoint y: 434, endPoint x: 724, endPoint y: 215, distance: 645.8
click at [128, 430] on span "Technitian" at bounding box center [118, 435] width 74 height 11
click at [1251, 39] on icon at bounding box center [1255, 45] width 18 height 18
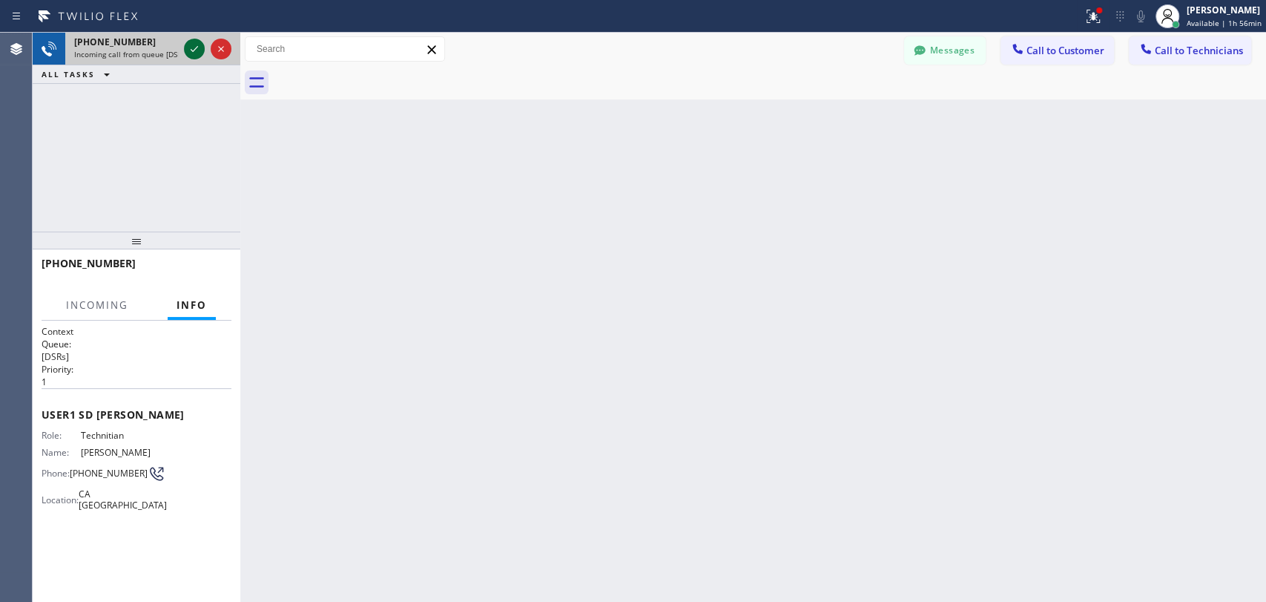
click at [195, 45] on icon at bounding box center [194, 49] width 18 height 18
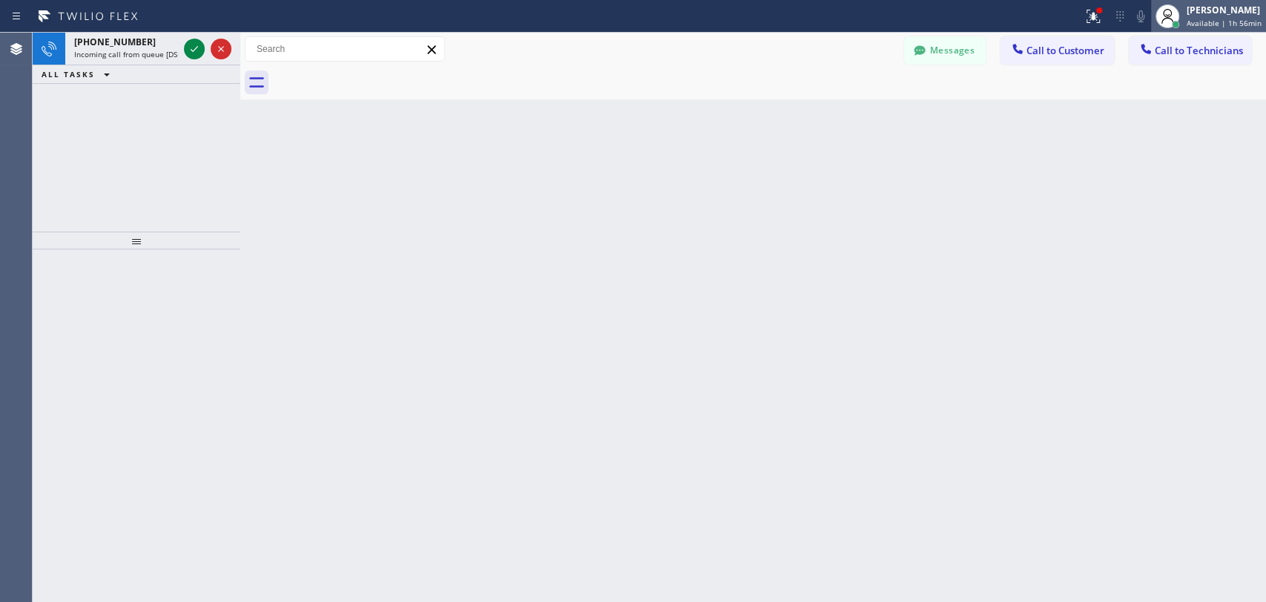
click at [1178, 17] on div at bounding box center [1168, 16] width 24 height 24
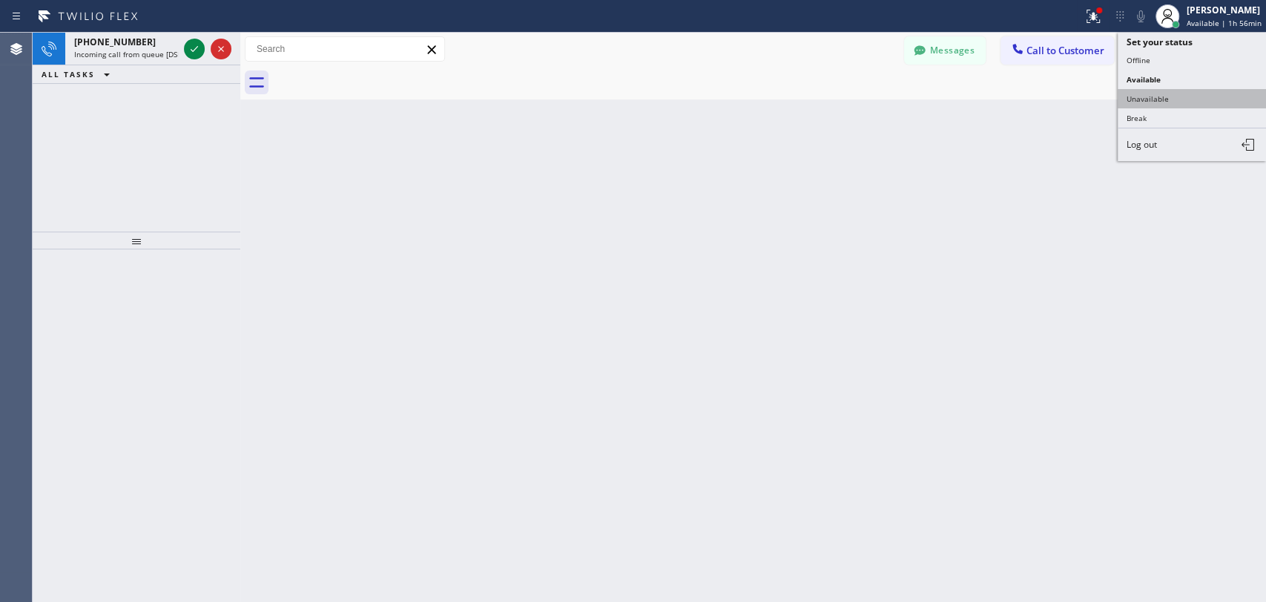
click at [1154, 95] on button "Unavailable" at bounding box center [1192, 98] width 148 height 19
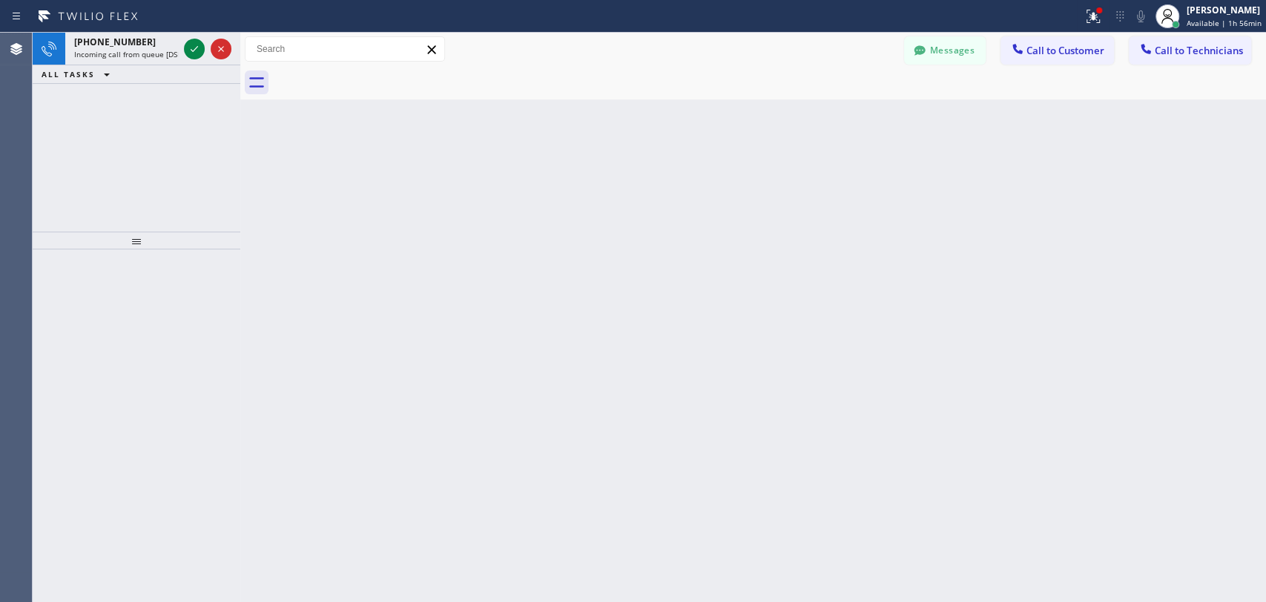
drag, startPoint x: 1088, startPoint y: 156, endPoint x: 825, endPoint y: 565, distance: 486.9
click at [1084, 158] on div "Back to Dashboard Change Sender ID Customers Technicians AI [PERSON_NAME] [DATE…" at bounding box center [753, 317] width 1026 height 569
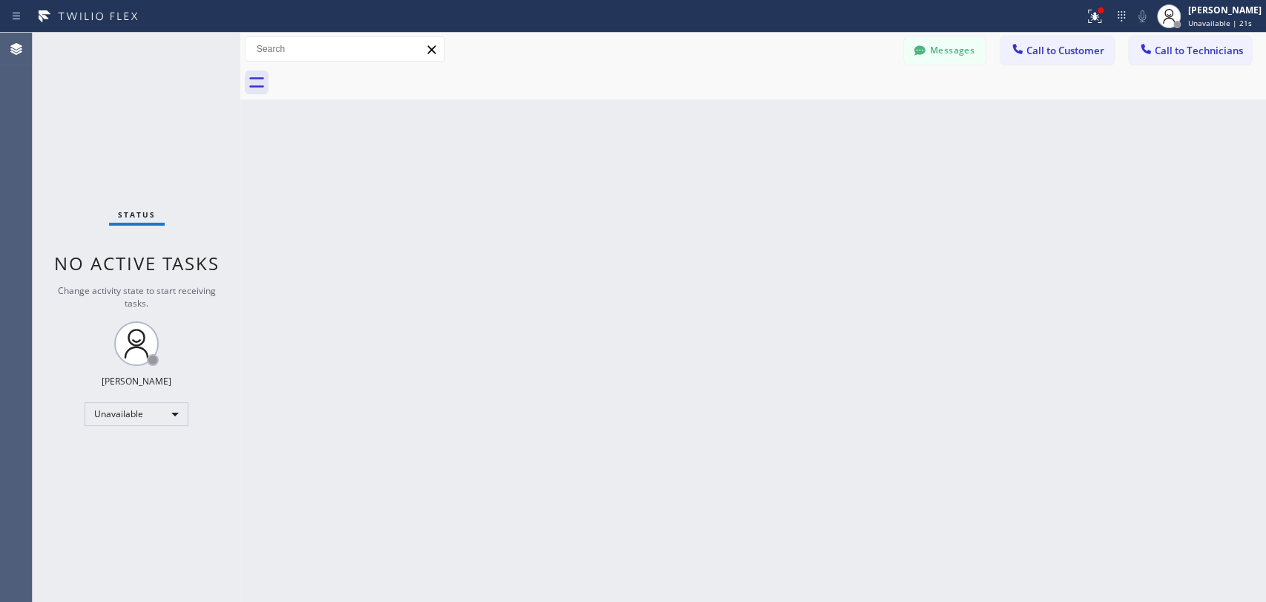
drag, startPoint x: 545, startPoint y: 401, endPoint x: 320, endPoint y: 372, distance: 226.5
click at [545, 401] on div "Back to Dashboard Change Sender ID Customers Technicians AI [PERSON_NAME] [DATE…" at bounding box center [753, 317] width 1026 height 569
click at [135, 407] on div "Unavailable" at bounding box center [137, 414] width 104 height 24
click at [112, 453] on li "Available" at bounding box center [135, 451] width 101 height 18
click at [1179, 288] on div "Back to Dashboard Change Sender ID Customers Technicians AI [PERSON_NAME] [DATE…" at bounding box center [753, 317] width 1026 height 569
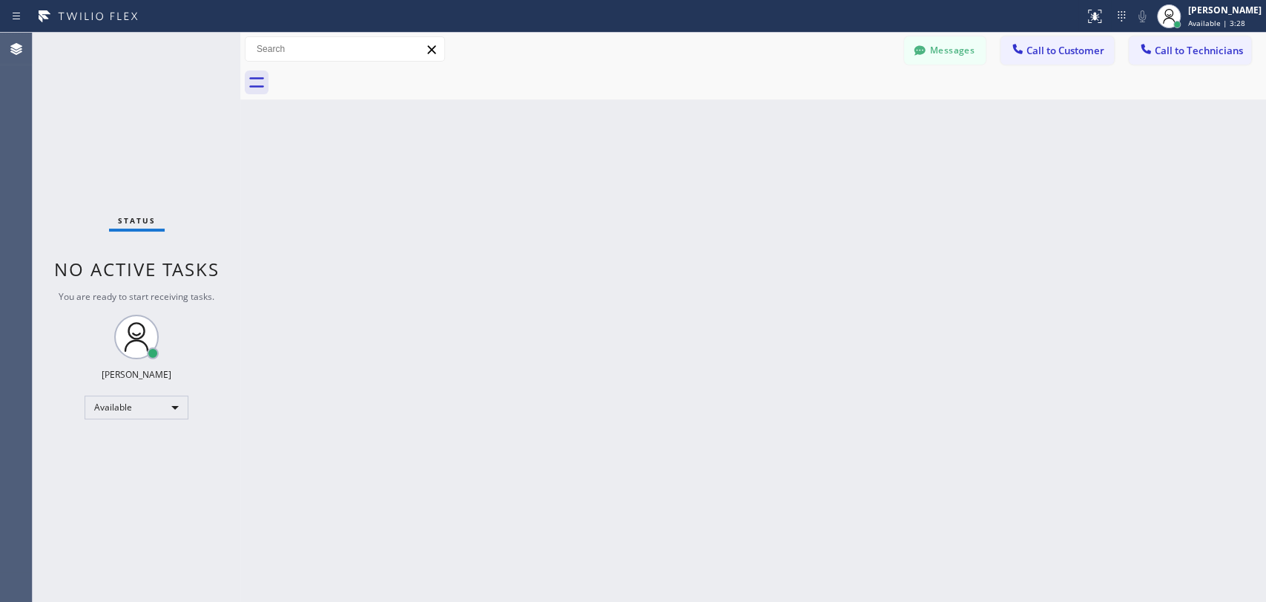
click at [1171, 294] on div "Back to Dashboard Change Sender ID Customers Technicians AI [PERSON_NAME] [DATE…" at bounding box center [753, 317] width 1026 height 569
click at [941, 59] on div "Messages Call to Customer Call to Technicians Outbound call Location Search loc…" at bounding box center [753, 66] width 1026 height 67
click at [941, 59] on button "Messages" at bounding box center [945, 50] width 82 height 28
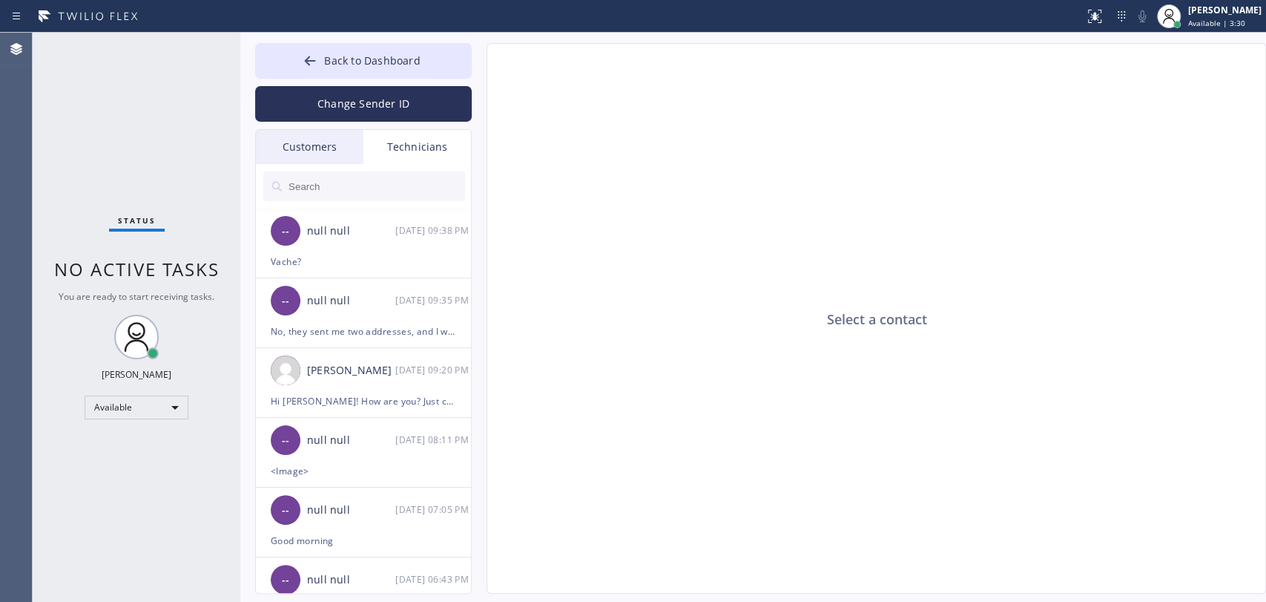
click at [404, 206] on div at bounding box center [364, 186] width 217 height 45
click at [391, 212] on div "-- null null [DATE] 09:38 PM" at bounding box center [364, 230] width 217 height 45
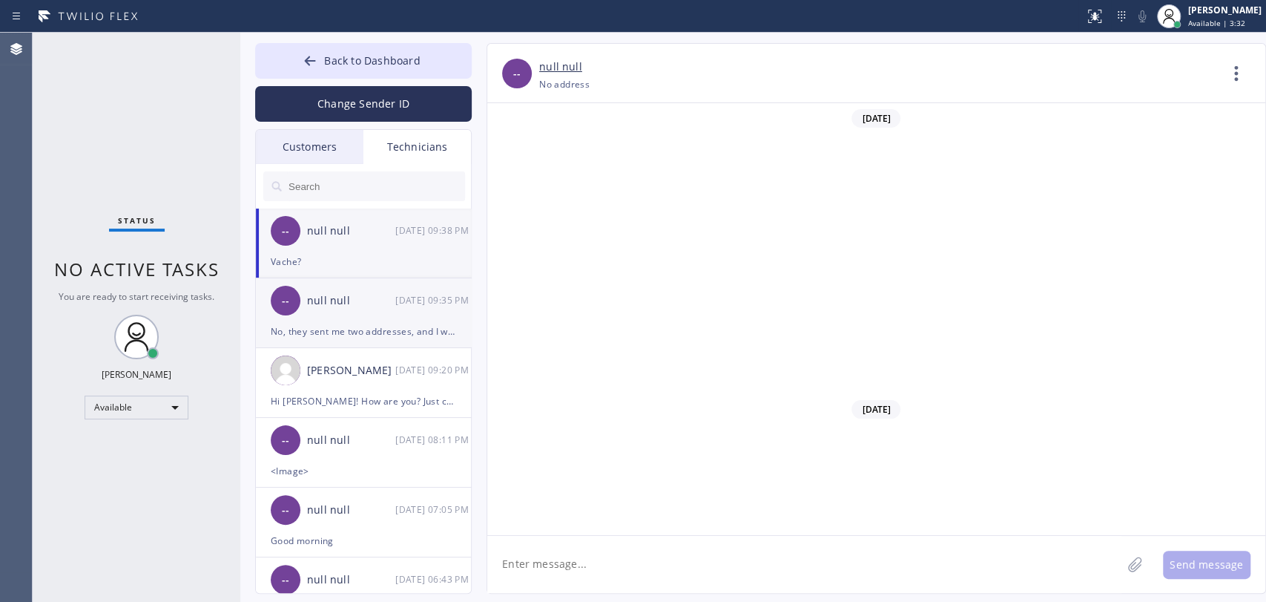
scroll to position [34805, 0]
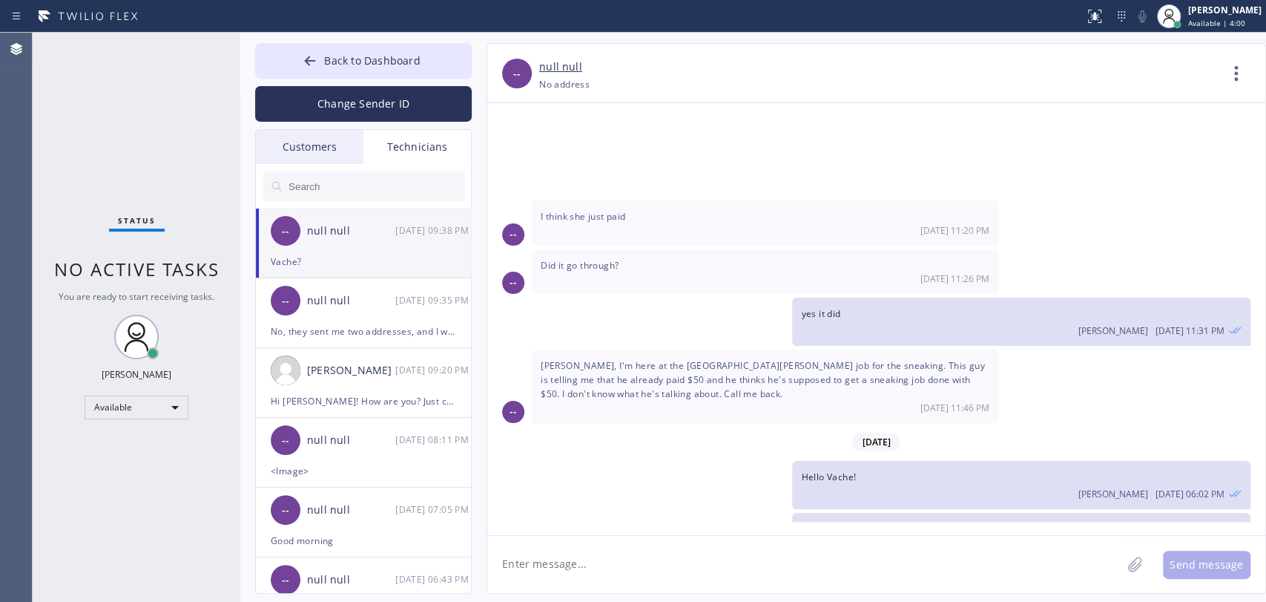
click at [1118, 300] on div "[DATE] (213) 550-3076 - [PERSON_NAME] (night time dispatcher) [PERSON_NAME] [DA…" at bounding box center [876, 312] width 778 height 418
click at [2, 315] on div "Agent Desktop" at bounding box center [16, 317] width 32 height 569
click at [53, 233] on div "Status No active tasks You are ready to start receiving tasks. Oleksiy Dmitriev…" at bounding box center [137, 317] width 208 height 569
click at [1106, 249] on div "-- Did it go through? 08/30 11:26 PM" at bounding box center [876, 271] width 778 height 45
click at [1091, 349] on div "-- Alex, I'm here at the Santa Monica job for the sneaking. This guy is telling…" at bounding box center [876, 385] width 778 height 73
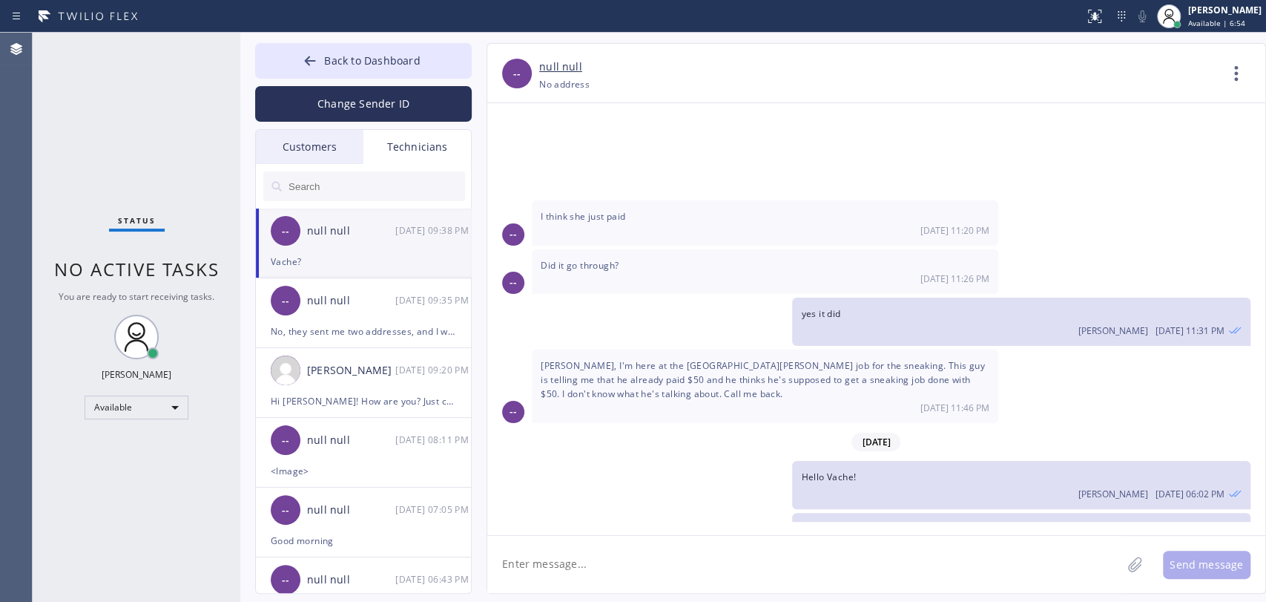
click at [174, 274] on span "No active tasks" at bounding box center [136, 269] width 165 height 24
click at [1185, 349] on div "-- Alex, I'm here at the Santa Monica job for the sneaking. This guy is telling…" at bounding box center [876, 385] width 778 height 73
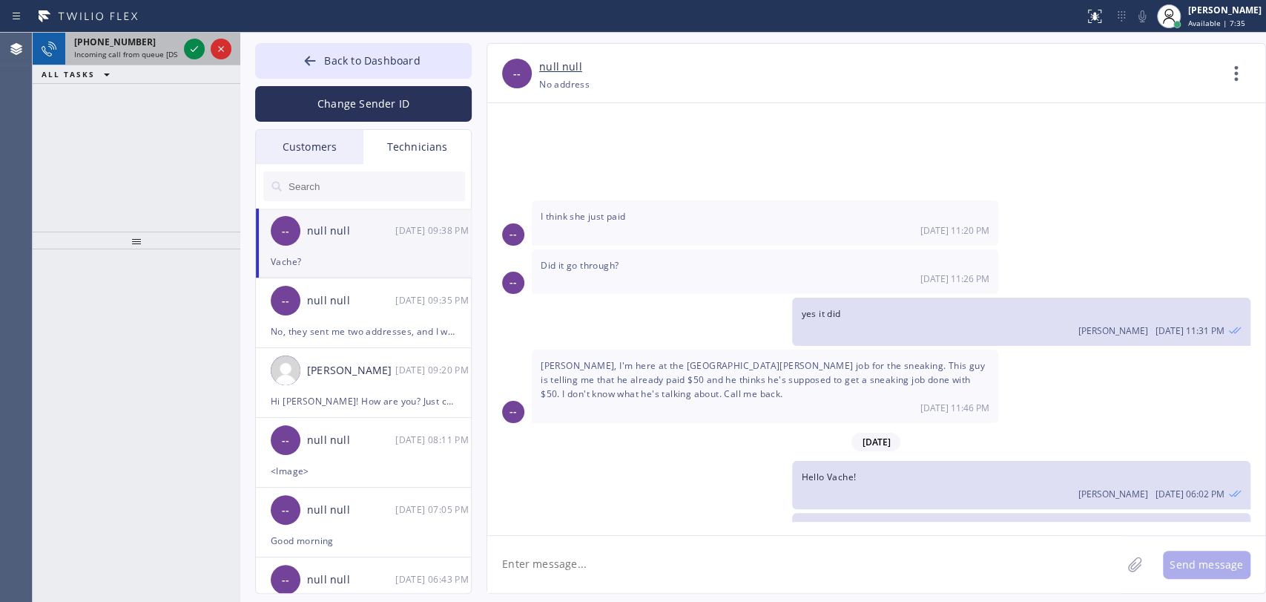
click at [154, 36] on div "+19098349086" at bounding box center [126, 42] width 104 height 13
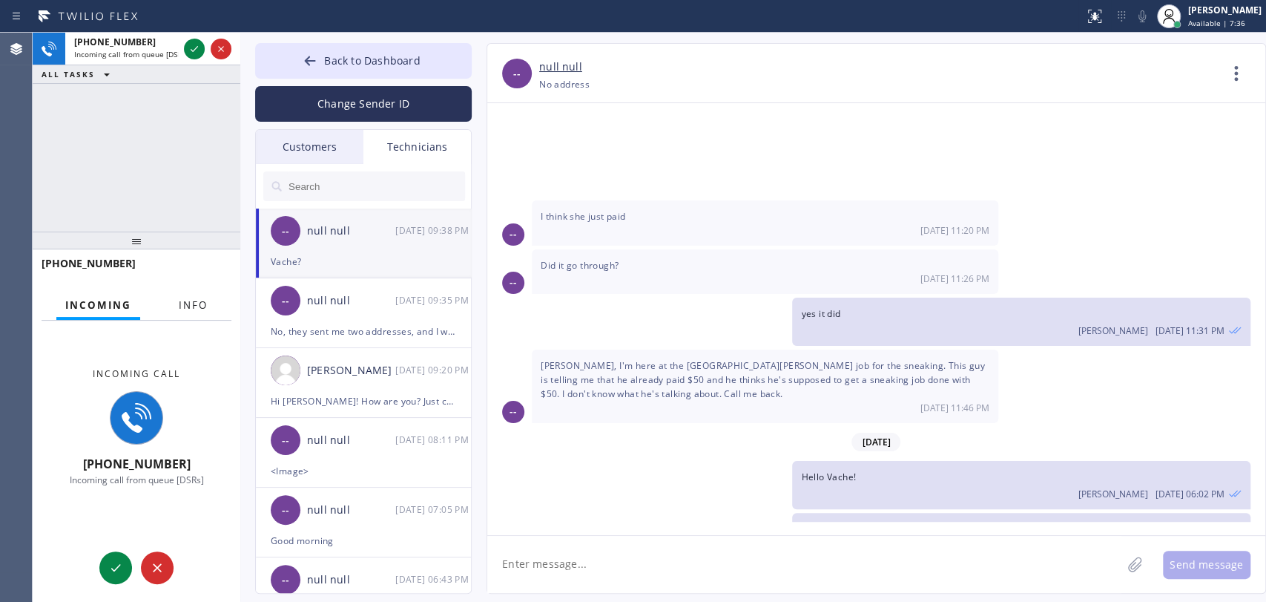
click at [182, 295] on button "Info" at bounding box center [193, 305] width 47 height 29
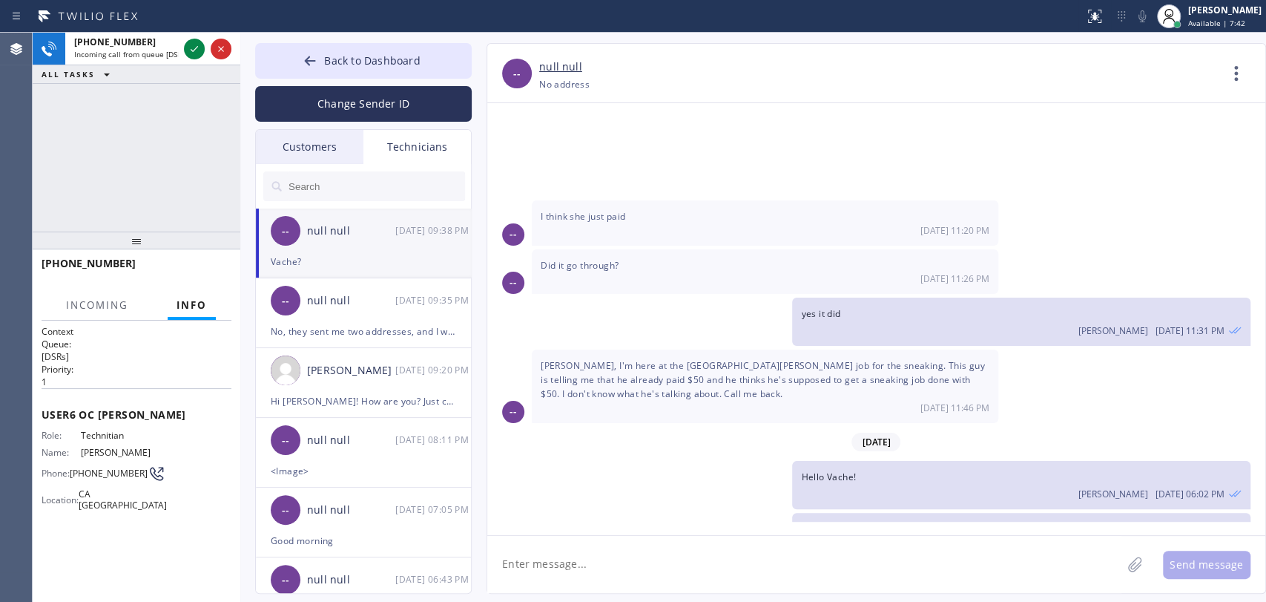
drag, startPoint x: 91, startPoint y: 135, endPoint x: 162, endPoint y: 246, distance: 132.1
click at [91, 135] on div "+19098349086 Incoming call from queue [DSRs] ALL TASKS ALL TASKS ACTIVE TASKS T…" at bounding box center [137, 132] width 208 height 199
click at [378, 185] on input "text" at bounding box center [376, 186] width 178 height 30
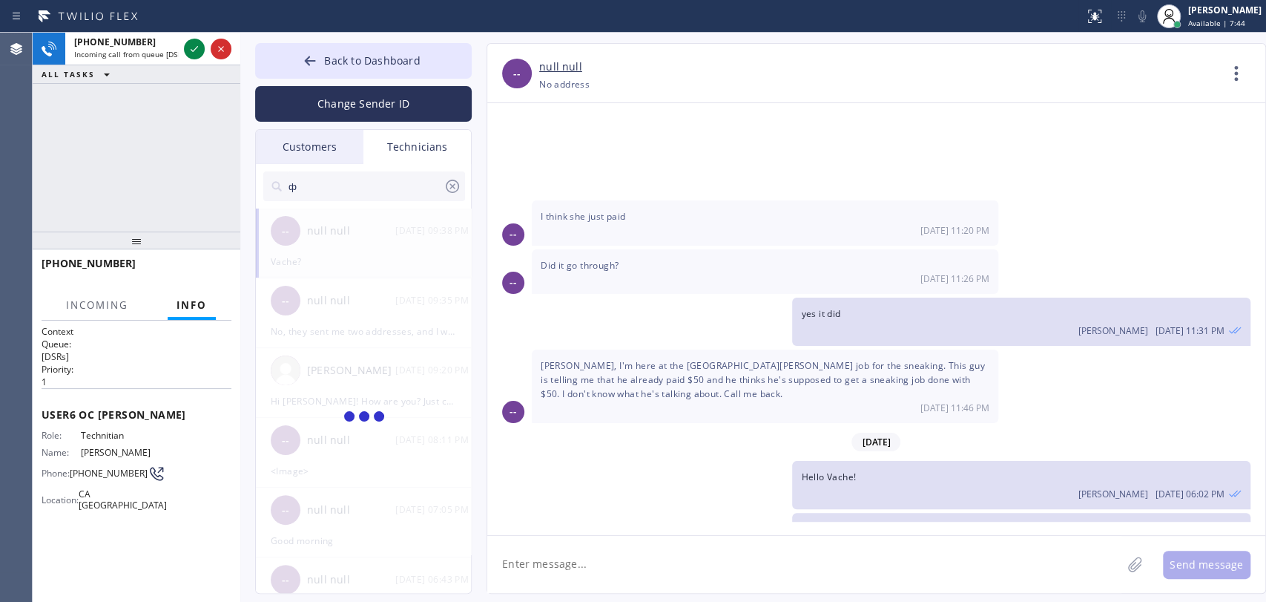
click at [378, 185] on input "ф" at bounding box center [365, 186] width 157 height 30
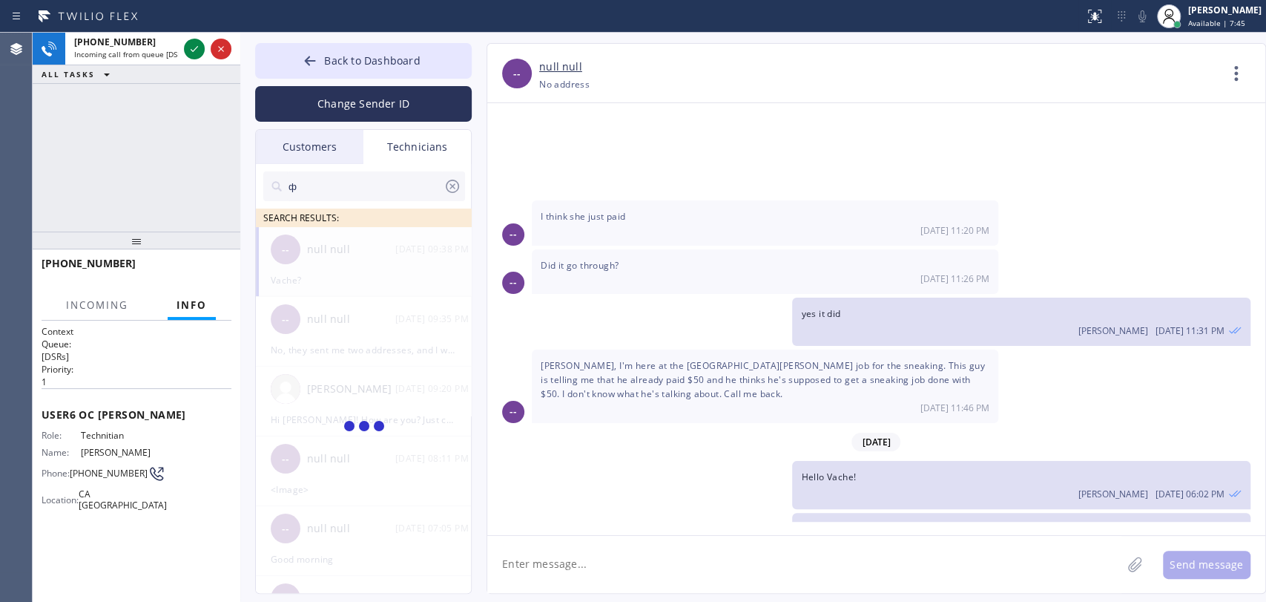
type input "ф"
drag, startPoint x: 136, startPoint y: 464, endPoint x: 77, endPoint y: 467, distance: 58.7
click at [77, 467] on span "(909) 834-9086" at bounding box center [109, 472] width 78 height 11
copy span "909) 834-9086"
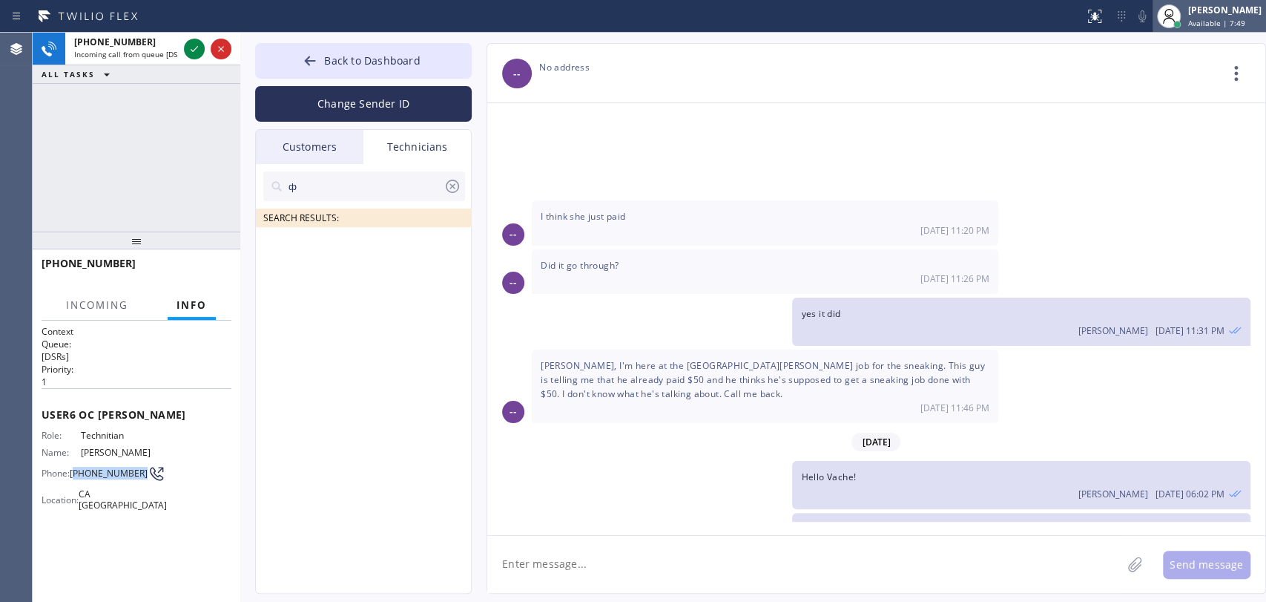
click at [1199, 6] on div "[PERSON_NAME]" at bounding box center [1224, 10] width 73 height 13
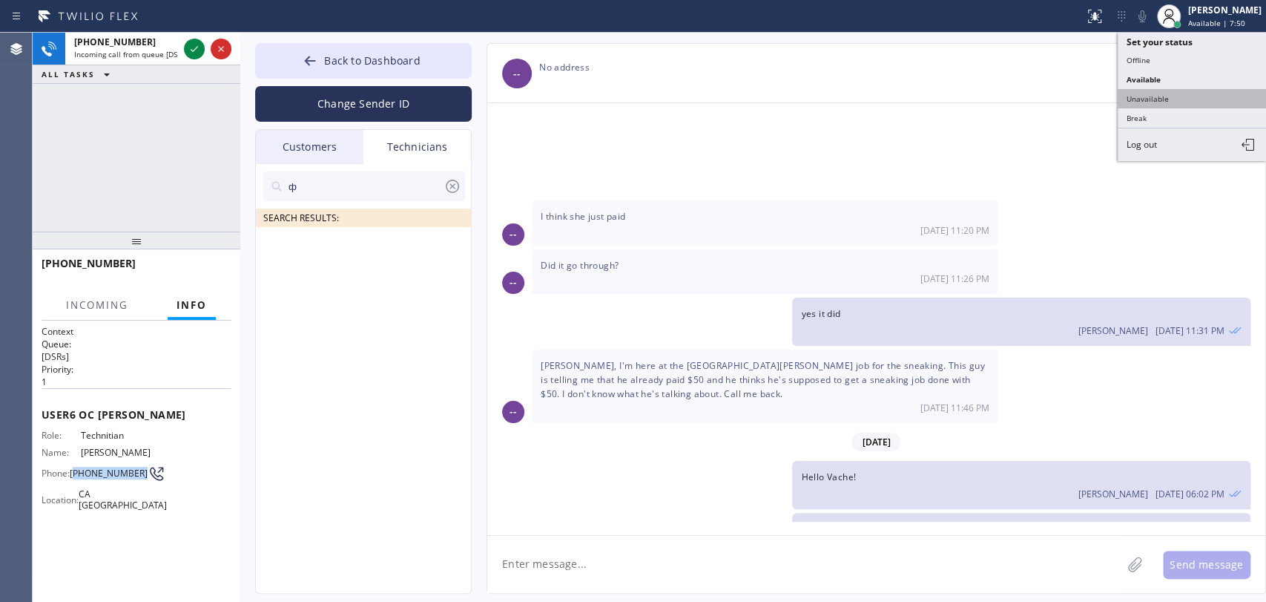
click at [1132, 91] on button "Unavailable" at bounding box center [1192, 98] width 148 height 19
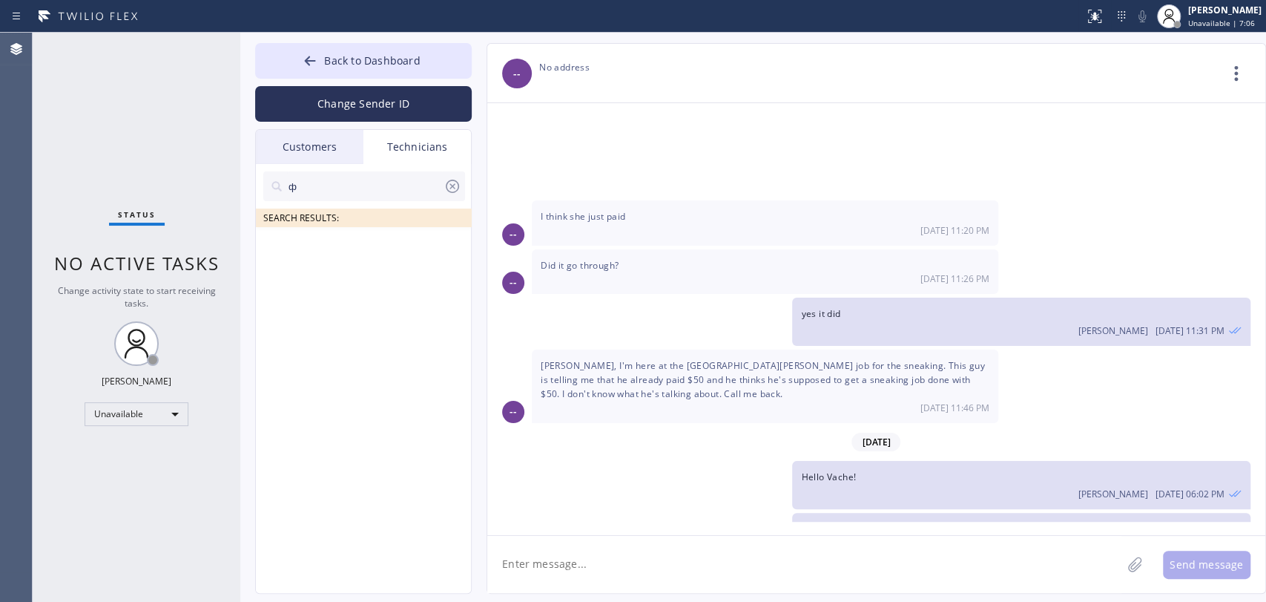
drag, startPoint x: 1184, startPoint y: 16, endPoint x: 1182, endPoint y: 37, distance: 20.9
click at [1184, 16] on div at bounding box center [1169, 16] width 33 height 33
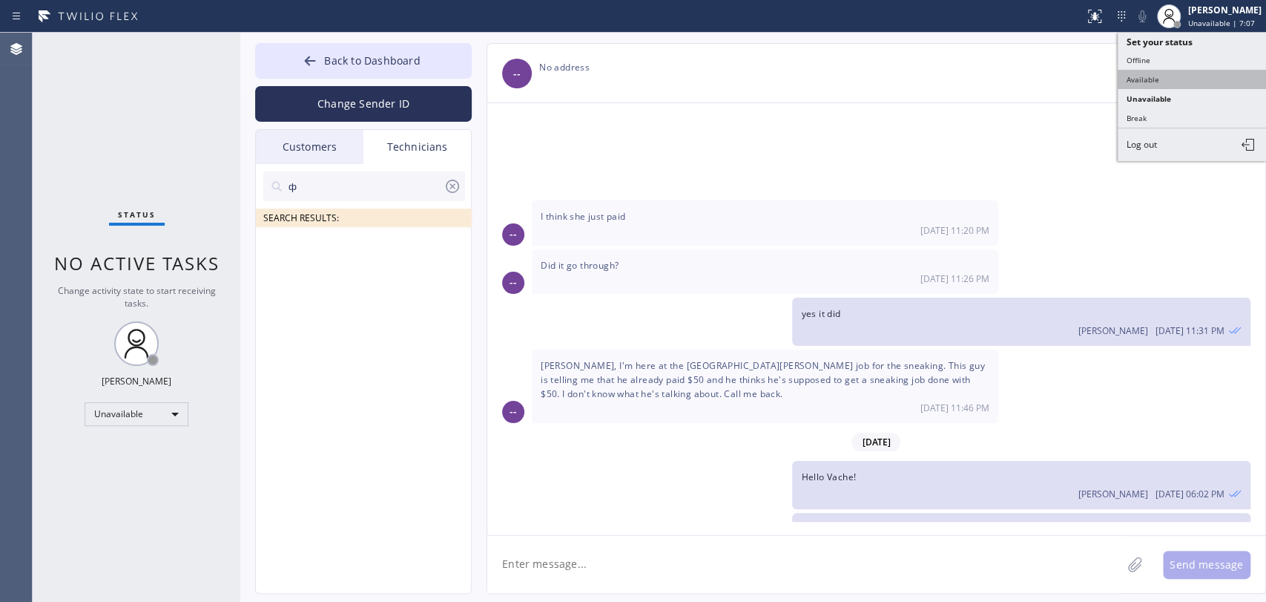
click at [1161, 81] on button "Available" at bounding box center [1192, 79] width 148 height 19
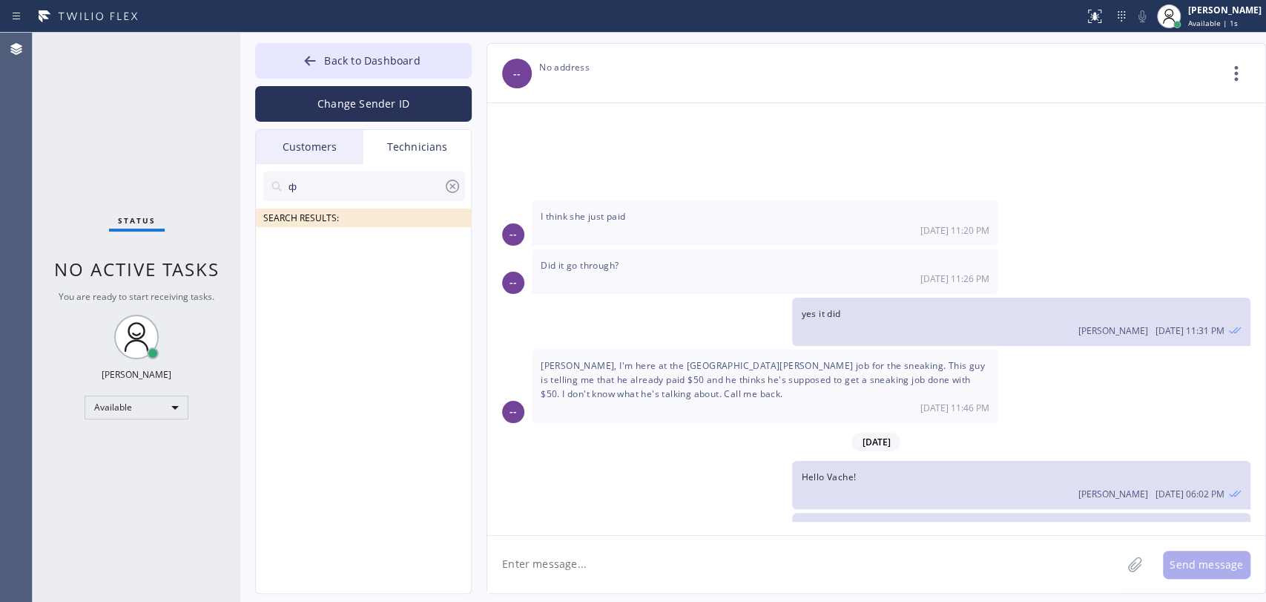
click at [142, 128] on div "Status No active tasks You are ready to start receiving tasks. Oleksiy Dmitriev…" at bounding box center [137, 317] width 208 height 569
click at [443, 227] on ul at bounding box center [364, 243] width 217 height 33
click at [426, 65] on button "Back to Dashboard" at bounding box center [363, 61] width 217 height 36
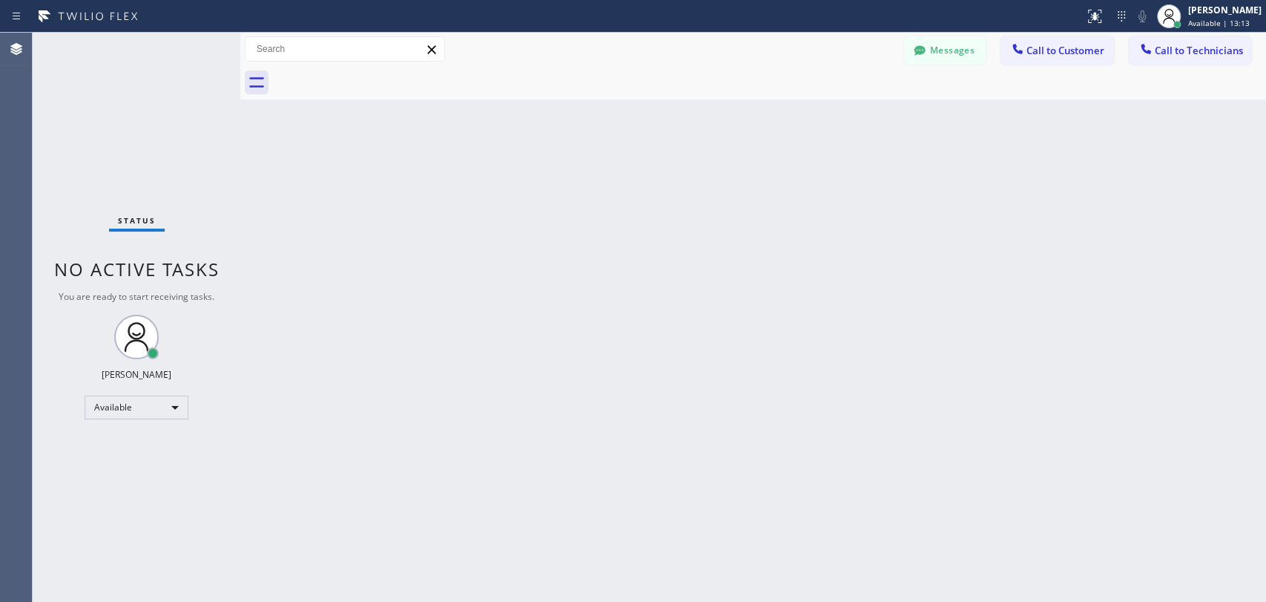
click at [1170, 48] on span "Call to Technicians" at bounding box center [1199, 50] width 88 height 13
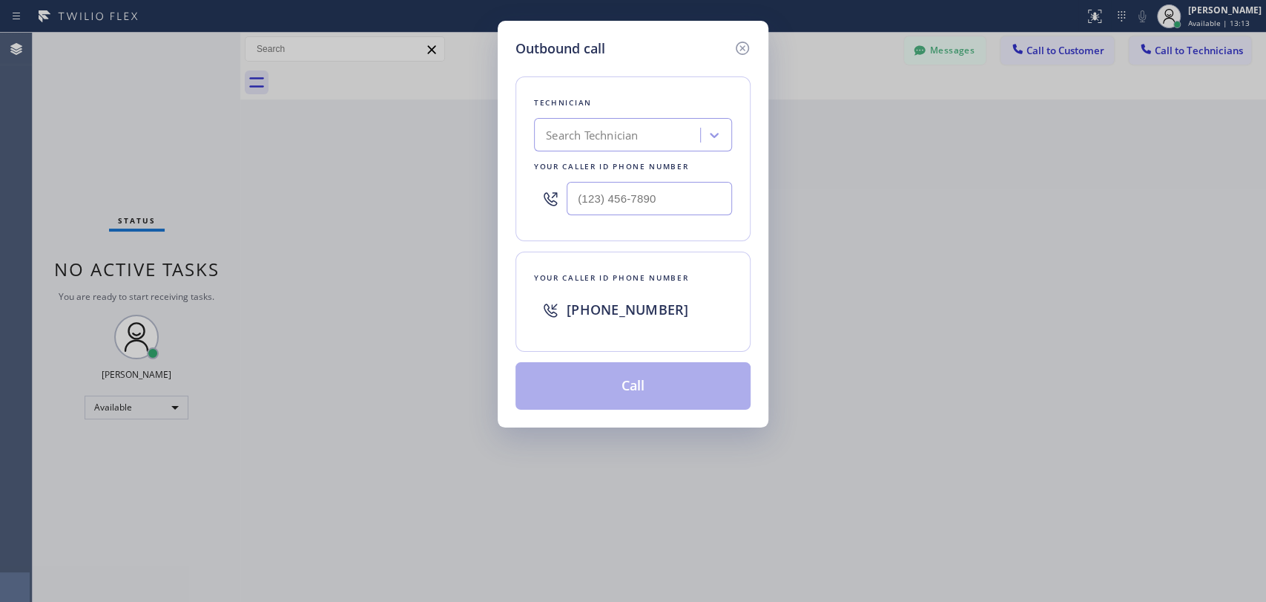
click at [748, 122] on div "Outbound call Technician Search Technician Your caller id phone number Your cal…" at bounding box center [633, 301] width 1266 height 602
drag, startPoint x: 708, startPoint y: 142, endPoint x: 684, endPoint y: 133, distance: 26.0
click at [702, 142] on div at bounding box center [714, 135] width 27 height 27
type input "seva"
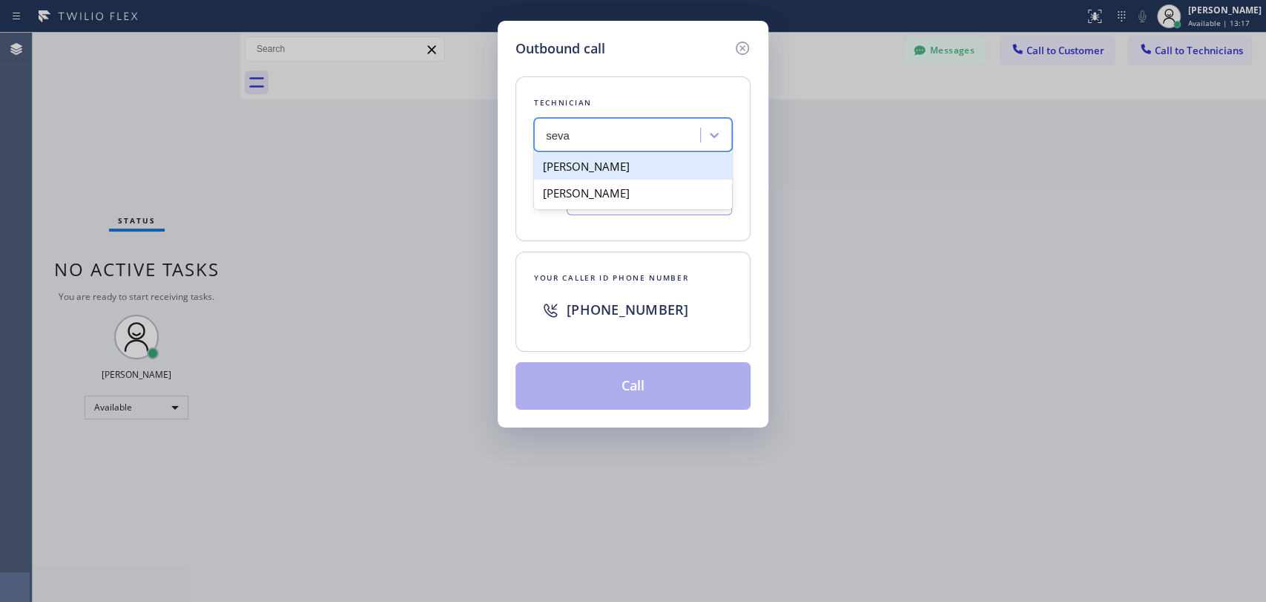
click at [586, 165] on div "Sevan Parseghian" at bounding box center [633, 166] width 198 height 27
type input "(818) 480-0219"
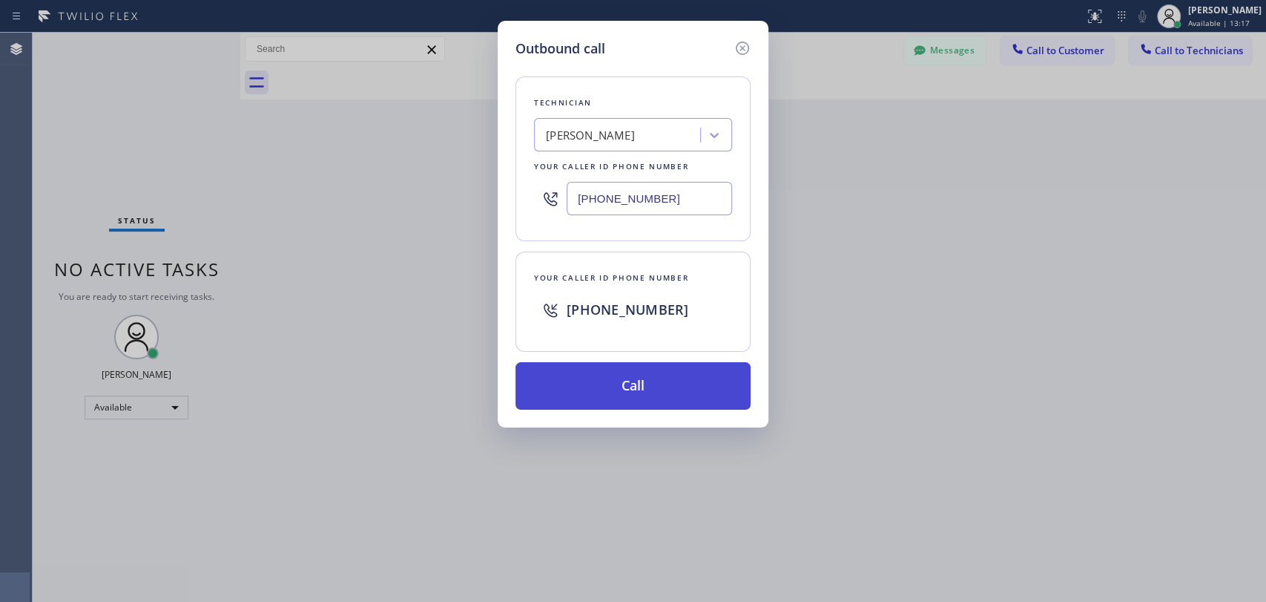
click at [605, 372] on button "Call" at bounding box center [633, 385] width 235 height 47
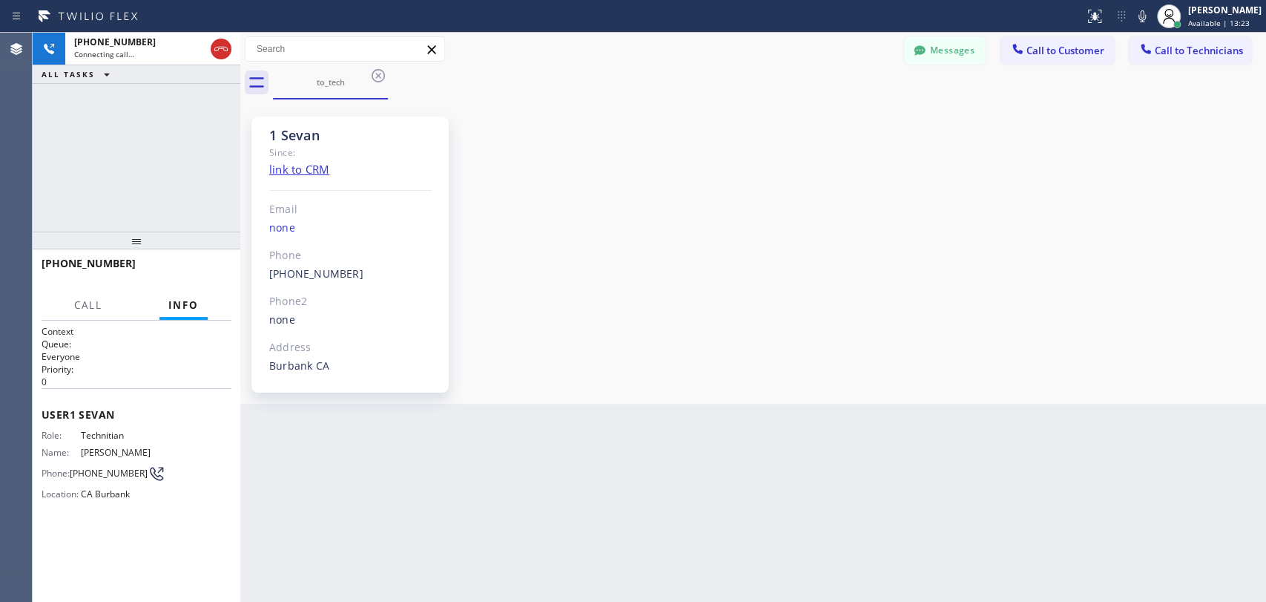
click at [1203, 421] on div "Back to Dashboard Change Sender ID Customers Technicians AI [PERSON_NAME] [DATE…" at bounding box center [753, 317] width 1026 height 569
drag, startPoint x: 185, startPoint y: 274, endPoint x: 160, endPoint y: 194, distance: 84.7
click at [180, 194] on div "+18184800219 Live | 03:16 ALL TASKS ALL TASKS ACTIVE TASKS TASKS IN WRAP UP +18…" at bounding box center [137, 317] width 208 height 569
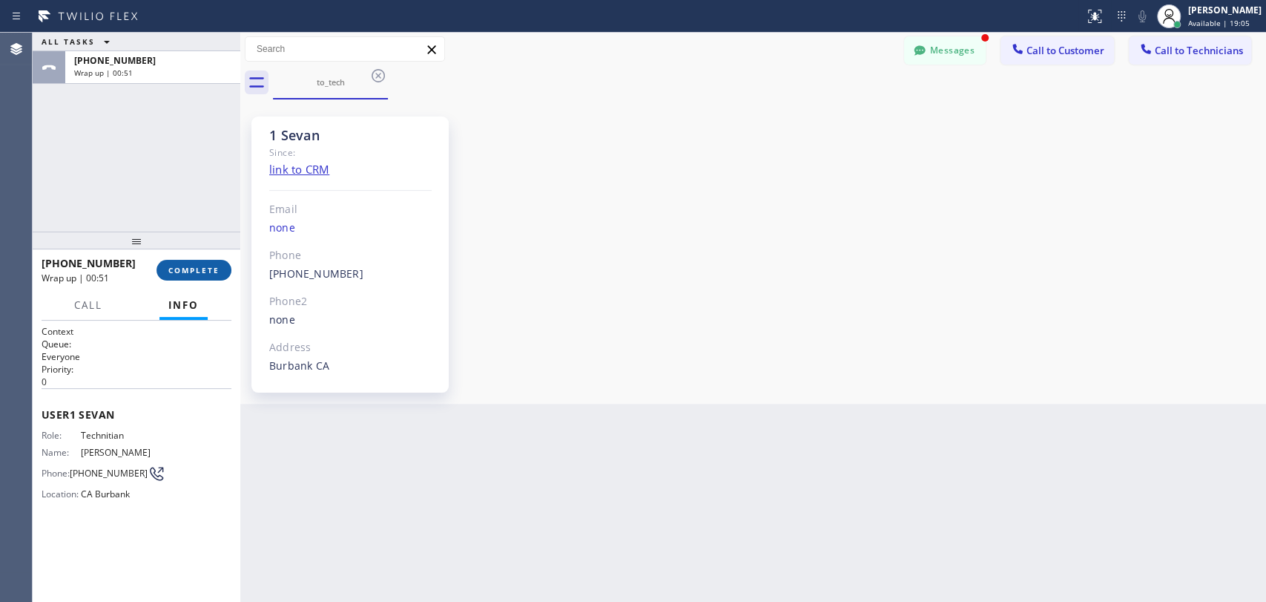
click at [193, 261] on button "COMPLETE" at bounding box center [194, 270] width 75 height 21
click at [944, 67] on div "to_tech" at bounding box center [769, 82] width 993 height 33
click at [943, 62] on button "Messages" at bounding box center [945, 50] width 82 height 28
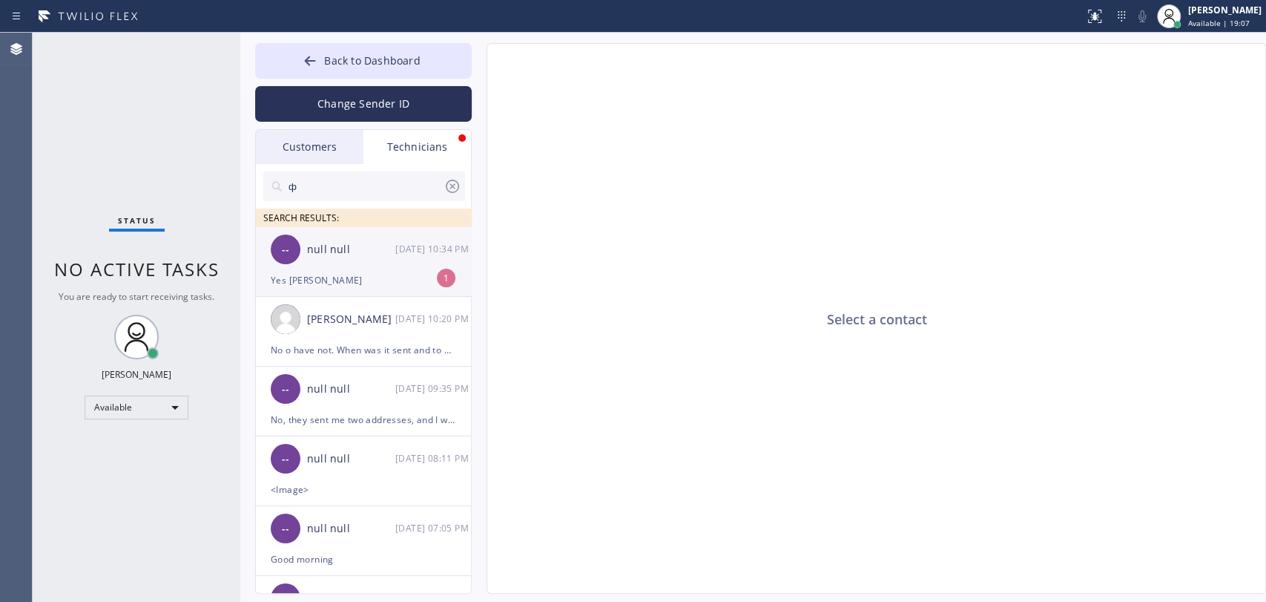
click at [361, 252] on div "null null" at bounding box center [351, 249] width 88 height 17
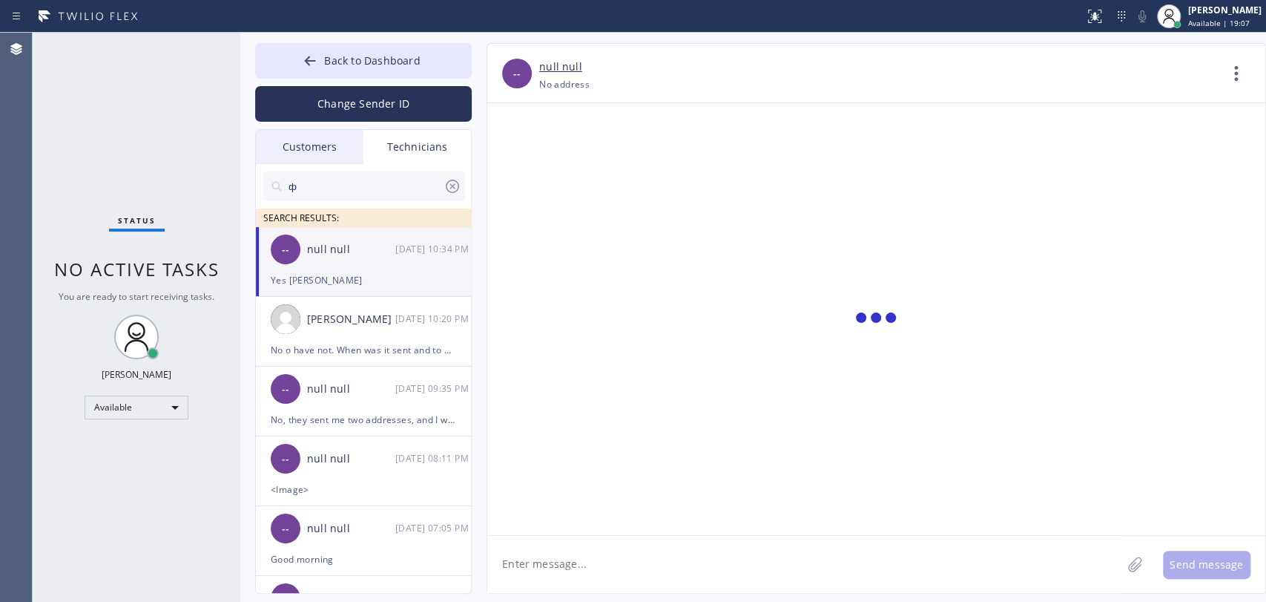
click at [542, 549] on textarea at bounding box center [804, 564] width 634 height 57
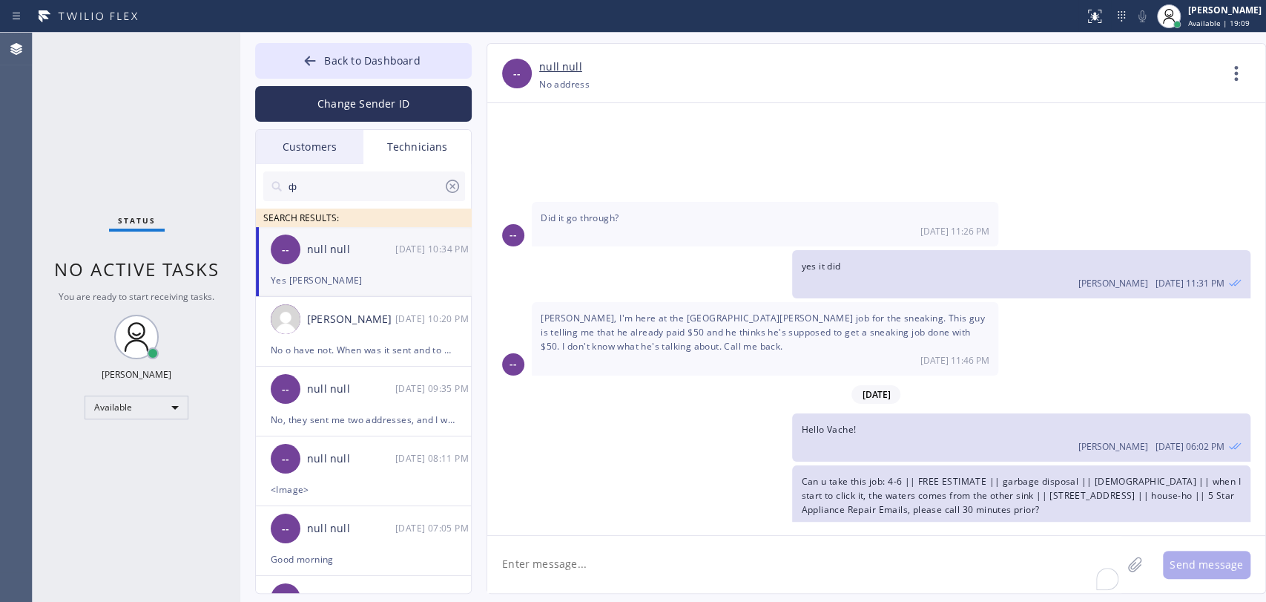
click at [534, 551] on textarea "To enrich screen reader interactions, please activate Accessibility in Grammarl…" at bounding box center [804, 564] width 634 height 57
click at [534, 555] on textarea "To enrich screen reader interactions, please activate Accessibility in Grammarl…" at bounding box center [804, 564] width 634 height 57
click at [524, 565] on textarea "i texxted u about the job, is it ok to keep for you or should i move it?" at bounding box center [817, 564] width 661 height 57
click at [947, 577] on textarea "i texted u about the job, is it ok to keep for you or should i move it?" at bounding box center [817, 564] width 661 height 57
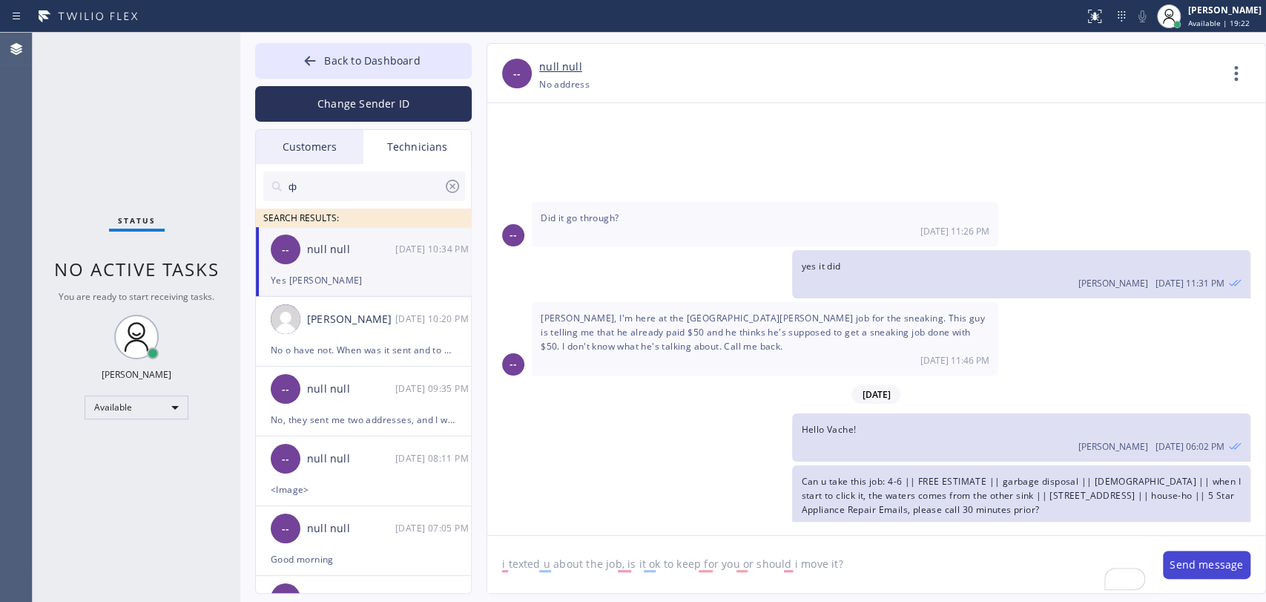
type textarea "i texted u about the job, is it ok to keep for you or should i move it?"
click at [1213, 554] on button "Send message" at bounding box center [1207, 564] width 88 height 28
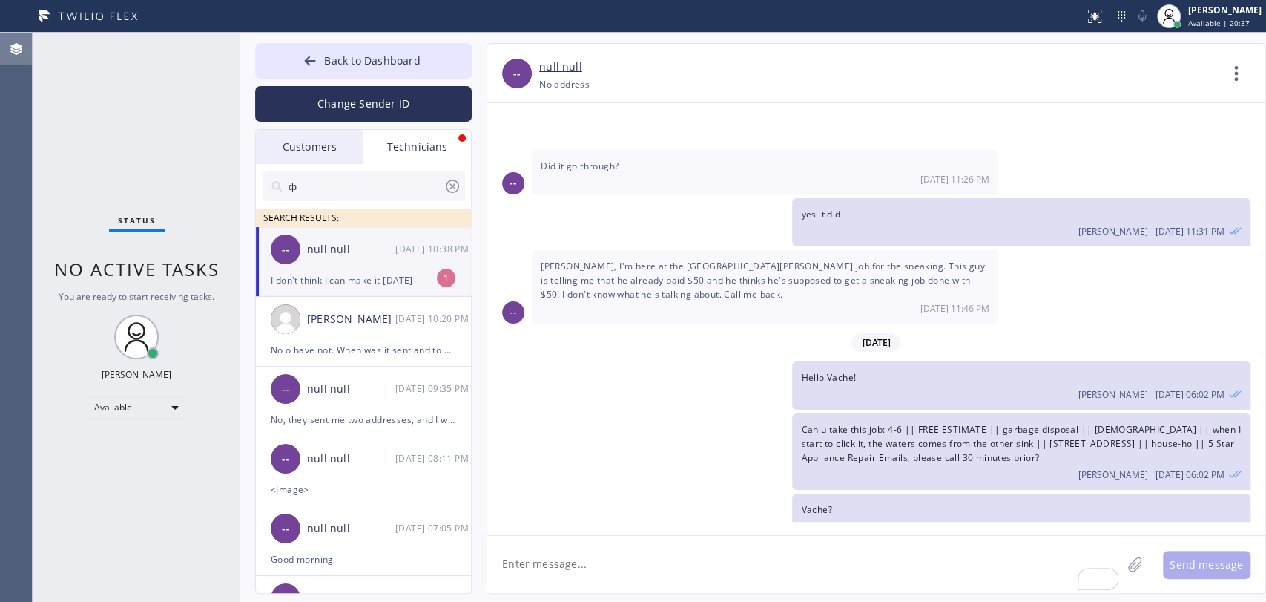
scroll to position [34952, 0]
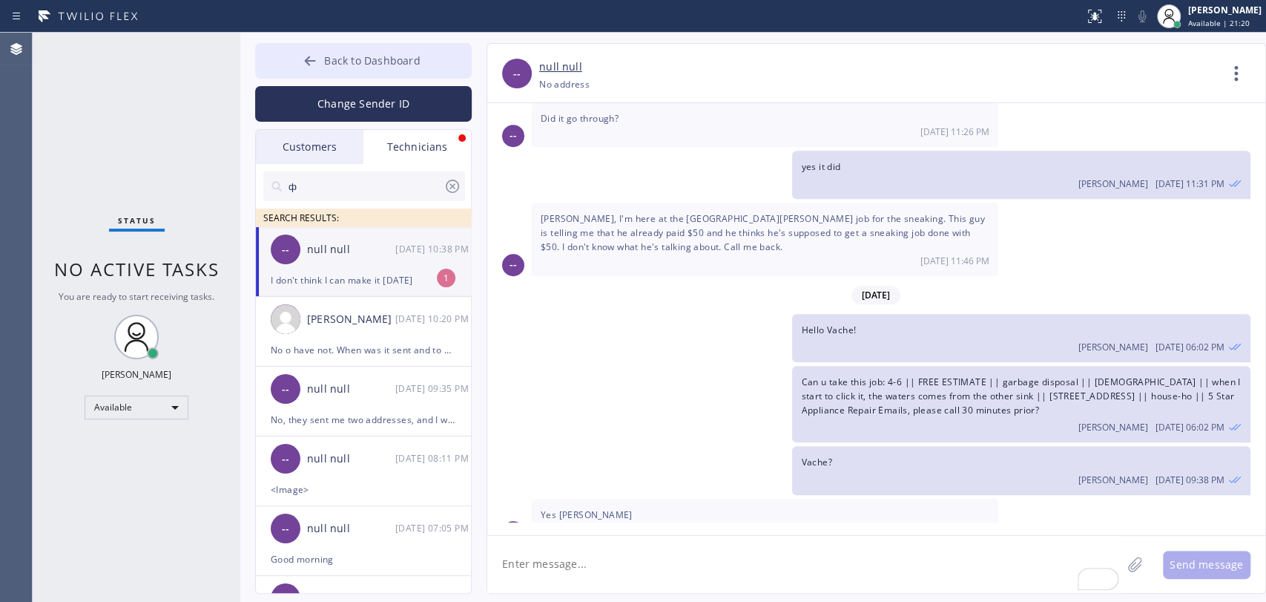
click at [318, 50] on button "Back to Dashboard" at bounding box center [363, 61] width 217 height 36
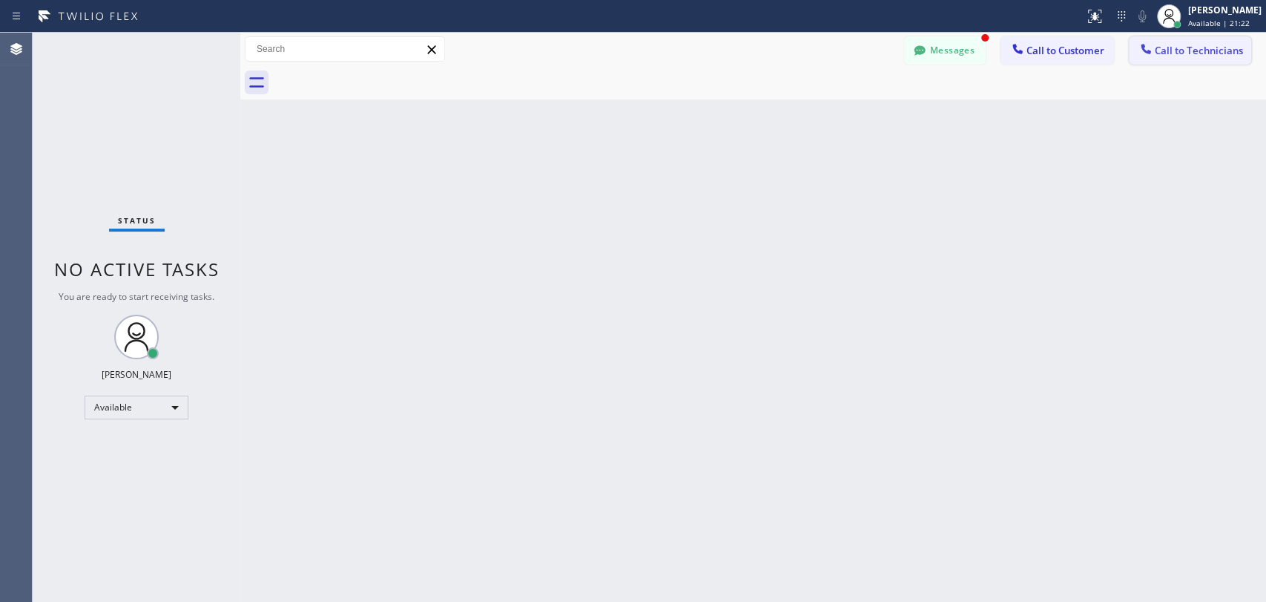
click at [1139, 50] on div at bounding box center [1146, 51] width 18 height 18
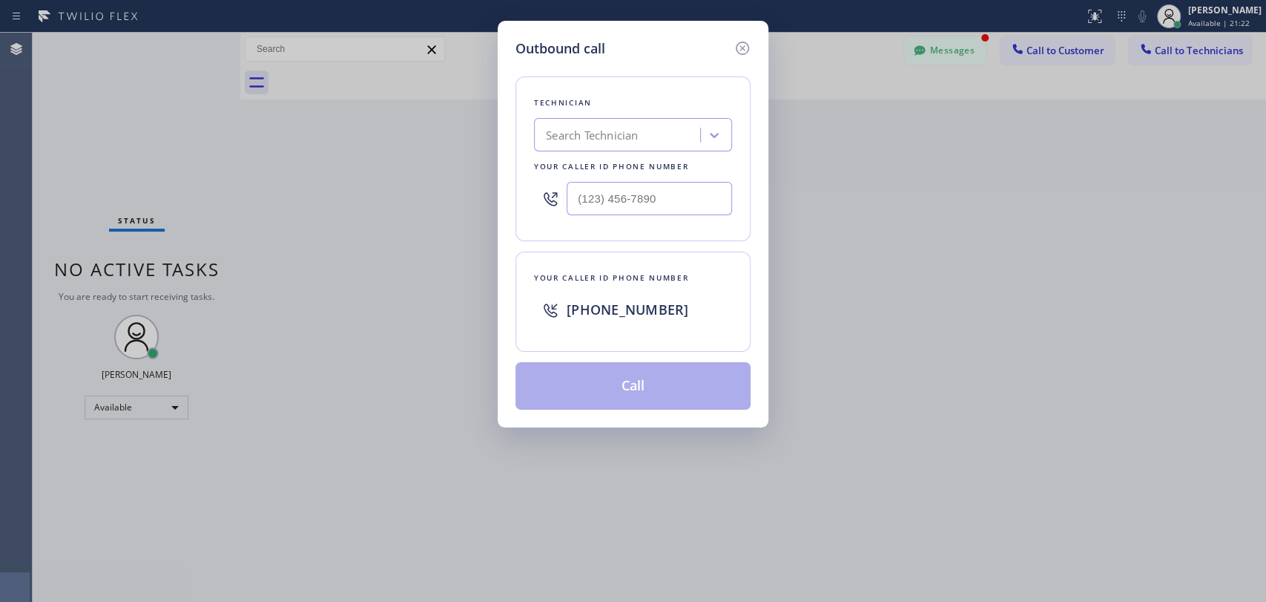
click at [751, 98] on div "Outbound call Technician Search Technician Your caller id phone number Your cal…" at bounding box center [633, 224] width 271 height 407
click at [667, 113] on div "Technician Search Technician Your caller id phone number" at bounding box center [633, 158] width 235 height 165
click at [656, 128] on div "Search Technician" at bounding box center [620, 135] width 162 height 26
type input "5 star best plumbing"
click at [654, 130] on div "5 star best plumbing" at bounding box center [620, 135] width 162 height 26
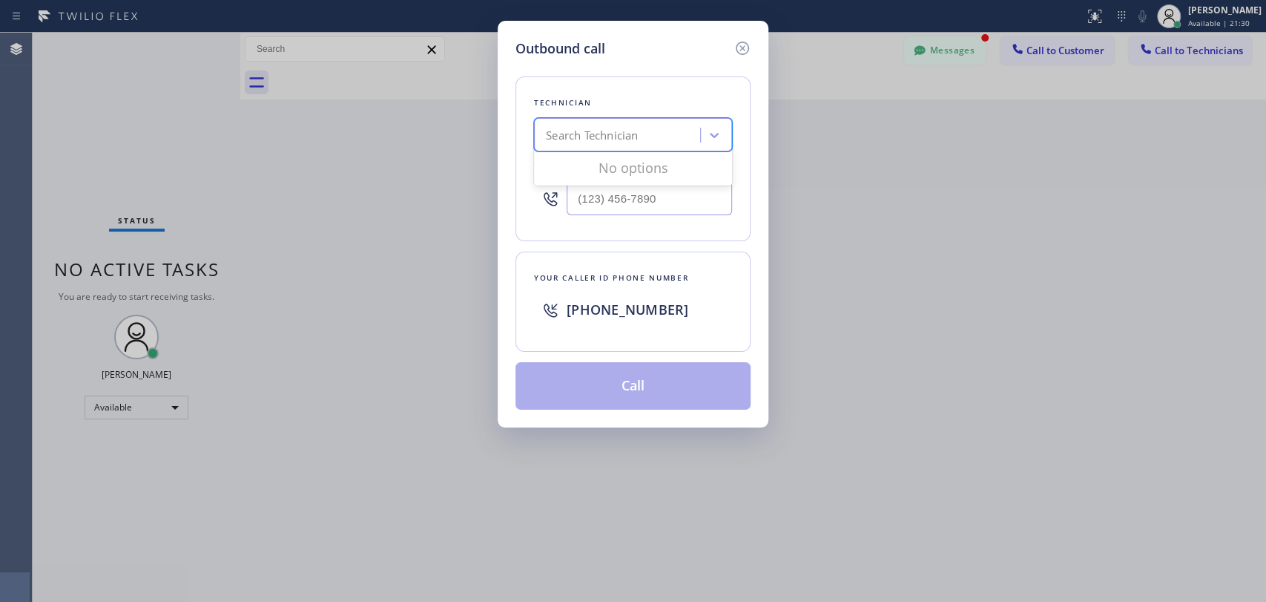
click at [654, 130] on div "Search Technician" at bounding box center [620, 135] width 162 height 26
type input "5"
click at [747, 52] on icon at bounding box center [742, 48] width 13 height 13
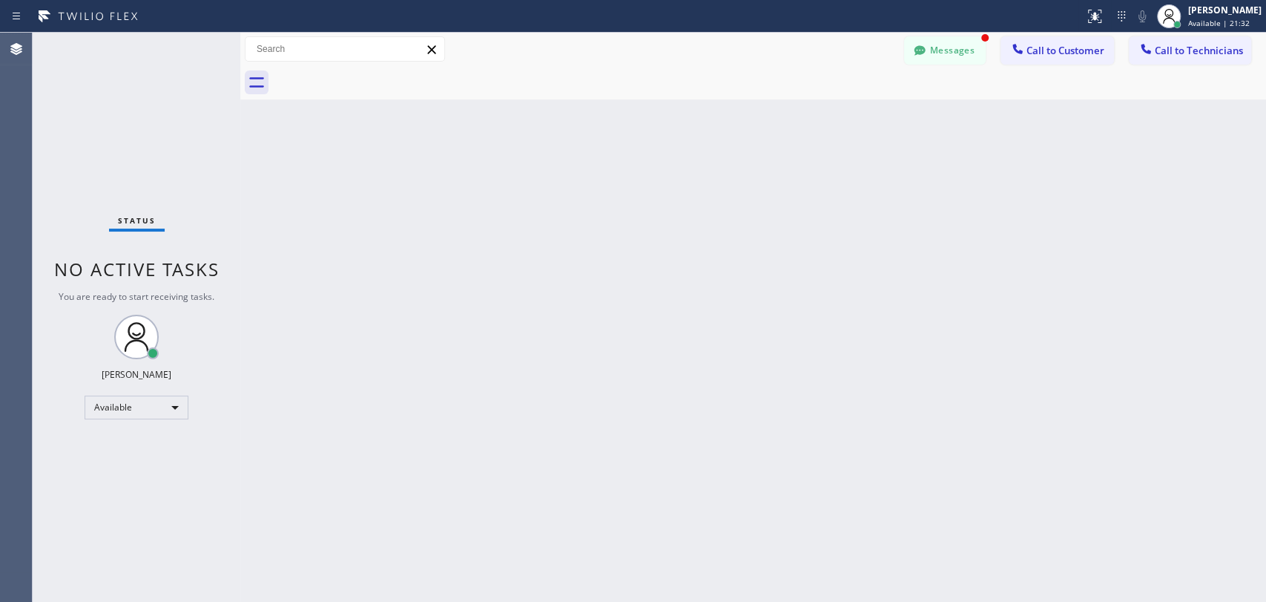
click at [1088, 48] on span "Call to Customer" at bounding box center [1066, 50] width 78 height 13
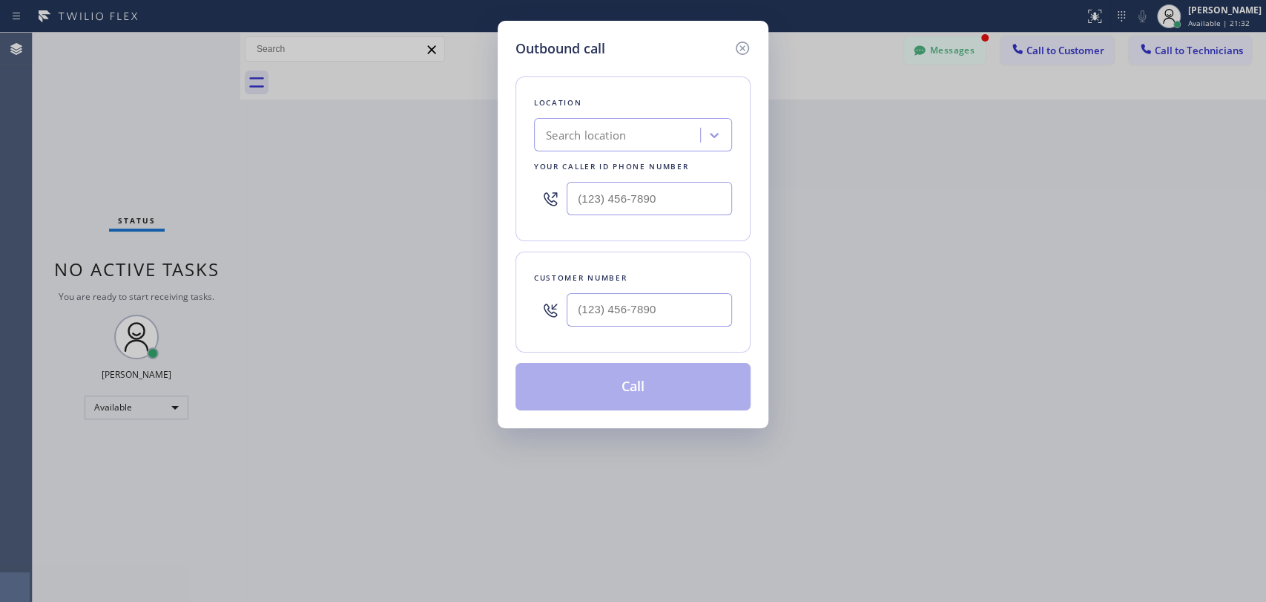
click at [588, 133] on div "Search location" at bounding box center [586, 135] width 80 height 17
type input "5 star plumbing"
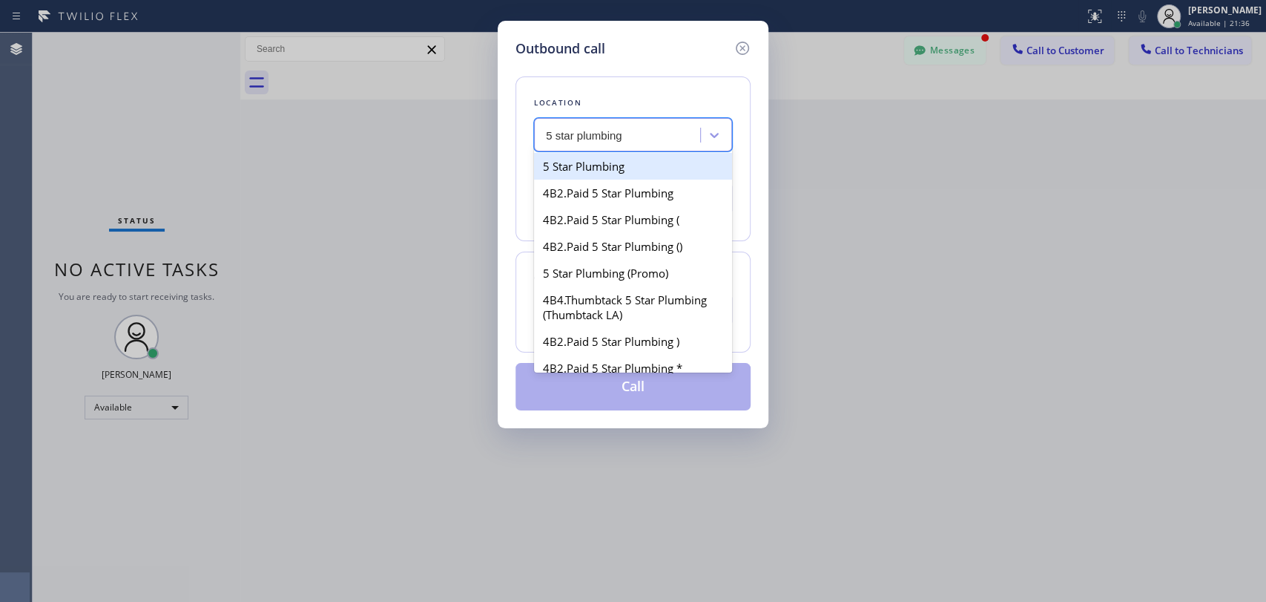
click at [585, 179] on div "5 Star Plumbing" at bounding box center [633, 166] width 198 height 27
type input "(888) 909-0120"
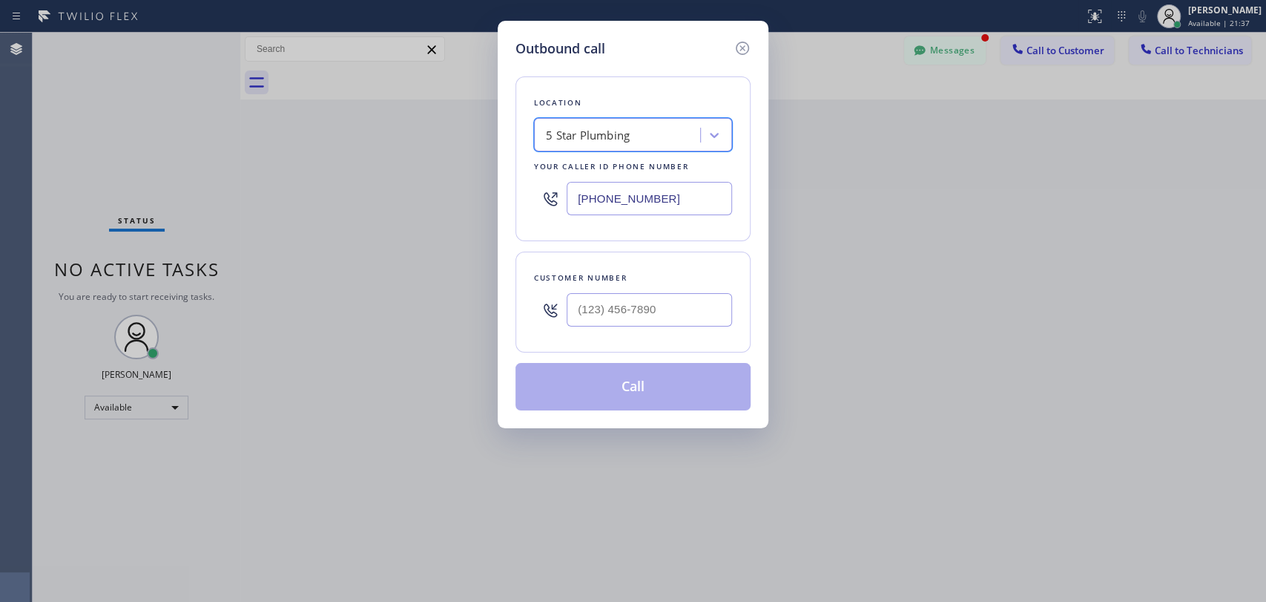
click at [595, 192] on input "(888) 909-0120" at bounding box center [649, 198] width 165 height 33
click at [606, 202] on input "(888) 909-0120" at bounding box center [649, 198] width 165 height 33
drag, startPoint x: 607, startPoint y: 203, endPoint x: 616, endPoint y: 202, distance: 9.7
click at [616, 202] on input "(888) 909-0120" at bounding box center [649, 198] width 165 height 33
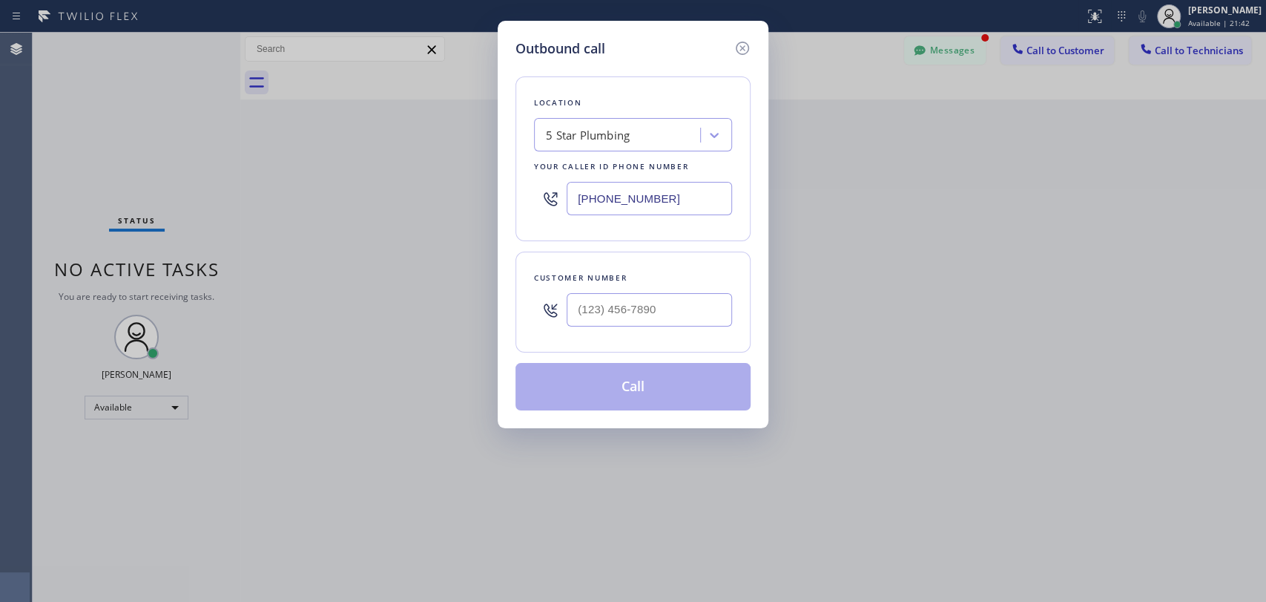
drag, startPoint x: 604, startPoint y: 201, endPoint x: 617, endPoint y: 203, distance: 13.4
click at [617, 203] on input "(888) 909-0120" at bounding box center [649, 198] width 165 height 33
drag, startPoint x: 605, startPoint y: 200, endPoint x: 625, endPoint y: 202, distance: 19.3
click at [625, 202] on input "(888) 909-0120" at bounding box center [649, 198] width 165 height 33
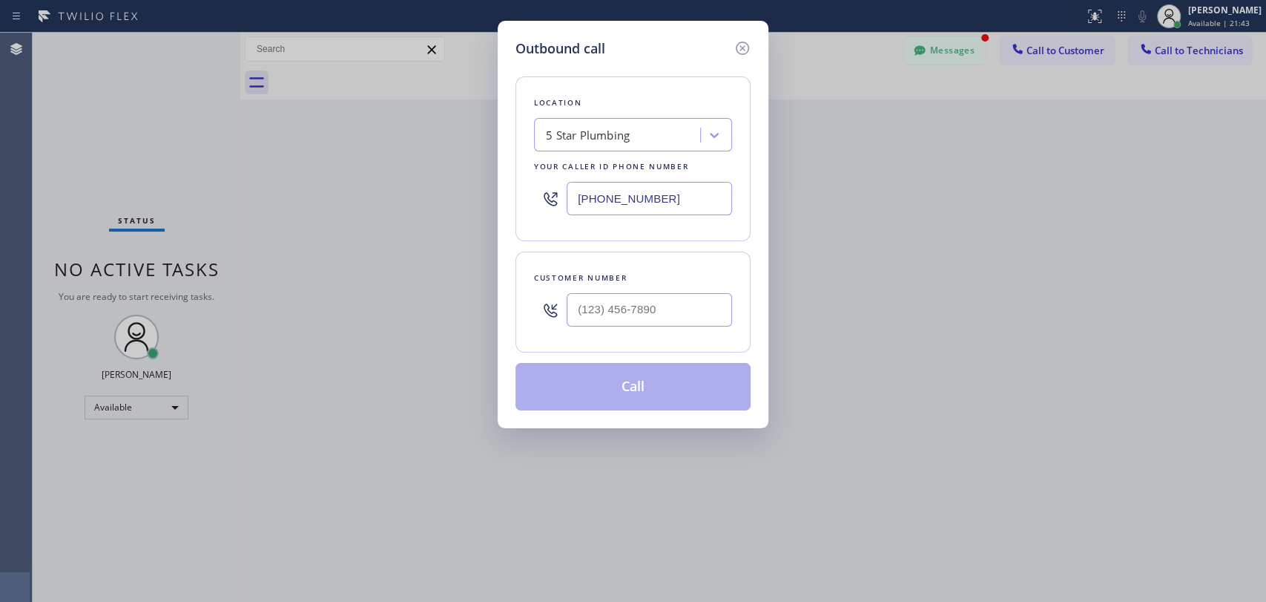
click at [625, 202] on input "(888) 909-0120" at bounding box center [649, 198] width 165 height 33
drag, startPoint x: 618, startPoint y: 202, endPoint x: 604, endPoint y: 202, distance: 14.1
click at [604, 202] on input "(888) 909-0120" at bounding box center [649, 198] width 165 height 33
drag, startPoint x: 623, startPoint y: 194, endPoint x: 669, endPoint y: 200, distance: 46.4
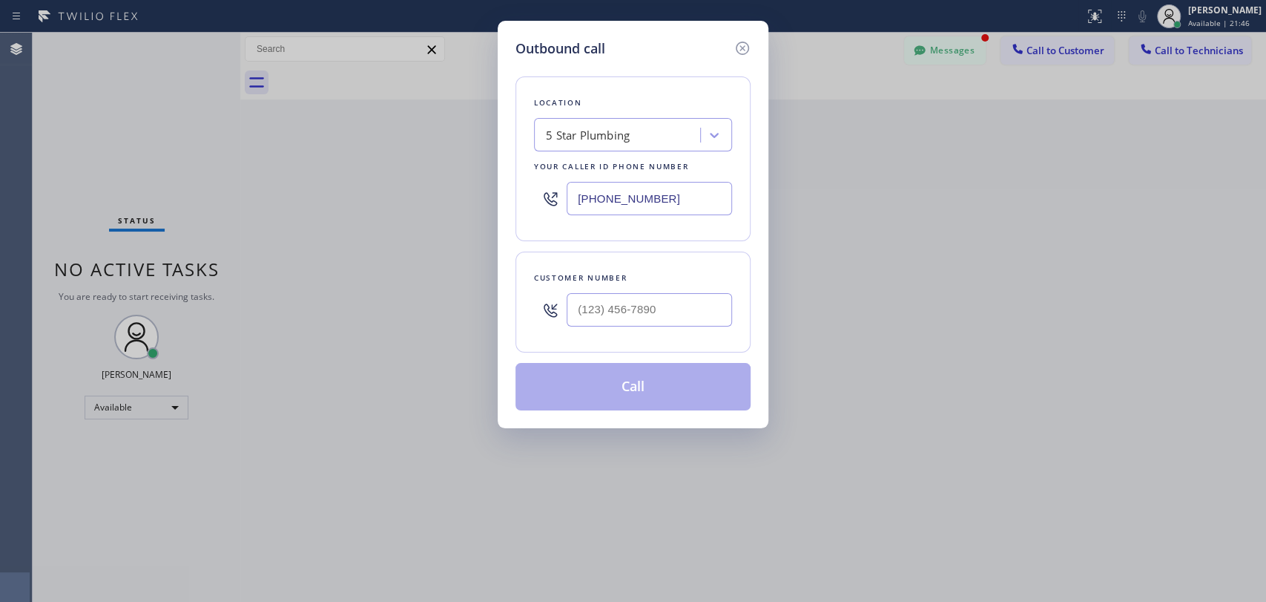
click at [669, 200] on input "(888) 909-0120" at bounding box center [649, 198] width 165 height 33
drag, startPoint x: 659, startPoint y: 198, endPoint x: 573, endPoint y: 206, distance: 87.2
click at [573, 206] on input "(888) 909-0120" at bounding box center [649, 198] width 165 height 33
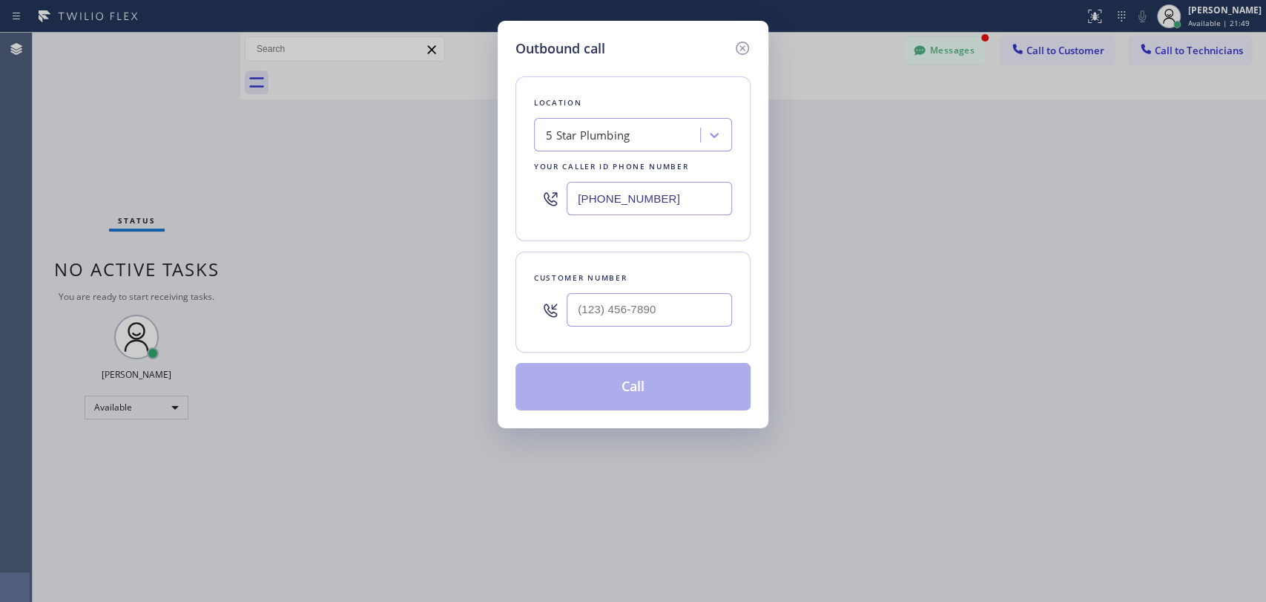
drag, startPoint x: 573, startPoint y: 206, endPoint x: 702, endPoint y: 214, distance: 129.3
click at [702, 214] on input "(888) 909-0120" at bounding box center [649, 198] width 165 height 33
drag, startPoint x: 694, startPoint y: 208, endPoint x: 561, endPoint y: 208, distance: 133.5
click at [561, 208] on div "(888) 909-0120" at bounding box center [633, 198] width 198 height 48
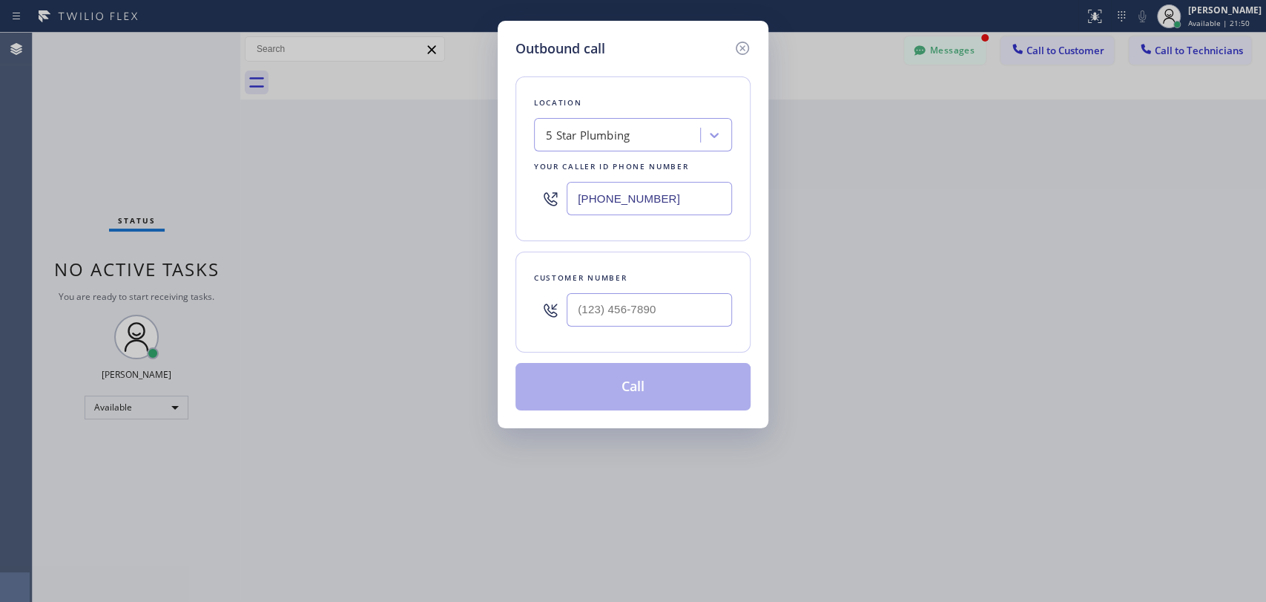
click at [570, 201] on input "(888) 909-0120" at bounding box center [649, 198] width 165 height 33
click at [576, 200] on input "(888) 909-0120" at bounding box center [649, 198] width 165 height 33
click at [582, 200] on input "(888) 909-0120" at bounding box center [649, 198] width 165 height 33
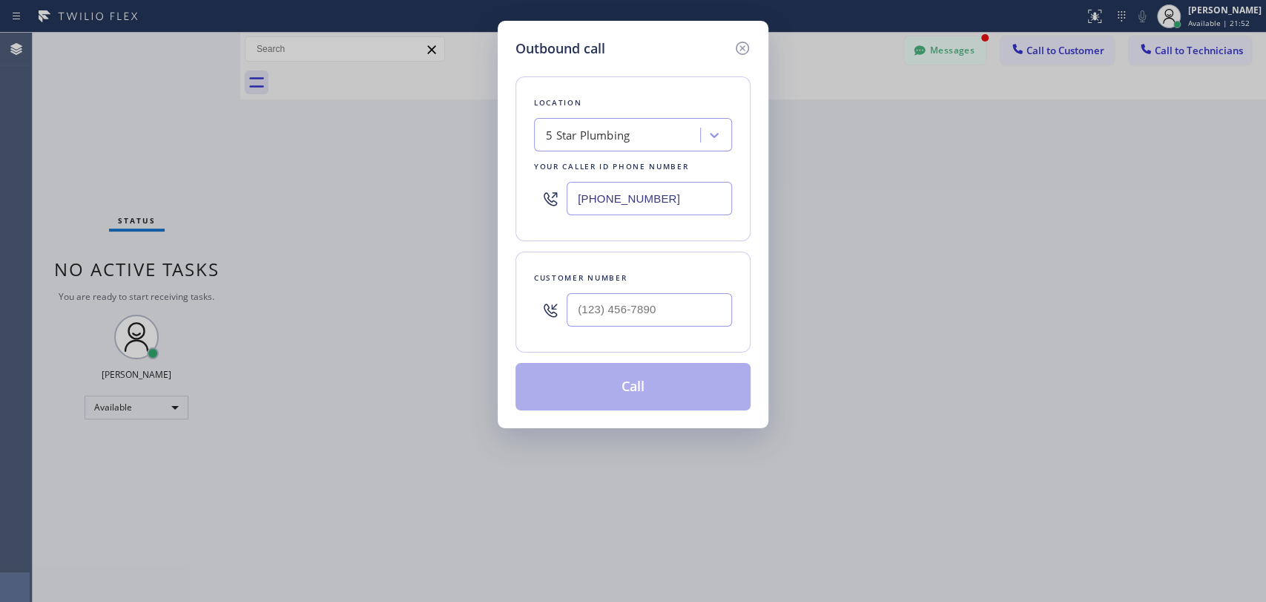
drag, startPoint x: 582, startPoint y: 200, endPoint x: 634, endPoint y: 203, distance: 51.3
click at [634, 203] on input "(888) 909-0120" at bounding box center [649, 198] width 165 height 33
drag, startPoint x: 570, startPoint y: 197, endPoint x: 672, endPoint y: 194, distance: 101.7
click at [672, 194] on input "(888) 909-0120" at bounding box center [649, 198] width 165 height 33
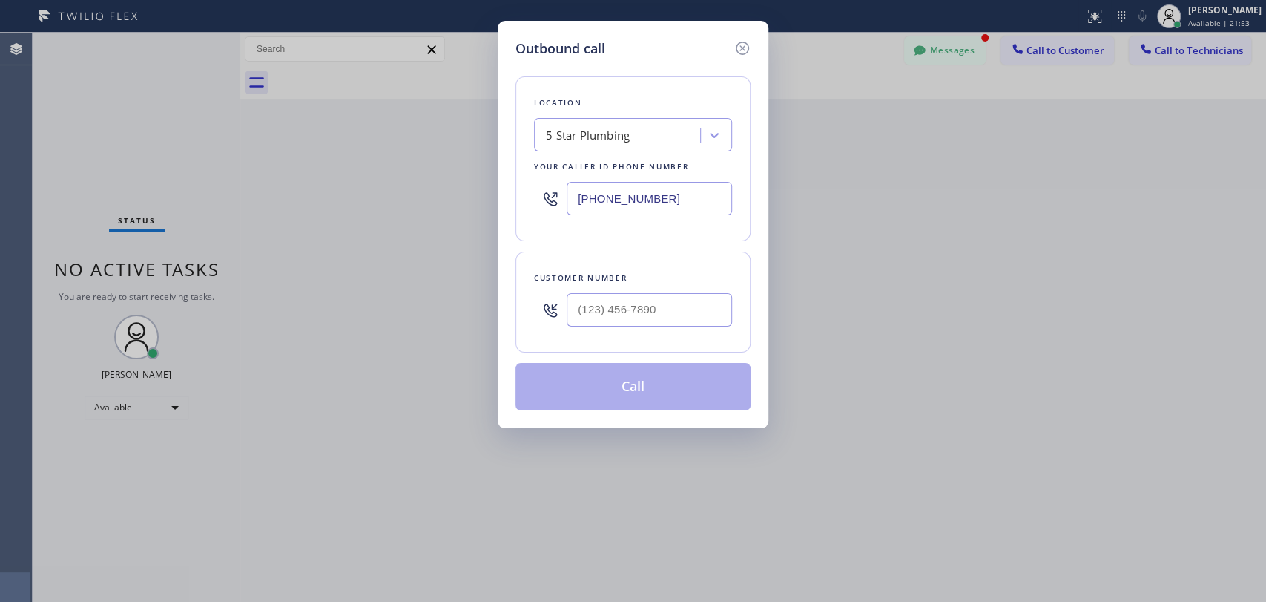
click at [672, 194] on input "(888) 909-0120" at bounding box center [649, 198] width 165 height 33
drag, startPoint x: 672, startPoint y: 194, endPoint x: 579, endPoint y: 200, distance: 93.7
click at [579, 200] on input "(888) 909-0120" at bounding box center [649, 198] width 165 height 33
click at [577, 200] on input "(888) 909-0120" at bounding box center [649, 198] width 165 height 33
drag, startPoint x: 577, startPoint y: 200, endPoint x: 691, endPoint y: 203, distance: 113.5
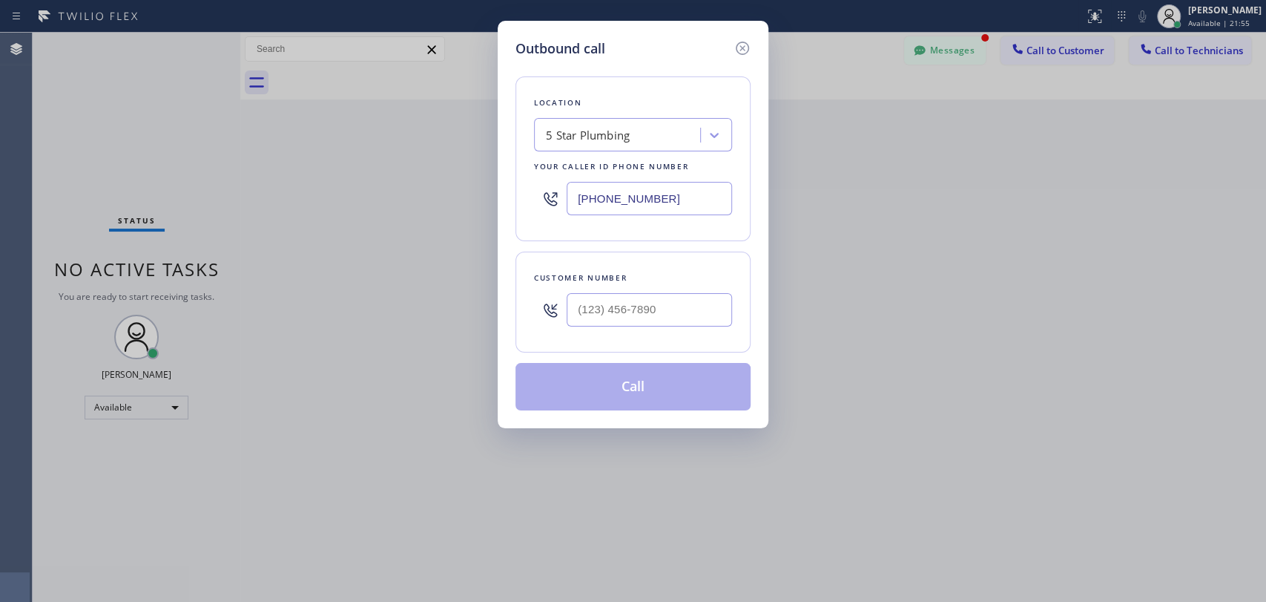
click at [689, 203] on input "(888) 909-0120" at bounding box center [649, 198] width 165 height 33
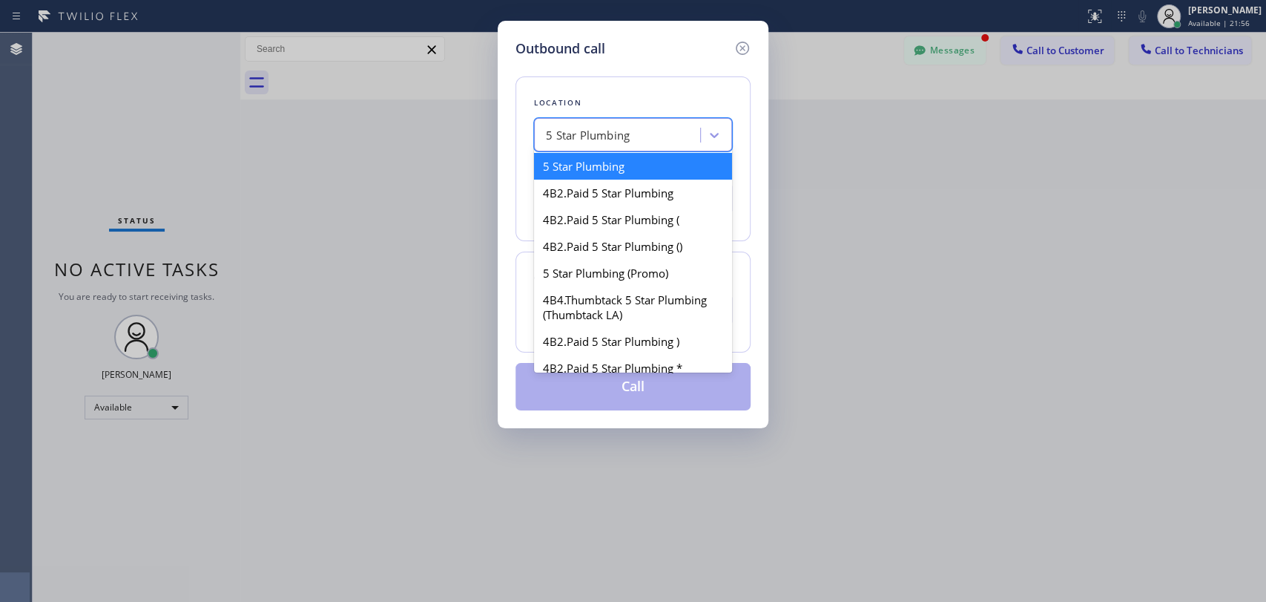
click at [599, 137] on div "5 Star Plumbing" at bounding box center [588, 135] width 84 height 17
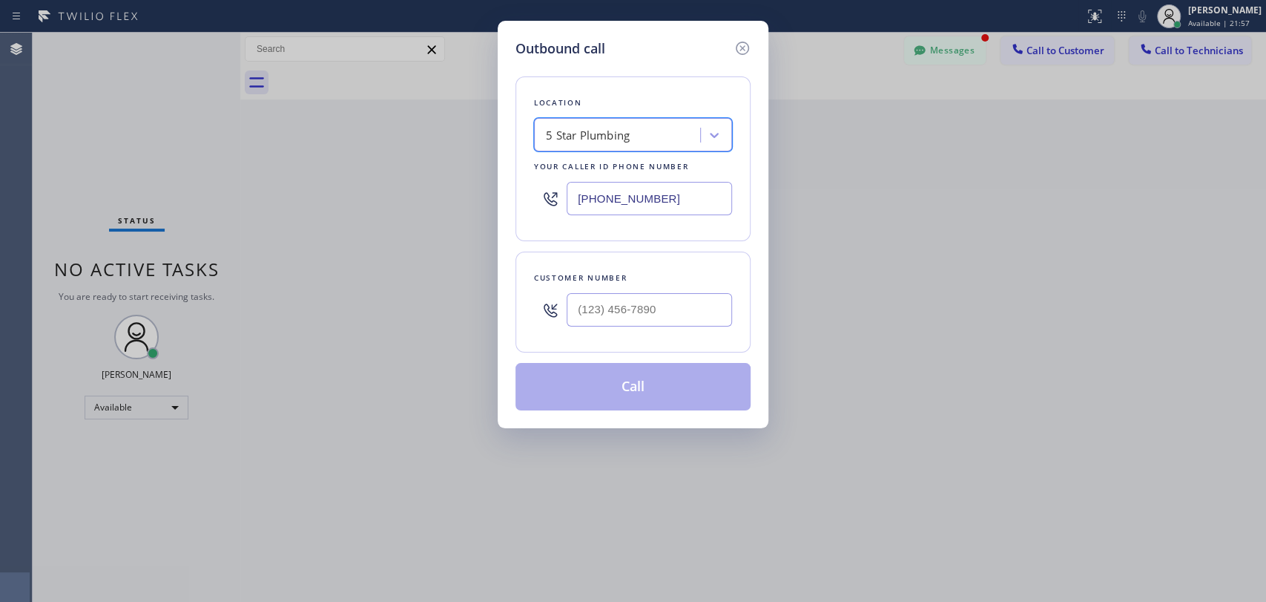
click at [604, 88] on div "Location option 5 Star Plumbing, selected. 41 results available. Select is focu…" at bounding box center [633, 158] width 235 height 165
click at [590, 203] on input "(888) 909-0120" at bounding box center [649, 198] width 165 height 33
click at [593, 203] on input "(888) 909-0120" at bounding box center [649, 198] width 165 height 33
click at [611, 197] on input "(888) 909-0120" at bounding box center [649, 198] width 165 height 33
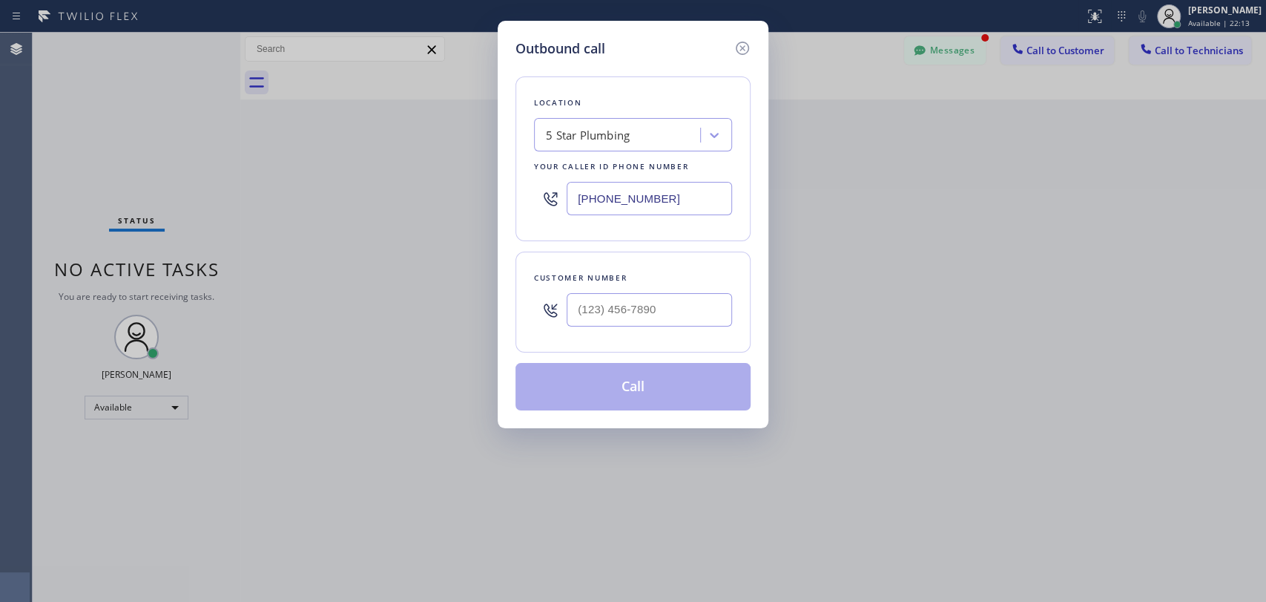
click at [611, 197] on input "(888) 909-0120" at bounding box center [649, 198] width 165 height 33
click at [659, 141] on div "5 Star Plumbing" at bounding box center [620, 135] width 162 height 26
type input "h"
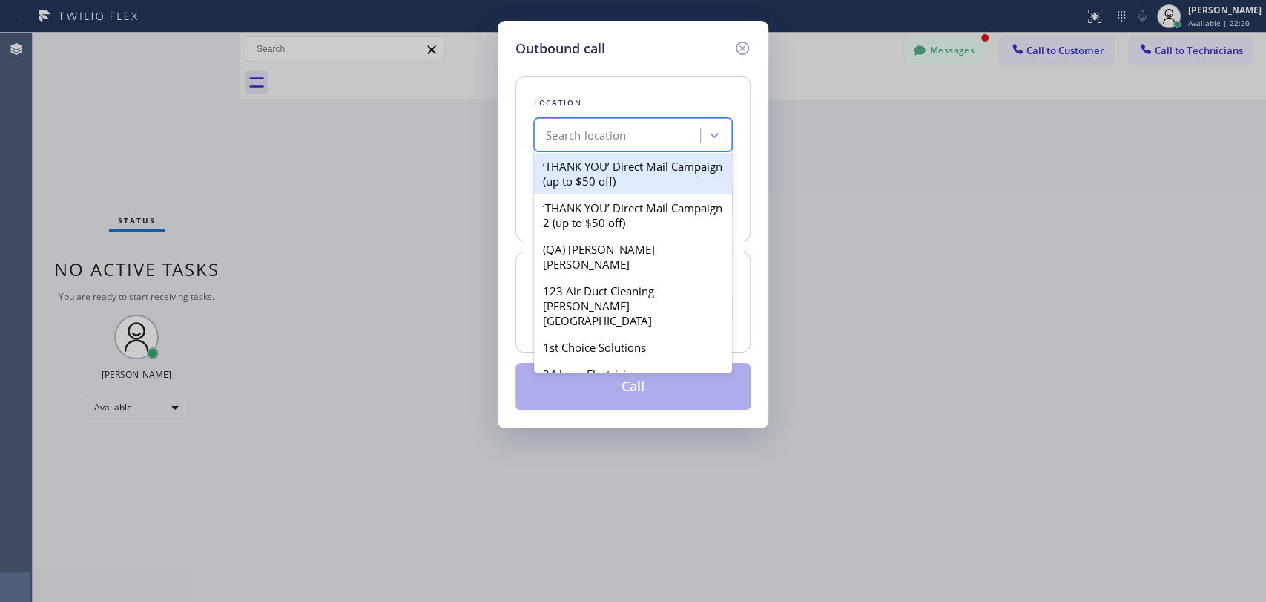
click at [659, 105] on div "Location" at bounding box center [633, 103] width 198 height 16
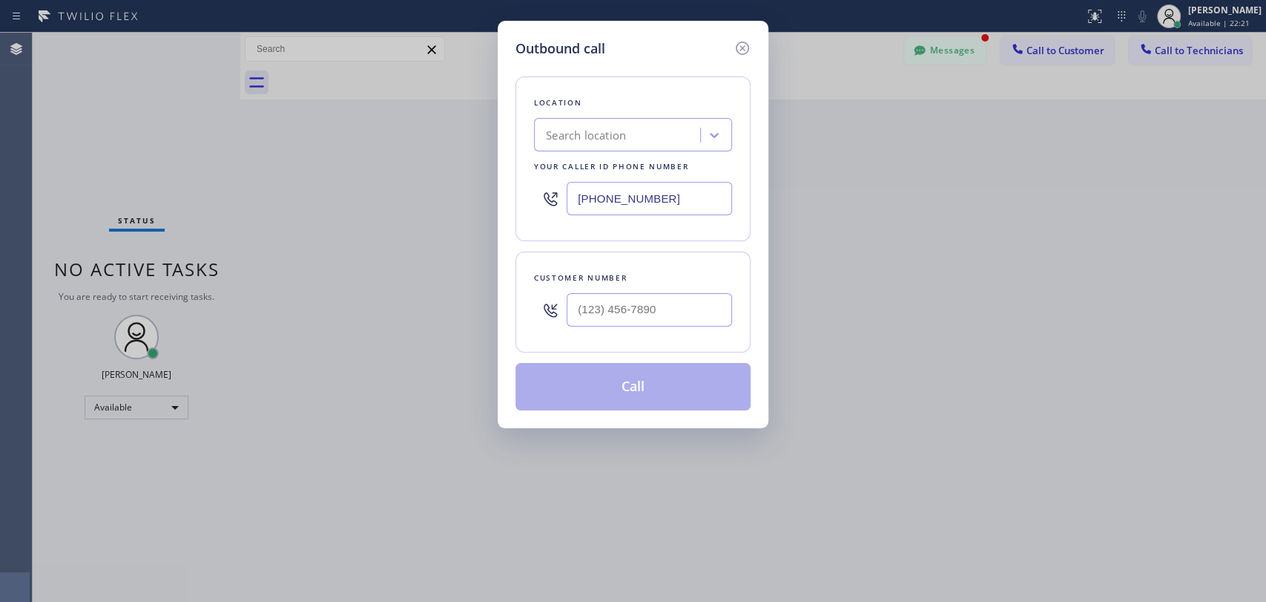
click at [647, 197] on input "(888) 909-0120" at bounding box center [649, 198] width 165 height 33
click at [651, 197] on input "(888) 909-0120" at bounding box center [649, 198] width 165 height 33
click at [657, 197] on input "(888) 909-0120" at bounding box center [649, 198] width 165 height 33
click at [585, 145] on div "Search location" at bounding box center [620, 135] width 162 height 26
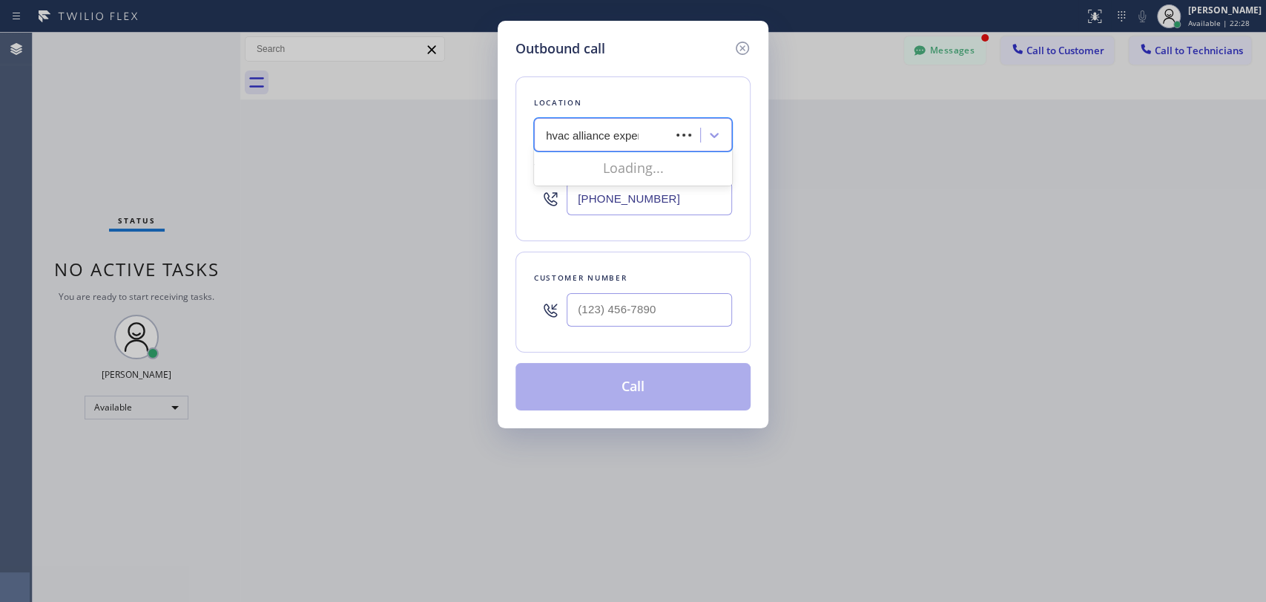
type input "hvac alliance expert"
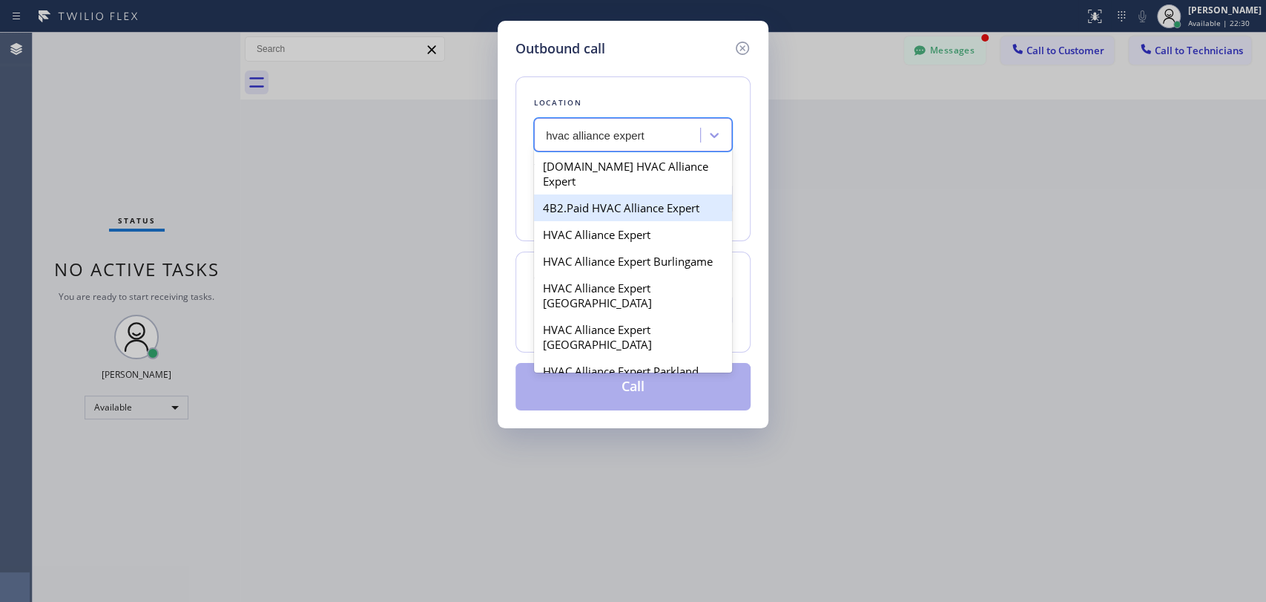
click at [571, 198] on div "4B2.Paid HVAC Alliance Expert" at bounding box center [633, 207] width 198 height 27
type input "(855) 999-4417"
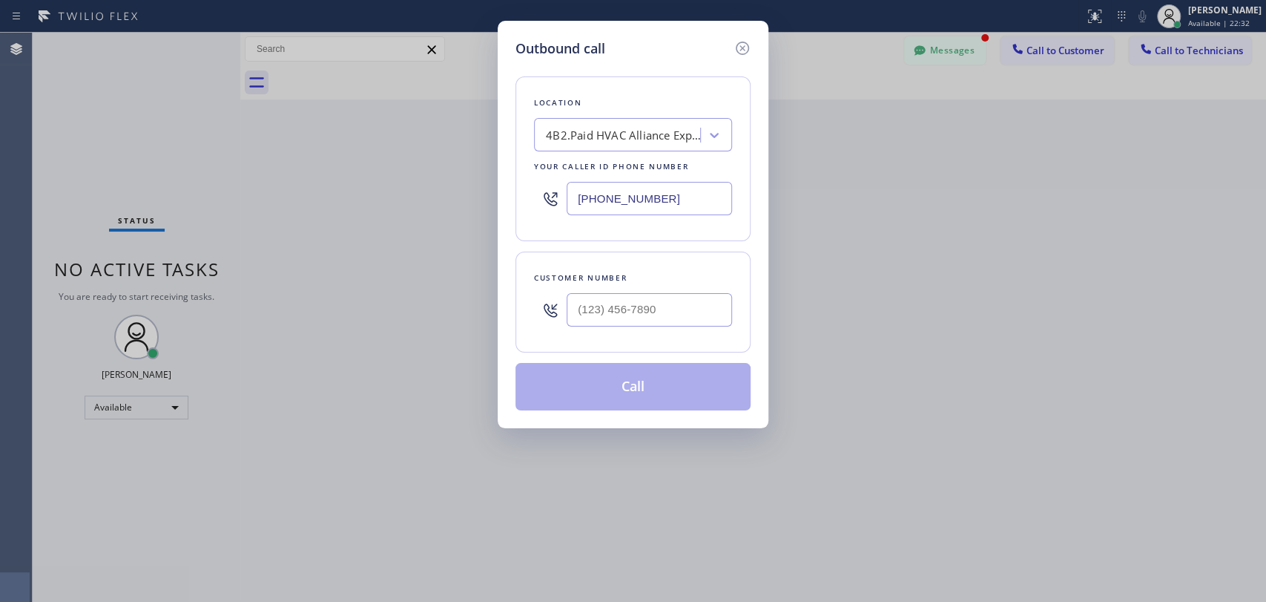
drag, startPoint x: 581, startPoint y: 203, endPoint x: 679, endPoint y: 207, distance: 98.0
click at [679, 207] on input "(855) 999-4417" at bounding box center [649, 198] width 165 height 33
click at [679, 205] on input "(855) 999-4417" at bounding box center [649, 198] width 165 height 33
click at [611, 219] on div "(855) 999-4417" at bounding box center [633, 198] width 198 height 48
click at [590, 198] on input "(855) 999-4417" at bounding box center [649, 198] width 165 height 33
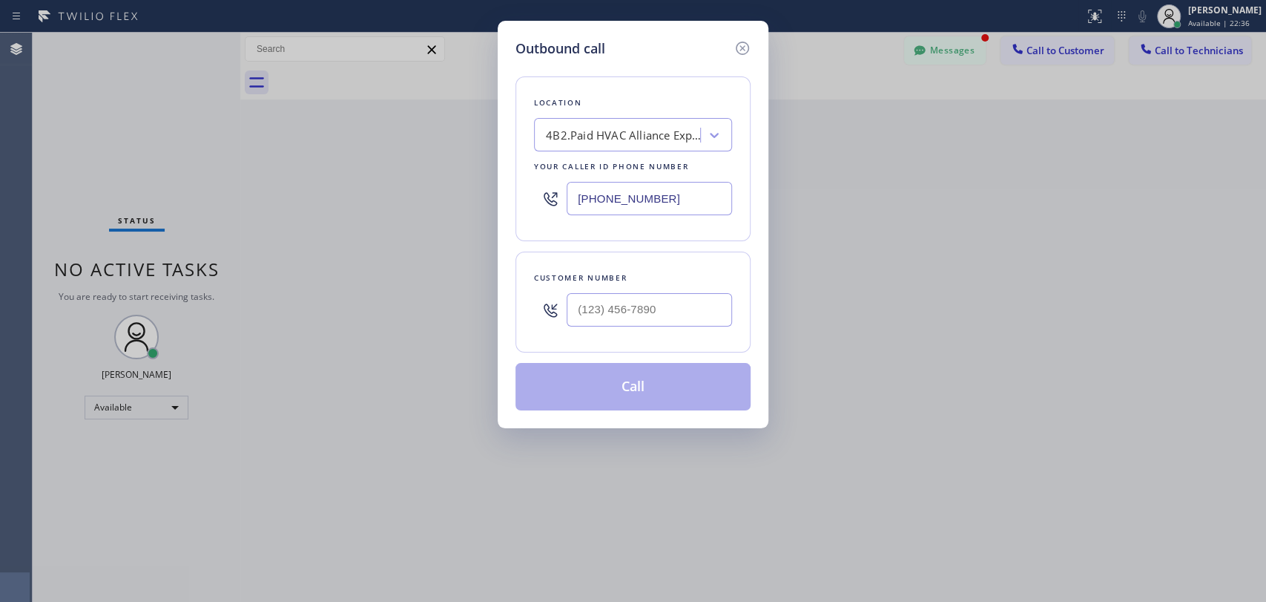
click at [590, 198] on input "(855) 999-4417" at bounding box center [649, 198] width 165 height 33
click at [588, 198] on input "(855) 999-4417" at bounding box center [649, 198] width 165 height 33
click at [581, 197] on input "(855) 999-4417" at bounding box center [649, 198] width 165 height 33
drag, startPoint x: 581, startPoint y: 197, endPoint x: 691, endPoint y: 205, distance: 110.1
click at [691, 205] on input "(855) 999-4417" at bounding box center [649, 198] width 165 height 33
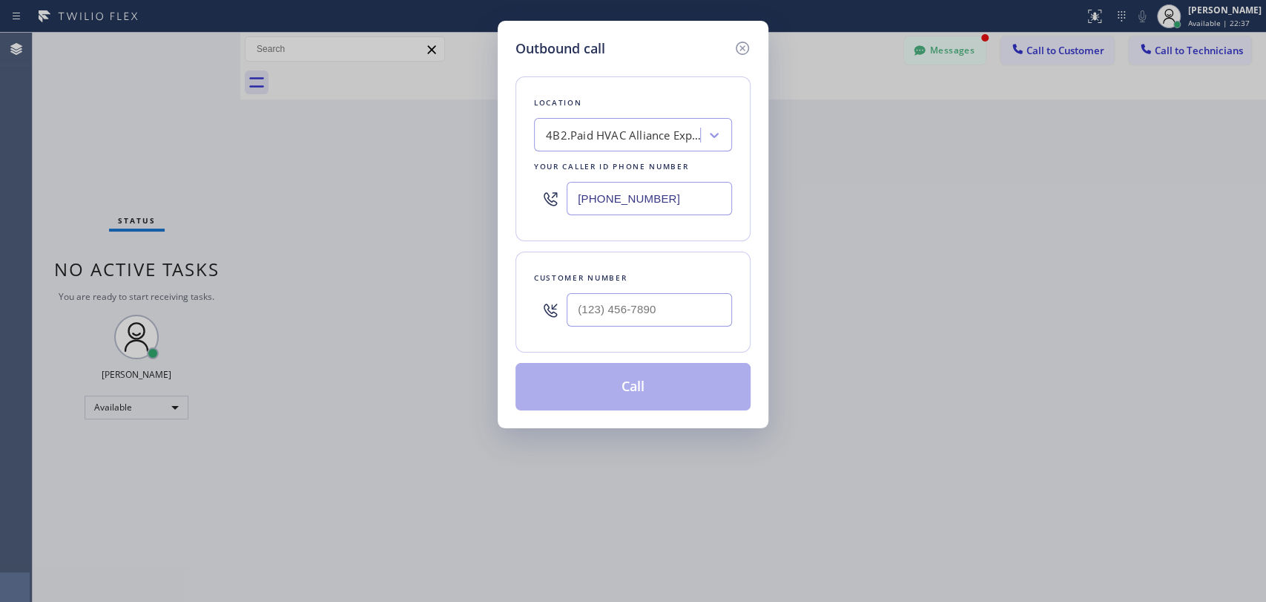
click at [690, 203] on input "(855) 999-4417" at bounding box center [649, 198] width 165 height 33
drag, startPoint x: 660, startPoint y: 203, endPoint x: 544, endPoint y: 201, distance: 116.5
click at [544, 201] on div "(855) 999-4417" at bounding box center [633, 198] width 198 height 48
click at [544, 201] on icon at bounding box center [551, 199] width 18 height 18
drag, startPoint x: 578, startPoint y: 199, endPoint x: 677, endPoint y: 205, distance: 99.6
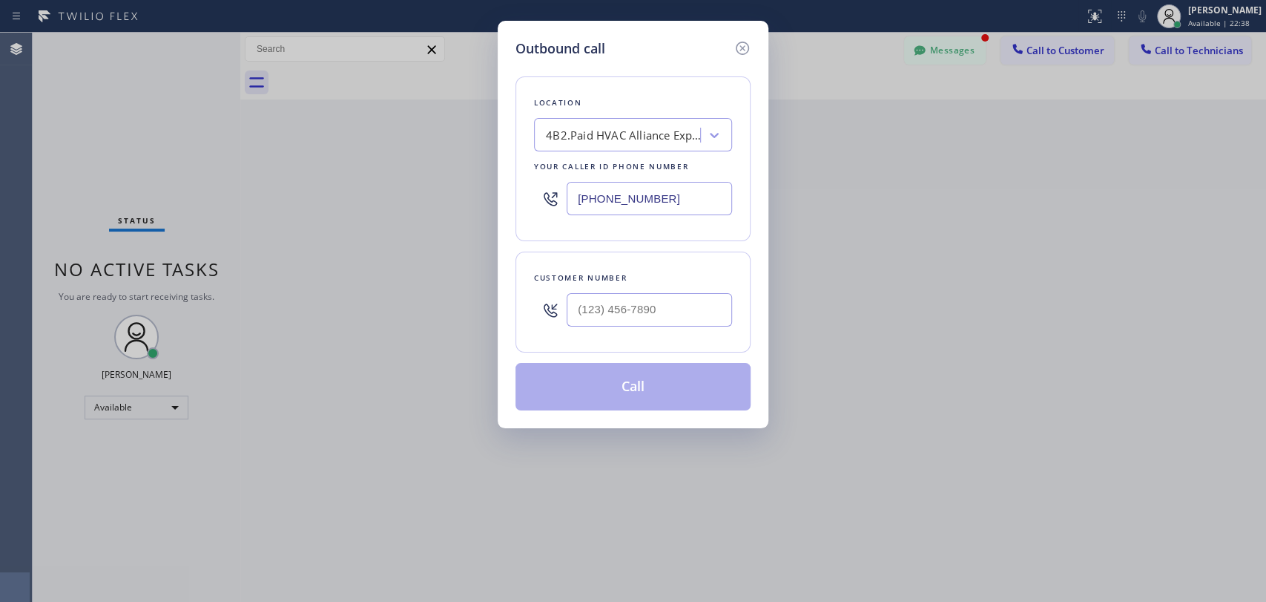
click at [677, 205] on input "(855) 999-4417" at bounding box center [649, 198] width 165 height 33
drag, startPoint x: 659, startPoint y: 203, endPoint x: 560, endPoint y: 200, distance: 99.4
click at [560, 200] on div "(855) 999-4417" at bounding box center [633, 198] width 198 height 48
click at [560, 200] on div at bounding box center [550, 198] width 33 height 48
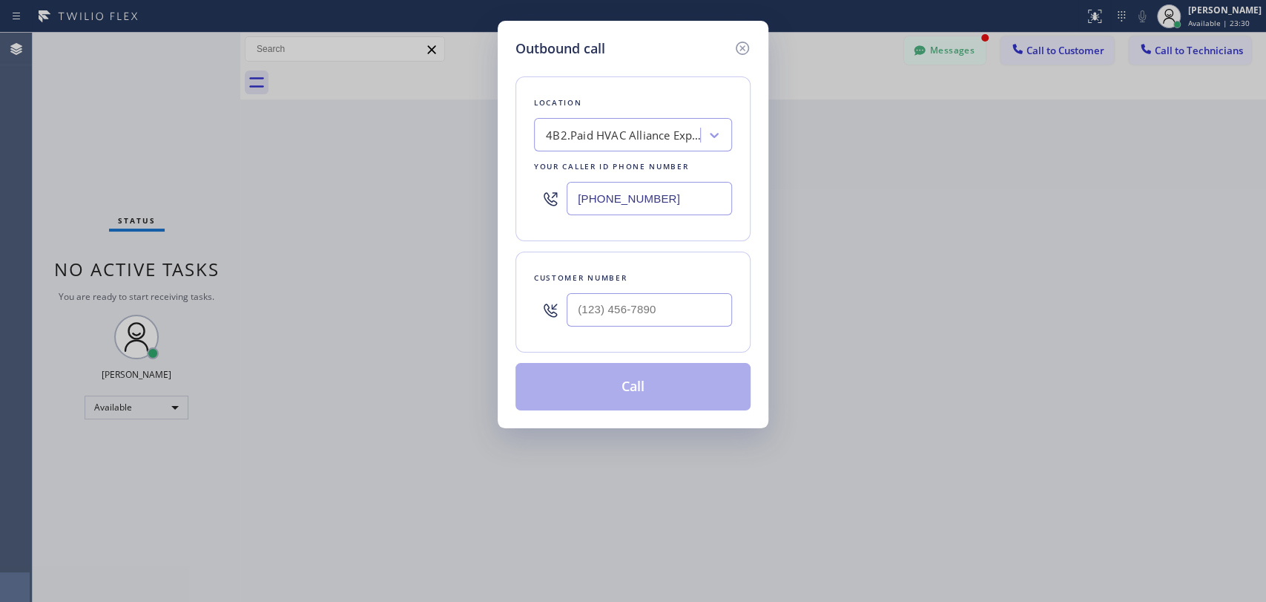
click at [740, 45] on icon at bounding box center [743, 48] width 18 height 18
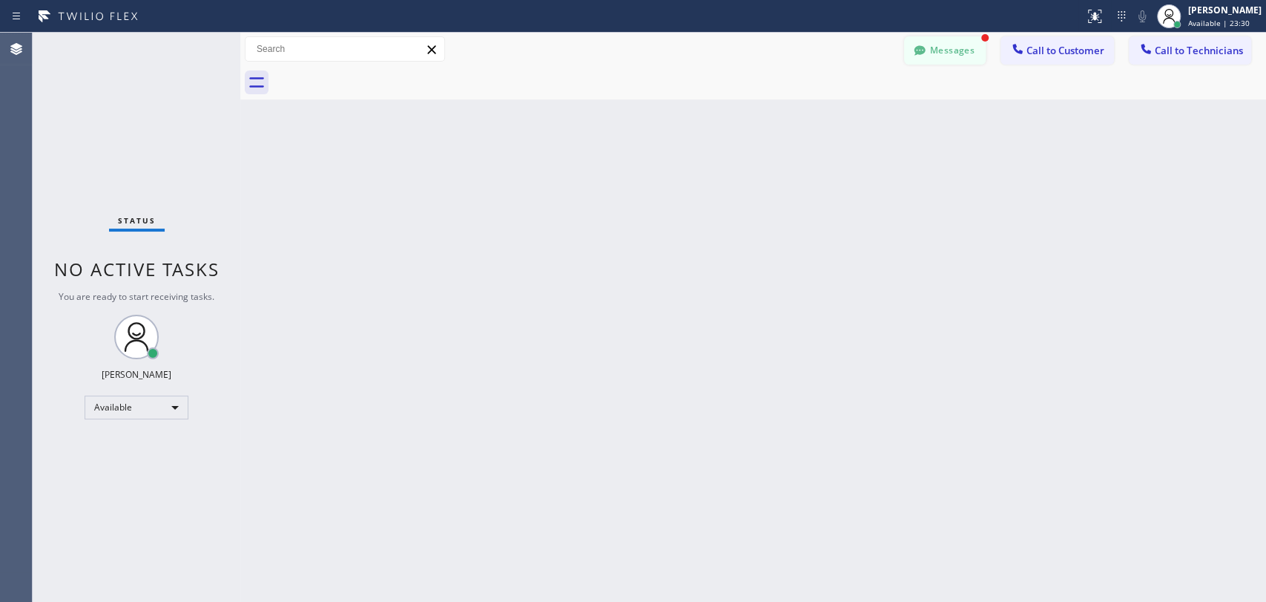
click at [920, 58] on div at bounding box center [920, 52] width 18 height 18
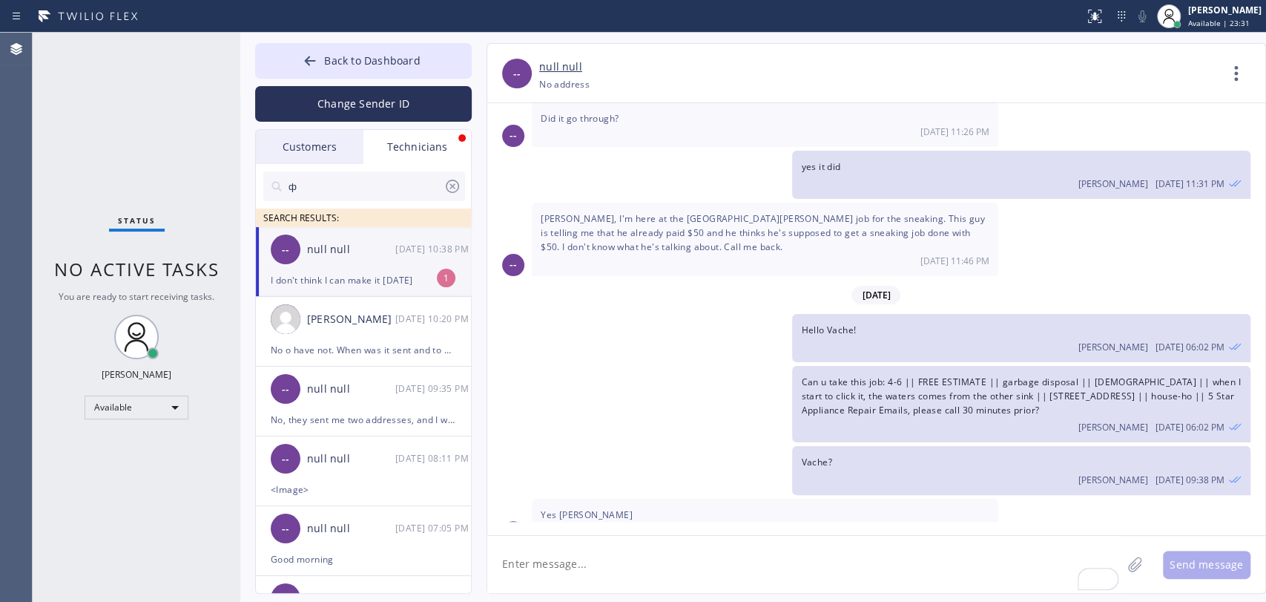
click at [323, 275] on div "I don't think I can make it today" at bounding box center [363, 280] width 185 height 17
click at [544, 577] on textarea "To enrich screen reader interactions, please activate Accessibility in Grammarl…" at bounding box center [804, 564] width 634 height 57
click at [125, 253] on div "Status No active tasks You are ready to start receiving tasks. Oleksiy Dmitriev…" at bounding box center [137, 317] width 208 height 569
drag, startPoint x: 327, startPoint y: 61, endPoint x: 263, endPoint y: 118, distance: 86.2
click at [327, 60] on span "Back to Dashboard" at bounding box center [372, 60] width 96 height 14
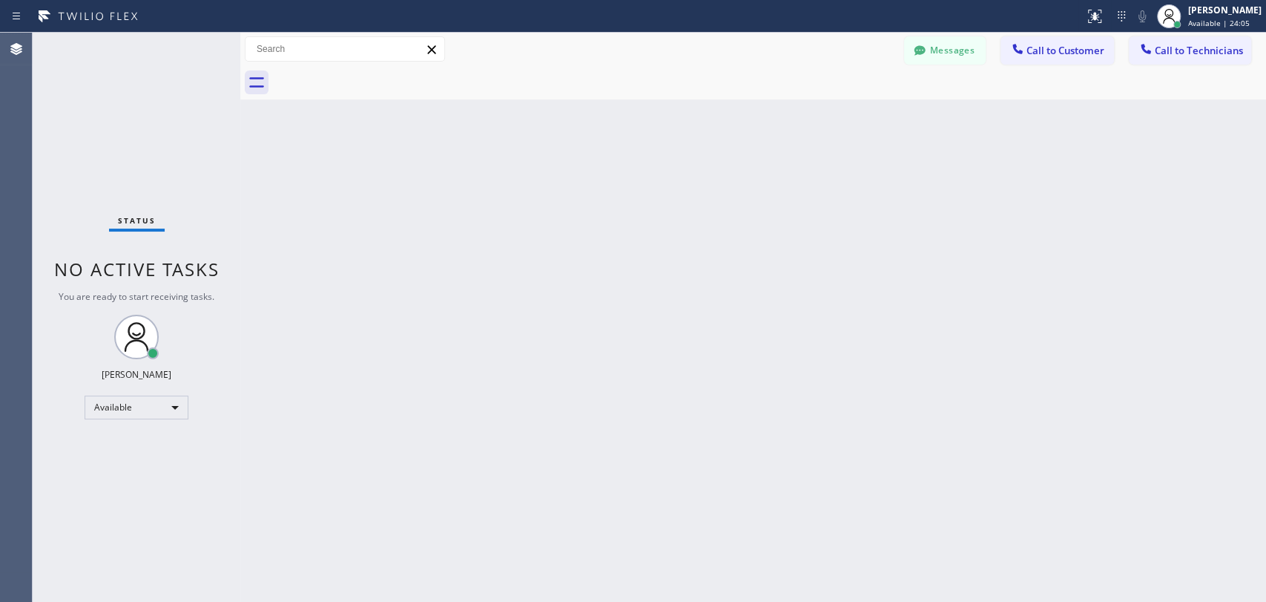
click at [177, 197] on div "Status No active tasks You are ready to start receiving tasks. Oleksiy Dmitriev…" at bounding box center [137, 317] width 208 height 569
click at [148, 258] on span "No active tasks" at bounding box center [136, 269] width 165 height 24
click at [133, 289] on div "Status No active tasks You are ready to start receiving tasks. Oleksiy Dmitriev…" at bounding box center [137, 317] width 208 height 569
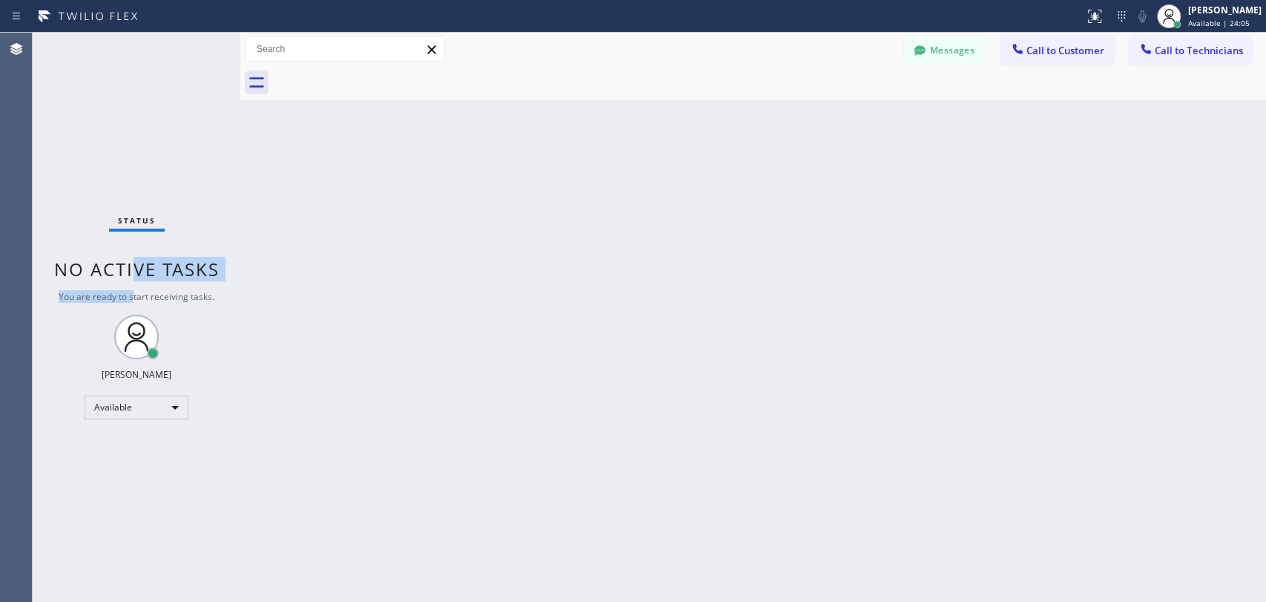
click at [134, 289] on div "Status No active tasks You are ready to start receiving tasks. Oleksiy Dmitriev…" at bounding box center [137, 317] width 208 height 569
click at [136, 284] on div "Status No active tasks You are ready to start receiving tasks. Oleksiy Dmitriev…" at bounding box center [137, 317] width 208 height 569
click at [140, 278] on span "No active tasks" at bounding box center [136, 269] width 165 height 24
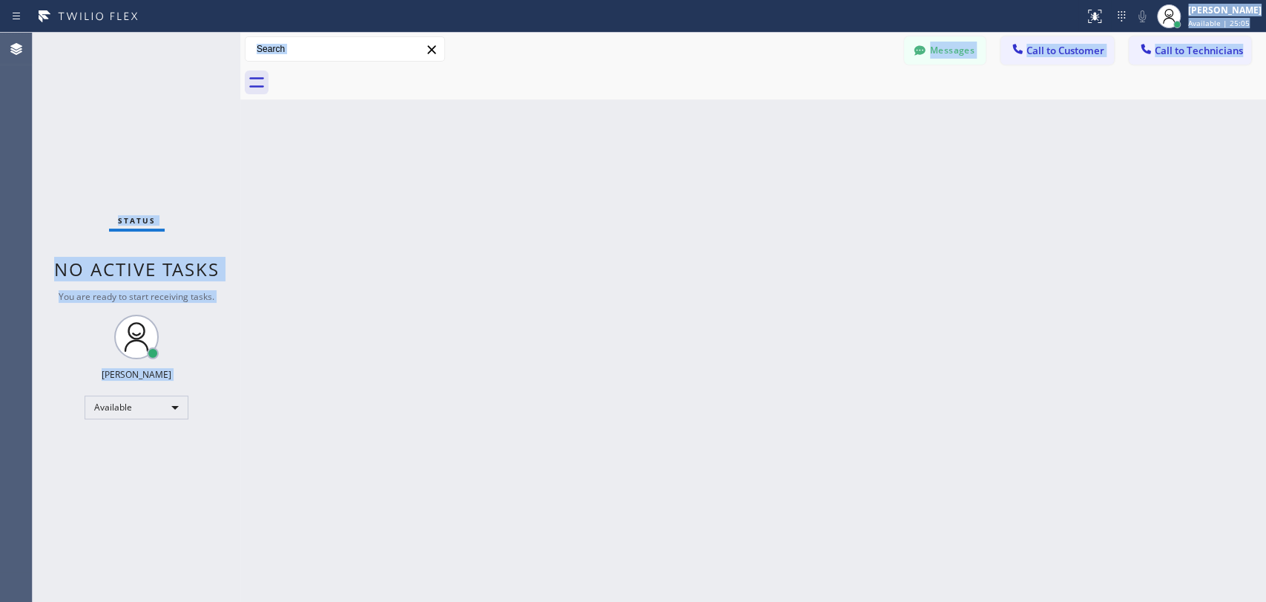
drag, startPoint x: 354, startPoint y: 206, endPoint x: 690, endPoint y: 3, distance: 392.7
click at [691, 3] on div "Status report No issues detected If you experience an issue, please download th…" at bounding box center [633, 301] width 1266 height 602
click at [549, 162] on div "Back to Dashboard Change Sender ID Customers Technicians AI [PERSON_NAME] [DATE…" at bounding box center [753, 317] width 1026 height 569
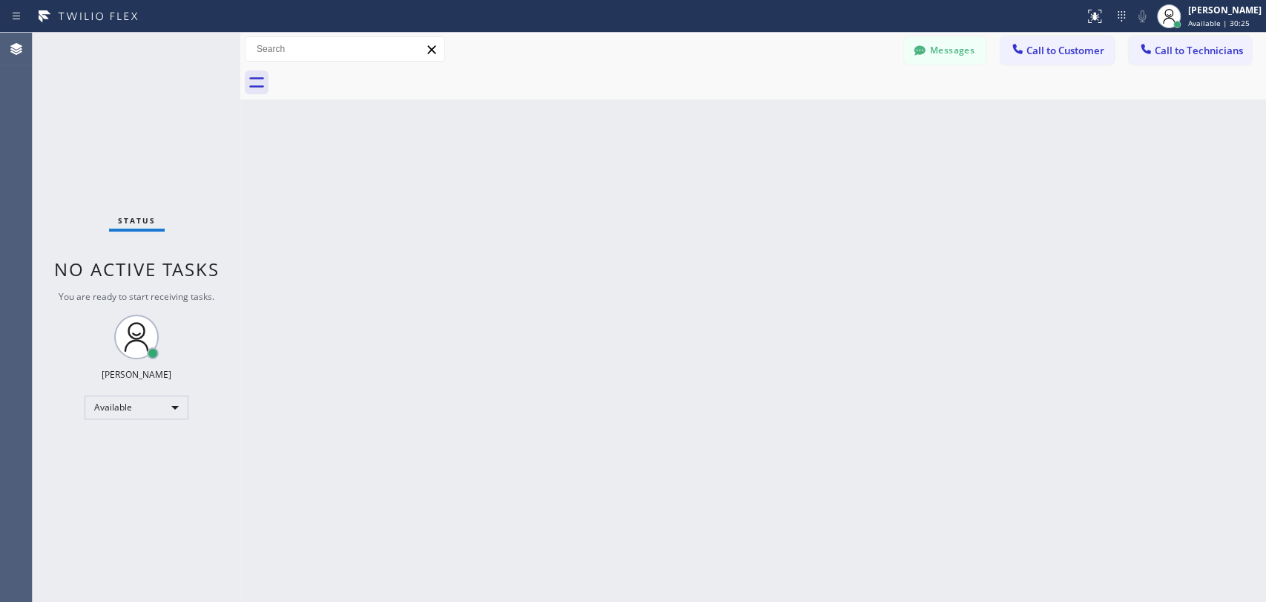
drag, startPoint x: 1202, startPoint y: 57, endPoint x: 723, endPoint y: 122, distance: 483.5
click at [1202, 57] on button "Call to Technicians" at bounding box center [1190, 50] width 122 height 28
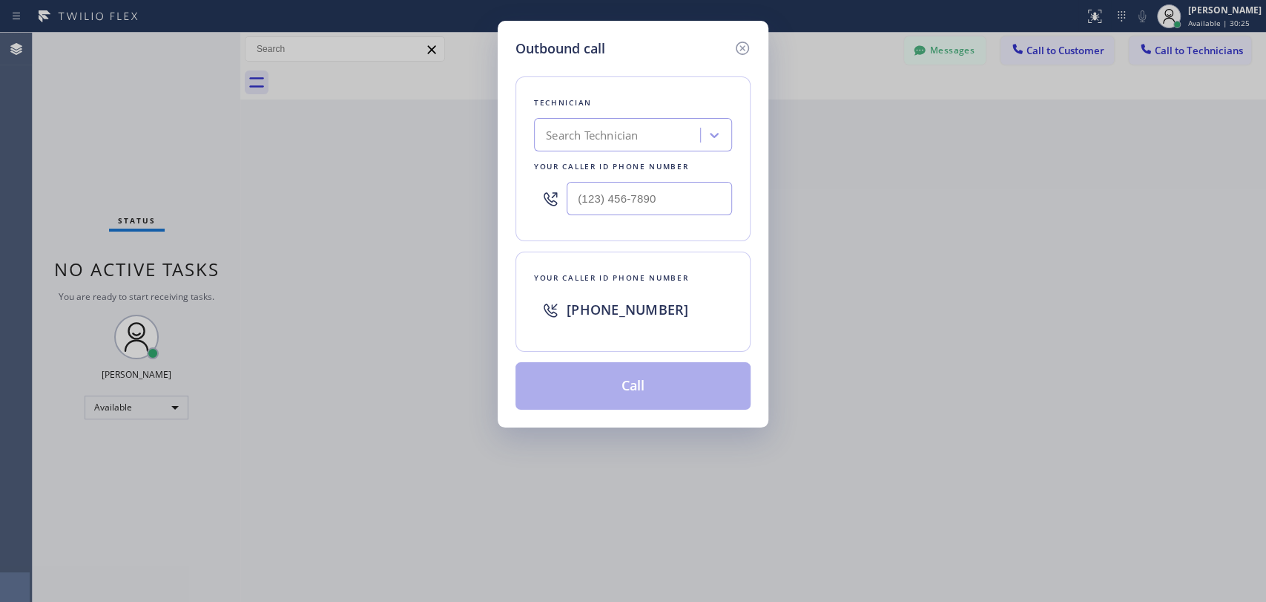
click at [593, 148] on div "Search Technician" at bounding box center [633, 134] width 198 height 33
type input "vach"
drag, startPoint x: 576, startPoint y: 166, endPoint x: 590, endPoint y: 286, distance: 121.1
click at [576, 165] on div "Vache Katabyan" at bounding box center [633, 166] width 198 height 27
type input "(818) 261-4699"
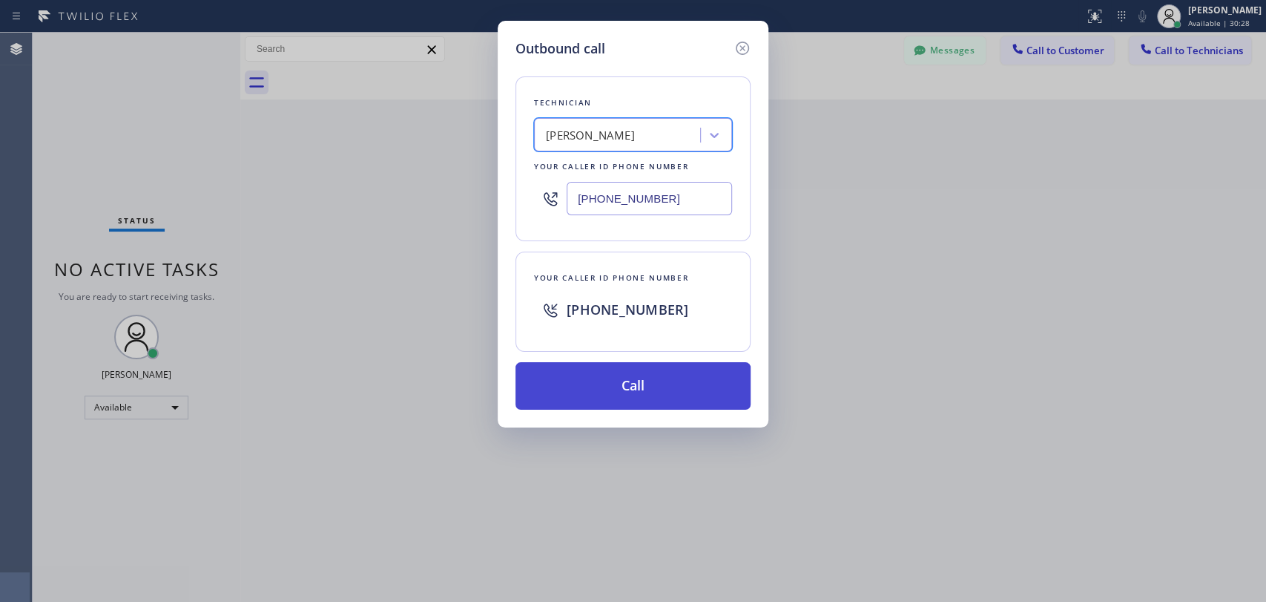
click at [593, 394] on button "Call" at bounding box center [633, 385] width 235 height 47
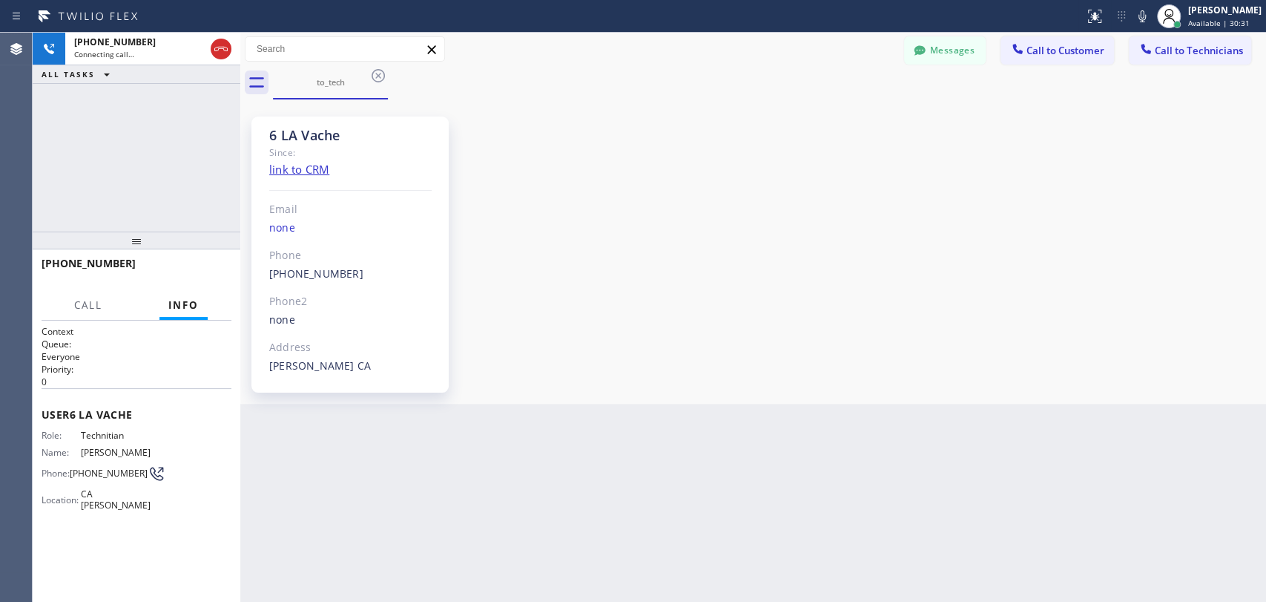
scroll to position [34952, 0]
click at [955, 54] on button "Messages" at bounding box center [945, 50] width 82 height 28
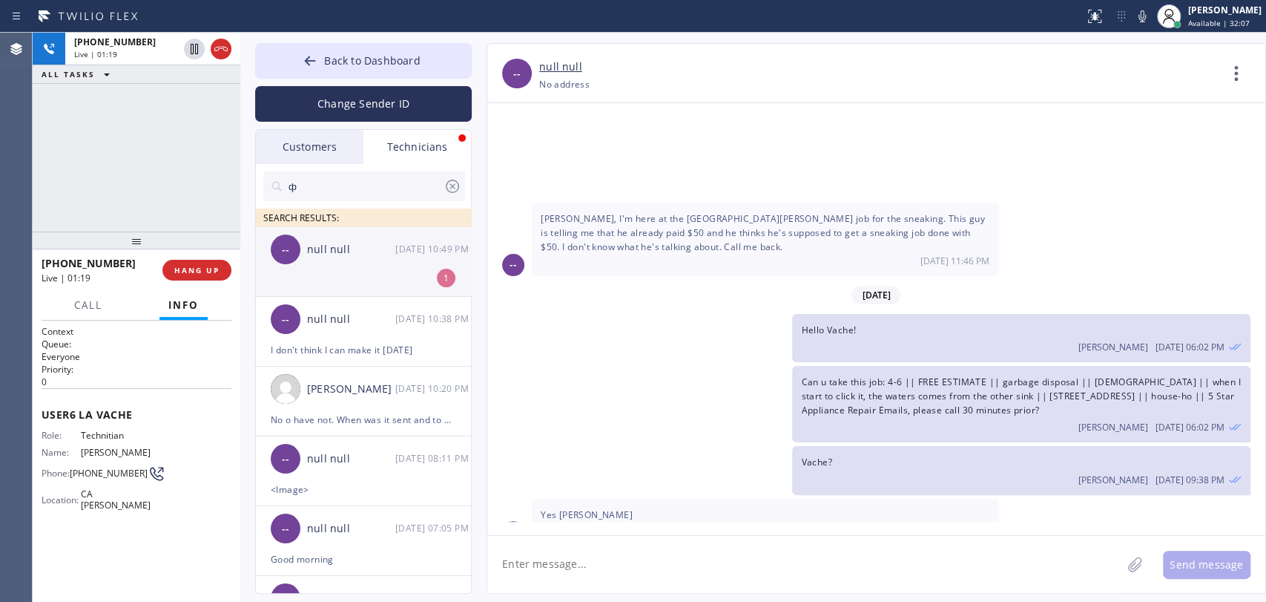
click at [328, 277] on li "-- null null 09/03 10:49 PM 1" at bounding box center [364, 262] width 217 height 70
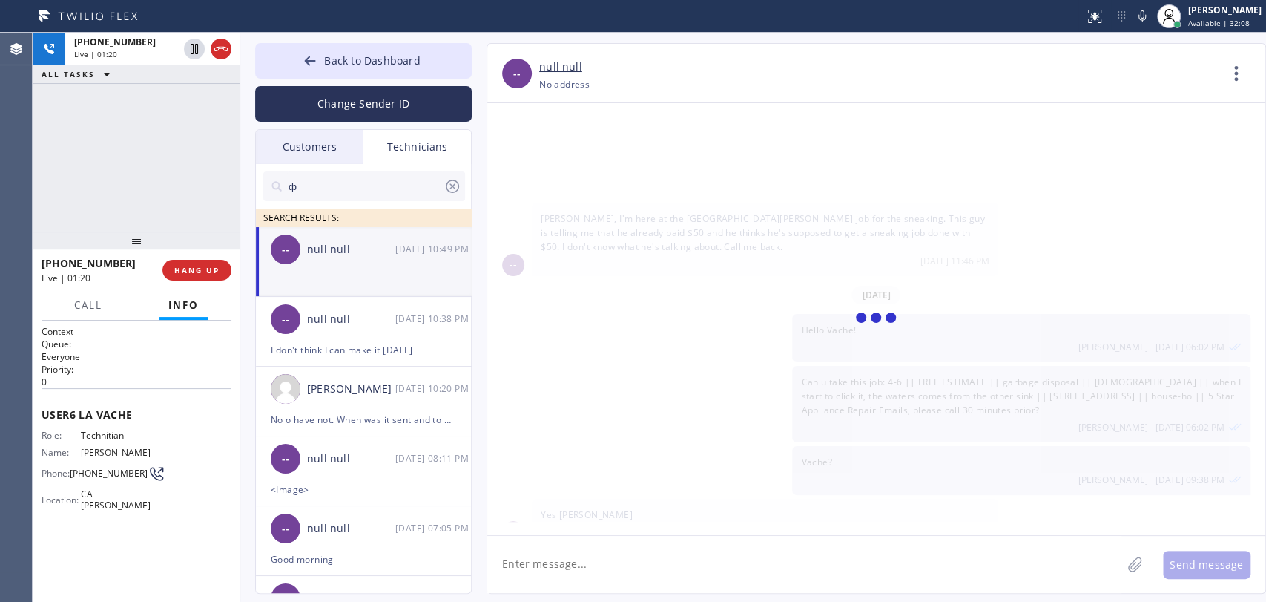
scroll to position [1046, 0]
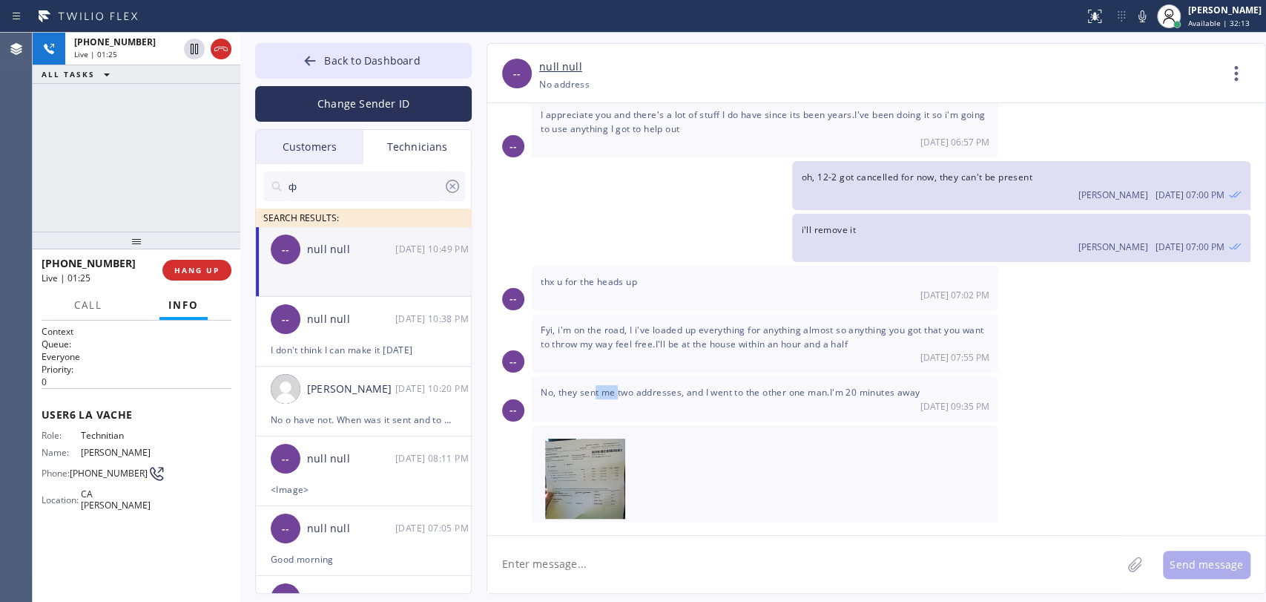
drag, startPoint x: 617, startPoint y: 366, endPoint x: 595, endPoint y: 370, distance: 22.7
click at [595, 386] on span "No, they sent me two addresses, and I went to the other one man.I'm 20 minutes …" at bounding box center [730, 392] width 379 height 13
click at [608, 323] on span "Fyi, i'm on the road, I i've loaded up everything for anything almost so anythi…" at bounding box center [762, 336] width 443 height 27
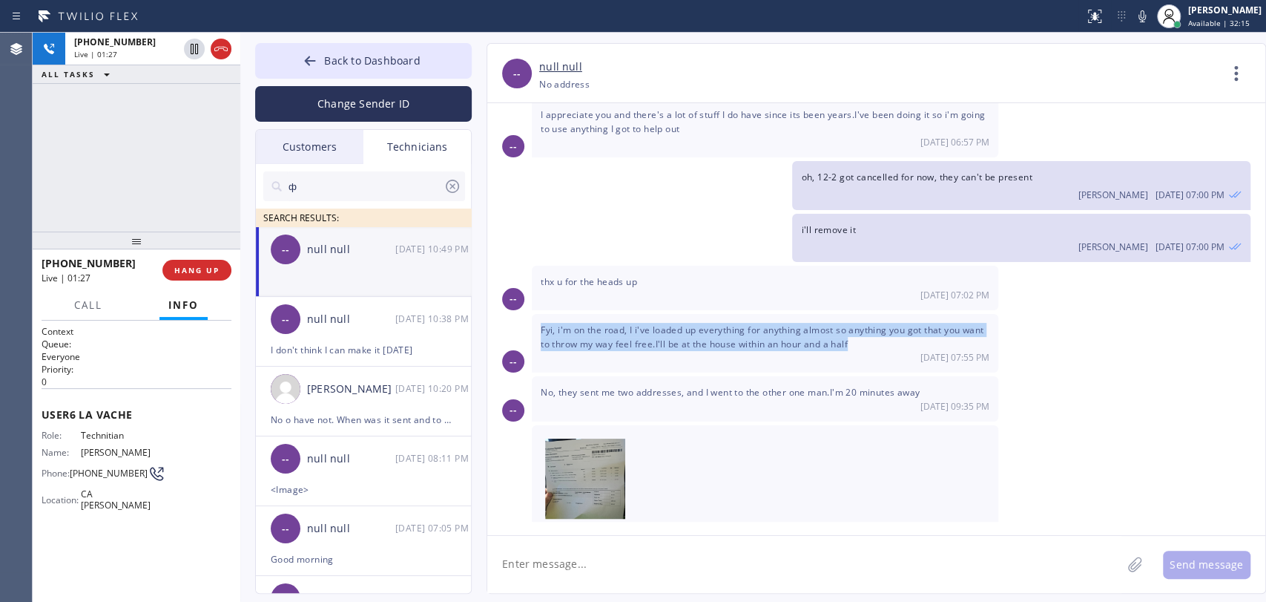
click at [608, 323] on span "Fyi, i'm on the road, I i've loaded up everything for anything almost so anythi…" at bounding box center [762, 336] width 443 height 27
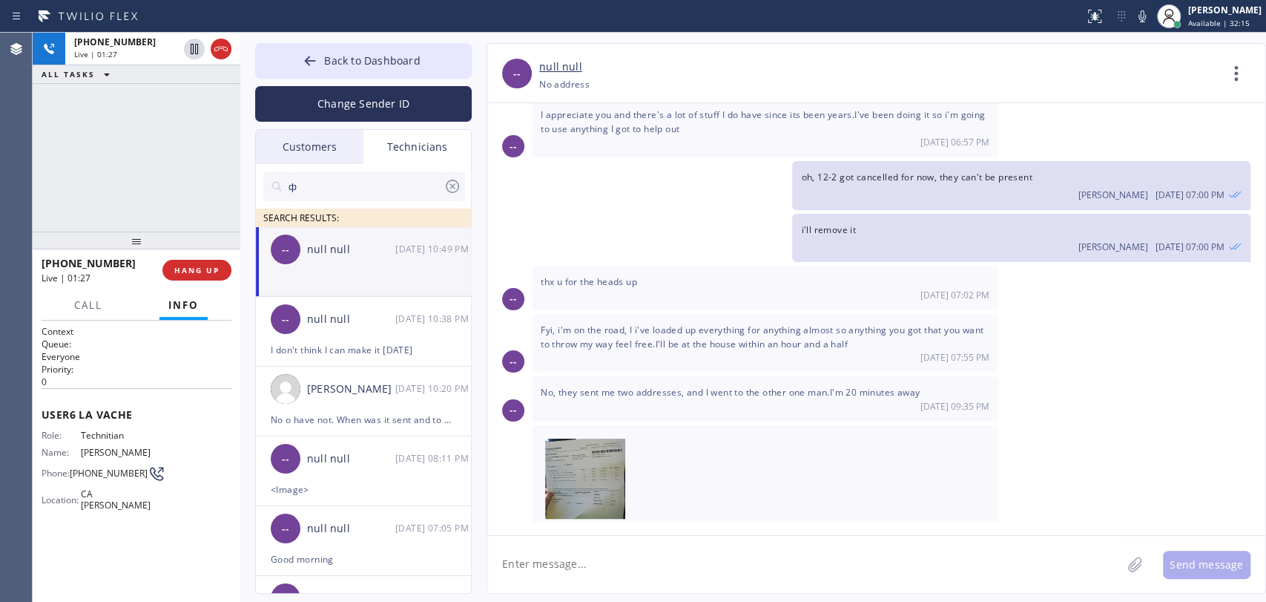
click at [610, 376] on div "No, they sent me two addresses, and I went to the other one man.I'm 20 minutes …" at bounding box center [765, 398] width 467 height 45
click at [567, 442] on img at bounding box center [585, 482] width 80 height 89
drag, startPoint x: 323, startPoint y: 340, endPoint x: 380, endPoint y: 378, distance: 68.9
click at [323, 340] on div "-- null null 09/03 10:38 PM" at bounding box center [364, 319] width 217 height 45
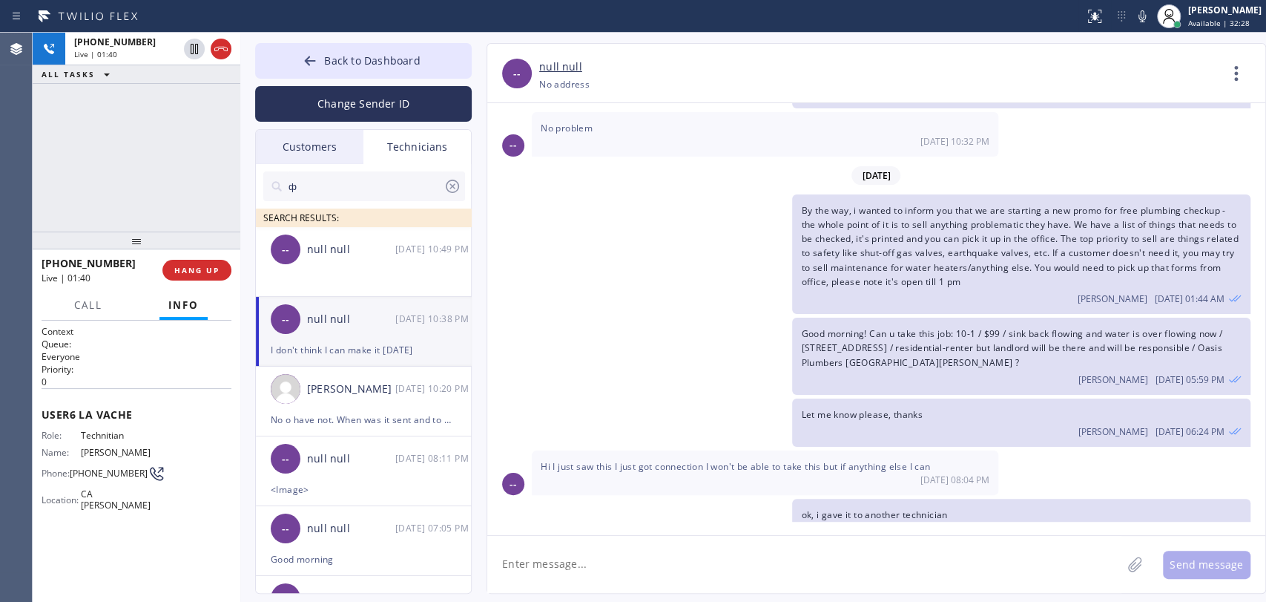
scroll to position [34952, 0]
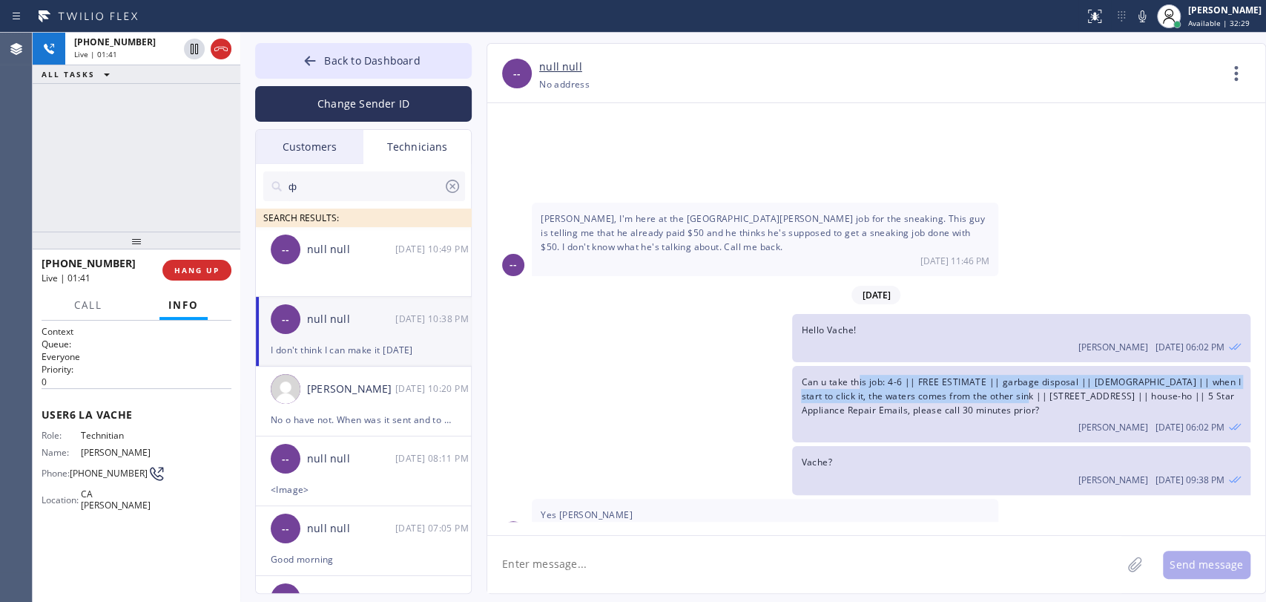
drag, startPoint x: 861, startPoint y: 262, endPoint x: 1015, endPoint y: 272, distance: 154.6
click at [1014, 375] on span "Can u take this job: 4-6 || FREE ESTIMATE || garbage disposal || 2 yrs old || w…" at bounding box center [1020, 395] width 439 height 41
click at [1015, 375] on span "Can u take this job: 4-6 || FREE ESTIMATE || garbage disposal || 2 yrs old || w…" at bounding box center [1020, 395] width 439 height 41
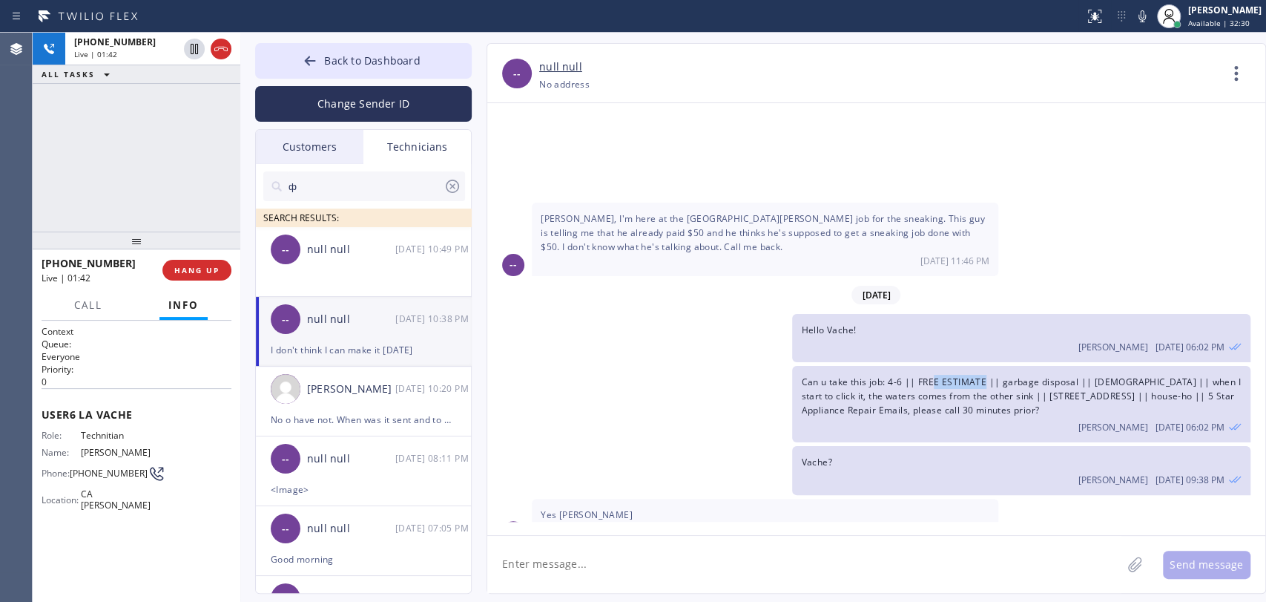
drag, startPoint x: 983, startPoint y: 265, endPoint x: 935, endPoint y: 259, distance: 48.6
click at [935, 375] on span "Can u take this job: 4-6 || FREE ESTIMATE || garbage disposal || 2 yrs old || w…" at bounding box center [1020, 395] width 439 height 41
drag, startPoint x: 921, startPoint y: 257, endPoint x: 976, endPoint y: 257, distance: 55.6
click at [976, 375] on span "Can u take this job: 4-6 || FREE ESTIMATE || garbage disposal || 2 yrs old || w…" at bounding box center [1020, 395] width 439 height 41
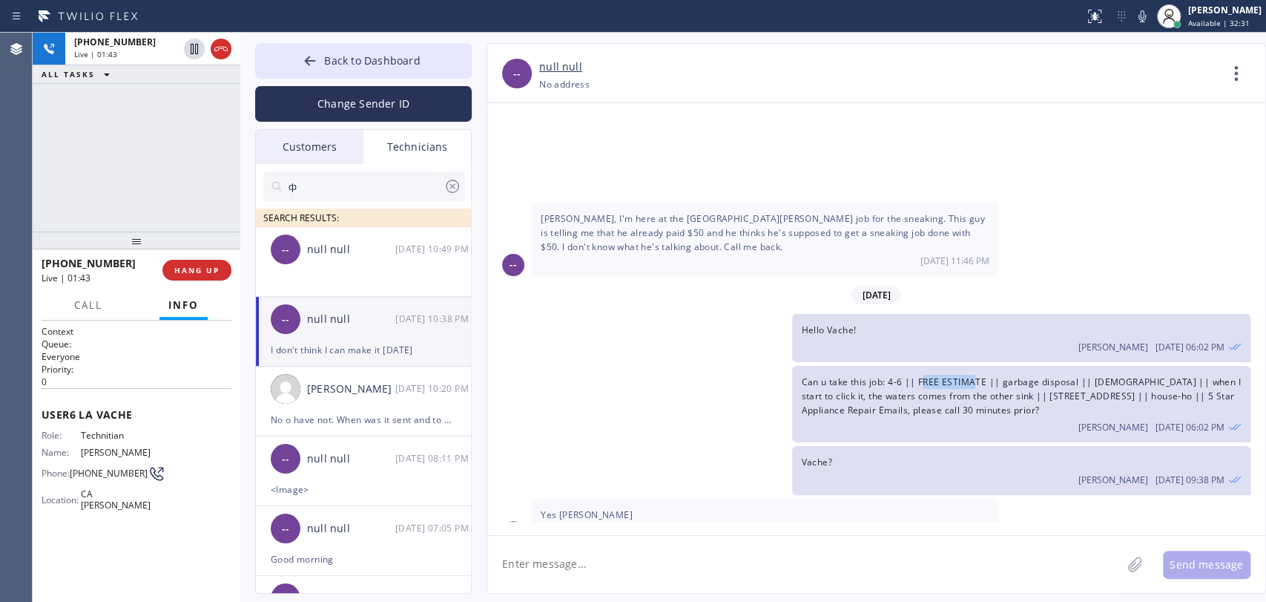
click at [976, 375] on span "Can u take this job: 4-6 || FREE ESTIMATE || garbage disposal || 2 yrs old || w…" at bounding box center [1020, 395] width 439 height 41
click at [979, 375] on span "Can u take this job: 4-6 || FREE ESTIMATE || garbage disposal || 2 yrs old || w…" at bounding box center [1020, 395] width 439 height 41
drag, startPoint x: 979, startPoint y: 257, endPoint x: 932, endPoint y: 254, distance: 46.9
click at [932, 375] on span "Can u take this job: 4-6 || FREE ESTIMATE || garbage disposal || 2 yrs old || w…" at bounding box center [1020, 395] width 439 height 41
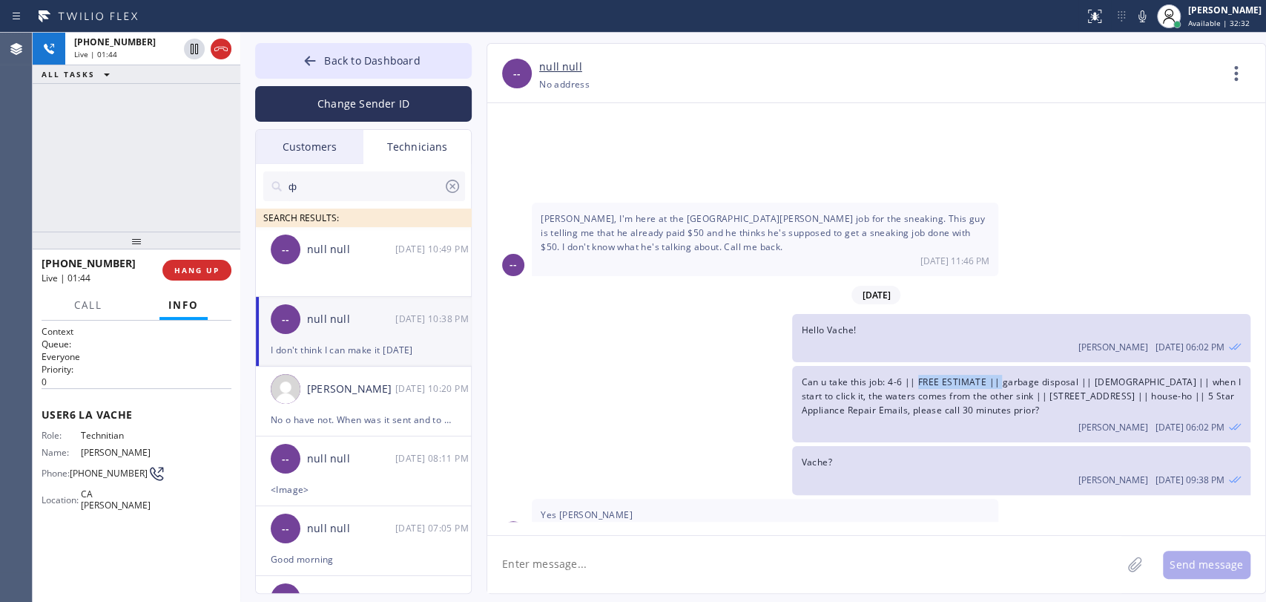
drag, startPoint x: 918, startPoint y: 256, endPoint x: 1001, endPoint y: 263, distance: 82.7
click at [1001, 366] on div "Can u take this job: 4-6 || FREE ESTIMATE || garbage disposal || 2 yrs old || w…" at bounding box center [1021, 404] width 458 height 77
click at [997, 366] on div "Can u take this job: 4-6 || FREE ESTIMATE || garbage disposal || 2 yrs old || w…" at bounding box center [1021, 404] width 458 height 77
click at [941, 366] on div "Can u take this job: 4-6 || FREE ESTIMATE || garbage disposal || 2 yrs old || w…" at bounding box center [1021, 404] width 458 height 77
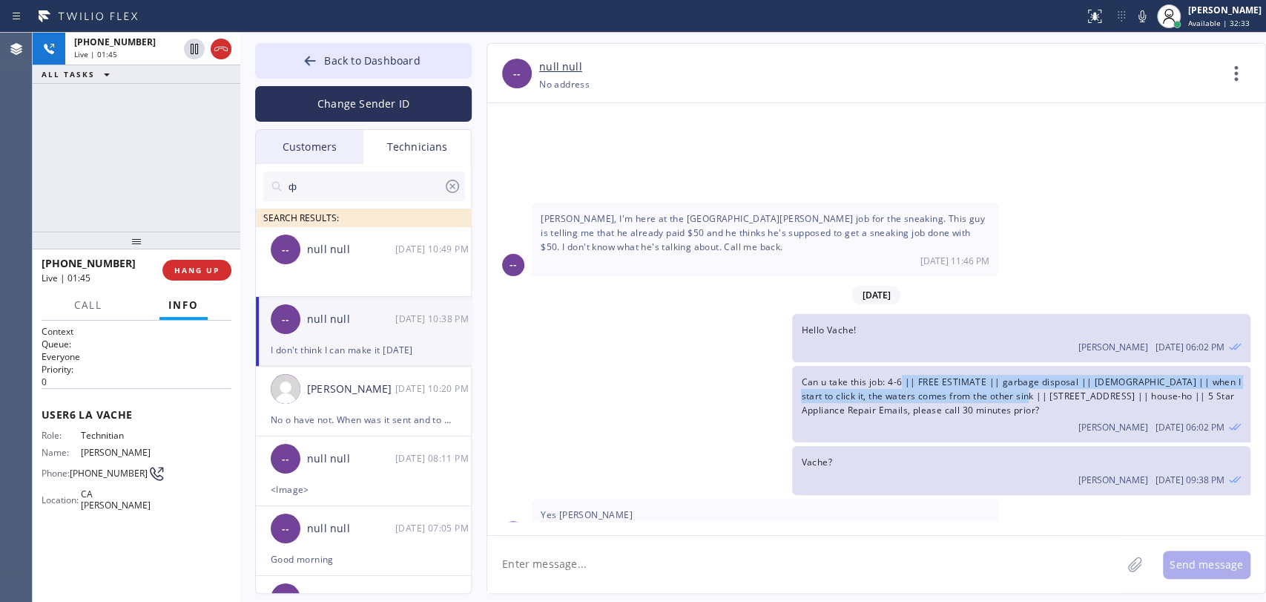
drag, startPoint x: 901, startPoint y: 252, endPoint x: 1015, endPoint y: 268, distance: 114.6
click at [1015, 375] on span "Can u take this job: 4-6 || FREE ESTIMATE || garbage disposal || 2 yrs old || w…" at bounding box center [1020, 395] width 439 height 41
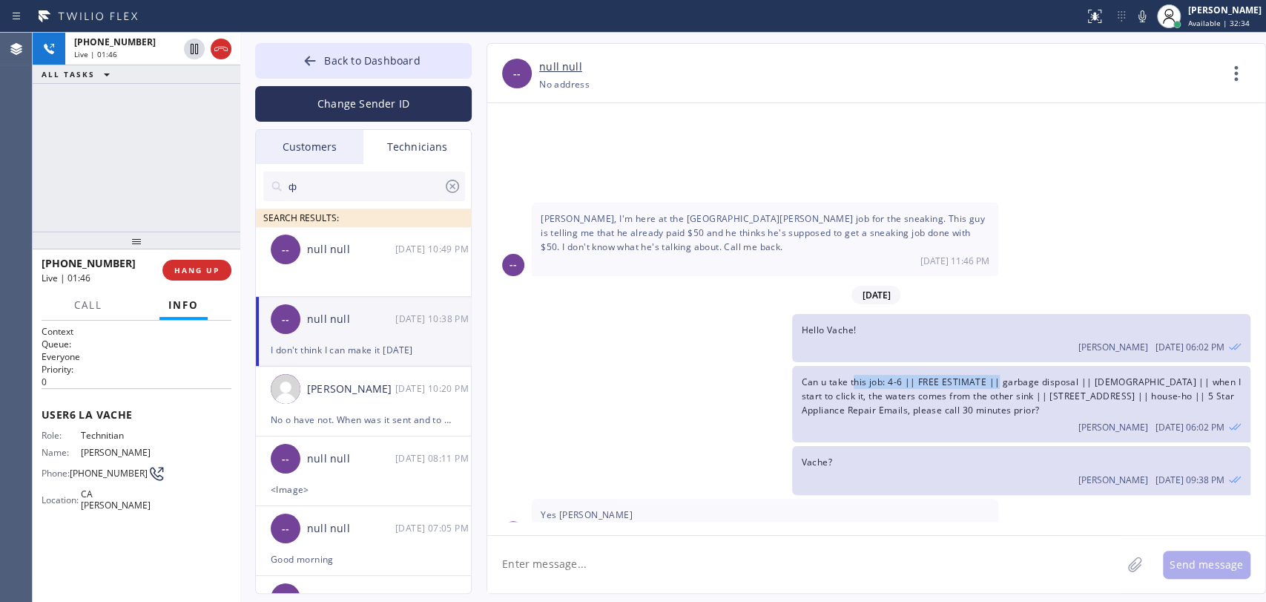
drag, startPoint x: 987, startPoint y: 259, endPoint x: 855, endPoint y: 253, distance: 132.9
click at [855, 375] on span "Can u take this job: 4-6 || FREE ESTIMATE || garbage disposal || 2 yrs old || w…" at bounding box center [1020, 395] width 439 height 41
drag, startPoint x: 968, startPoint y: 260, endPoint x: 1011, endPoint y: 263, distance: 43.1
click at [1010, 375] on span "Can u take this job: 4-6 || FREE ESTIMATE || garbage disposal || 2 yrs old || w…" at bounding box center [1020, 395] width 439 height 41
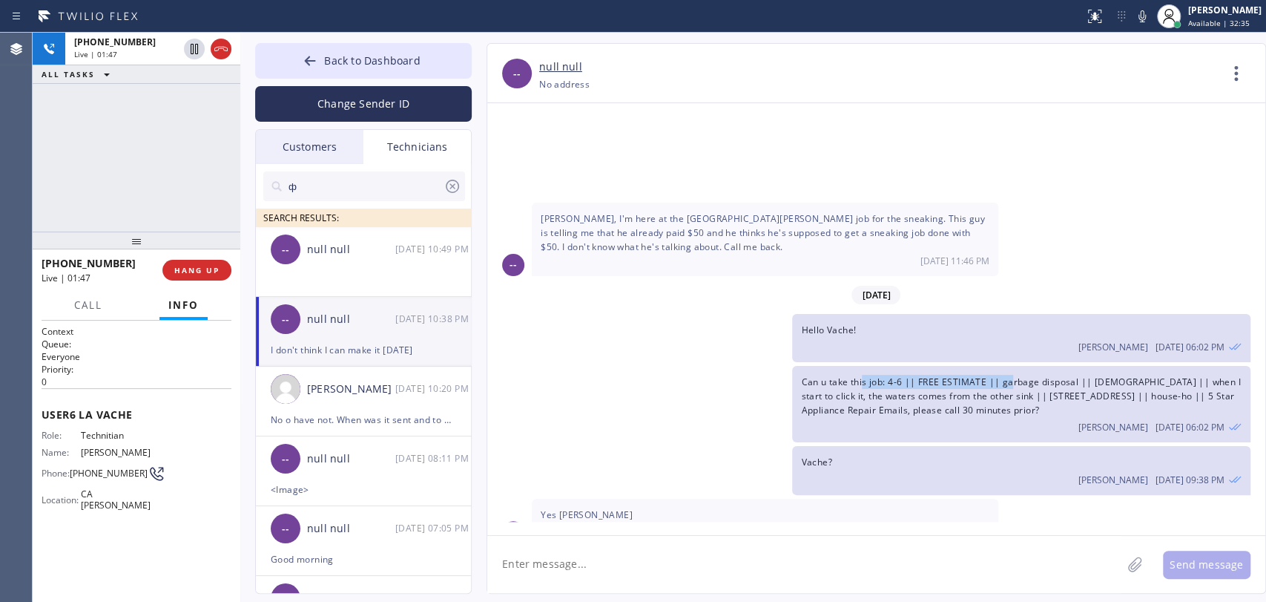
click at [1011, 375] on span "Can u take this job: 4-6 || FREE ESTIMATE || garbage disposal || 2 yrs old || w…" at bounding box center [1020, 395] width 439 height 41
drag, startPoint x: 983, startPoint y: 263, endPoint x: 884, endPoint y: 256, distance: 98.9
click at [884, 375] on span "Can u take this job: 4-6 || FREE ESTIMATE || garbage disposal || 2 yrs old || w…" at bounding box center [1020, 395] width 439 height 41
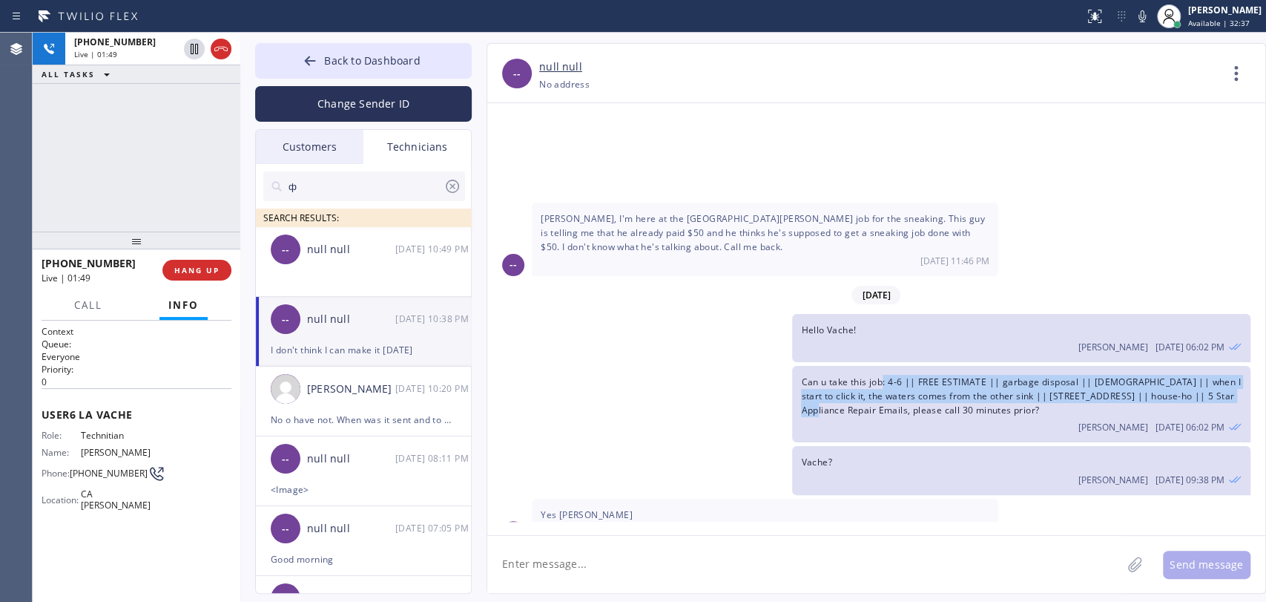
drag, startPoint x: 884, startPoint y: 256, endPoint x: 1216, endPoint y: 271, distance: 331.9
click at [1216, 375] on span "Can u take this job: 4-6 || FREE ESTIMATE || garbage disposal || 2 yrs old || w…" at bounding box center [1020, 395] width 439 height 41
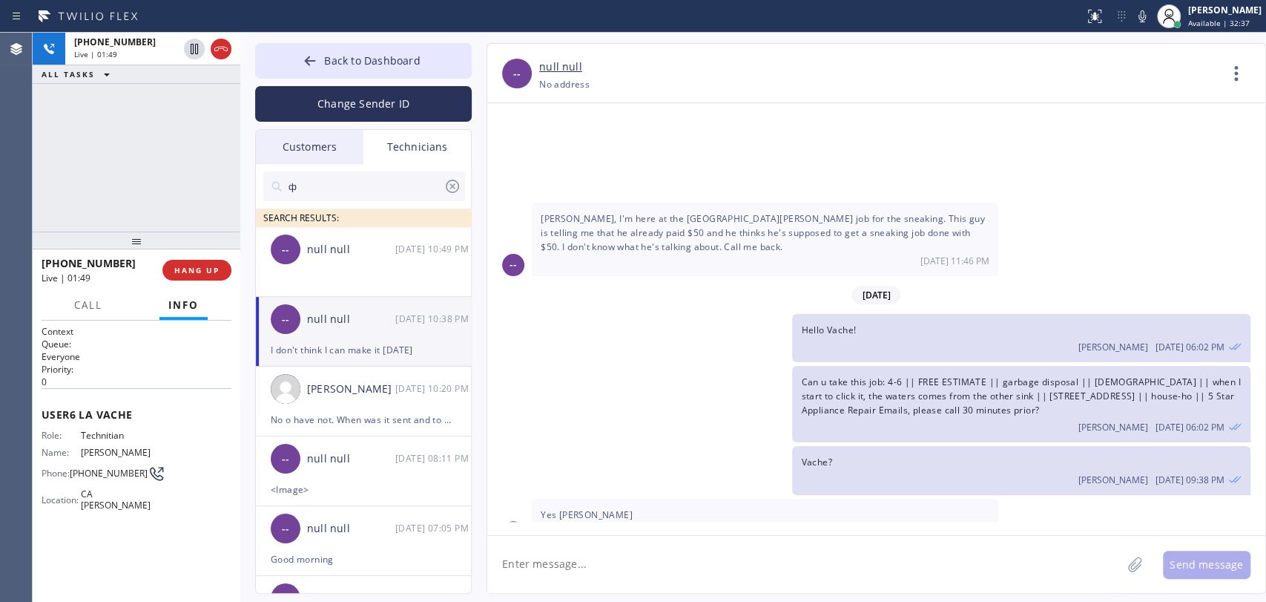
click at [941, 375] on span "Can u take this job: 4-6 || FREE ESTIMATE || garbage disposal || 2 yrs old || w…" at bounding box center [1020, 395] width 439 height 41
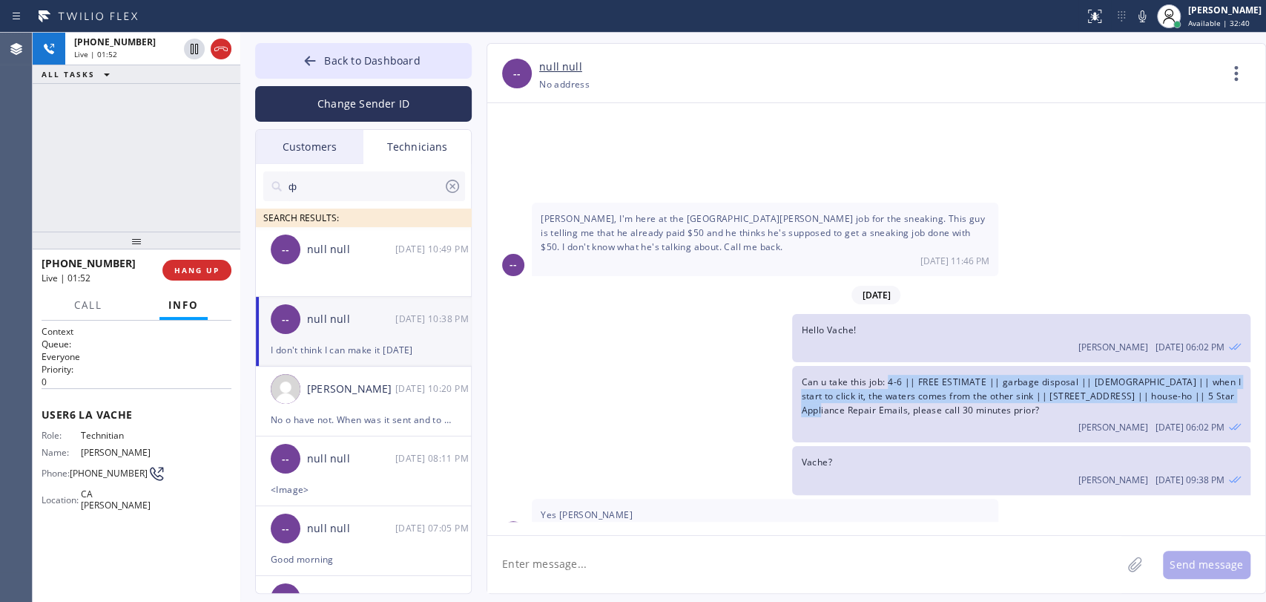
drag, startPoint x: 1211, startPoint y: 270, endPoint x: 889, endPoint y: 259, distance: 322.1
click at [889, 375] on span "Can u take this job: 4-6 || FREE ESTIMATE || garbage disposal || 2 yrs old || w…" at bounding box center [1020, 395] width 439 height 41
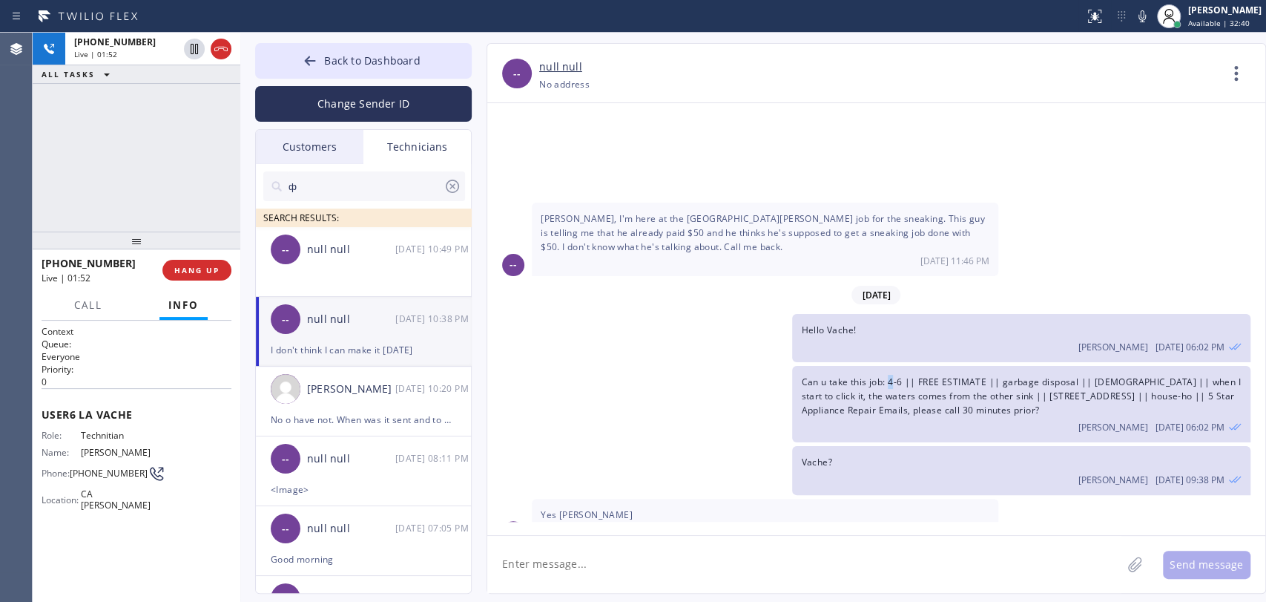
drag, startPoint x: 889, startPoint y: 259, endPoint x: 967, endPoint y: 263, distance: 77.2
click at [967, 375] on span "Can u take this job: 4-6 || FREE ESTIMATE || garbage disposal || 2 yrs old || w…" at bounding box center [1020, 395] width 439 height 41
click at [1062, 366] on div "Can u take this job: 4-6 || FREE ESTIMATE || garbage disposal || 2 yrs old || w…" at bounding box center [1021, 404] width 458 height 77
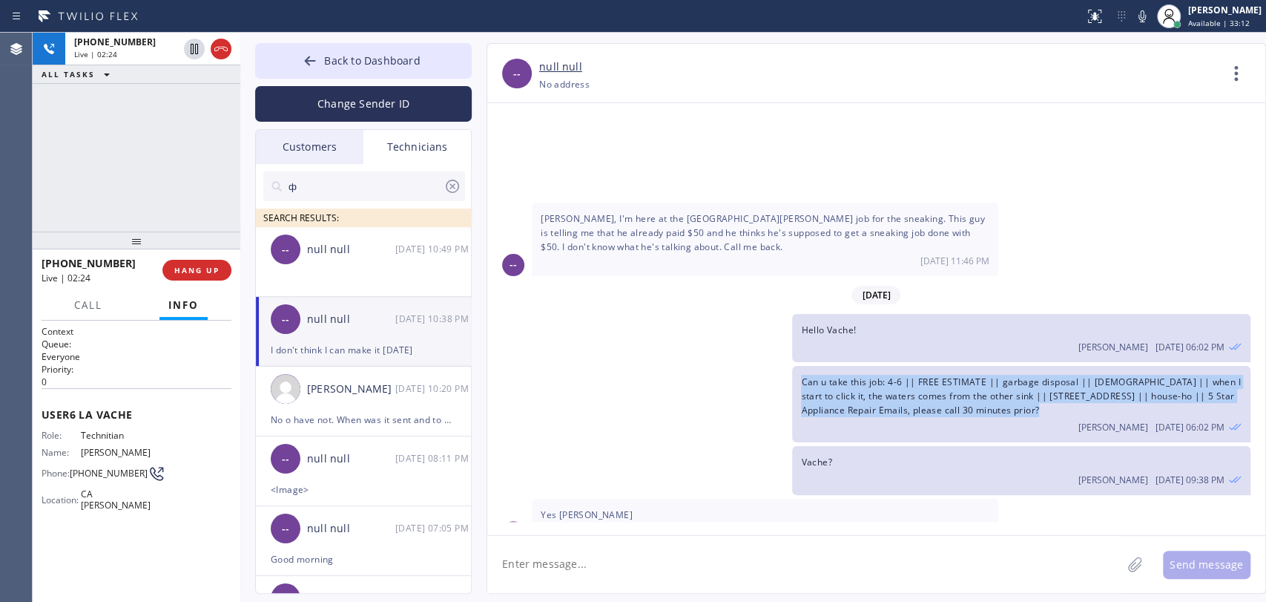
click at [1062, 366] on div "Can u take this job: 4-6 || FREE ESTIMATE || garbage disposal || 2 yrs old || w…" at bounding box center [1021, 404] width 458 height 77
click at [1067, 375] on span "Can u take this job: 4-6 || FREE ESTIMATE || garbage disposal || 2 yrs old || w…" at bounding box center [1020, 395] width 439 height 41
drag, startPoint x: 1228, startPoint y: 269, endPoint x: 990, endPoint y: 264, distance: 238.2
click at [990, 366] on div "Can u take this job: 4-6 || FREE ESTIMATE || garbage disposal || 2 yrs old || w…" at bounding box center [1021, 404] width 458 height 77
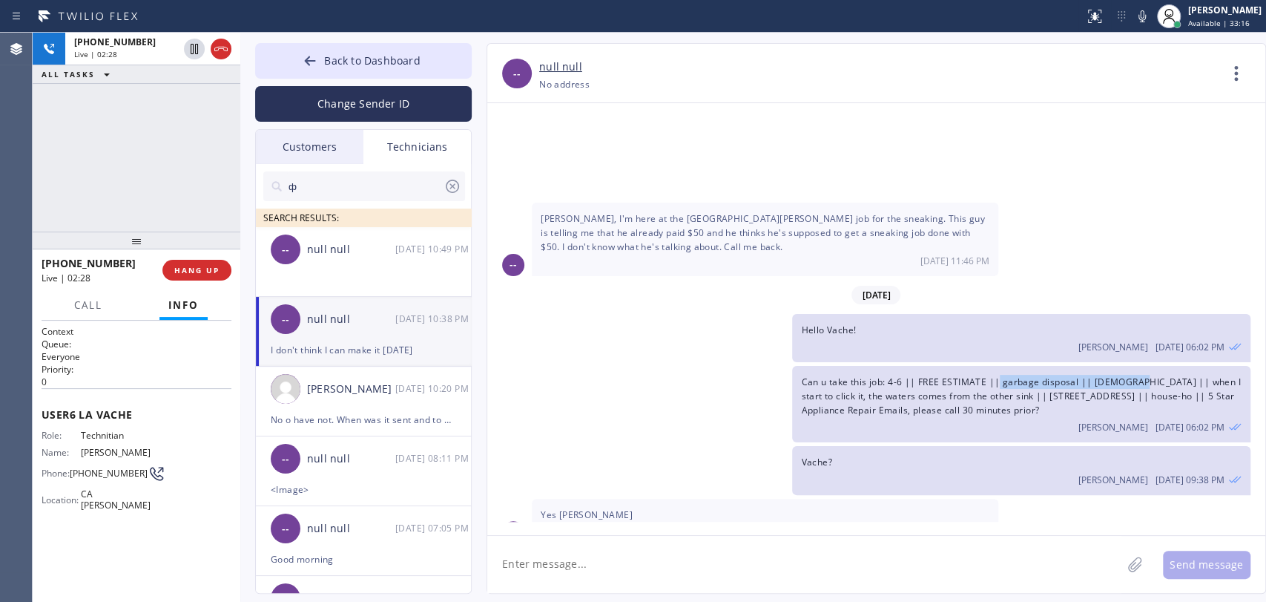
drag, startPoint x: 1021, startPoint y: 254, endPoint x: 1128, endPoint y: 262, distance: 107.1
click at [1128, 375] on span "Can u take this job: 4-6 || FREE ESTIMATE || garbage disposal || 2 yrs old || w…" at bounding box center [1020, 395] width 439 height 41
click at [198, 280] on button "HANG UP" at bounding box center [196, 270] width 69 height 21
click at [197, 270] on span "HANG UP" at bounding box center [196, 270] width 45 height 10
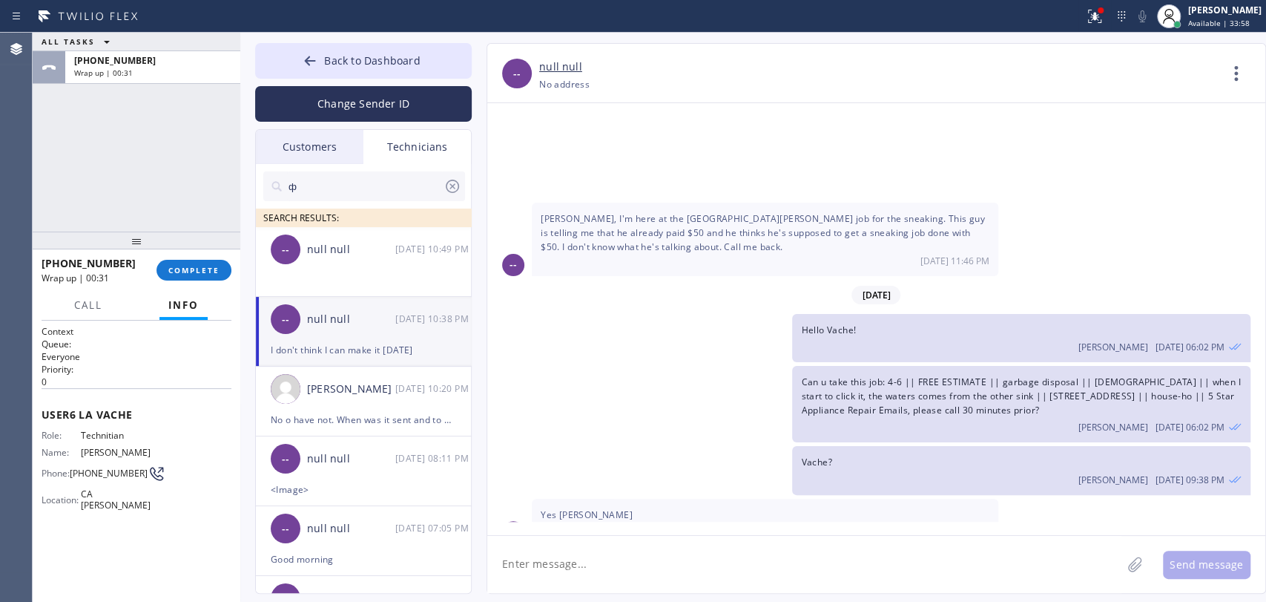
click at [205, 280] on div "+18182614699 Wrap up | 00:31 COMPLETE" at bounding box center [137, 270] width 190 height 39
click at [228, 272] on button "COMPLETE" at bounding box center [194, 270] width 75 height 21
click at [309, 344] on div "I don't think I can make it today" at bounding box center [363, 349] width 185 height 17
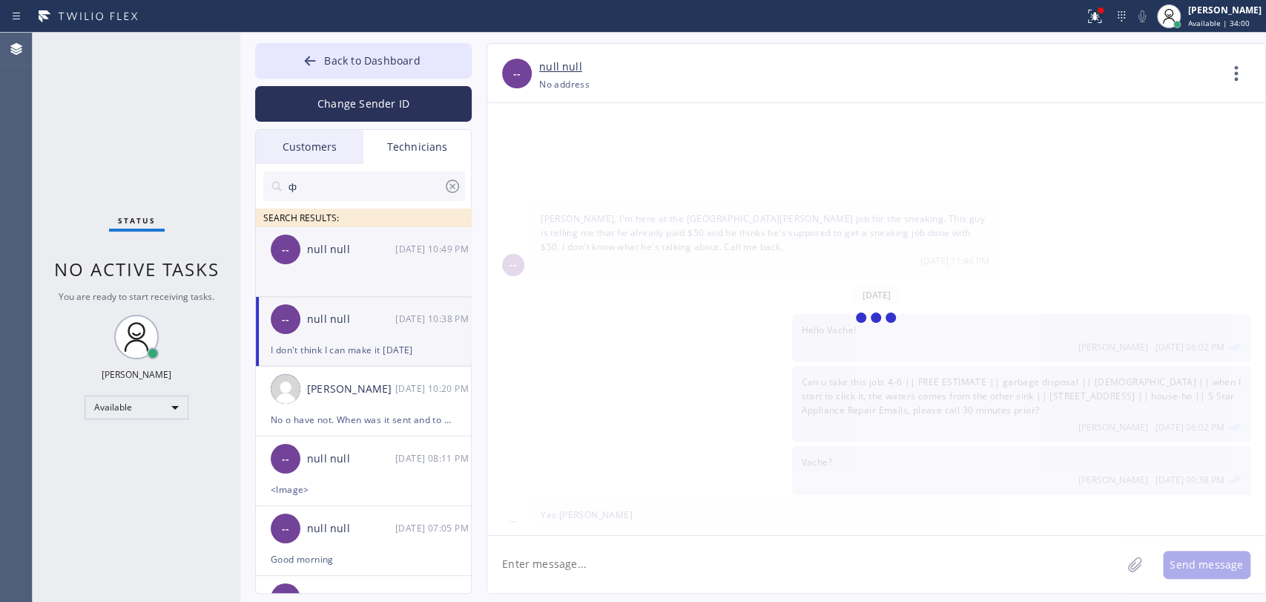
click at [371, 298] on div "-- null null 09/03 10:38 PM" at bounding box center [364, 319] width 217 height 45
click at [366, 272] on li "-- null null 09/03 10:49 PM" at bounding box center [364, 262] width 217 height 70
click at [565, 593] on div "Back to Dashboard Change Sender ID Customers Technicians AI [PERSON_NAME] [DATE…" at bounding box center [753, 317] width 1026 height 569
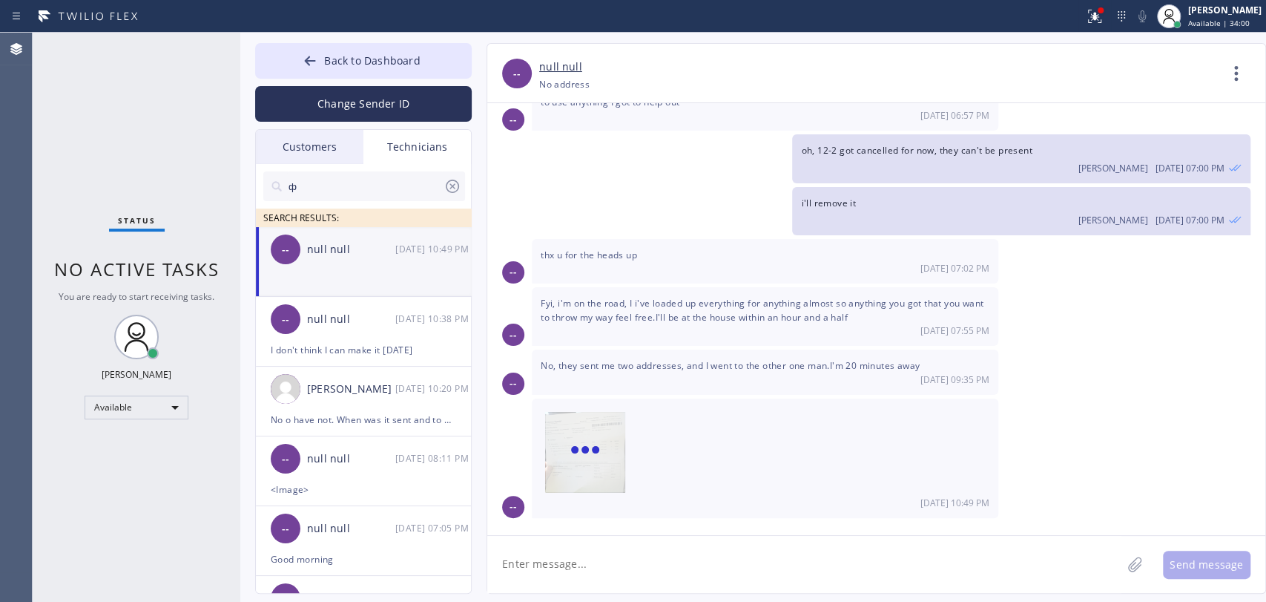
scroll to position [1046, 0]
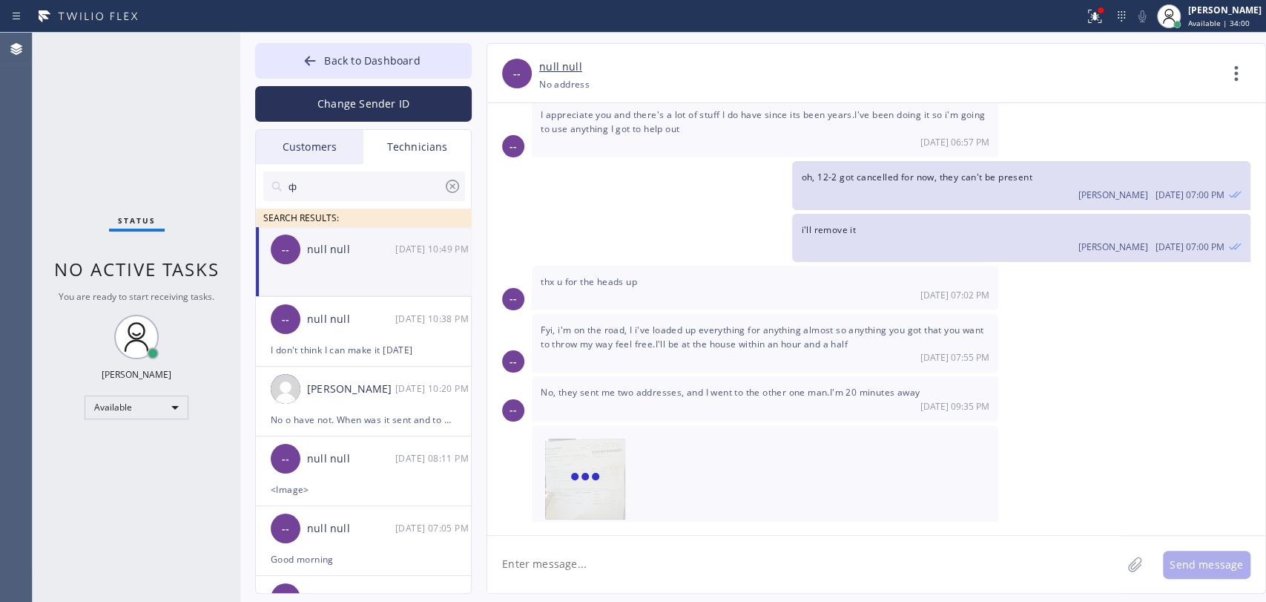
click at [564, 583] on textarea at bounding box center [804, 564] width 634 height 57
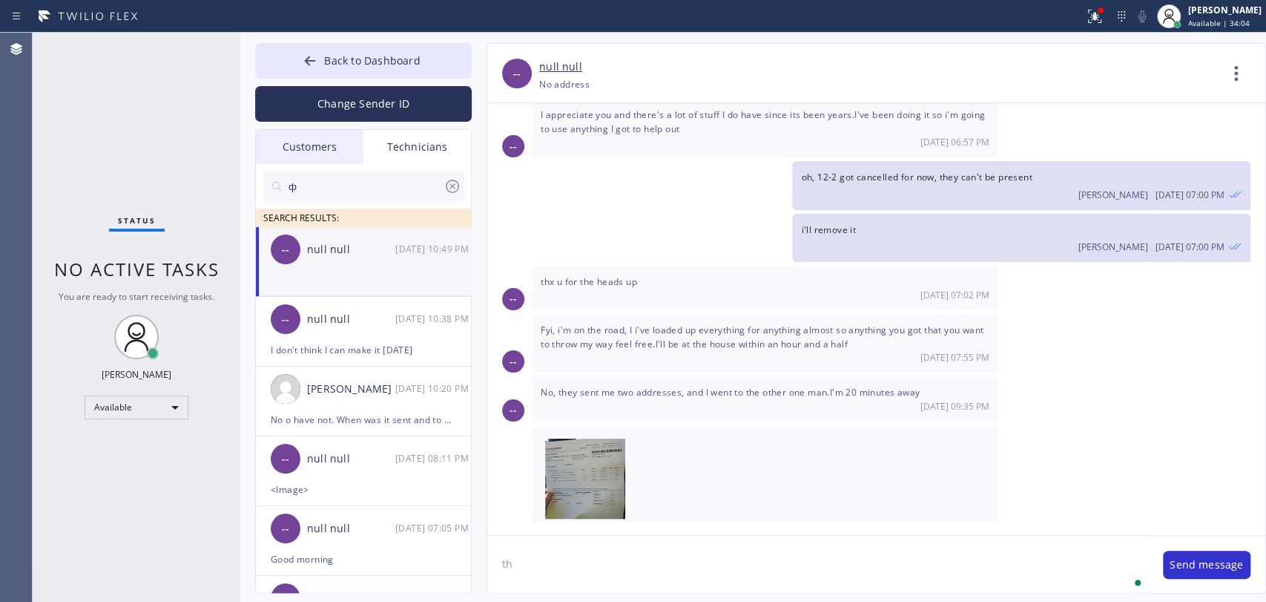
type textarea "t"
click at [510, 553] on textarea "that call in Yorba Linda - not booked" at bounding box center [817, 564] width 661 height 57
click at [510, 561] on textarea "that call in Yorba Linda - not booked" at bounding box center [817, 564] width 661 height 57
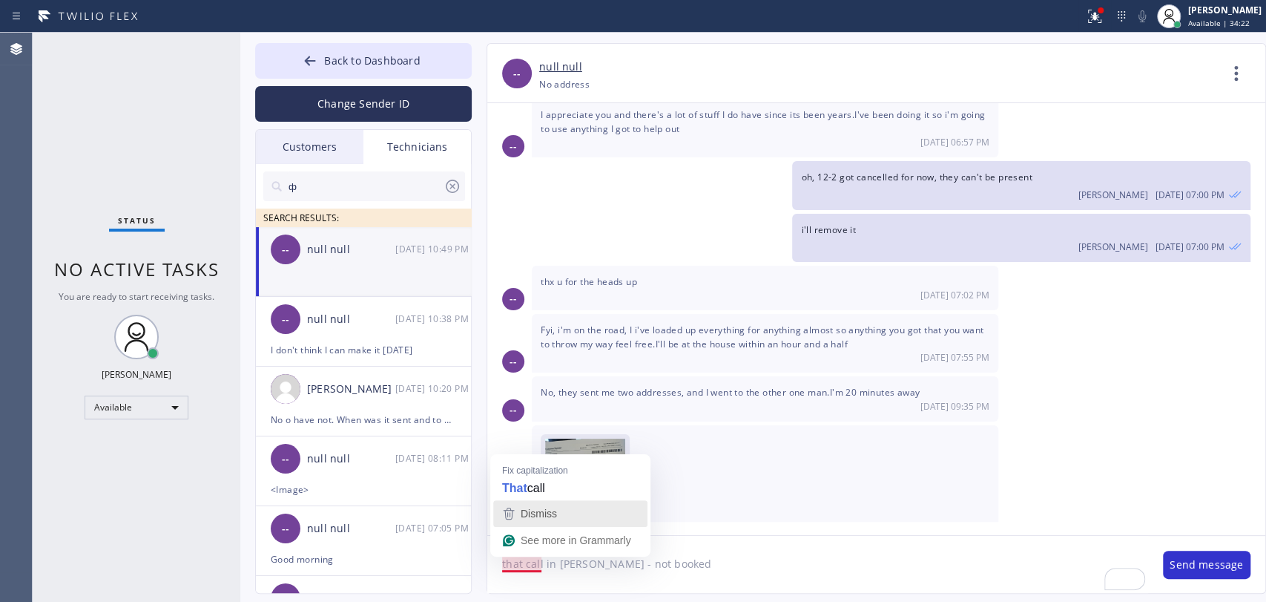
type textarea "That call in Yorba Linda - not booked"
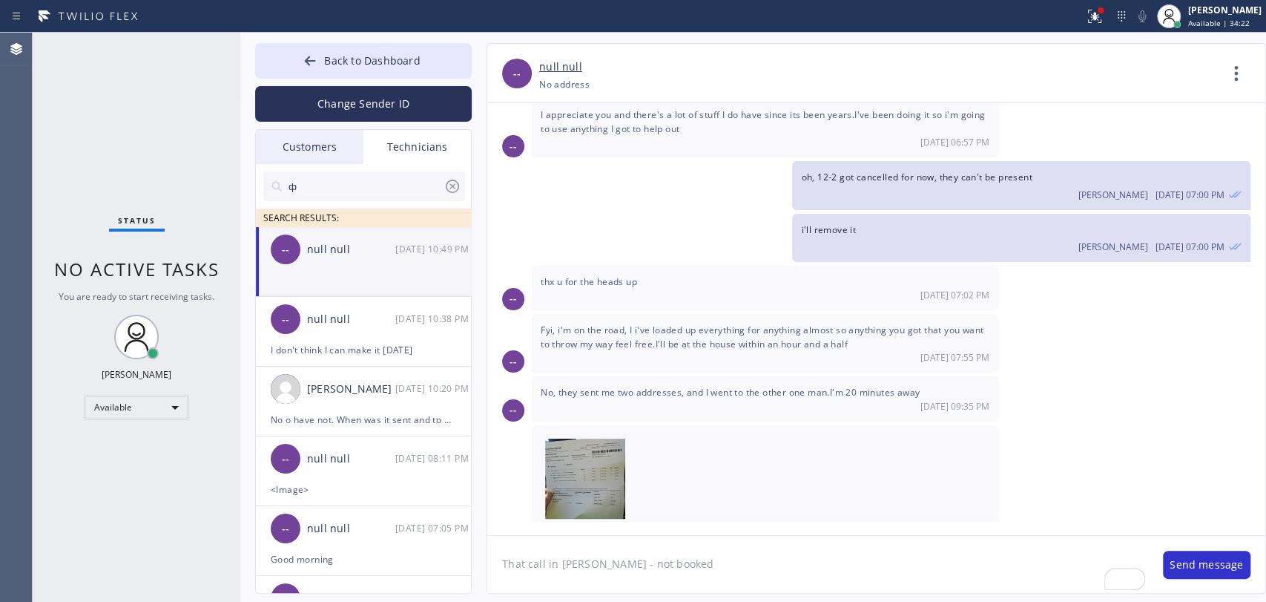
click at [694, 570] on textarea "That call in Yorba Linda - not booked" at bounding box center [817, 564] width 661 height 57
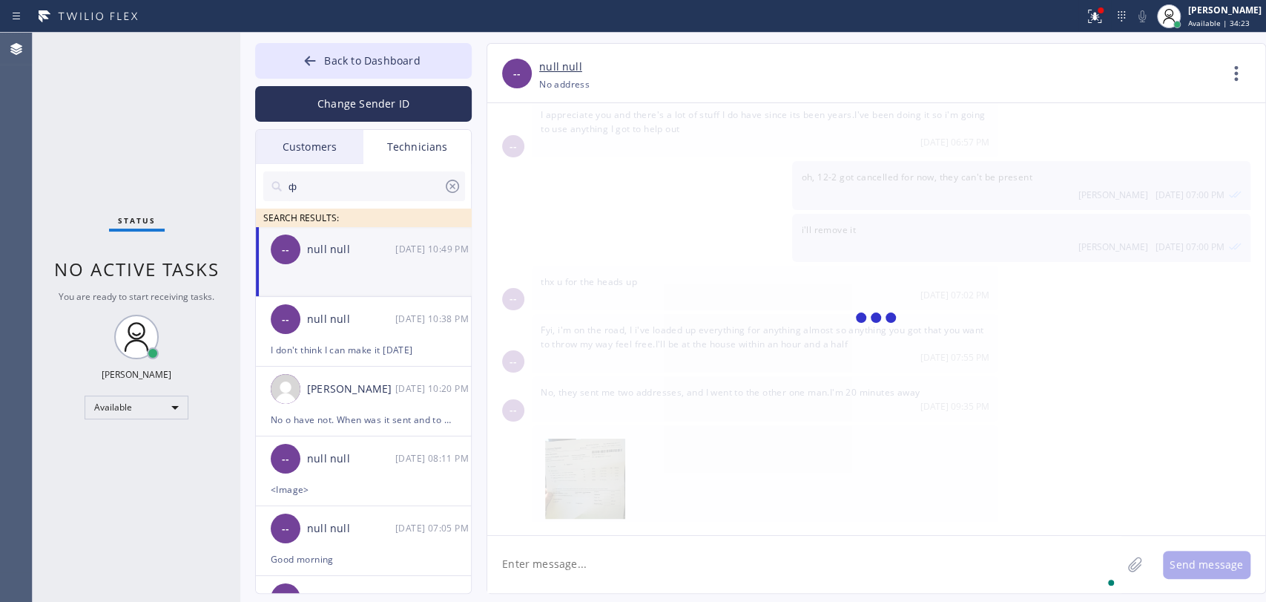
scroll to position [1098, 0]
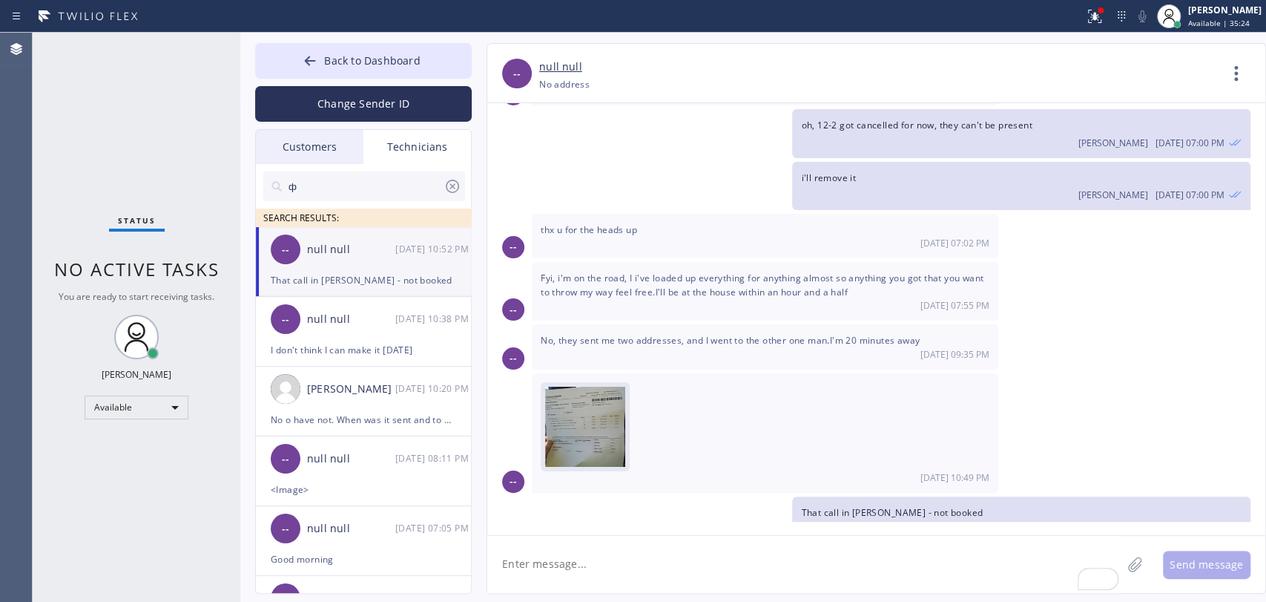
click at [559, 400] on img at bounding box center [585, 430] width 80 height 89
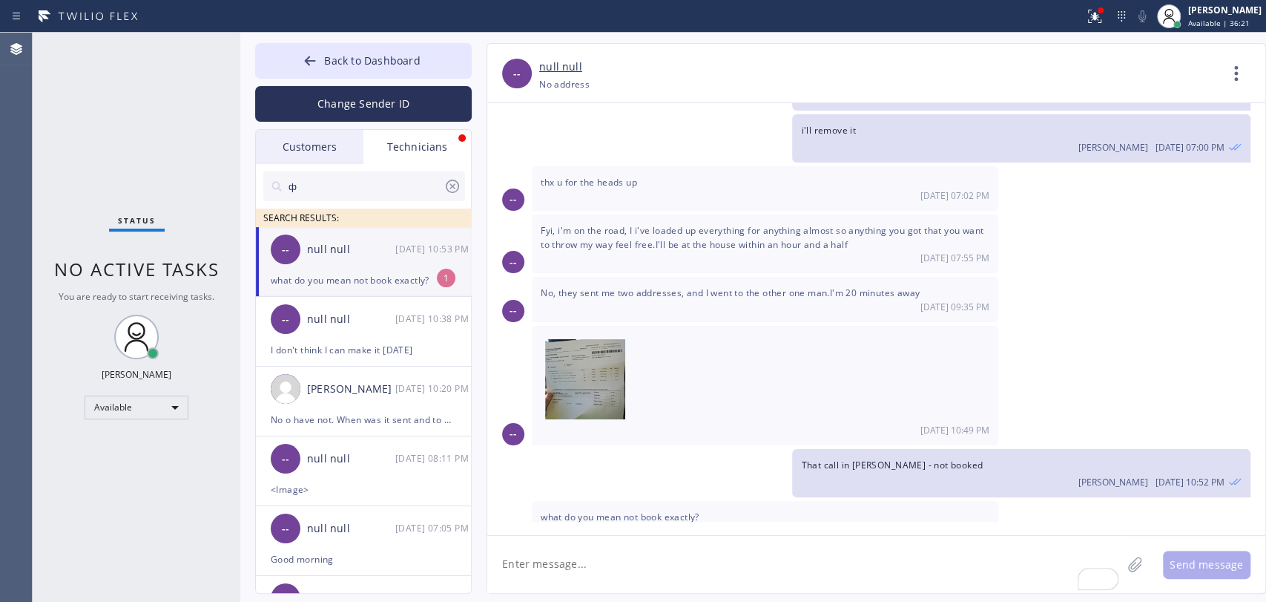
click at [555, 565] on textarea "To enrich screen reader interactions, please activate Accessibility in Grammarl…" at bounding box center [804, 564] width 634 height 57
type textarea "that they didn't confirm the schedule"
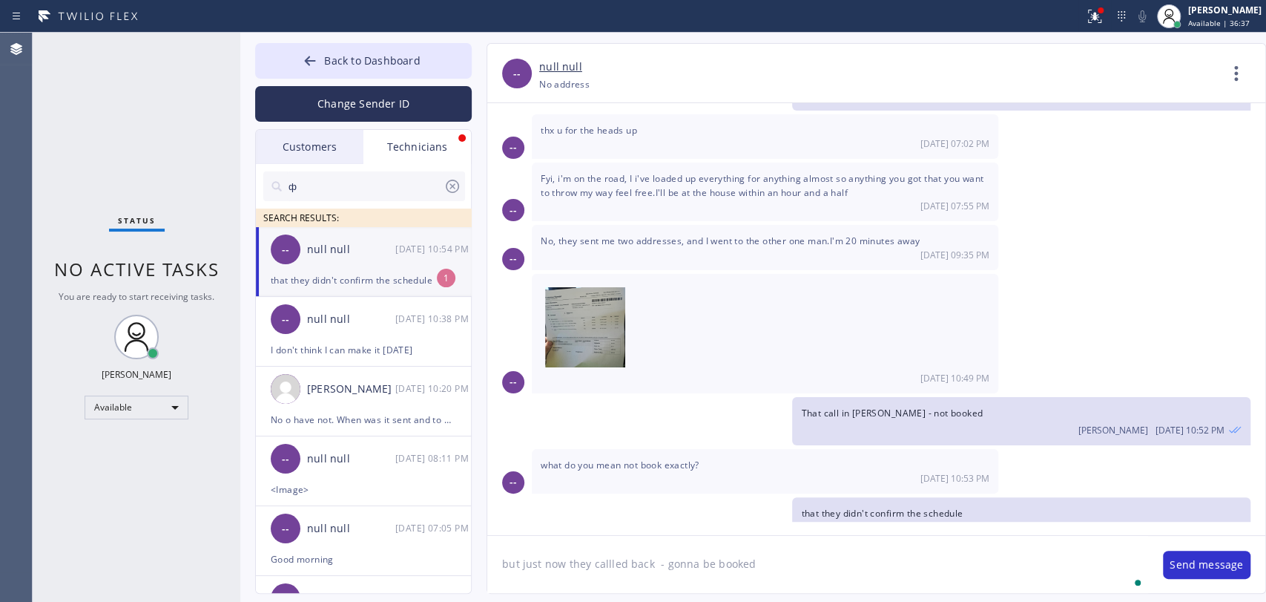
type textarea "but just now they callled back - gonna be booked"
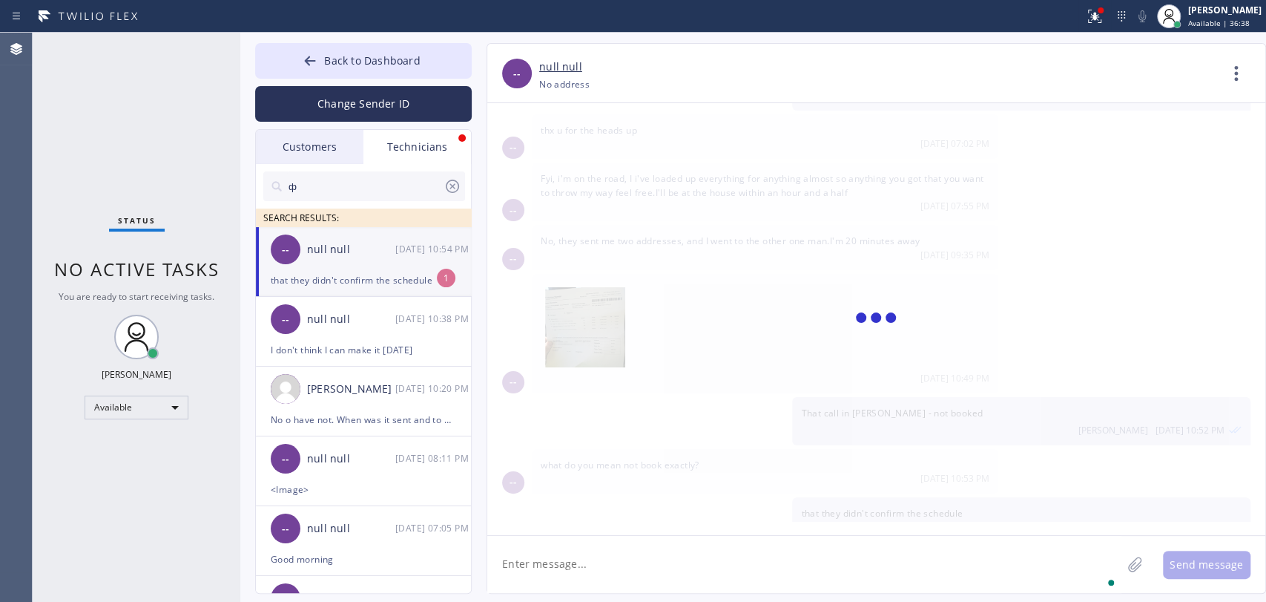
scroll to position [1249, 0]
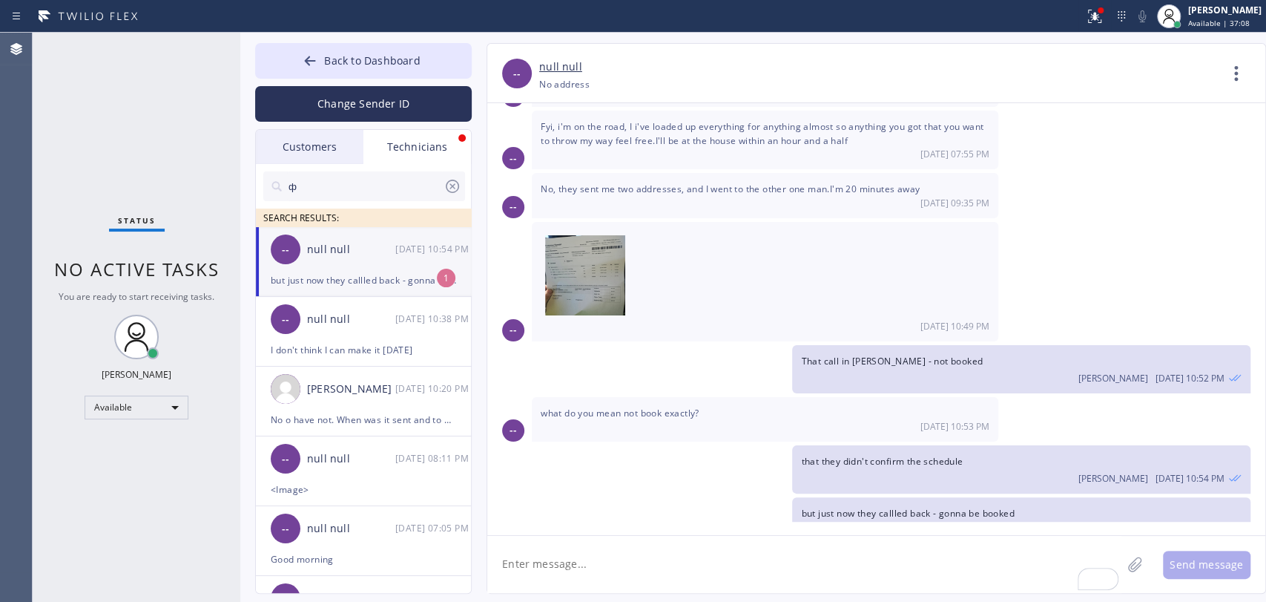
click at [334, 264] on div "-- null null 09/03 10:54 PM" at bounding box center [364, 249] width 217 height 45
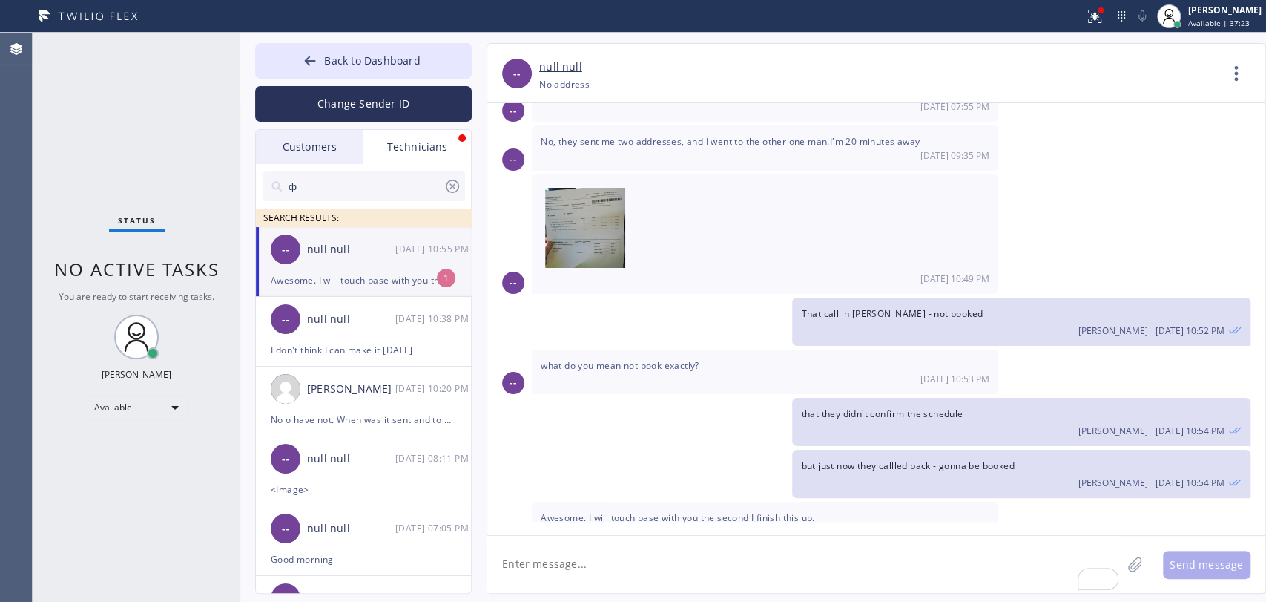
drag, startPoint x: 350, startPoint y: 239, endPoint x: 355, endPoint y: 232, distance: 8.0
click at [350, 239] on div "-- null null 09/03 10:55 PM" at bounding box center [364, 249] width 217 height 45
click at [634, 511] on span "Awesome. I will touch base with you the second I finish this up." at bounding box center [678, 517] width 274 height 13
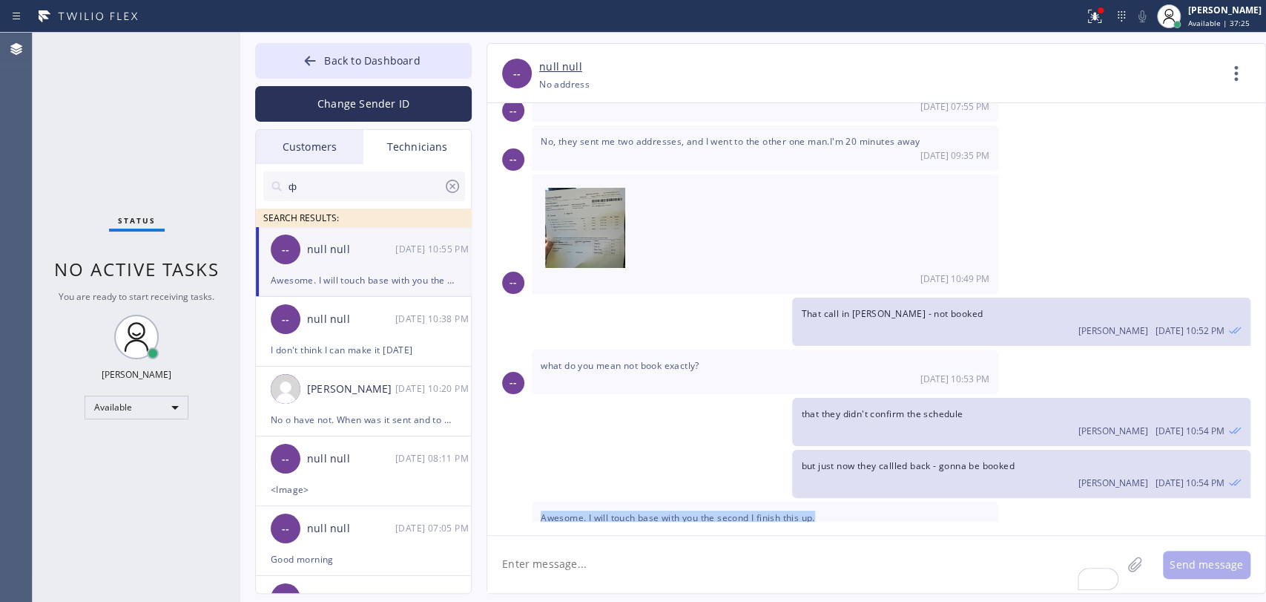
click at [634, 501] on div "Awesome. I will touch base with you the second I finish this up. 09/03 10:55 PM" at bounding box center [765, 523] width 467 height 45
click at [355, 317] on div "null null" at bounding box center [351, 319] width 88 height 17
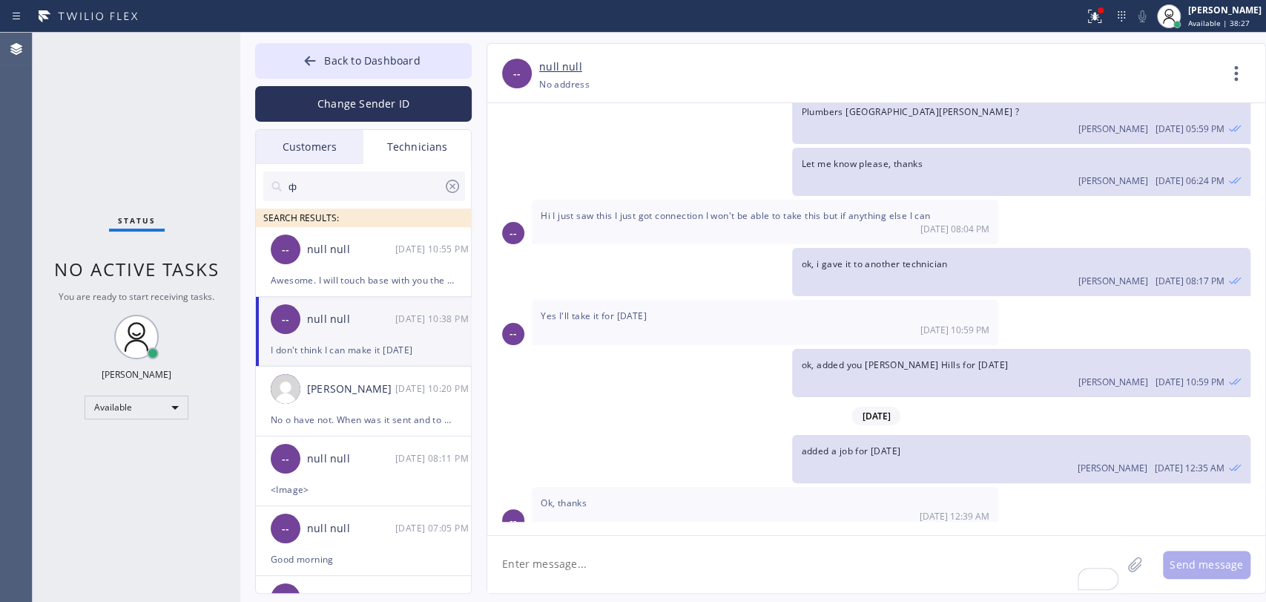
scroll to position [34952, 0]
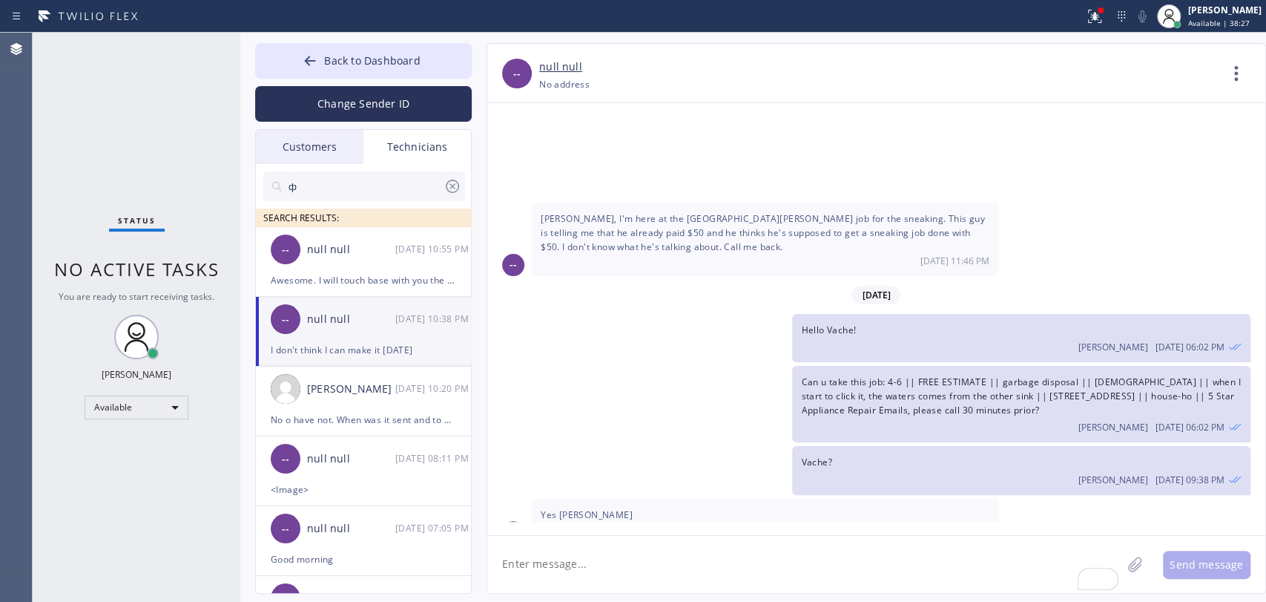
click at [921, 375] on span "Can u take this job: 4-6 || FREE ESTIMATE || garbage disposal || 2 yrs old || w…" at bounding box center [1020, 395] width 439 height 41
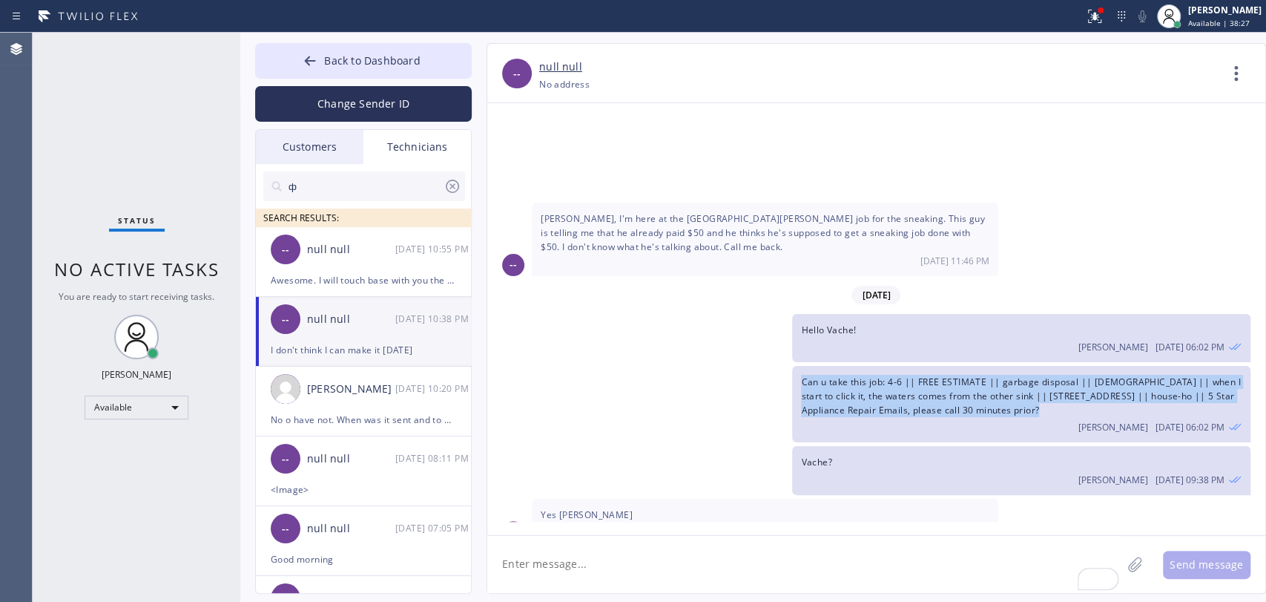
copy span "Can u take this job: 4-6 || FREE ESTIMATE || garbage disposal || 2 yrs old || w…"
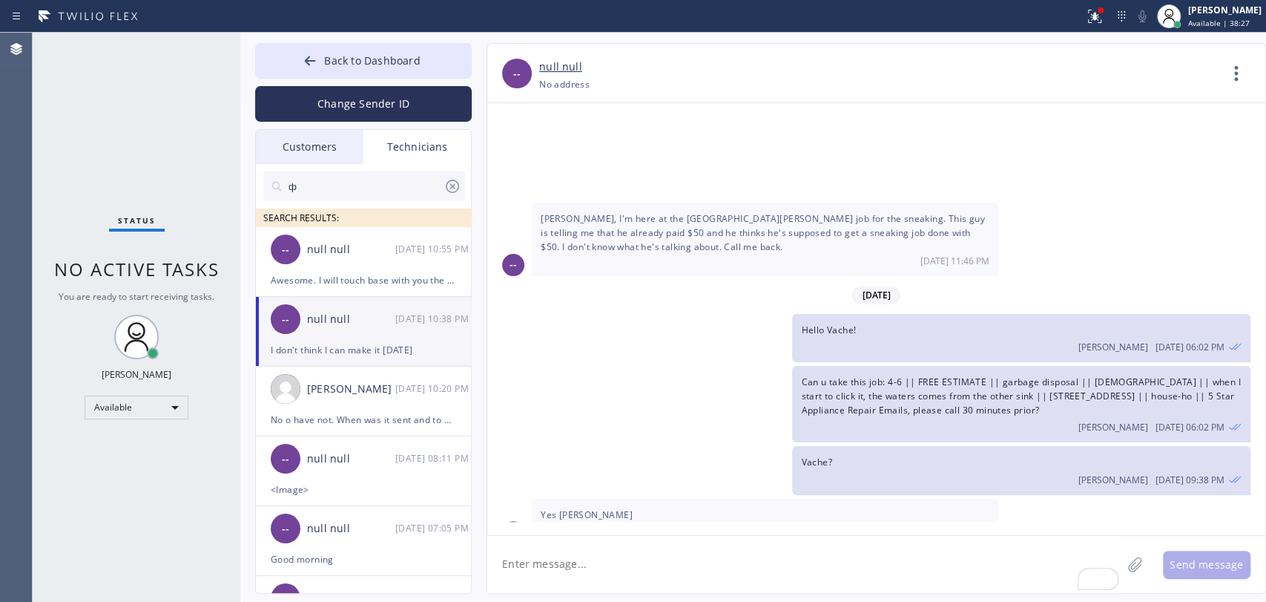
click at [355, 184] on input "ф" at bounding box center [365, 186] width 157 height 30
click at [355, 183] on input "ф" at bounding box center [365, 186] width 157 height 30
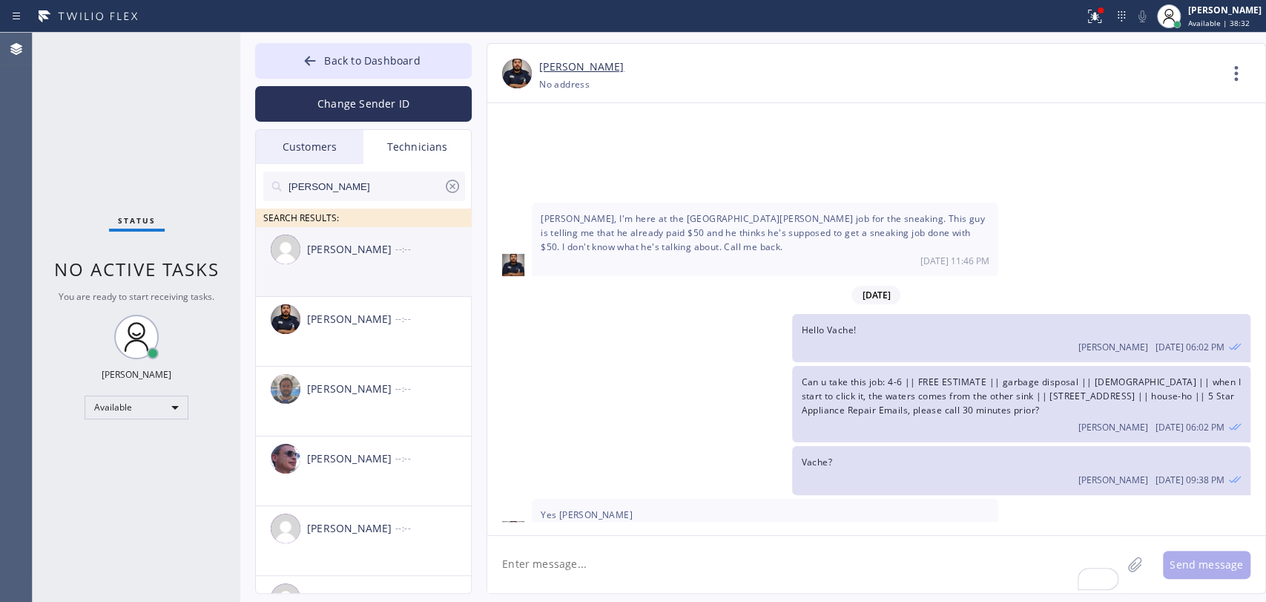
type input "sam"
click at [344, 250] on div "Sarvar Umirdinov" at bounding box center [351, 249] width 88 height 17
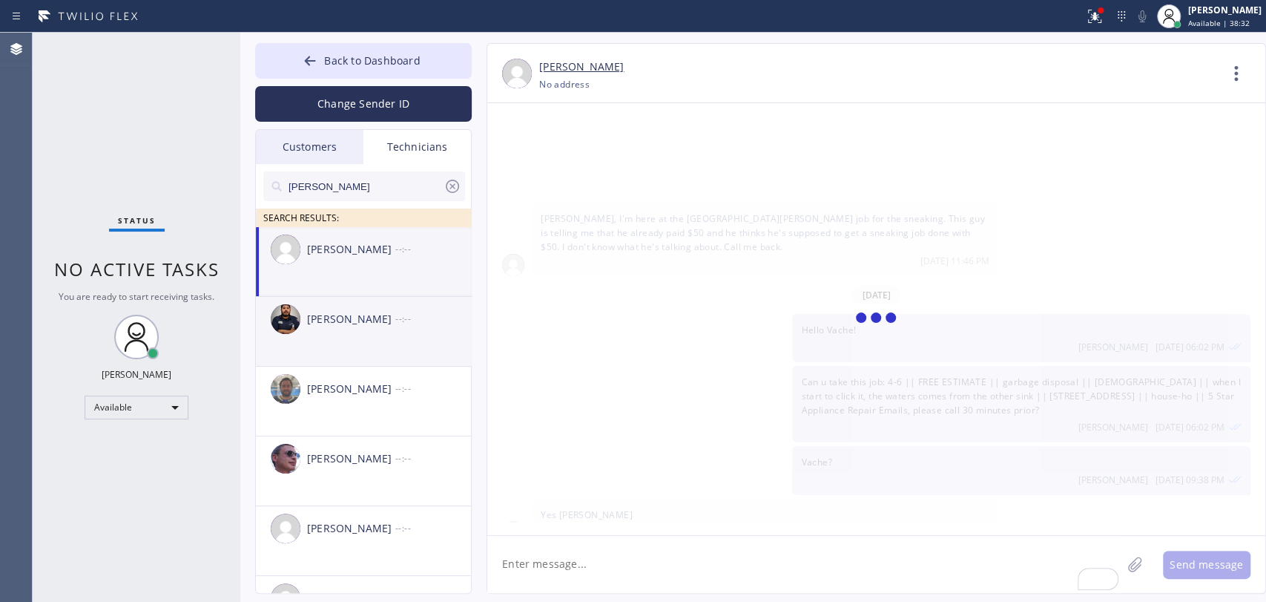
click at [337, 337] on div "Samuel Contreras --:--" at bounding box center [364, 319] width 217 height 45
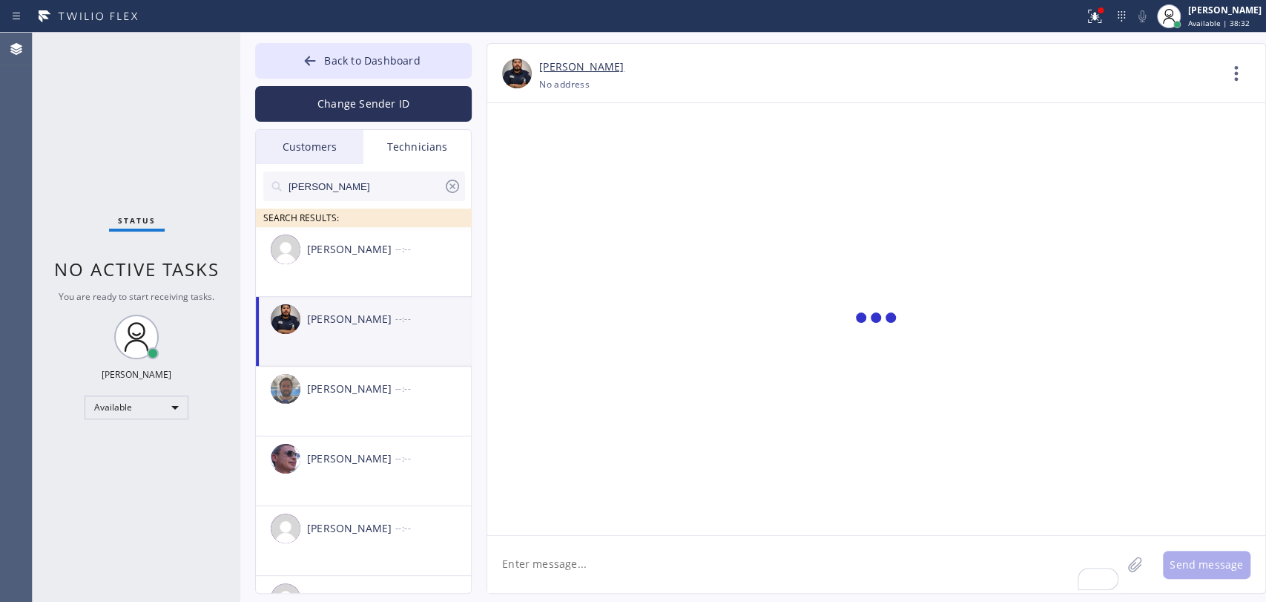
scroll to position [0, 0]
click at [628, 570] on textarea "To enrich screen reader interactions, please activate Accessibility in Grammarl…" at bounding box center [804, 564] width 634 height 57
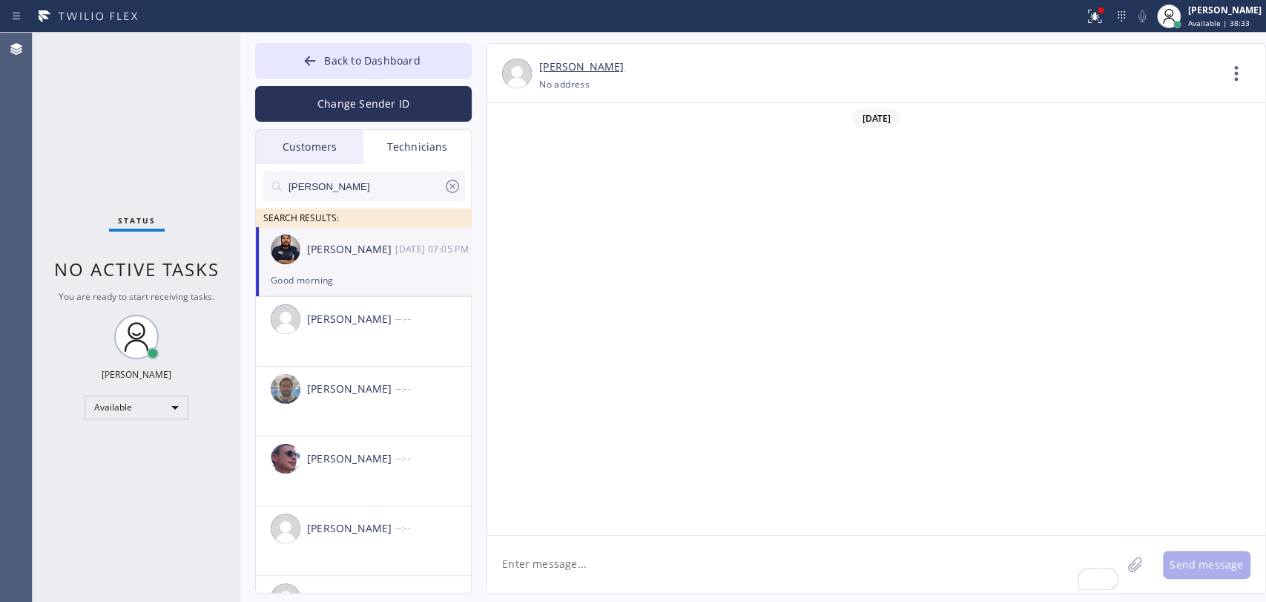
paste textarea "Can u take this job: 4-6 || FREE ESTIMATE || garbage disposal || 2 yrs old || w…"
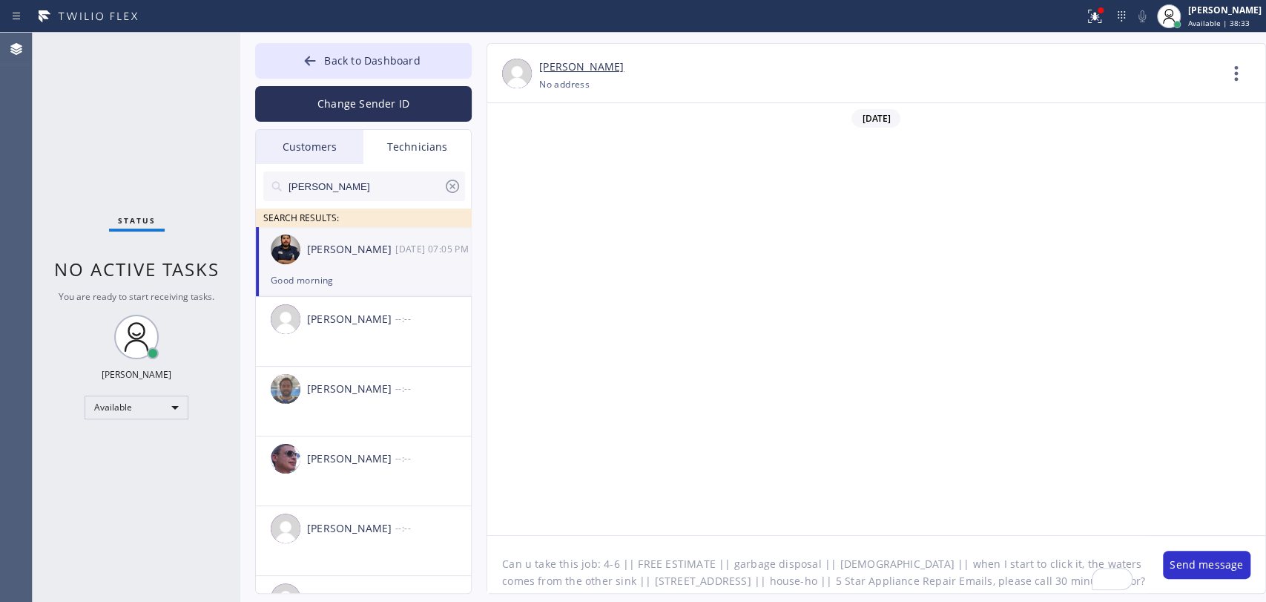
scroll to position [9645, 0]
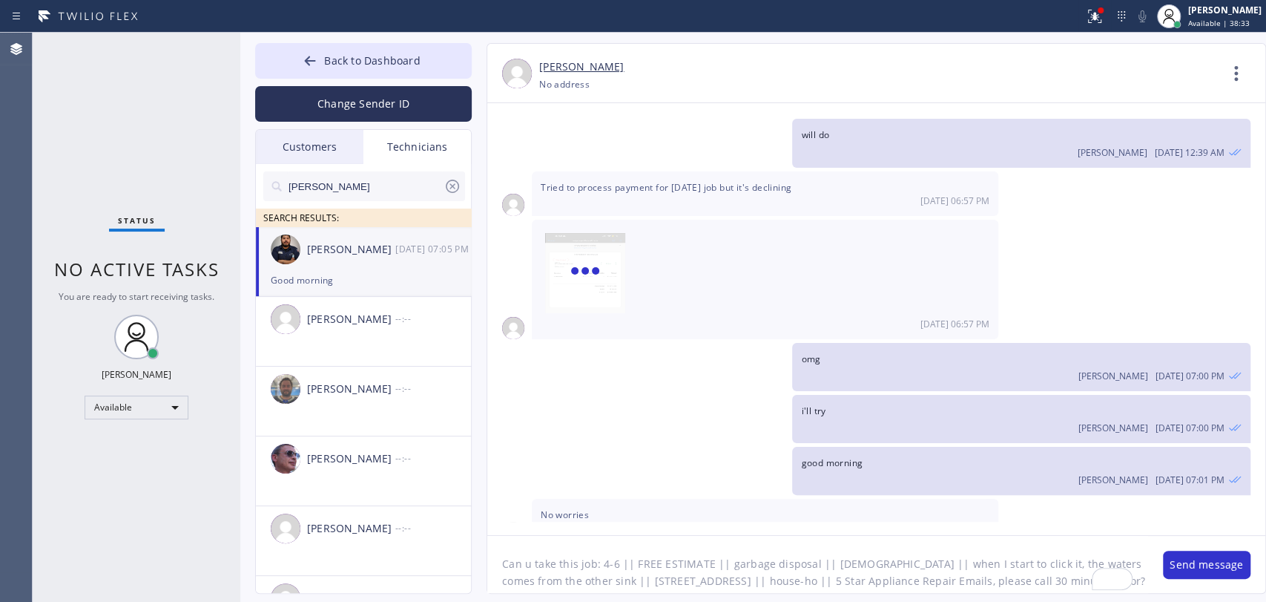
type textarea "Can u take this job: 4-6 || FREE ESTIMATE || garbage disposal || 2 yrs old || w…"
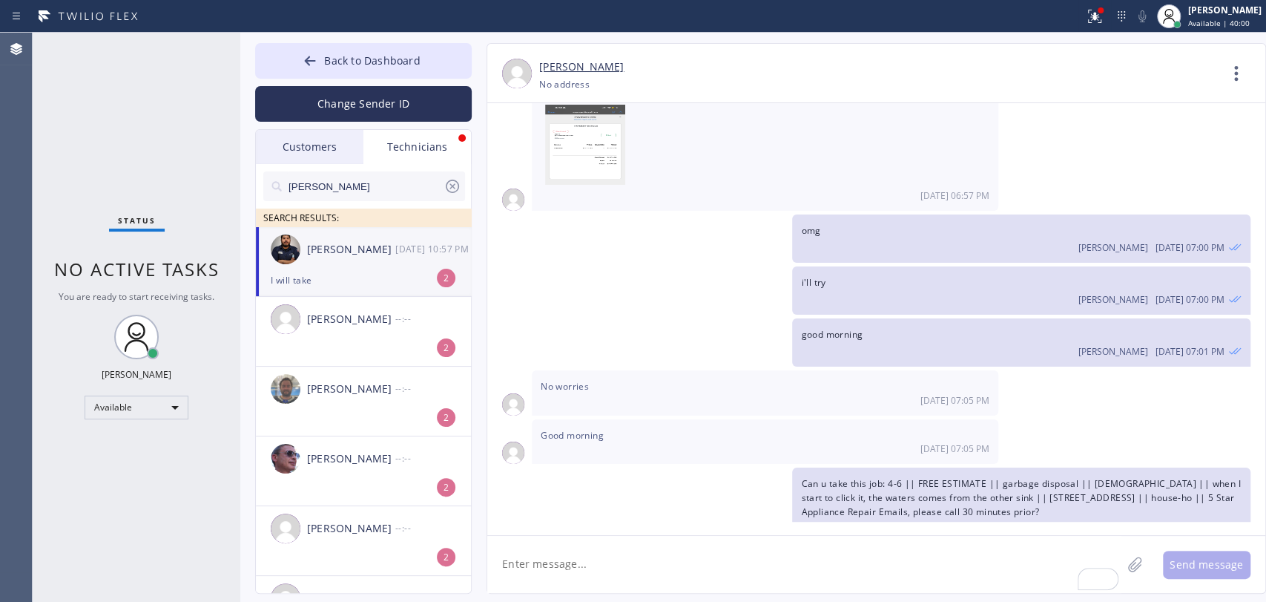
scroll to position [9822, 0]
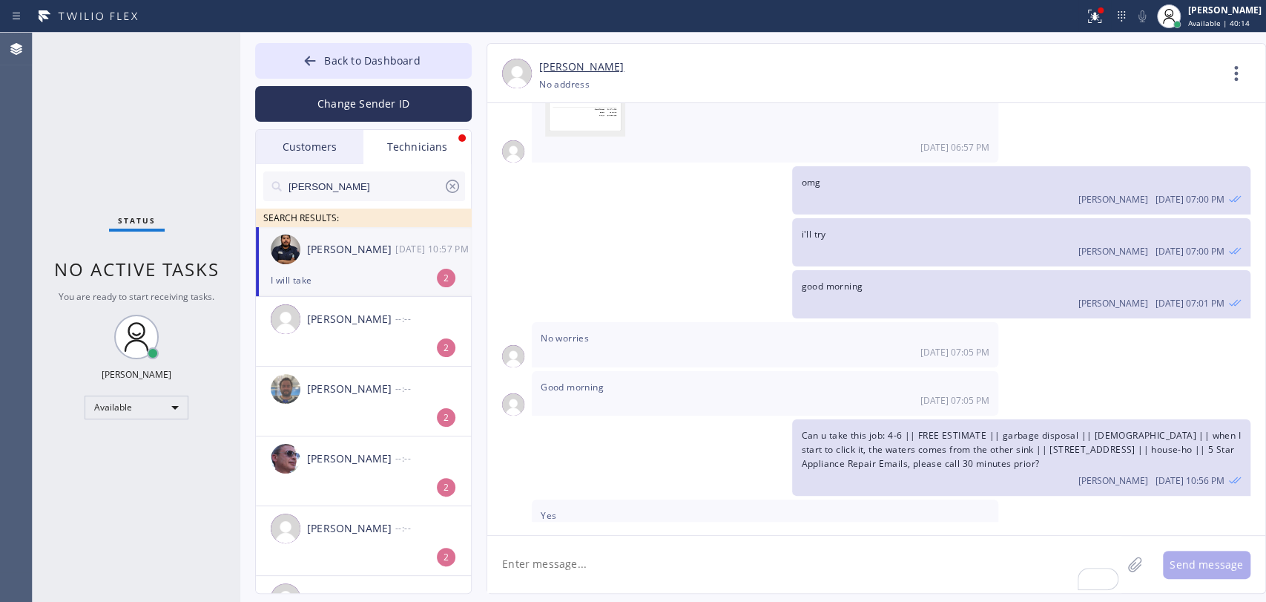
click at [579, 547] on textarea "To enrich screen reader interactions, please activate Accessibility in Grammarl…" at bounding box center [804, 564] width 634 height 57
type textarea "w"
type textarea "will add"
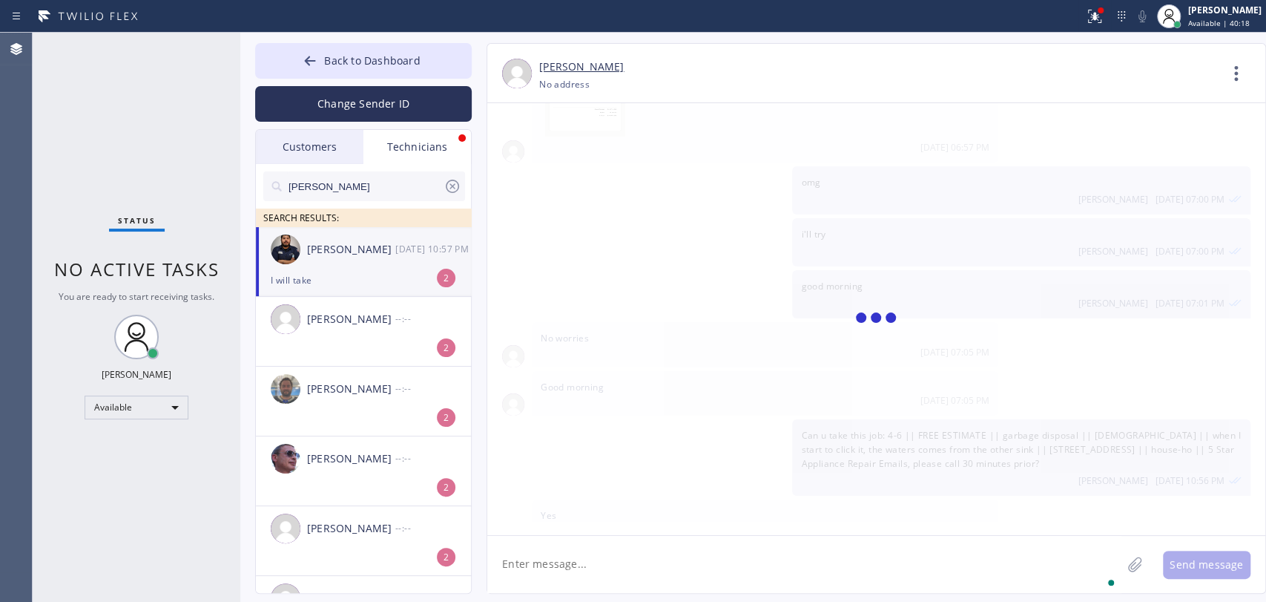
scroll to position [9873, 0]
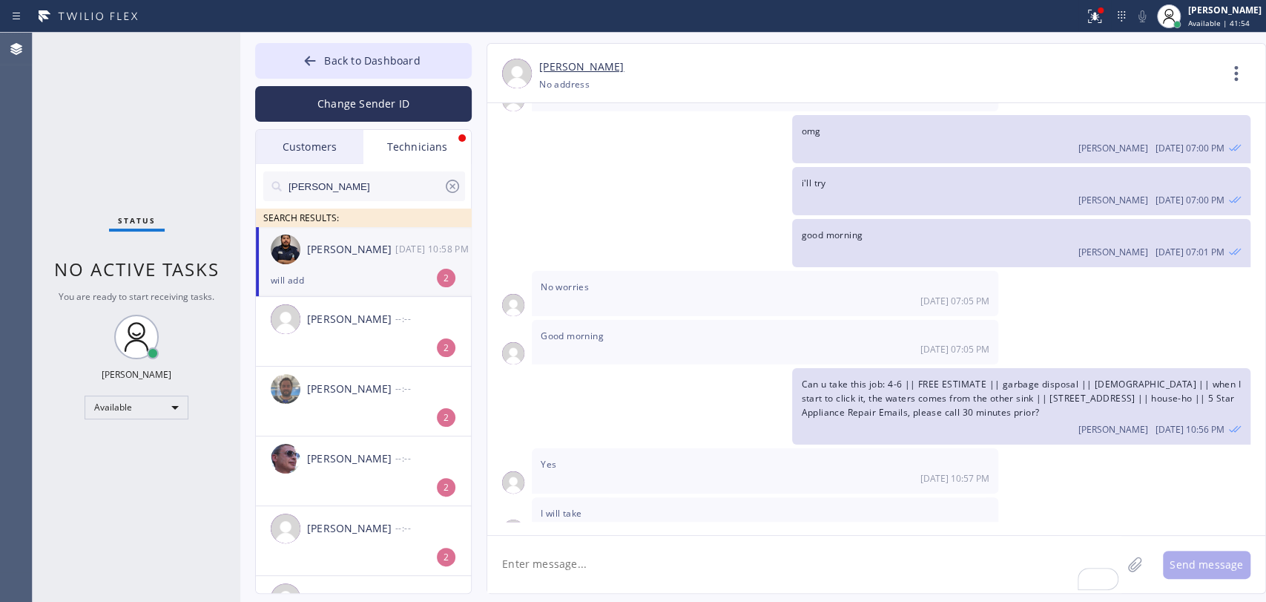
click at [355, 251] on div "Samuel Contreras" at bounding box center [351, 249] width 88 height 17
click at [454, 181] on icon at bounding box center [453, 186] width 18 height 18
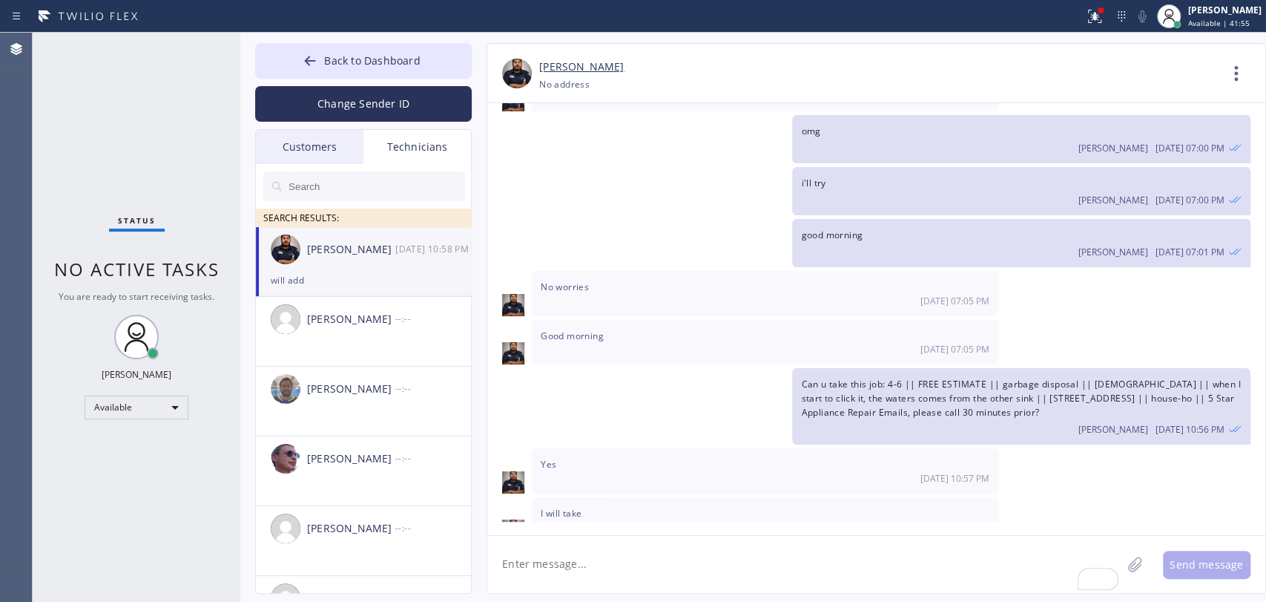
click at [188, 186] on div "Status No active tasks You are ready to start receiving tasks. Oleksiy Dmitriev…" at bounding box center [137, 317] width 208 height 569
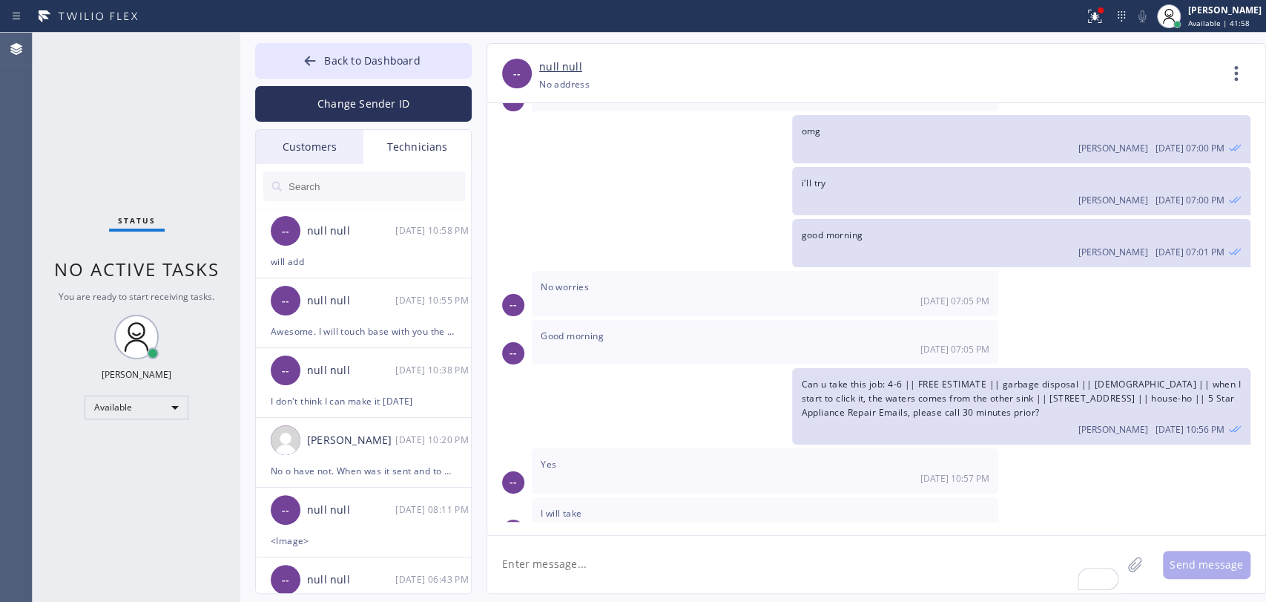
click at [209, 227] on div "Status No active tasks You are ready to start receiving tasks. Oleksiy Dmitriev…" at bounding box center [137, 317] width 208 height 569
click at [434, 76] on button "Back to Dashboard" at bounding box center [363, 61] width 217 height 36
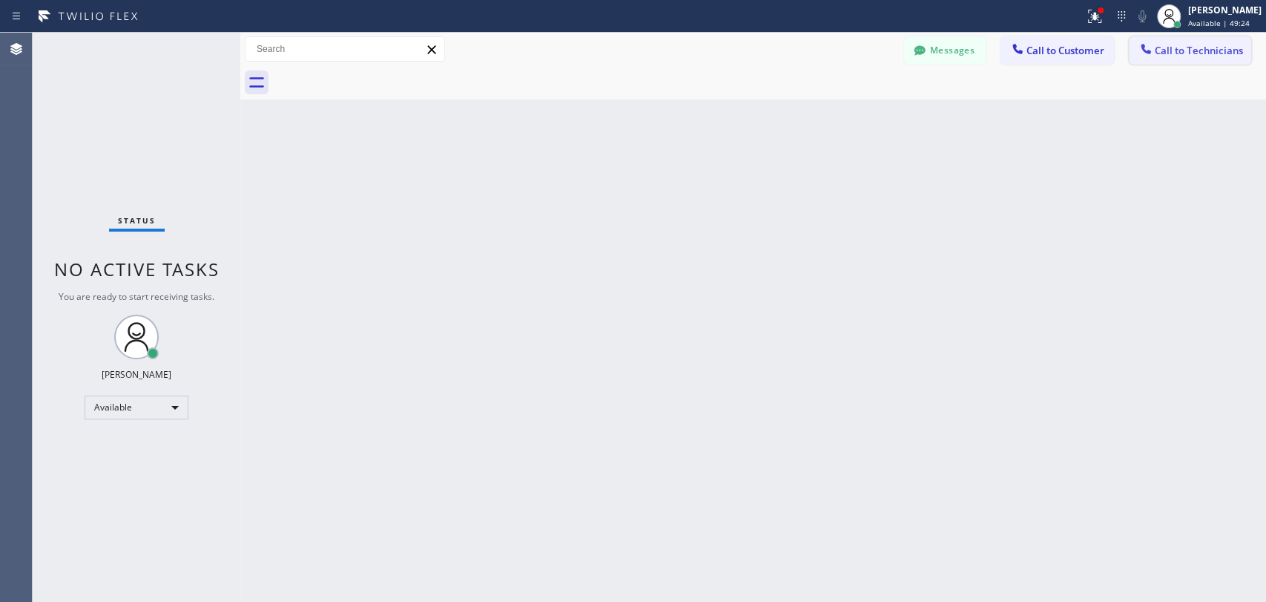
click at [1221, 49] on span "Call to Technicians" at bounding box center [1199, 50] width 88 height 13
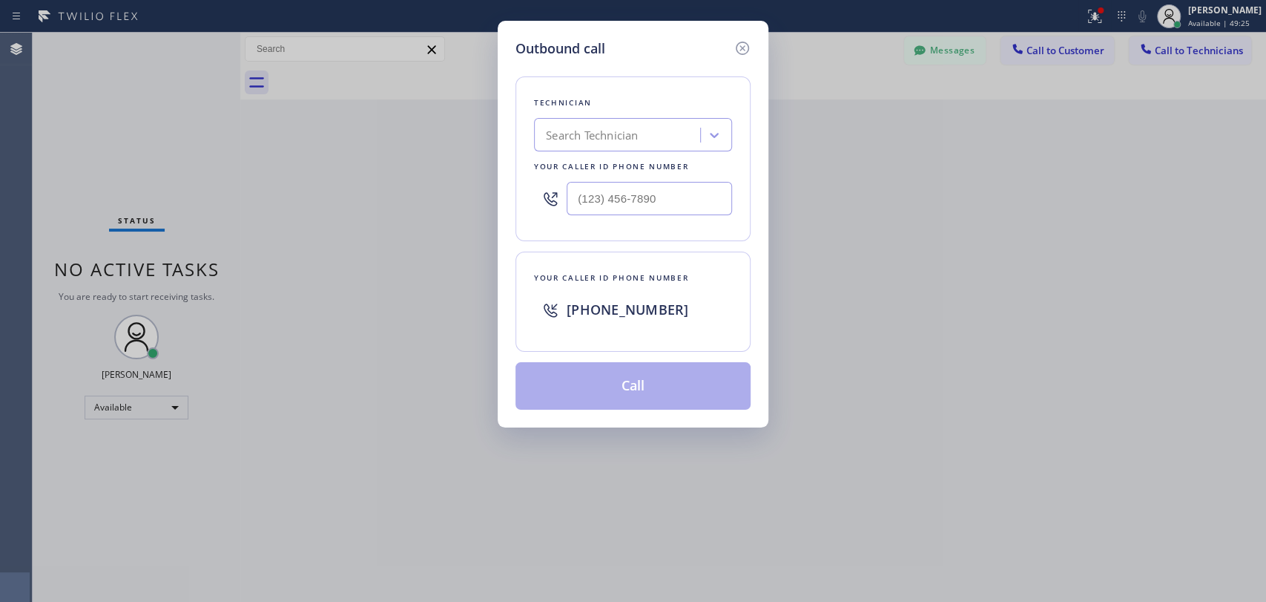
drag, startPoint x: 743, startPoint y: 89, endPoint x: 703, endPoint y: 105, distance: 43.0
click at [743, 89] on div "Outbound call Technician Search Technician Your caller id phone number Your cal…" at bounding box center [633, 224] width 271 height 407
click at [659, 131] on div "Search Technician" at bounding box center [620, 135] width 162 height 26
type input "vad"
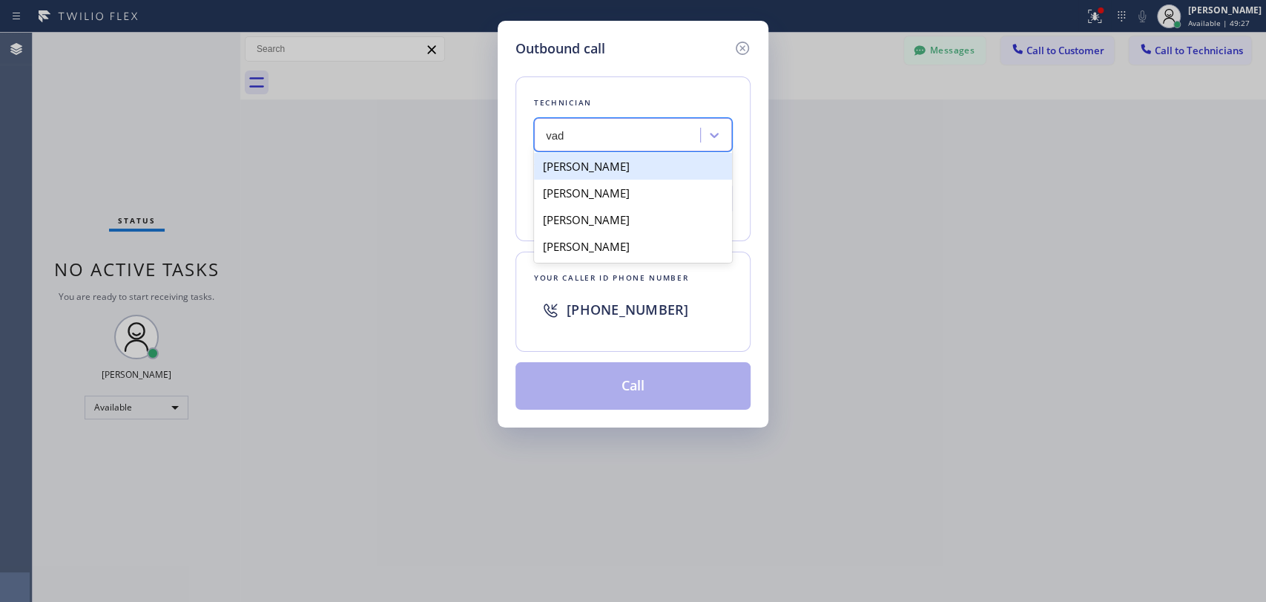
click at [585, 162] on div "Vadim Kartunov" at bounding box center [633, 166] width 198 height 27
type input "(818) 309-0098"
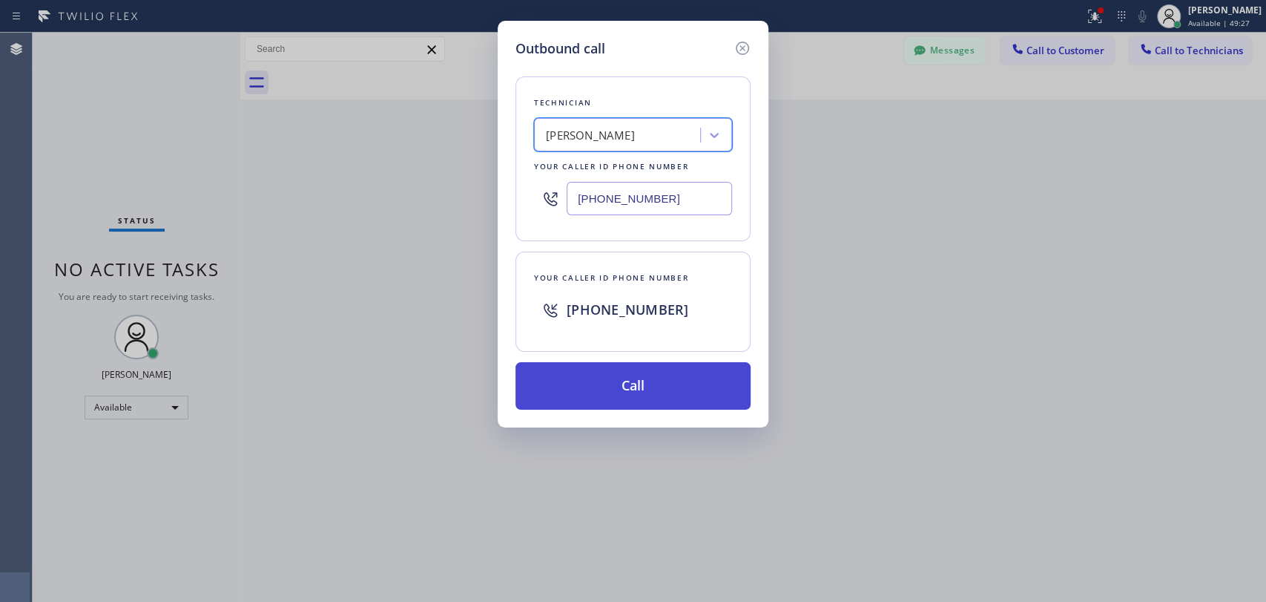
click at [565, 408] on button "Call" at bounding box center [633, 385] width 235 height 47
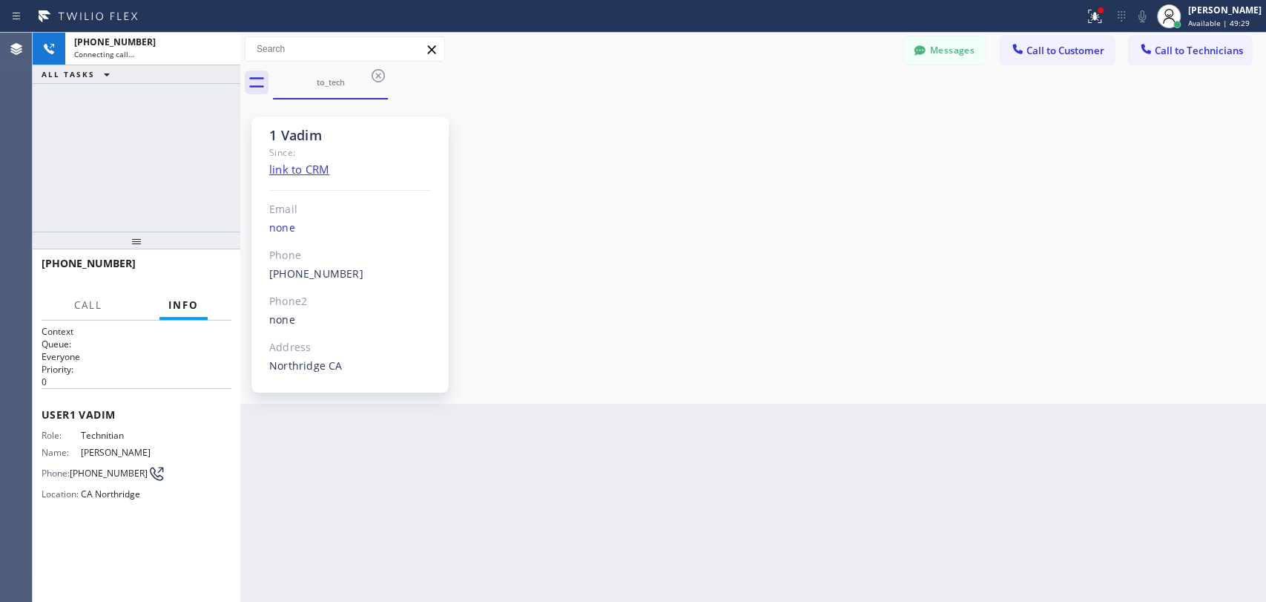
scroll to position [5574, 0]
click at [211, 269] on span "HANG UP" at bounding box center [196, 270] width 45 height 10
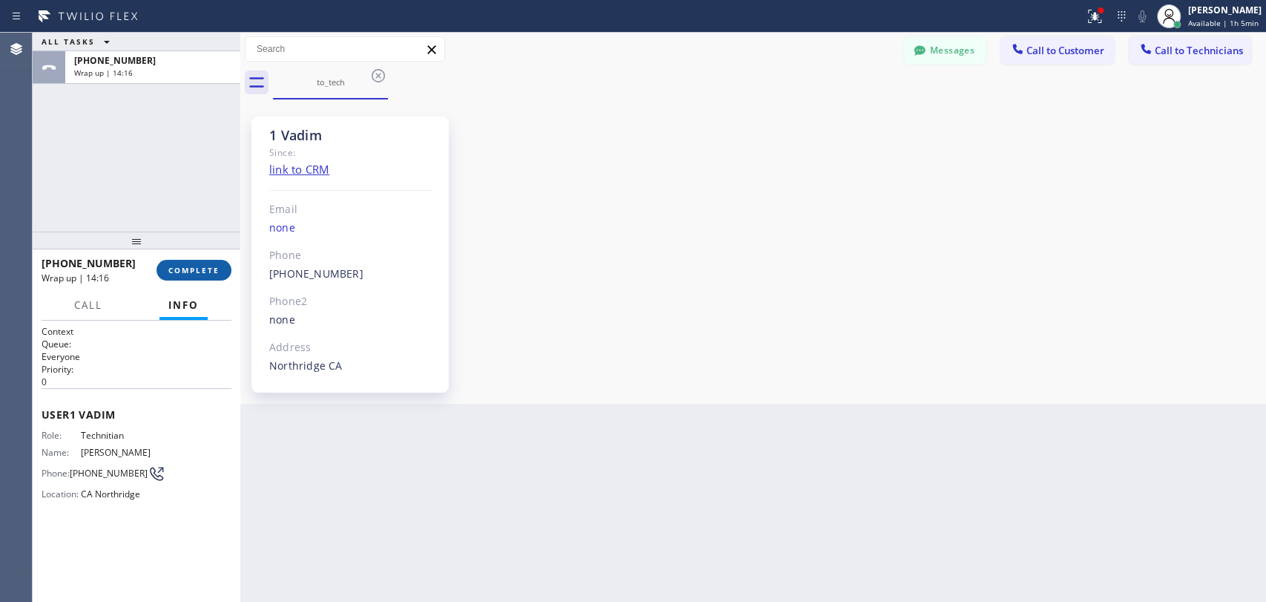
click at [197, 263] on button "COMPLETE" at bounding box center [194, 270] width 75 height 21
click at [169, 185] on div "ALL TASKS ALL TASKS ACTIVE TASKS TASKS IN WRAP UP +18183090098 Wrap up | 14:17" at bounding box center [137, 132] width 208 height 199
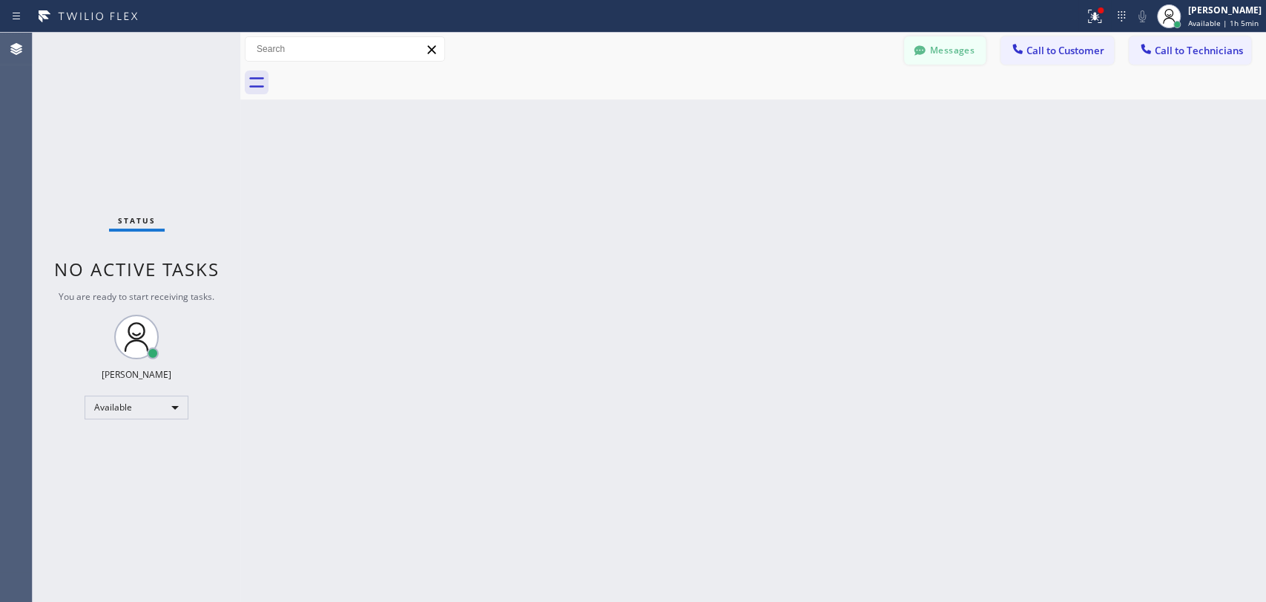
click at [948, 62] on button "Messages" at bounding box center [945, 50] width 82 height 28
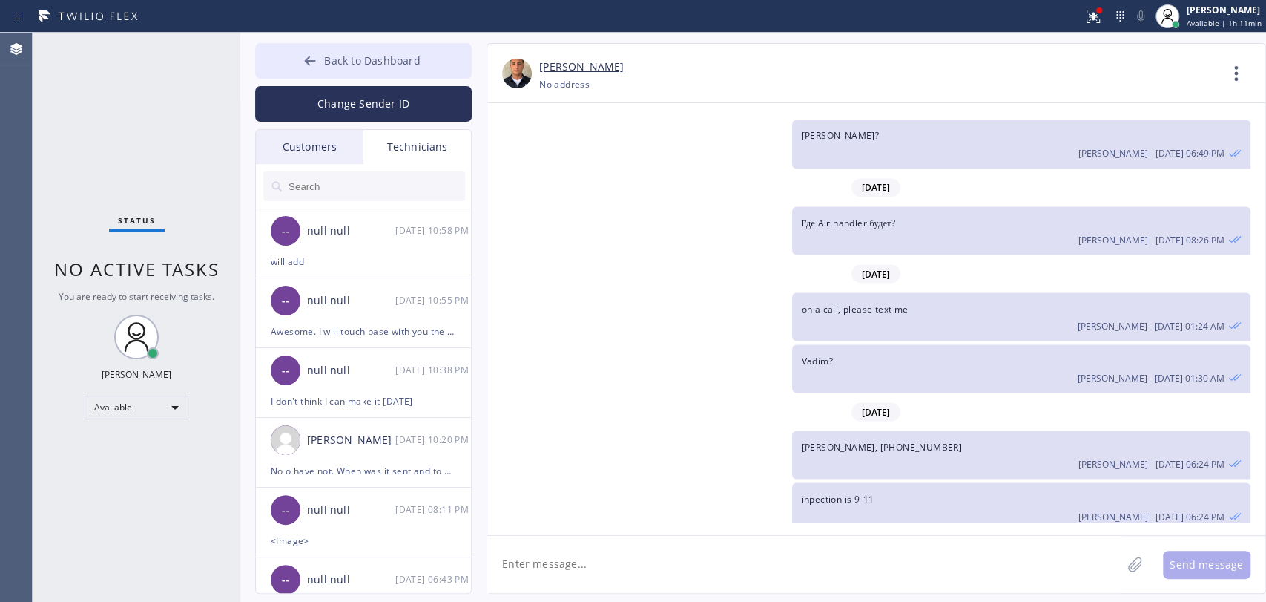
click at [397, 60] on span "Back to Dashboard" at bounding box center [372, 60] width 96 height 14
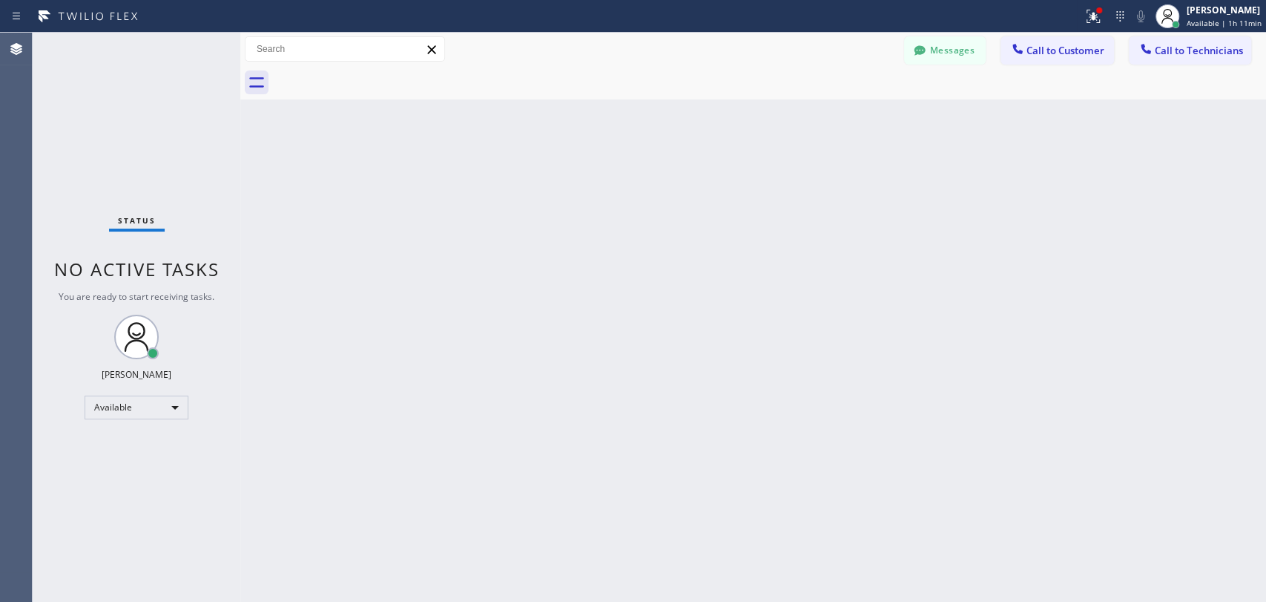
click at [1175, 45] on span "Call to Technicians" at bounding box center [1199, 50] width 88 height 13
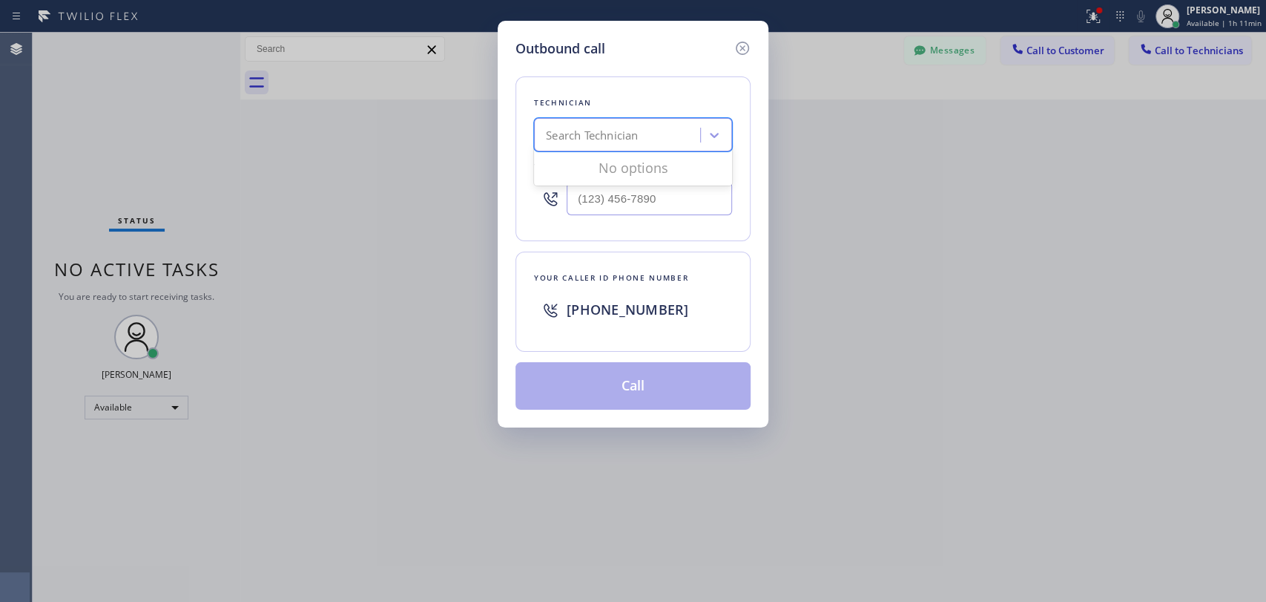
click at [612, 135] on div "Search Technician" at bounding box center [592, 135] width 92 height 17
type input "ivan"
click at [590, 165] on div "Ivan Pleshakov" at bounding box center [633, 166] width 198 height 27
type input "(619) 332-9051"
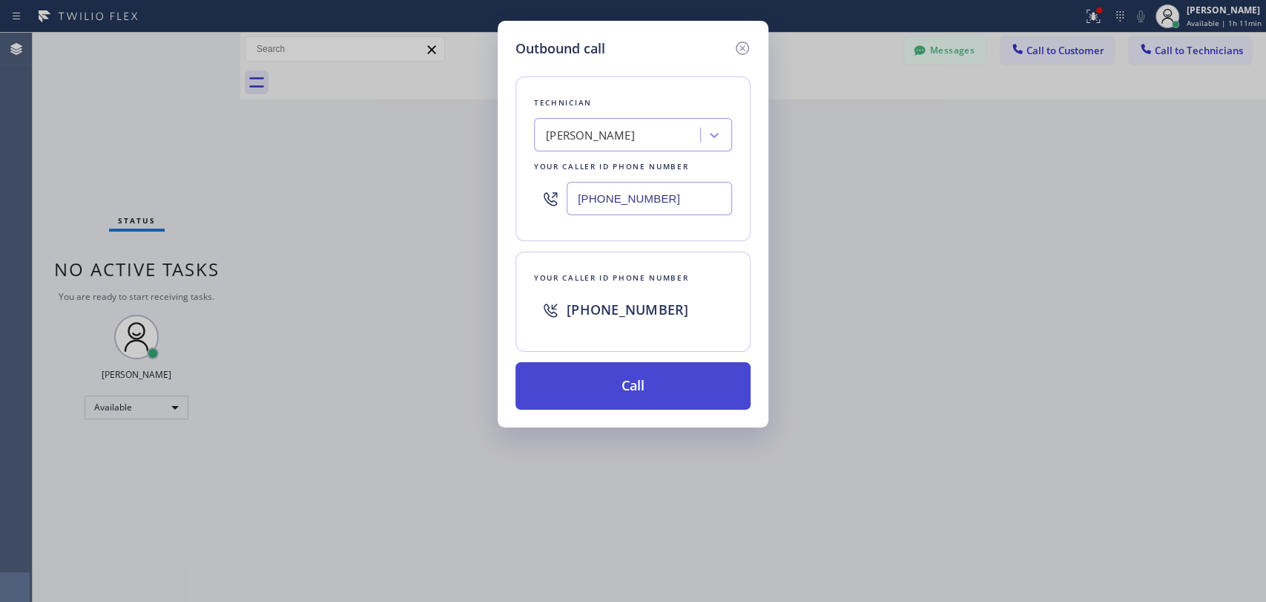
click at [585, 386] on button "Call" at bounding box center [633, 385] width 235 height 47
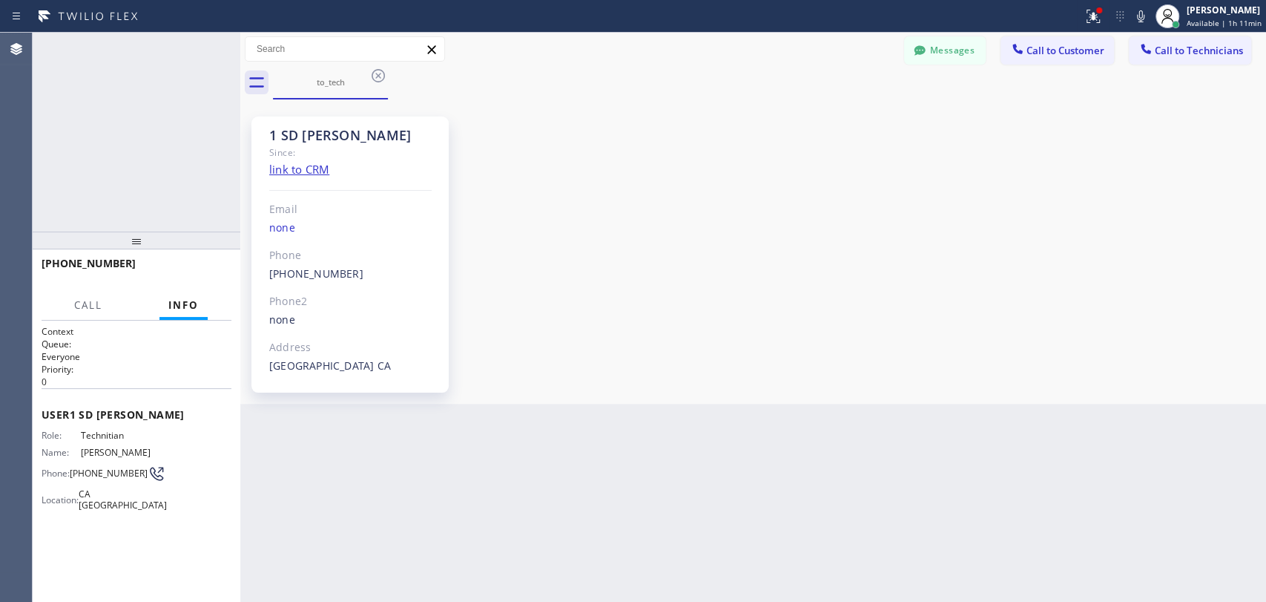
scroll to position [1389, 0]
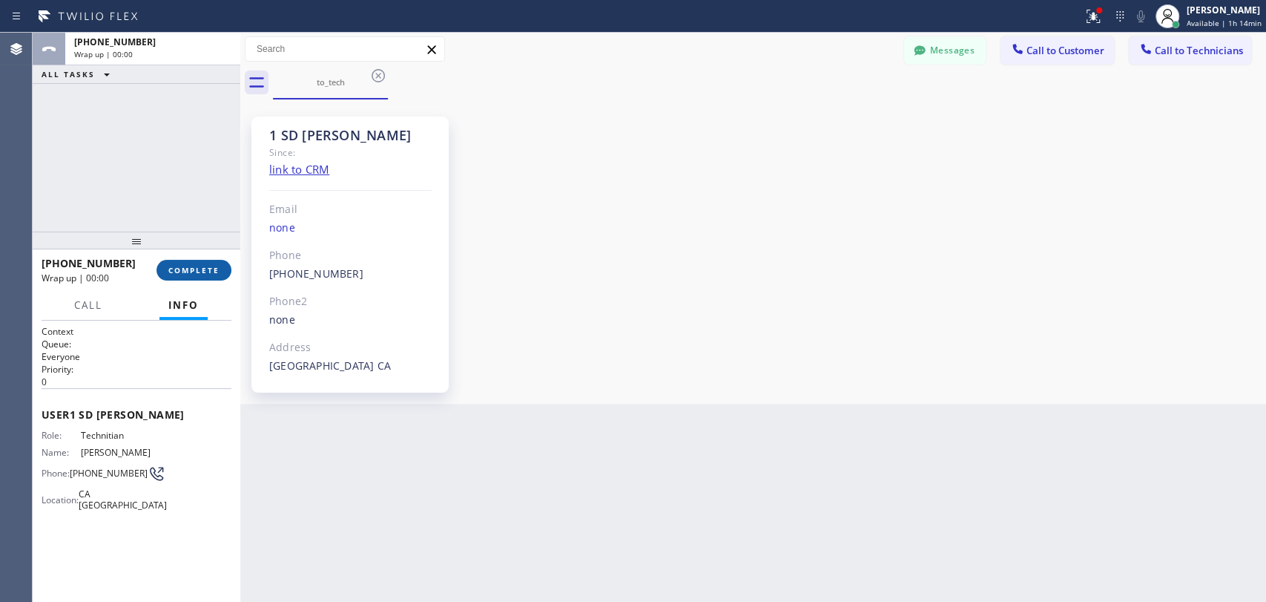
click at [212, 274] on span "COMPLETE" at bounding box center [193, 270] width 51 height 10
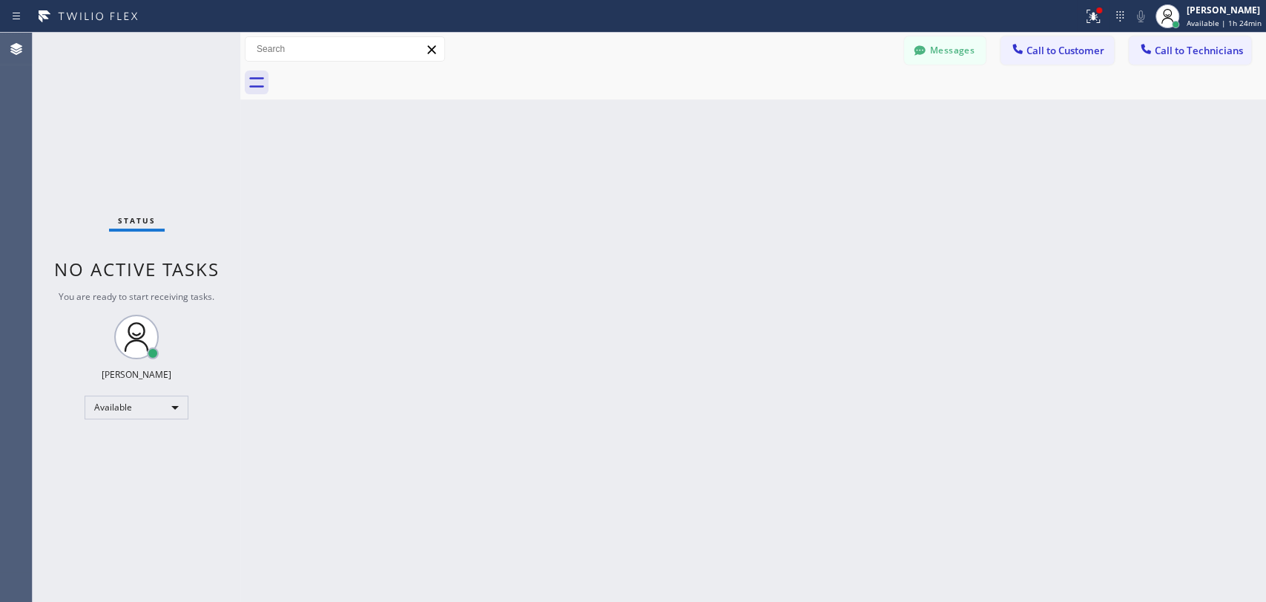
click at [1067, 61] on button "Call to Customer" at bounding box center [1057, 50] width 113 height 28
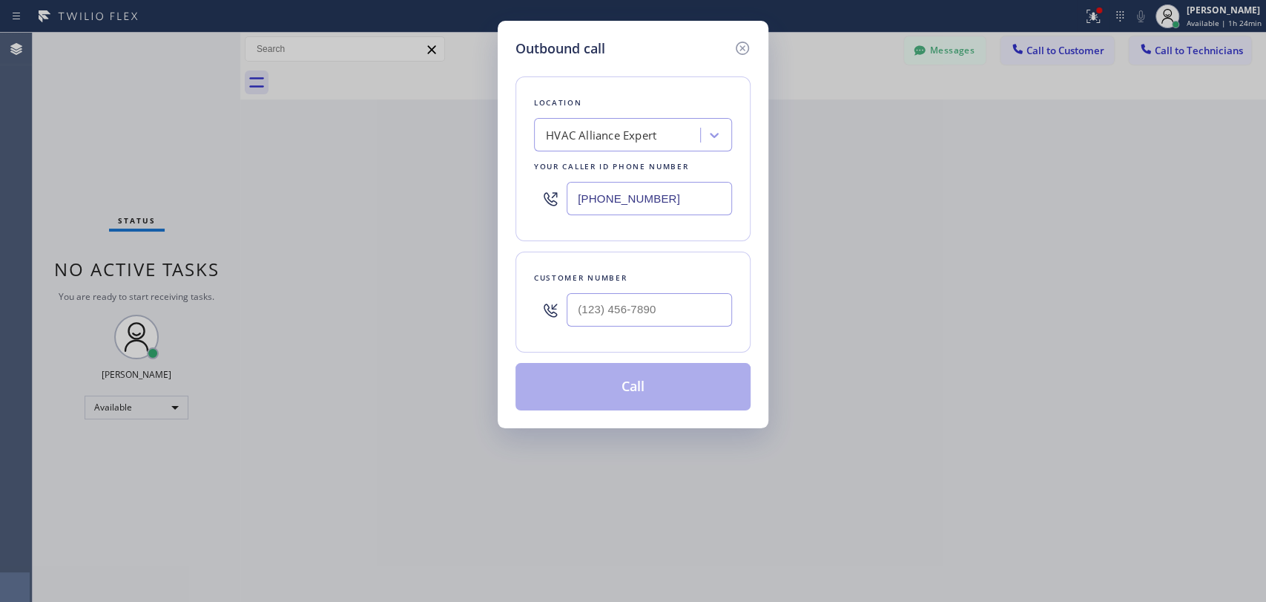
click at [516, 152] on div "Location HVAC Alliance Expert Your caller id phone number (855) 999-4417" at bounding box center [633, 158] width 235 height 165
paste input "Coronado Best HVAC Service"
type input "Coronado Best HVAC Service"
click at [603, 168] on div "Coronado Best HVAC Service" at bounding box center [633, 166] width 198 height 27
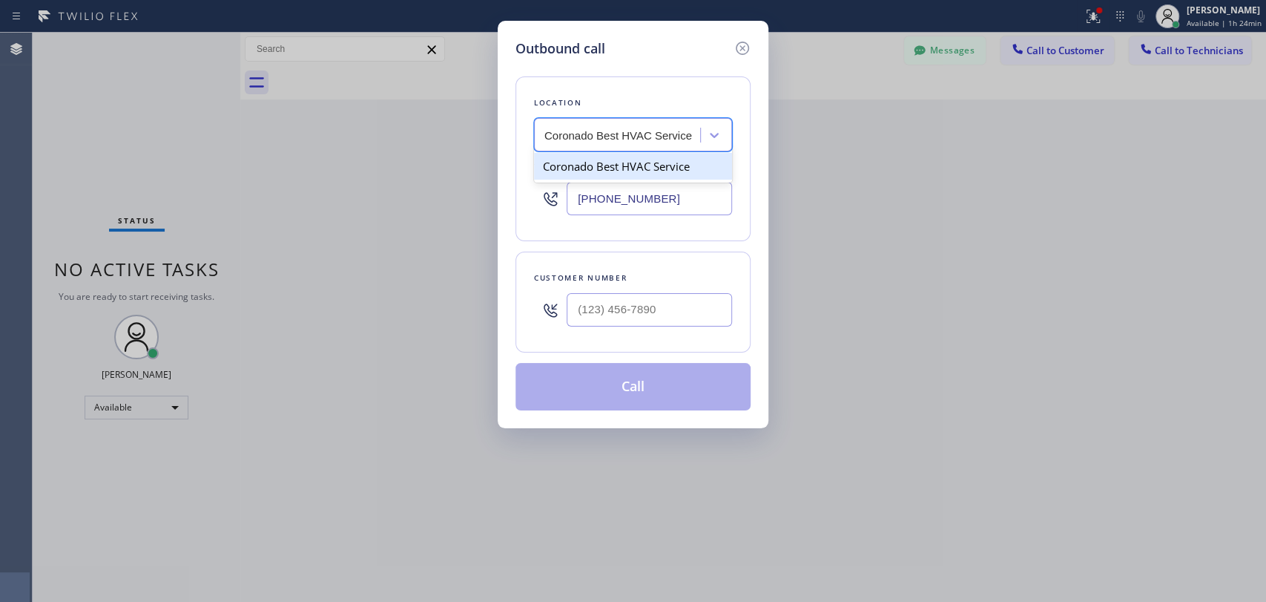
type input "[PHONE_NUMBER]"
click at [654, 310] on input "(___) ___-____" at bounding box center [649, 309] width 165 height 33
paste input "806) 674-9026"
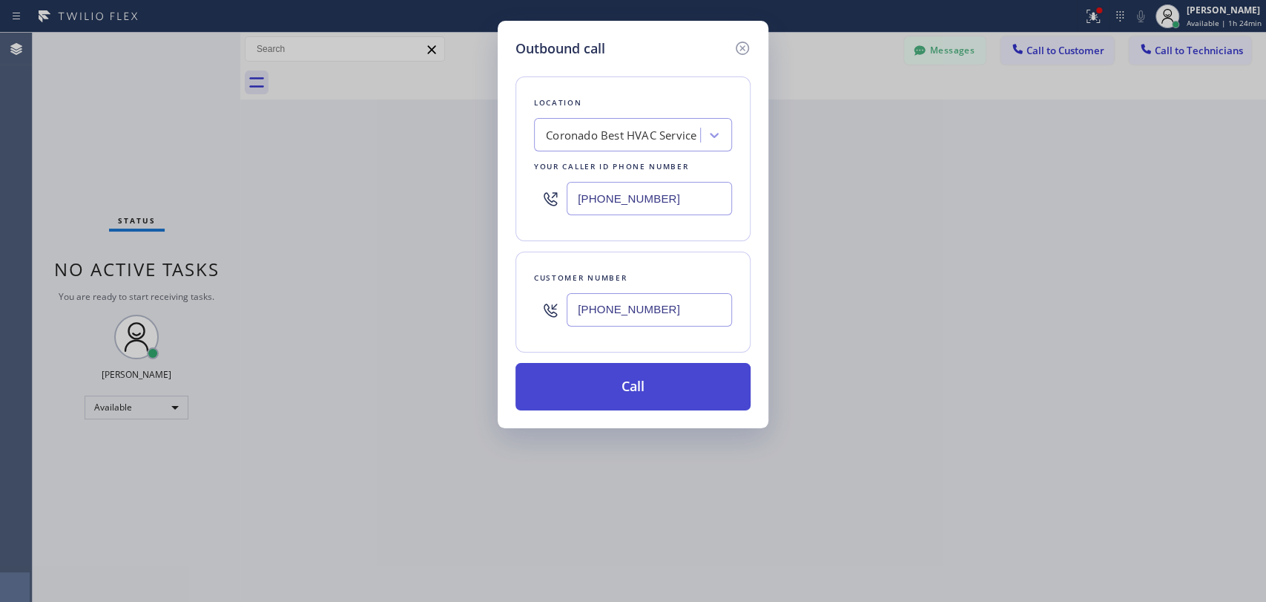
type input "[PHONE_NUMBER]"
click at [630, 384] on button "Call" at bounding box center [633, 386] width 235 height 47
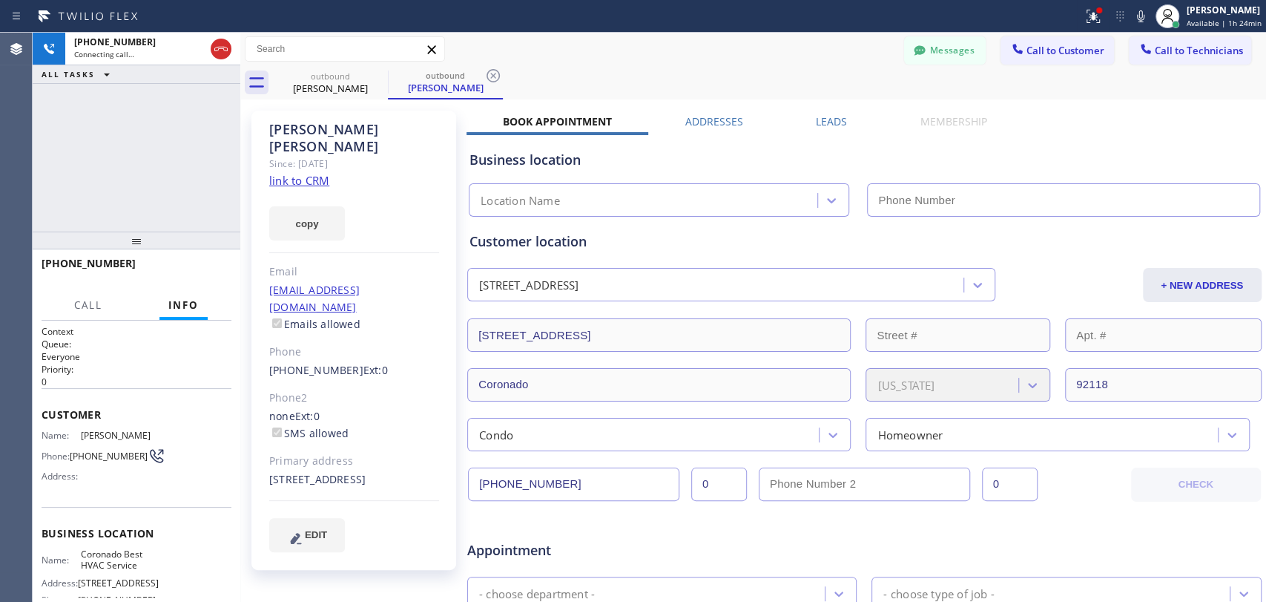
type input "[PHONE_NUMBER]"
click at [354, 155] on div "Since: 20 may 2020" at bounding box center [354, 163] width 170 height 17
click at [352, 134] on div "Susan Miller" at bounding box center [354, 138] width 170 height 34
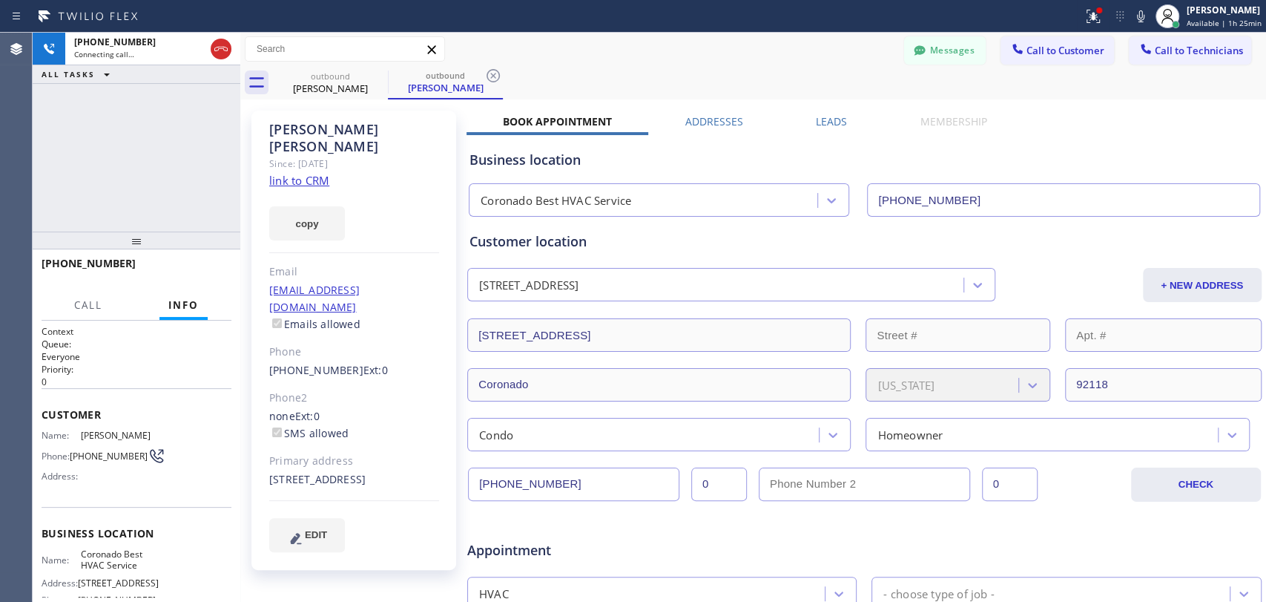
click at [347, 130] on div "Susan Miller" at bounding box center [354, 138] width 170 height 34
click at [300, 111] on div "Susan Miller Since: 20 may 2020 link to CRM copy Email susansolomonmiller@gmail…" at bounding box center [353, 340] width 205 height 459
click at [299, 111] on div "Susan Miller Since: 20 may 2020 link to CRM copy Email susansolomonmiller@gmail…" at bounding box center [353, 340] width 205 height 459
click at [298, 121] on div "Susan Miller" at bounding box center [354, 138] width 170 height 34
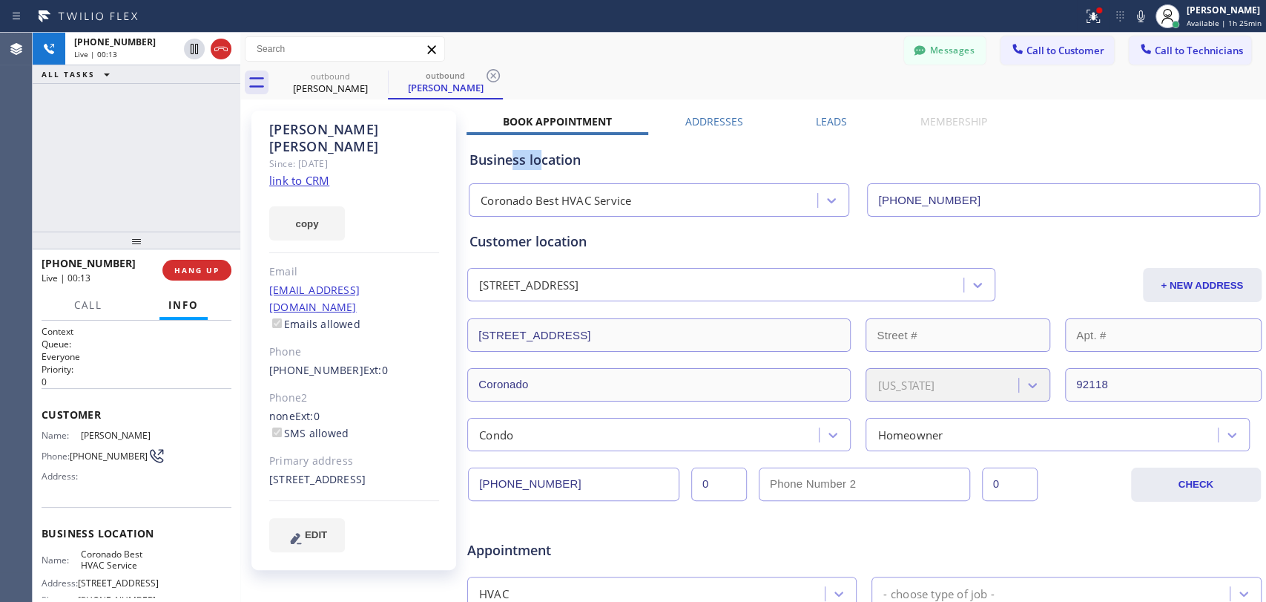
drag, startPoint x: 537, startPoint y: 162, endPoint x: 546, endPoint y: 162, distance: 8.9
click at [546, 162] on div "Business location" at bounding box center [865, 160] width 790 height 20
click at [382, 349] on div "Susan Miller Since: 20 may 2020 link to CRM copy Email susansolomonmiller@gmail…" at bounding box center [353, 340] width 205 height 459
drag, startPoint x: 357, startPoint y: 135, endPoint x: 272, endPoint y: 138, distance: 85.4
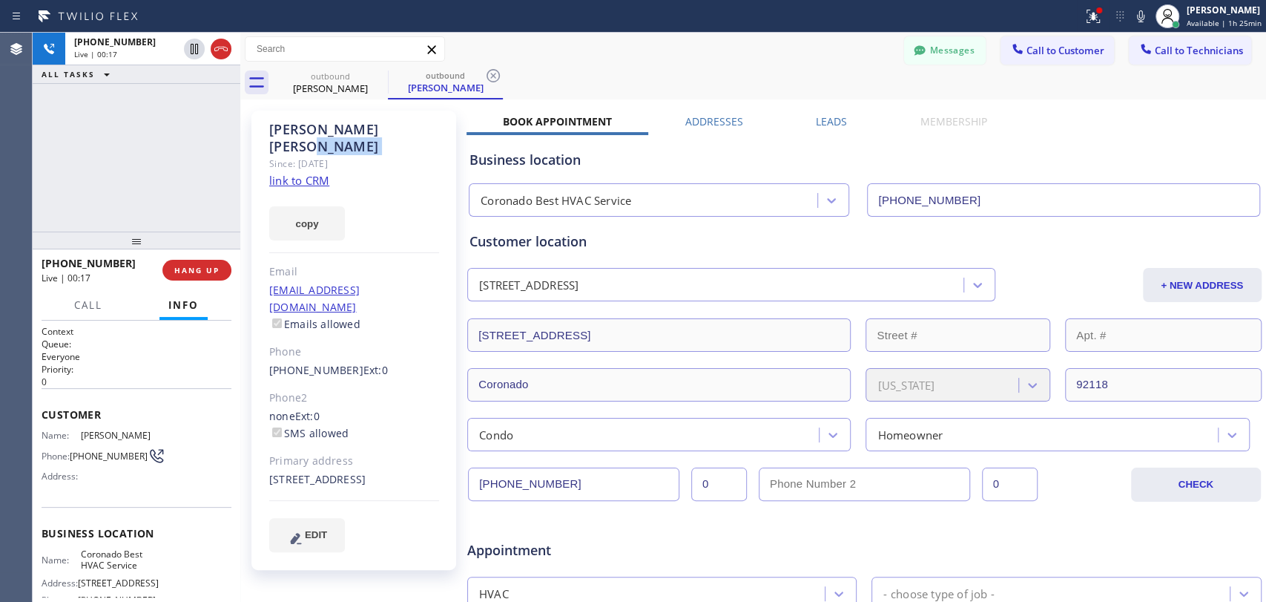
click at [272, 138] on div "Susan Miller Since: 20 may 2020 link to CRM copy Email susansolomonmiller@gmail…" at bounding box center [353, 340] width 205 height 459
click at [272, 155] on div "Since: 20 may 2020" at bounding box center [354, 163] width 170 height 17
drag, startPoint x: 270, startPoint y: 133, endPoint x: 334, endPoint y: 143, distance: 64.6
click at [334, 143] on div "Susan Miller Since: 20 may 2020 link to CRM copy Email susansolomonmiller@gmail…" at bounding box center [353, 340] width 205 height 459
click at [334, 155] on div "Since: 20 may 2020" at bounding box center [354, 163] width 170 height 17
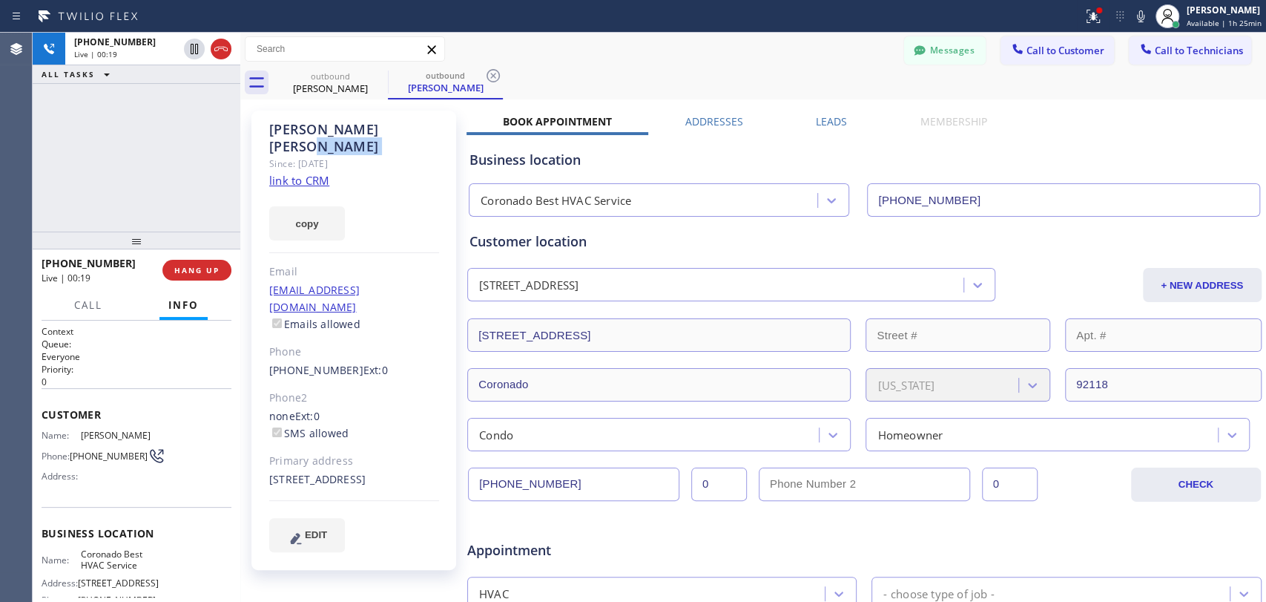
click at [331, 155] on div "Since: 20 may 2020" at bounding box center [354, 163] width 170 height 17
click at [330, 155] on div "Since: 20 may 2020" at bounding box center [354, 163] width 170 height 17
click at [343, 136] on div "Susan Miller" at bounding box center [354, 138] width 170 height 34
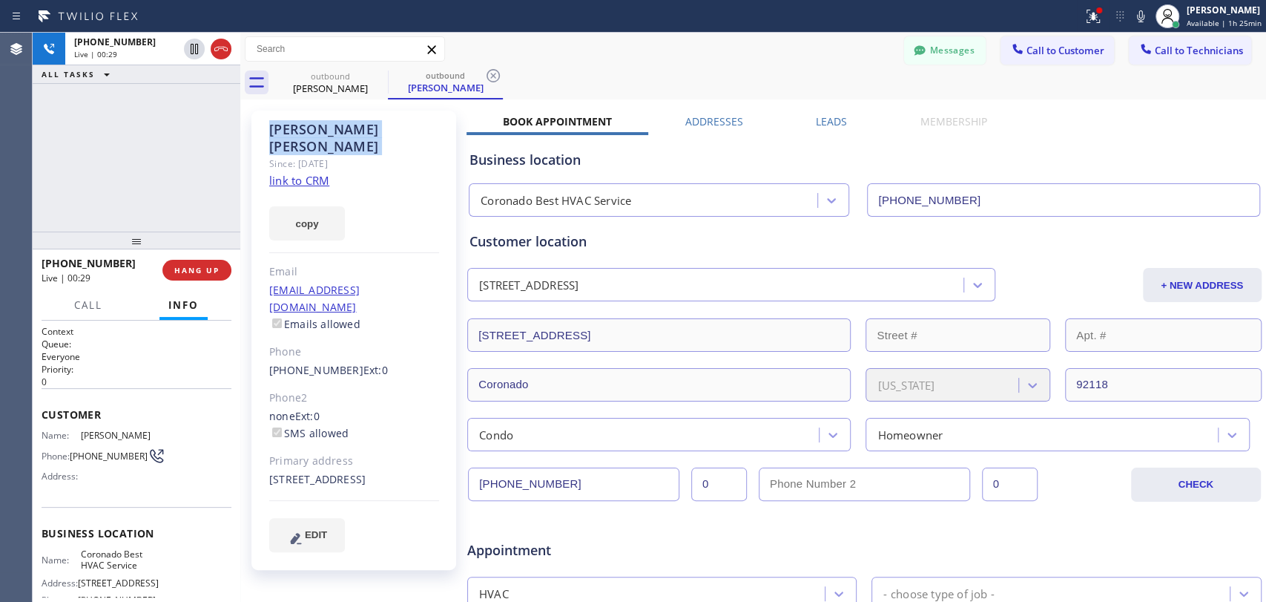
click at [334, 127] on div "Susan Miller" at bounding box center [354, 138] width 170 height 34
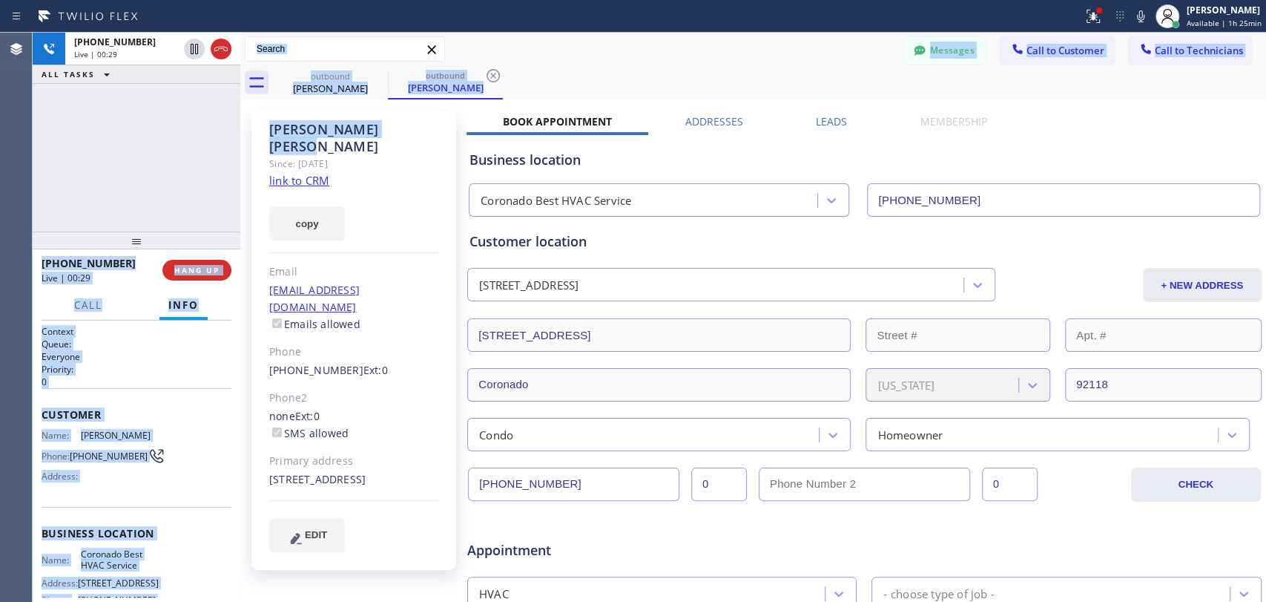
drag, startPoint x: 359, startPoint y: 132, endPoint x: 229, endPoint y: 124, distance: 130.1
click at [229, 124] on div "+18066749026 Live | 00:29 ALL TASKS ALL TASKS ACTIVE TASKS TASKS IN WRAP UP +18…" at bounding box center [650, 317] width 1234 height 569
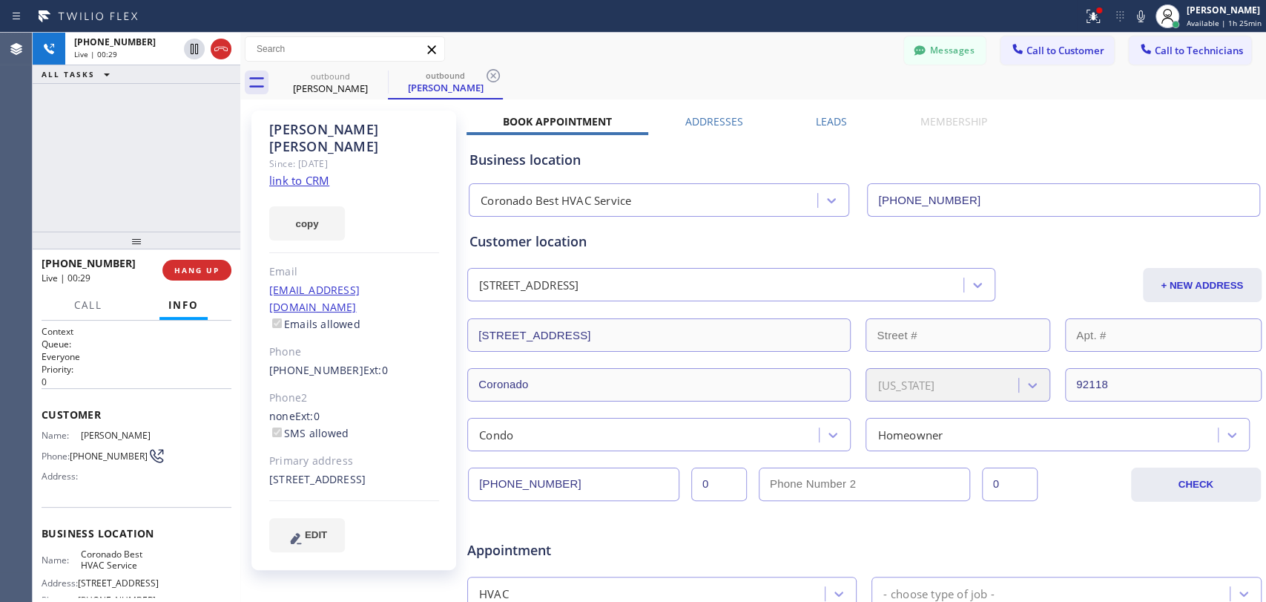
click at [229, 124] on div "+18066749026 Live | 00:29 ALL TASKS ALL TASKS ACTIVE TASKS TASKS IN WRAP UP" at bounding box center [137, 132] width 208 height 199
click at [240, 136] on div at bounding box center [240, 317] width 0 height 569
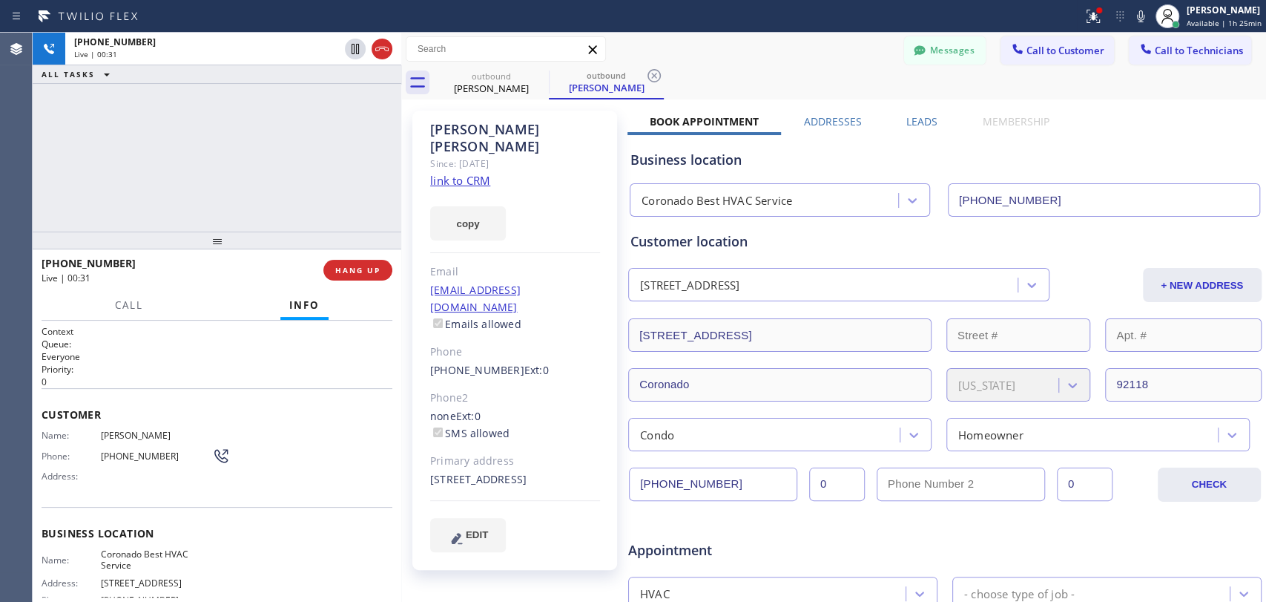
click at [395, 130] on div "+18066749026 Live | 00:31 ALL TASKS ALL TASKS ACTIVE TASKS TASKS IN WRAP UP" at bounding box center [217, 132] width 369 height 199
click at [401, 131] on div at bounding box center [401, 317] width 0 height 569
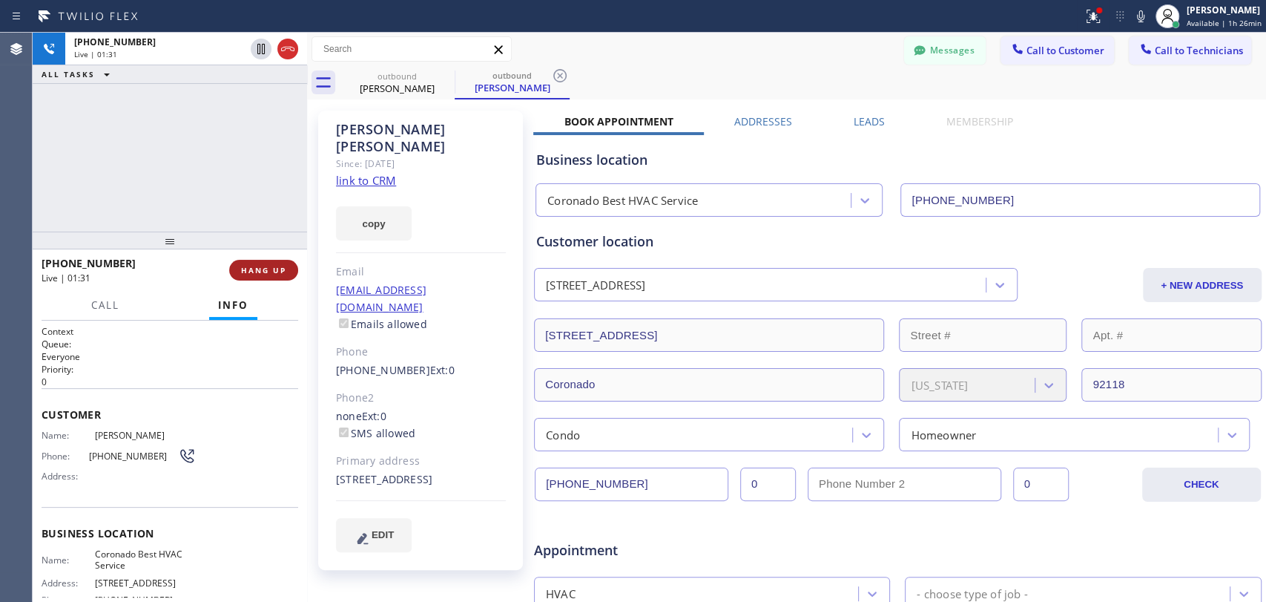
click at [271, 272] on span "HANG UP" at bounding box center [263, 270] width 45 height 10
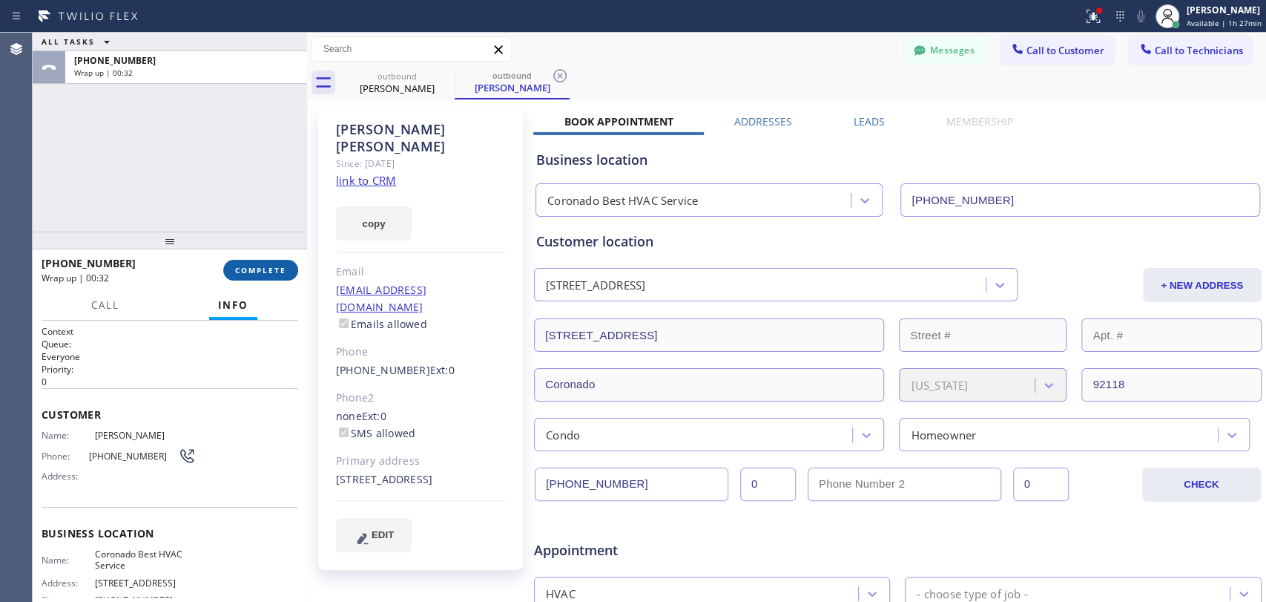
click at [292, 274] on button "COMPLETE" at bounding box center [260, 270] width 75 height 21
click at [237, 241] on div at bounding box center [170, 240] width 274 height 18
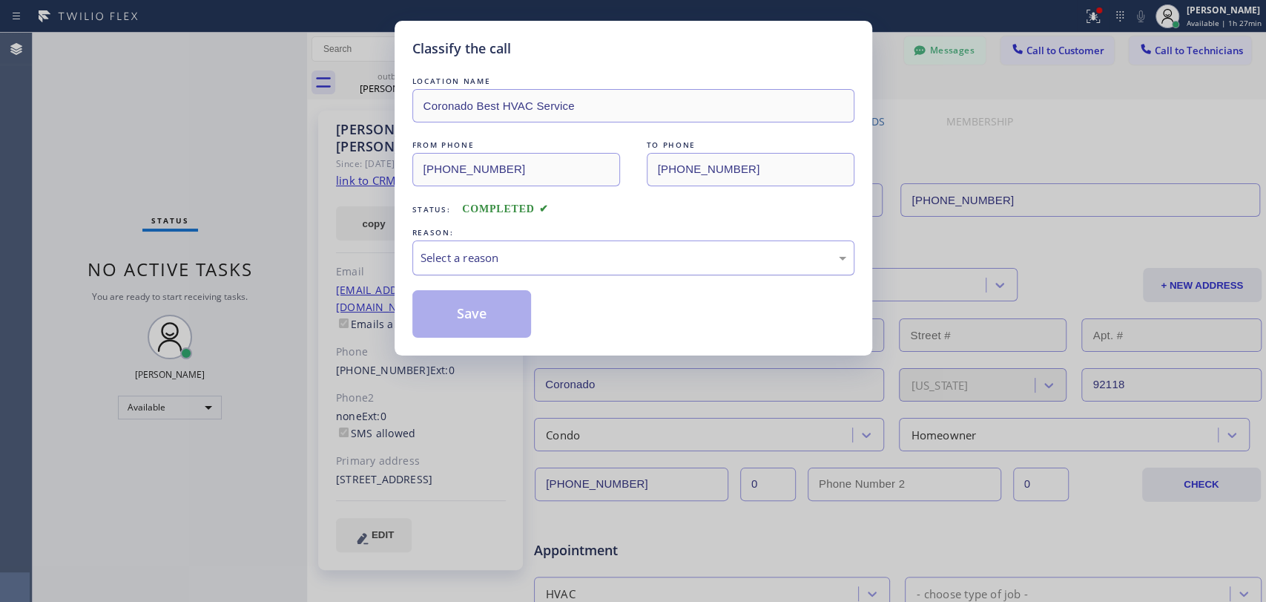
drag, startPoint x: 504, startPoint y: 283, endPoint x: 501, endPoint y: 260, distance: 23.1
click at [504, 283] on div "LOCATION NAME Coronado Best HVAC Service FROM PHONE (619) 202-8284 TO PHONE (80…" at bounding box center [633, 205] width 442 height 264
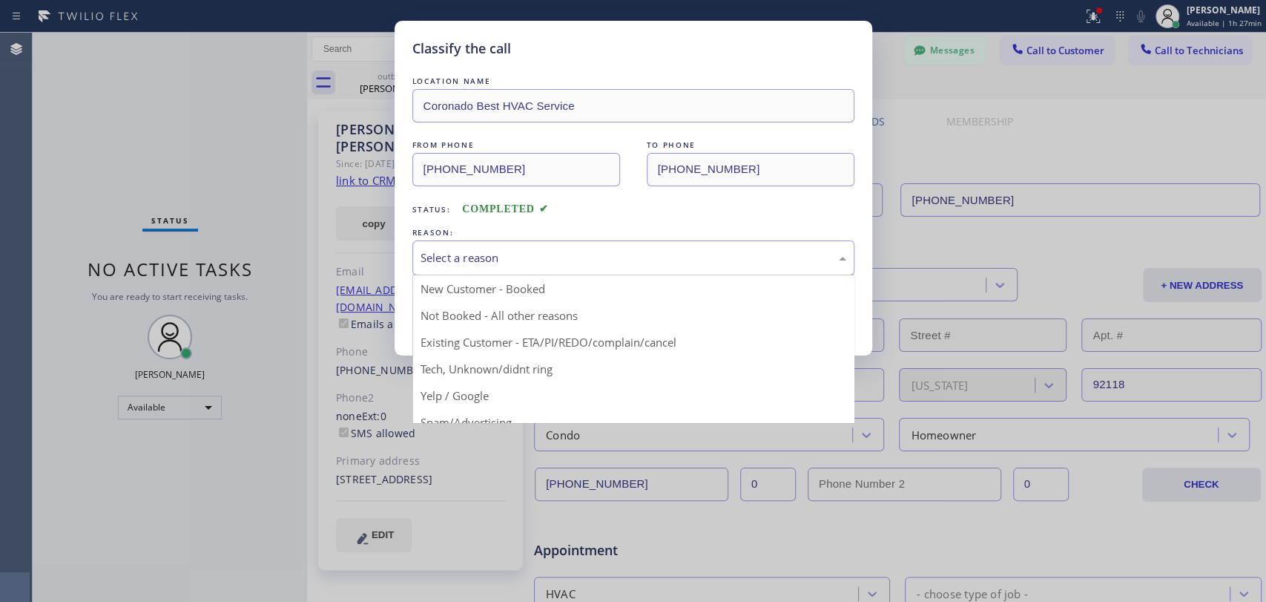
click at [501, 260] on div "Select a reason" at bounding box center [634, 257] width 426 height 17
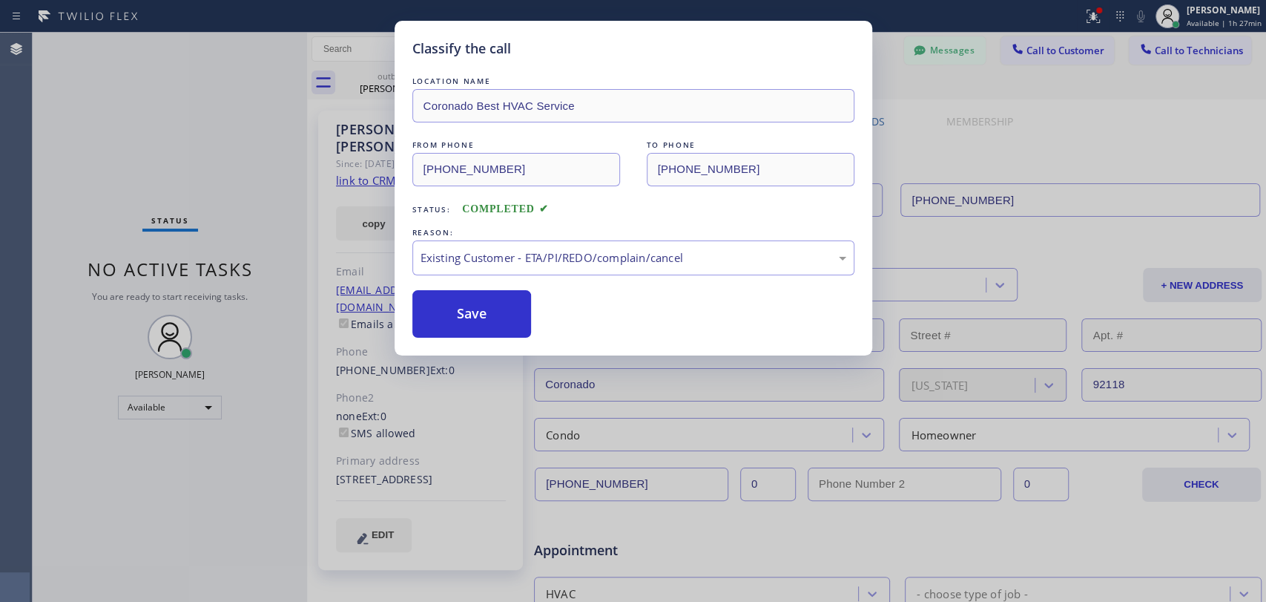
drag, startPoint x: 477, startPoint y: 323, endPoint x: 588, endPoint y: 280, distance: 119.0
click at [478, 322] on button "Save" at bounding box center [471, 313] width 119 height 47
click at [1161, 46] on div "Classify the call LOCATION NAME Coronado Best HVAC Service FROM PHONE (619) 202…" at bounding box center [633, 301] width 1266 height 602
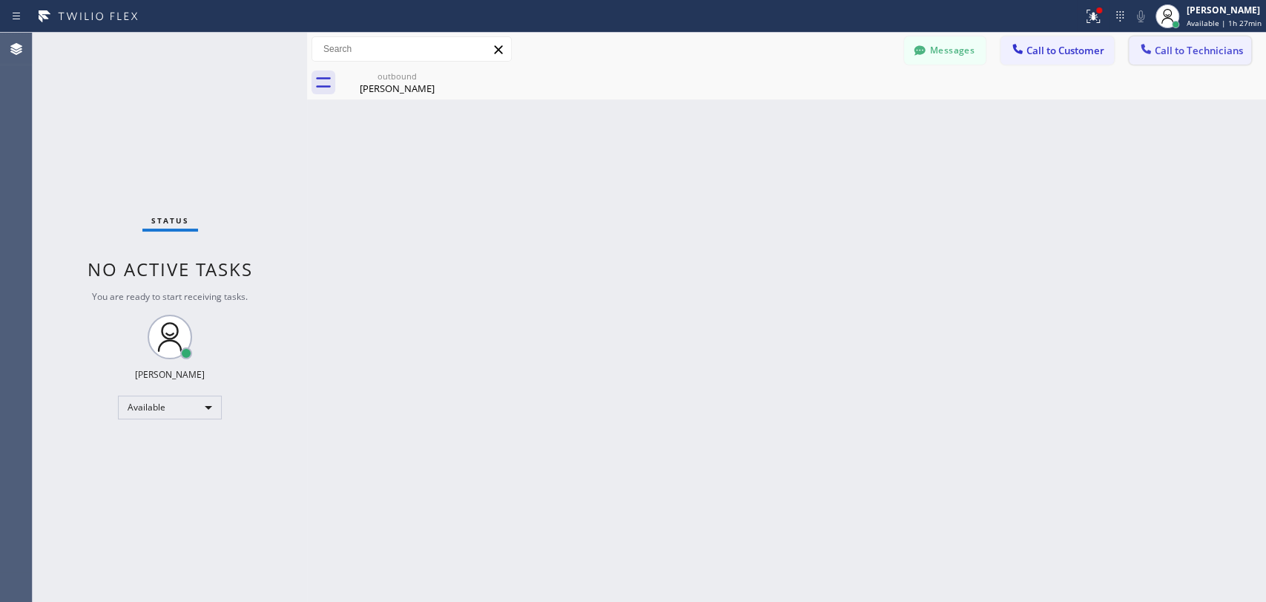
click at [1154, 50] on div at bounding box center [1146, 51] width 18 height 18
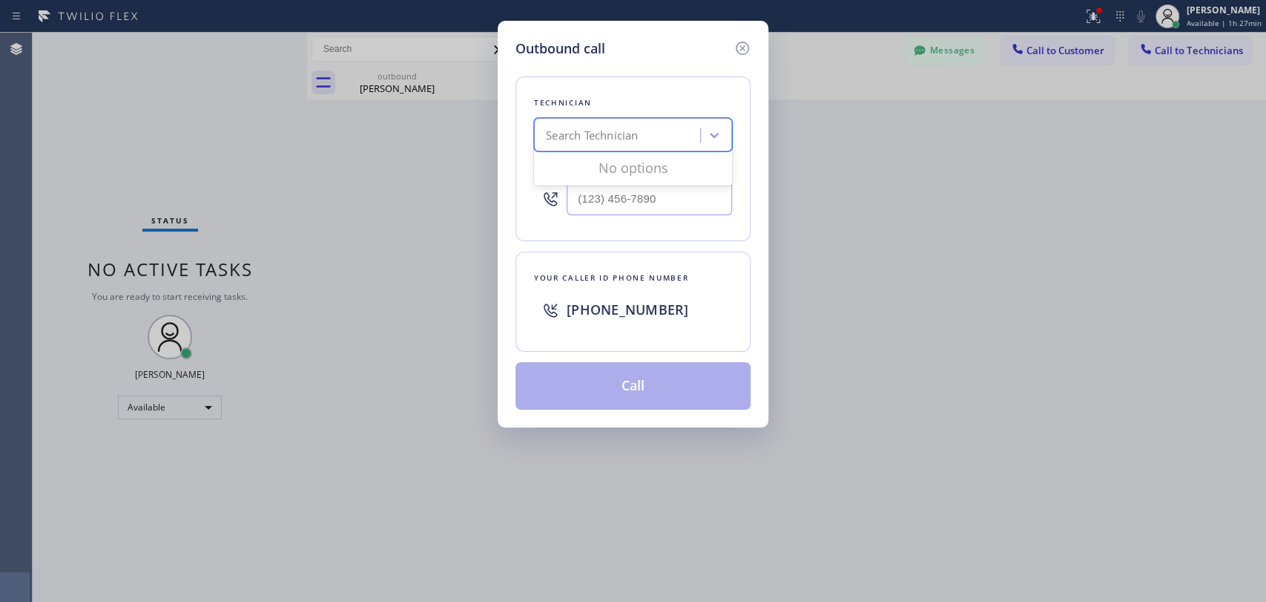
click at [695, 123] on div "Search Technician" at bounding box center [620, 135] width 162 height 26
type input "ivan"
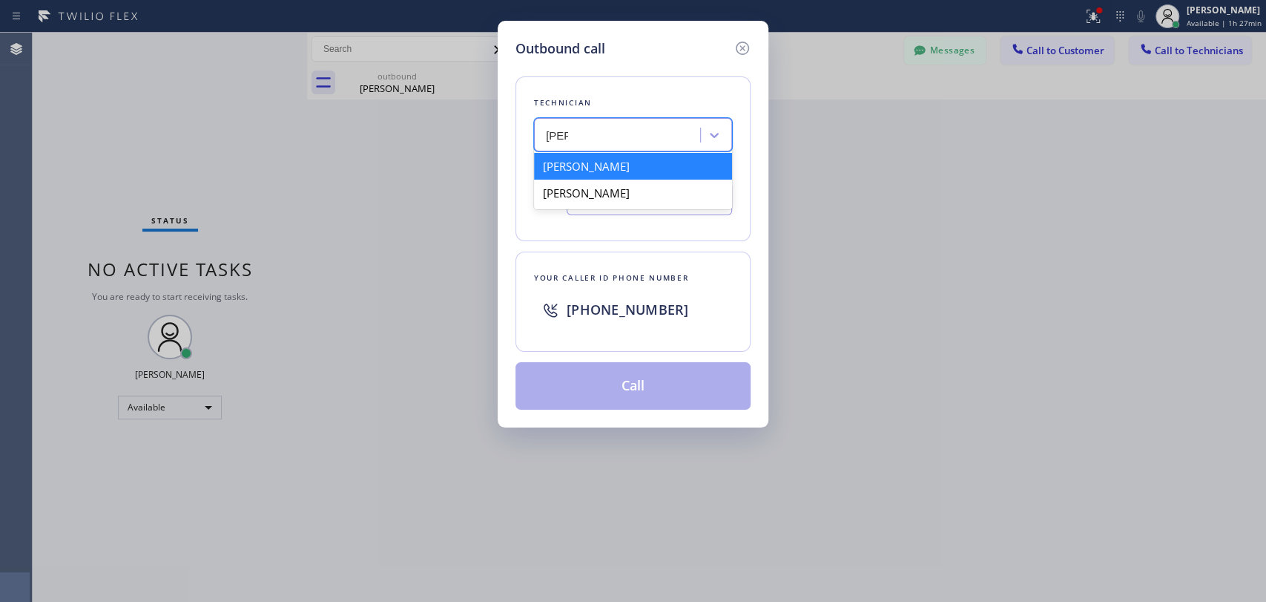
click at [602, 162] on div "Ivan Pleshakov" at bounding box center [633, 166] width 198 height 27
type input "(619) 332-9051"
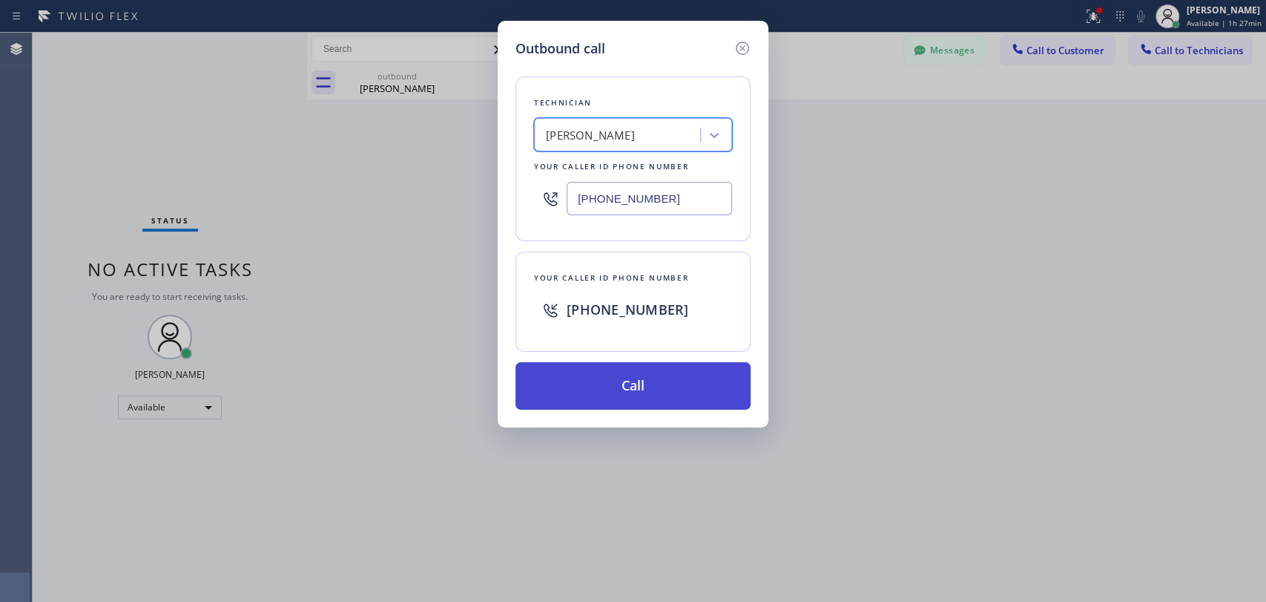
click at [588, 381] on button "Call" at bounding box center [633, 385] width 235 height 47
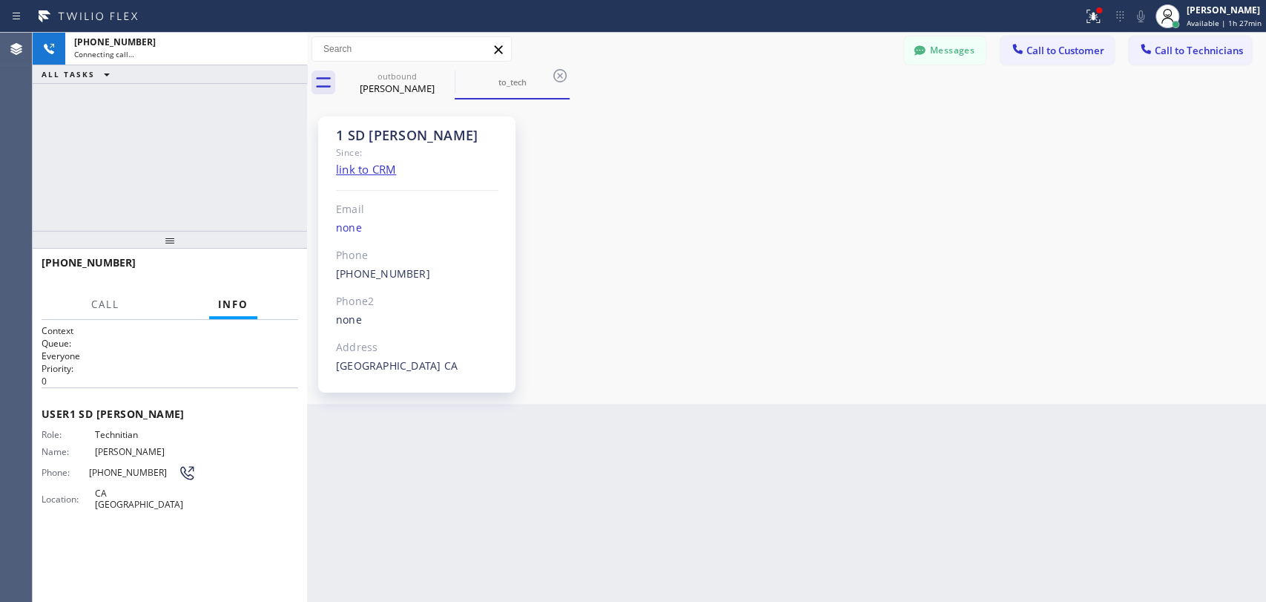
scroll to position [1389, 0]
click at [88, 310] on button "Call" at bounding box center [105, 304] width 46 height 29
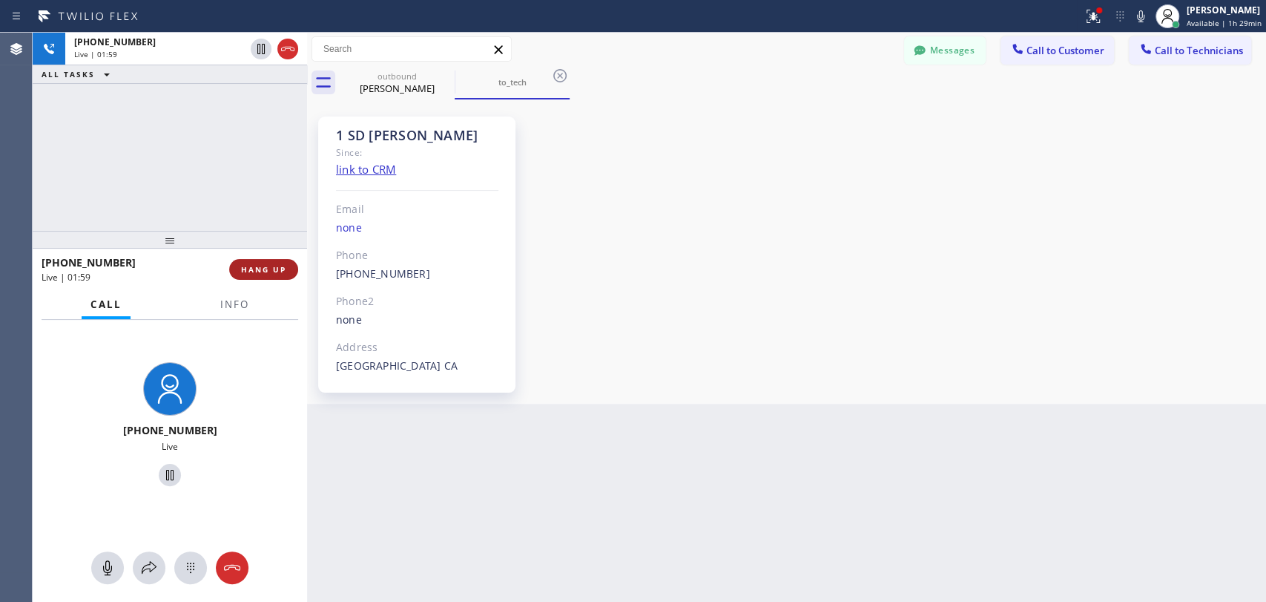
click at [262, 268] on span "HANG UP" at bounding box center [263, 269] width 45 height 10
click at [255, 269] on span "HANG UP" at bounding box center [263, 269] width 45 height 10
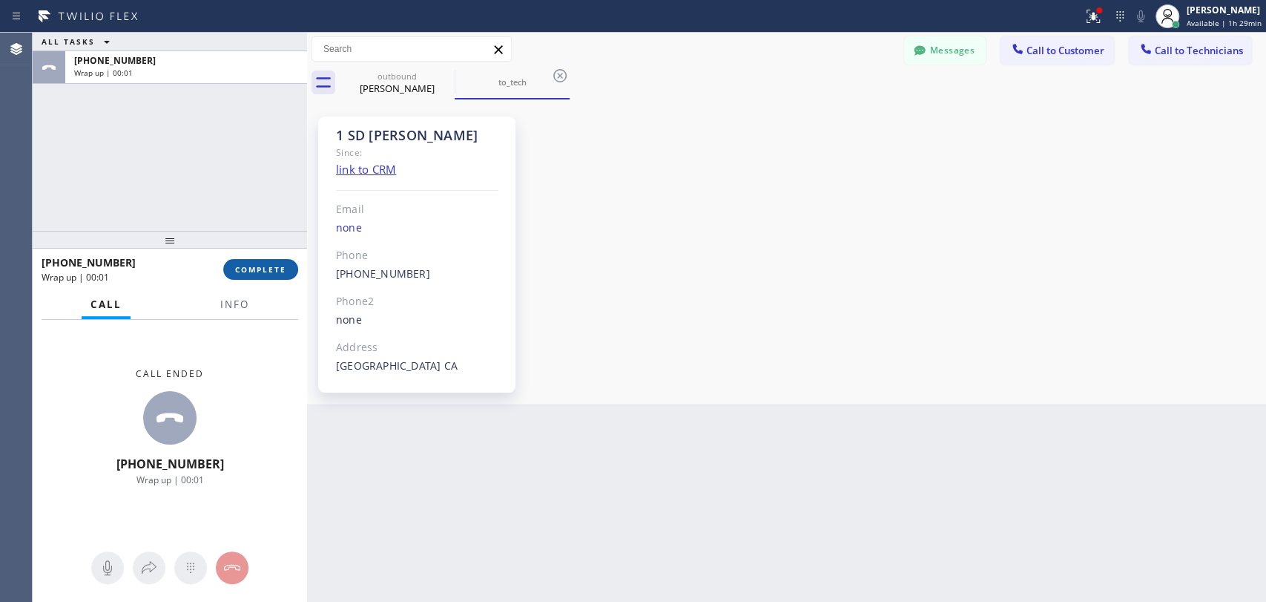
click at [257, 272] on span "COMPLETE" at bounding box center [260, 269] width 51 height 10
drag, startPoint x: 257, startPoint y: 203, endPoint x: 266, endPoint y: 199, distance: 10.6
click at [257, 203] on div "ALL TASKS ALL TASKS ACTIVE TASKS TASKS IN WRAP UP +16193329051 Wrap up | 00:01" at bounding box center [170, 132] width 274 height 198
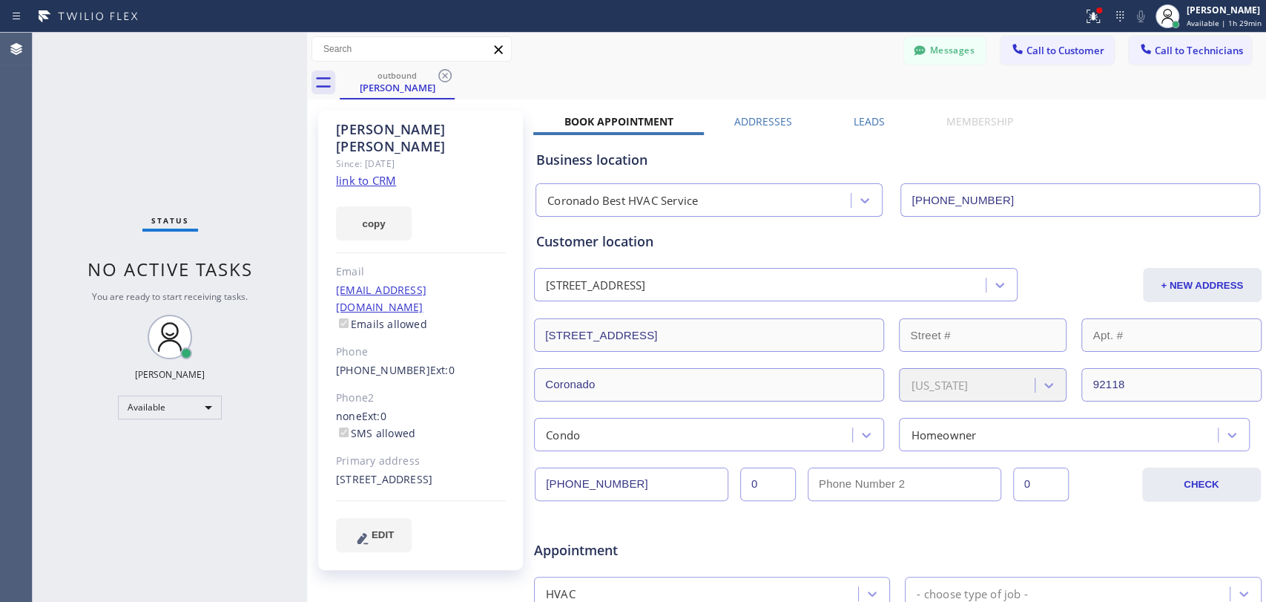
click at [905, 63] on button "Messages" at bounding box center [945, 50] width 82 height 28
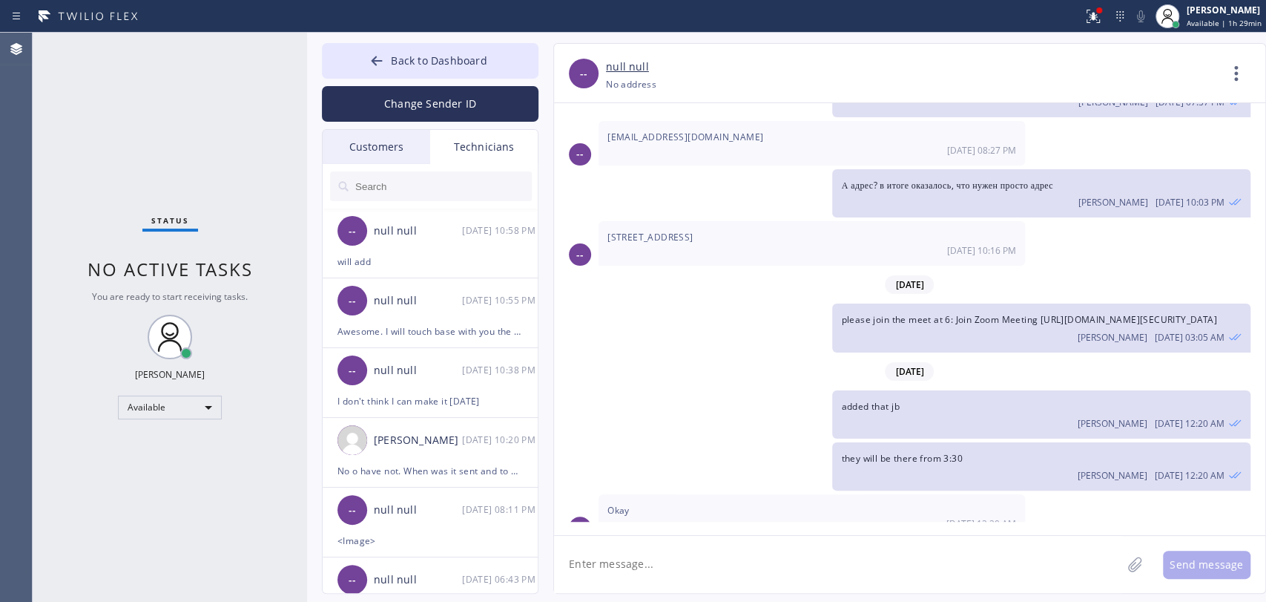
click at [449, 197] on input "text" at bounding box center [443, 186] width 178 height 30
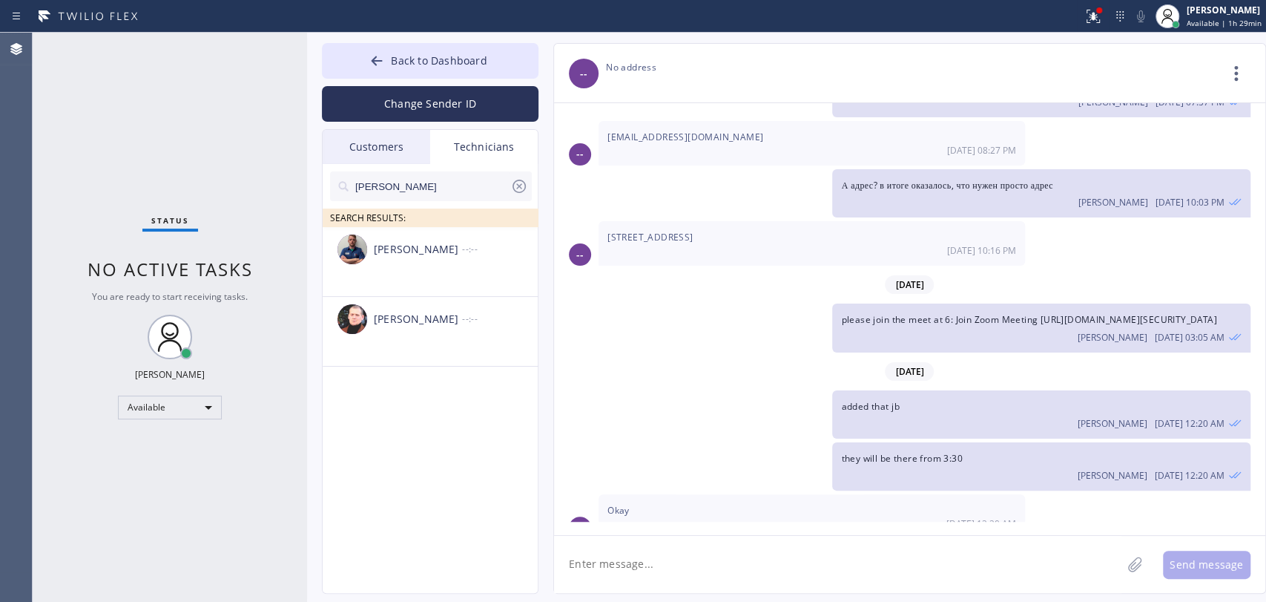
type input "ivan"
click at [386, 259] on div "Ivan Pleshakov --:--" at bounding box center [431, 249] width 217 height 45
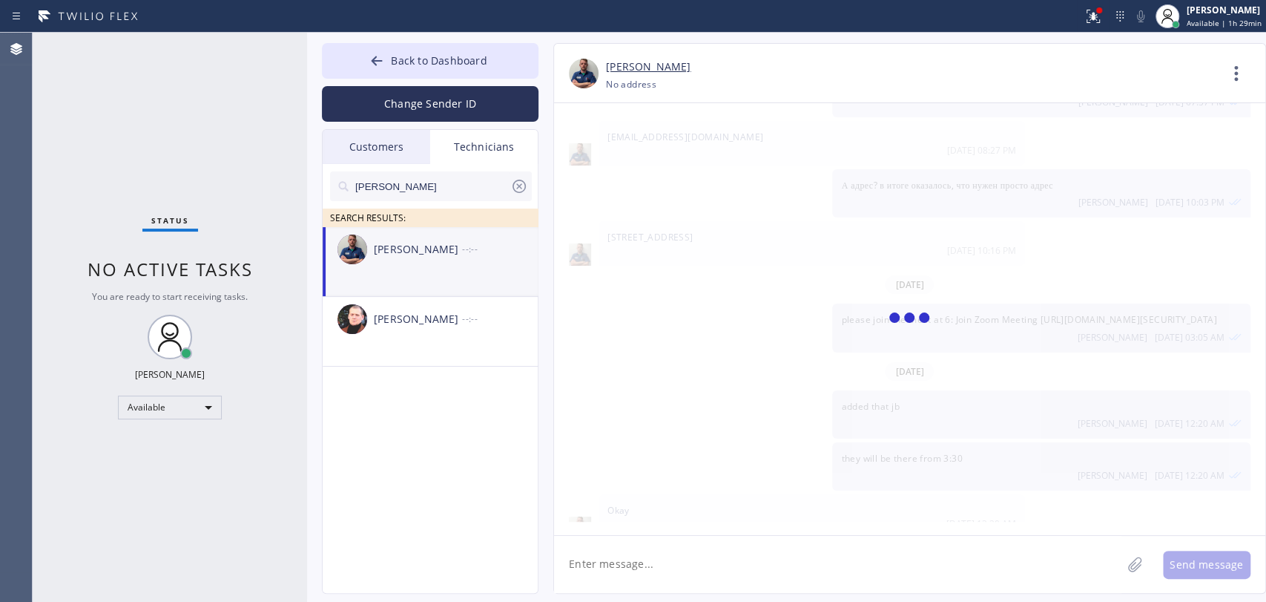
click at [593, 565] on textarea at bounding box center [837, 564] width 567 height 57
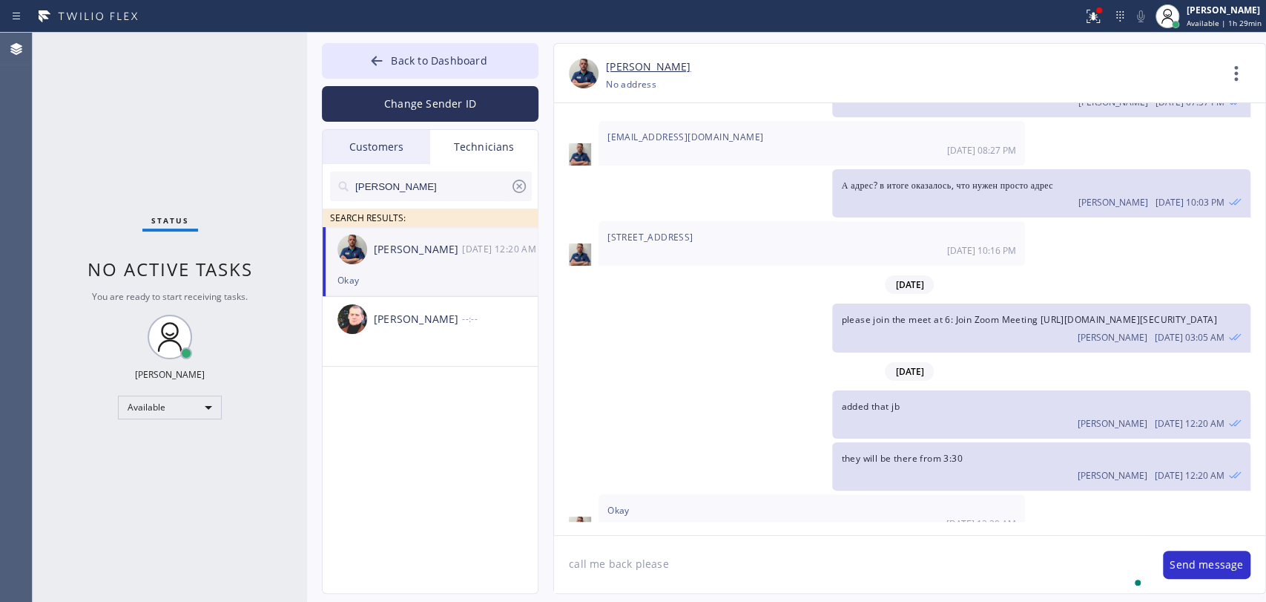
type textarea "call me back please"
click at [407, 60] on span "Back to Dashboard" at bounding box center [439, 60] width 96 height 14
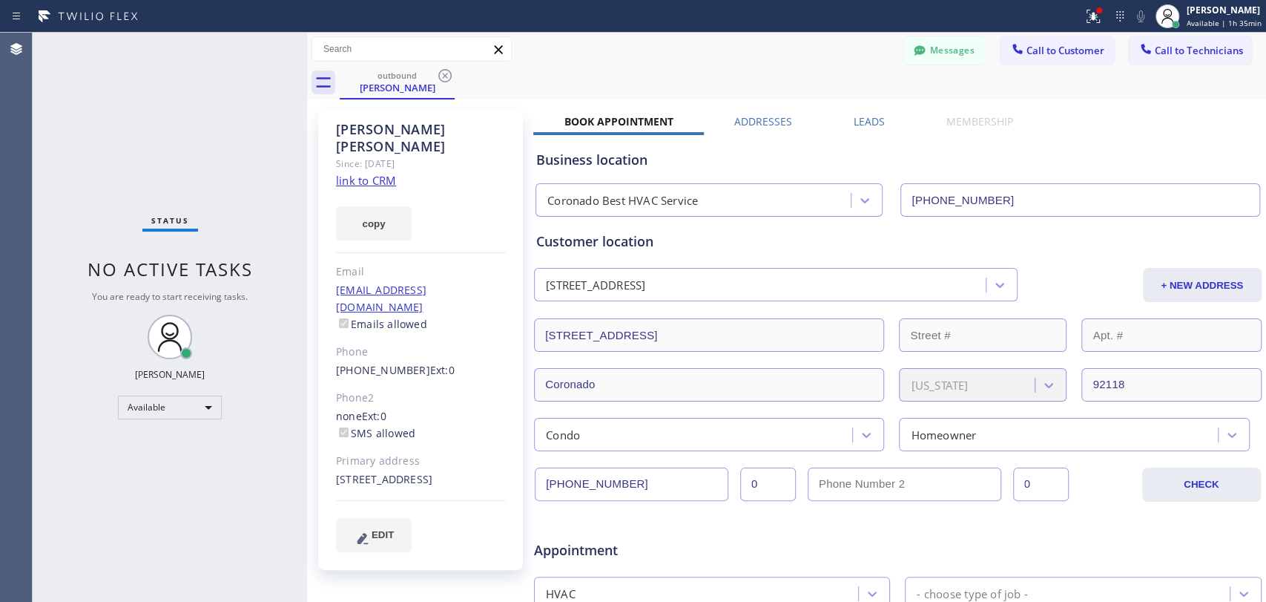
click at [985, 52] on div "Messages" at bounding box center [952, 49] width 96 height 26
click at [1010, 53] on icon at bounding box center [1017, 49] width 15 height 15
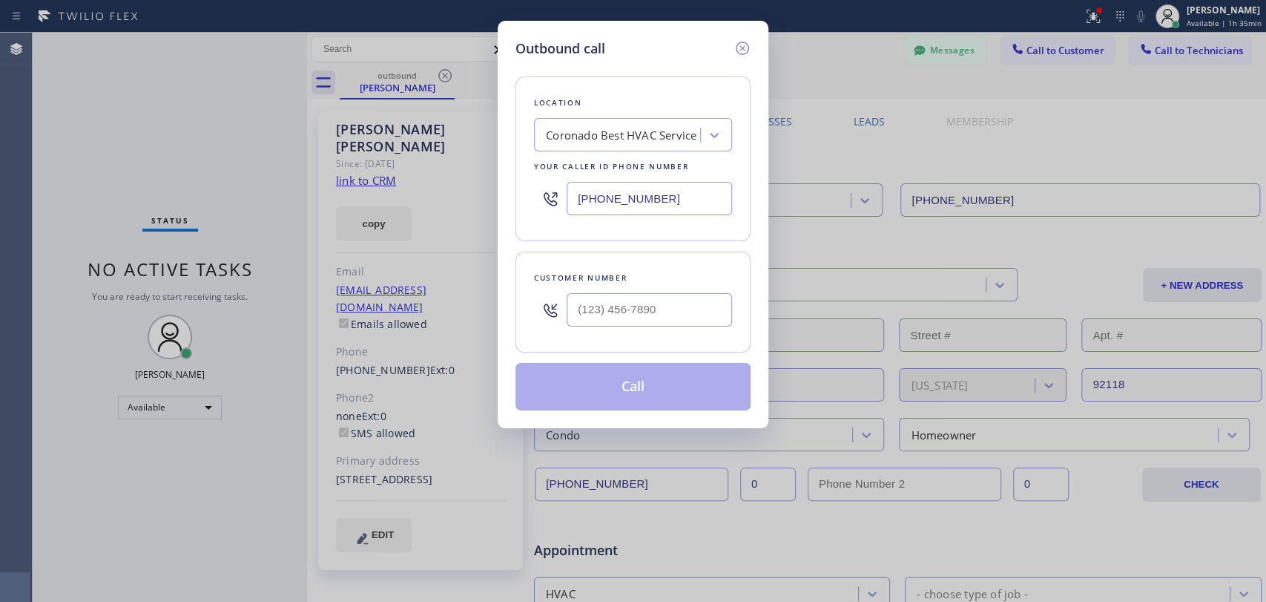
click at [519, 256] on div "Customer number" at bounding box center [633, 301] width 235 height 101
click at [628, 307] on input "(___) ___-____" at bounding box center [649, 309] width 165 height 33
paste input "806) 674-9026"
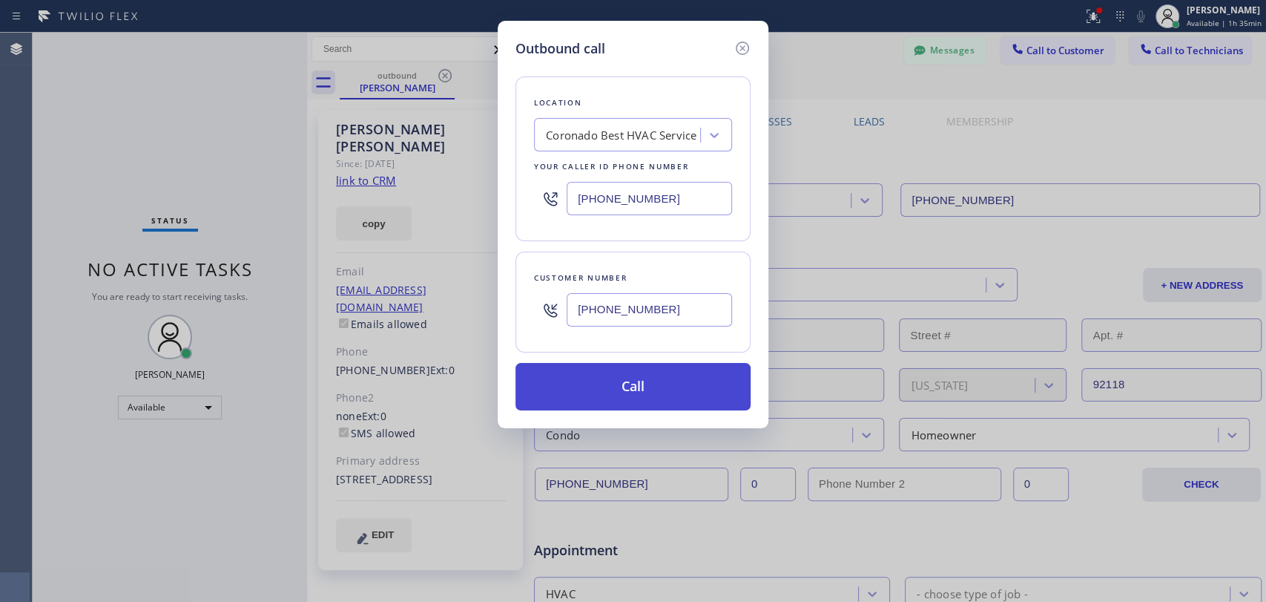
type input "[PHONE_NUMBER]"
click at [602, 398] on button "Call" at bounding box center [633, 386] width 235 height 47
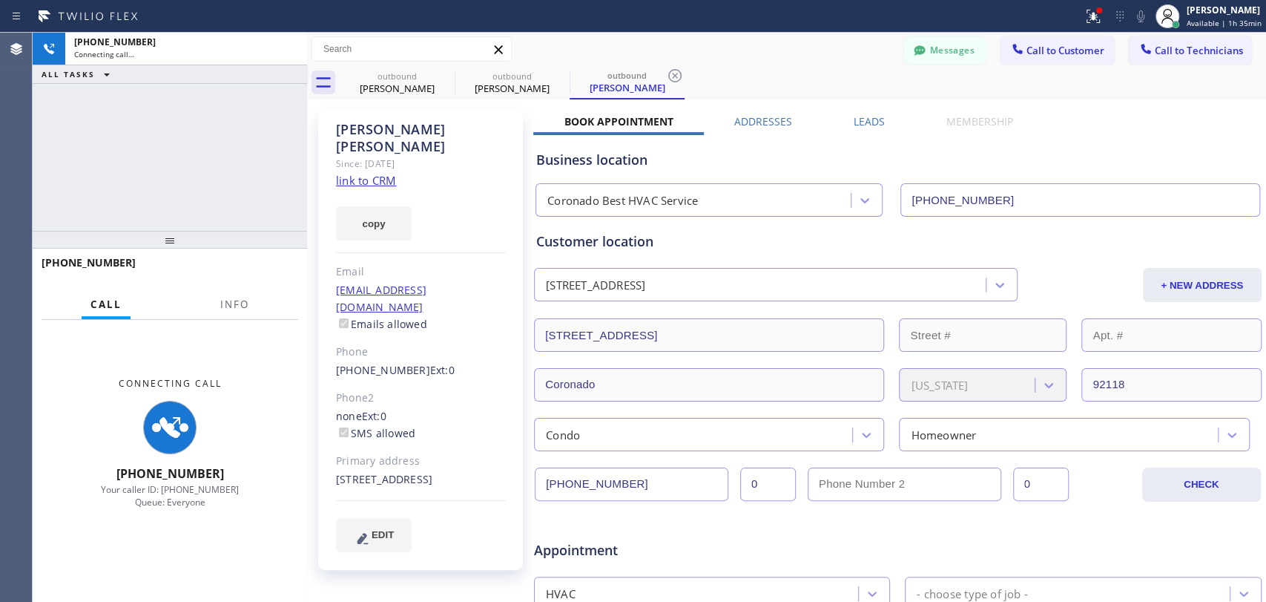
type input "[PHONE_NUMBER]"
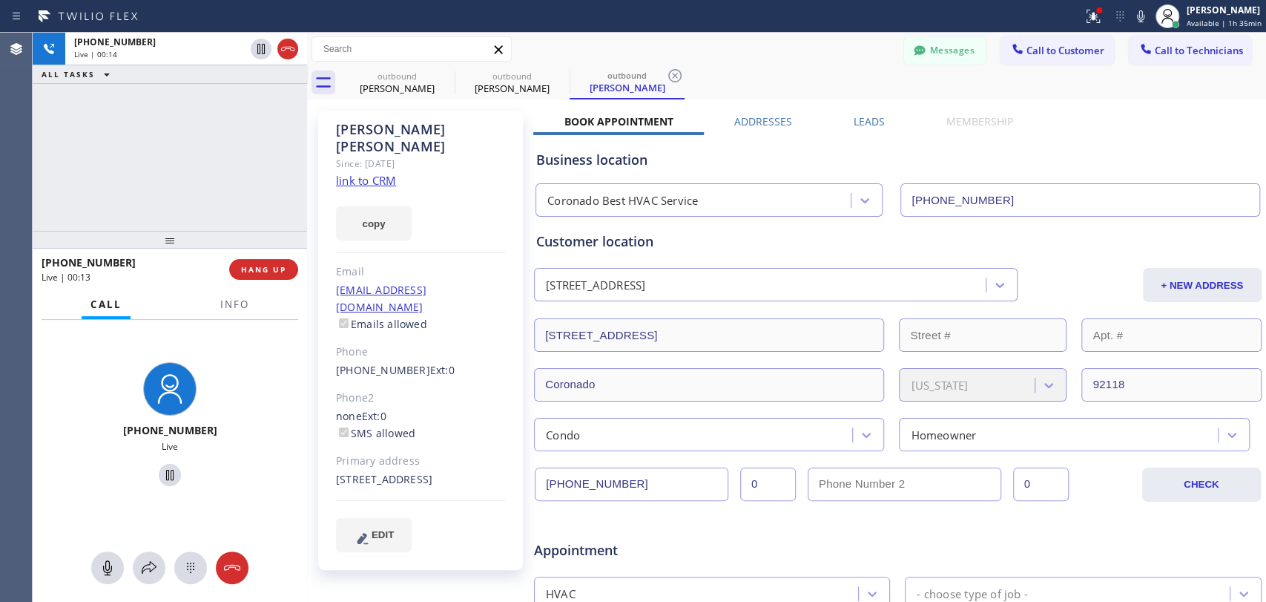
click at [358, 134] on div "Susan Miller" at bounding box center [421, 138] width 170 height 34
click at [358, 121] on div "Susan Miller" at bounding box center [421, 138] width 170 height 34
drag, startPoint x: 363, startPoint y: 125, endPoint x: 449, endPoint y: 133, distance: 85.7
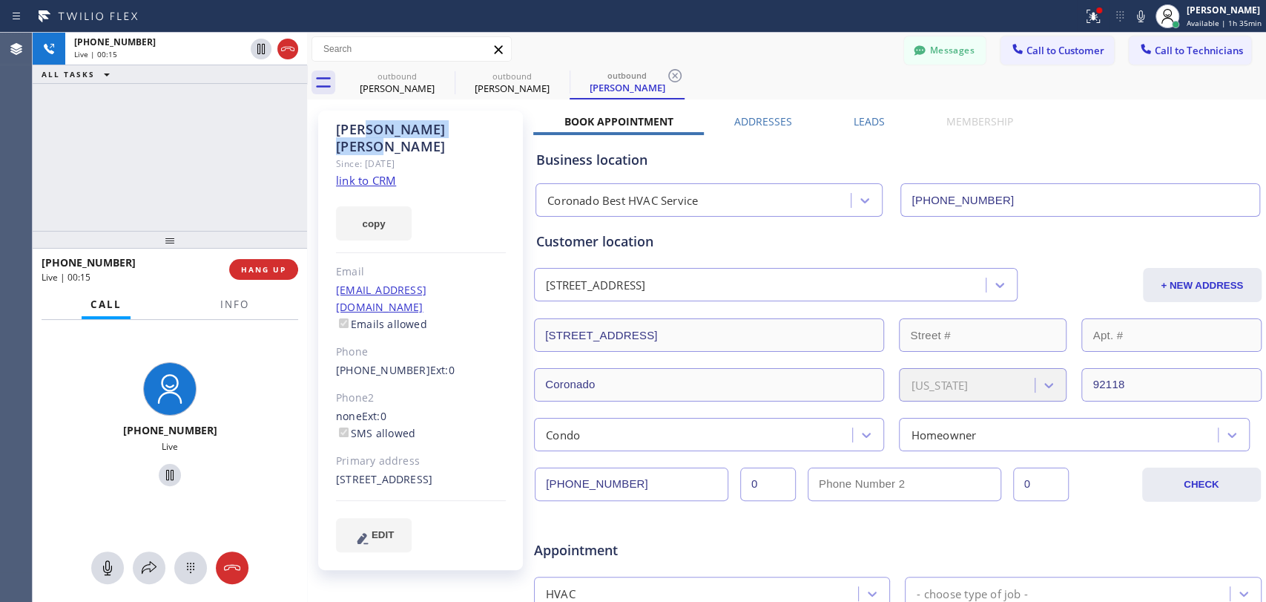
click at [449, 133] on div "Susan Miller" at bounding box center [421, 138] width 170 height 34
drag, startPoint x: 435, startPoint y: 127, endPoint x: 326, endPoint y: 126, distance: 109.1
click at [326, 126] on div "Susan Miller Since: 20 may 2020 link to CRM copy Email susansolomonmiller@gmail…" at bounding box center [420, 340] width 205 height 459
click at [418, 136] on div "Susan Miller" at bounding box center [421, 138] width 170 height 34
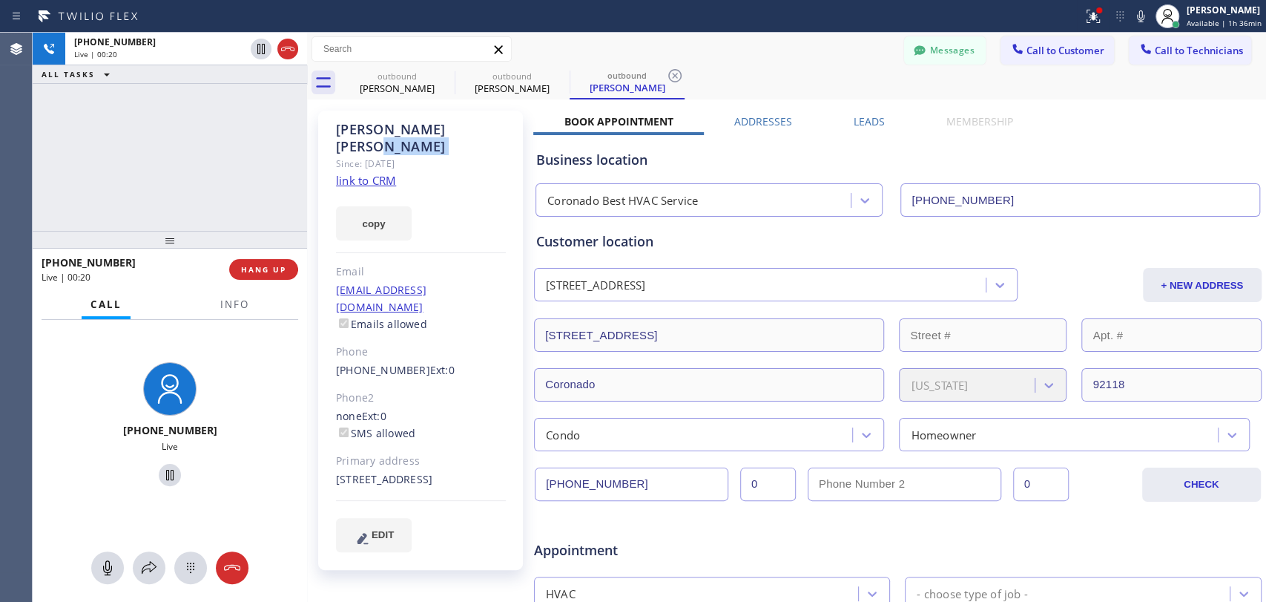
click at [418, 136] on div "Susan Miller" at bounding box center [421, 138] width 170 height 34
click at [411, 130] on div "Susan Miller" at bounding box center [421, 138] width 170 height 34
drag, startPoint x: 401, startPoint y: 128, endPoint x: 336, endPoint y: 133, distance: 65.5
click at [336, 133] on div "Susan Miller" at bounding box center [421, 138] width 170 height 34
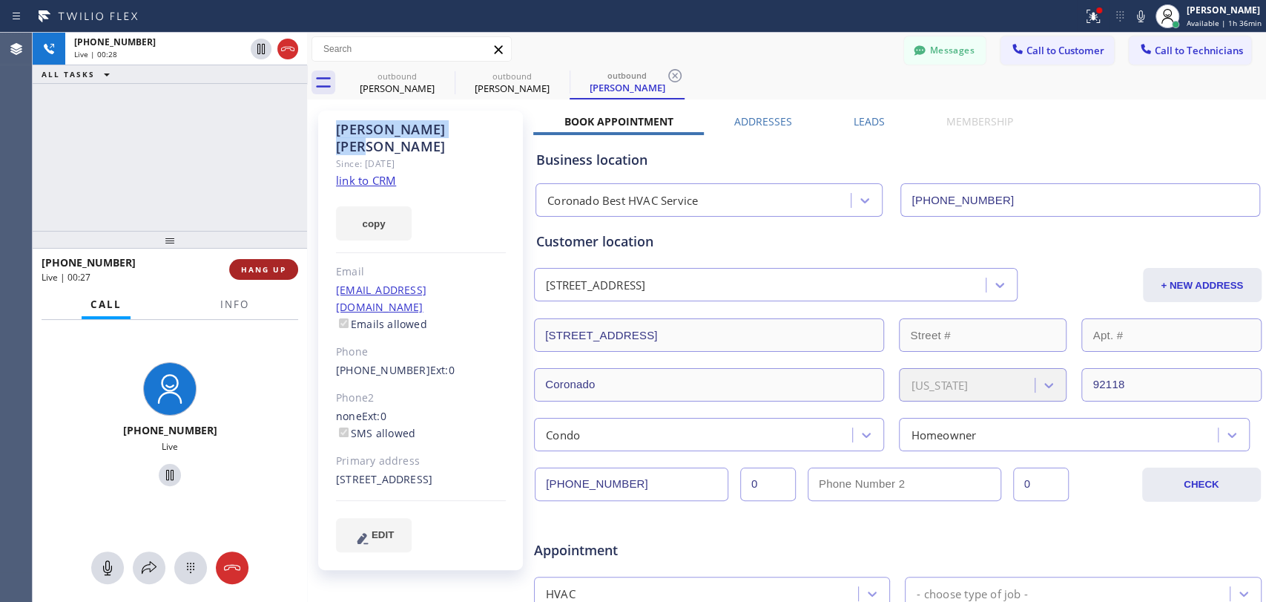
click at [269, 275] on button "HANG UP" at bounding box center [263, 269] width 69 height 21
click at [271, 273] on span "HANG UP" at bounding box center [263, 269] width 45 height 10
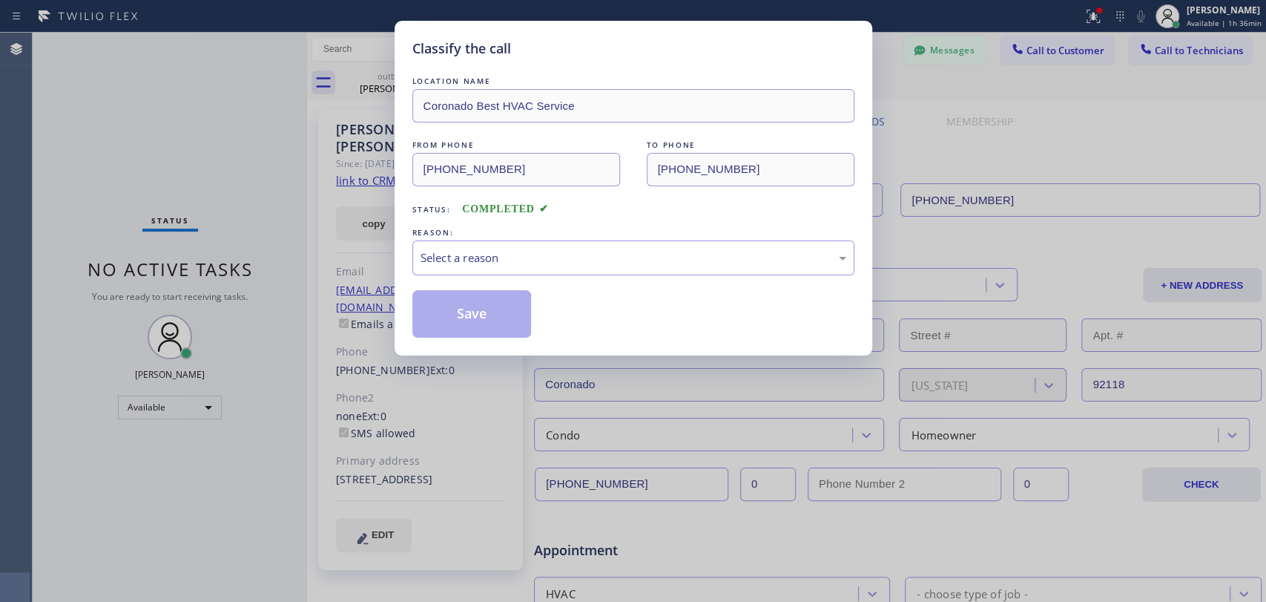
click at [271, 273] on div "Classify the call LOCATION NAME Coronado Best HVAC Service FROM PHONE (619) 202…" at bounding box center [633, 301] width 1266 height 602
click at [481, 248] on div "Select a reason" at bounding box center [633, 257] width 442 height 35
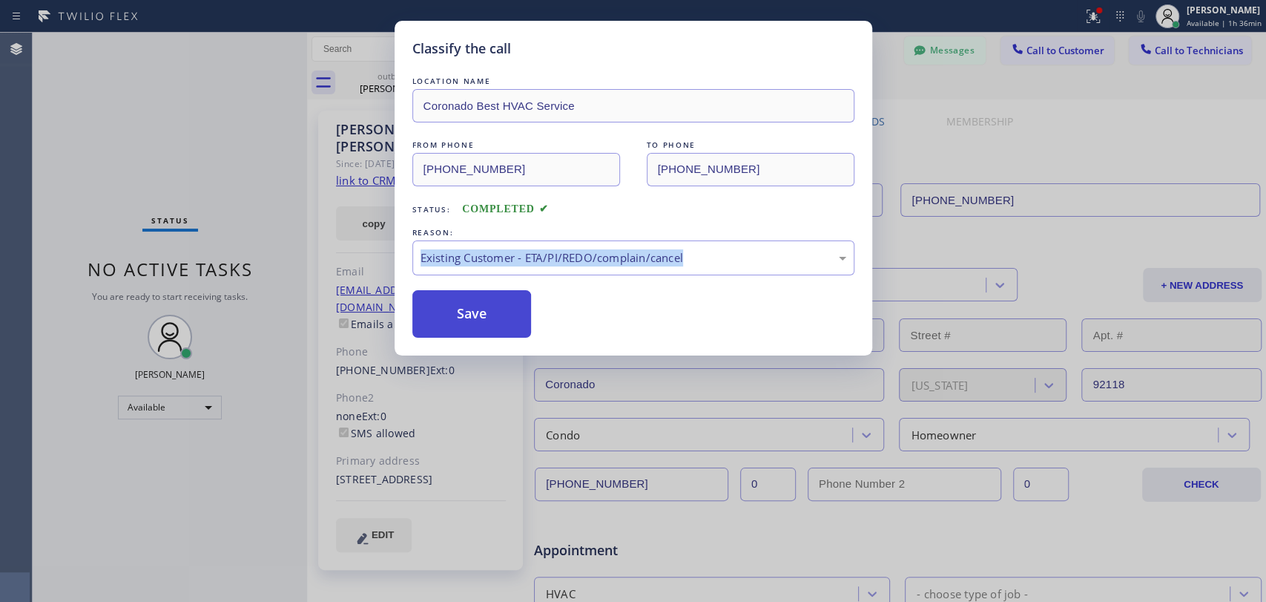
click at [489, 309] on button "Save" at bounding box center [471, 313] width 119 height 47
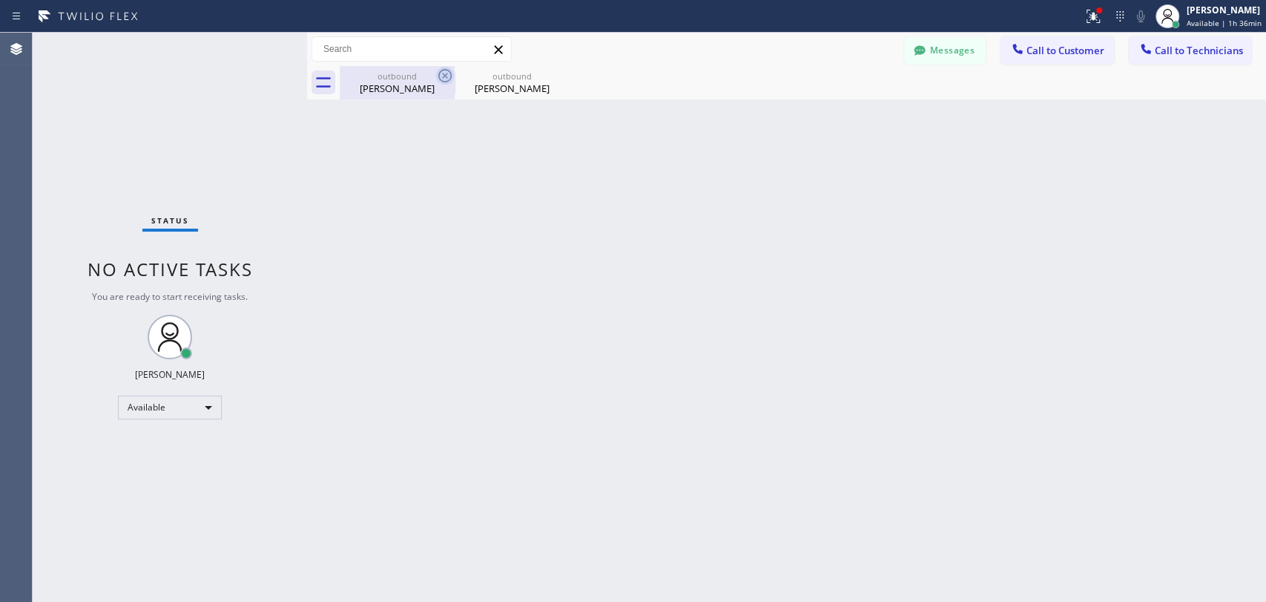
drag, startPoint x: 442, startPoint y: 91, endPoint x: 449, endPoint y: 77, distance: 14.9
click at [443, 89] on div "Susan Miller" at bounding box center [397, 88] width 112 height 13
click at [449, 77] on icon at bounding box center [445, 76] width 18 height 18
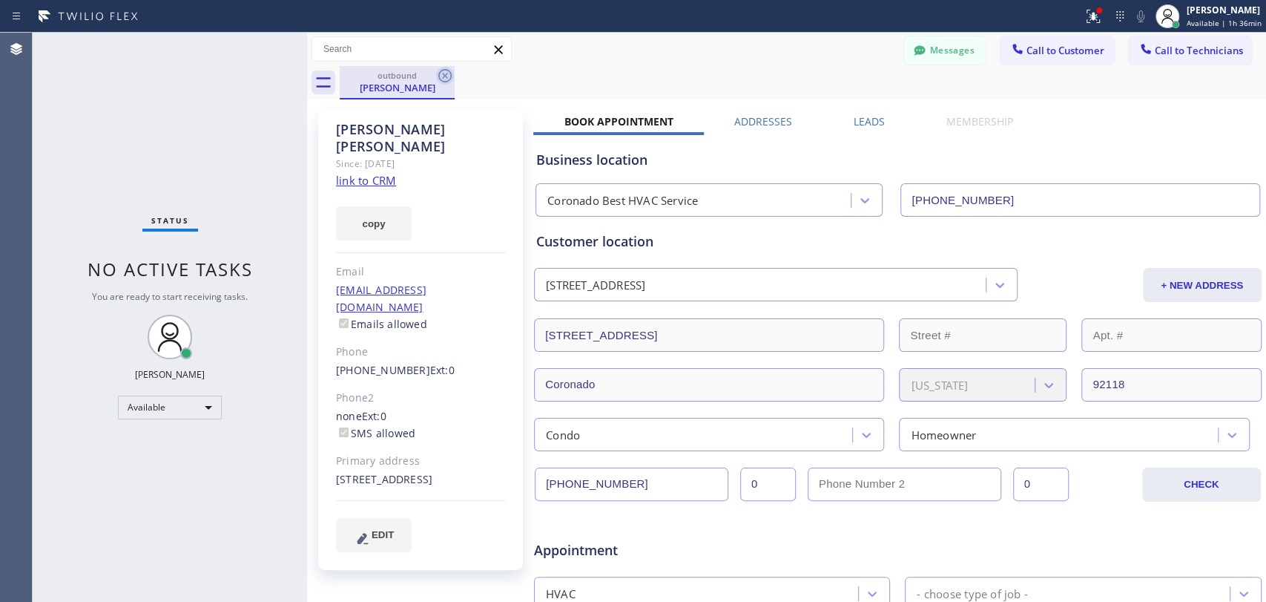
click at [447, 73] on icon at bounding box center [445, 76] width 18 height 18
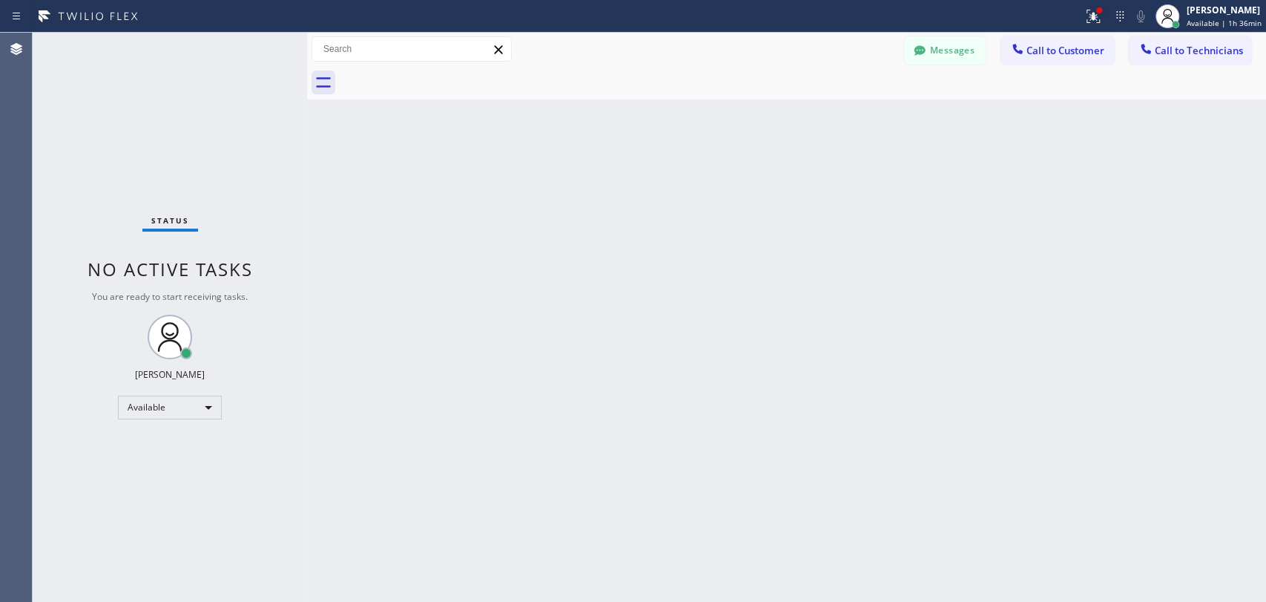
click at [447, 73] on div at bounding box center [803, 82] width 927 height 33
click at [1078, 562] on div "Back to Dashboard Change Sender ID Customers Technicians AI [PERSON_NAME] [DATE…" at bounding box center [786, 317] width 959 height 569
click at [617, 300] on div "Back to Dashboard Change Sender ID Customers Technicians AI [PERSON_NAME] [DATE…" at bounding box center [786, 317] width 959 height 569
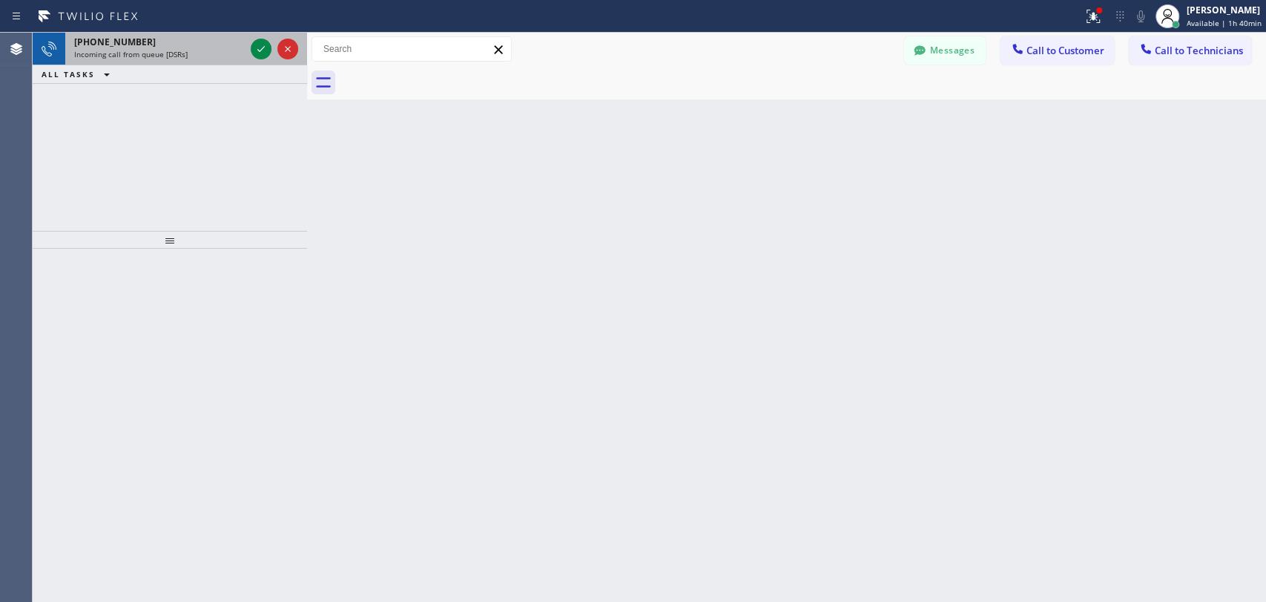
click at [162, 55] on span "Incoming call from queue [DSRs]" at bounding box center [130, 54] width 113 height 10
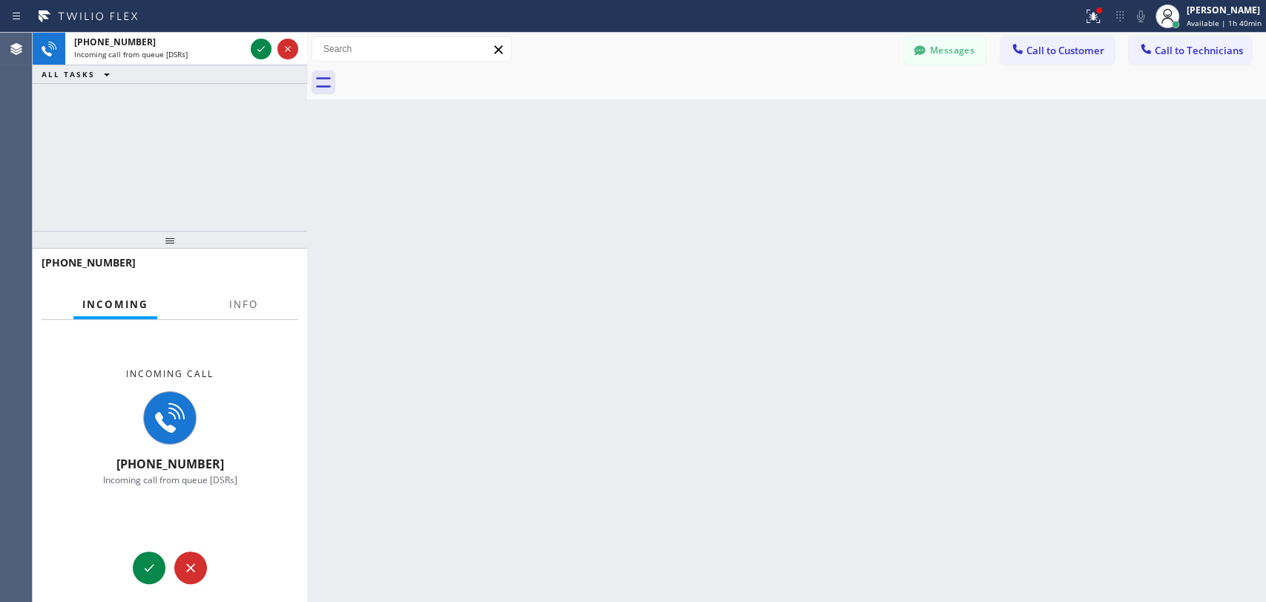
click at [211, 269] on div "+18184800219" at bounding box center [165, 262] width 246 height 14
click at [229, 301] on span "Info" at bounding box center [243, 303] width 29 height 13
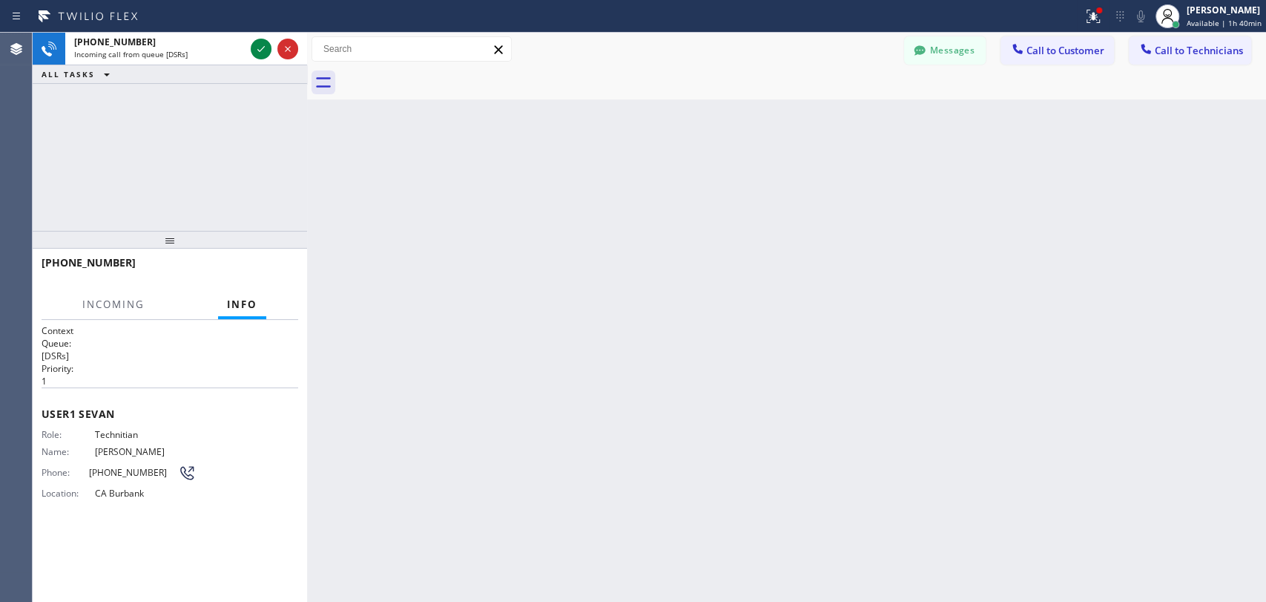
drag, startPoint x: 306, startPoint y: 263, endPoint x: 254, endPoint y: 188, distance: 91.2
click at [307, 256] on div at bounding box center [307, 317] width 0 height 569
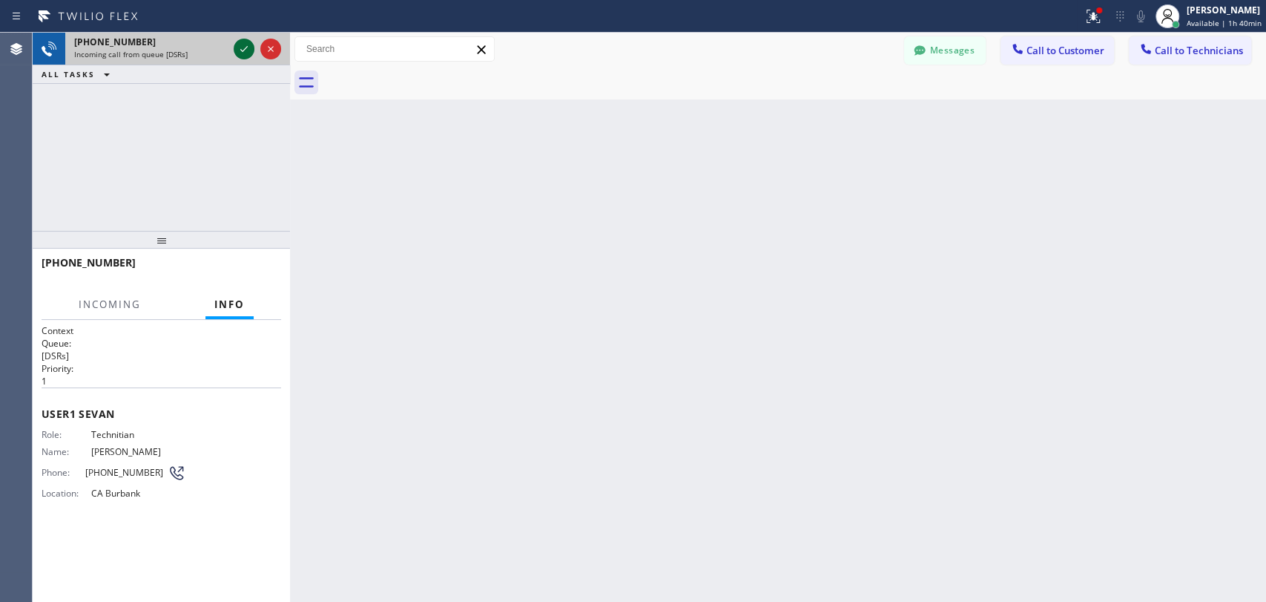
click at [249, 55] on icon at bounding box center [244, 49] width 18 height 18
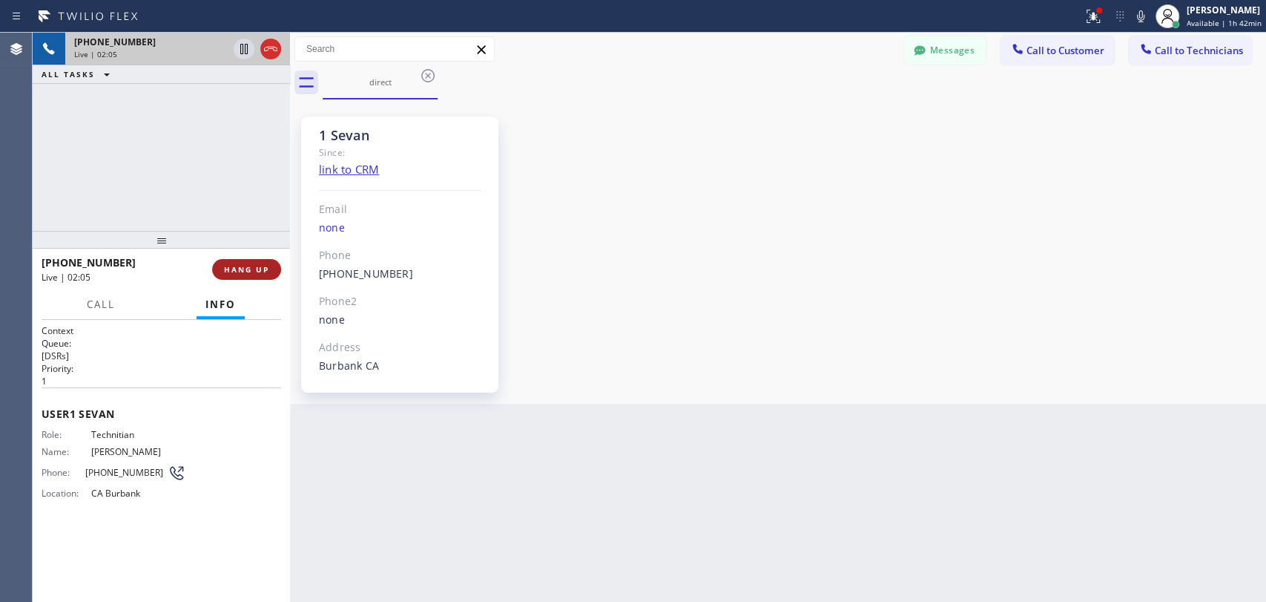
click at [231, 268] on span "HANG UP" at bounding box center [246, 269] width 45 height 10
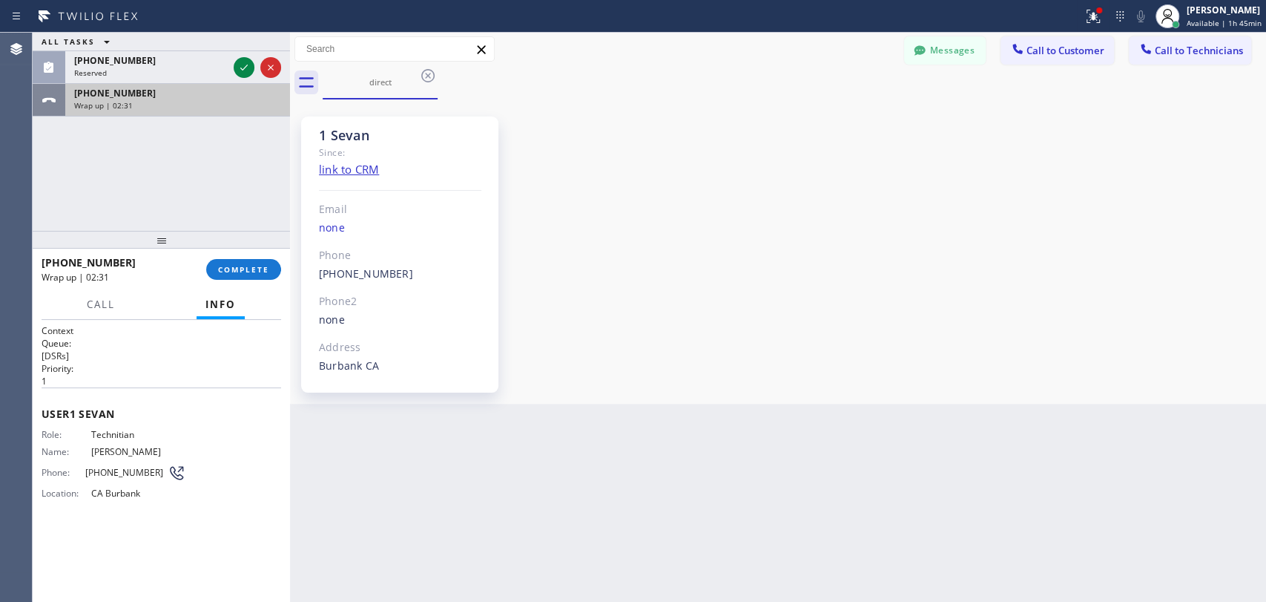
click at [154, 103] on div "Wrap up | 02:31" at bounding box center [177, 105] width 207 height 10
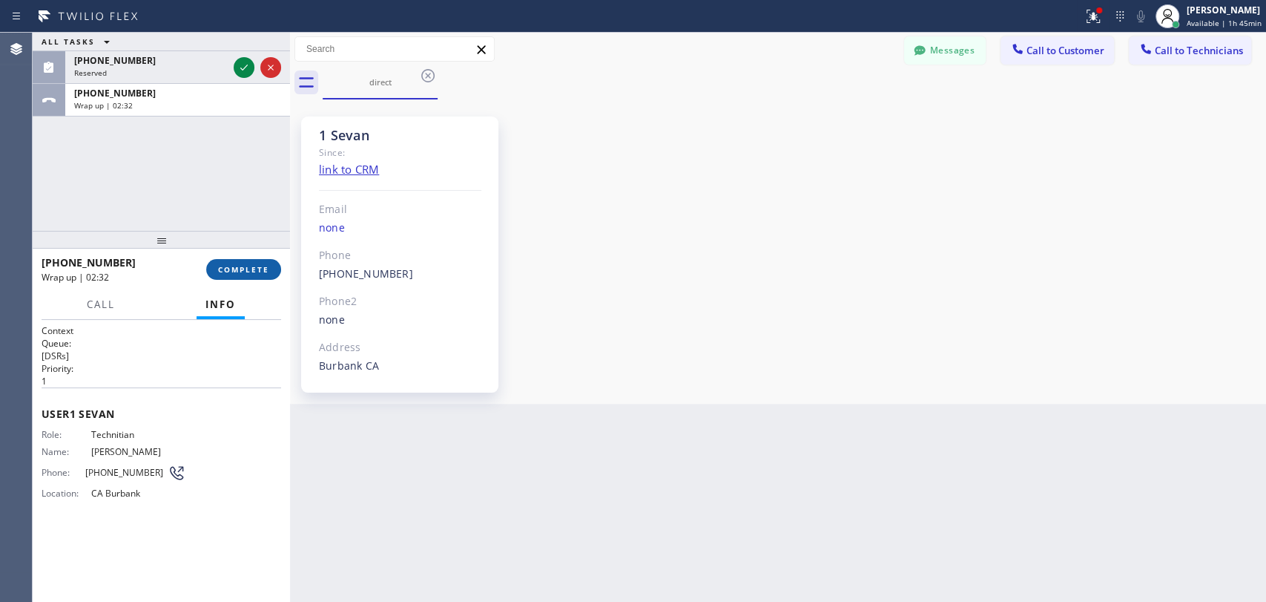
click at [263, 274] on button "COMPLETE" at bounding box center [243, 269] width 75 height 21
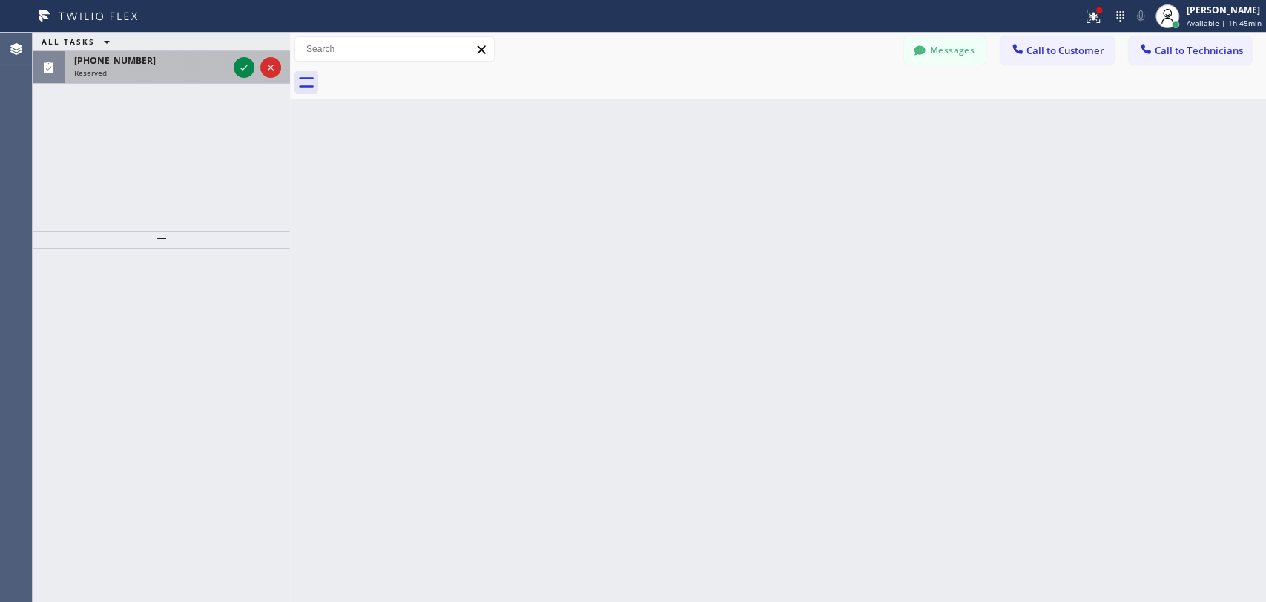
click at [135, 76] on div "Reserved" at bounding box center [151, 73] width 154 height 10
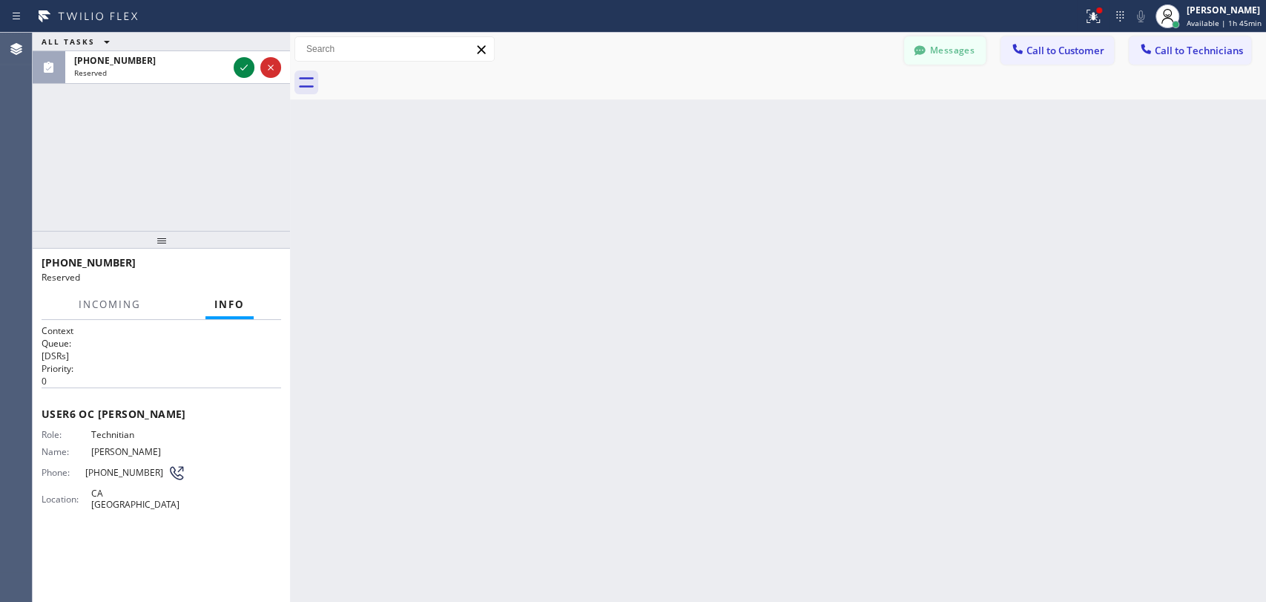
click at [921, 49] on icon at bounding box center [919, 50] width 11 height 10
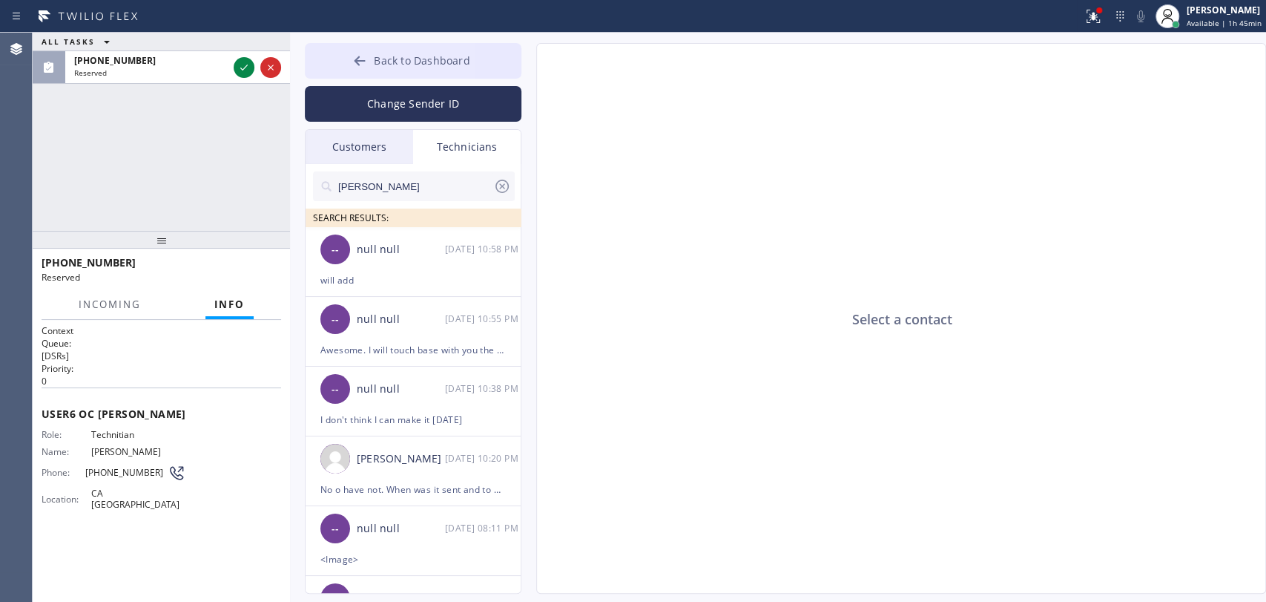
click at [501, 60] on button "Back to Dashboard" at bounding box center [413, 61] width 217 height 36
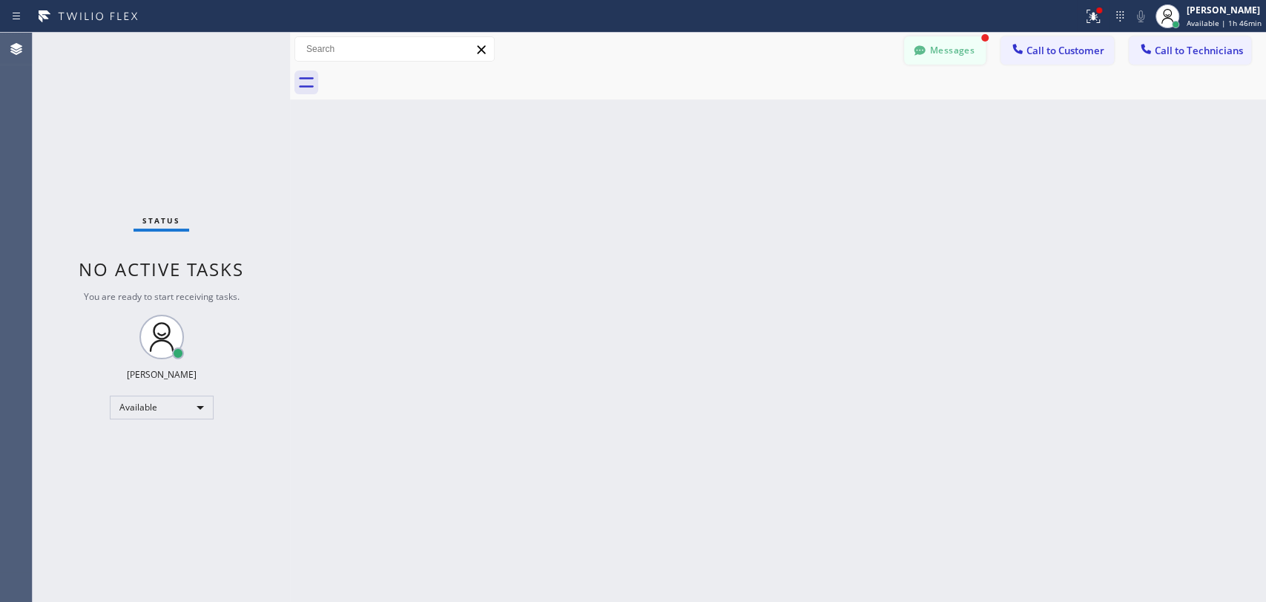
click at [966, 56] on button "Messages" at bounding box center [945, 50] width 82 height 28
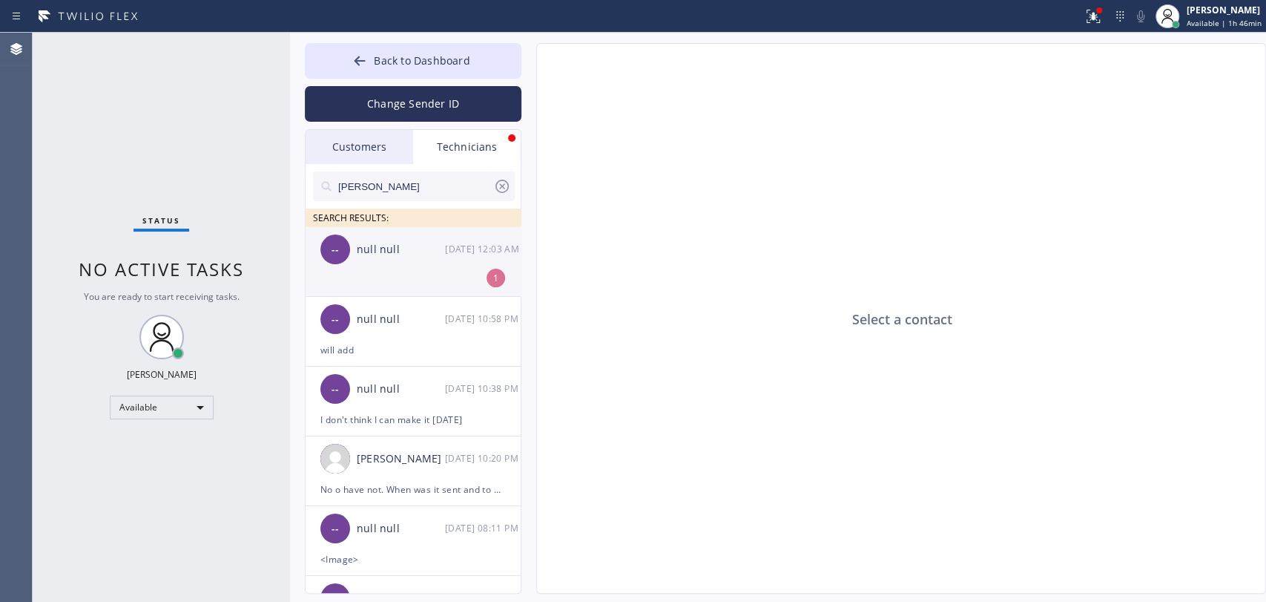
click at [421, 267] on div "-- null null 09/04 12:03 AM" at bounding box center [414, 249] width 217 height 45
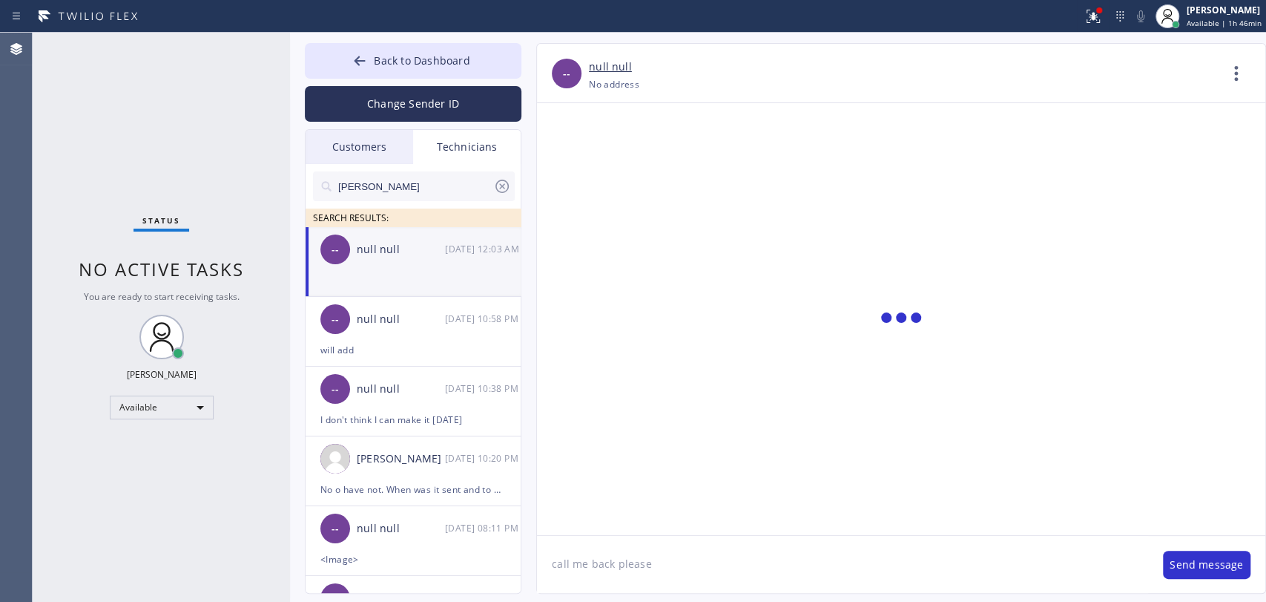
scroll to position [1645, 0]
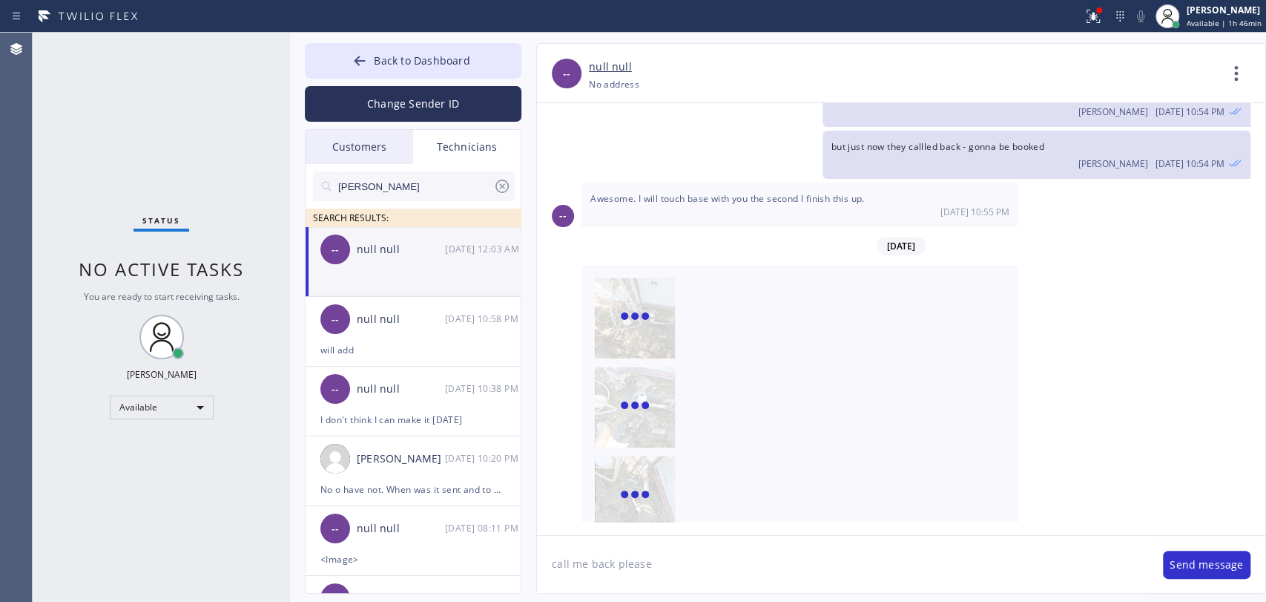
click at [593, 569] on textarea "call me back please" at bounding box center [842, 564] width 611 height 57
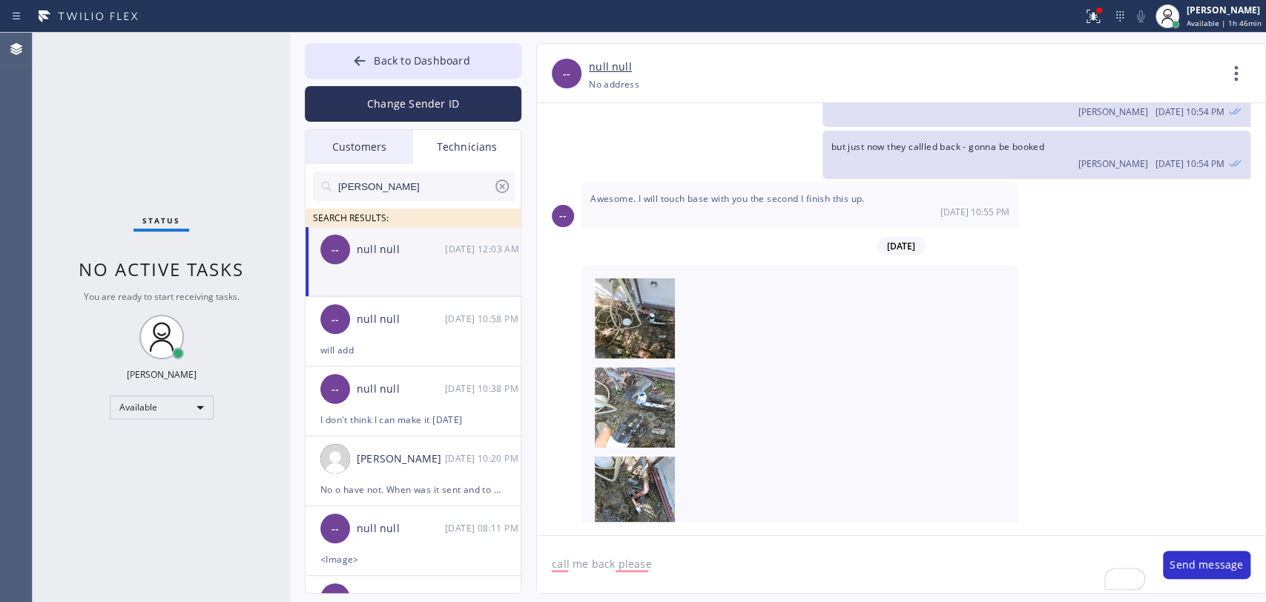
drag, startPoint x: 656, startPoint y: 573, endPoint x: 550, endPoint y: 549, distance: 108.0
click at [550, 549] on textarea "call me back please" at bounding box center [842, 564] width 611 height 57
click at [223, 209] on div "Status No active tasks You are ready to start receiving tasks. Oleksiy Dmitriev…" at bounding box center [161, 317] width 257 height 569
click at [620, 559] on textarea "To enrich screen reader interactions, please activate Accessibility in Grammarl…" at bounding box center [829, 564] width 585 height 57
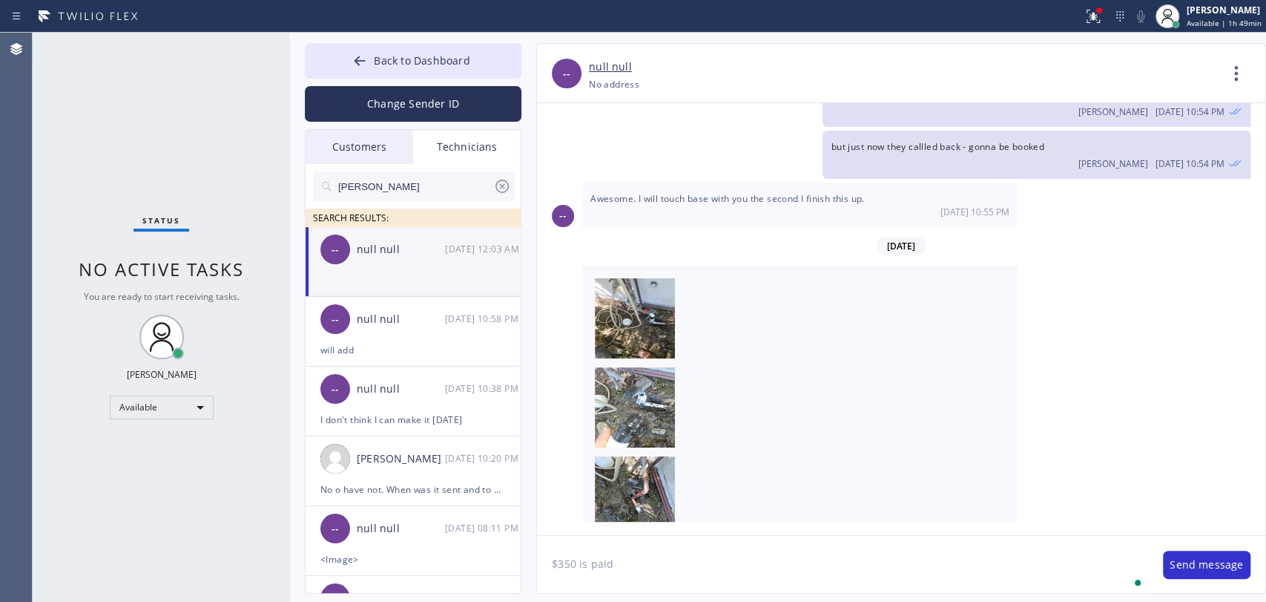
type textarea "$350 is paid"
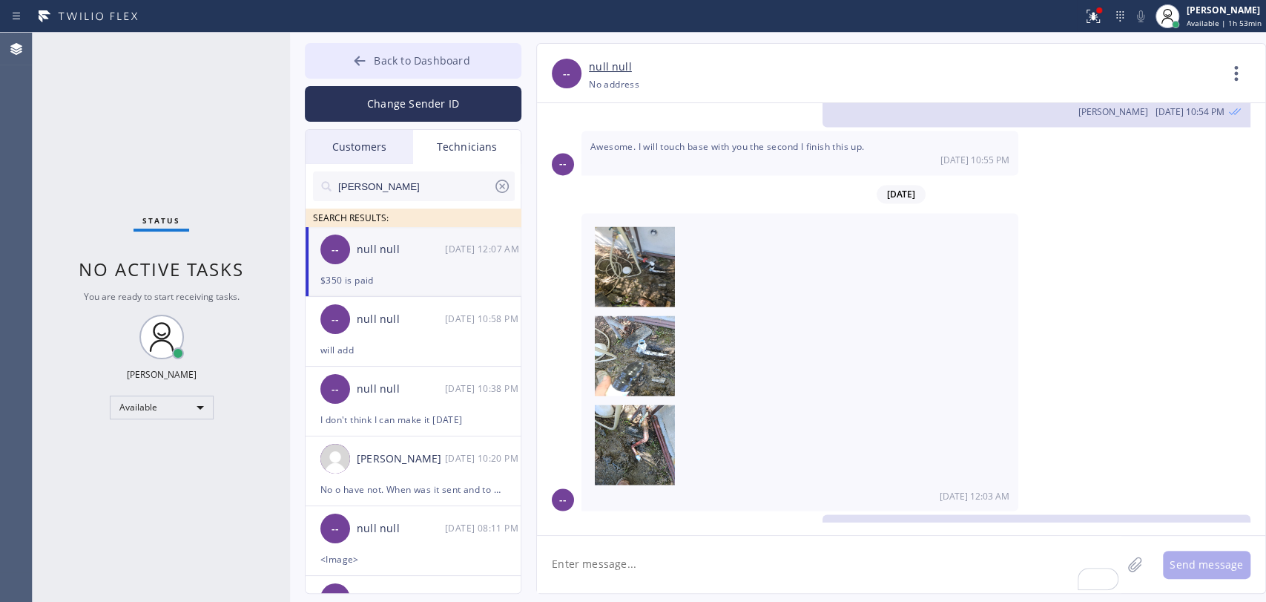
click at [387, 76] on div "Back to Dashboard Change Sender ID Customers Technicians AI [PERSON_NAME] [DATE…" at bounding box center [413, 318] width 217 height 550
click at [389, 69] on button "Back to Dashboard" at bounding box center [413, 61] width 217 height 36
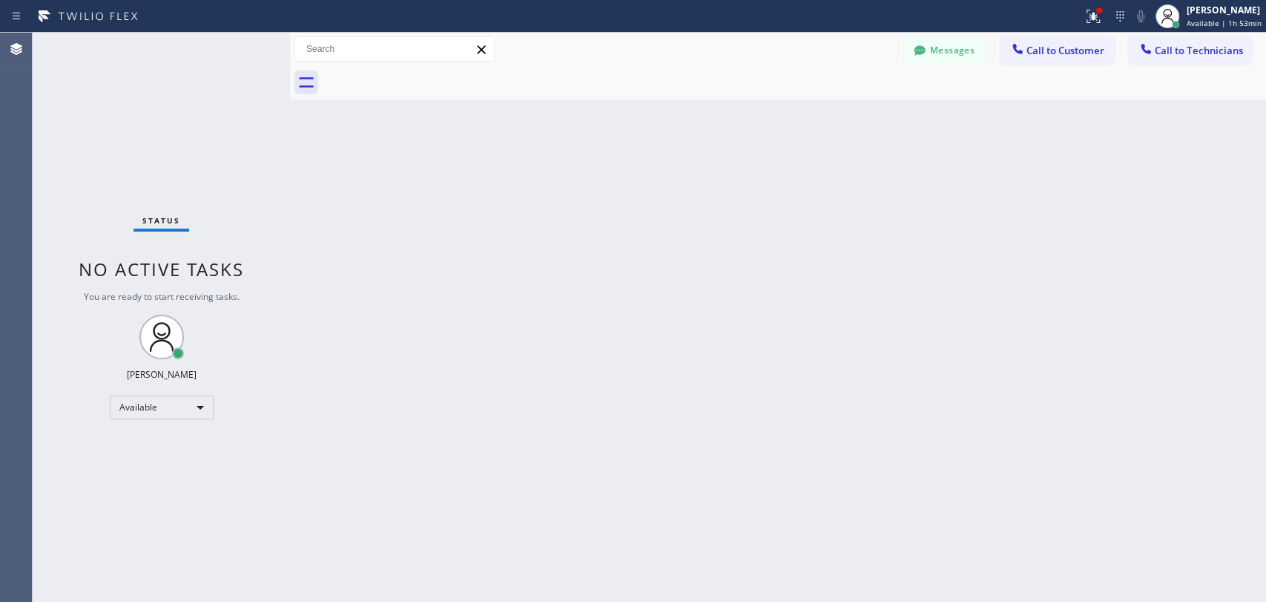
click at [185, 92] on div "Status No active tasks You are ready to start receiving tasks. Oleksiy Dmitriev…" at bounding box center [161, 317] width 257 height 569
click at [1171, 54] on span "Call to Technicians" at bounding box center [1199, 50] width 88 height 13
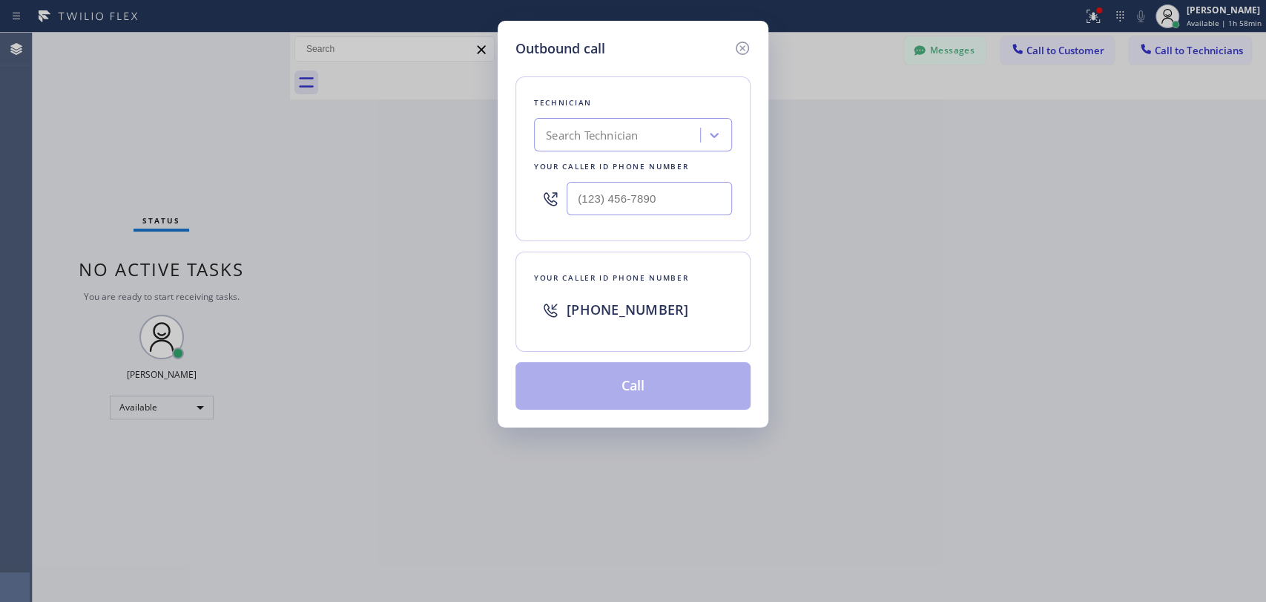
drag, startPoint x: 587, startPoint y: 146, endPoint x: 577, endPoint y: 145, distance: 9.7
click at [581, 146] on div "Search Technician" at bounding box center [620, 135] width 162 height 26
type input "вфм"
click at [582, 128] on div "Search Technician" at bounding box center [620, 135] width 162 height 26
type input "вфм"
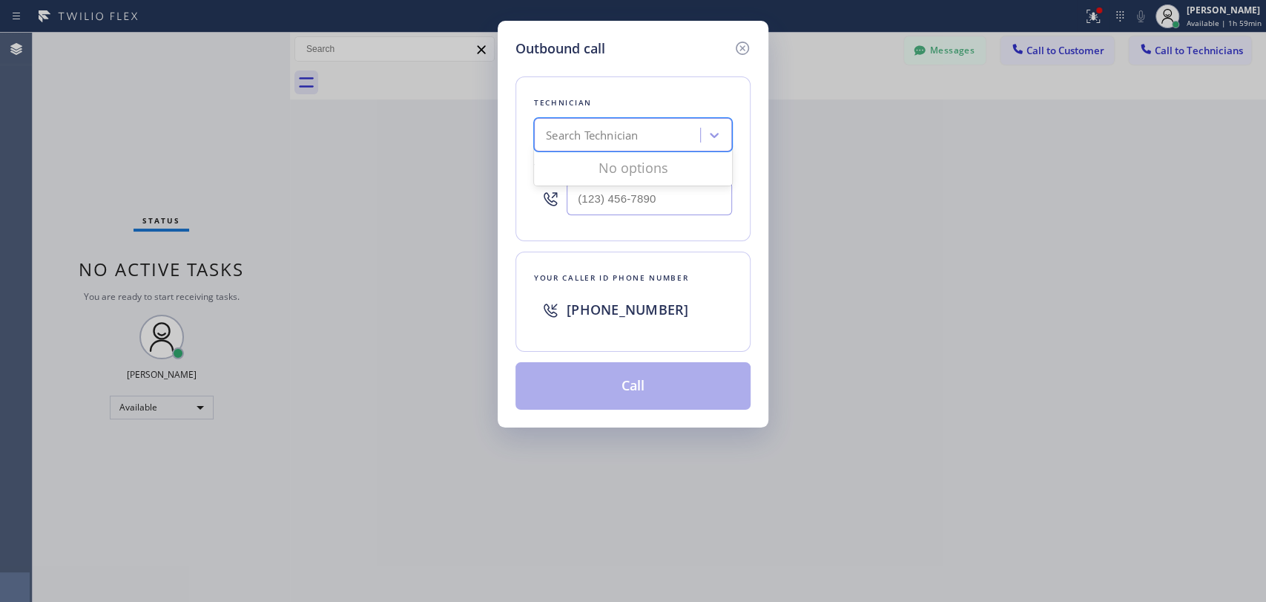
click at [587, 125] on div "Search Technician" at bounding box center [620, 135] width 162 height 26
type input "вфм"
click at [590, 138] on div "вфм" at bounding box center [605, 135] width 132 height 26
type input "dav"
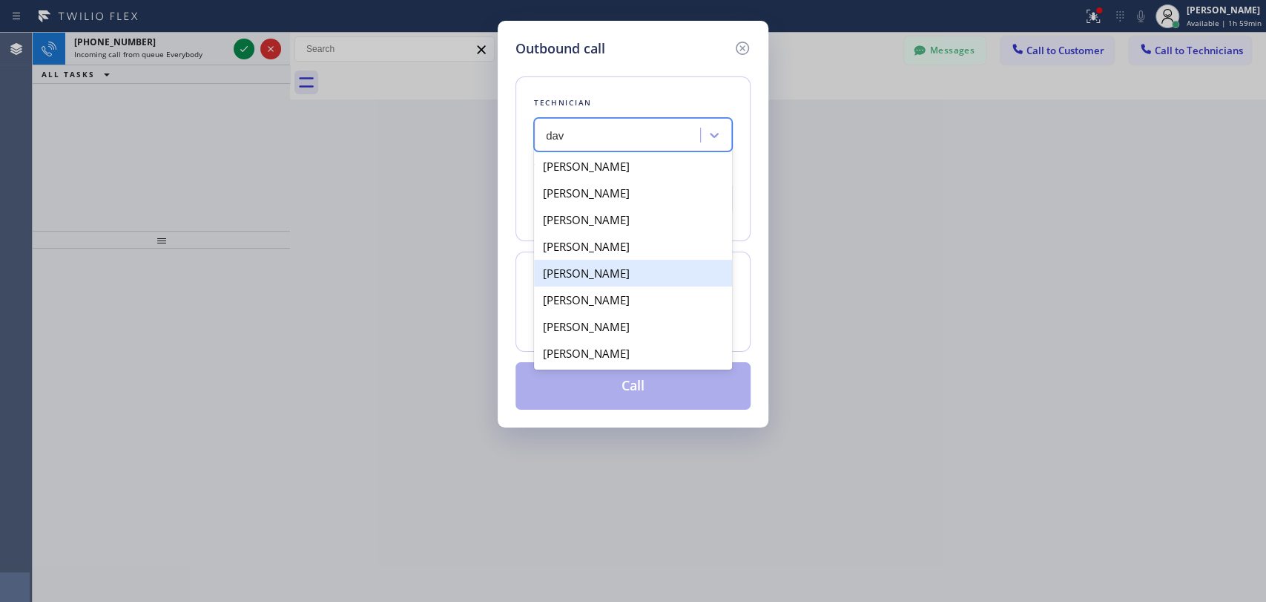
click at [586, 273] on div "David Romero" at bounding box center [633, 273] width 198 height 27
type input "[PHONE_NUMBER]"
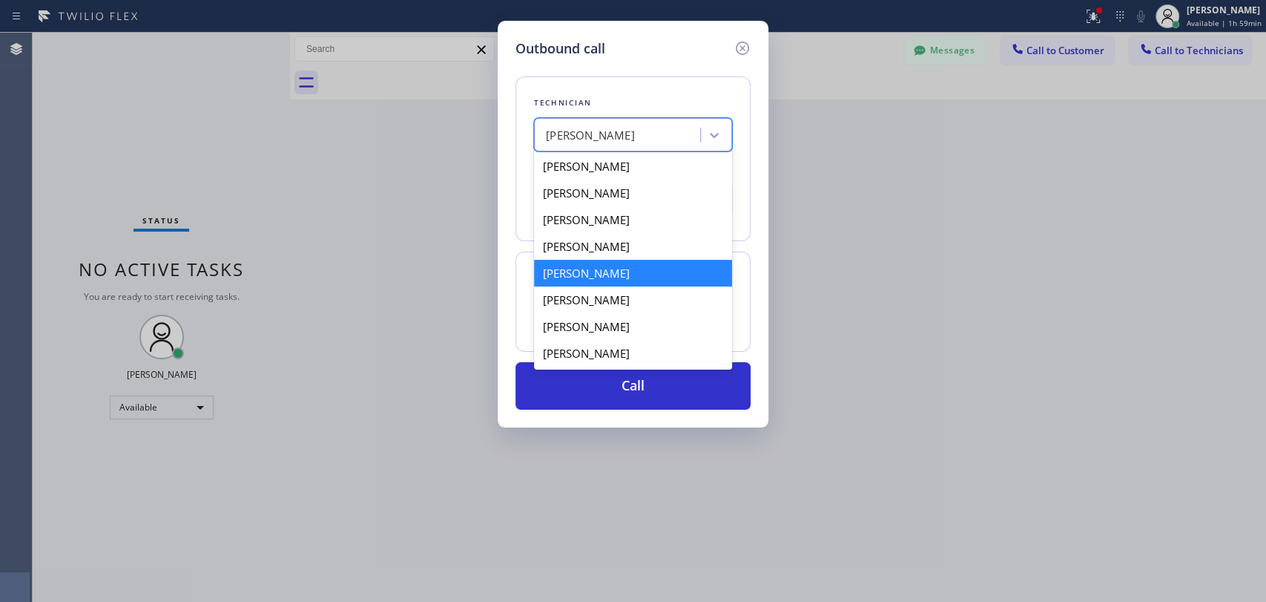
click at [602, 118] on div "David Romero" at bounding box center [633, 134] width 198 height 33
click at [581, 269] on div "David Romero" at bounding box center [633, 273] width 198 height 27
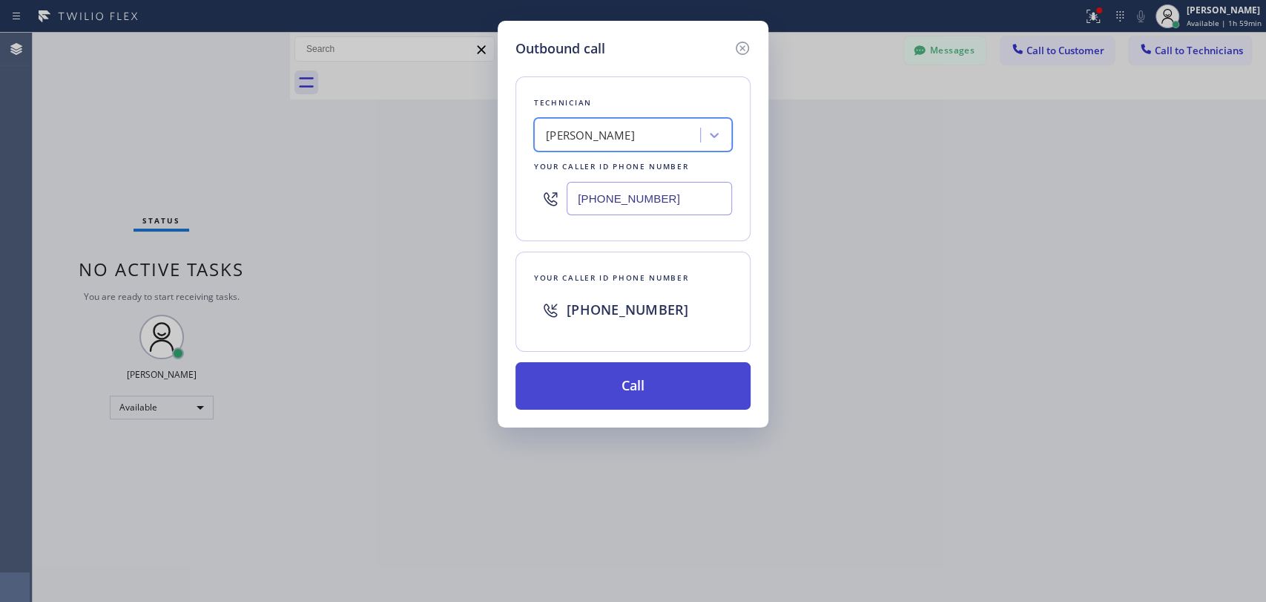
click at [596, 389] on button "Call" at bounding box center [633, 385] width 235 height 47
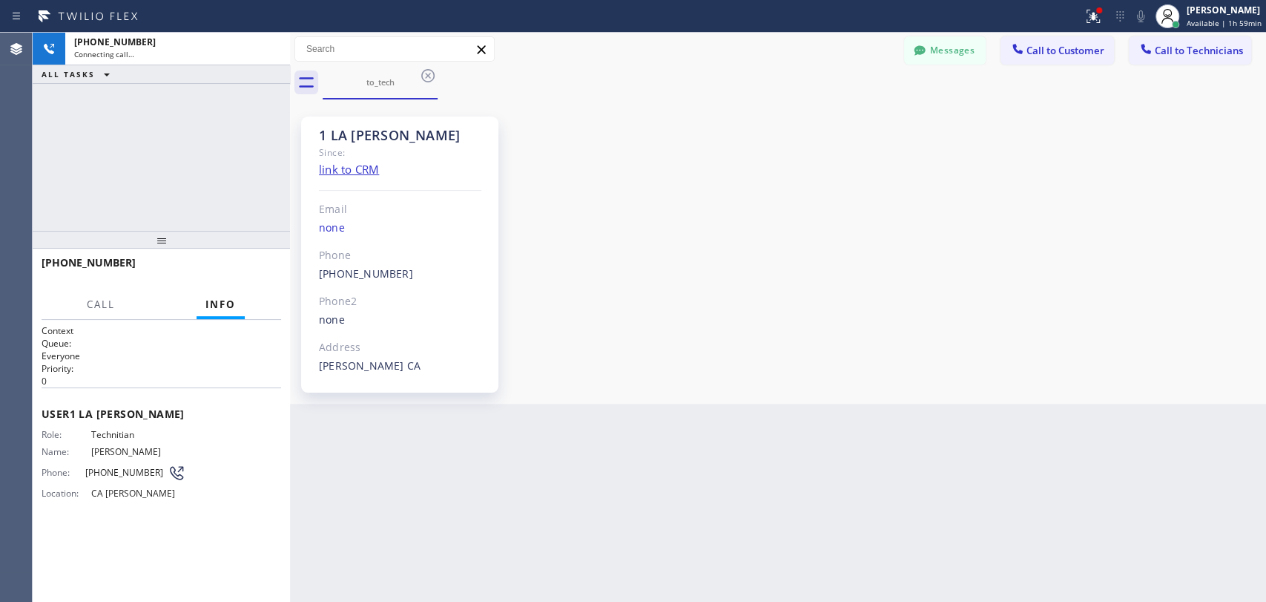
scroll to position [352, 0]
click at [884, 329] on div "1 LA David Since: link to CRM Email none Phone (323) 579-9547 Outbound call Tec…" at bounding box center [778, 251] width 969 height 297
click at [223, 277] on button "HANG UP" at bounding box center [246, 269] width 69 height 21
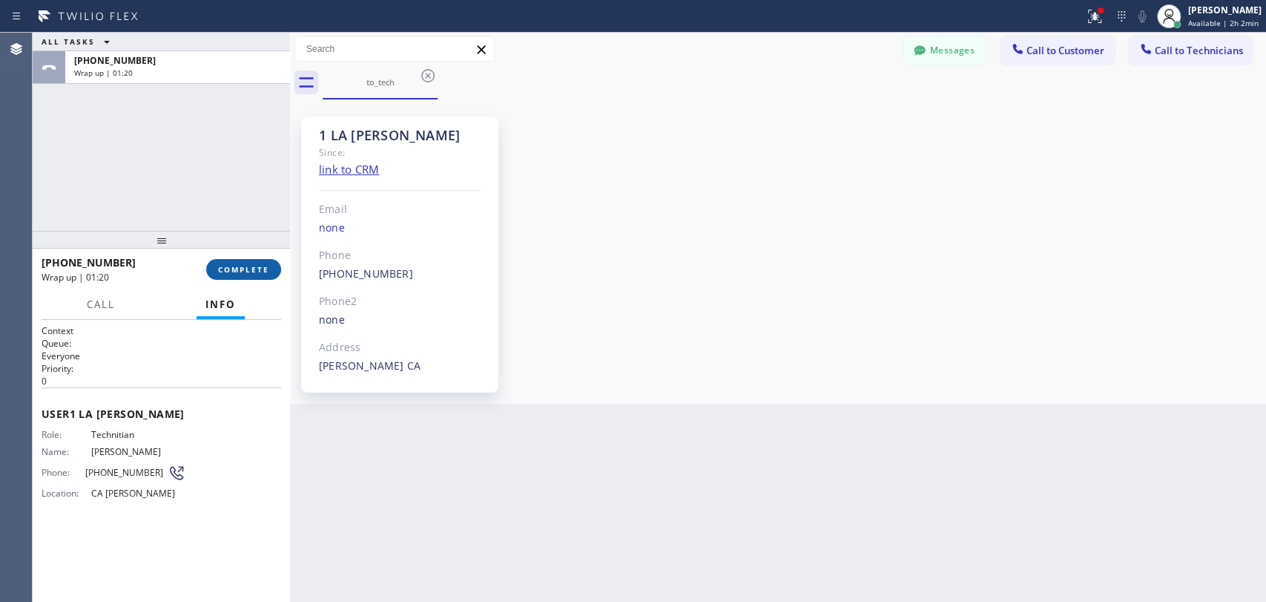
click at [266, 263] on button "COMPLETE" at bounding box center [243, 269] width 75 height 21
click at [242, 206] on div "ALL TASKS ALL TASKS ACTIVE TASKS TASKS IN WRAP UP +13235799547 Wrap up | 01:20" at bounding box center [161, 132] width 257 height 198
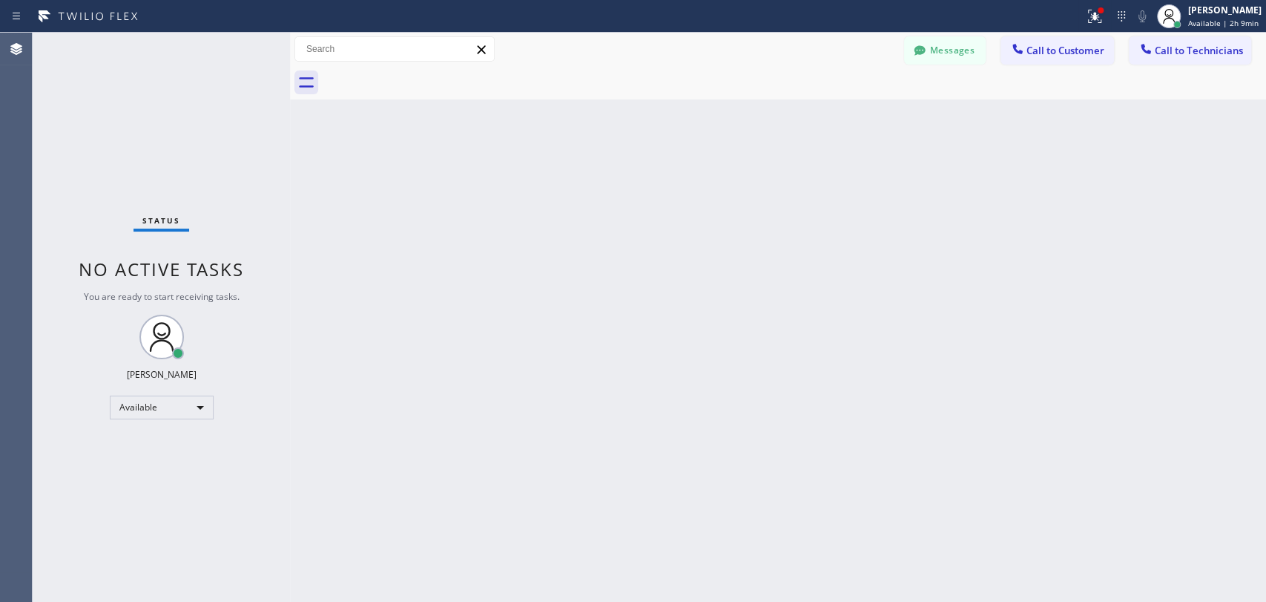
click at [230, 260] on span "No active tasks" at bounding box center [161, 269] width 165 height 24
drag, startPoint x: 230, startPoint y: 260, endPoint x: 213, endPoint y: 271, distance: 20.0
click at [222, 266] on span "No active tasks" at bounding box center [161, 269] width 165 height 24
click at [213, 271] on span "No active tasks" at bounding box center [161, 269] width 165 height 24
drag, startPoint x: 62, startPoint y: 286, endPoint x: 217, endPoint y: 309, distance: 156.6
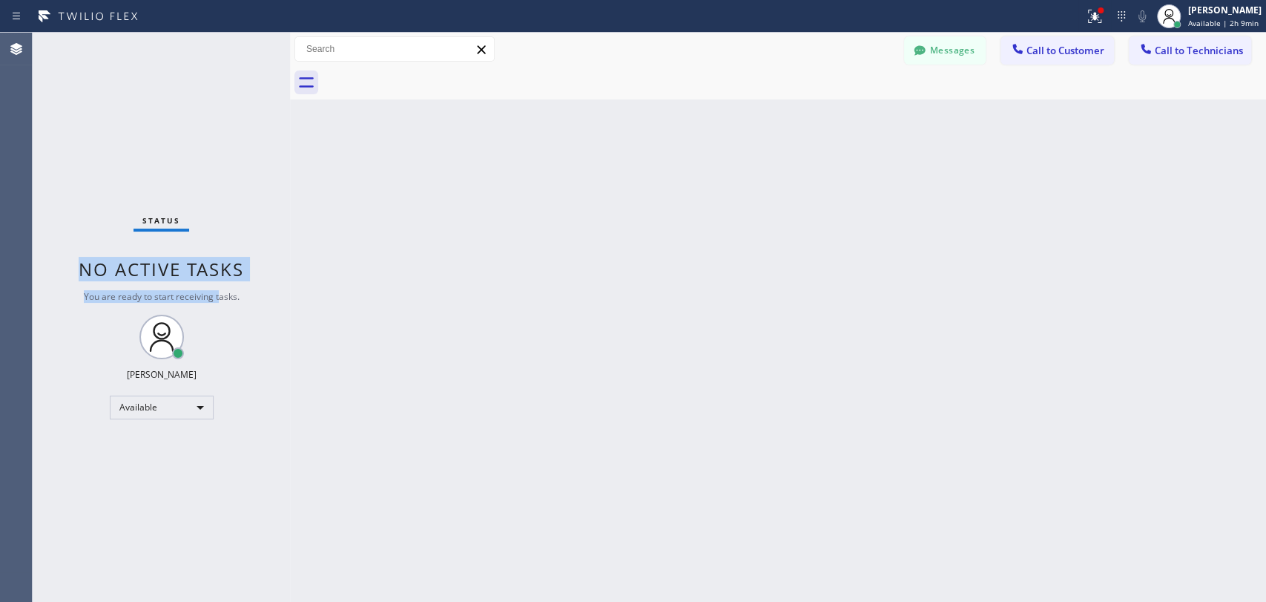
click at [217, 309] on div "Status No active tasks You are ready to start receiving tasks. Oleksiy Dmitriev…" at bounding box center [161, 317] width 257 height 569
drag, startPoint x: 217, startPoint y: 292, endPoint x: 145, endPoint y: 277, distance: 74.2
click at [145, 277] on div "Status No active tasks You are ready to start receiving tasks. Oleksiy Dmitriev…" at bounding box center [161, 317] width 257 height 569
drag, startPoint x: 145, startPoint y: 277, endPoint x: 116, endPoint y: 270, distance: 29.1
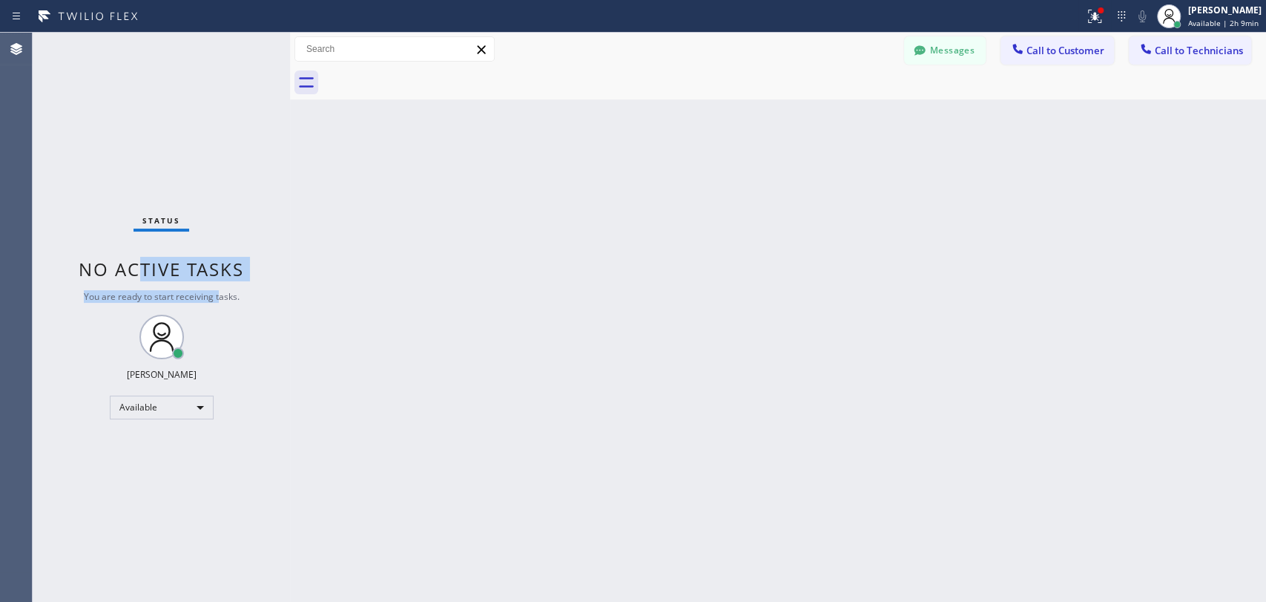
click at [144, 277] on span "No active tasks" at bounding box center [161, 269] width 165 height 24
click at [906, 50] on button "Messages" at bounding box center [945, 50] width 82 height 28
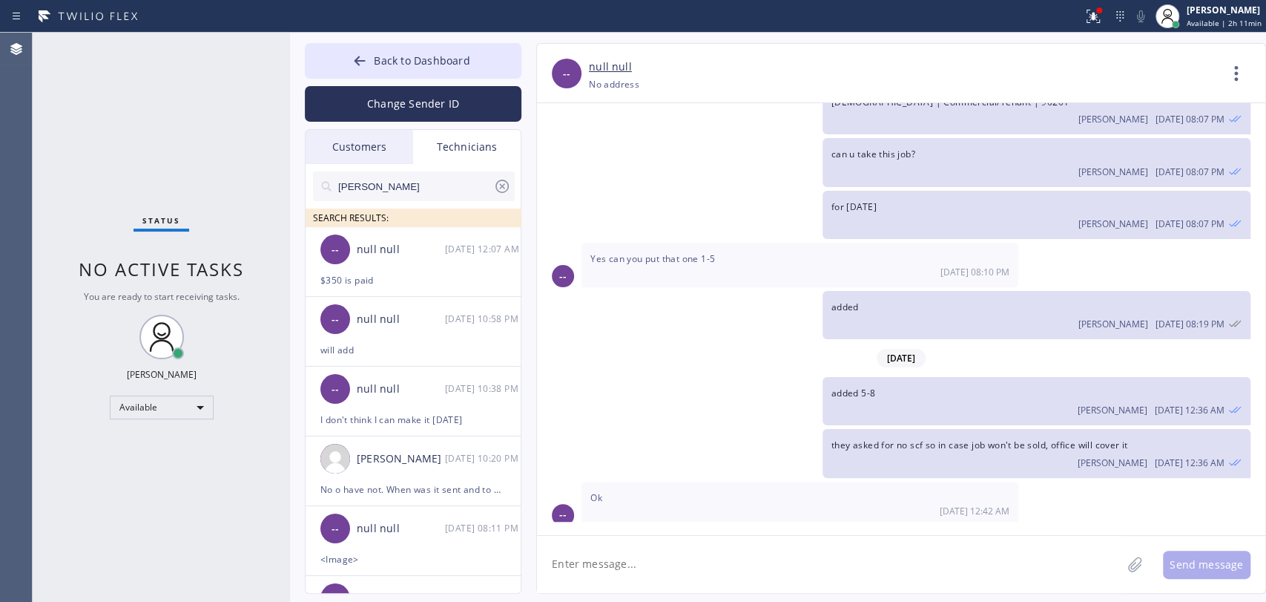
click at [512, 181] on div "ivan" at bounding box center [414, 186] width 202 height 30
click at [451, 180] on input "ivan" at bounding box center [415, 186] width 157 height 30
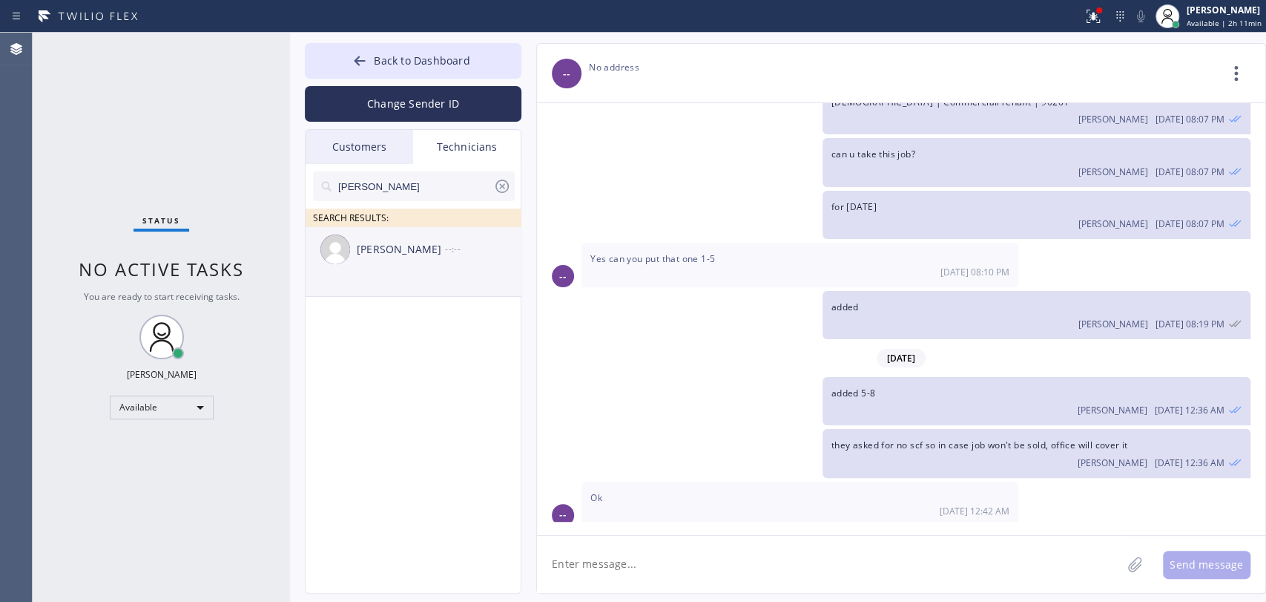
type input "[PERSON_NAME]"
click at [418, 268] on div "Hovik Khachaturyan --:--" at bounding box center [414, 249] width 217 height 45
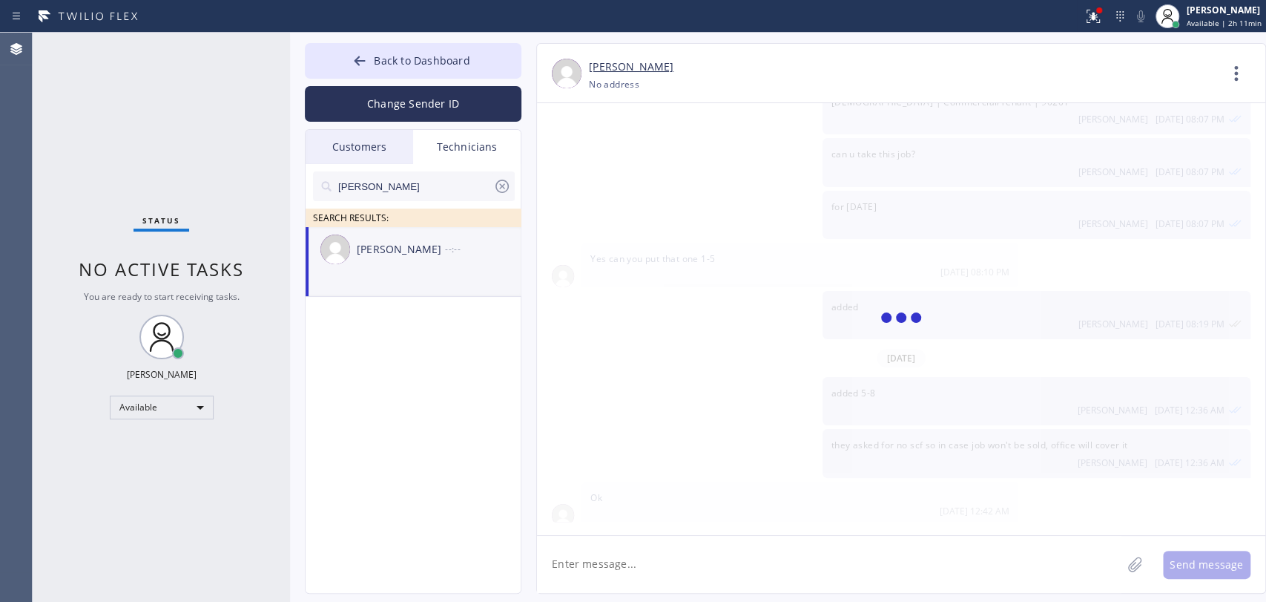
click at [605, 536] on textarea at bounding box center [829, 564] width 585 height 57
click at [605, 552] on textarea "To enrich screen reader interactions, please activate Accessibility in Grammarl…" at bounding box center [829, 564] width 585 height 57
paste textarea "1880 Kimberly Ln Los Angeles, 90049"
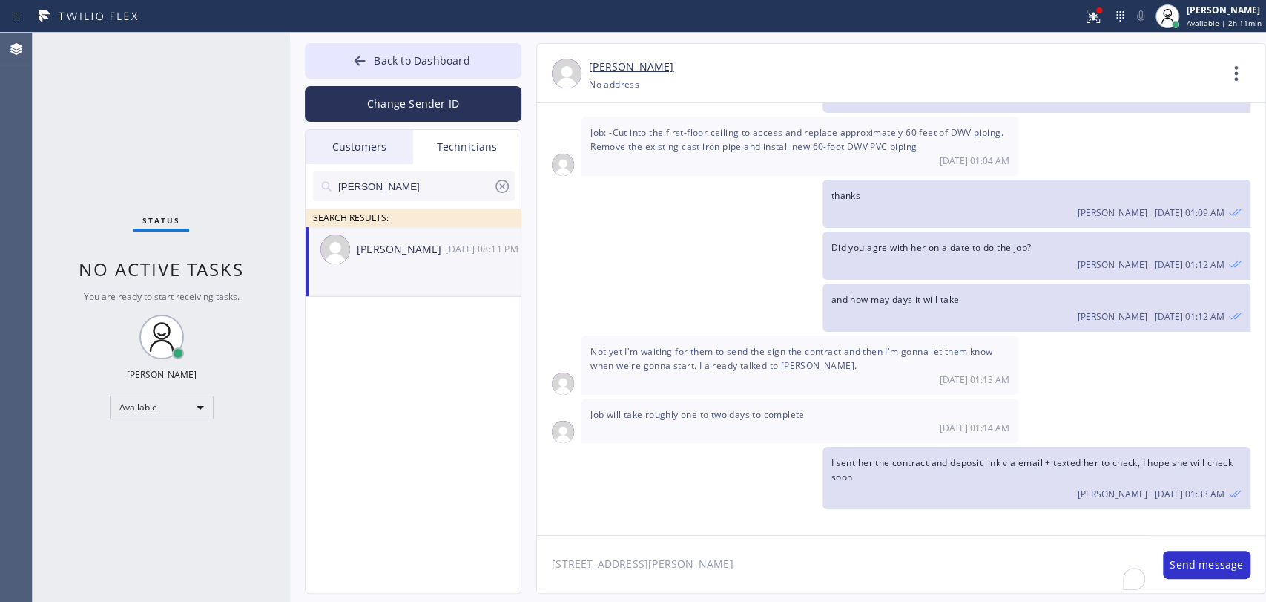
type textarea "[STREET_ADDRESS][PERSON_NAME]"
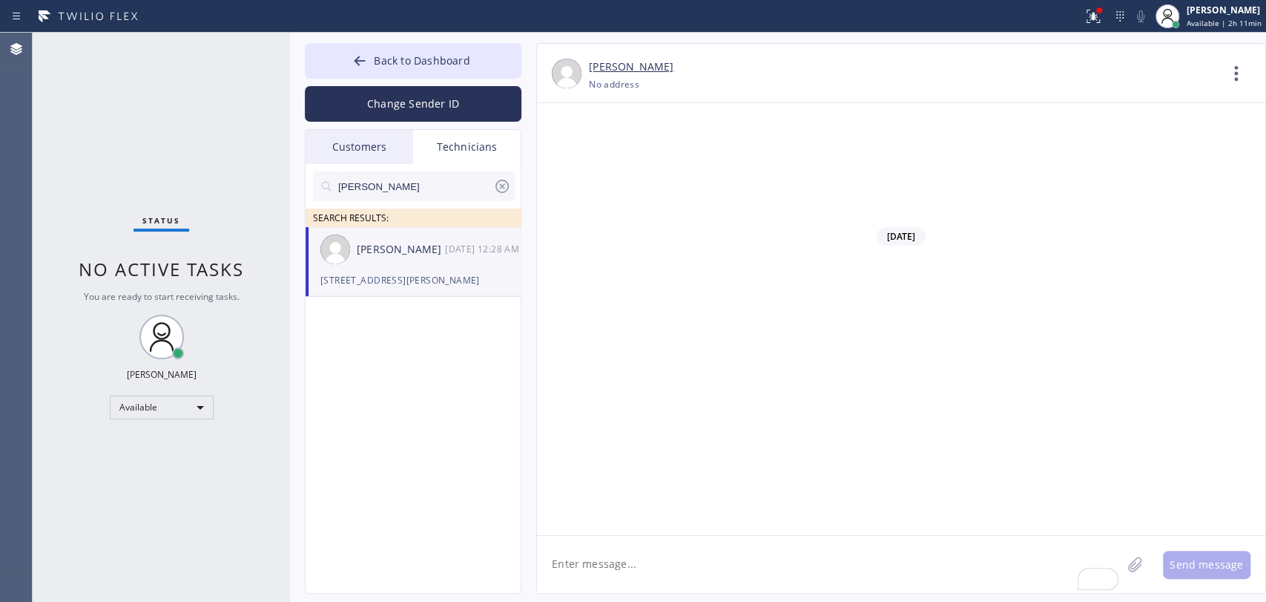
scroll to position [121516, 0]
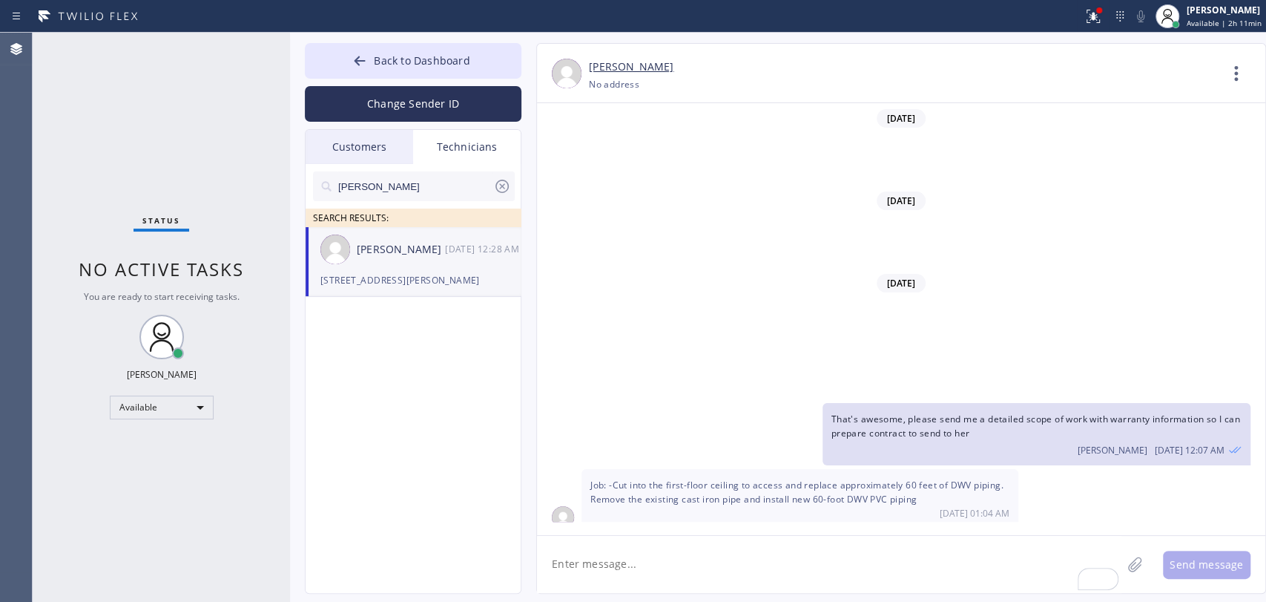
scroll to position [121516, 0]
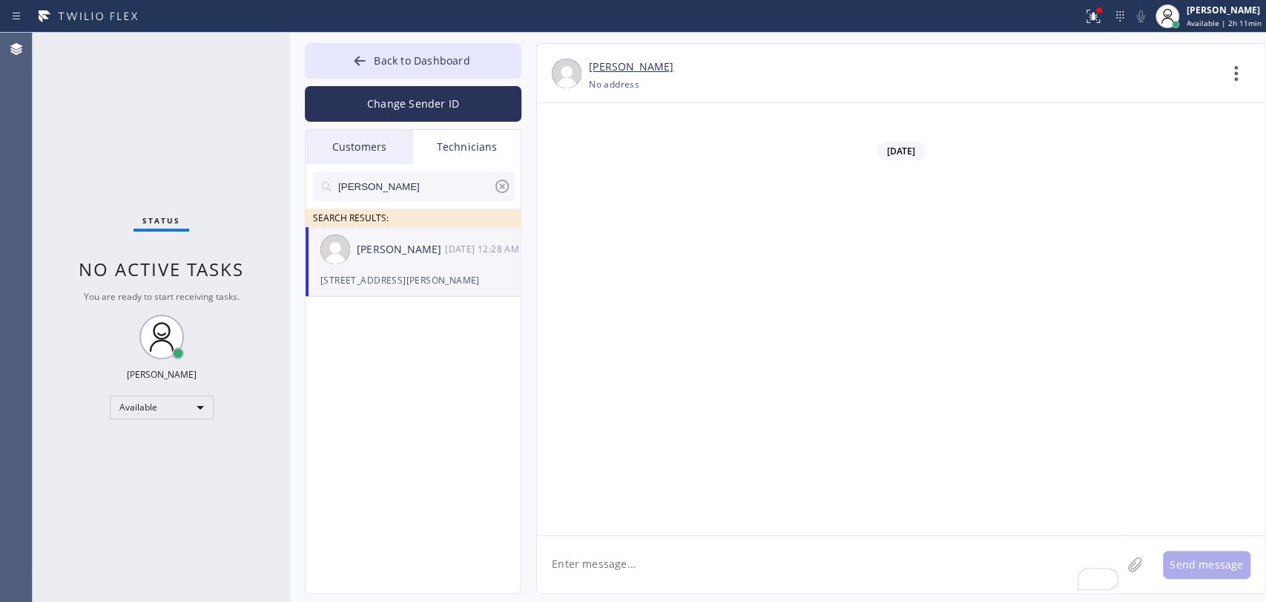
click at [374, 55] on button "Back to Dashboard" at bounding box center [413, 61] width 217 height 36
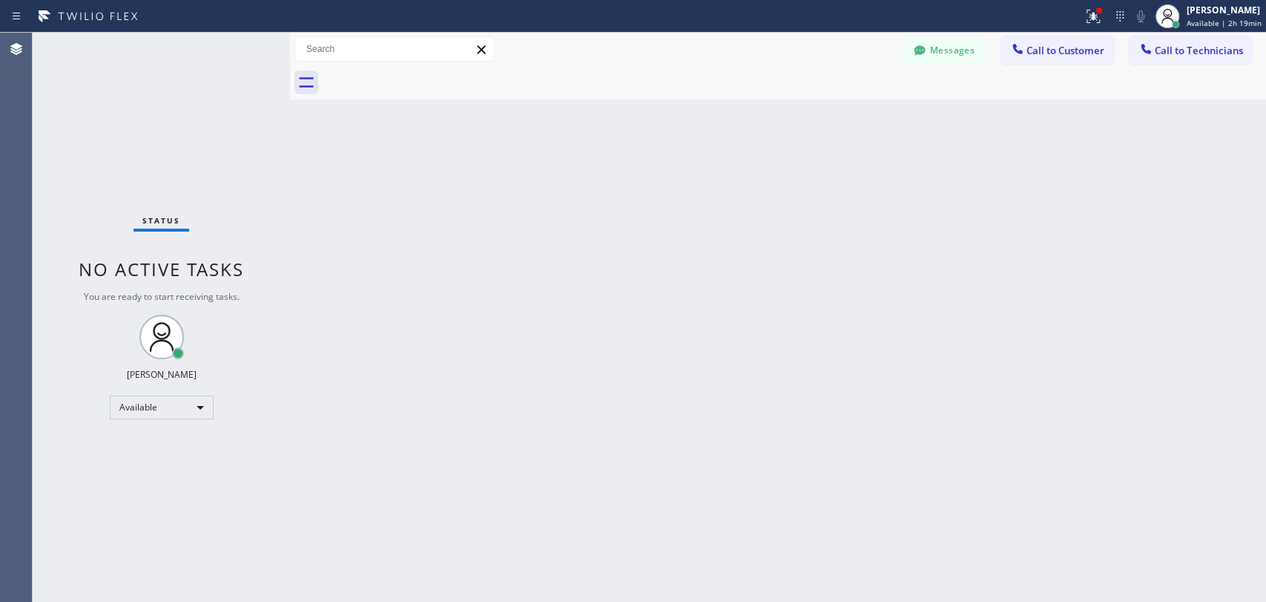
click at [361, 161] on div "Back to Dashboard Change Sender ID Customers Technicians AI [PERSON_NAME] [DATE…" at bounding box center [778, 317] width 976 height 569
click at [1127, 207] on div "Back to Dashboard Change Sender ID Customers Technicians AI [PERSON_NAME] [DATE…" at bounding box center [778, 317] width 976 height 569
